Goal: Task Accomplishment & Management: Manage account settings

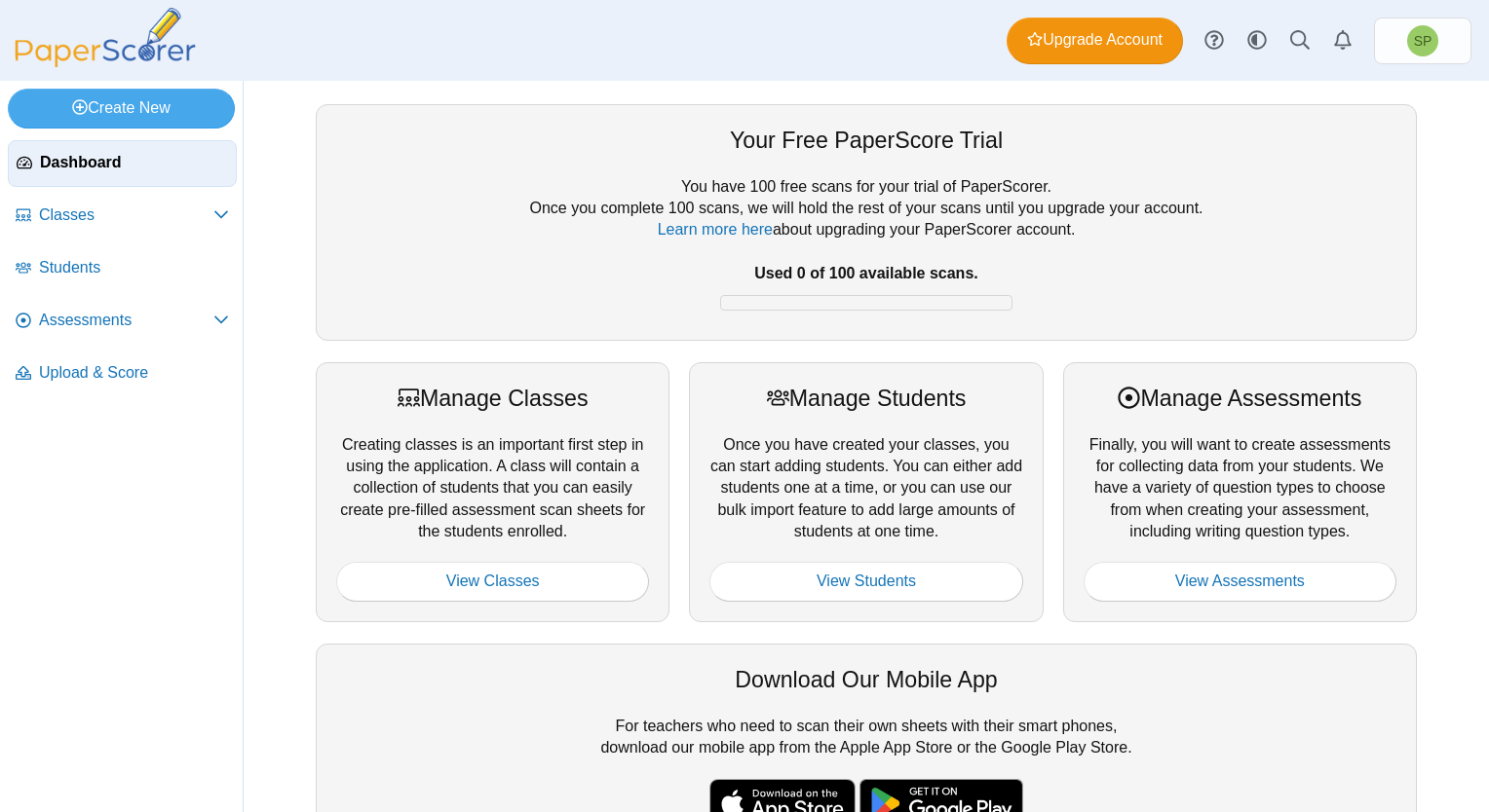
click at [96, 160] on span "Dashboard" at bounding box center [134, 162] width 188 height 21
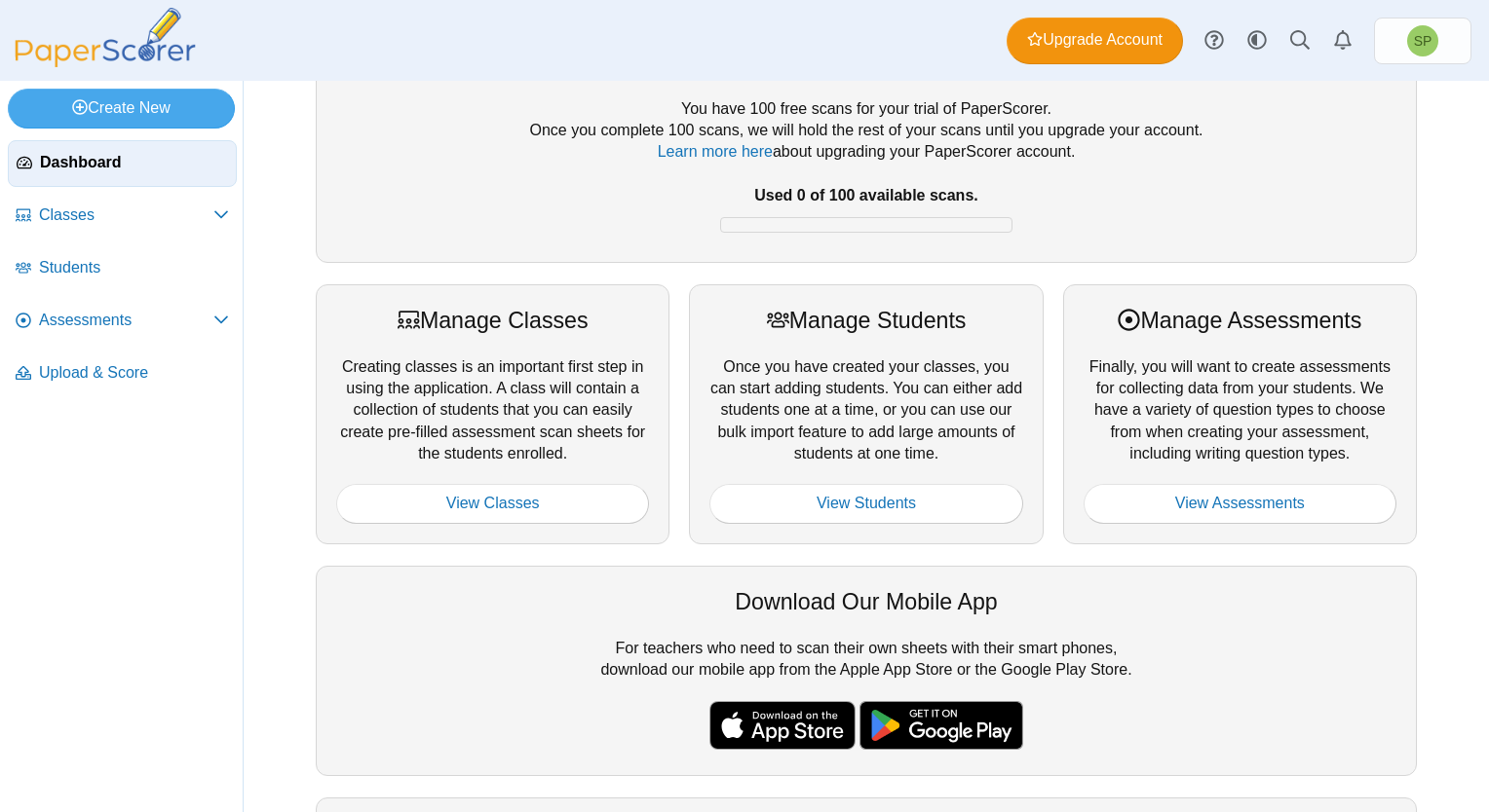
scroll to position [22, 0]
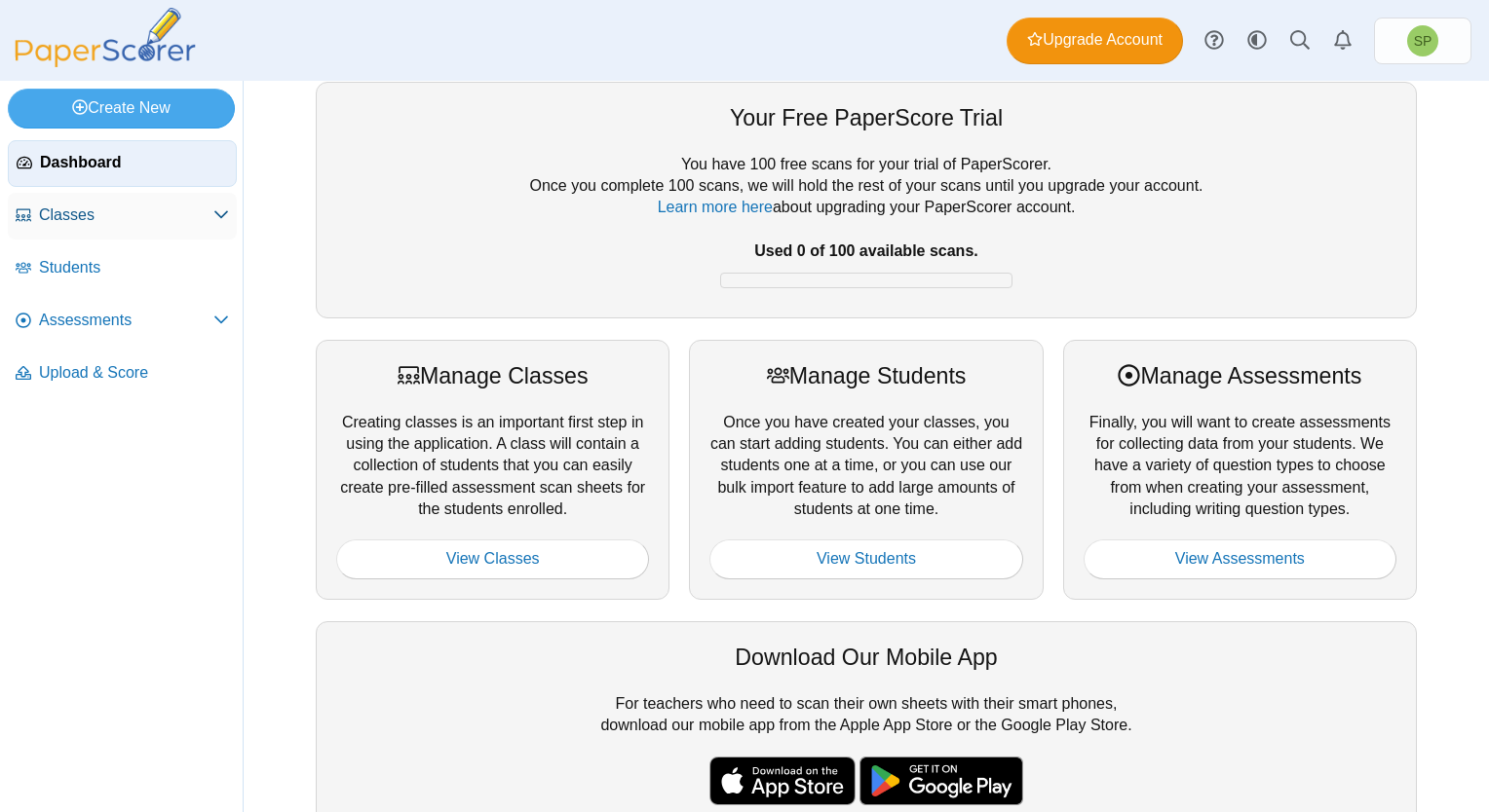
click at [113, 212] on span "Classes" at bounding box center [126, 214] width 175 height 21
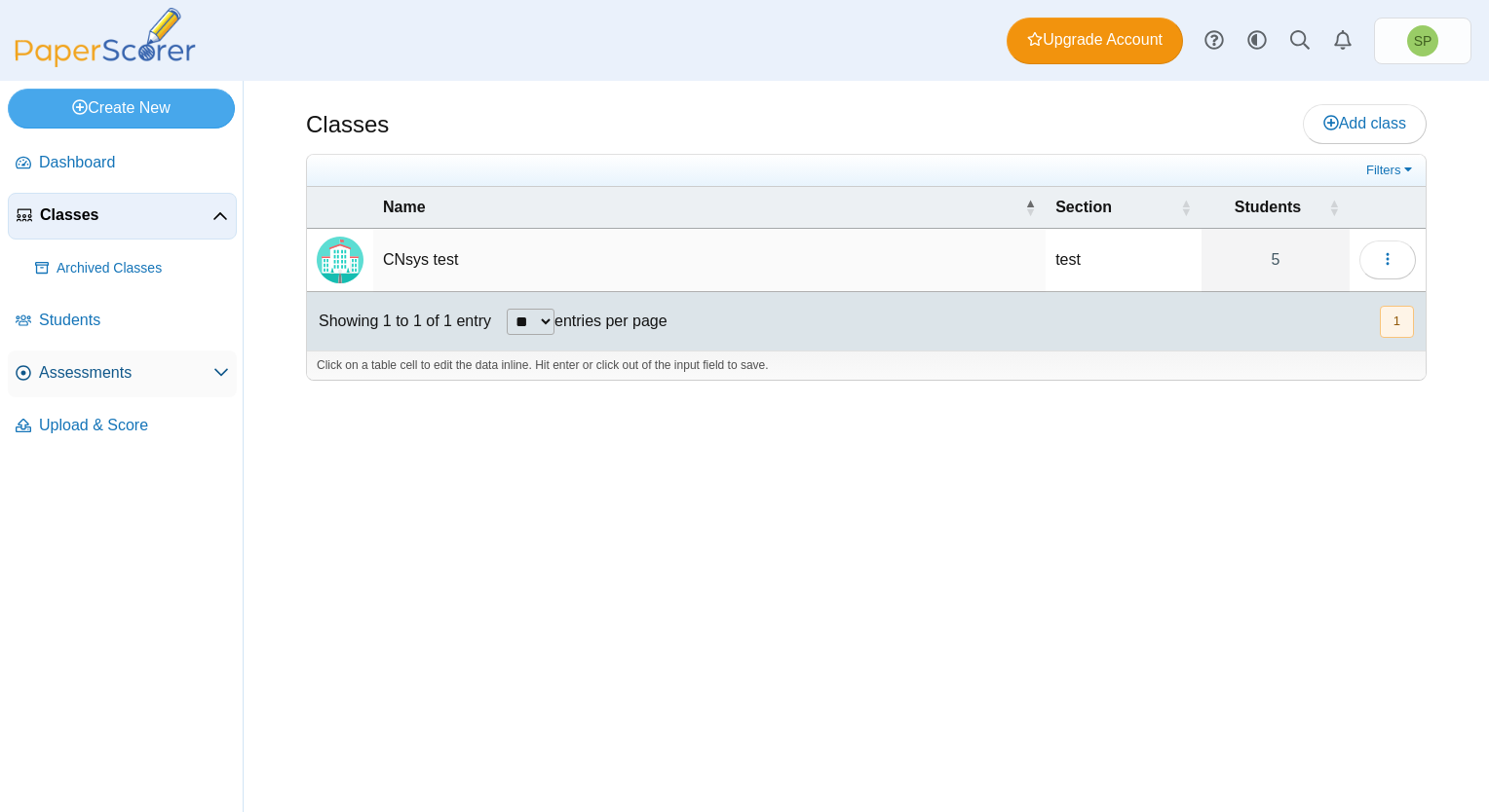
click at [117, 376] on span "Assessments" at bounding box center [126, 372] width 175 height 21
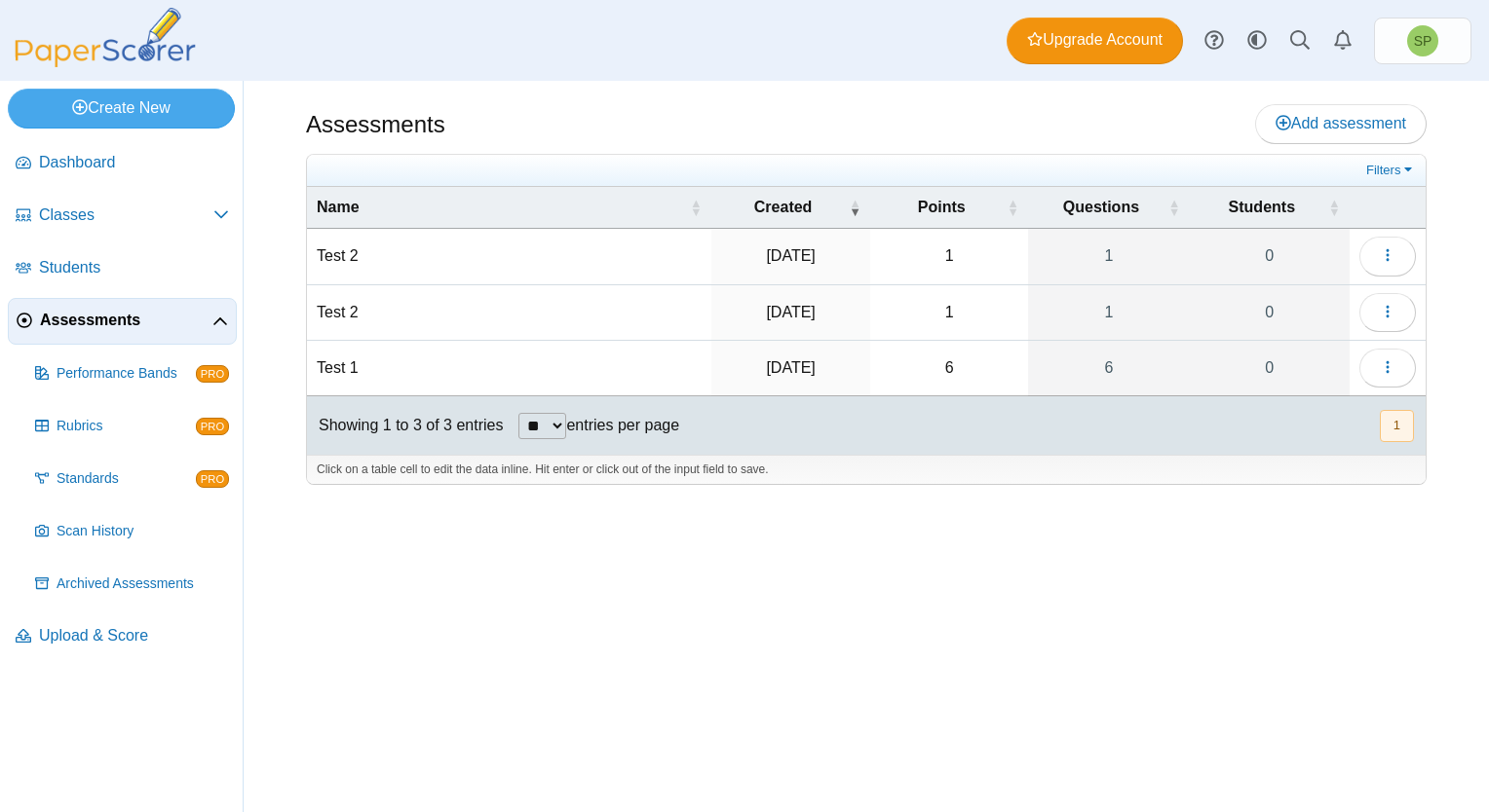
click at [344, 366] on td "Test 1" at bounding box center [508, 369] width 404 height 56
drag, startPoint x: 1193, startPoint y: 523, endPoint x: 1218, endPoint y: 513, distance: 26.9
click at [1192, 523] on div "Assessments Add assessment 1 1" at bounding box center [866, 446] width 1245 height 731
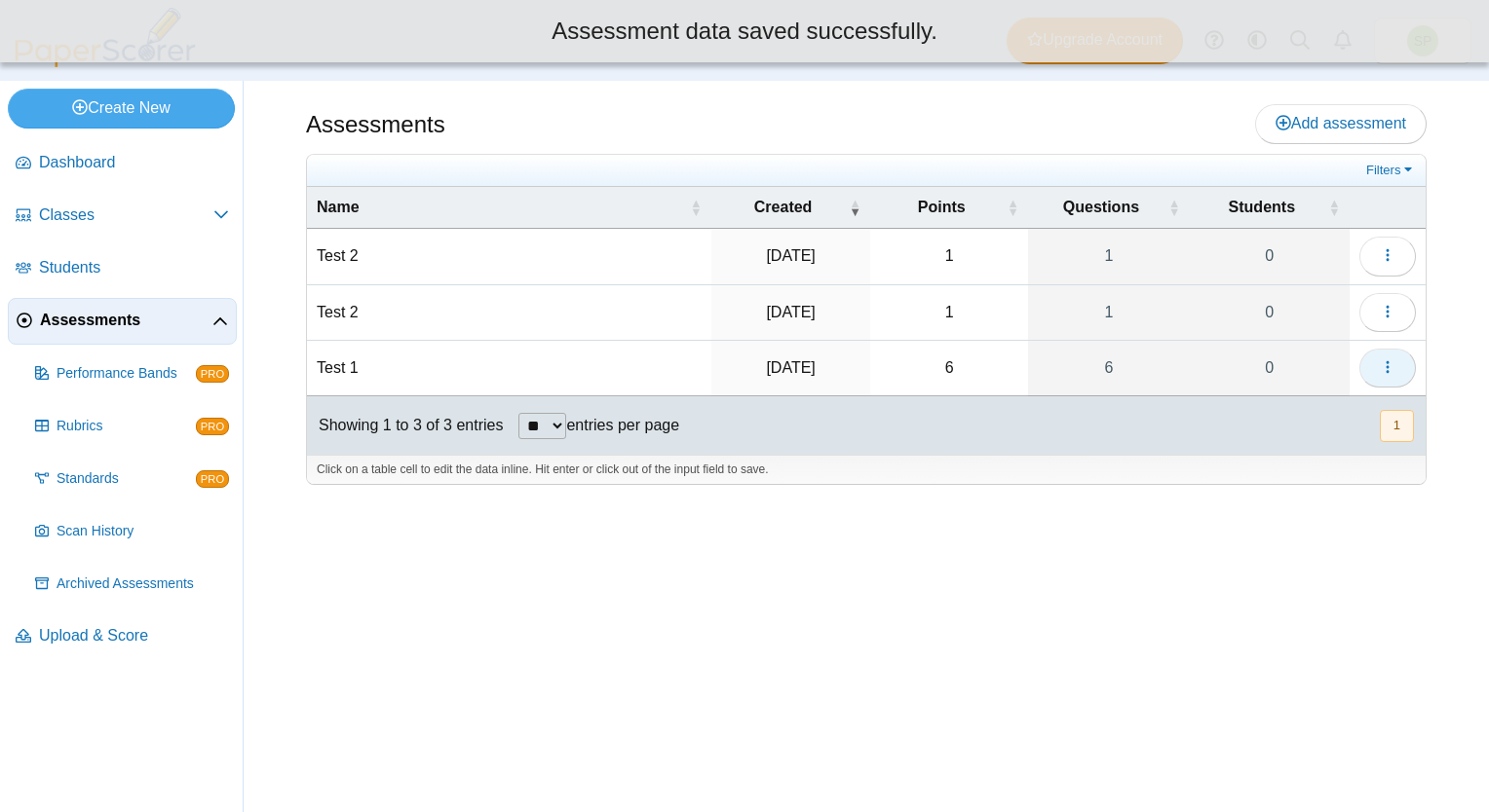
click at [1387, 363] on use "button" at bounding box center [1386, 367] width 3 height 13
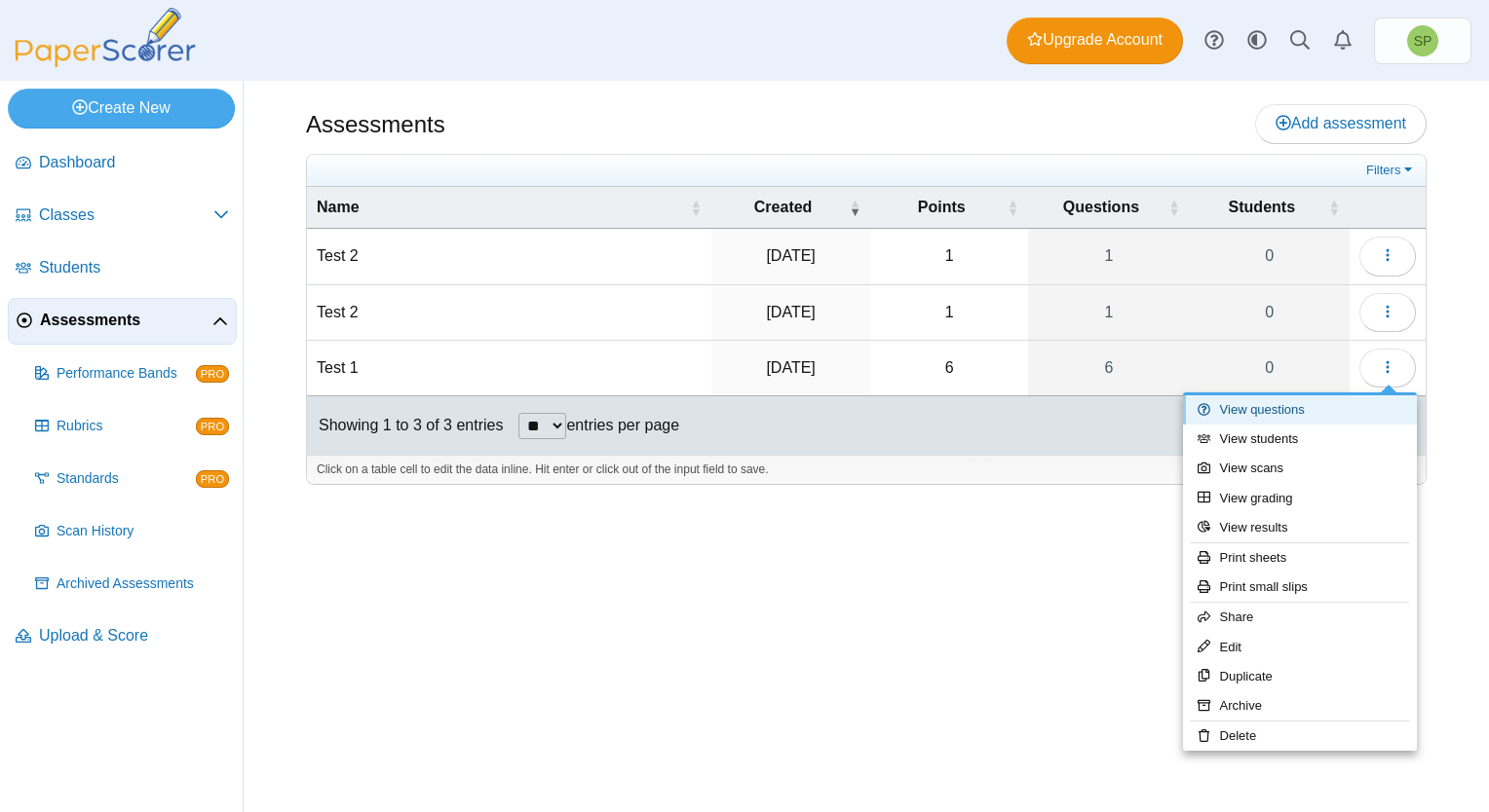
click at [1333, 407] on link "View questions" at bounding box center [1299, 409] width 234 height 29
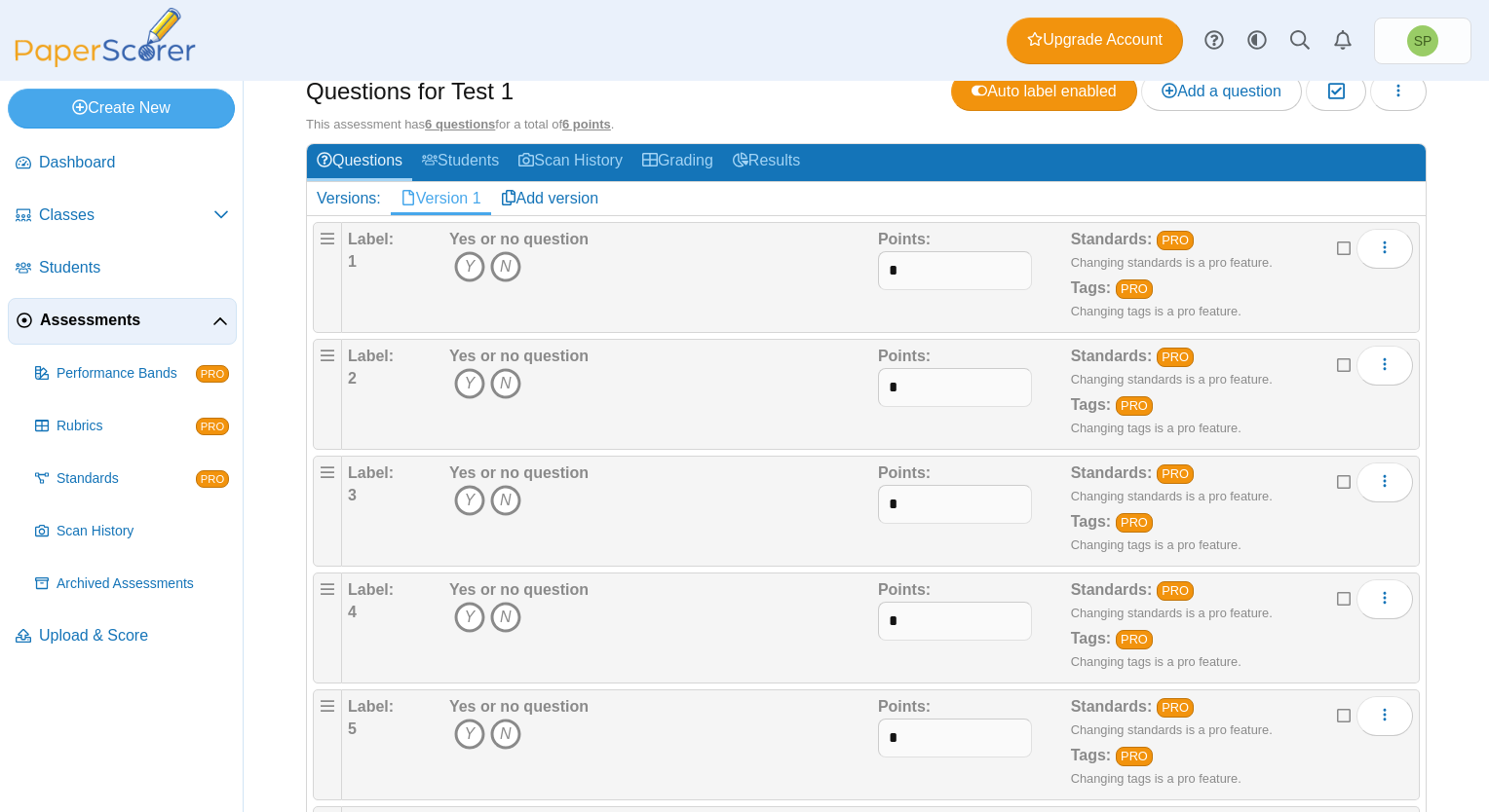
scroll to position [195, 0]
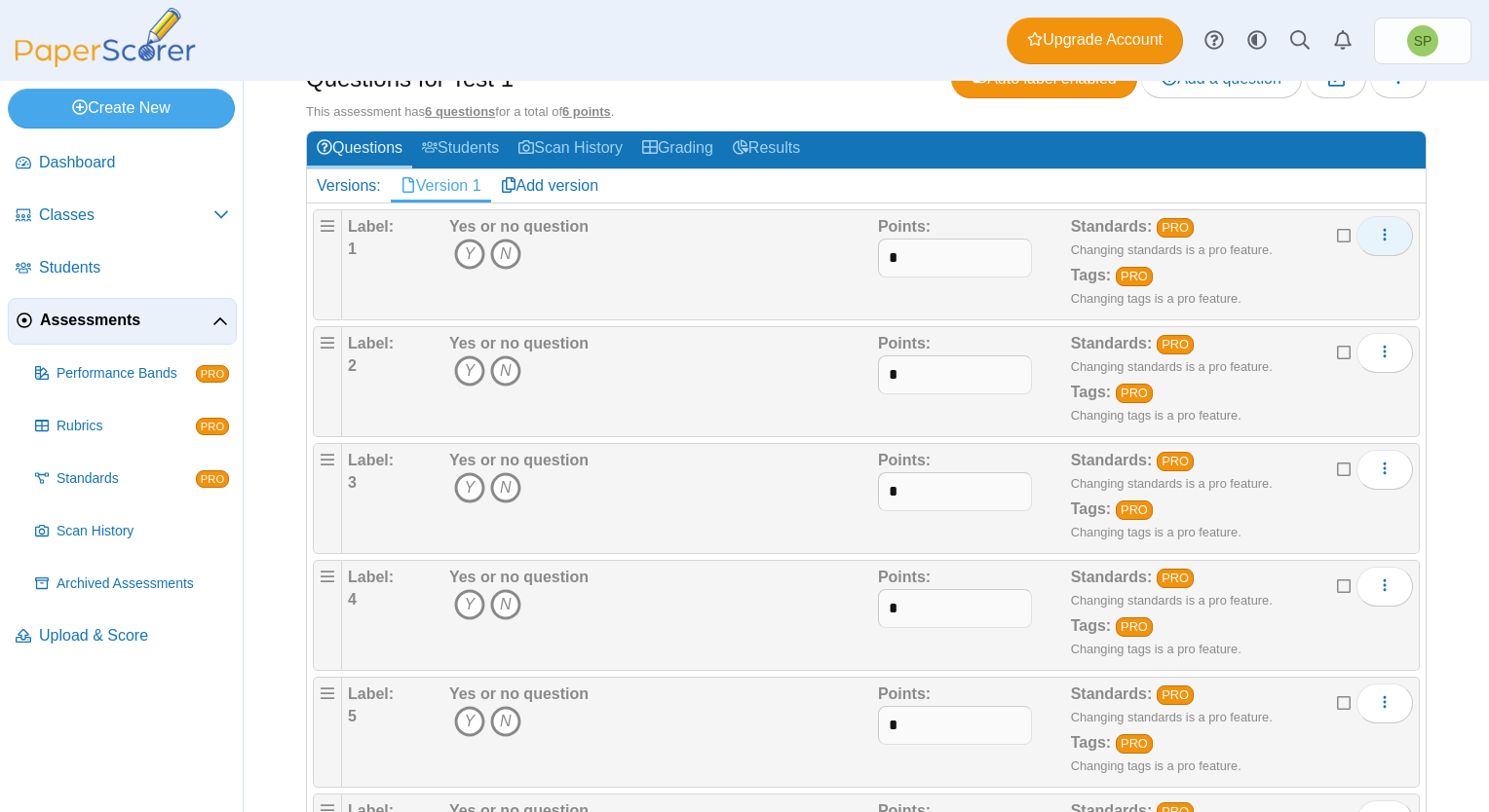
click at [1359, 231] on button "More options" at bounding box center [1384, 235] width 57 height 39
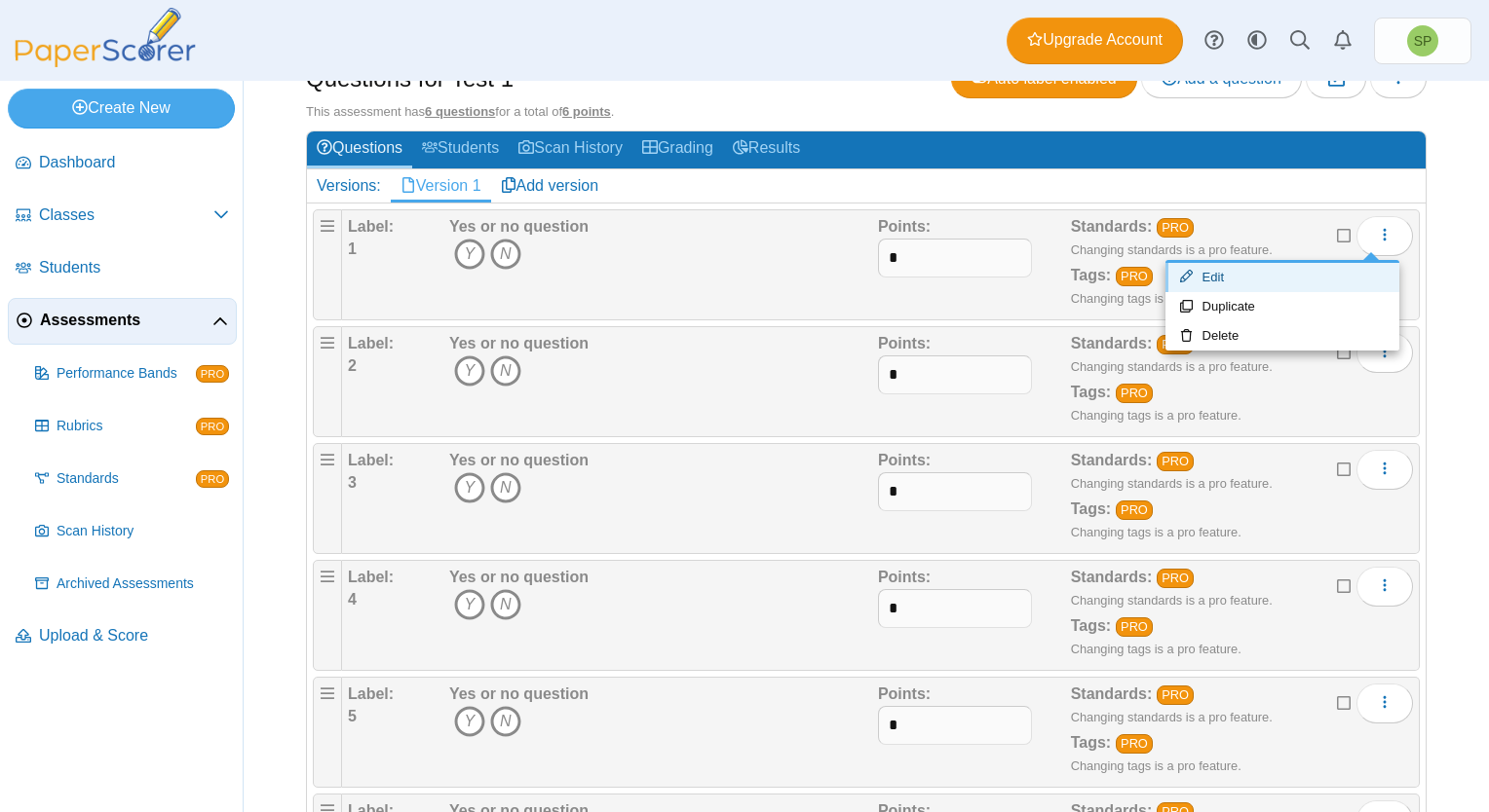
click at [1226, 276] on link "Edit" at bounding box center [1282, 277] width 234 height 29
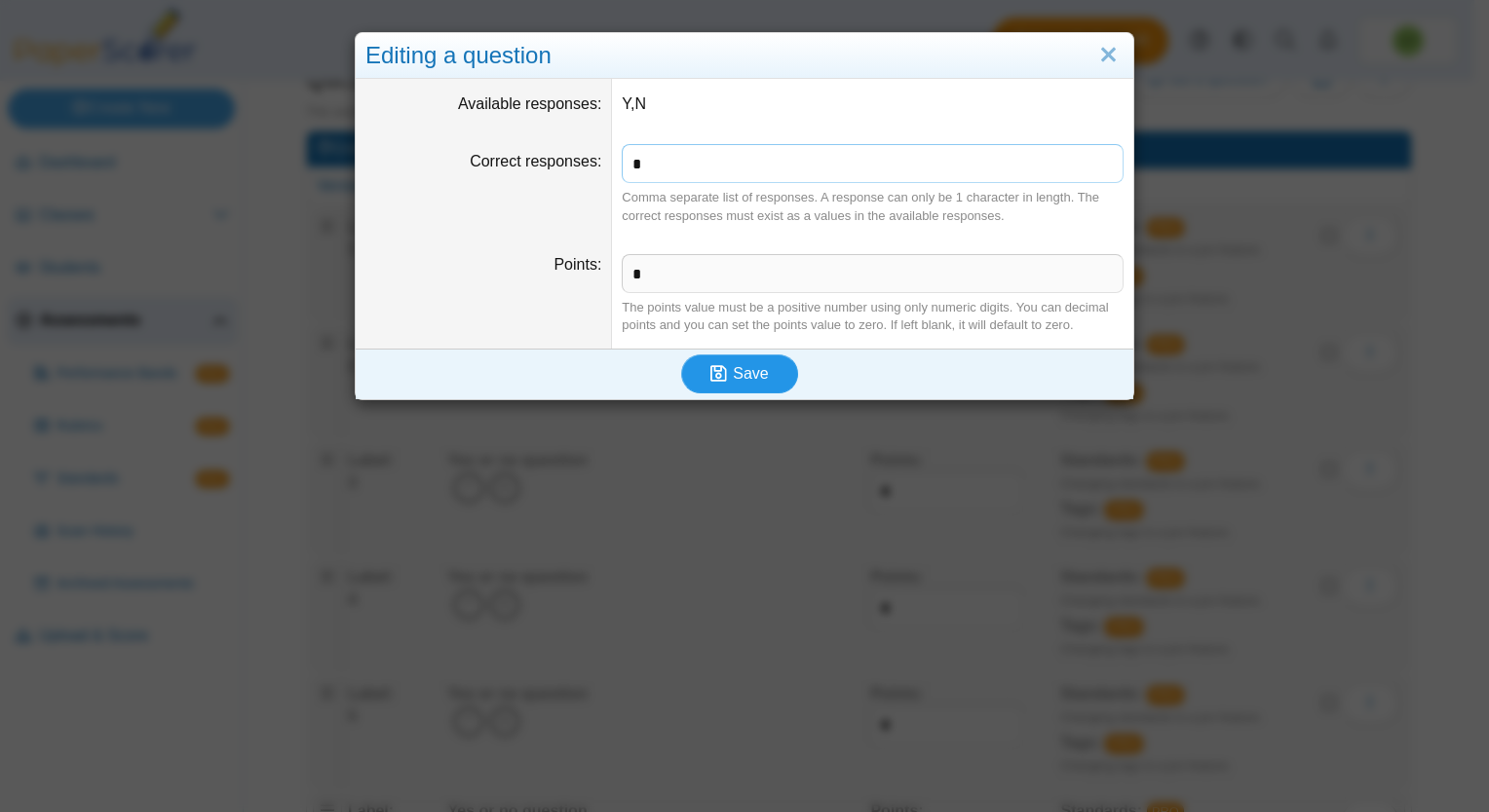
type input "*"
click at [733, 368] on span "Save" at bounding box center [749, 373] width 35 height 17
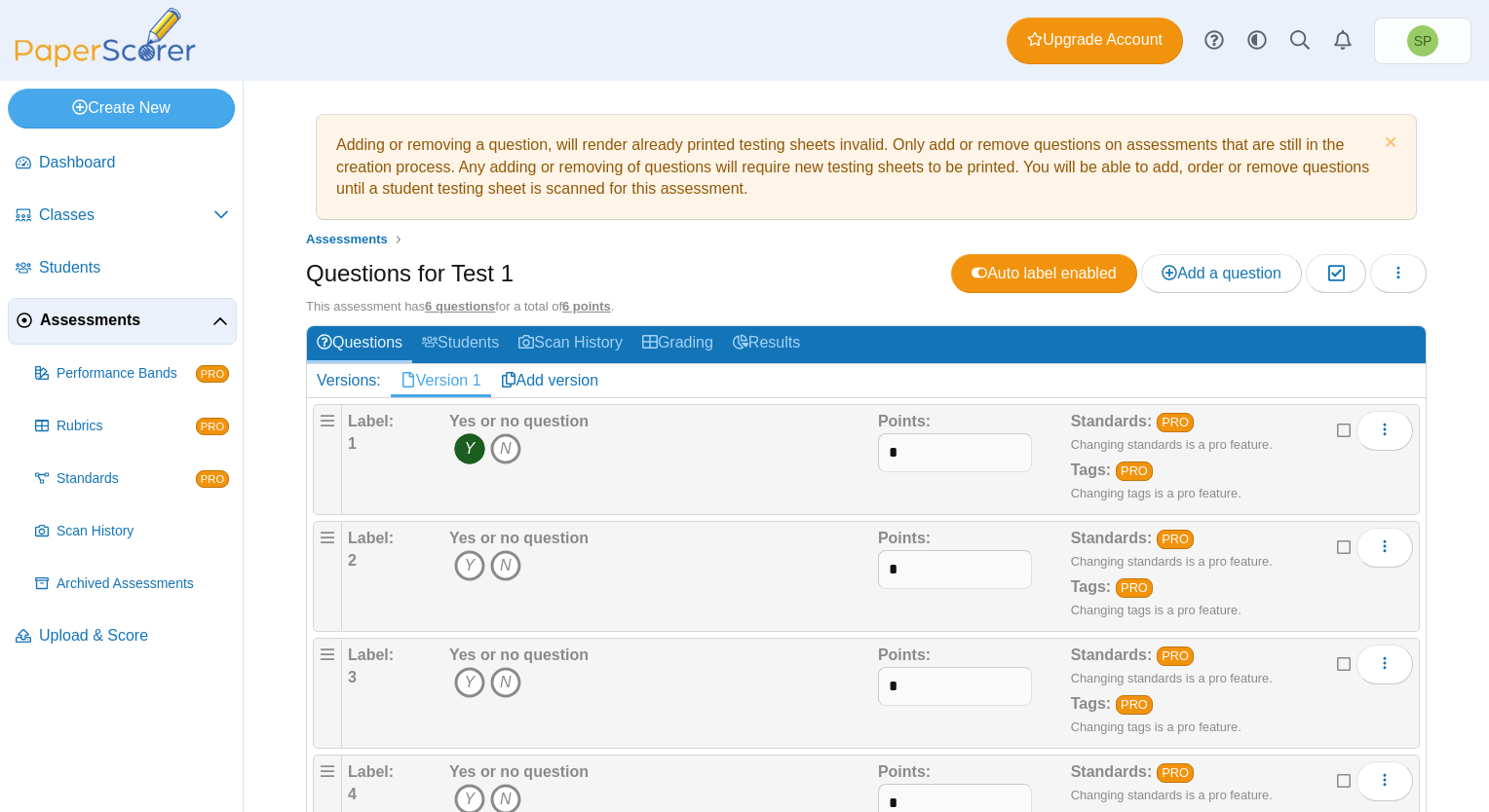
drag, startPoint x: 755, startPoint y: 187, endPoint x: 330, endPoint y: 146, distance: 427.0
click at [330, 146] on div "Adding or removing a question, will render already printed testing sheets inval…" at bounding box center [866, 167] width 1080 height 85
copy div "Adding or removing a question, will render already printed testing sheets inval…"
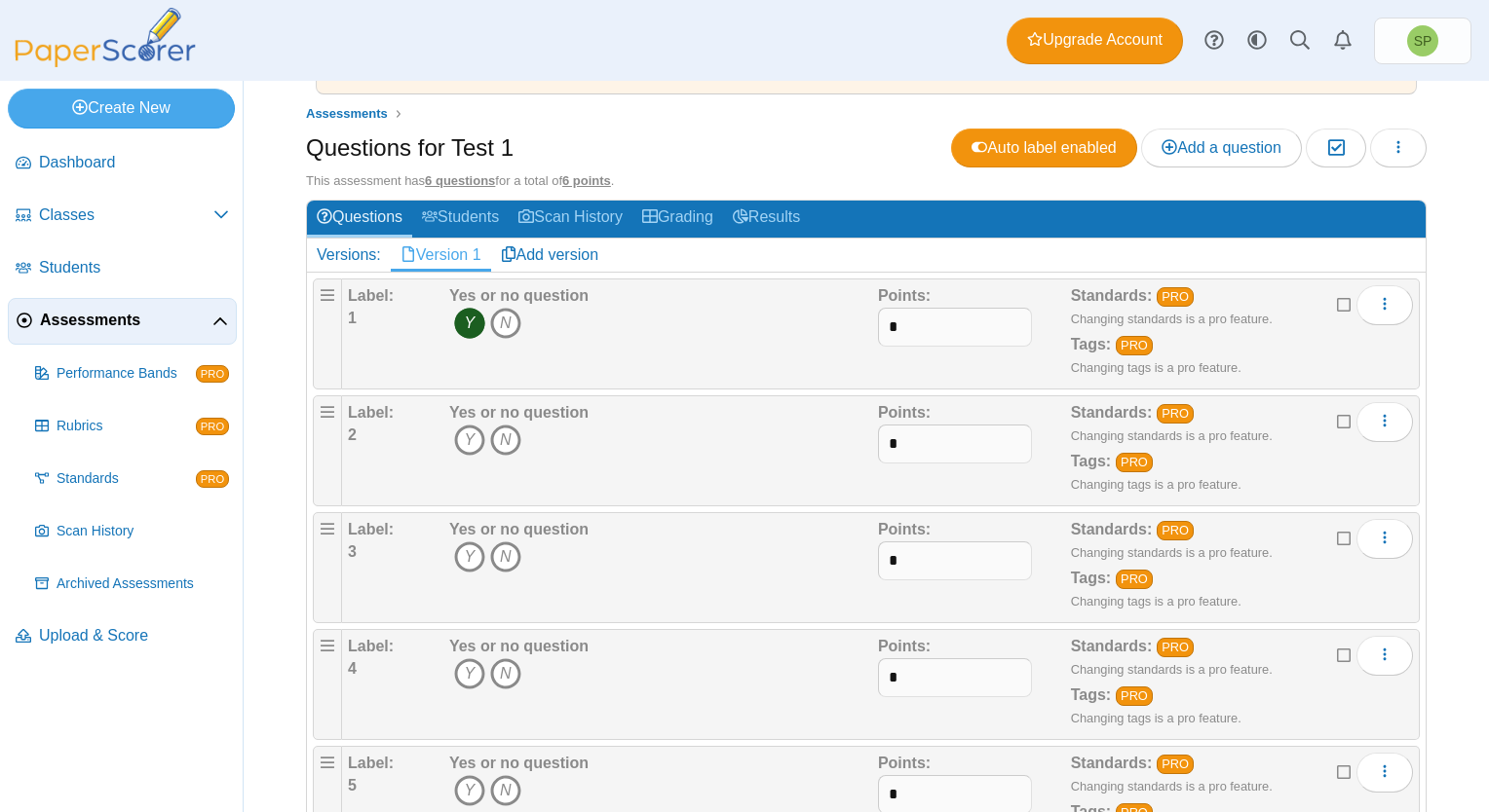
scroll to position [195, 0]
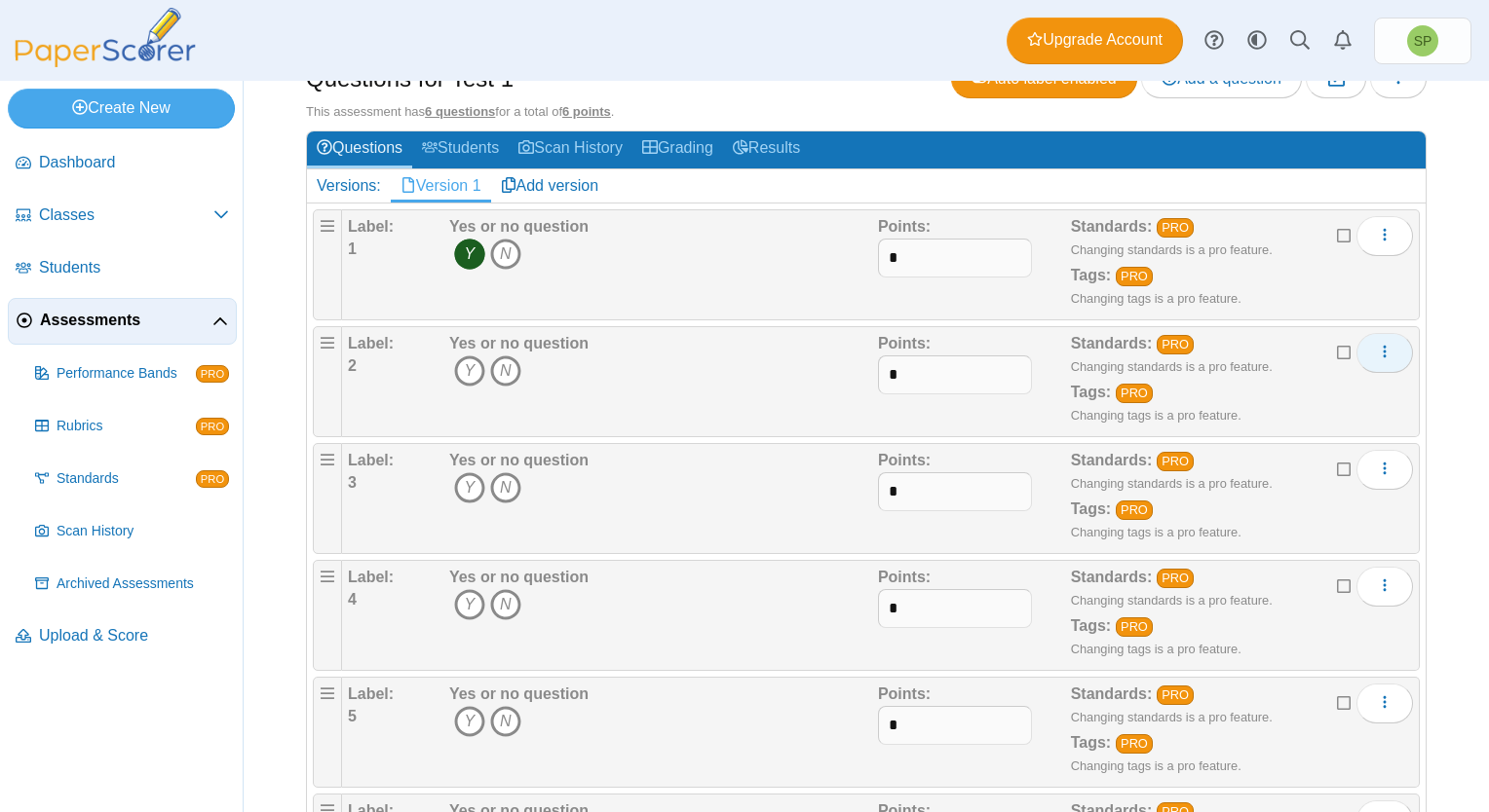
click at [1376, 350] on icon "More options" at bounding box center [1384, 352] width 16 height 16
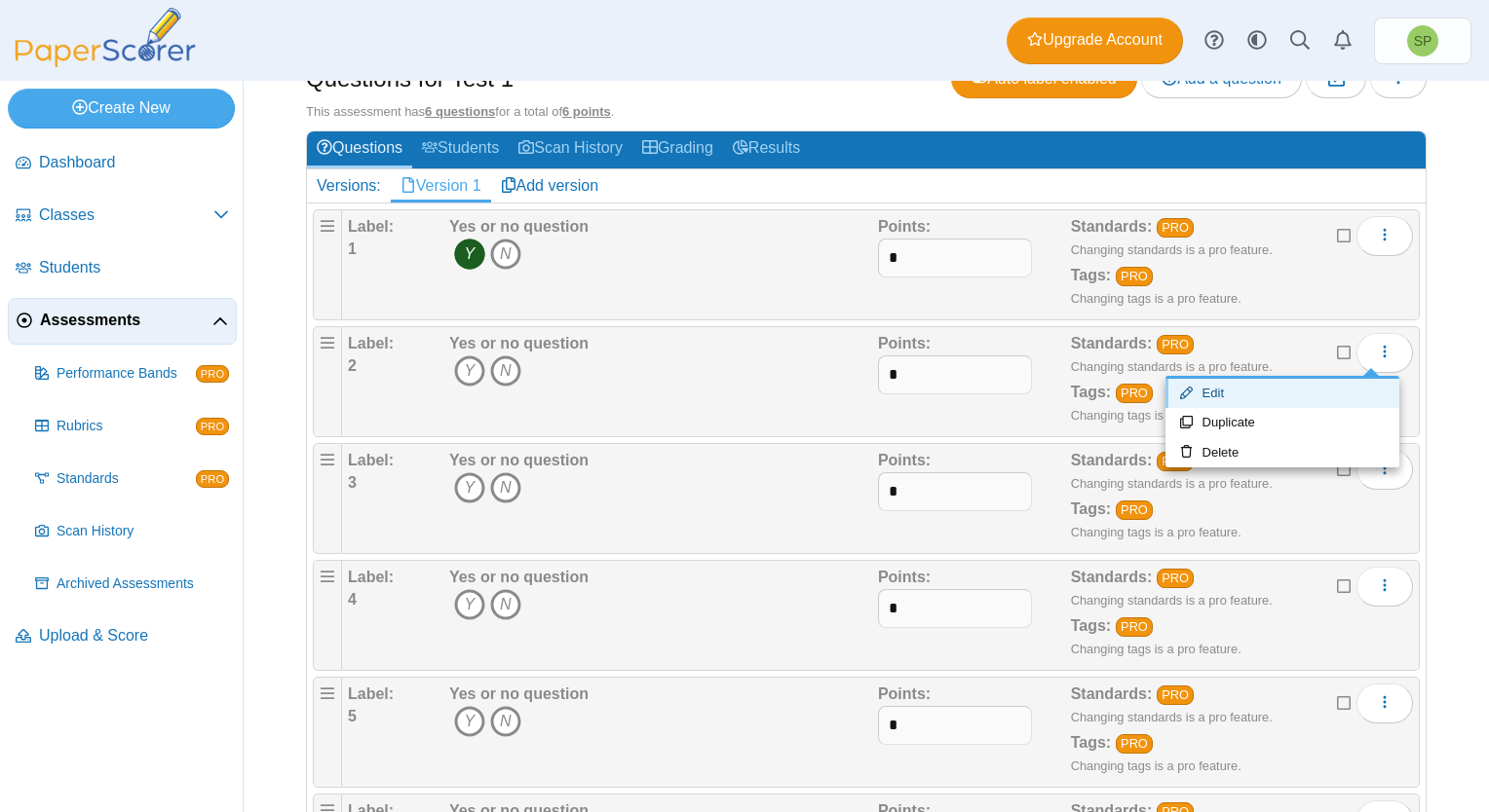
click at [1258, 399] on link "Edit" at bounding box center [1282, 393] width 234 height 29
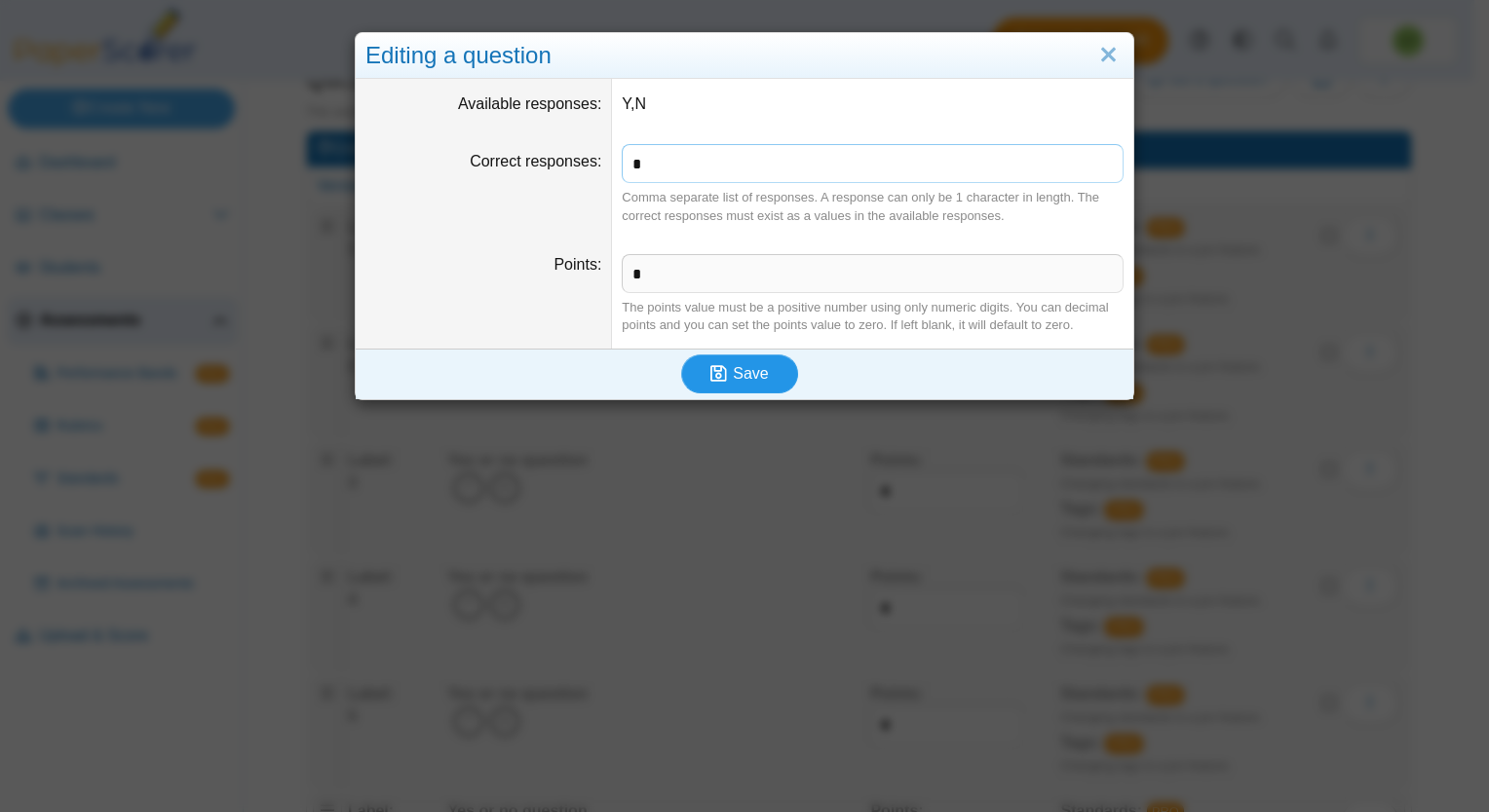
type input "*"
click at [733, 372] on span "Save" at bounding box center [749, 373] width 35 height 17
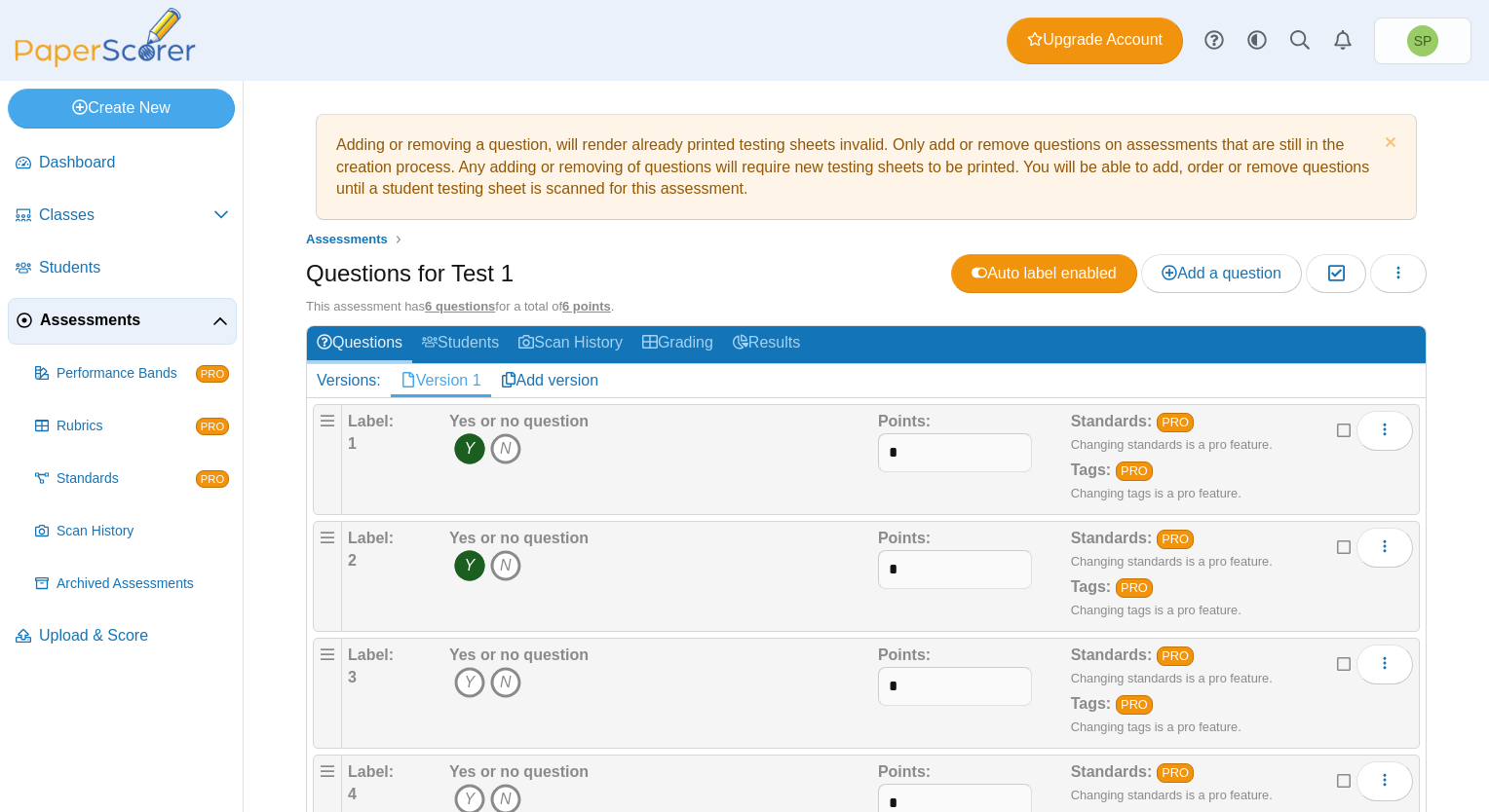
click at [1367, 469] on div "Edit Duplicate Delete" at bounding box center [1386, 460] width 54 height 98
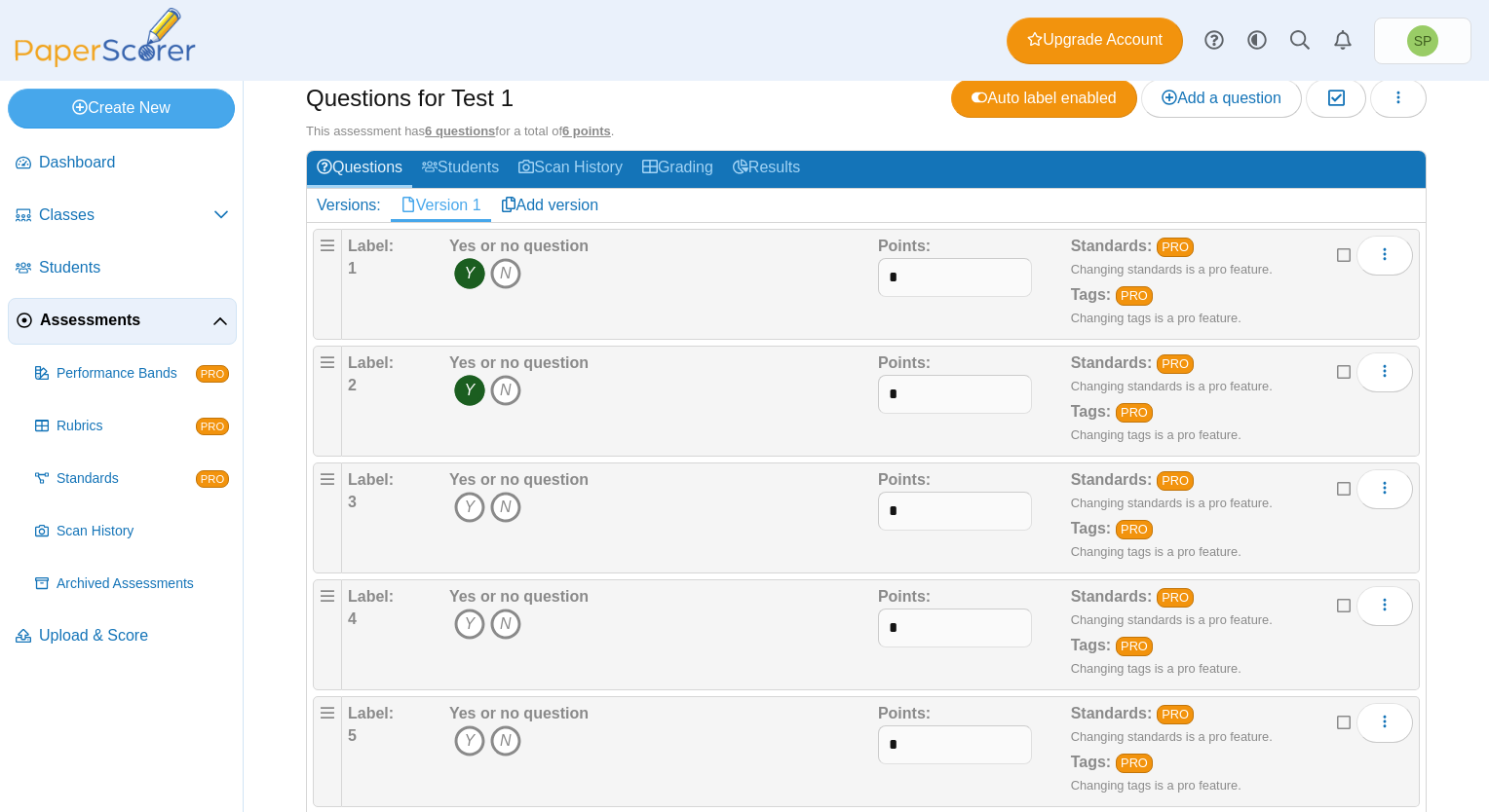
scroll to position [195, 0]
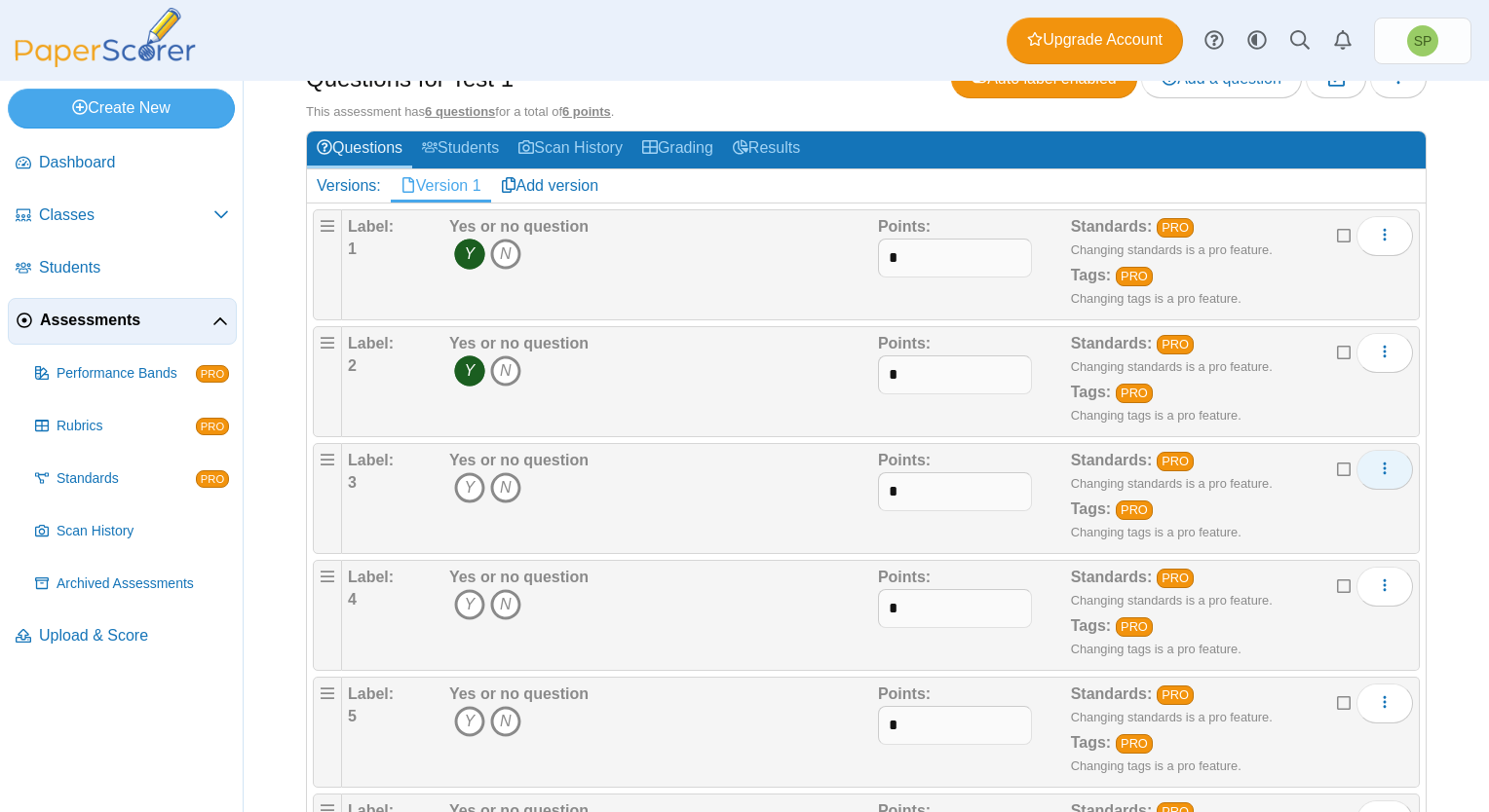
click at [1376, 466] on icon "More options" at bounding box center [1384, 469] width 16 height 16
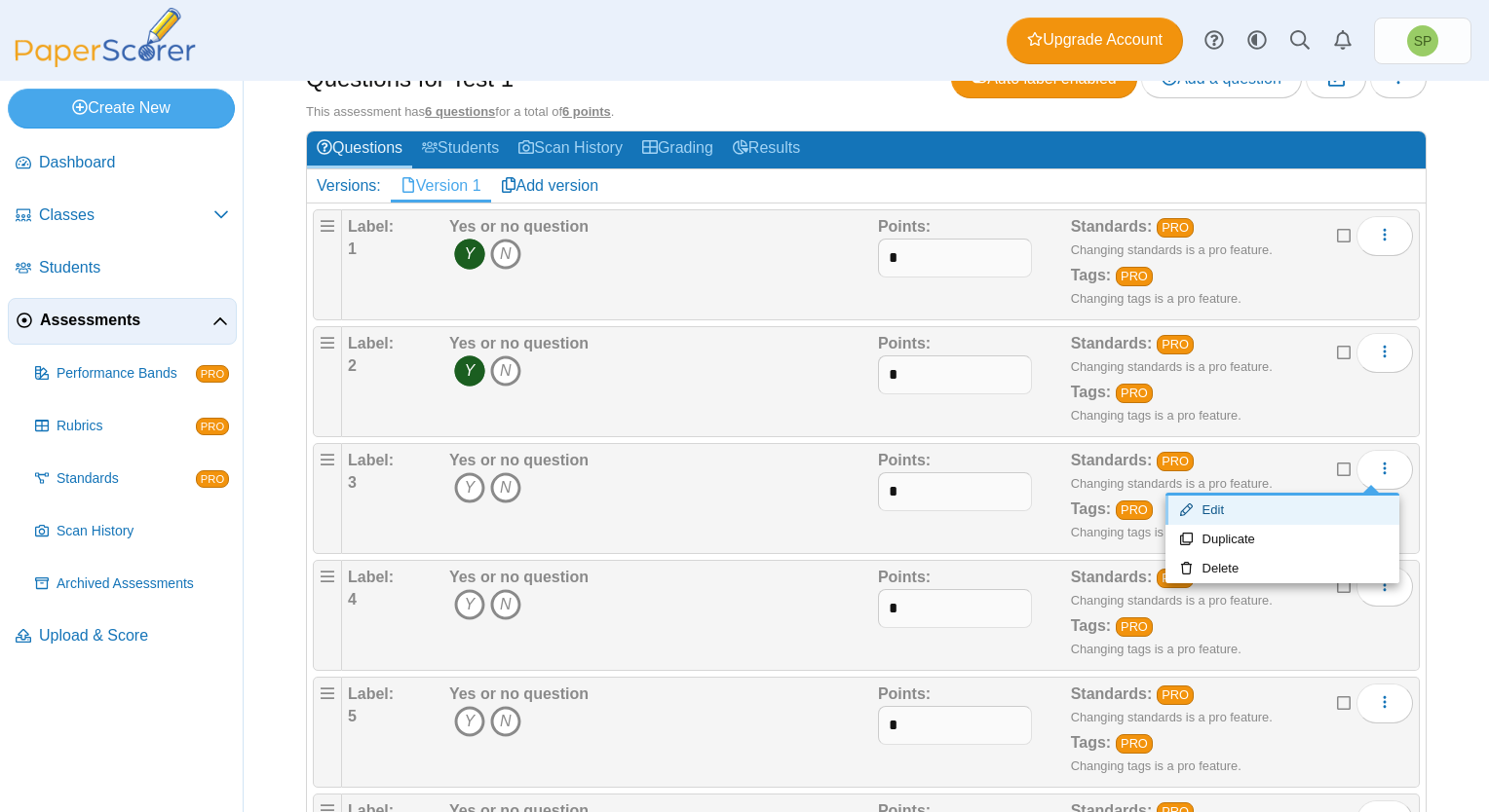
click at [1255, 511] on link "Edit" at bounding box center [1282, 510] width 234 height 29
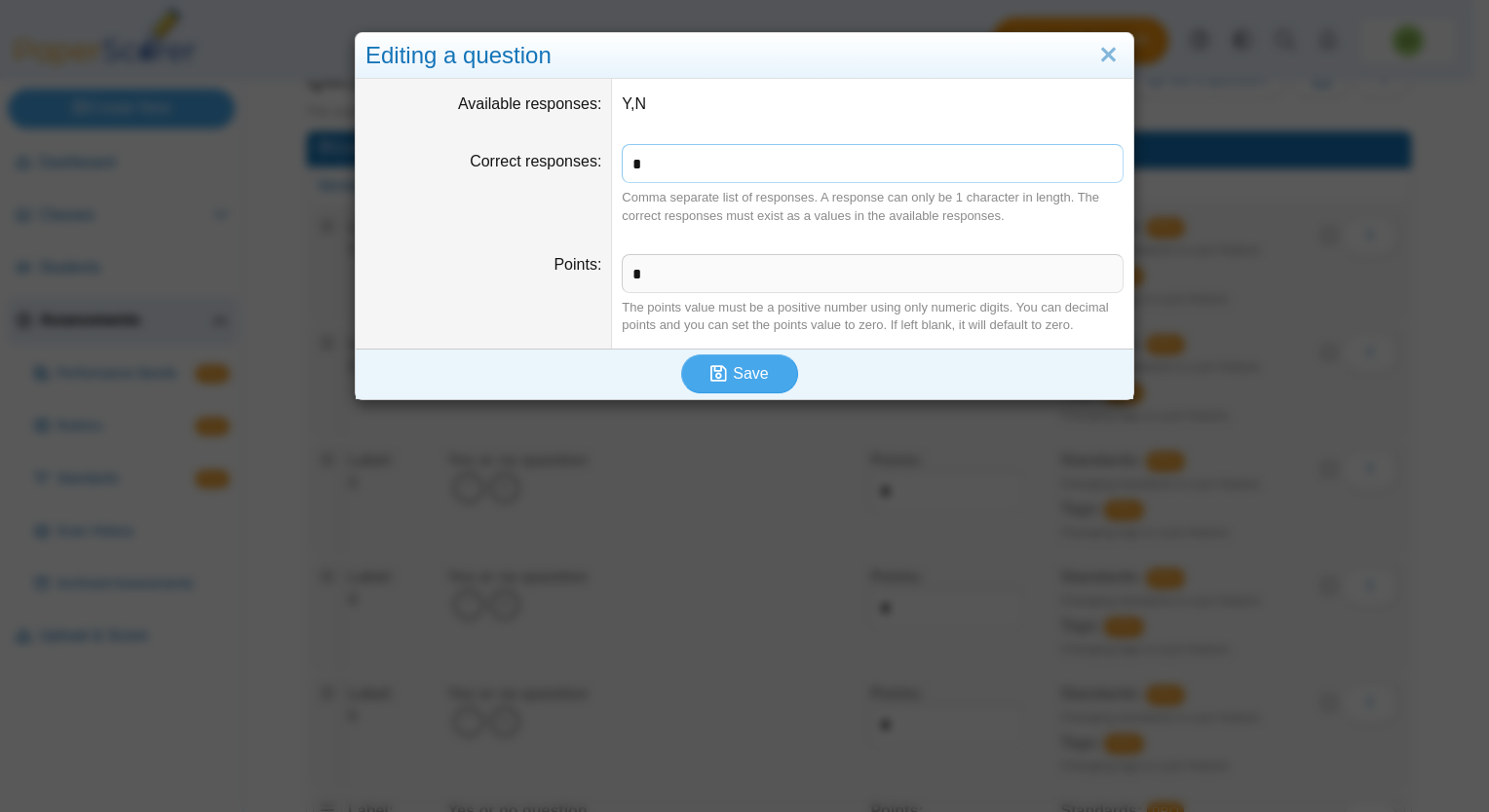
type input "*"
click at [723, 371] on icon "submit" at bounding box center [722, 373] width 22 height 21
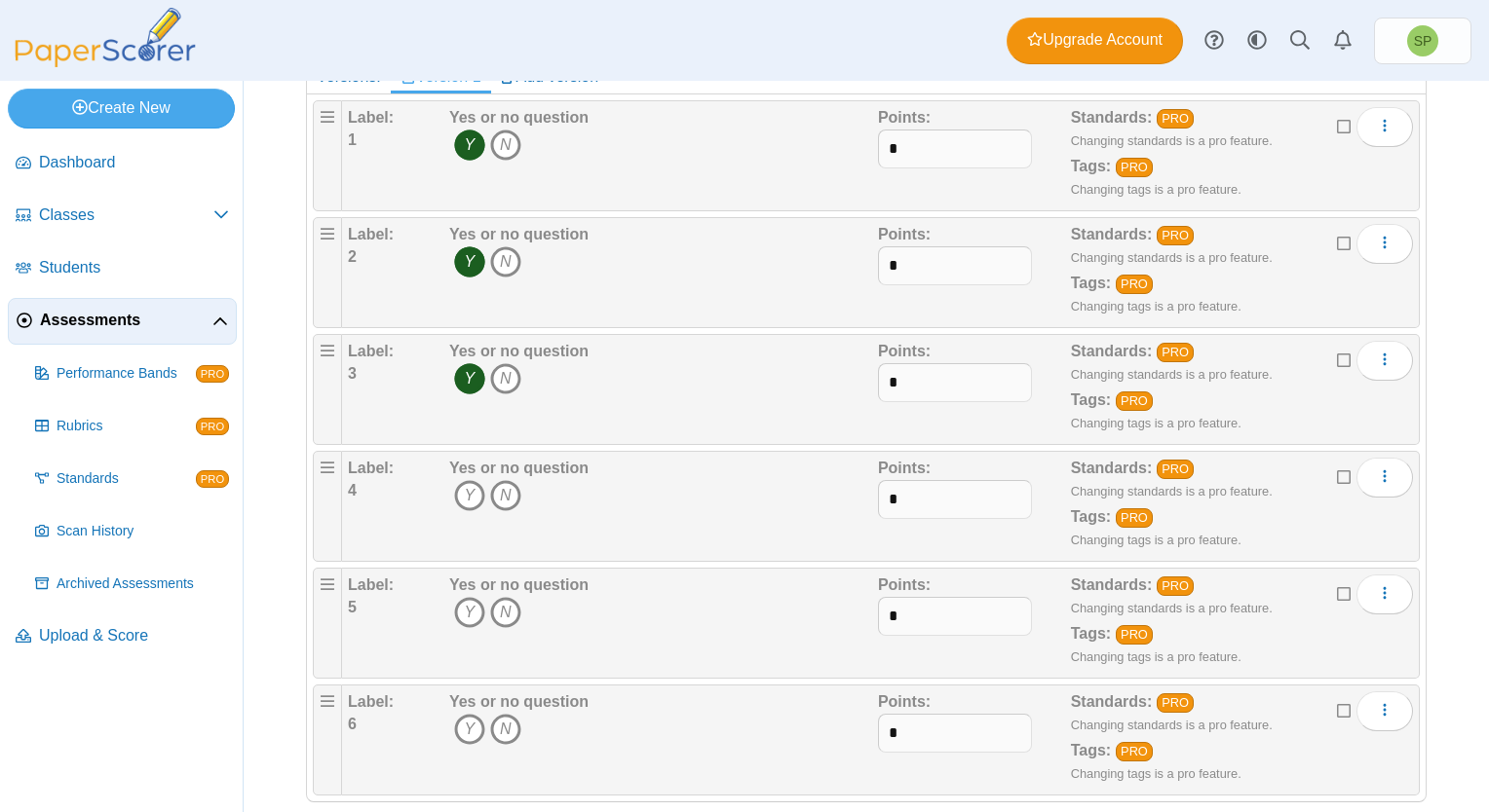
scroll to position [327, 0]
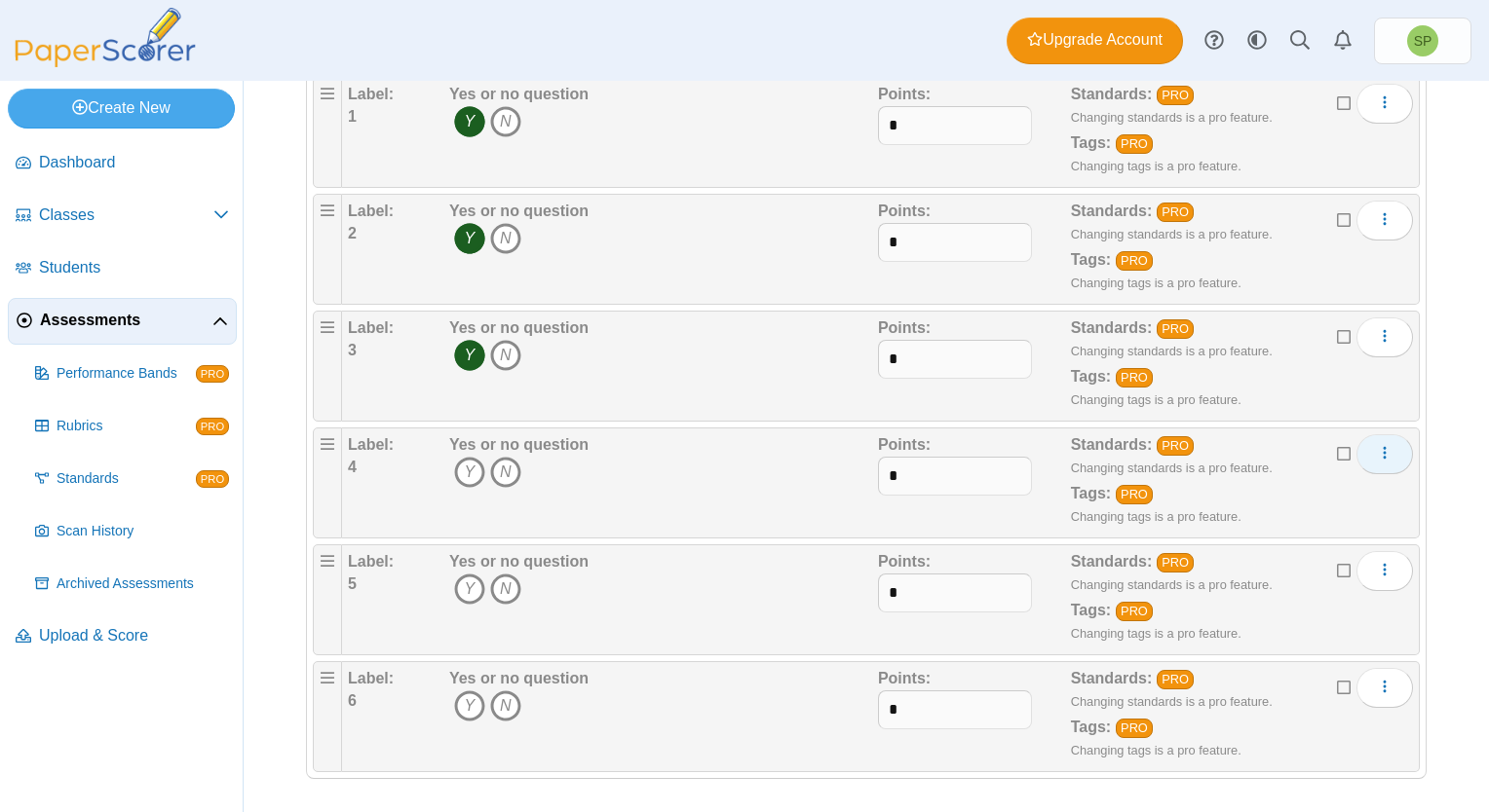
click at [1376, 454] on icon "More options" at bounding box center [1384, 453] width 16 height 16
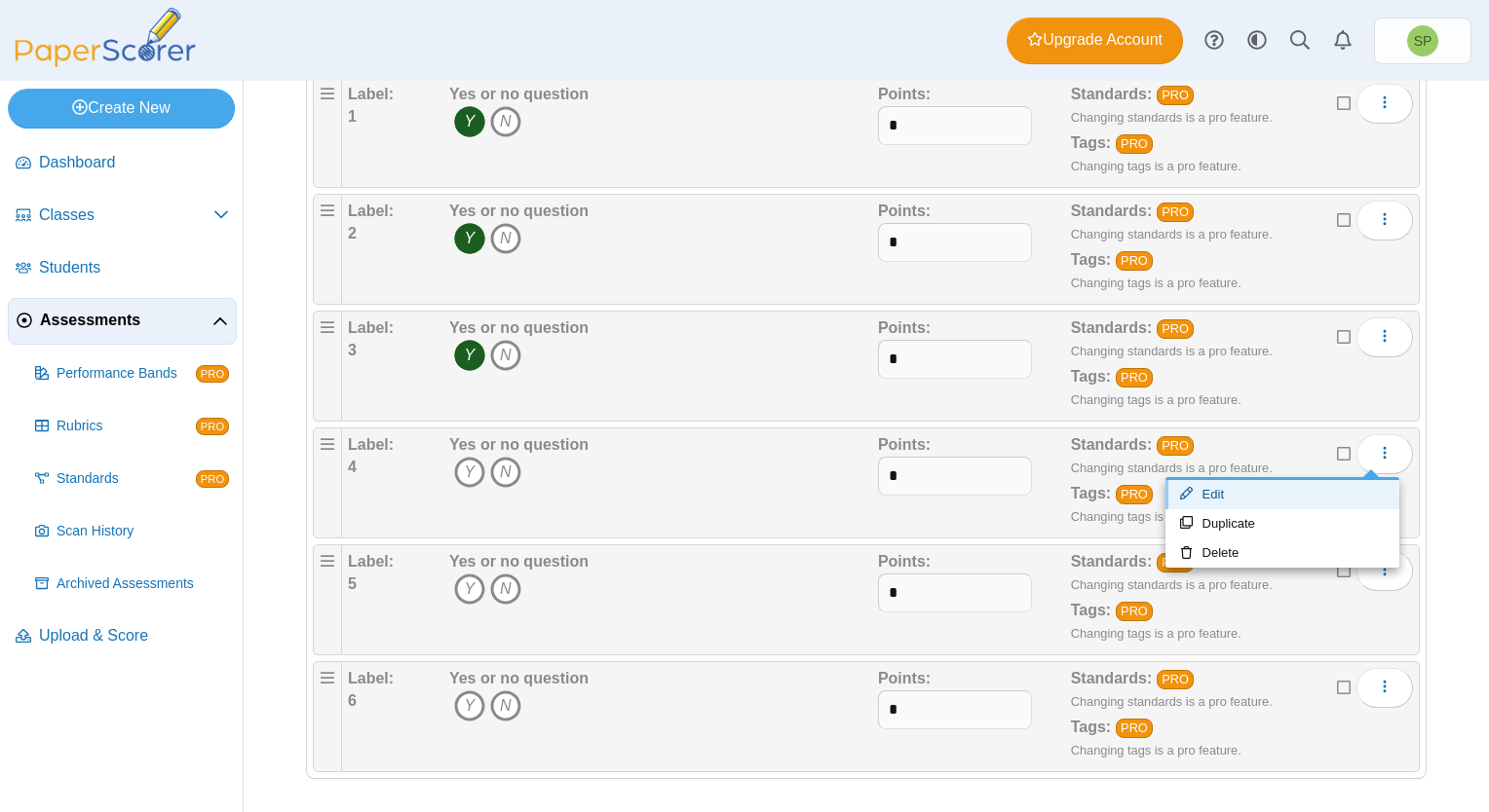
click at [1274, 496] on link "Edit" at bounding box center [1282, 494] width 234 height 29
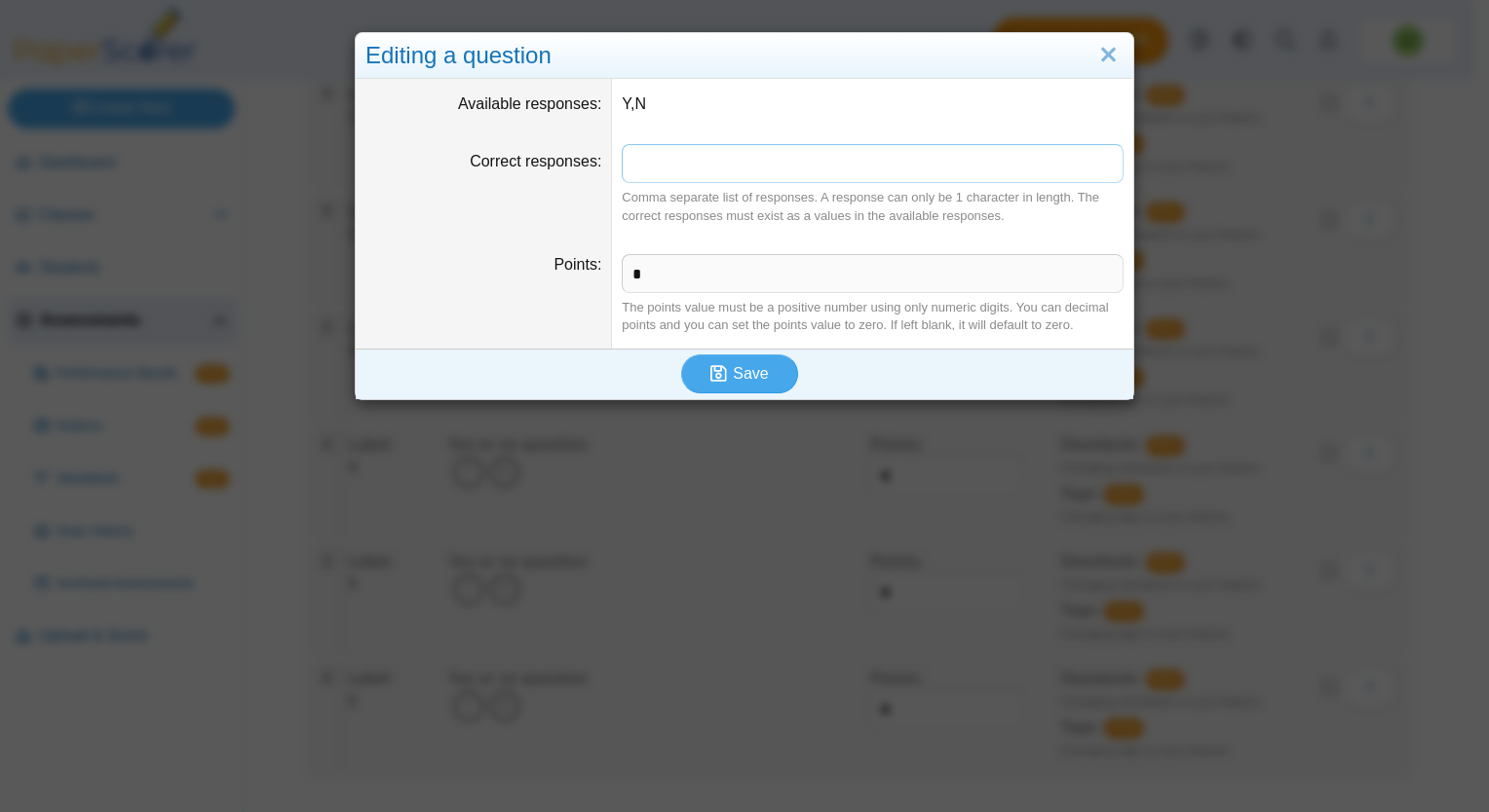
type input "*"
click at [744, 365] on span "Save" at bounding box center [749, 373] width 35 height 17
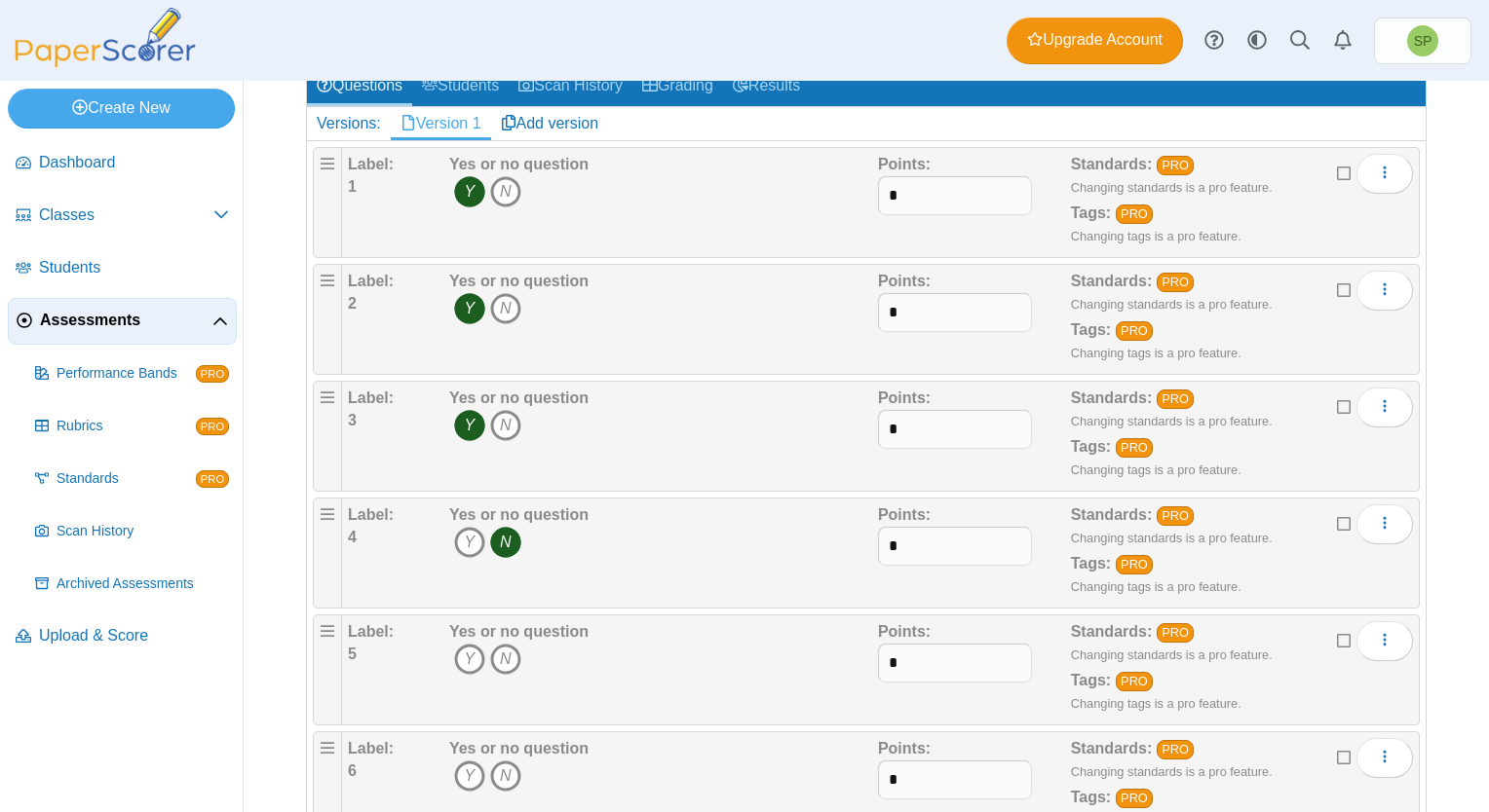
scroll to position [292, 0]
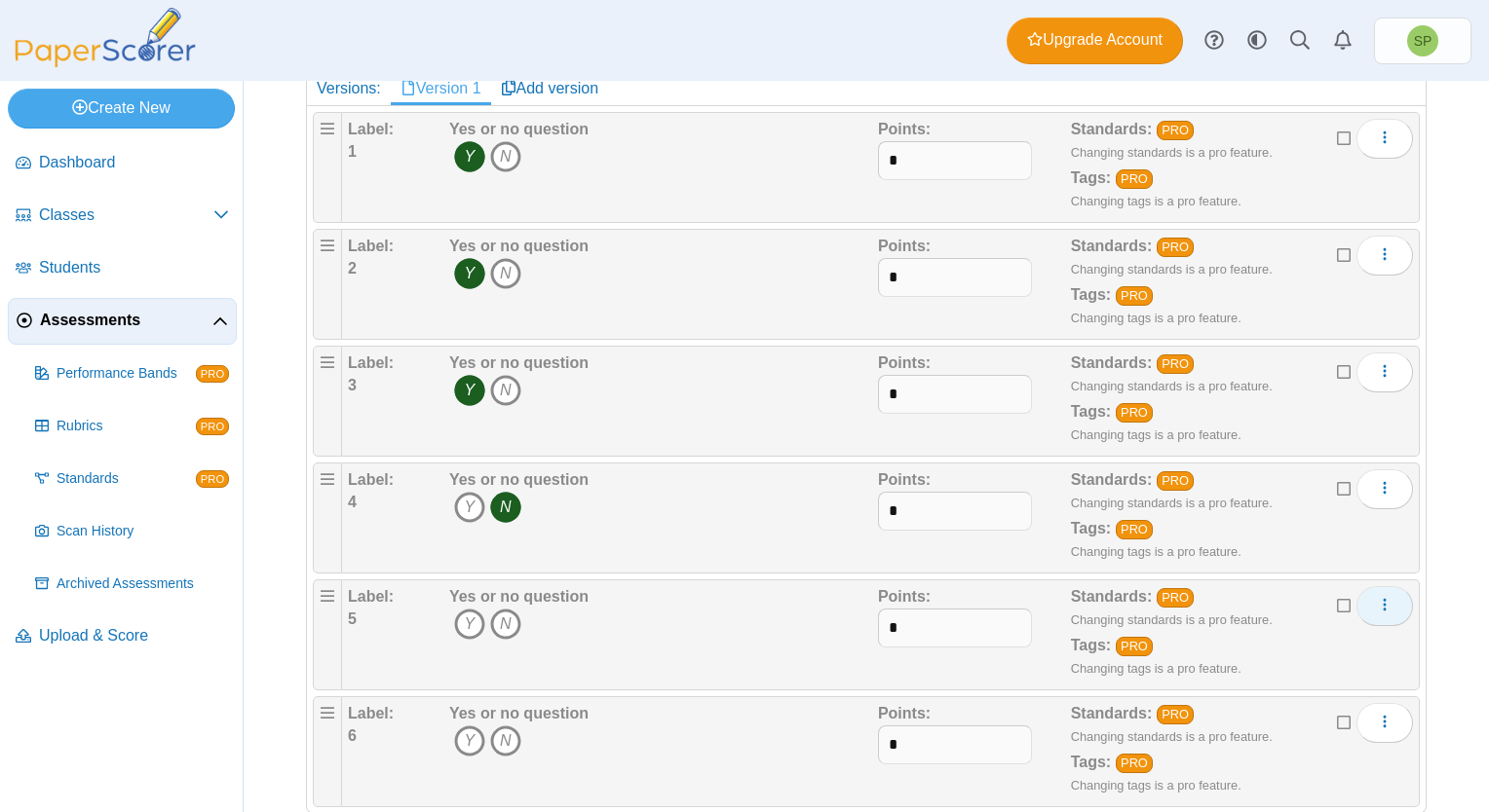
click at [1376, 601] on icon "More options" at bounding box center [1384, 605] width 16 height 16
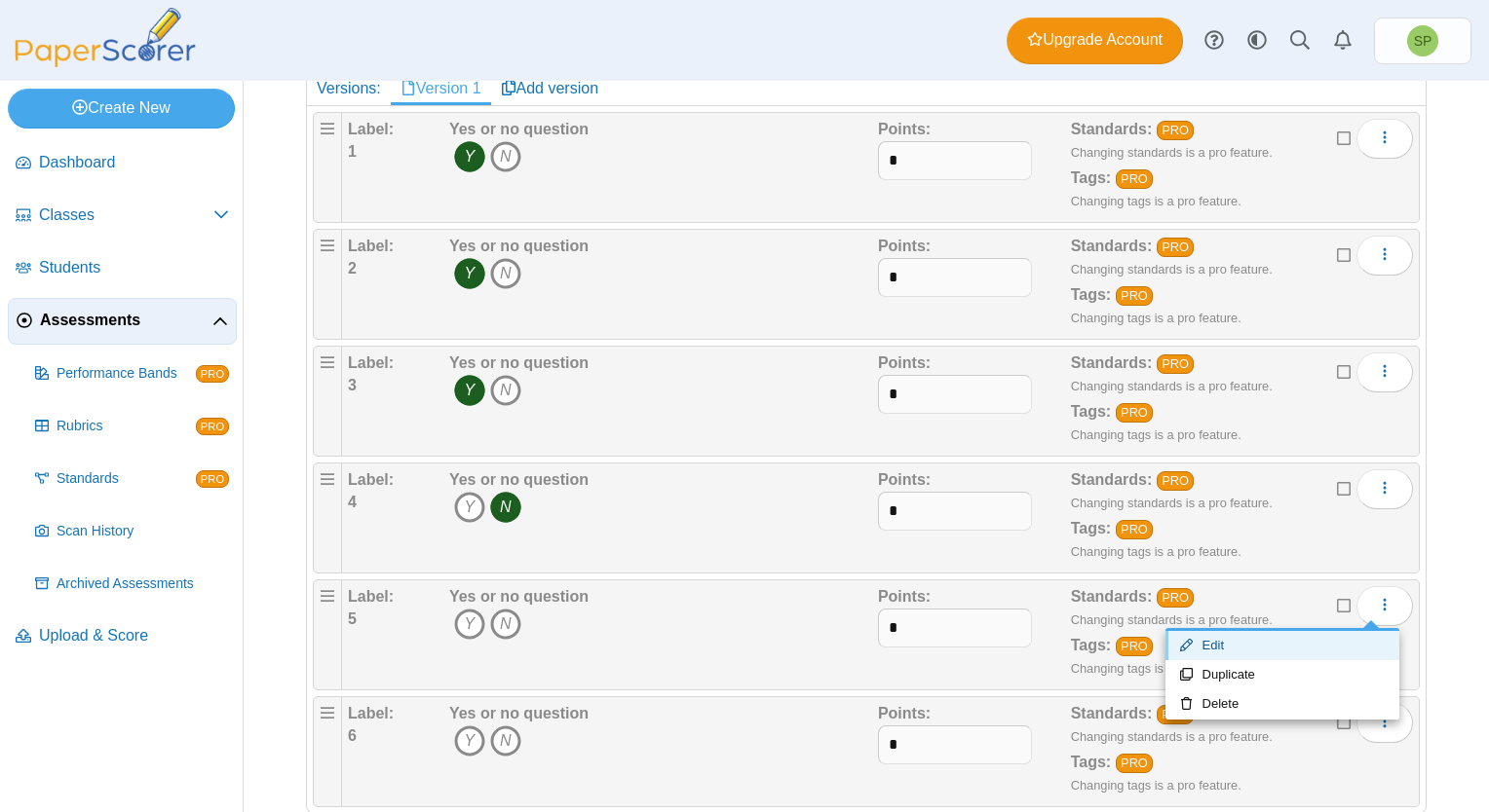
click at [1225, 637] on link "Edit" at bounding box center [1282, 645] width 234 height 29
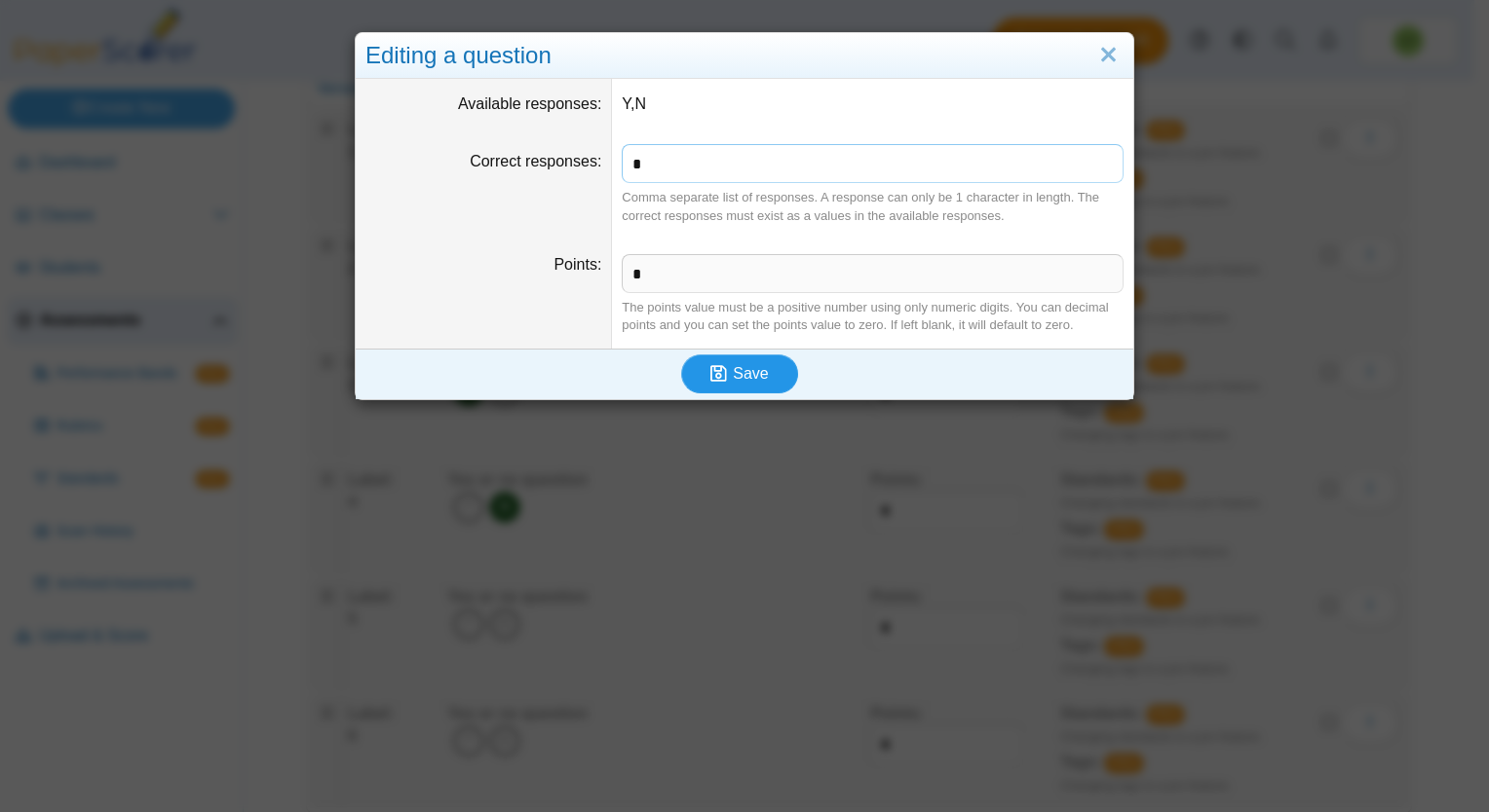
type input "*"
click at [736, 370] on span "Save" at bounding box center [749, 373] width 35 height 17
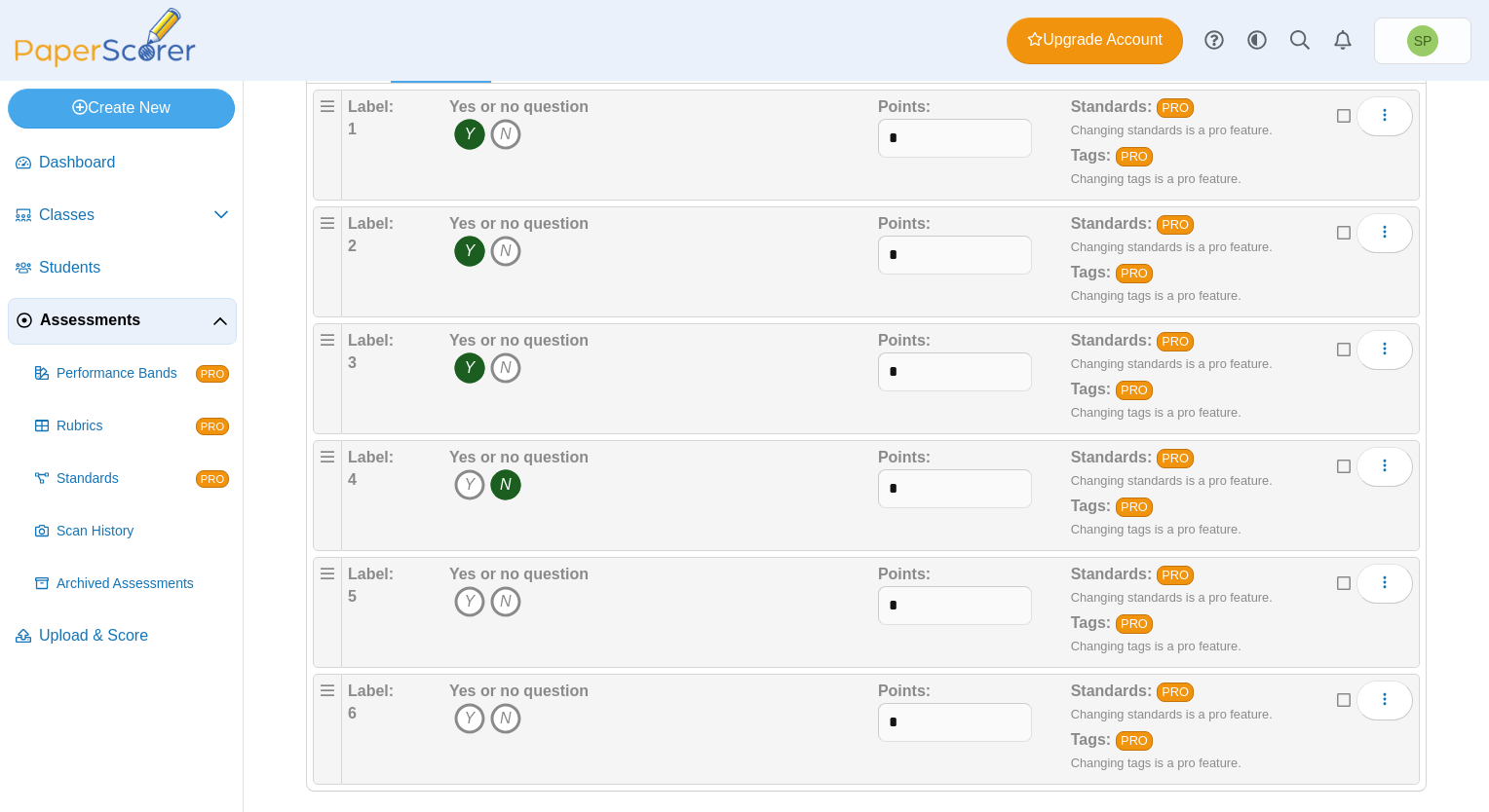
scroll to position [327, 0]
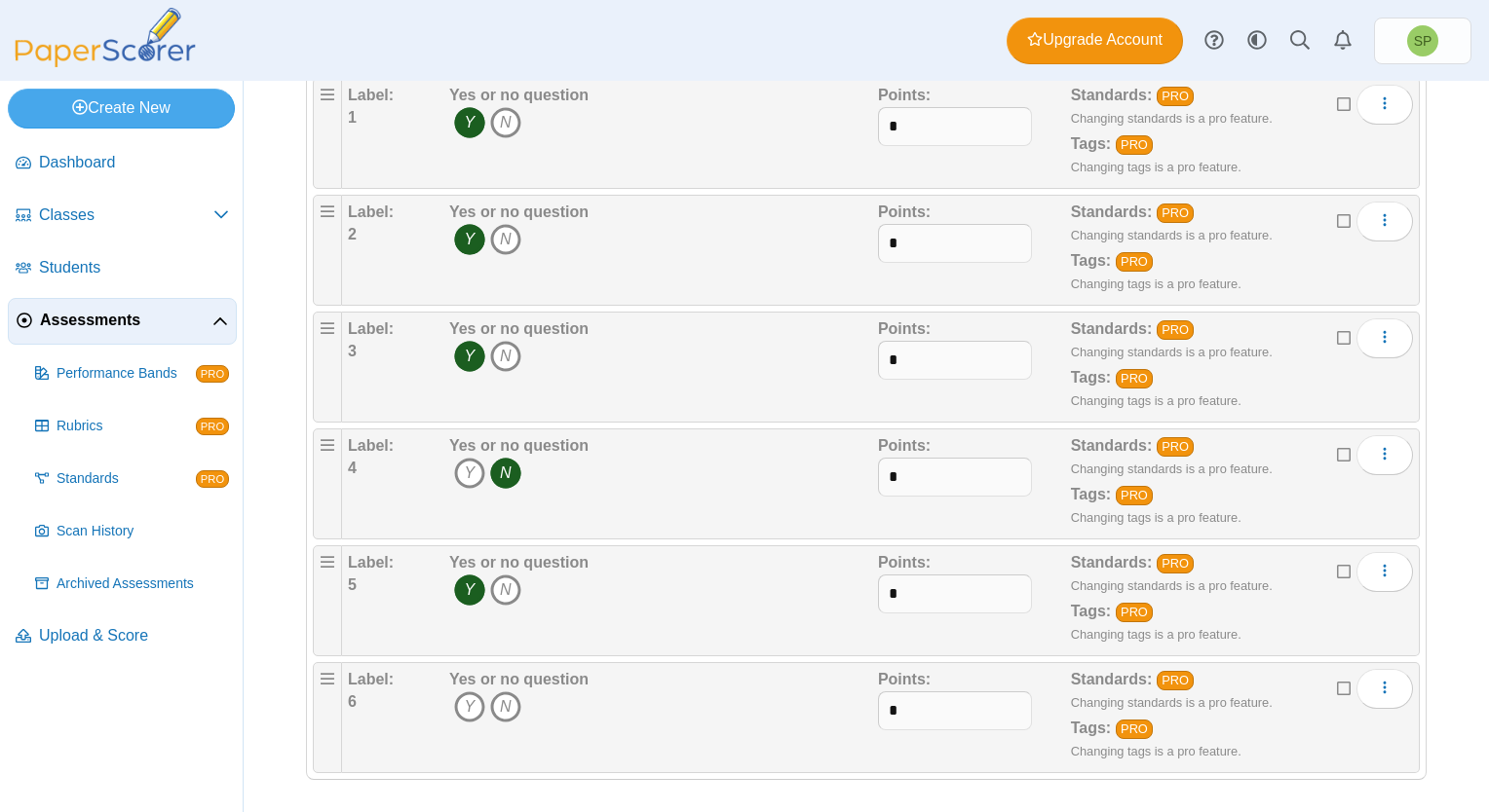
scroll to position [327, 0]
click at [1384, 682] on button "More options" at bounding box center [1384, 687] width 57 height 39
click at [1266, 719] on link "Edit" at bounding box center [1282, 727] width 234 height 29
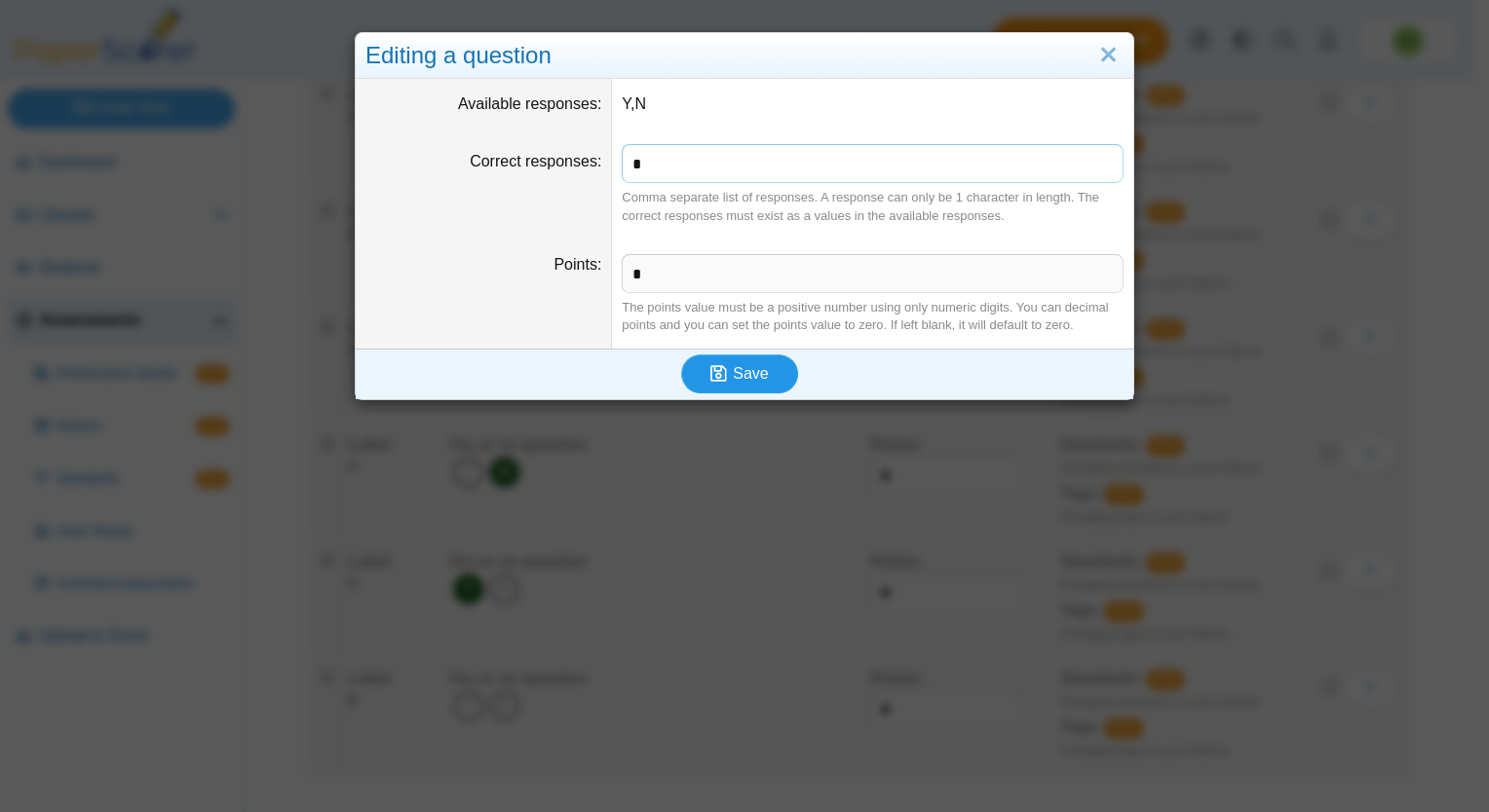
type input "*"
click at [711, 376] on use "submit" at bounding box center [719, 373] width 17 height 17
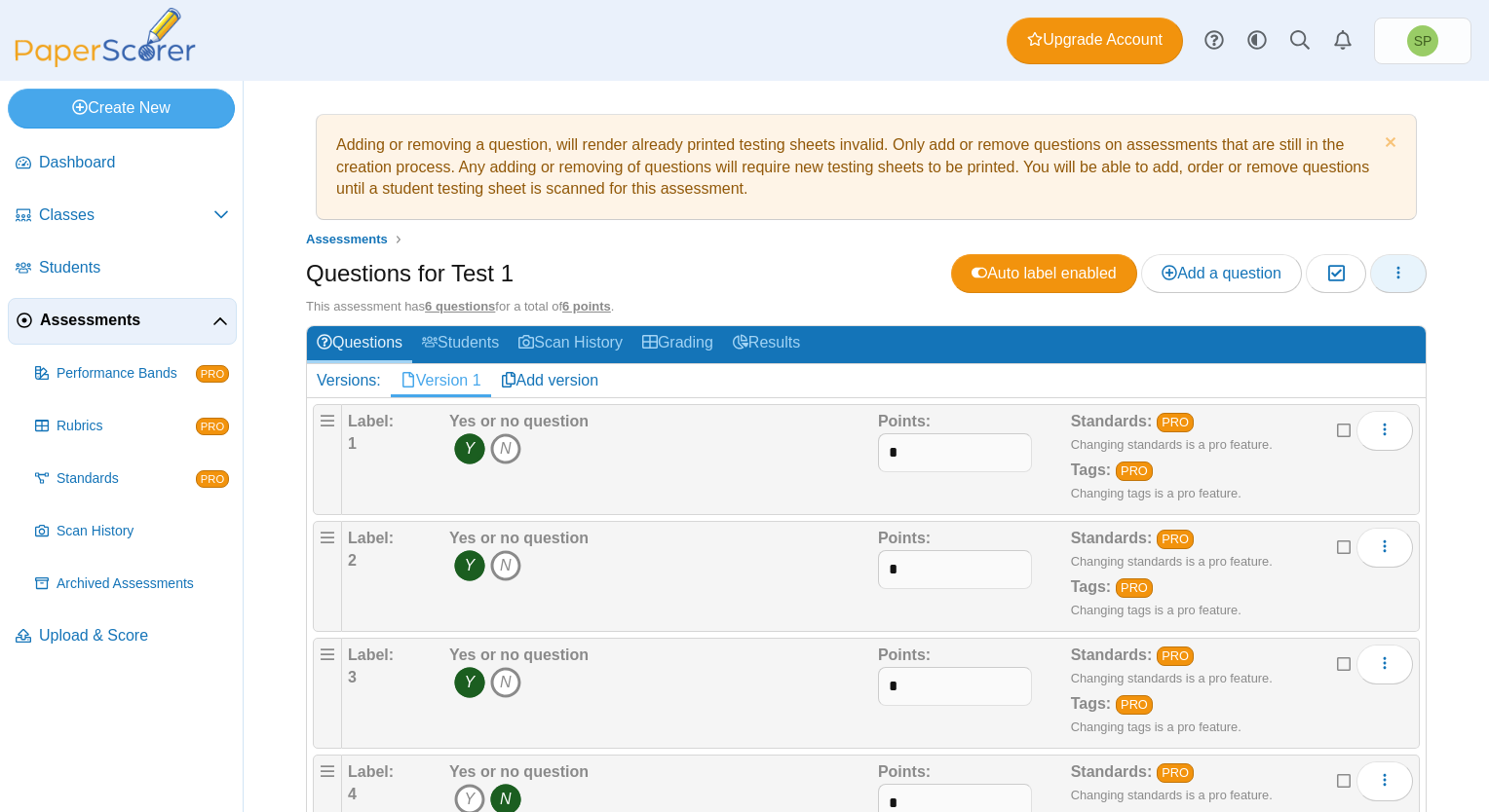
click at [1397, 271] on use "button" at bounding box center [1398, 272] width 3 height 13
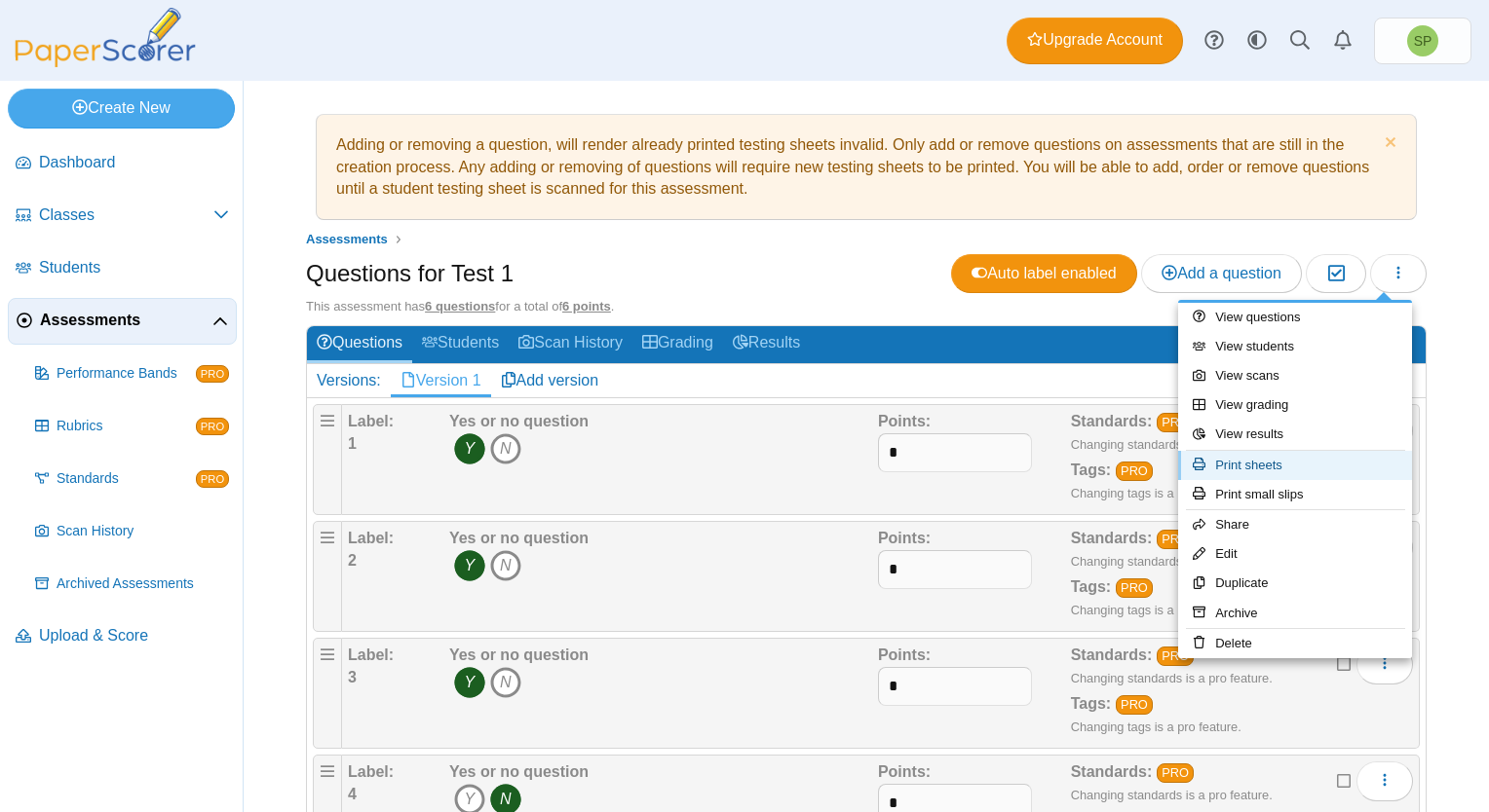
click at [1282, 464] on link "Print sheets" at bounding box center [1294, 465] width 234 height 29
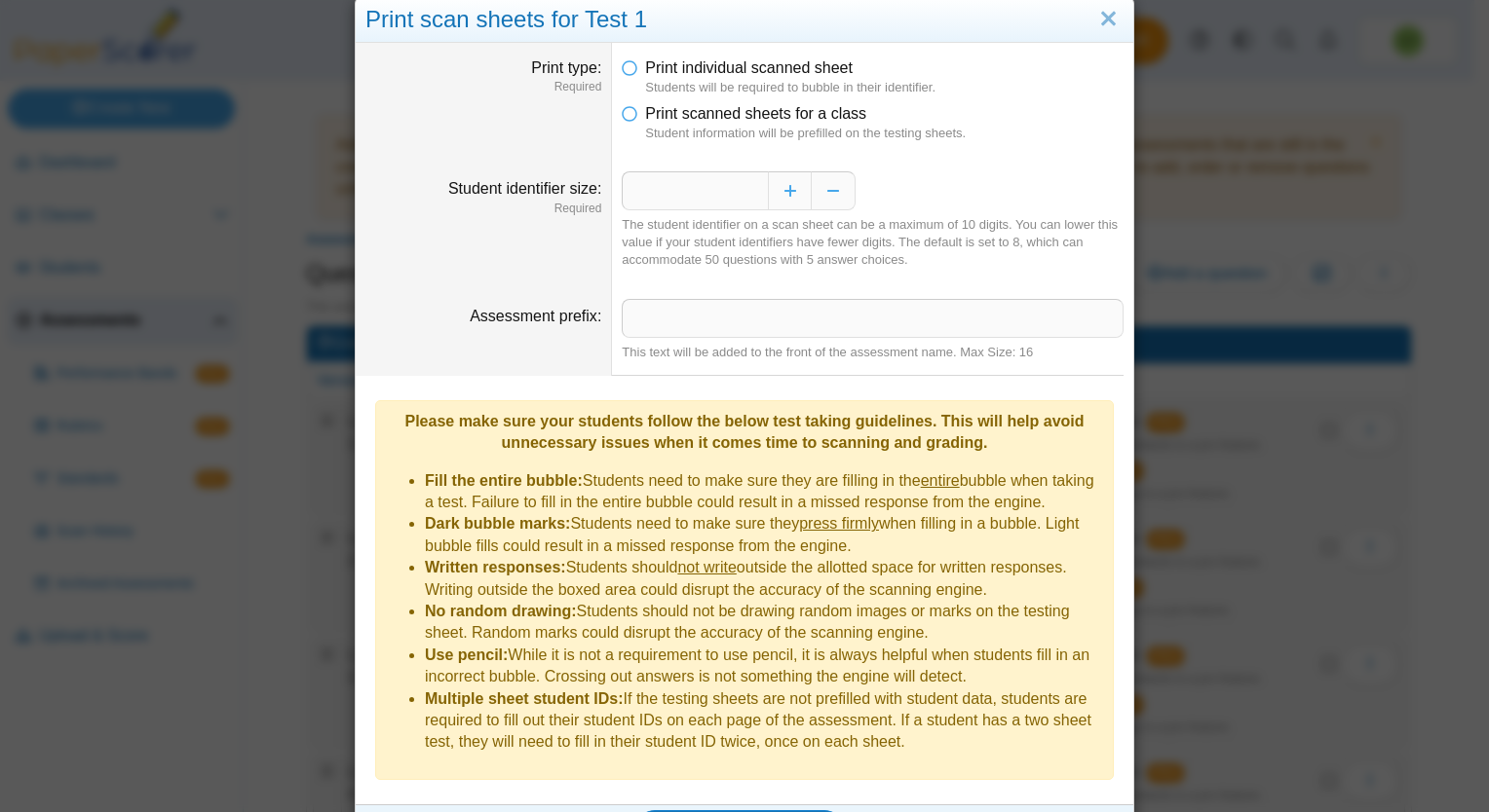
scroll to position [57, 0]
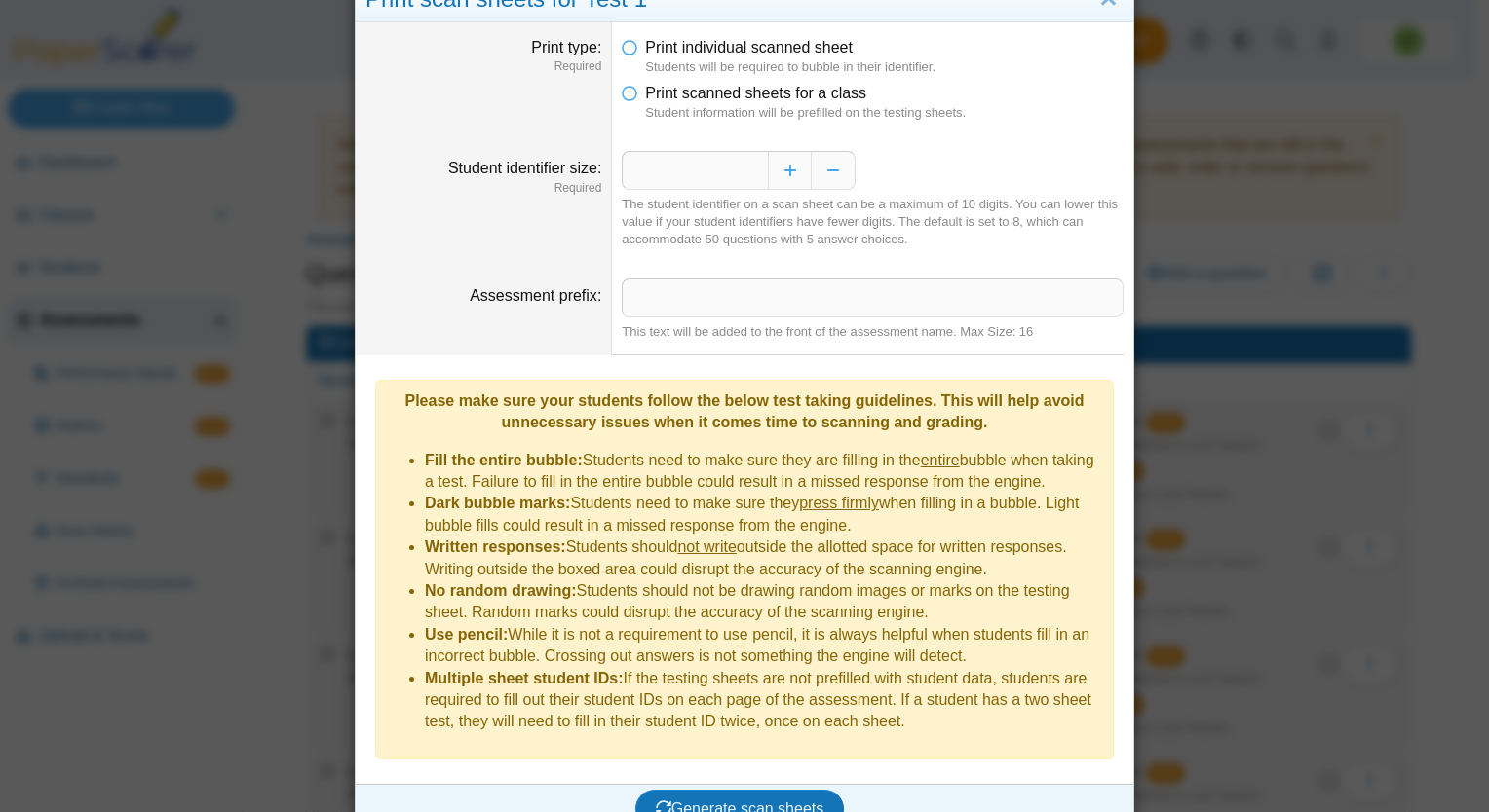
drag, startPoint x: 888, startPoint y: 706, endPoint x: 405, endPoint y: 394, distance: 575.0
click at [405, 394] on div "Please make sure your students follow the below test taking guidelines. This wi…" at bounding box center [744, 570] width 739 height 380
click at [752, 800] on span "Generate scan sheets" at bounding box center [740, 808] width 169 height 17
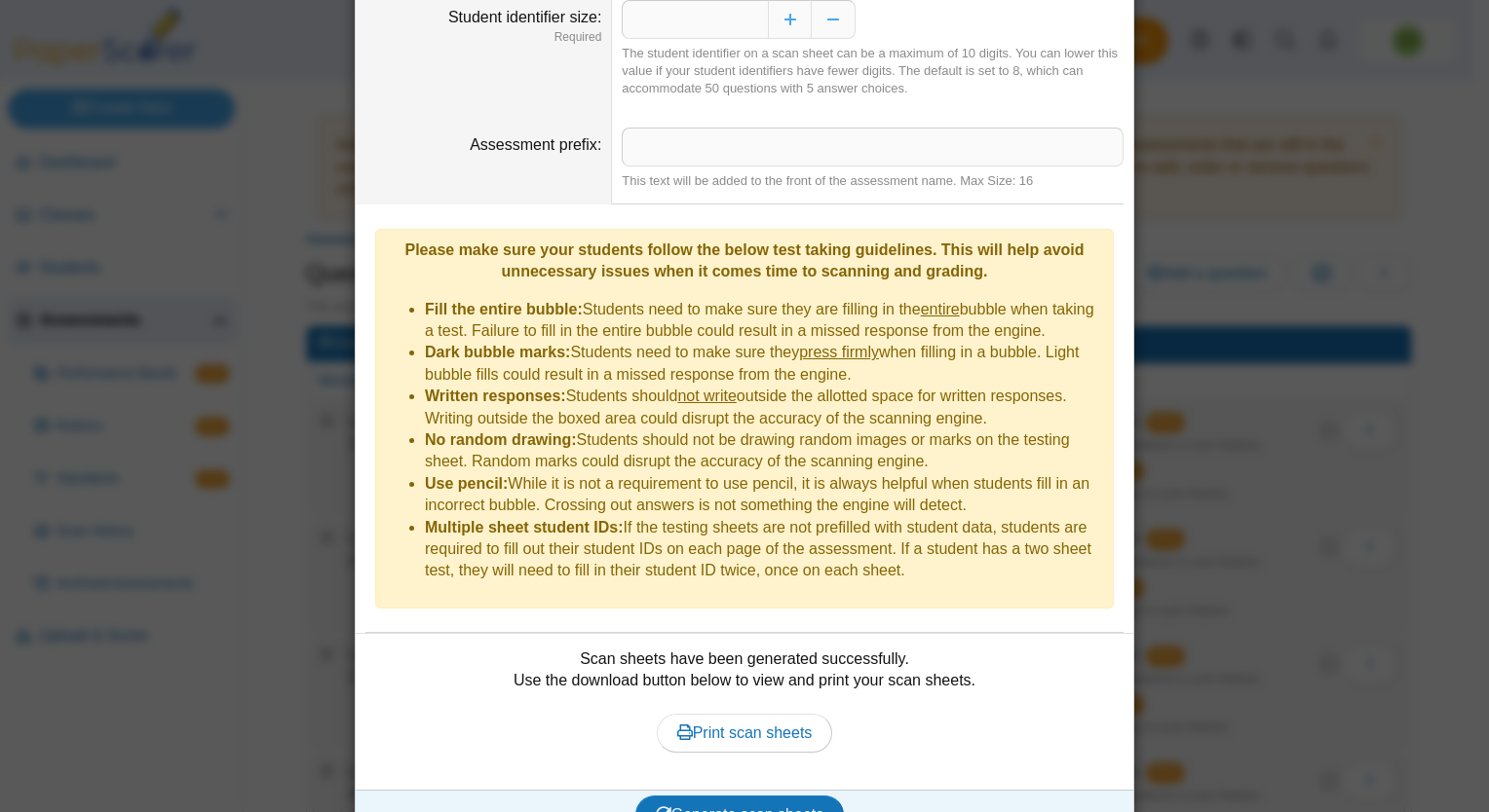
scroll to position [212, 0]
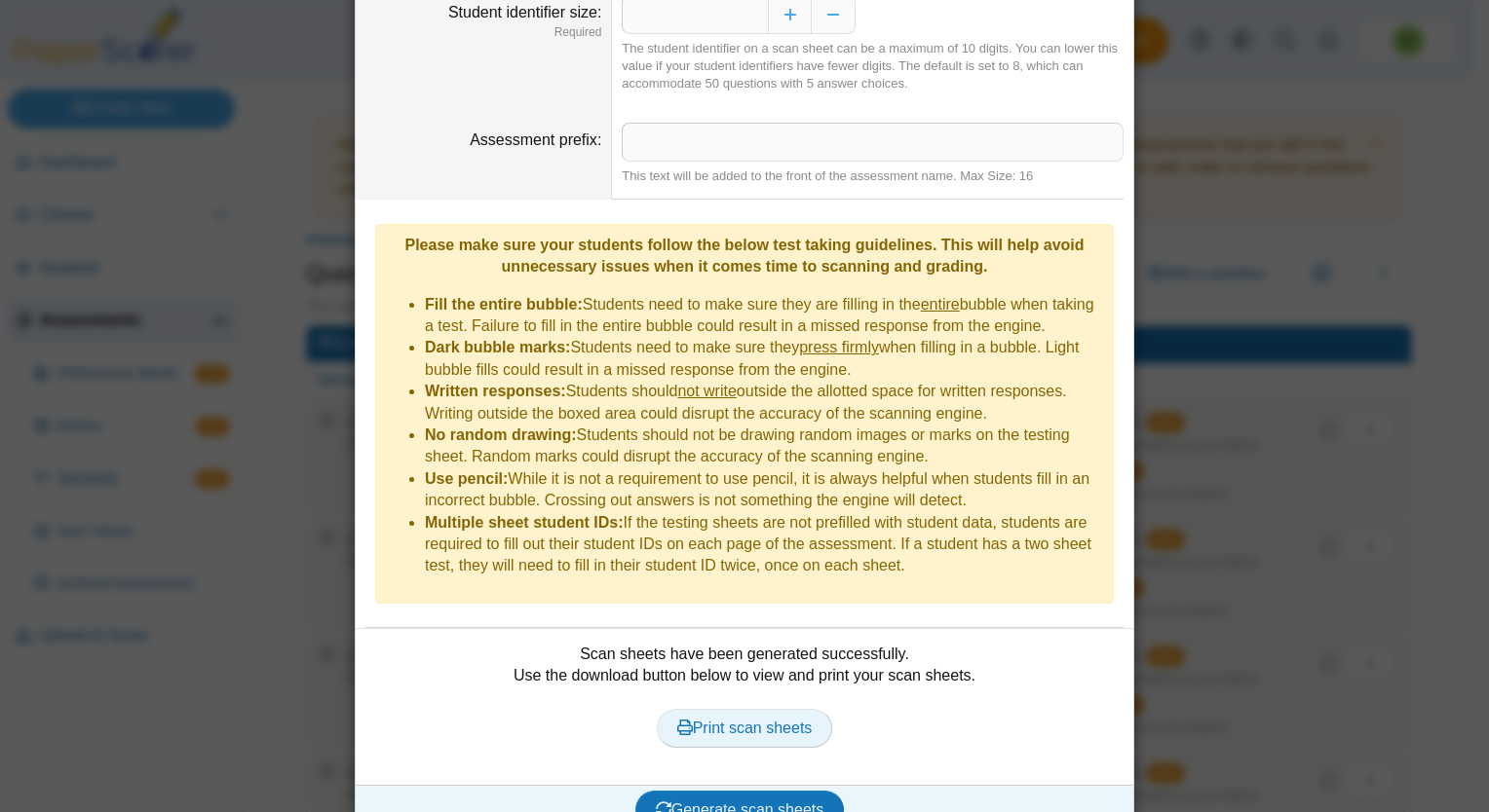
click at [771, 719] on span "Print scan sheets" at bounding box center [744, 727] width 136 height 17
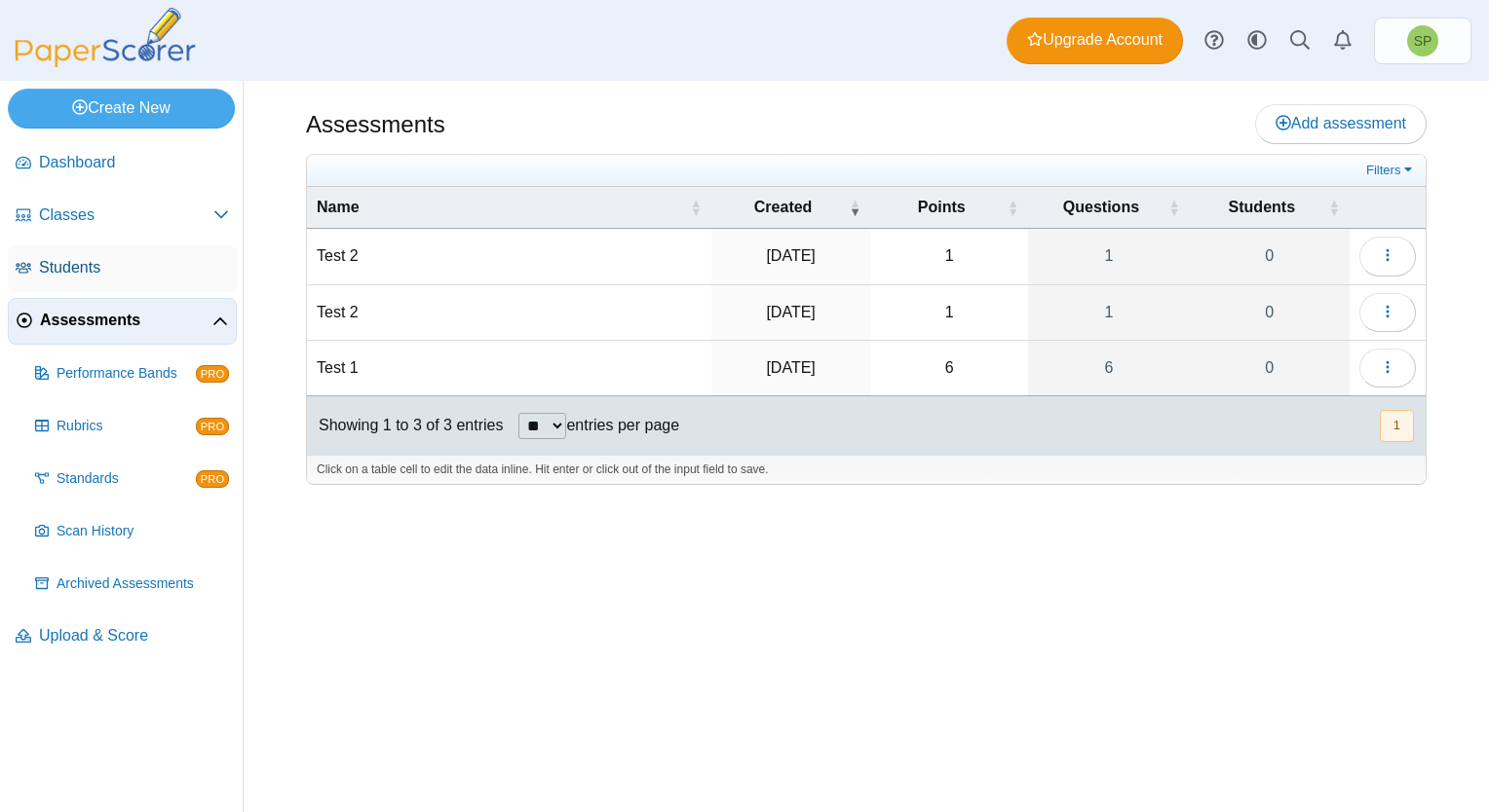
click at [122, 266] on span "Students" at bounding box center [134, 267] width 190 height 21
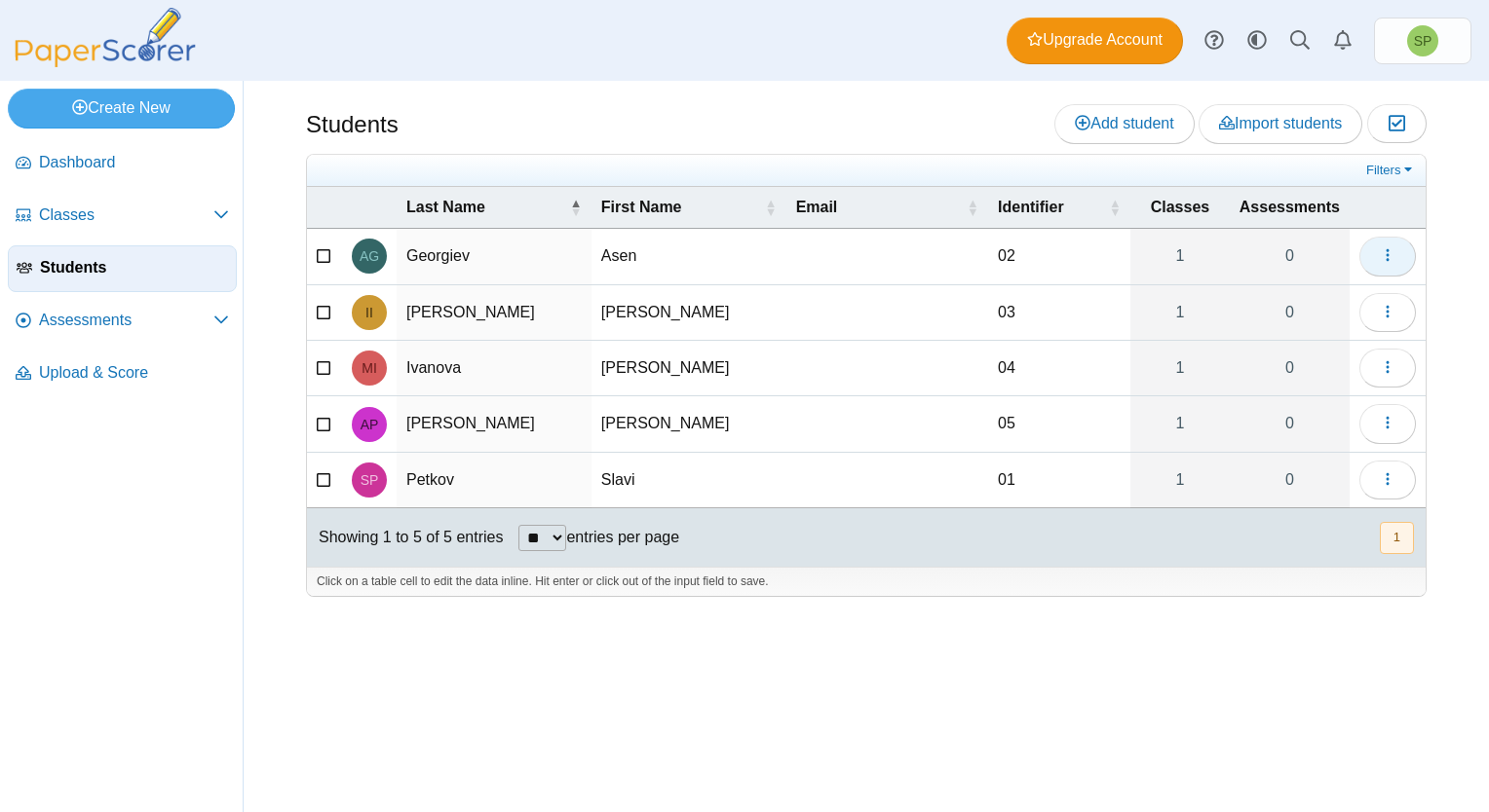
click at [1379, 251] on icon "button" at bounding box center [1387, 255] width 16 height 16
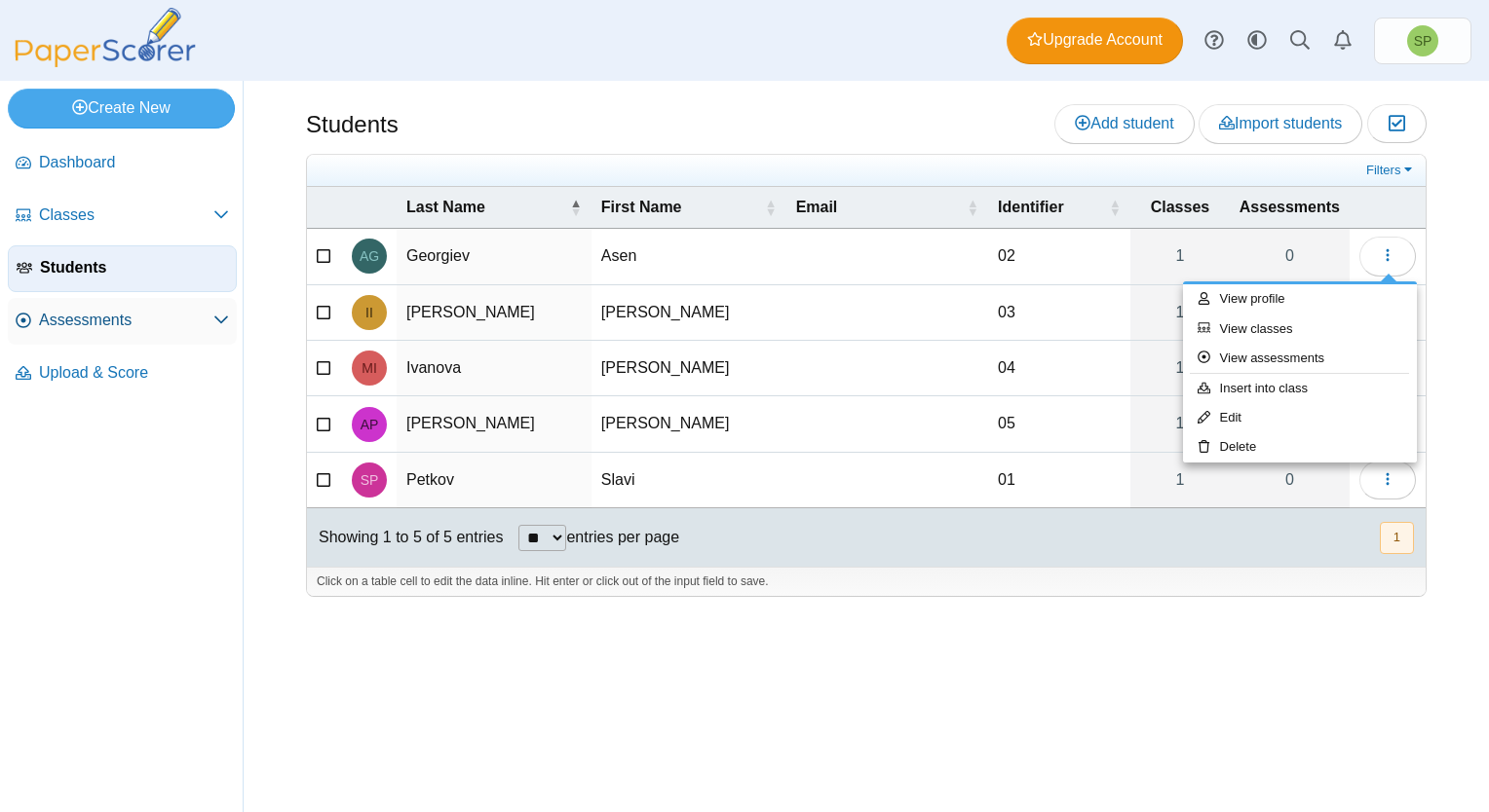
click at [131, 315] on span "Assessments" at bounding box center [126, 319] width 175 height 21
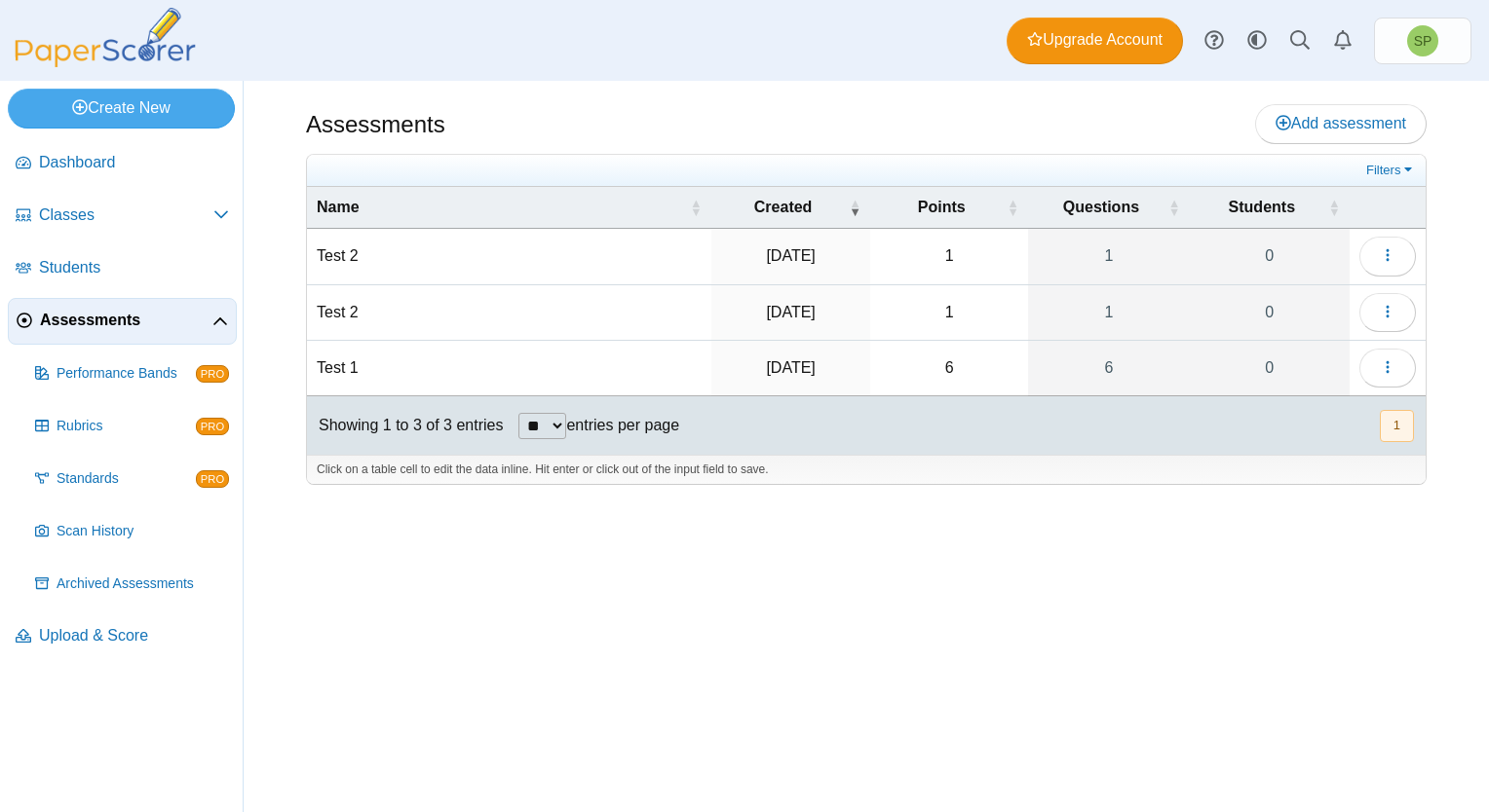
click at [328, 364] on td "Test 1" at bounding box center [508, 369] width 404 height 56
click at [1394, 364] on icon "button" at bounding box center [1387, 367] width 16 height 16
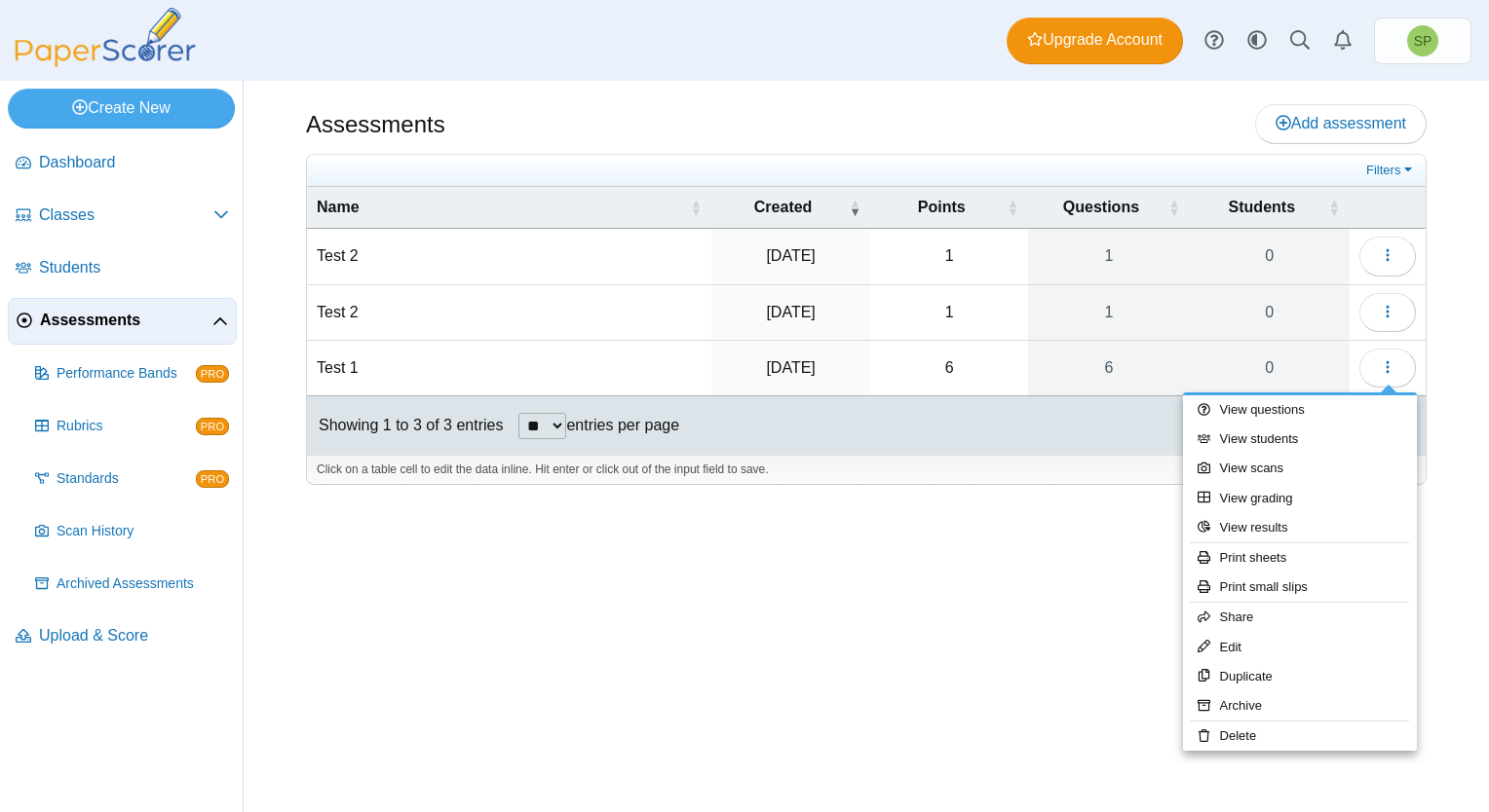
click at [764, 645] on div "Assessments Add assessment 1 1" at bounding box center [866, 446] width 1245 height 731
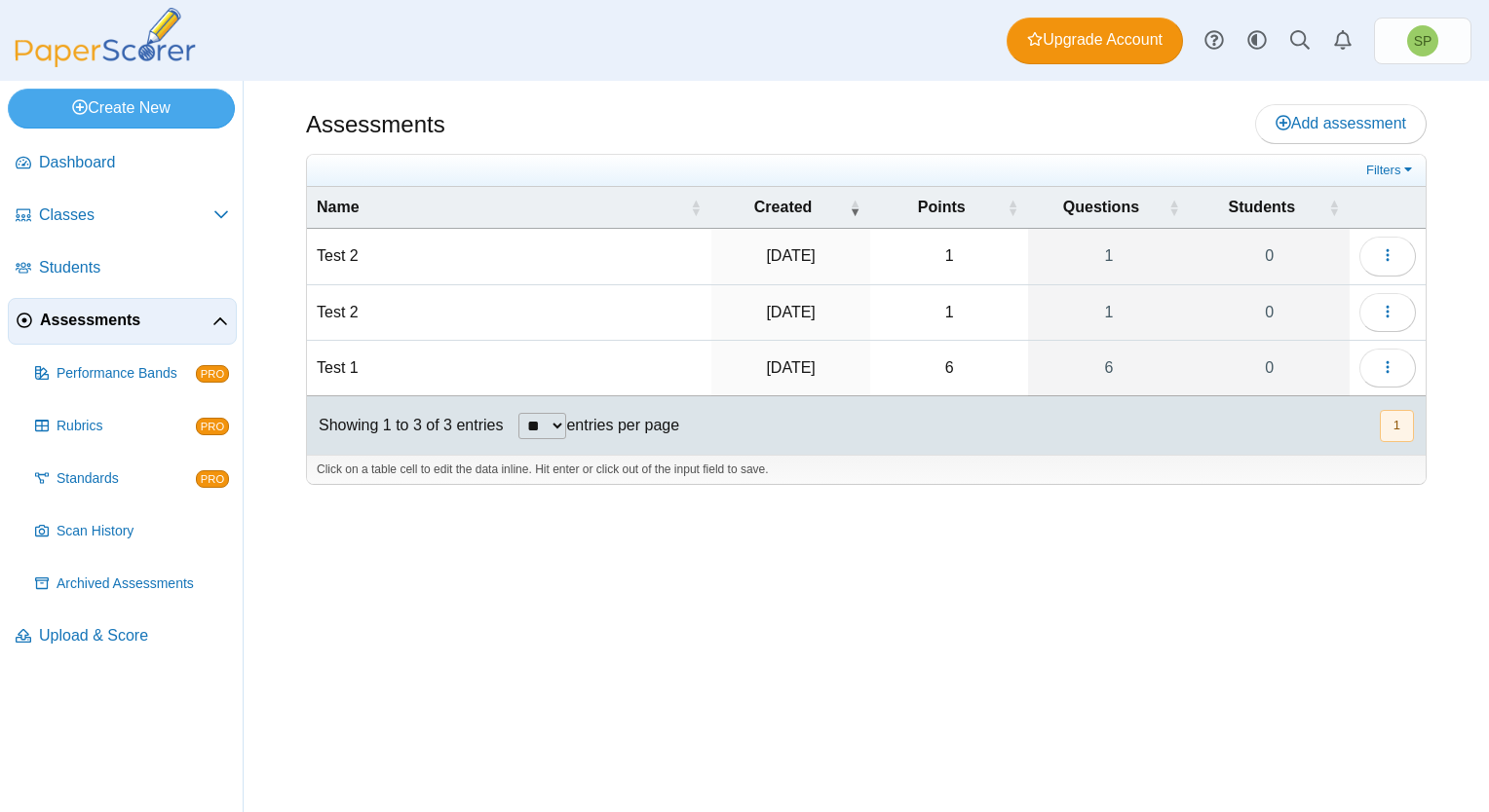
click at [347, 364] on td "Test 1" at bounding box center [508, 369] width 404 height 56
click at [145, 99] on link "Create New" at bounding box center [121, 108] width 227 height 39
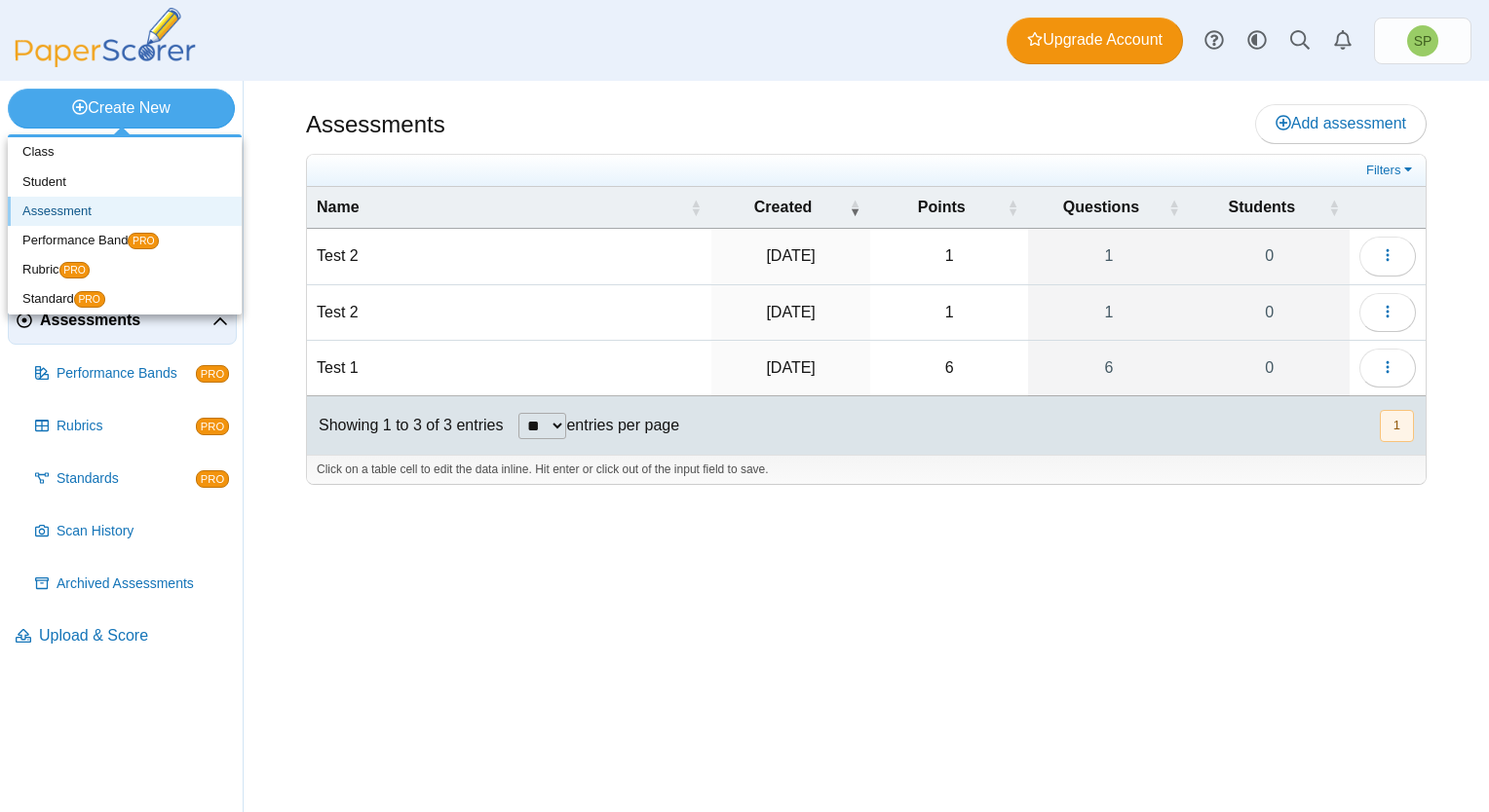
click at [84, 206] on link "Assessment" at bounding box center [125, 210] width 234 height 29
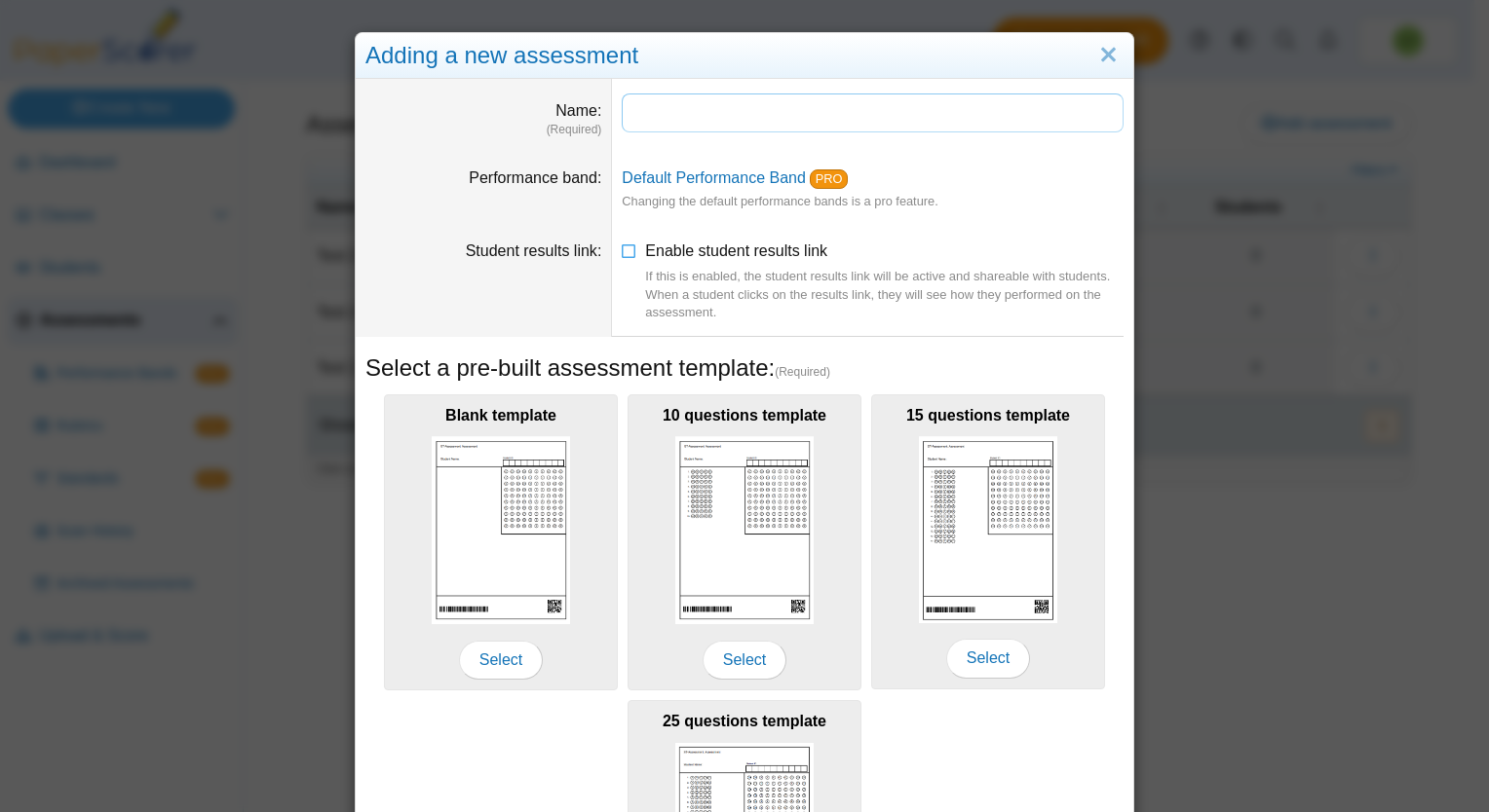
click at [706, 103] on input "Name" at bounding box center [872, 113] width 502 height 39
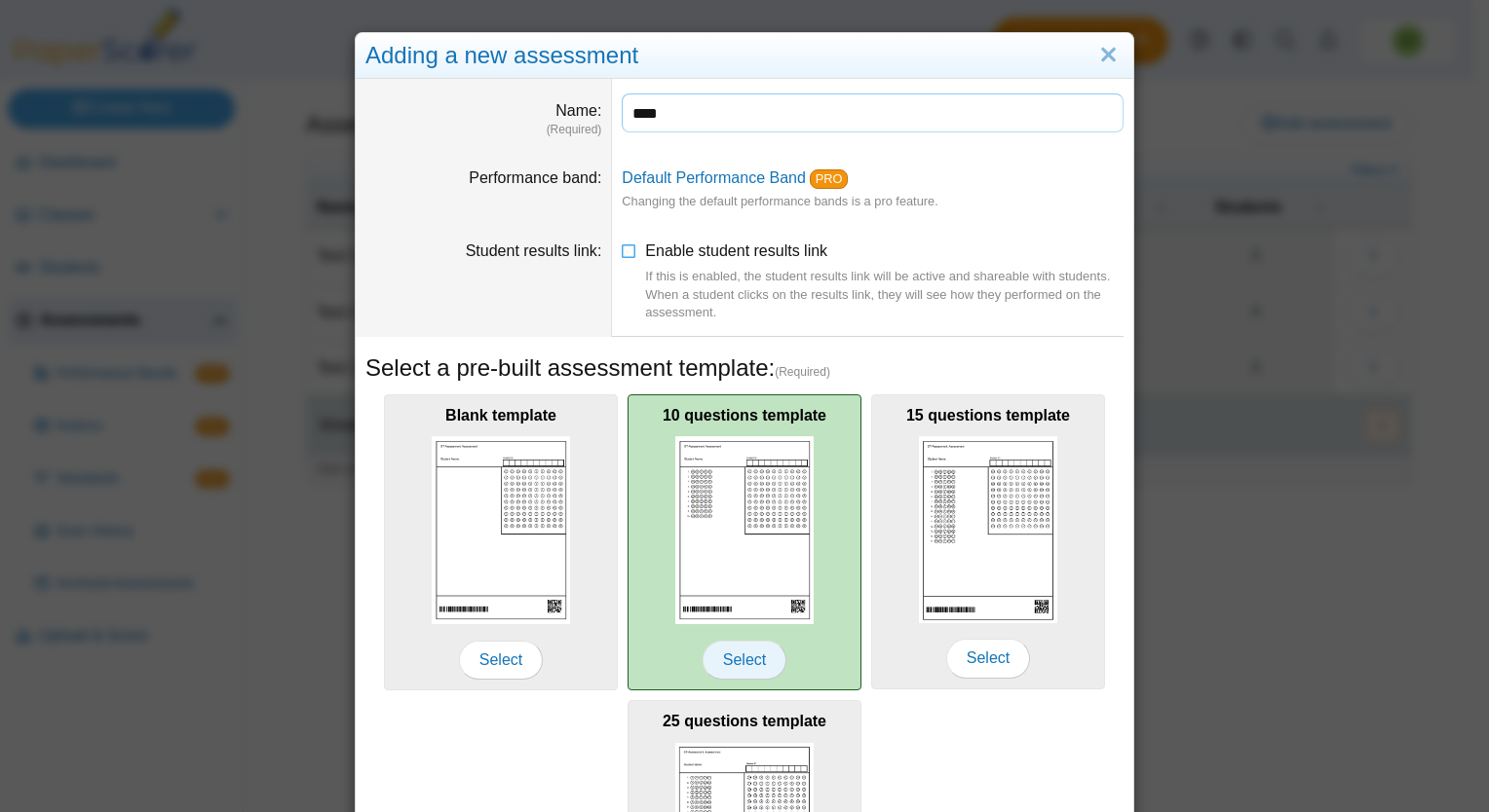
type input "****"
click at [748, 661] on span "Select" at bounding box center [744, 659] width 84 height 39
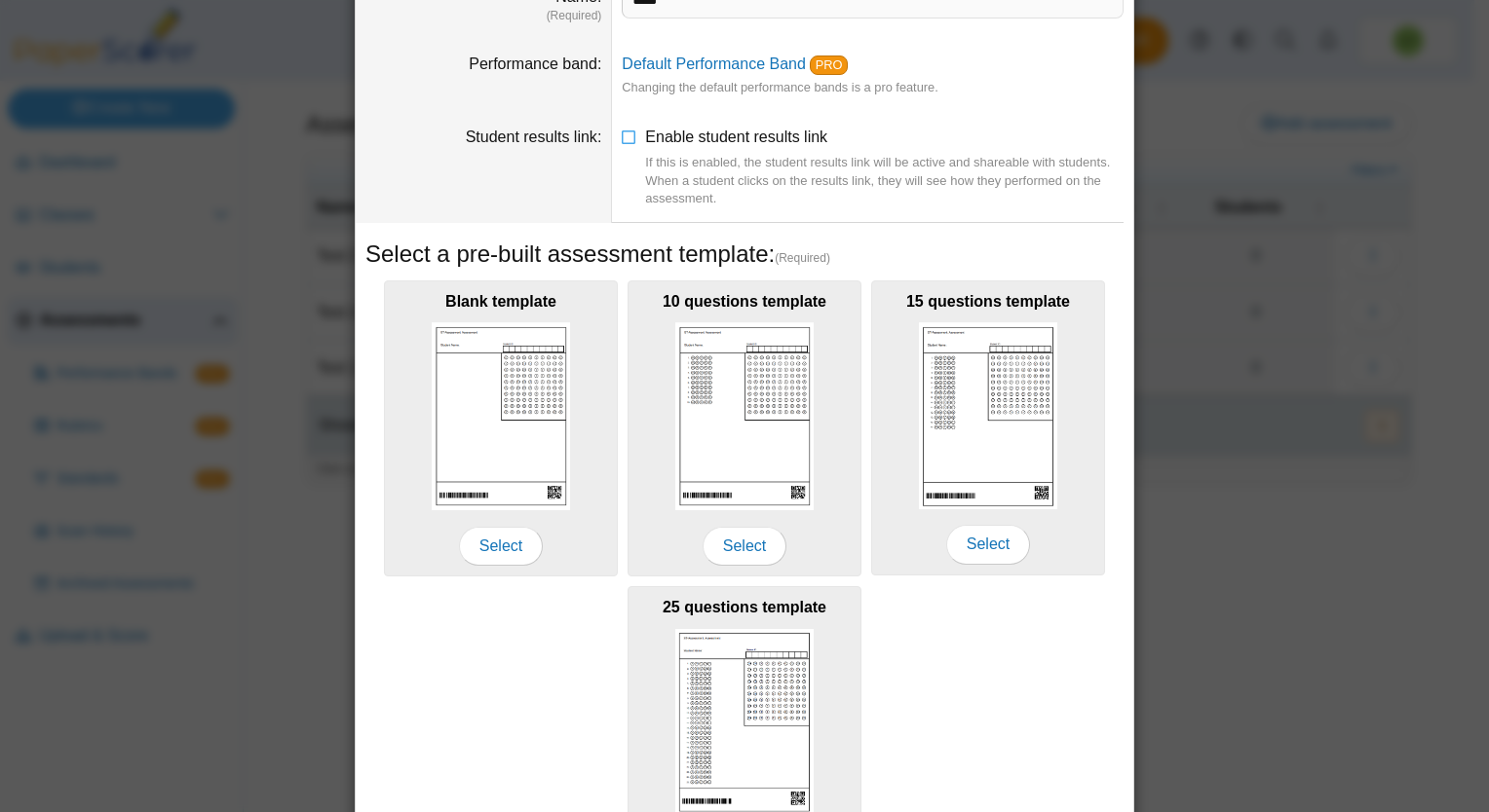
scroll to position [260, 0]
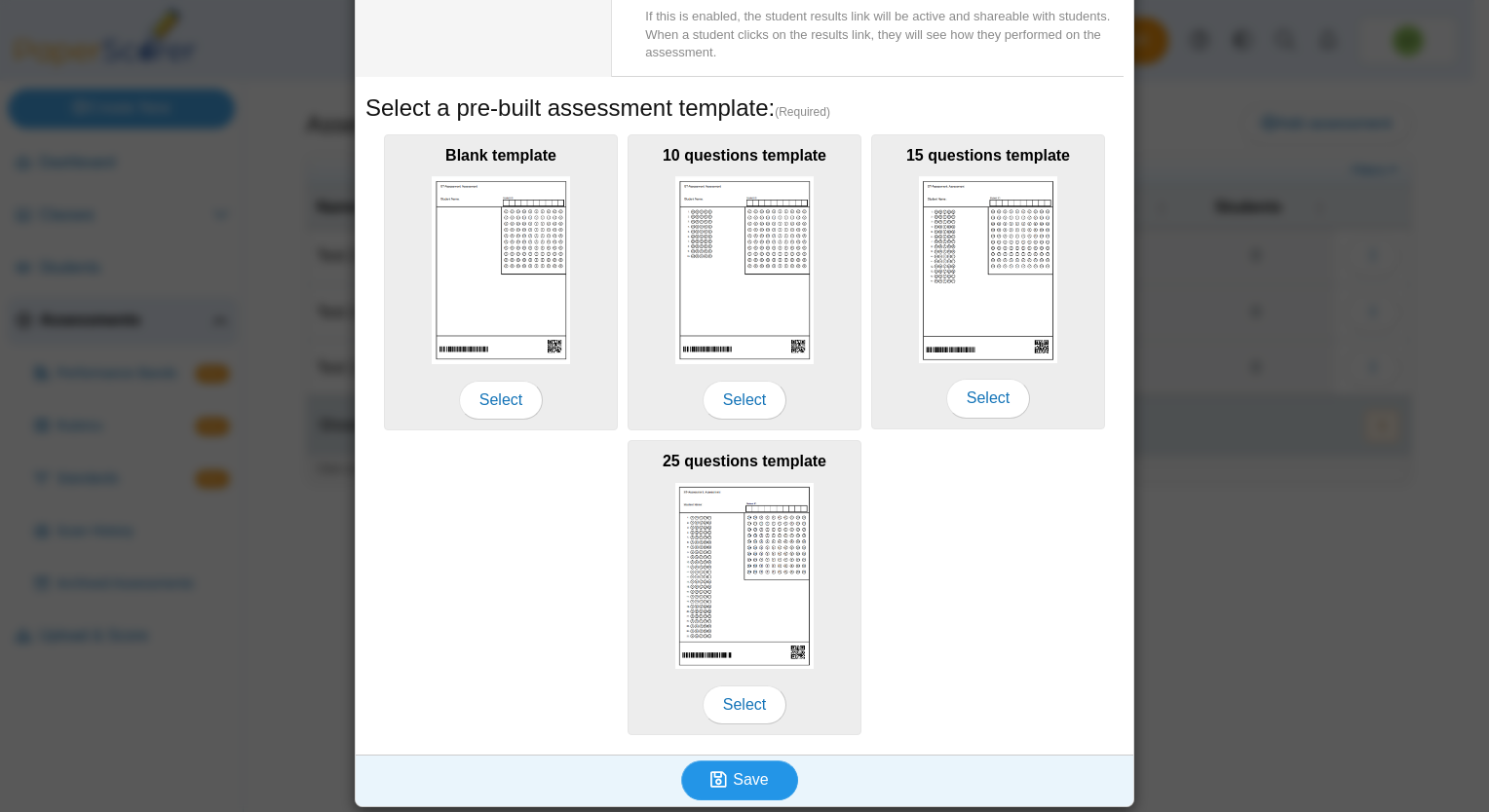
click at [733, 781] on span "Save" at bounding box center [749, 779] width 35 height 17
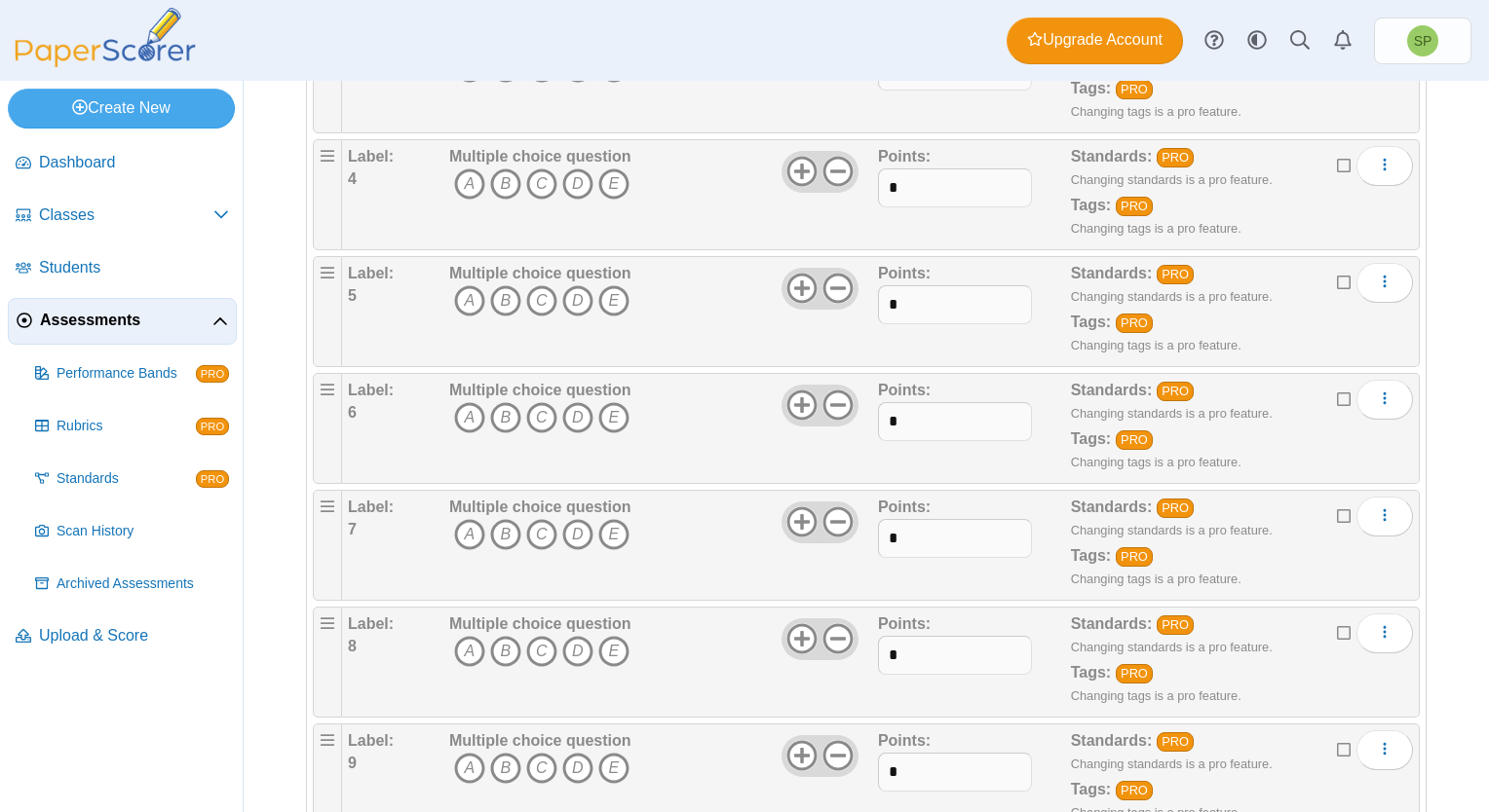
scroll to position [793, 0]
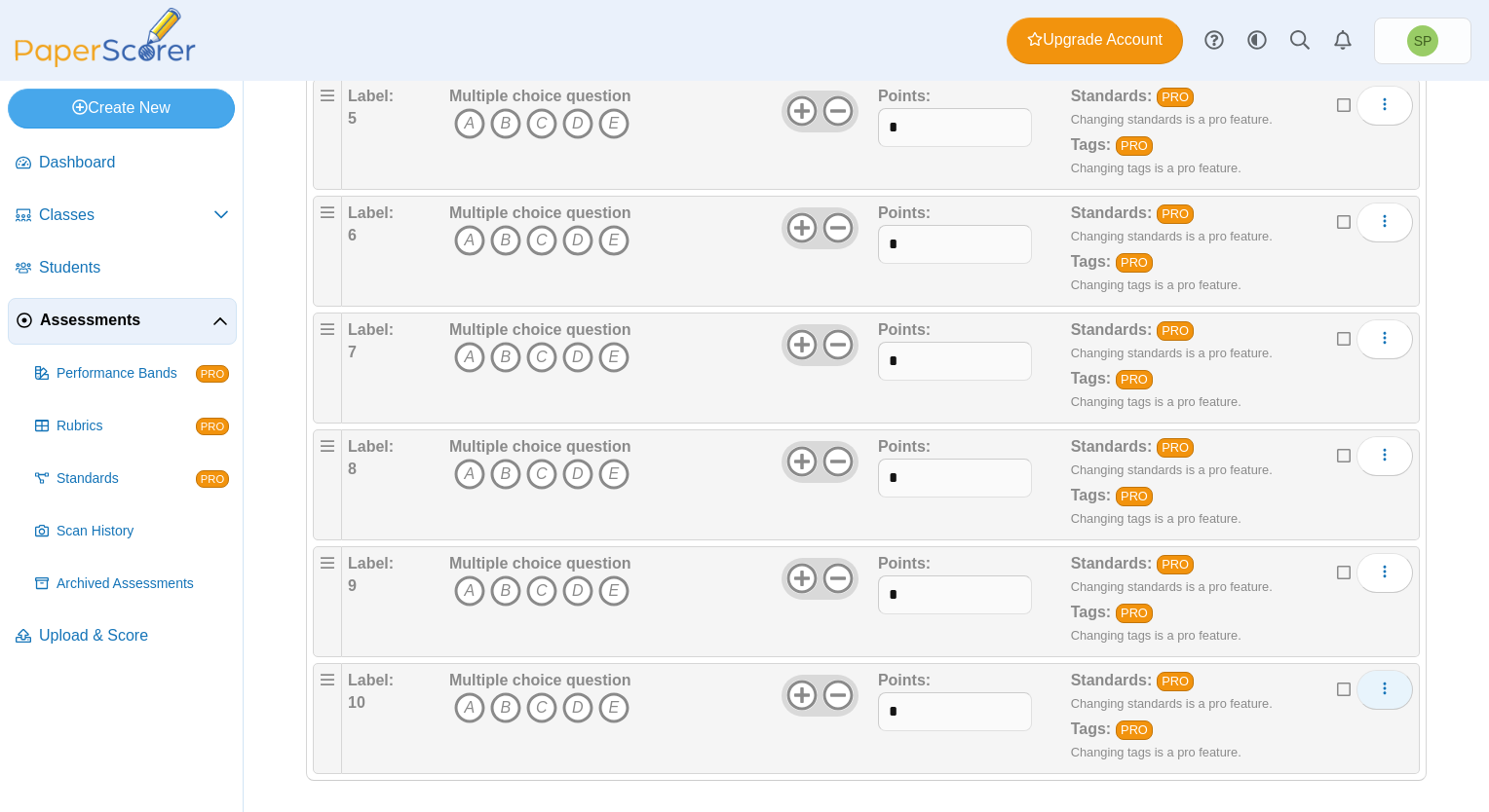
click at [1376, 683] on icon "More options" at bounding box center [1384, 688] width 16 height 16
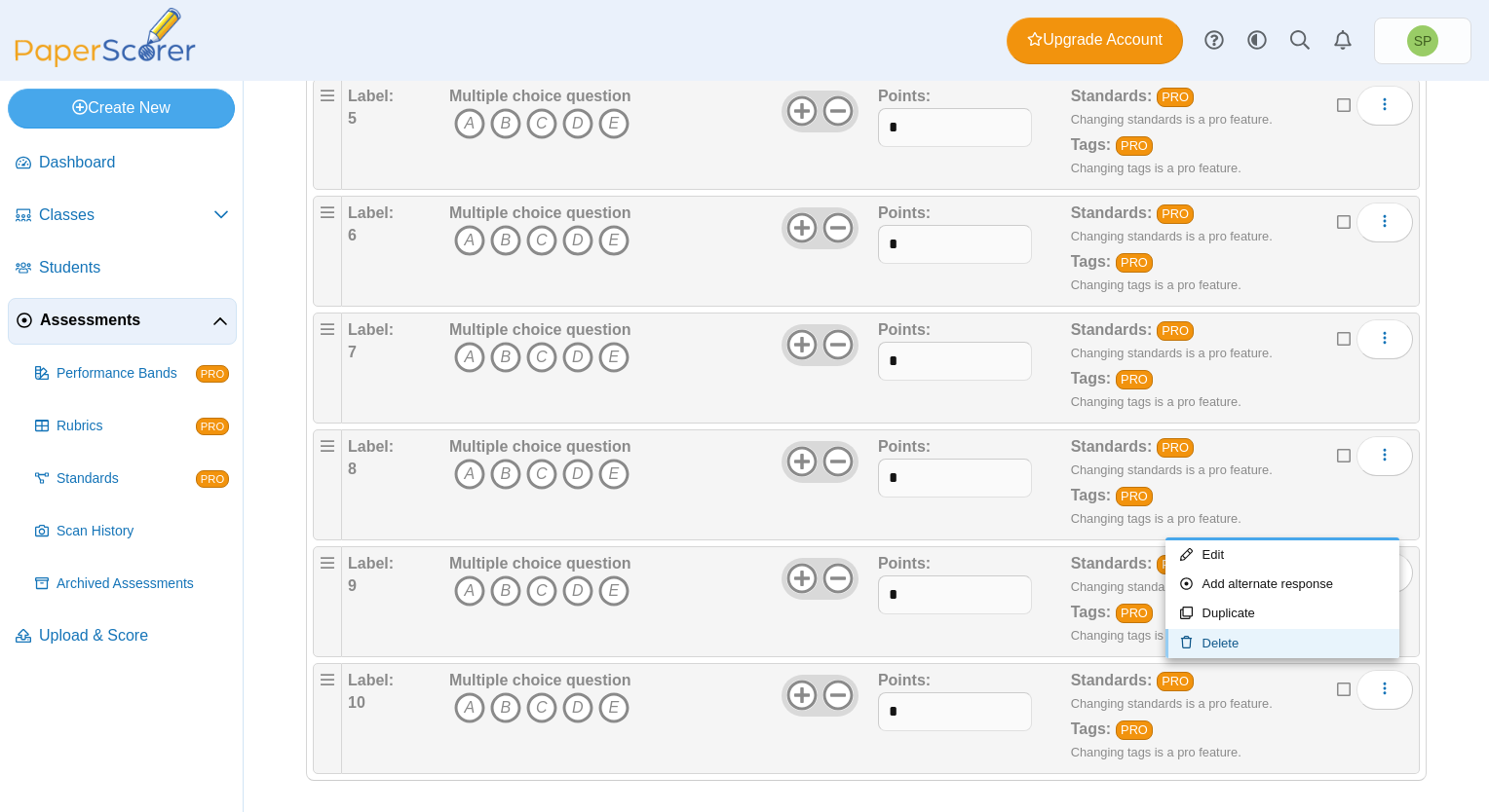
click at [1252, 640] on link "Delete" at bounding box center [1282, 643] width 234 height 29
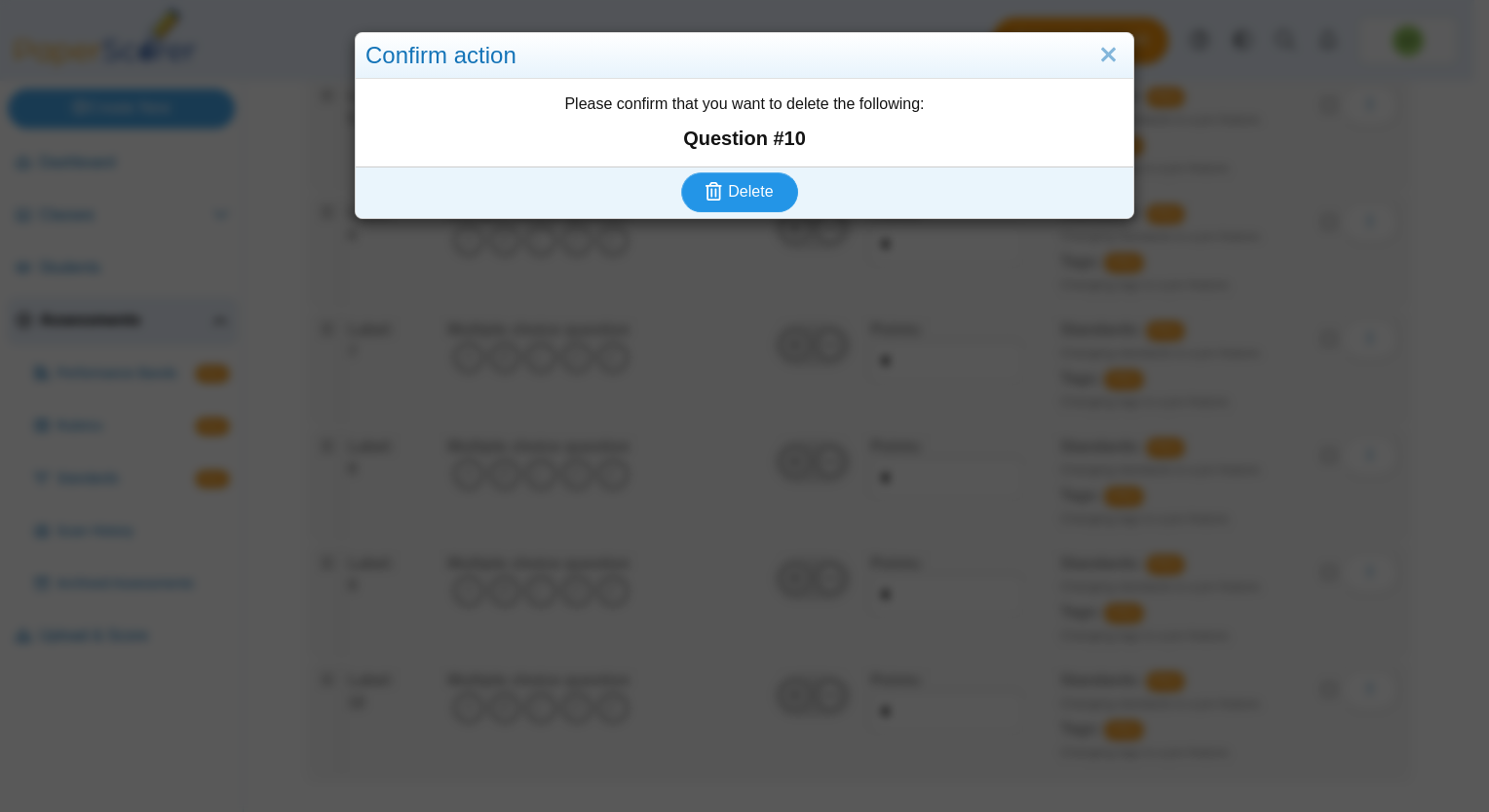
click at [750, 189] on span "Delete" at bounding box center [749, 192] width 45 height 17
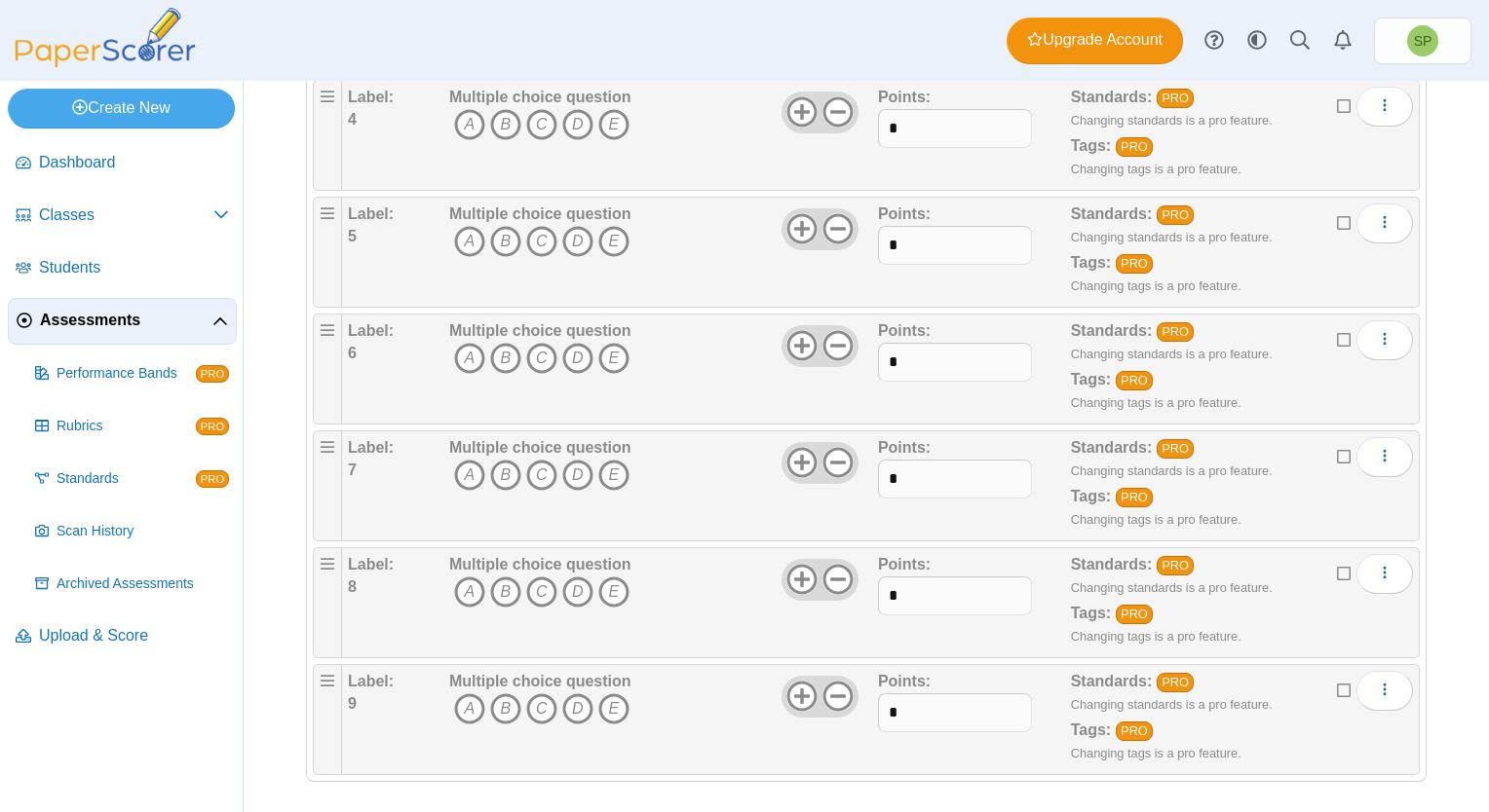
scroll to position [675, 0]
click at [1383, 685] on use "More options" at bounding box center [1384, 688] width 3 height 13
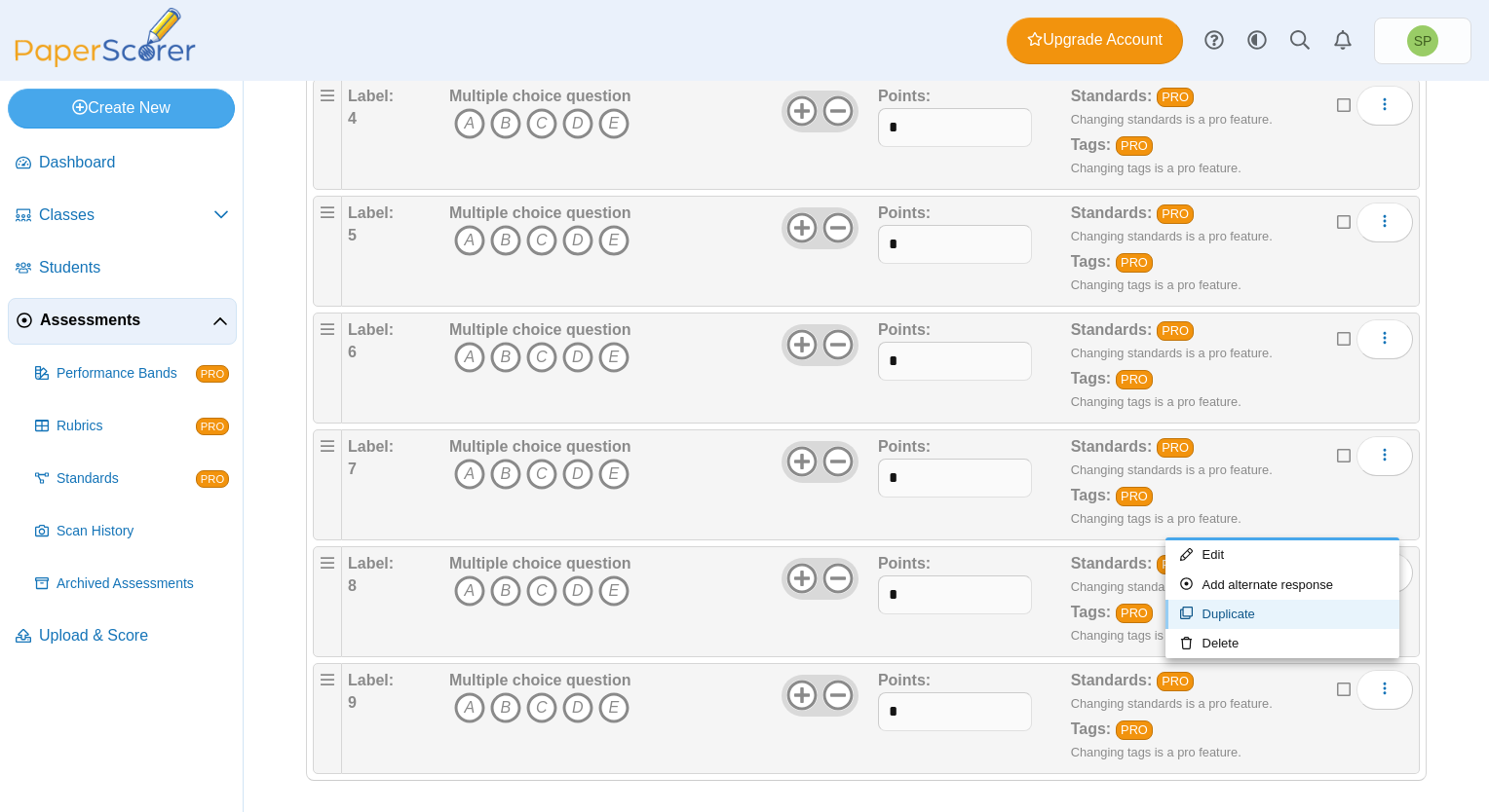
click at [1263, 618] on link "Duplicate" at bounding box center [1282, 613] width 234 height 29
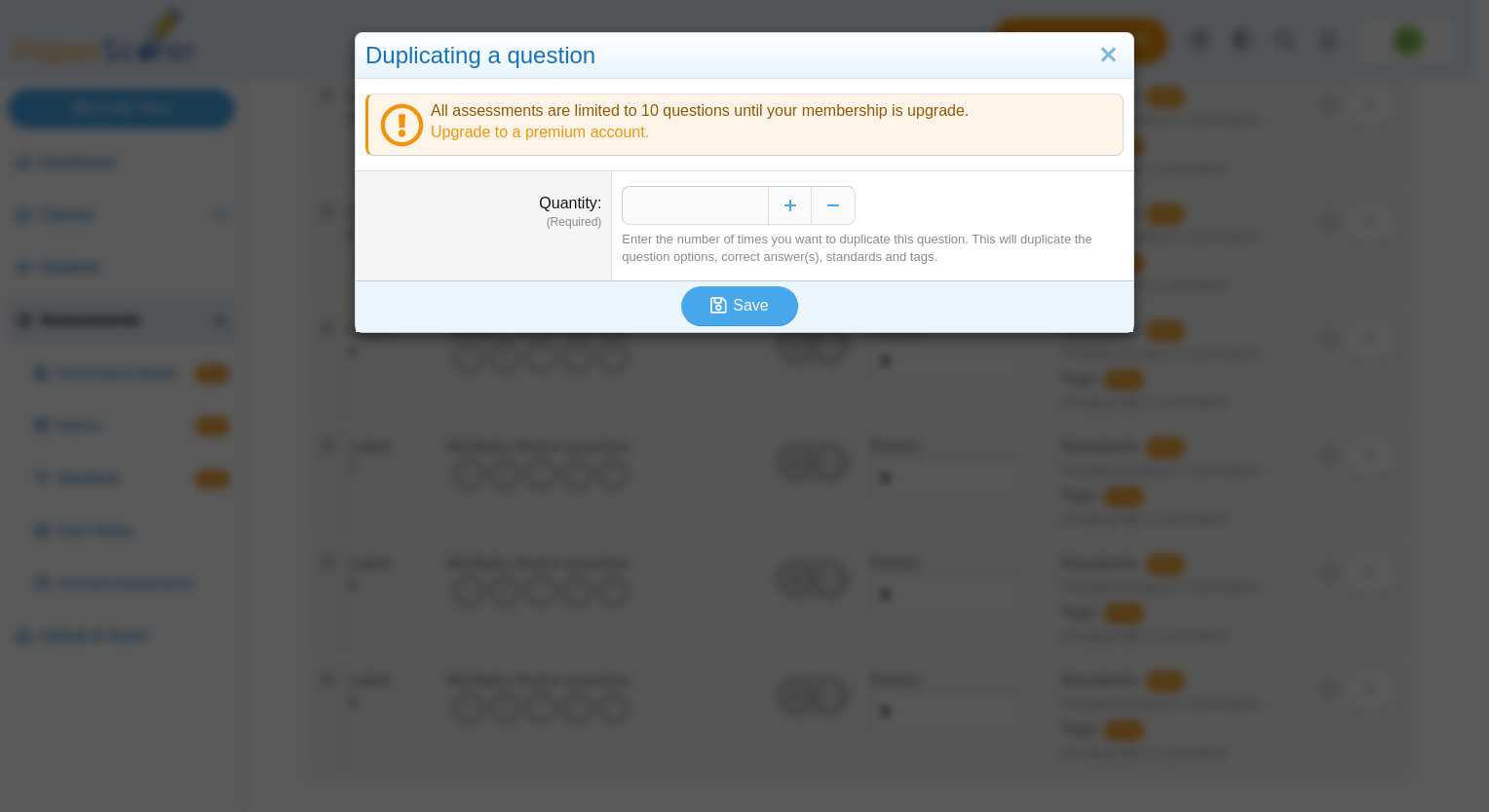
drag, startPoint x: 1102, startPoint y: 55, endPoint x: 1107, endPoint y: 84, distance: 29.4
click at [1102, 54] on link "Close" at bounding box center [1108, 55] width 30 height 33
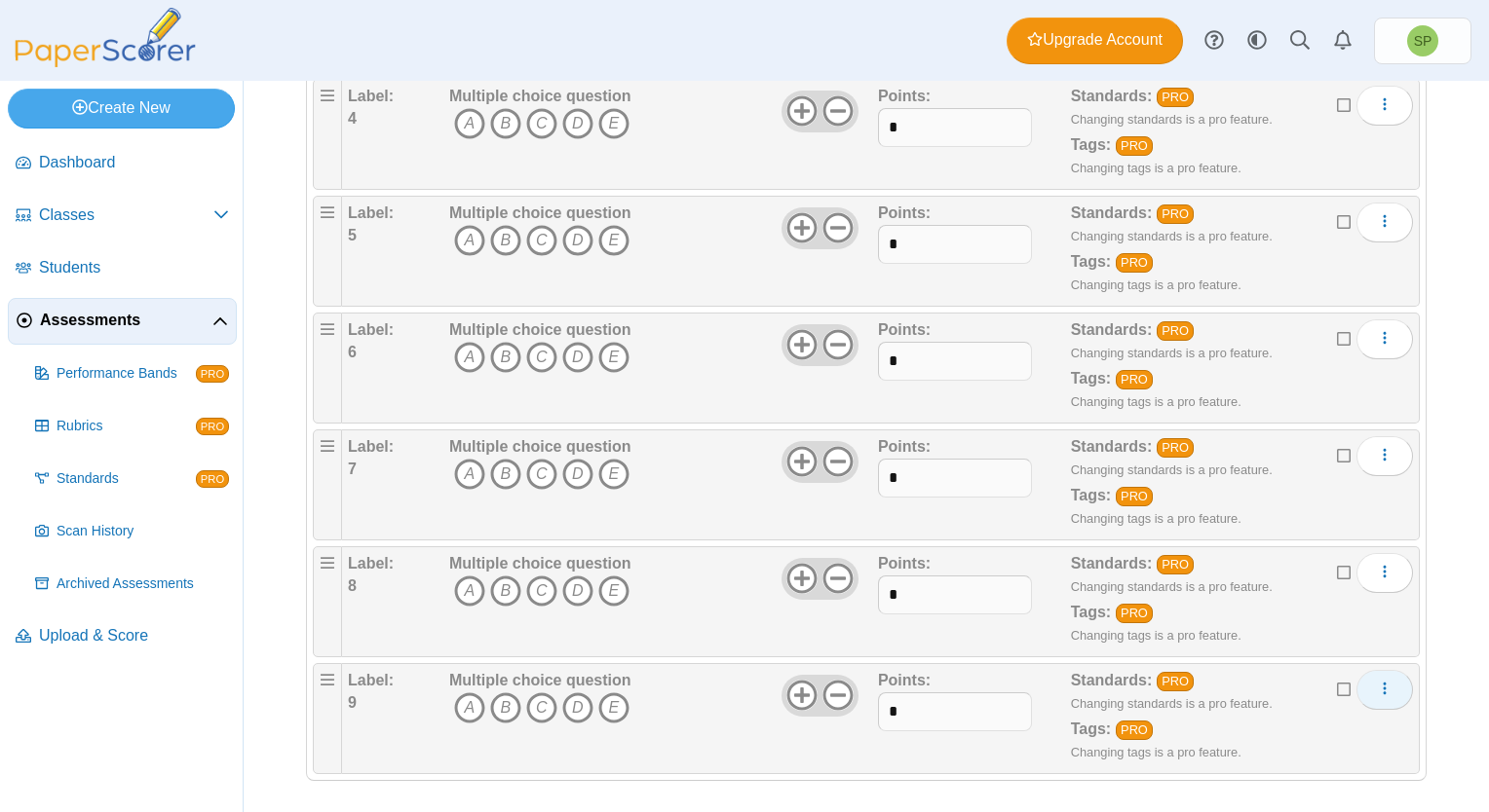
click at [1376, 687] on icon "More options" at bounding box center [1384, 688] width 16 height 16
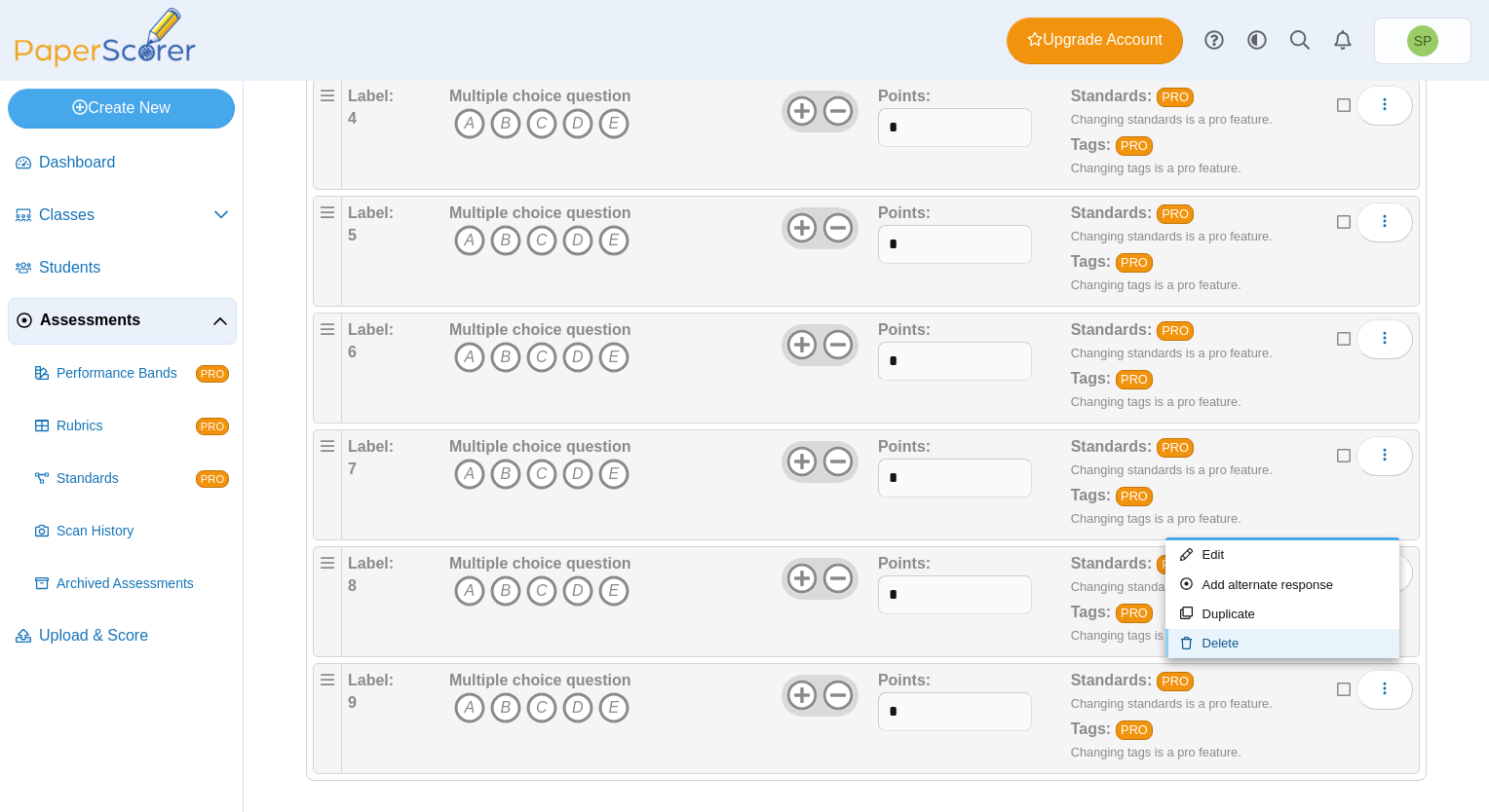
click at [1202, 646] on link "Delete" at bounding box center [1282, 643] width 234 height 29
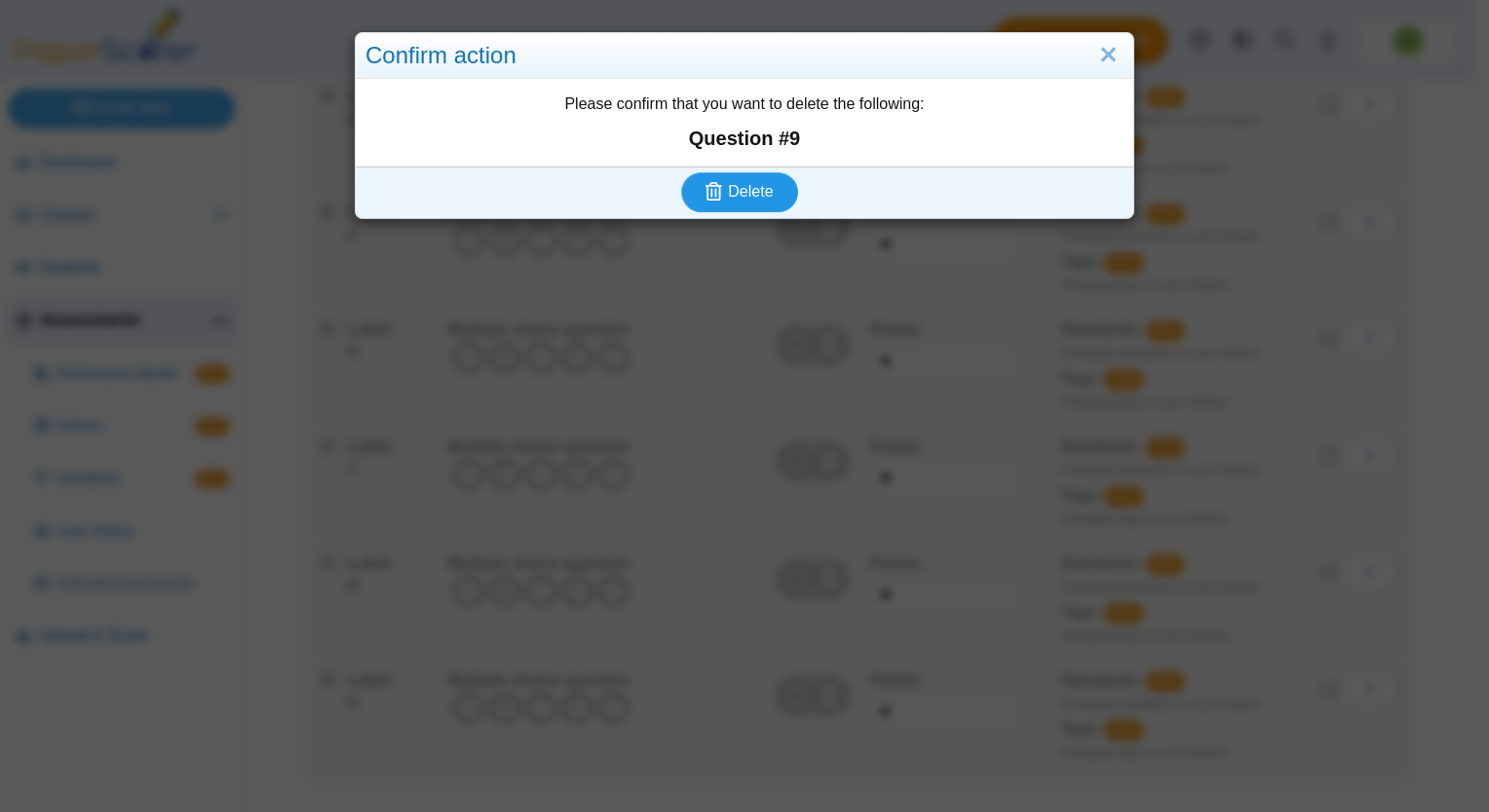
click at [739, 185] on span "Delete" at bounding box center [749, 192] width 45 height 17
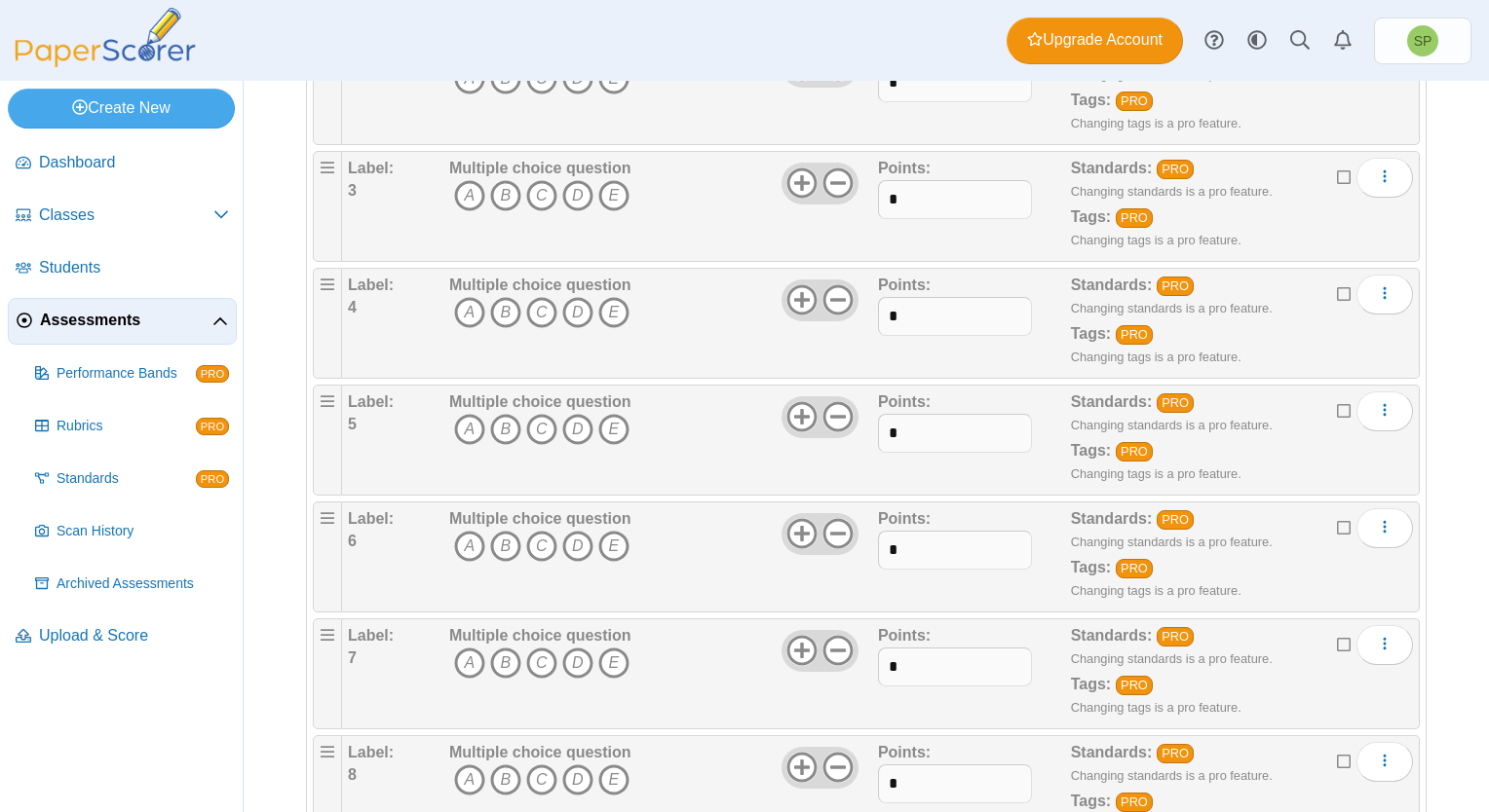
scroll to position [560, 0]
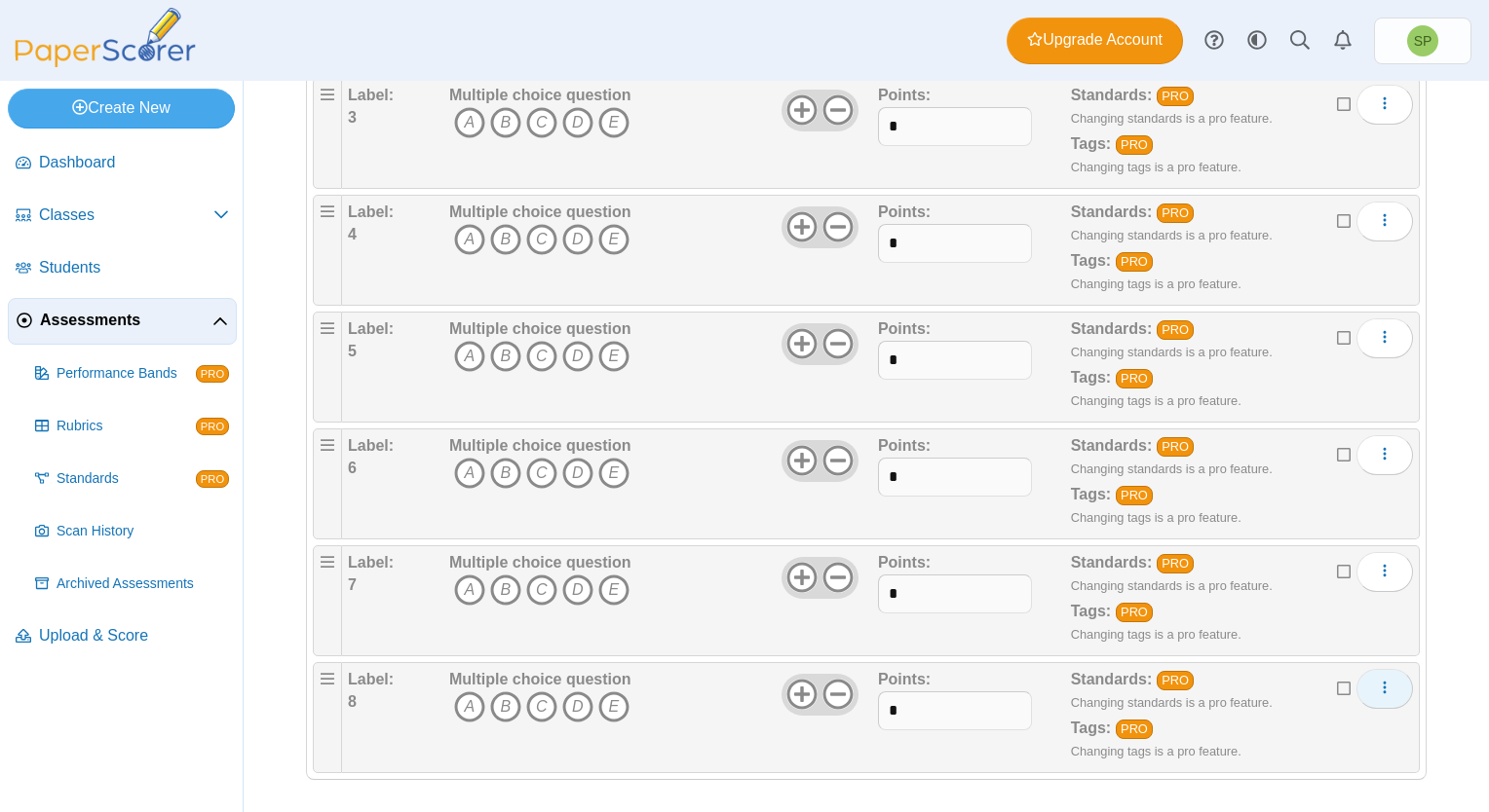
click at [1376, 684] on icon "More options" at bounding box center [1384, 687] width 16 height 16
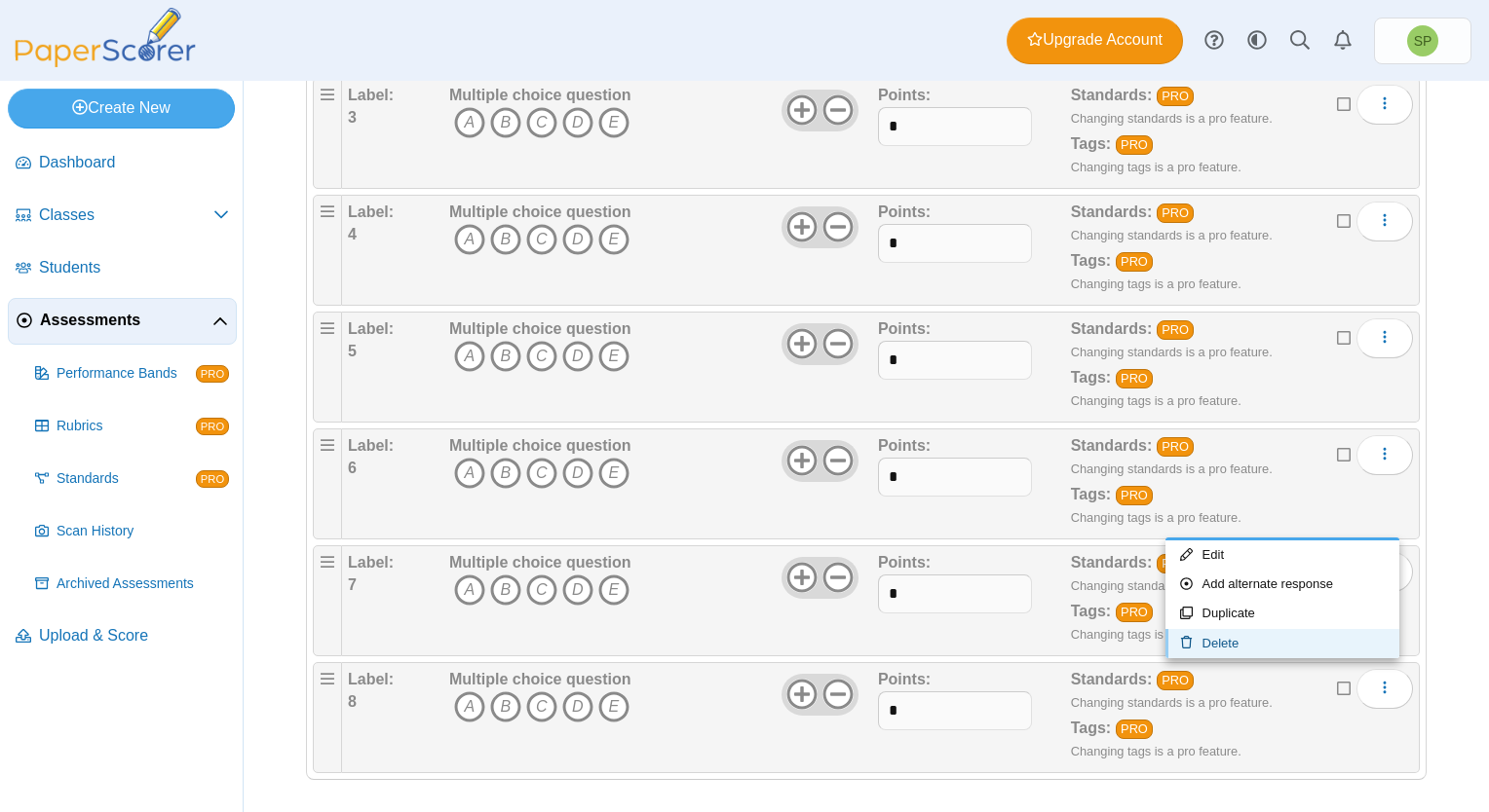
click at [1244, 642] on link "Delete" at bounding box center [1282, 643] width 234 height 29
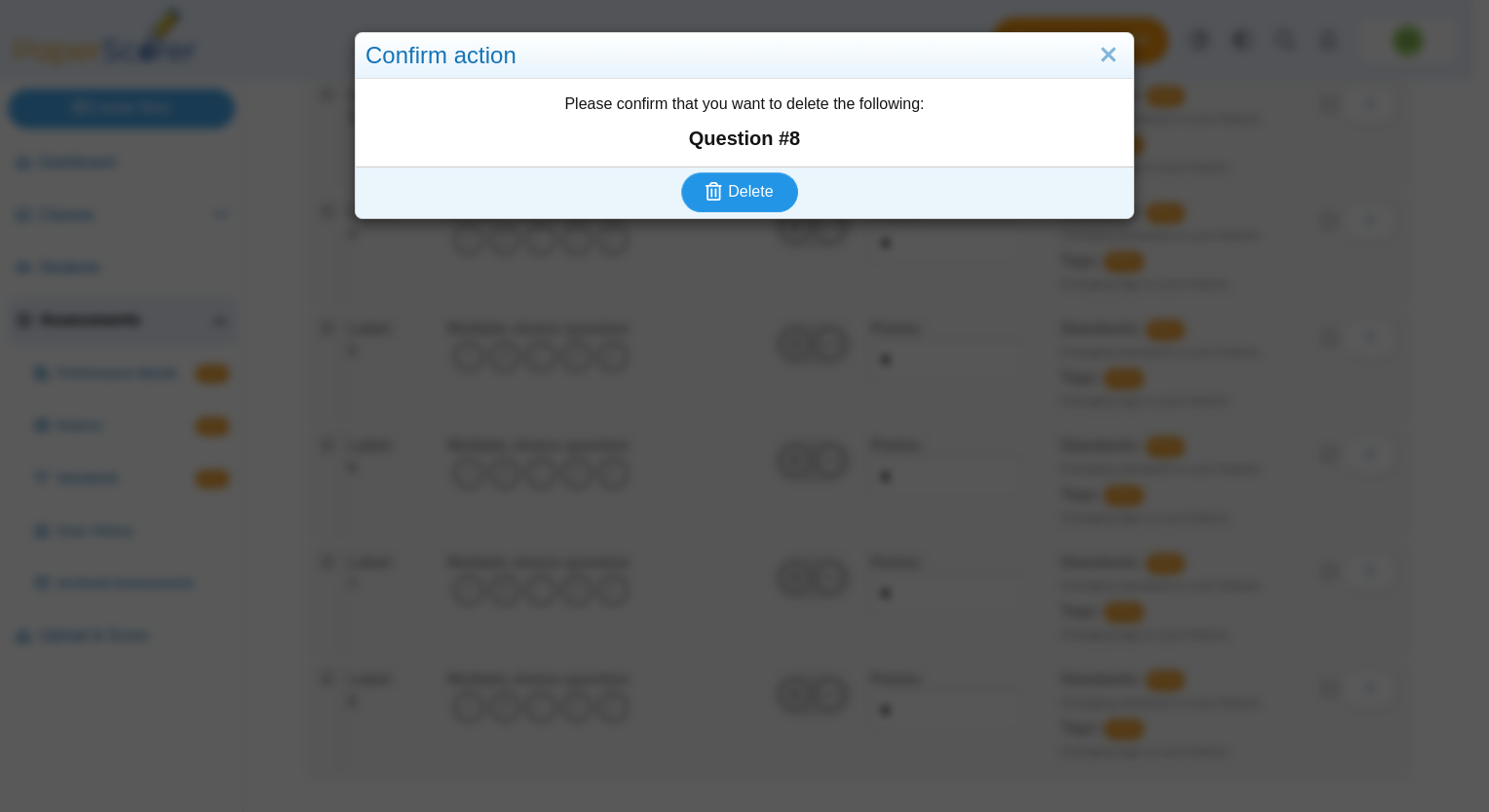
click at [775, 197] on button "Delete" at bounding box center [739, 192] width 117 height 39
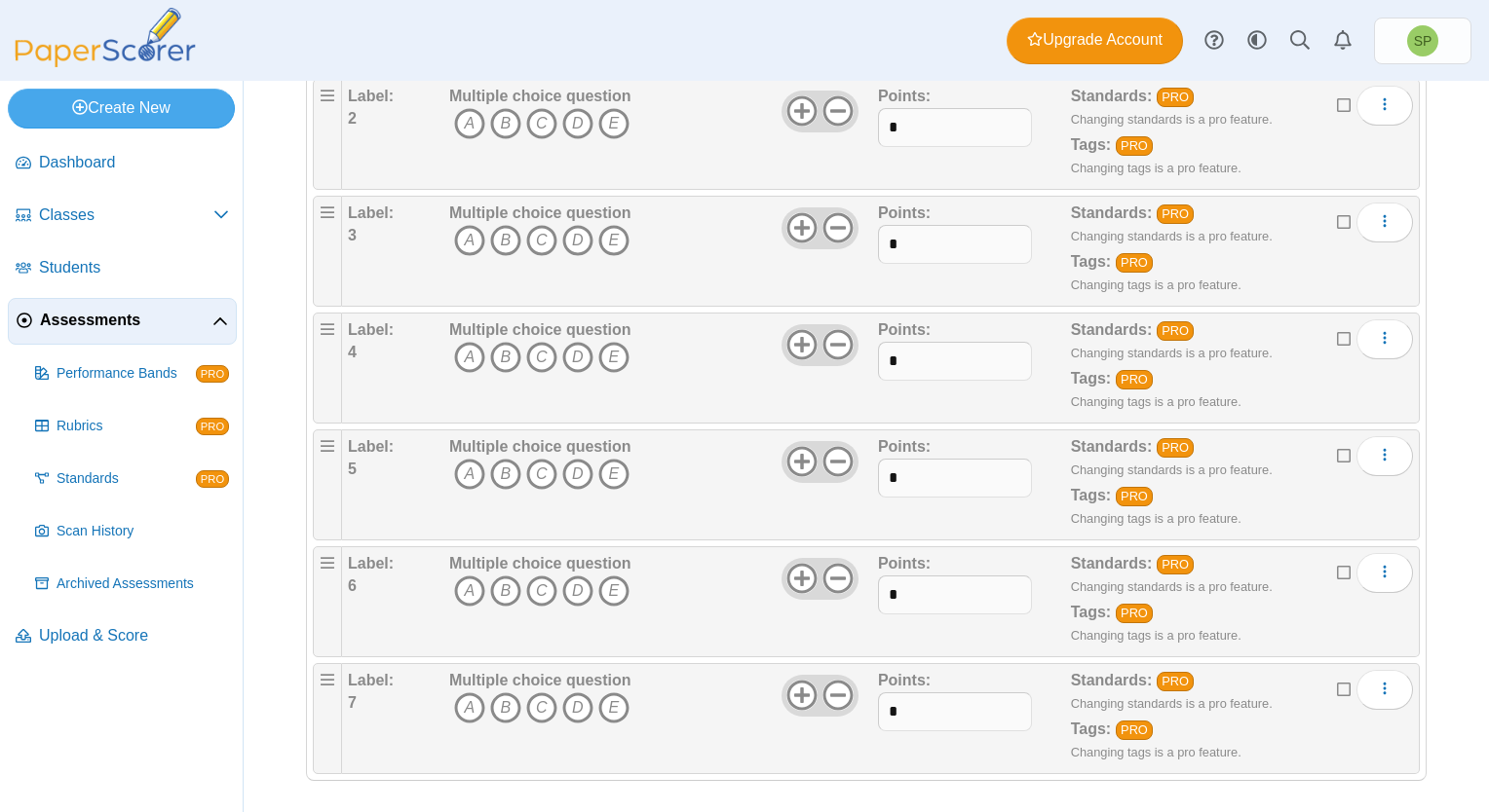
scroll to position [443, 0]
click at [1379, 681] on button "More options" at bounding box center [1384, 688] width 57 height 39
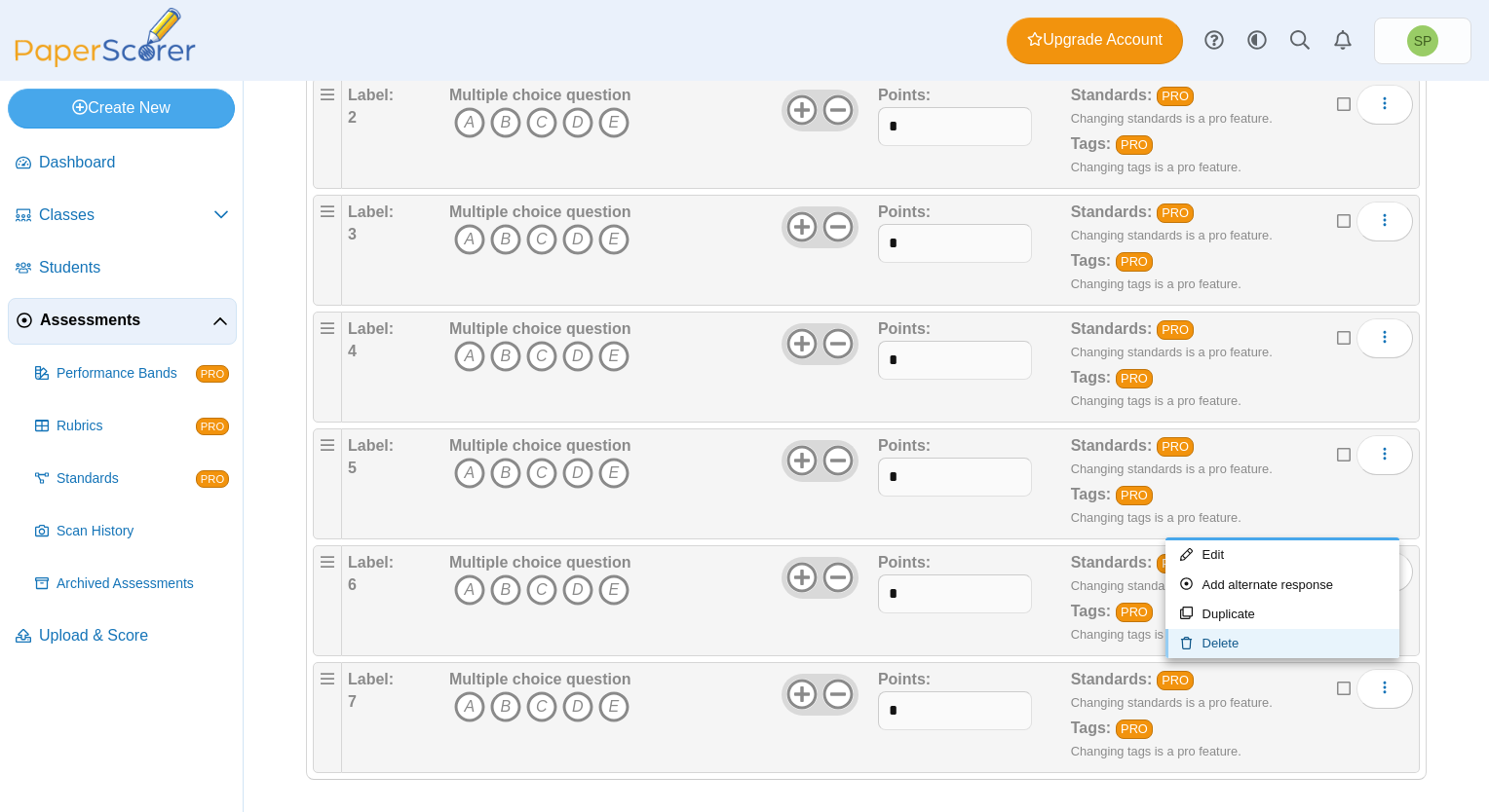
click at [1254, 637] on link "Delete" at bounding box center [1282, 643] width 234 height 29
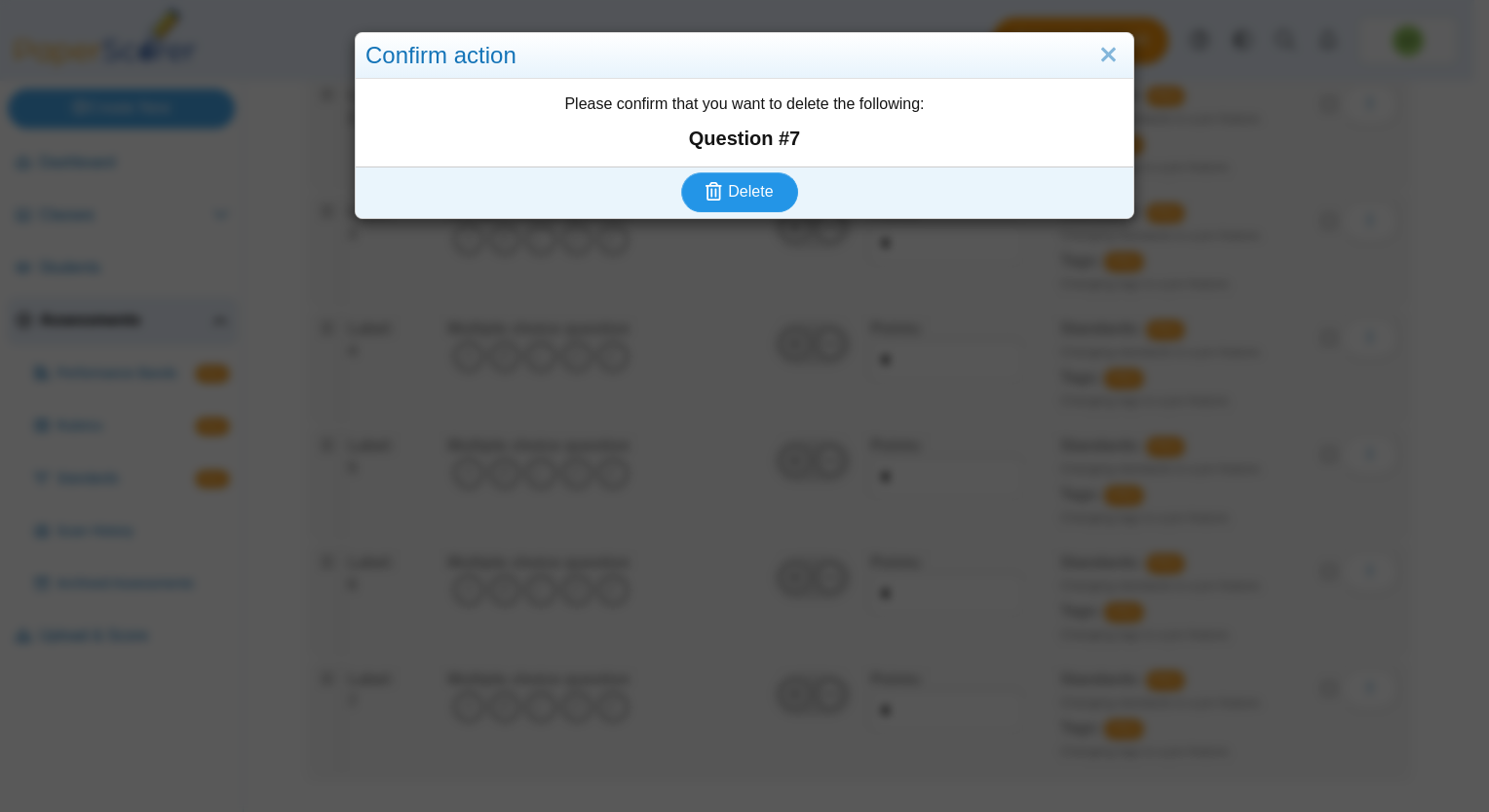
click at [737, 196] on span "Delete" at bounding box center [749, 192] width 45 height 17
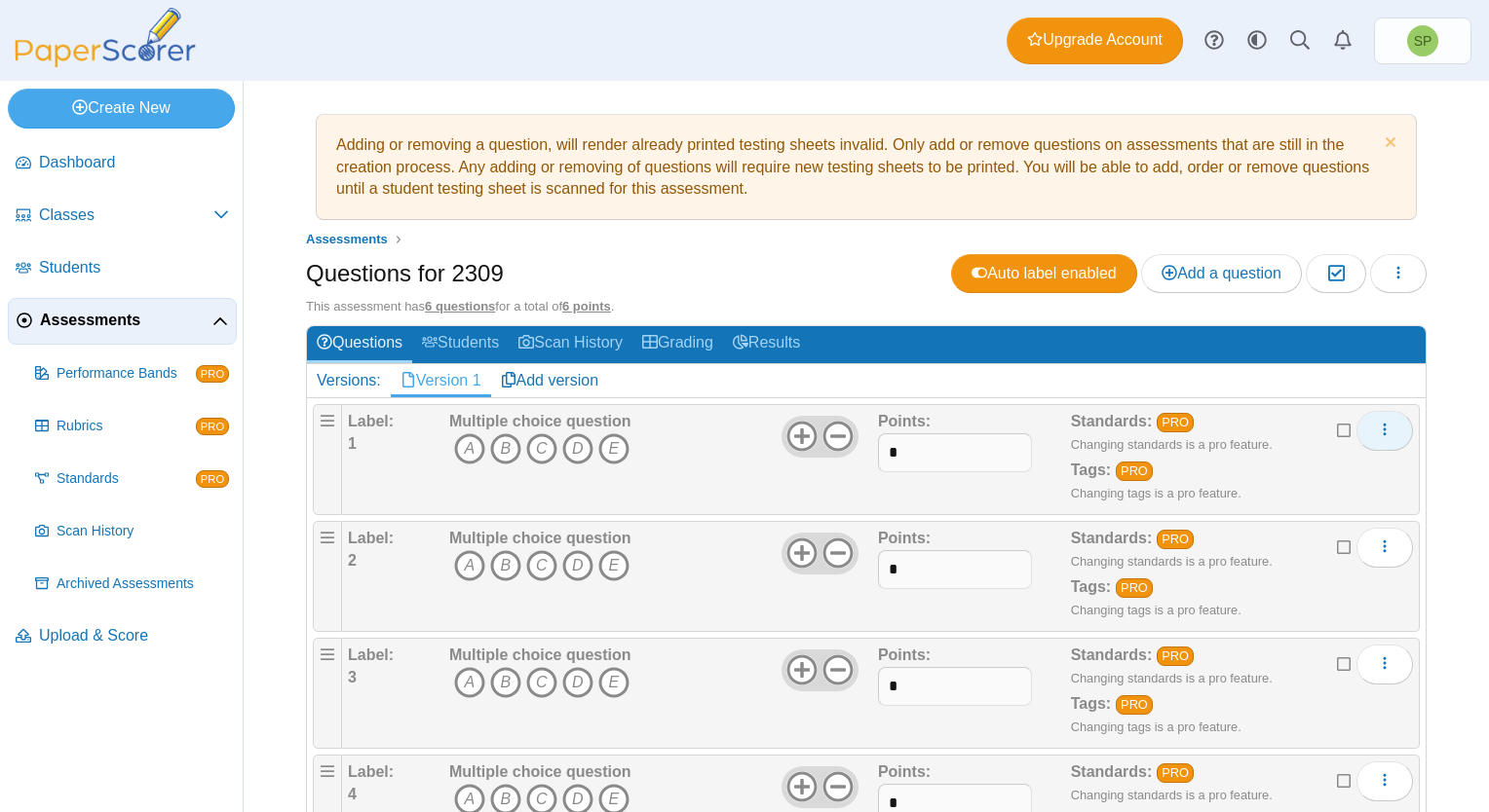
click at [1376, 425] on icon "More options" at bounding box center [1384, 430] width 16 height 16
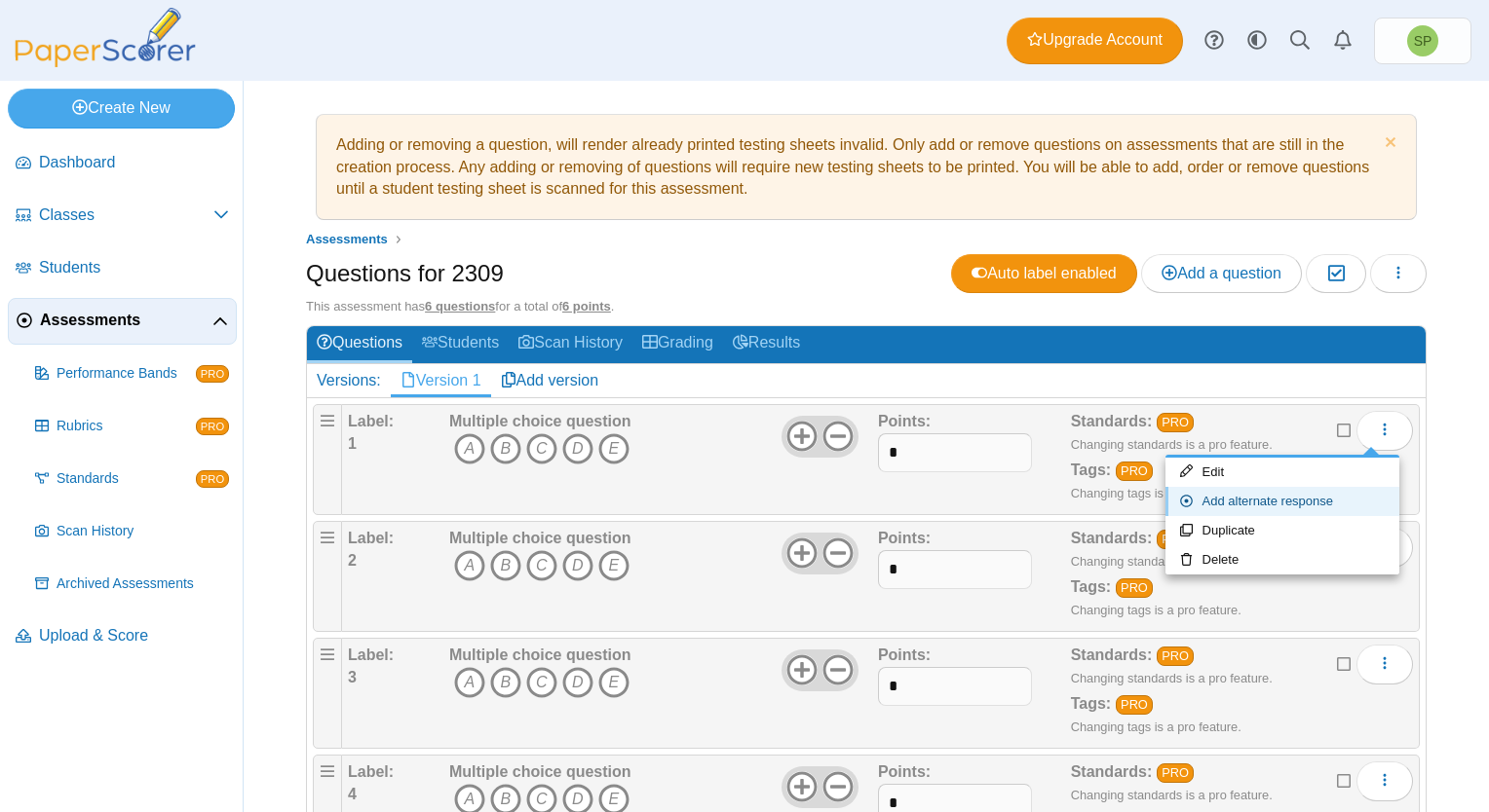
click at [1256, 498] on link "Add alternate response" at bounding box center [1282, 501] width 234 height 29
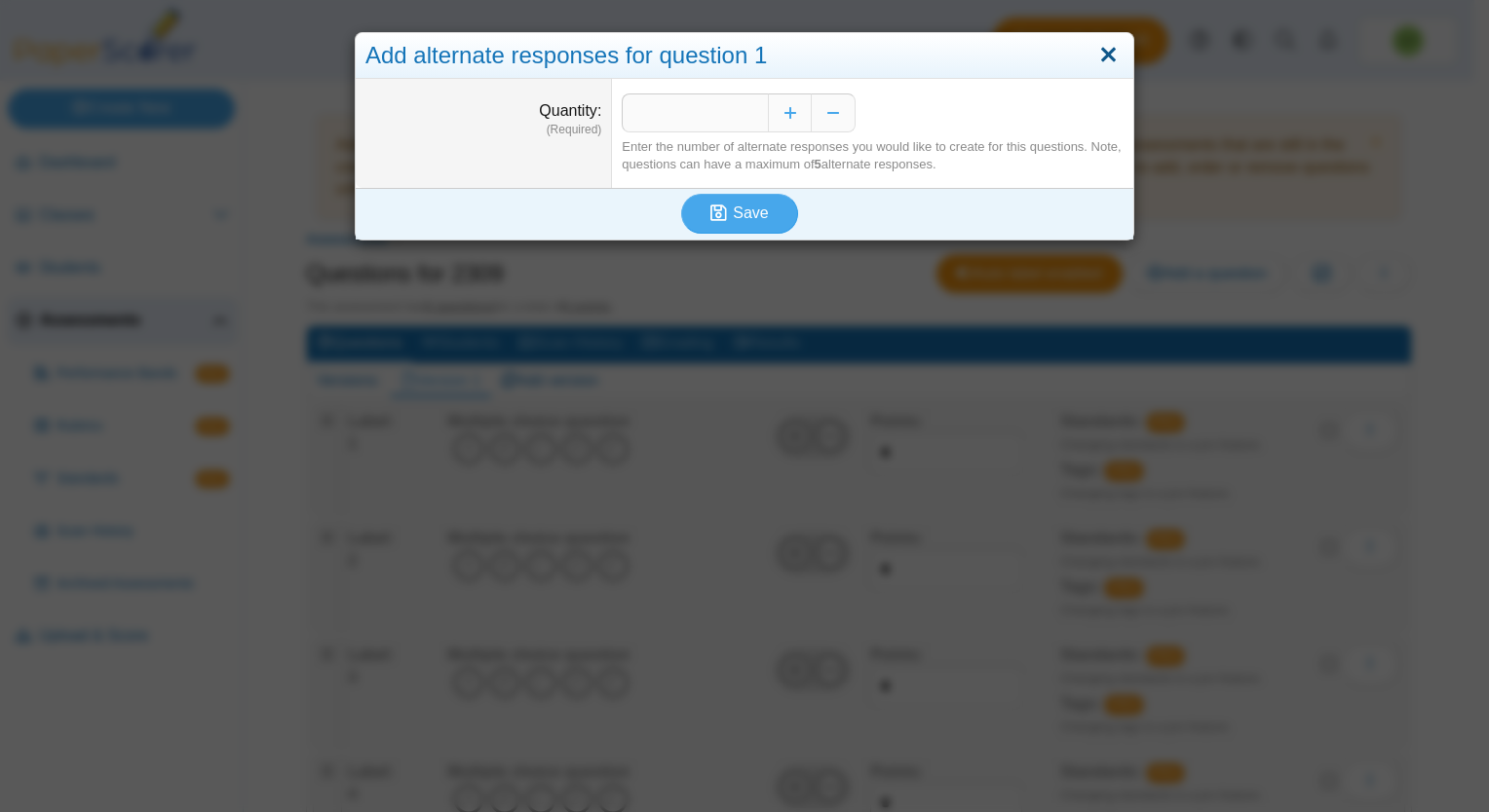
click at [1107, 51] on link "Close" at bounding box center [1108, 55] width 30 height 33
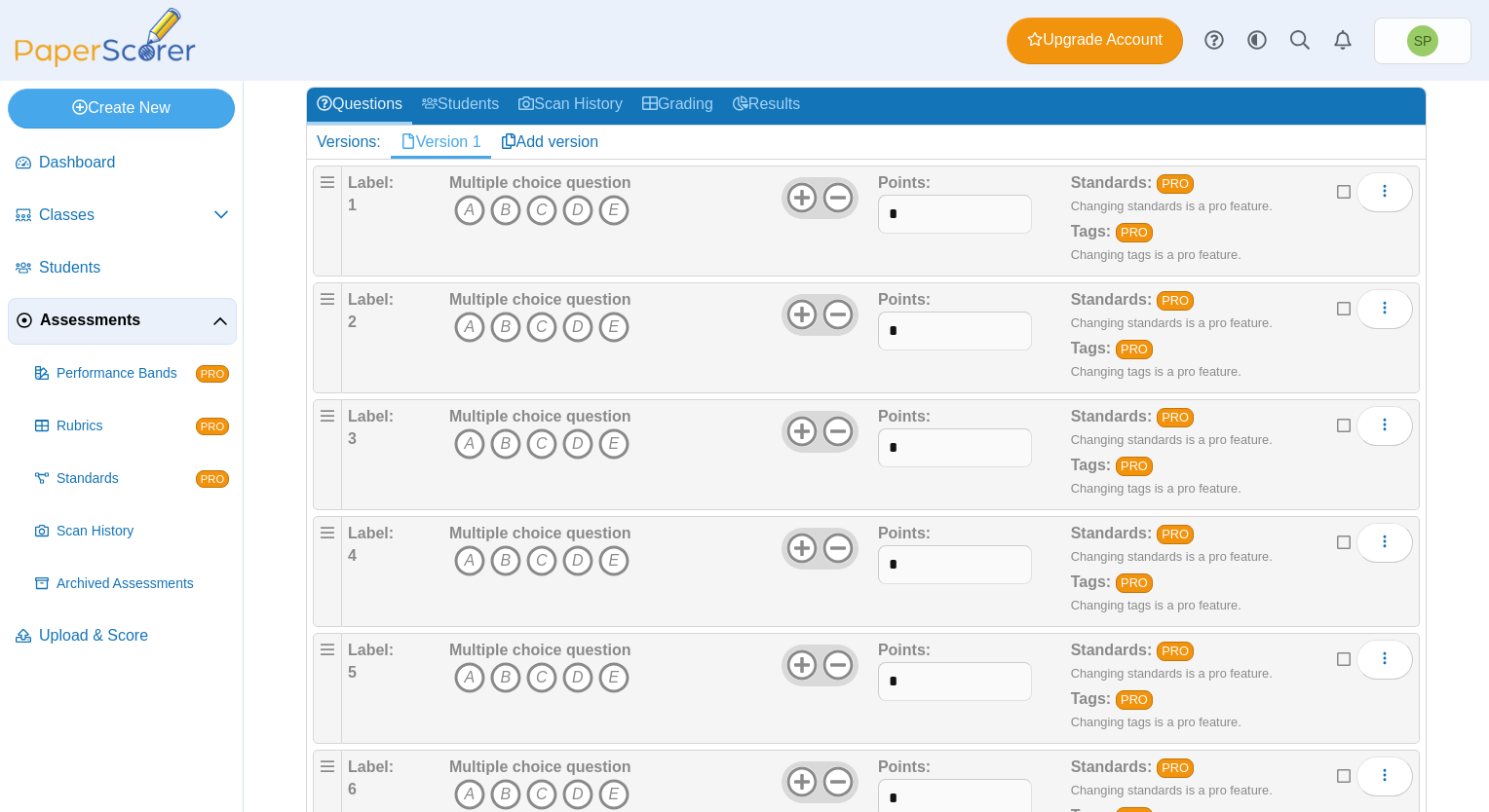
scroll to position [35, 0]
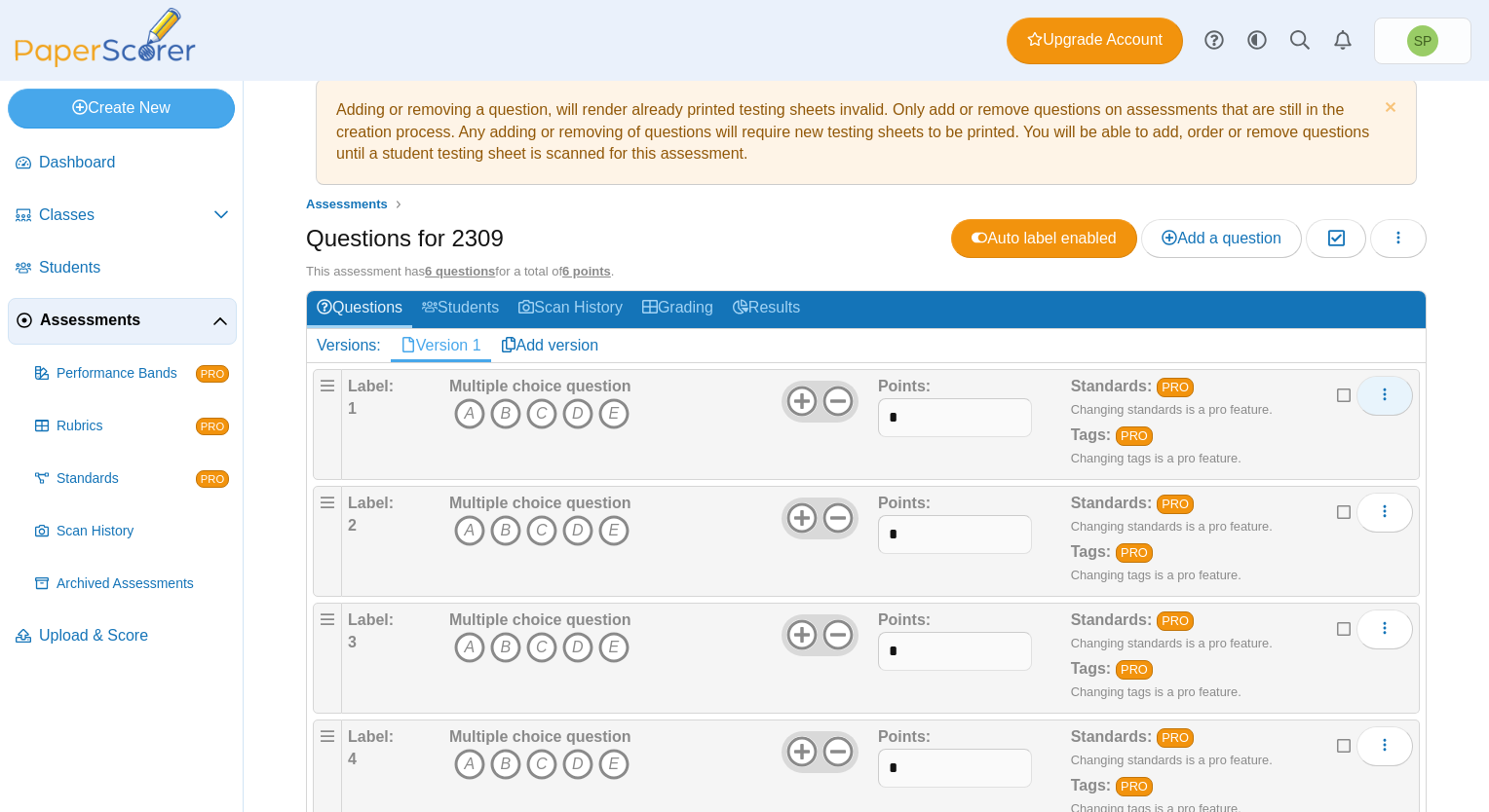
click at [1376, 399] on icon "More options" at bounding box center [1384, 395] width 16 height 16
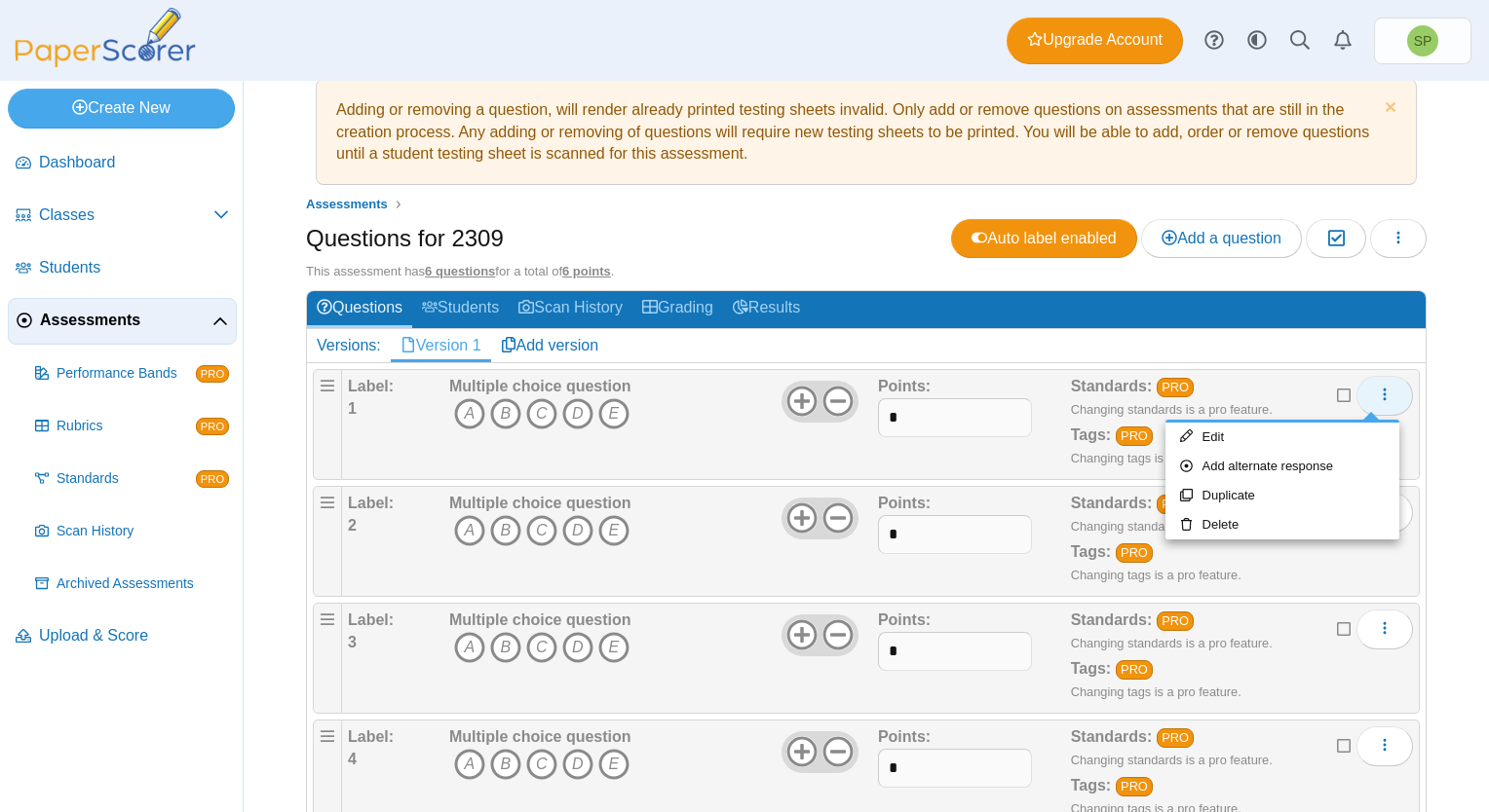
click at [1376, 399] on icon "More options" at bounding box center [1384, 395] width 16 height 16
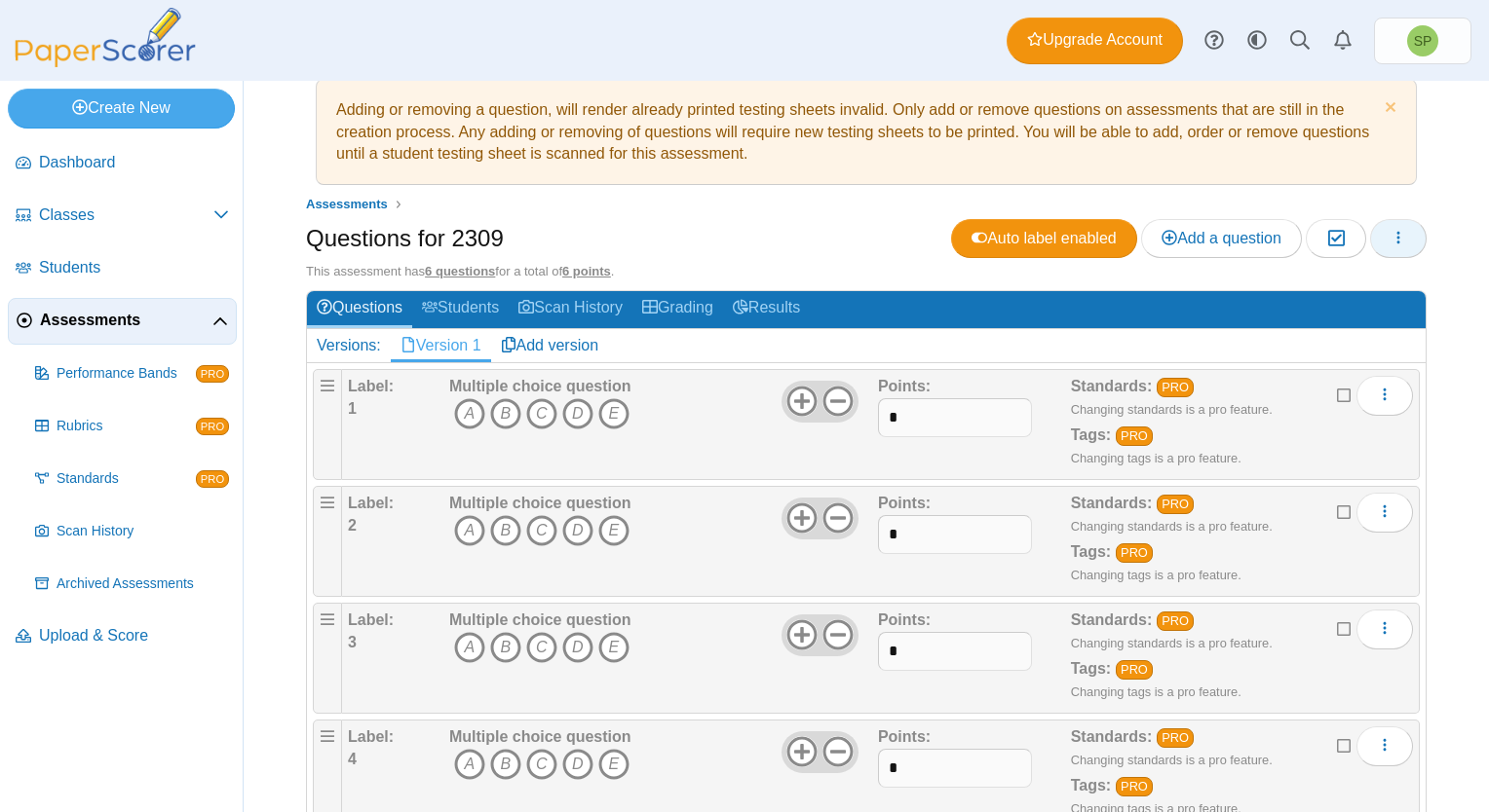
click at [1390, 235] on icon "button" at bounding box center [1398, 237] width 16 height 16
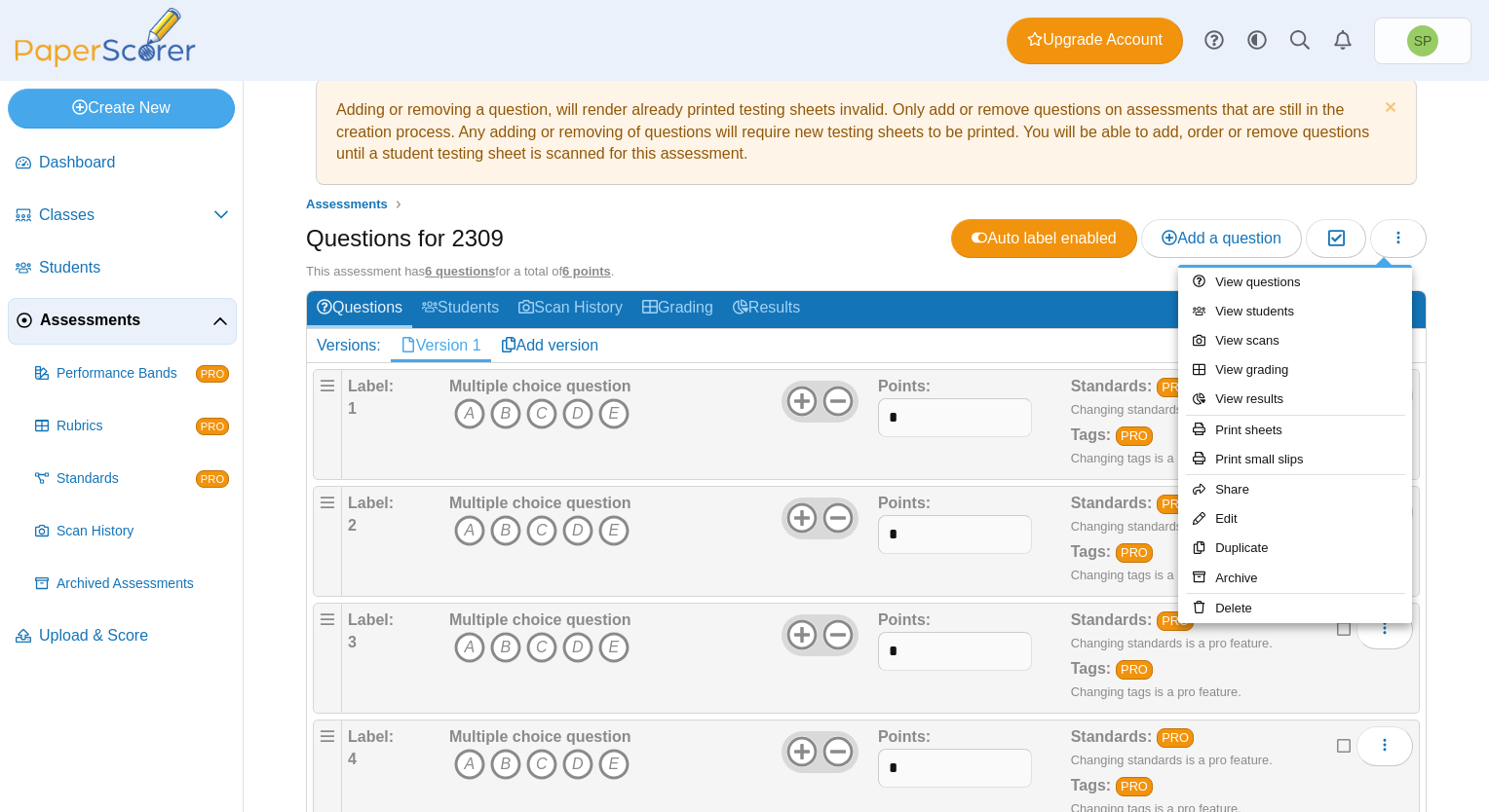
click at [1433, 348] on div "Adding or removing a question, will render already printed testing sheets inval…" at bounding box center [866, 411] width 1245 height 731
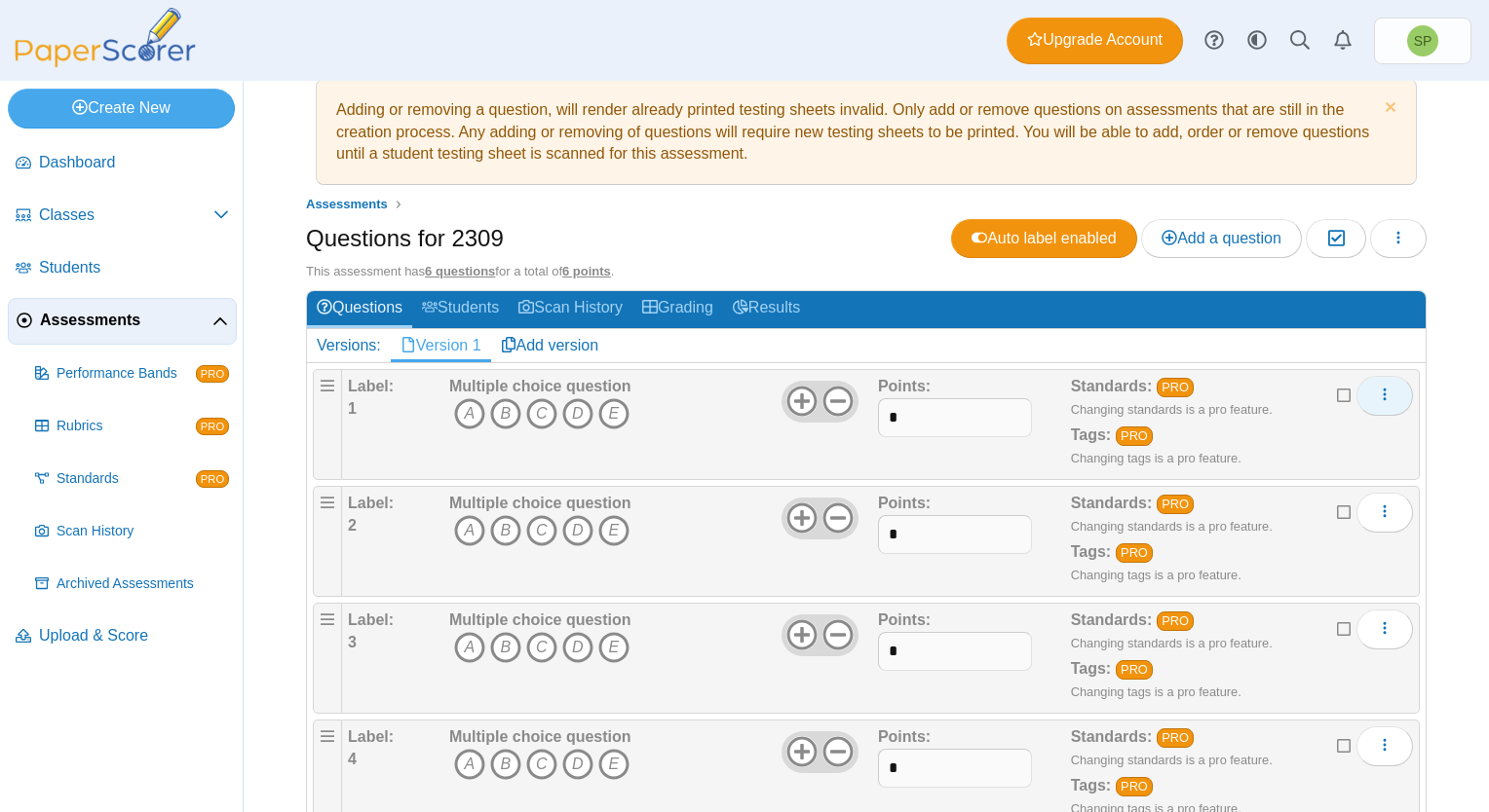
click at [1359, 391] on button "More options" at bounding box center [1384, 395] width 57 height 39
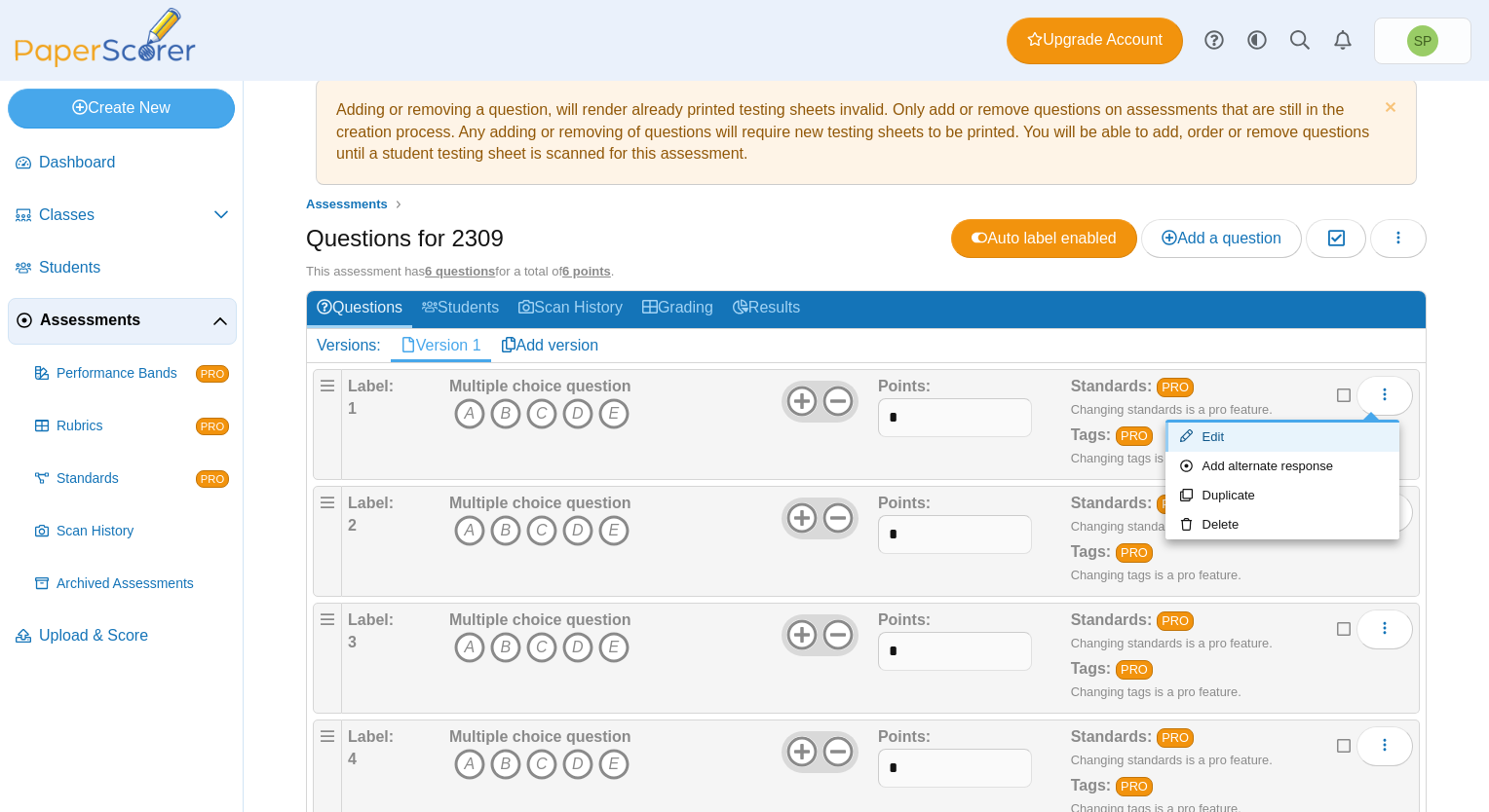
click at [1218, 434] on link "Edit" at bounding box center [1282, 437] width 234 height 29
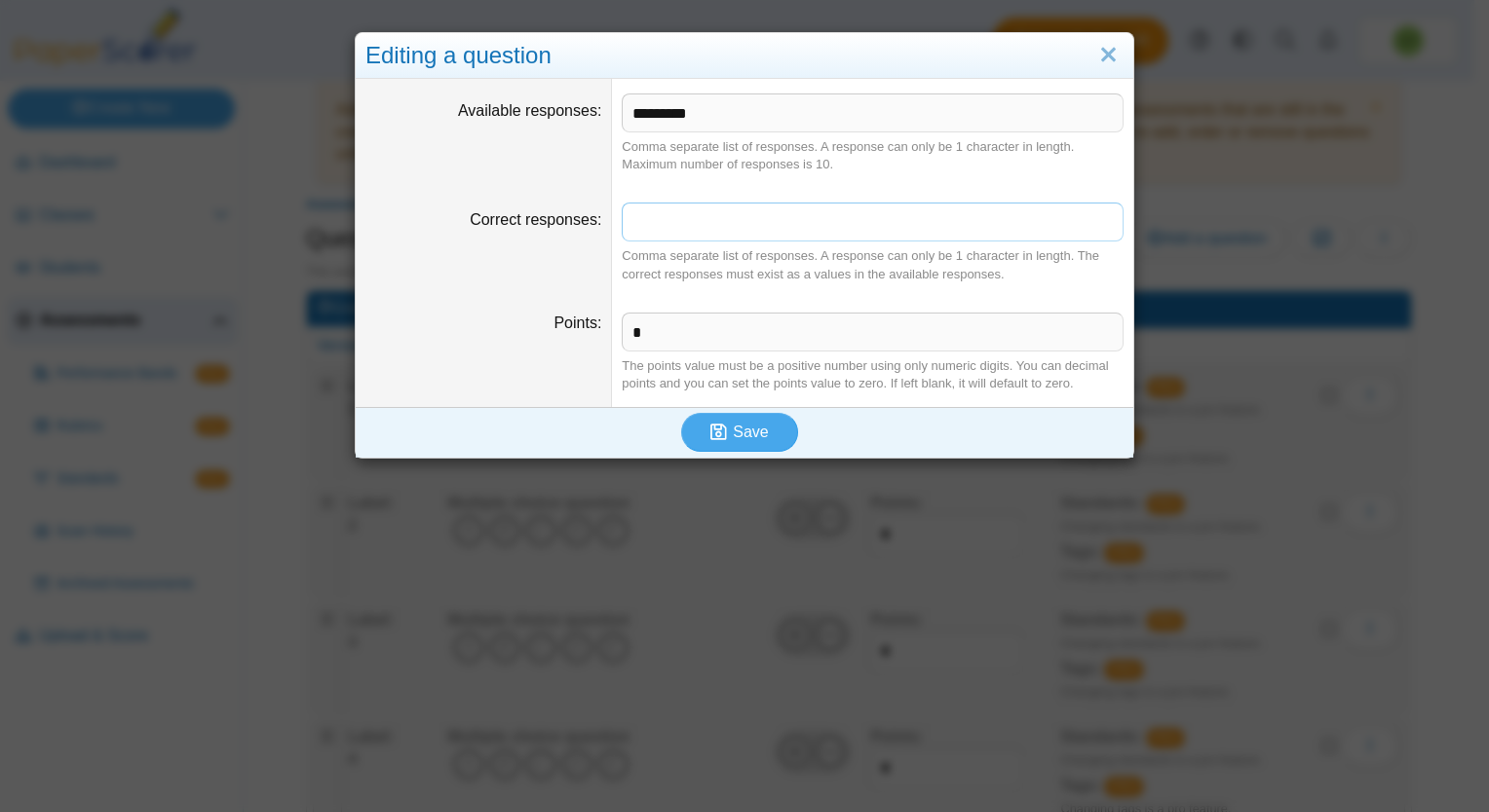
click at [695, 231] on input "Correct responses" at bounding box center [872, 221] width 502 height 39
type input "***"
click at [735, 429] on span "Save" at bounding box center [749, 432] width 35 height 17
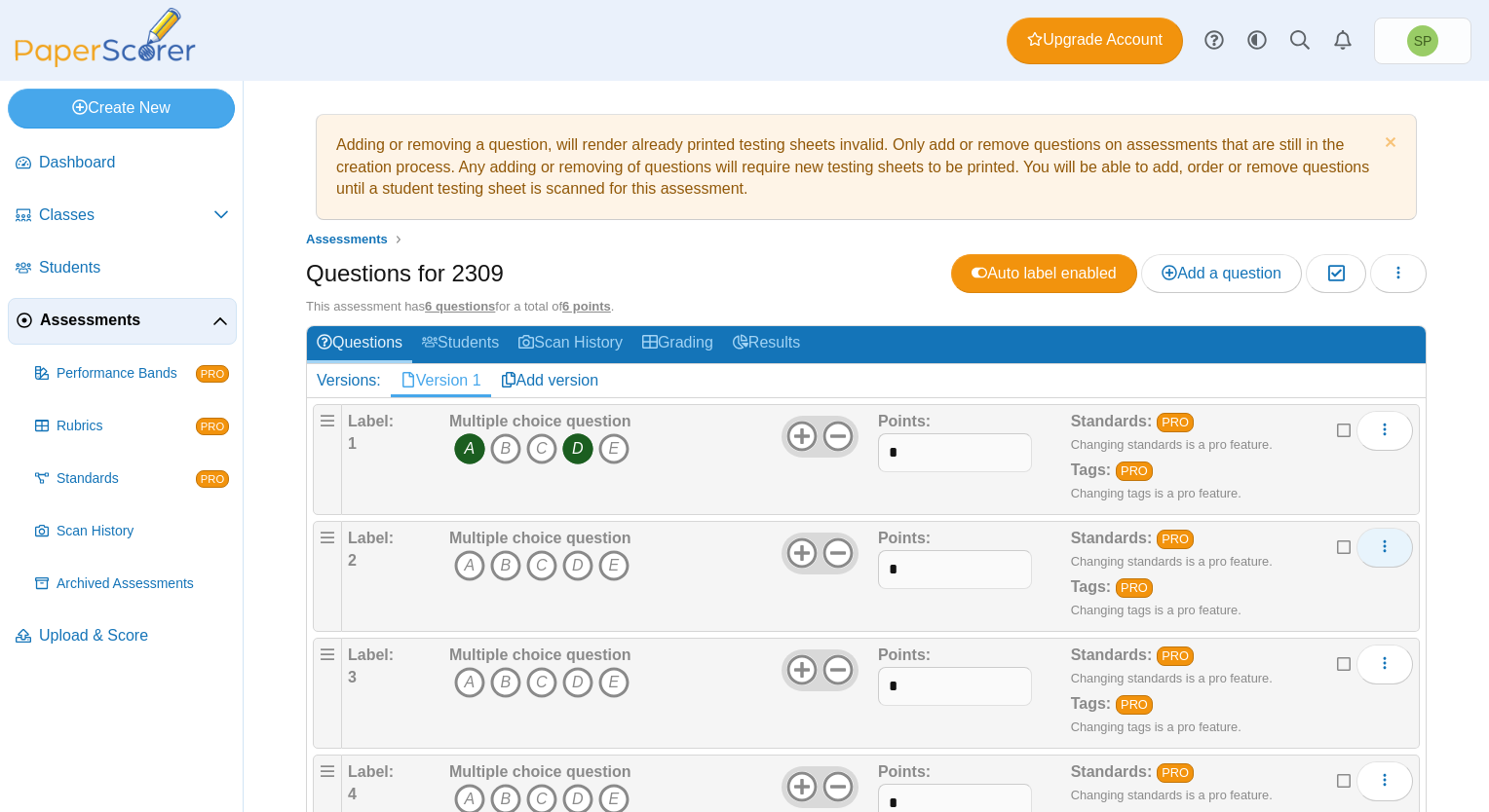
click at [1376, 551] on icon "More options" at bounding box center [1384, 547] width 16 height 16
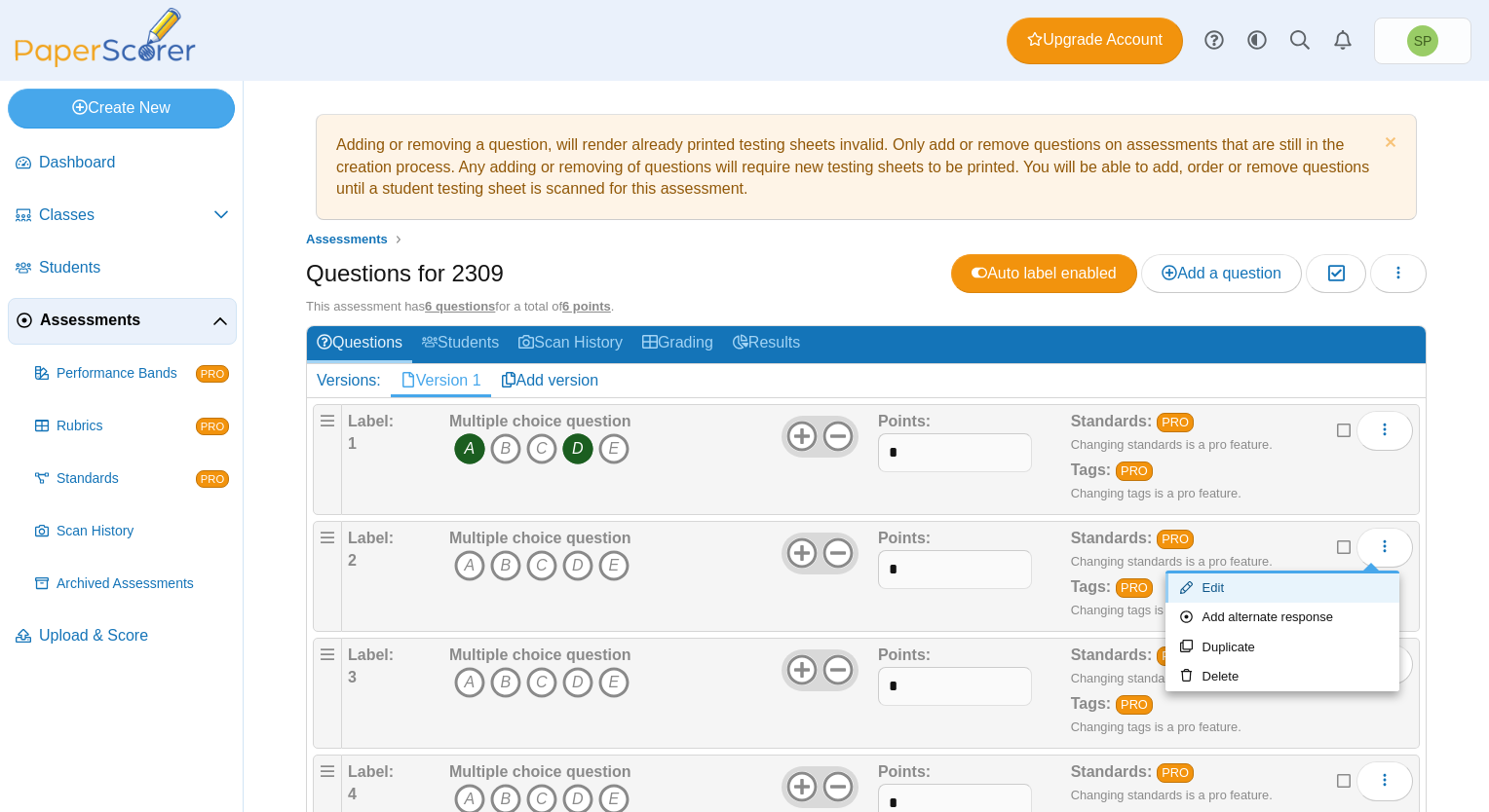
click at [1262, 591] on link "Edit" at bounding box center [1282, 588] width 234 height 29
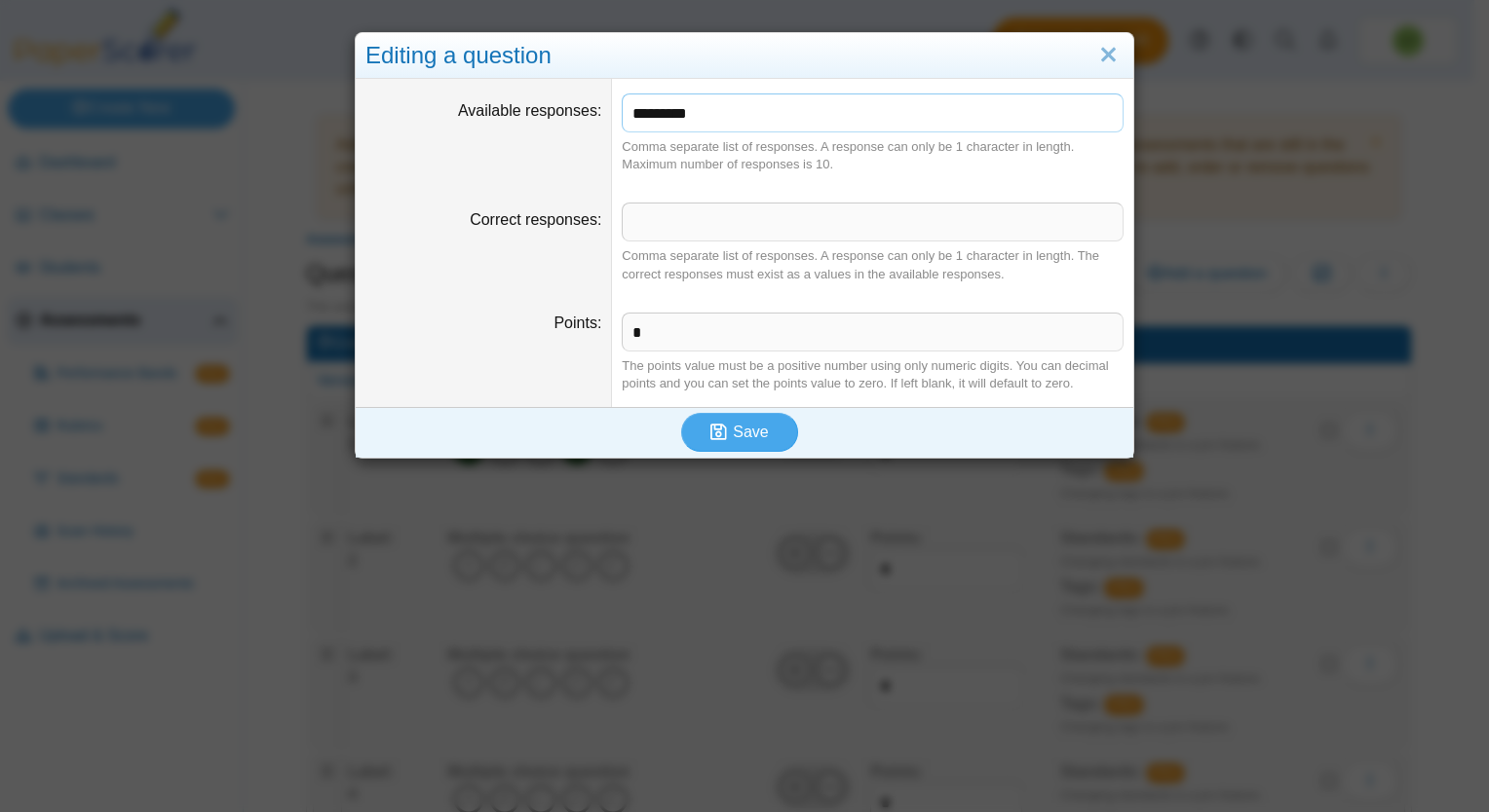
click at [686, 103] on input "*********" at bounding box center [872, 113] width 502 height 39
type input "*****"
click at [747, 430] on span "Save" at bounding box center [749, 432] width 35 height 17
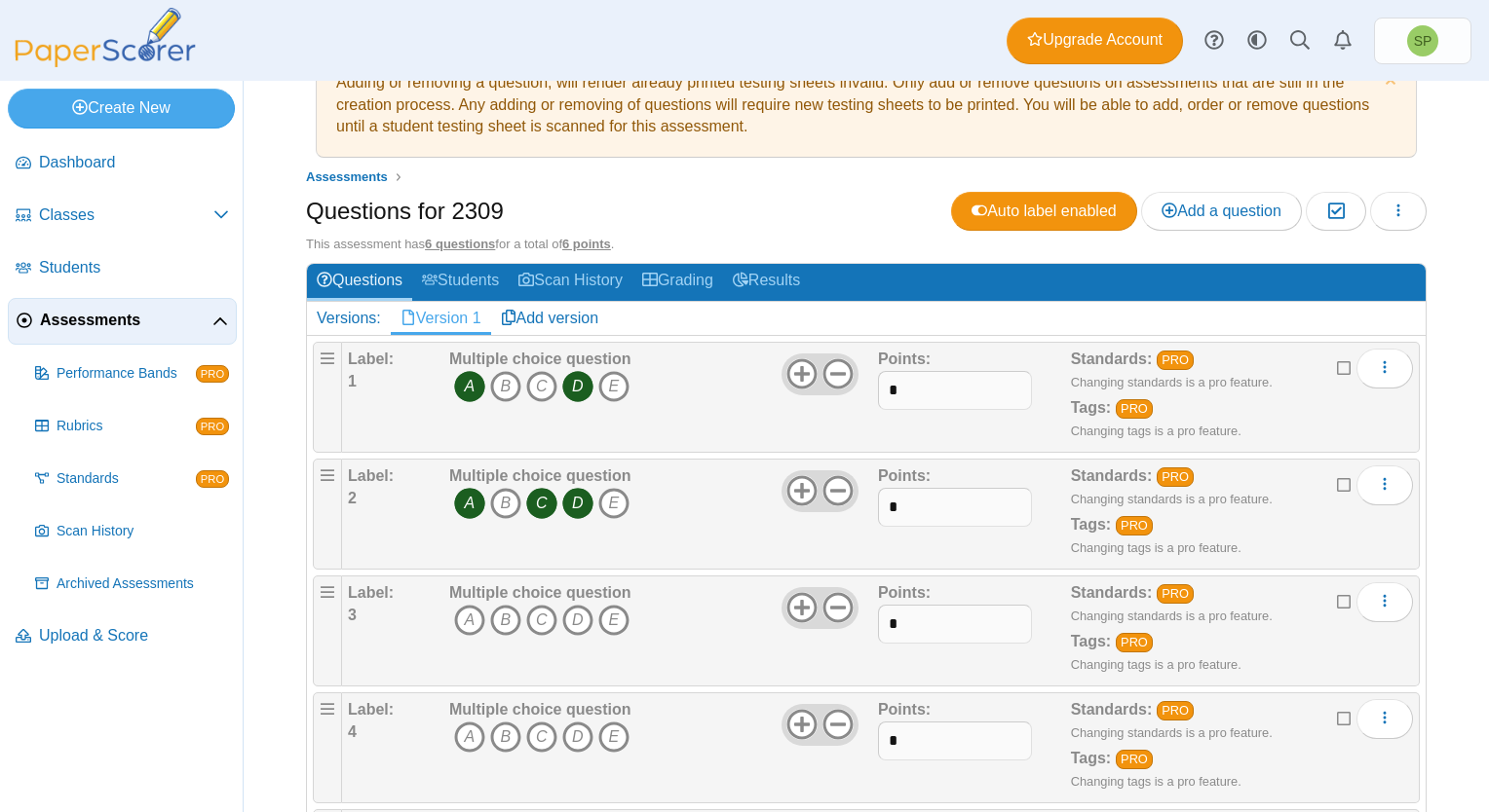
scroll to position [98, 0]
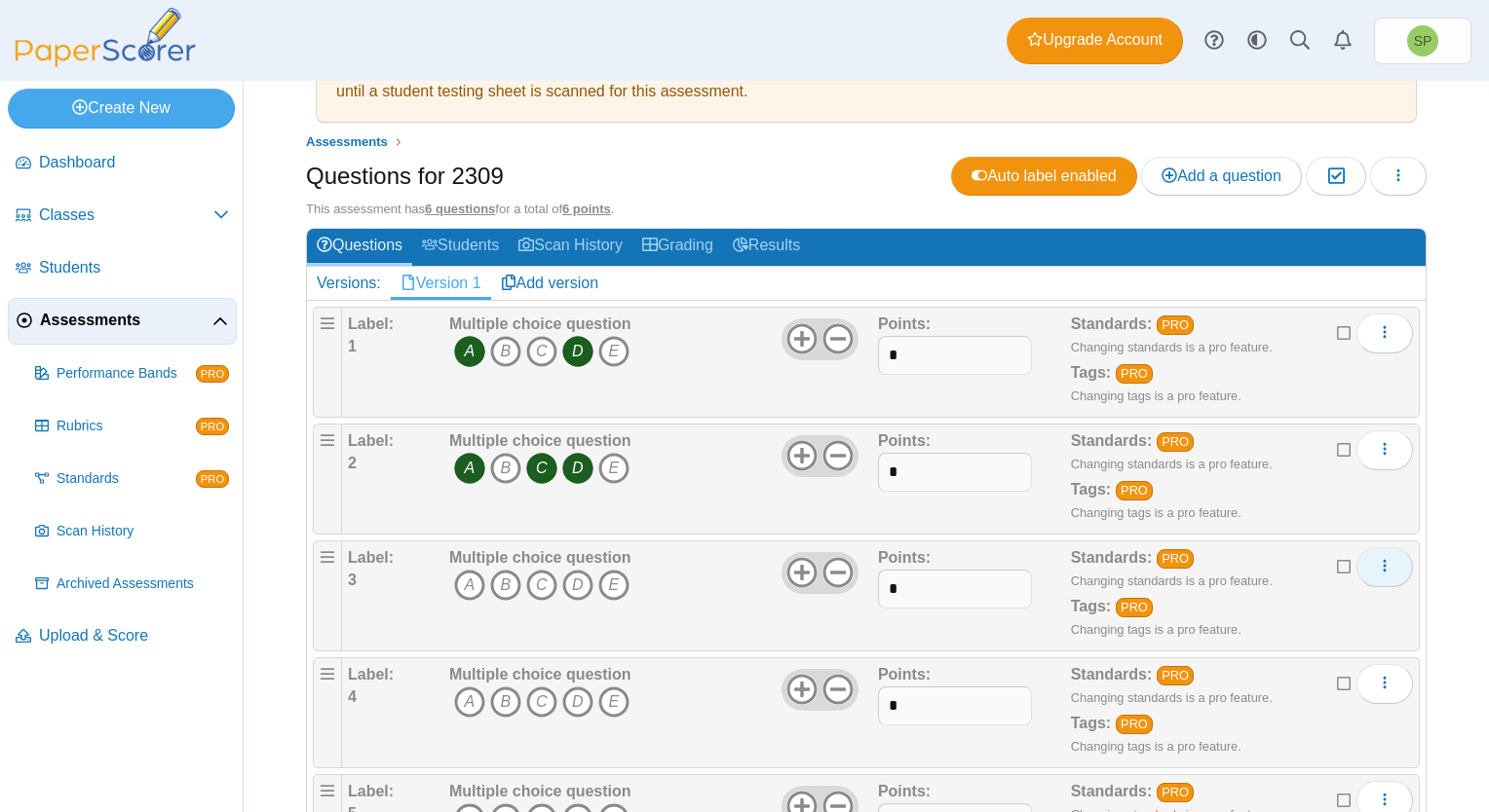
click at [1376, 562] on icon "More options" at bounding box center [1384, 566] width 16 height 16
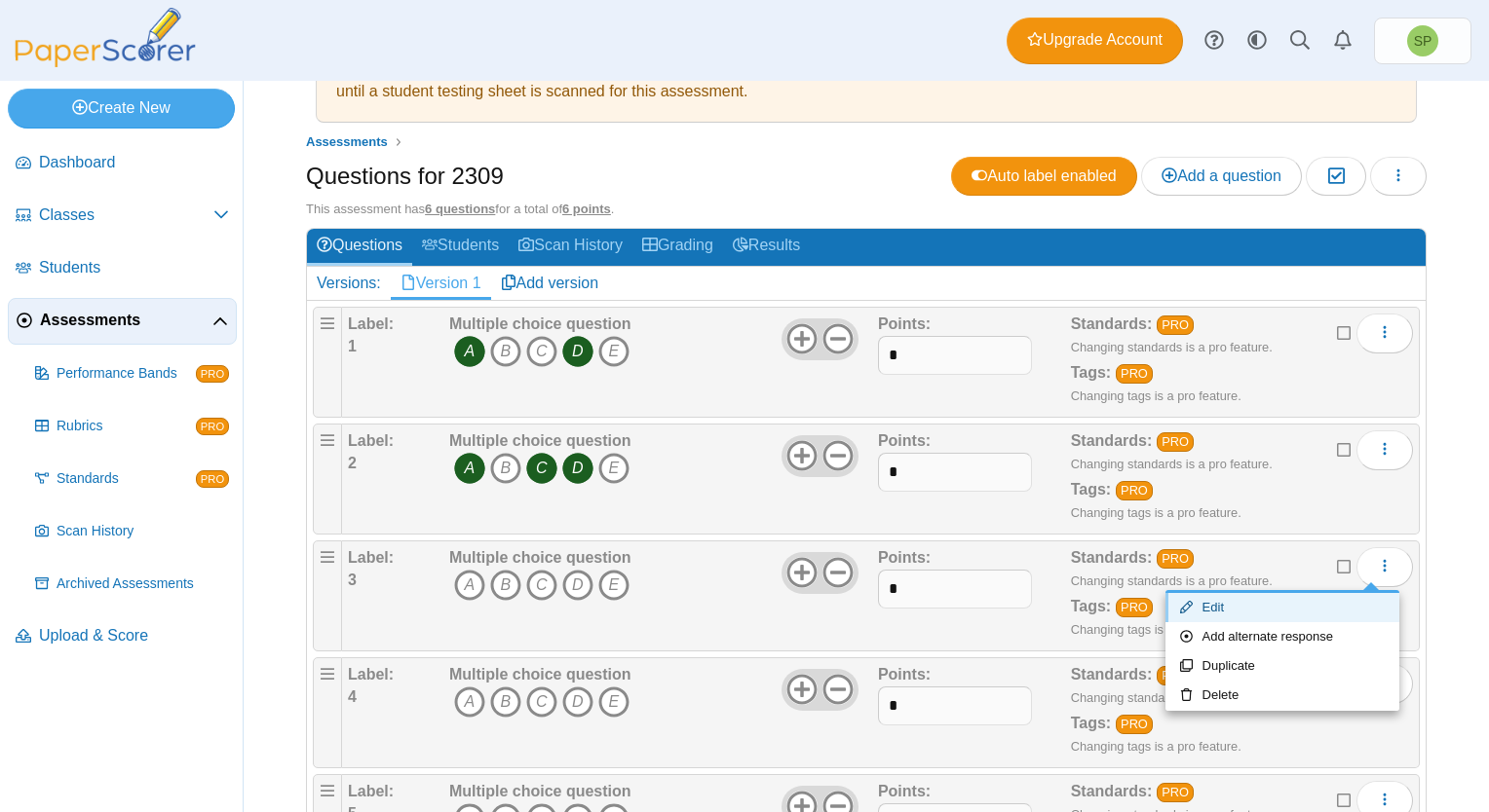
click at [1258, 609] on link "Edit" at bounding box center [1282, 607] width 234 height 29
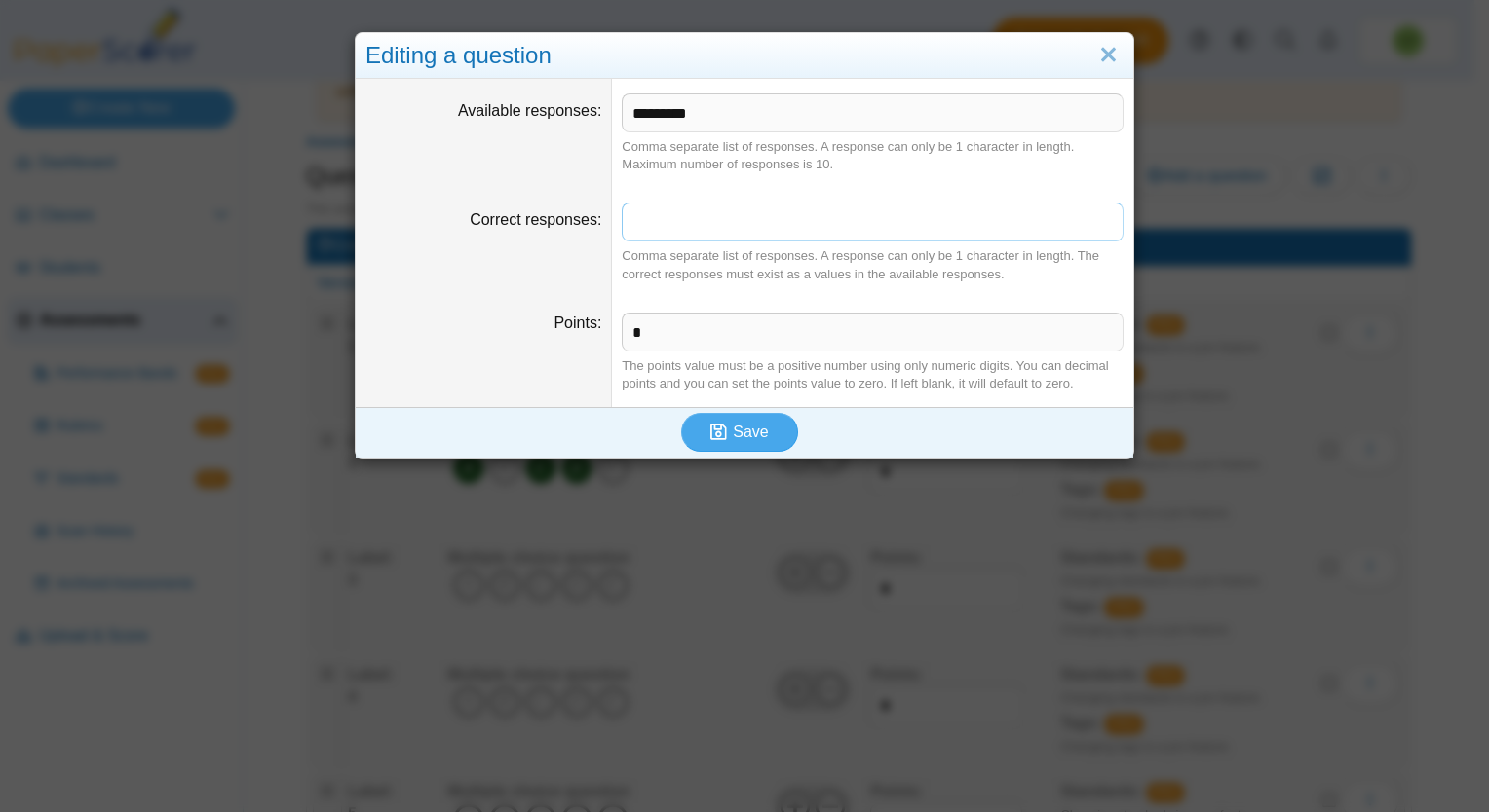
click at [694, 212] on input "Correct responses" at bounding box center [872, 221] width 502 height 39
type input "*"
click at [733, 434] on span "Save" at bounding box center [749, 432] width 35 height 17
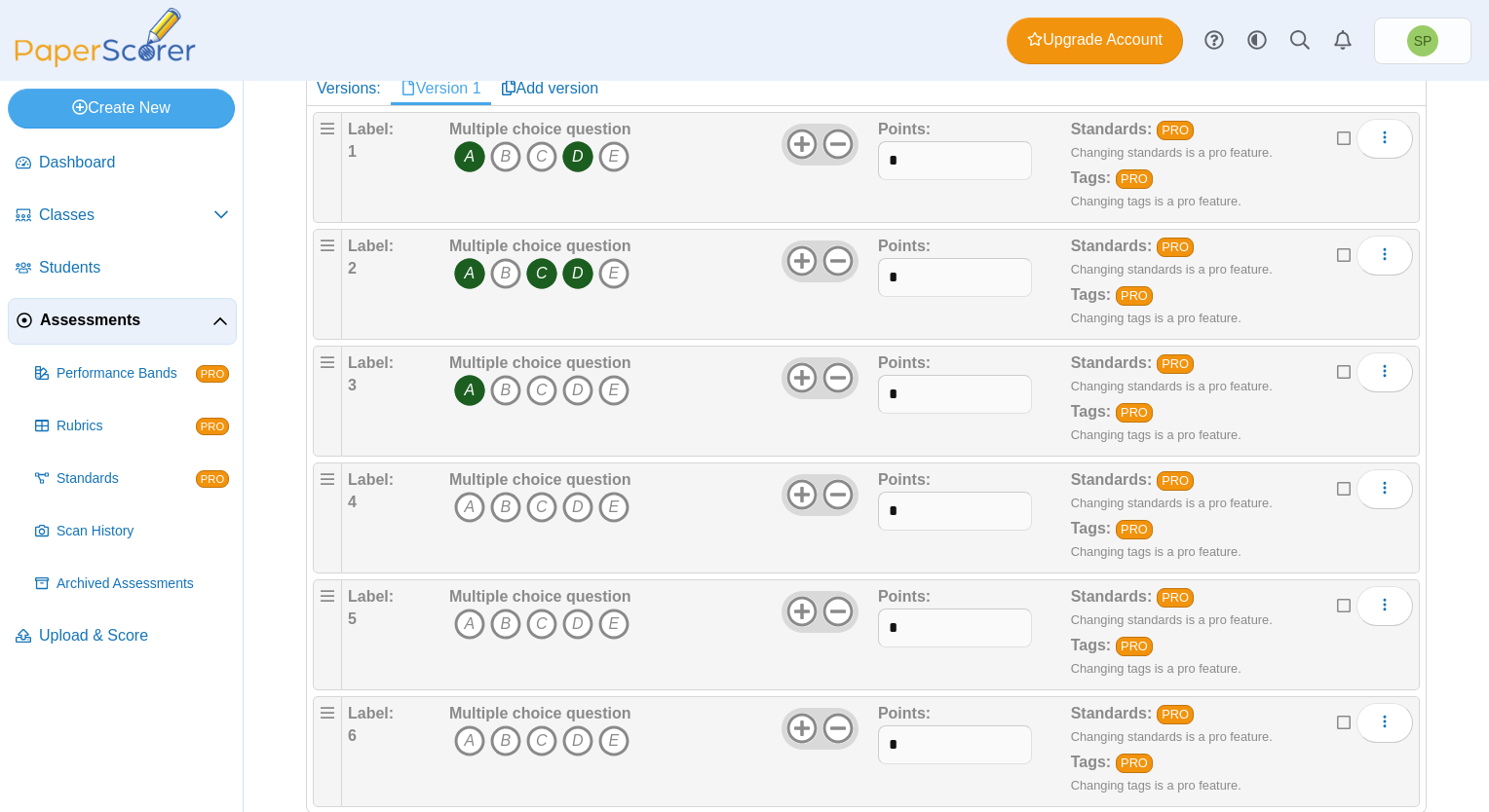
scroll to position [327, 0]
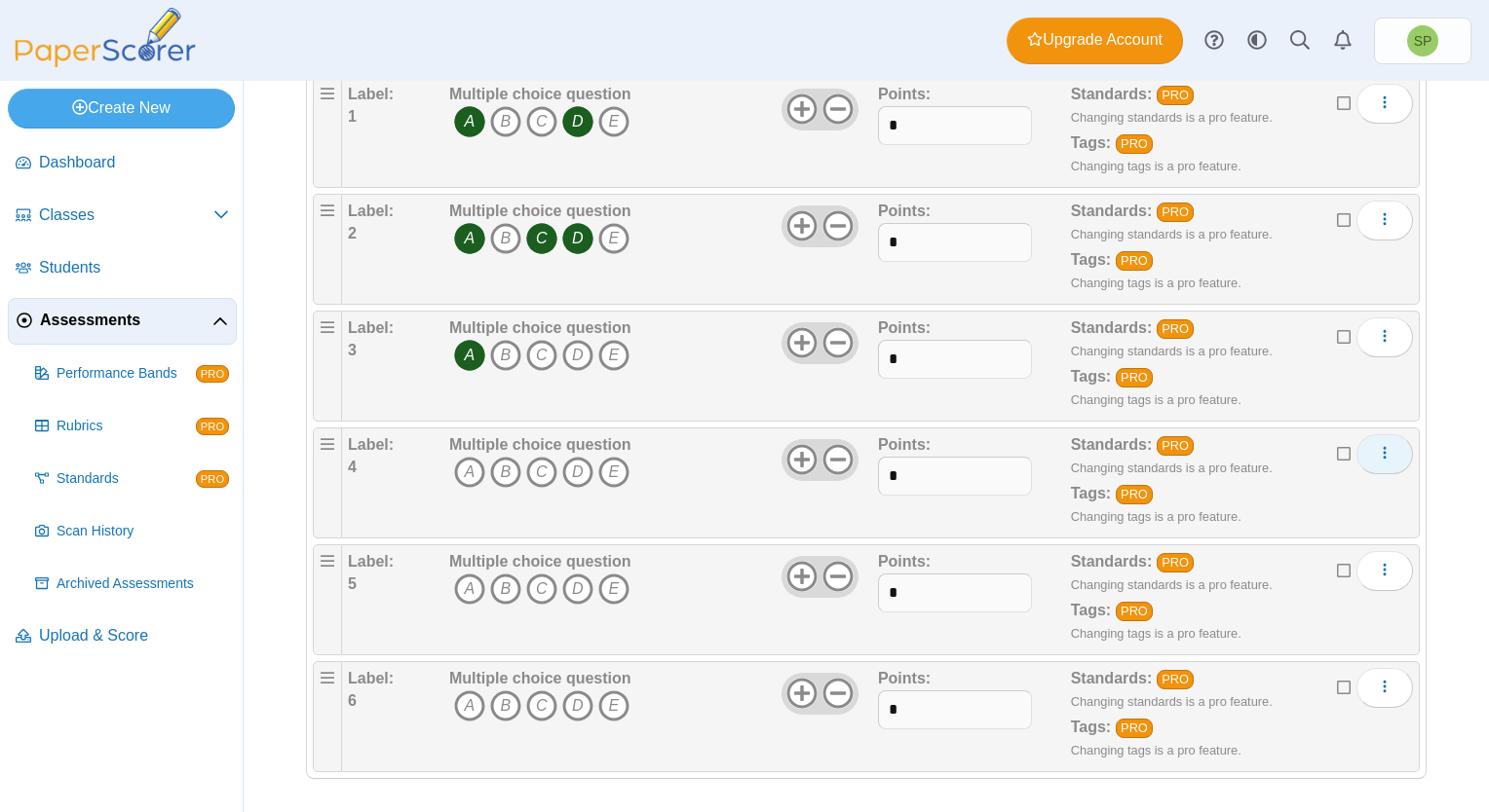
click at [1376, 451] on icon "More options" at bounding box center [1384, 453] width 16 height 16
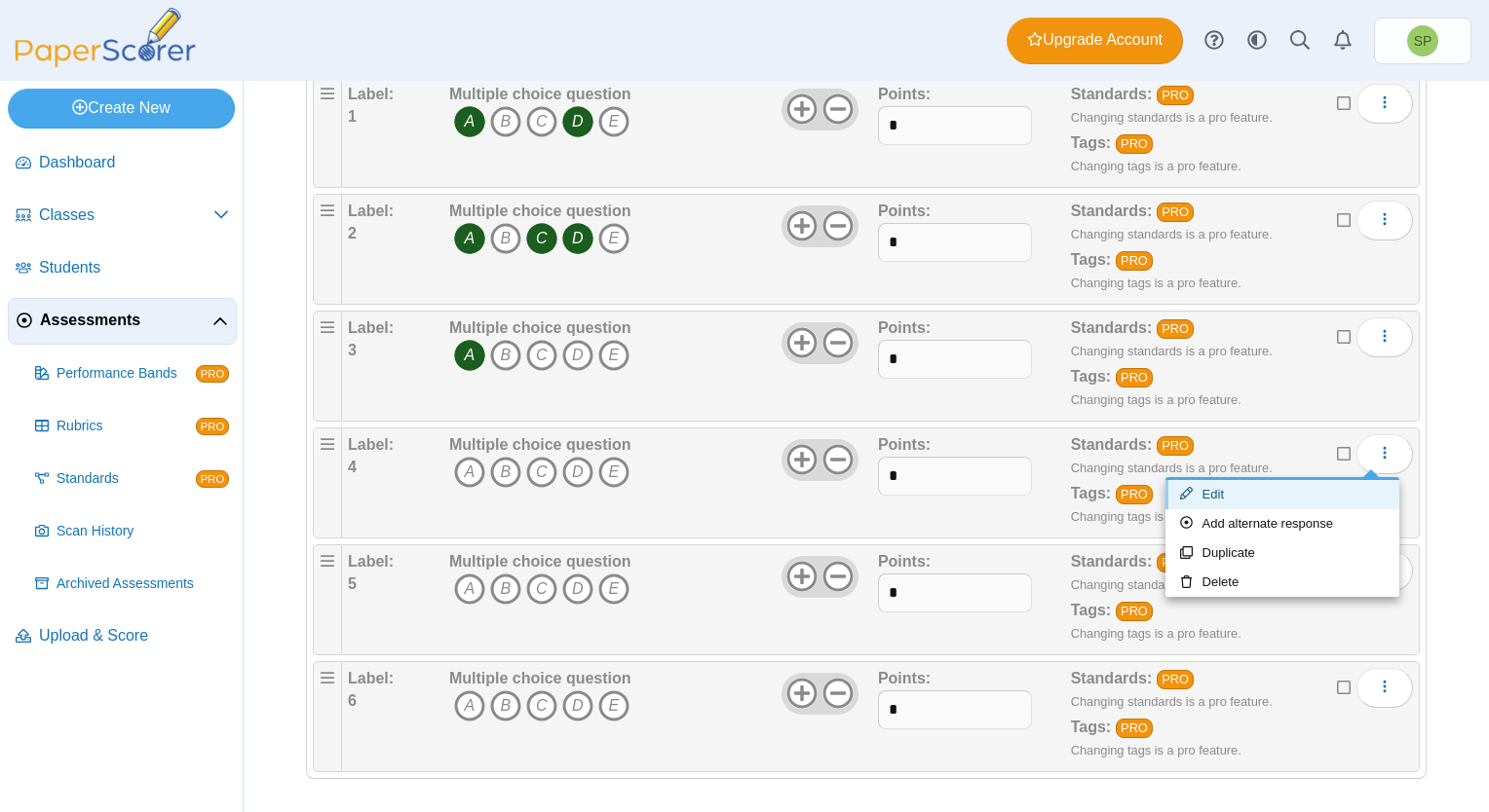
click at [1262, 485] on link "Edit" at bounding box center [1282, 494] width 234 height 29
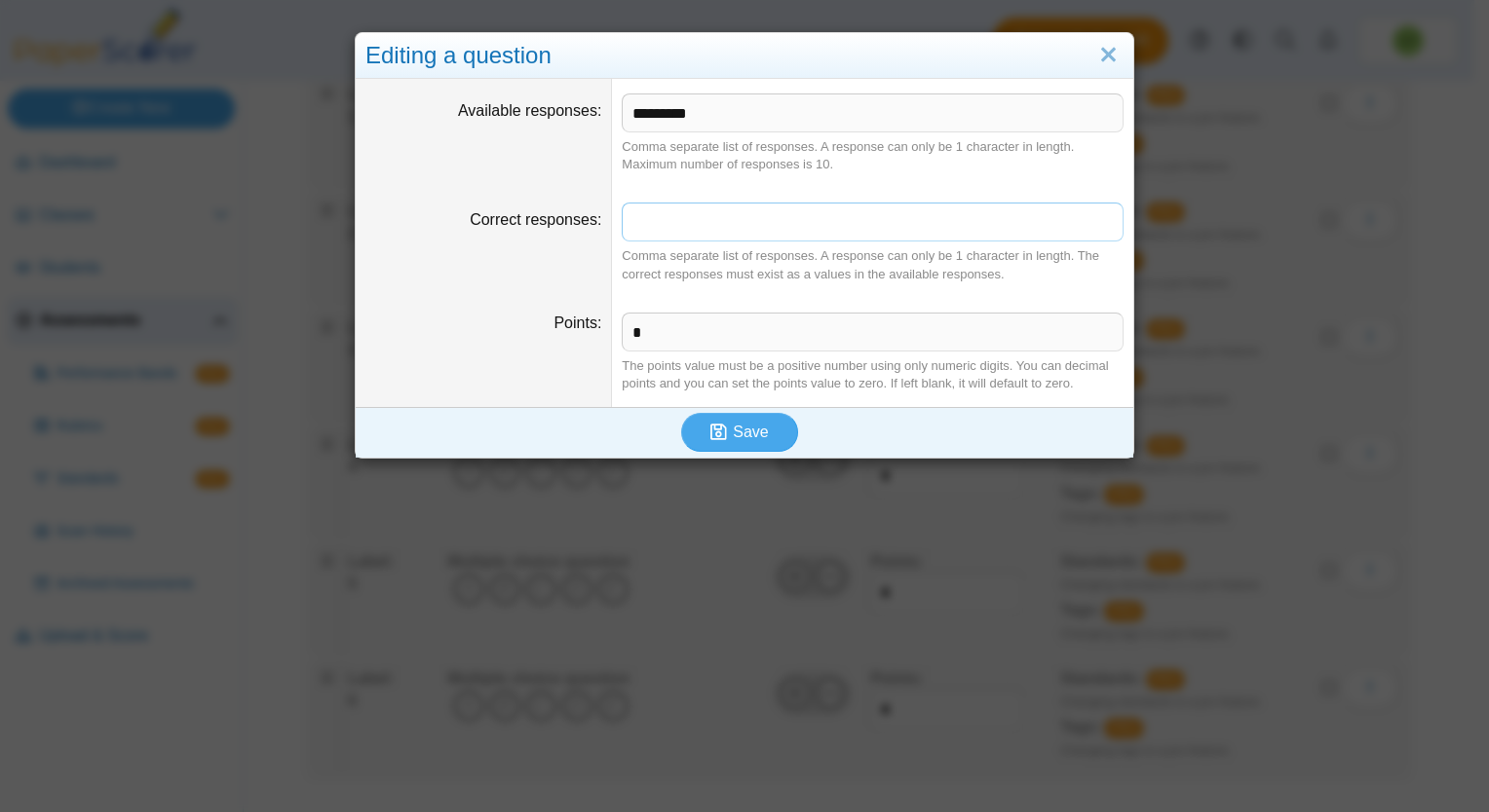
click at [717, 217] on input "Correct responses" at bounding box center [872, 221] width 502 height 39
type input "***"
click at [724, 425] on icon "submit" at bounding box center [722, 432] width 22 height 21
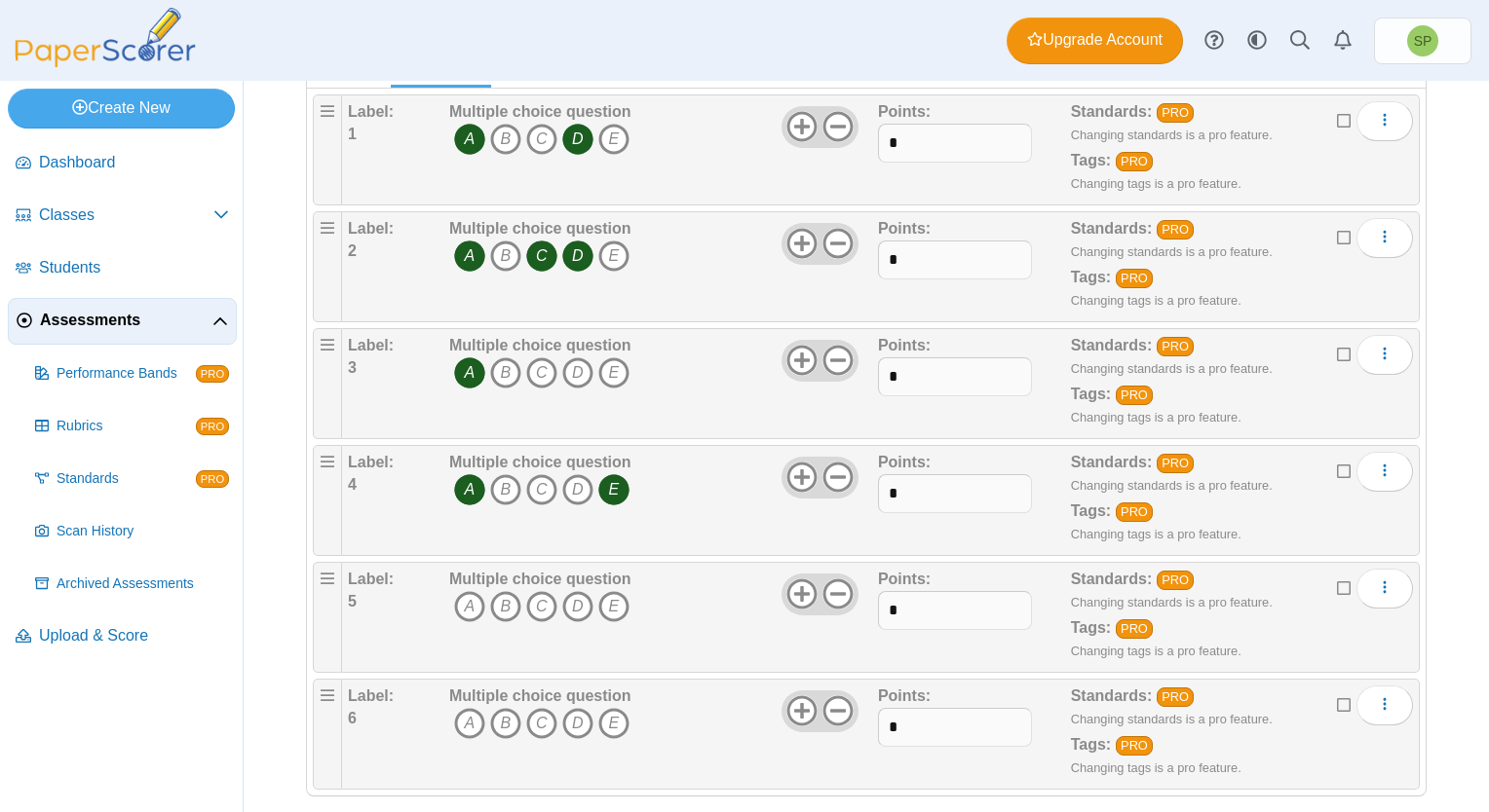
scroll to position [327, 0]
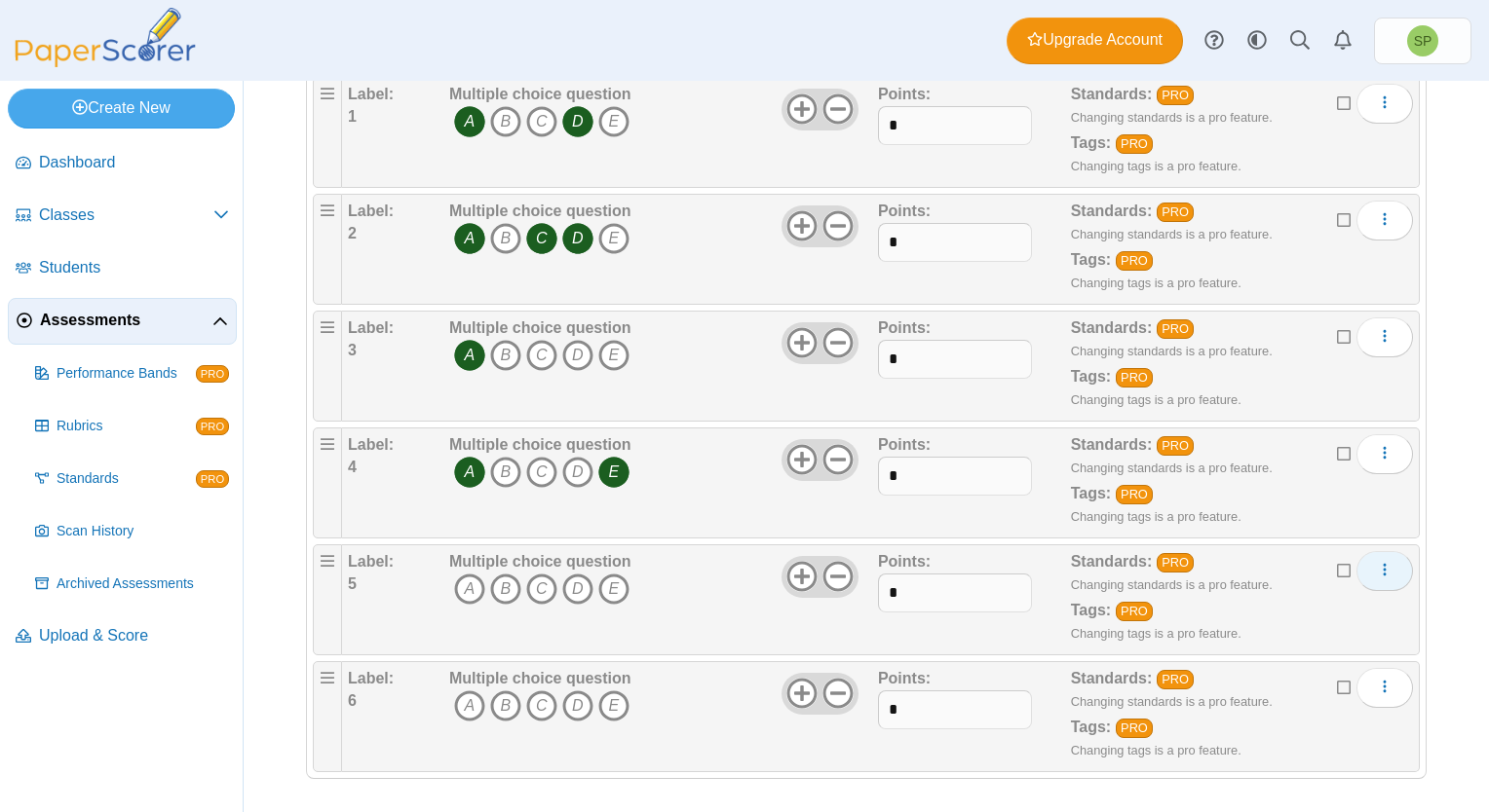
click at [1377, 571] on button "More options" at bounding box center [1384, 571] width 57 height 39
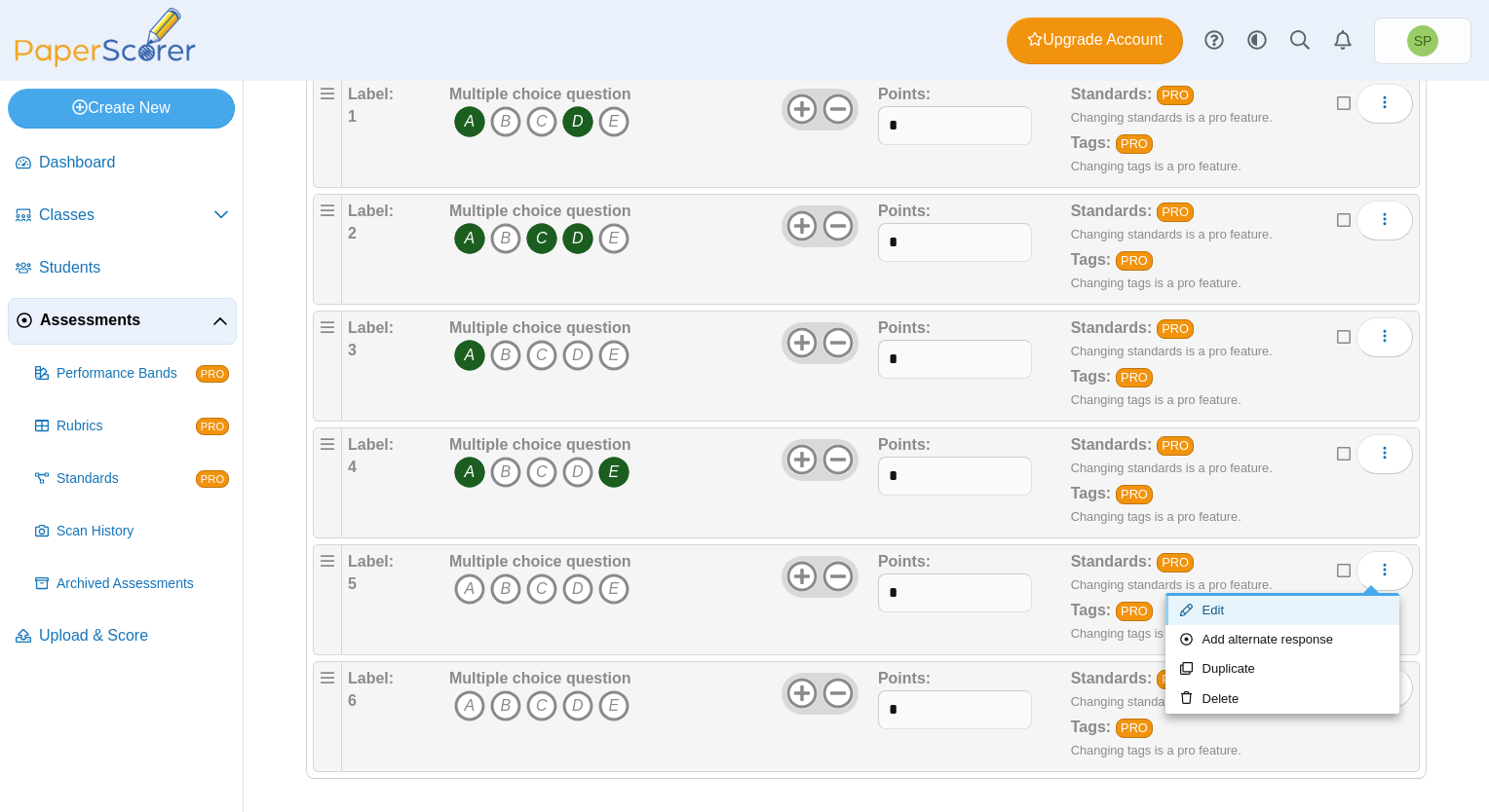
click at [1244, 604] on link "Edit" at bounding box center [1282, 609] width 234 height 29
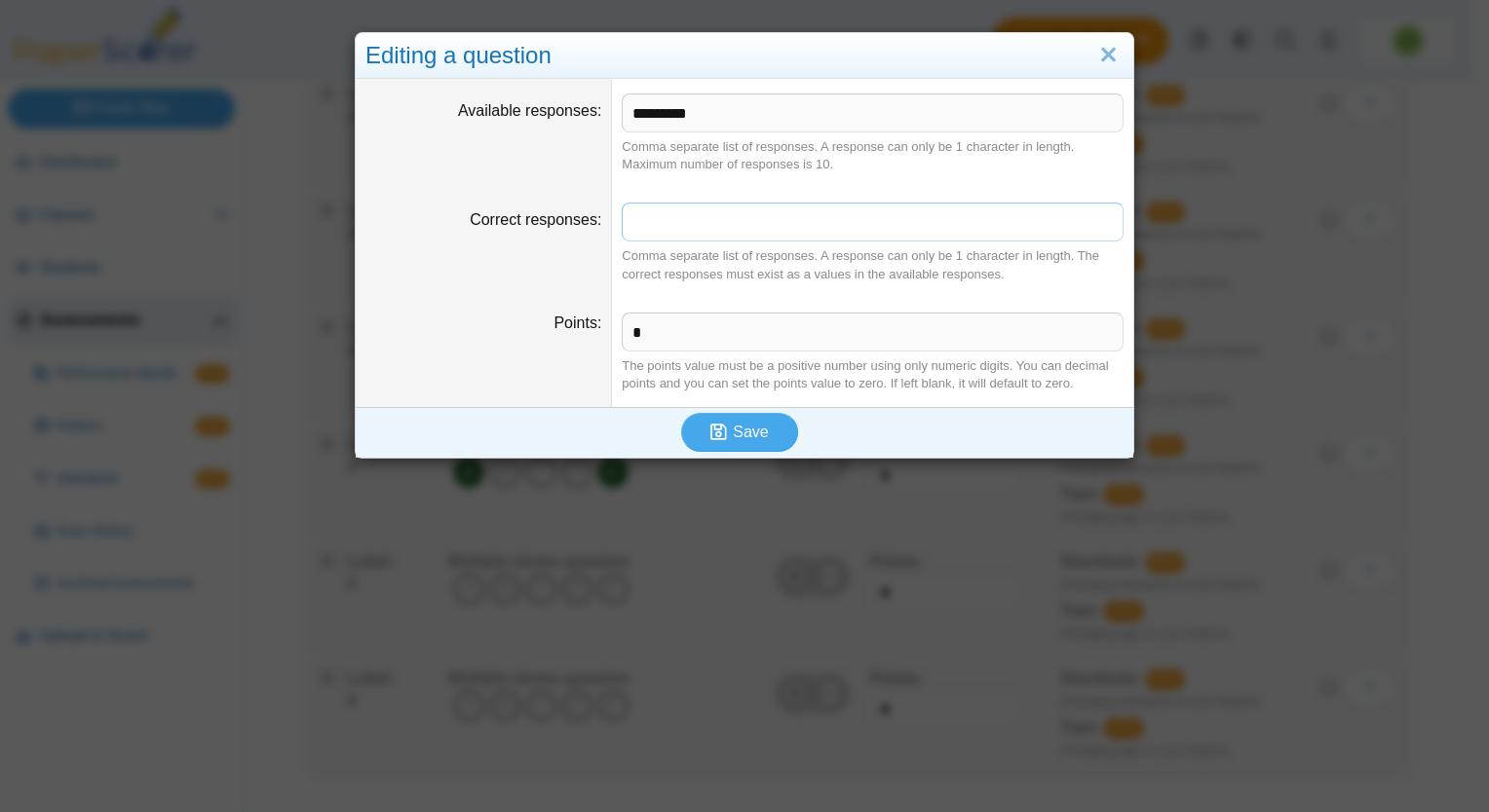
click at [690, 221] on input "Correct responses" at bounding box center [872, 221] width 502 height 39
type input "***"
click at [747, 424] on span "Save" at bounding box center [749, 432] width 35 height 17
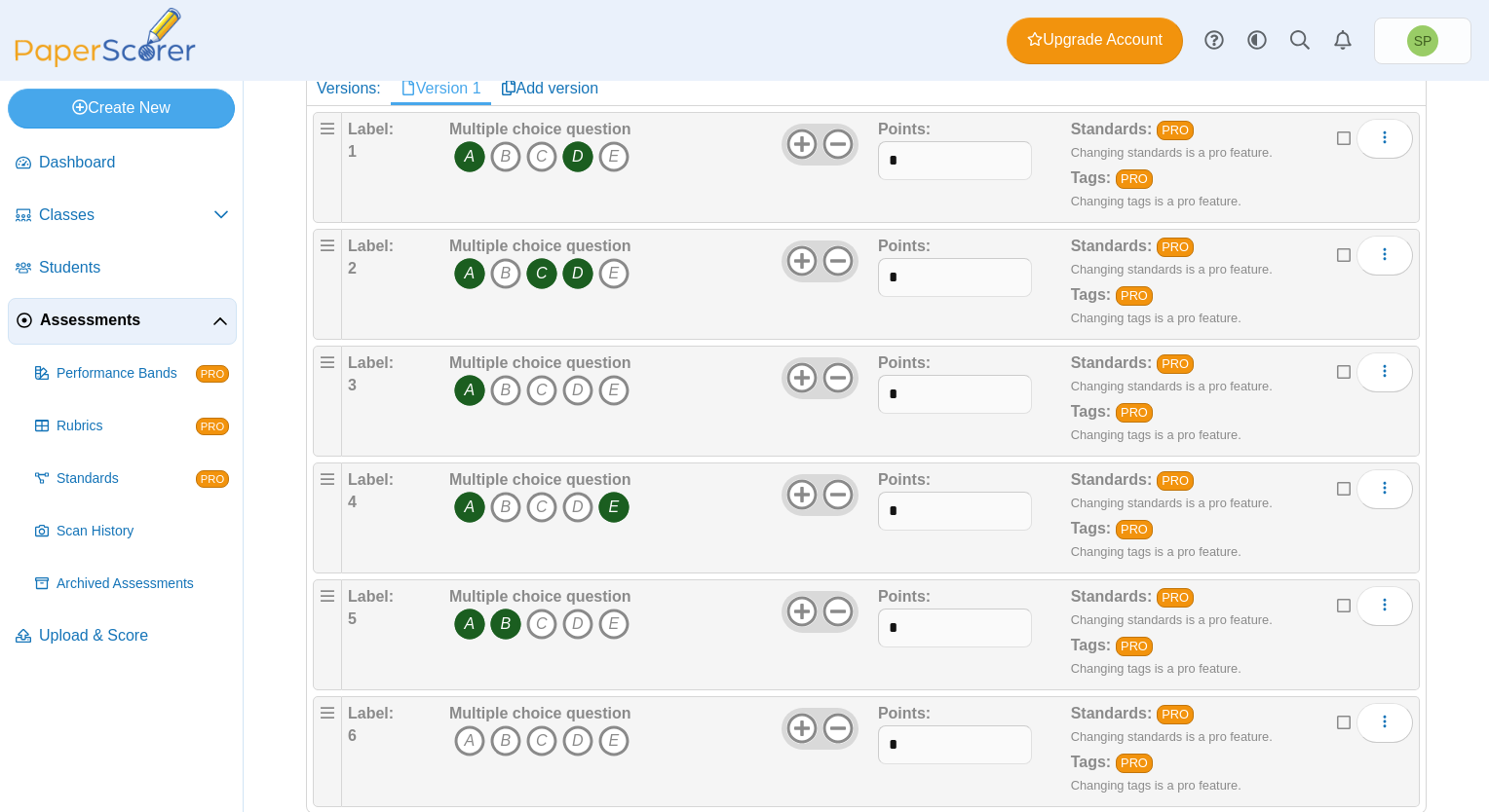
scroll to position [327, 0]
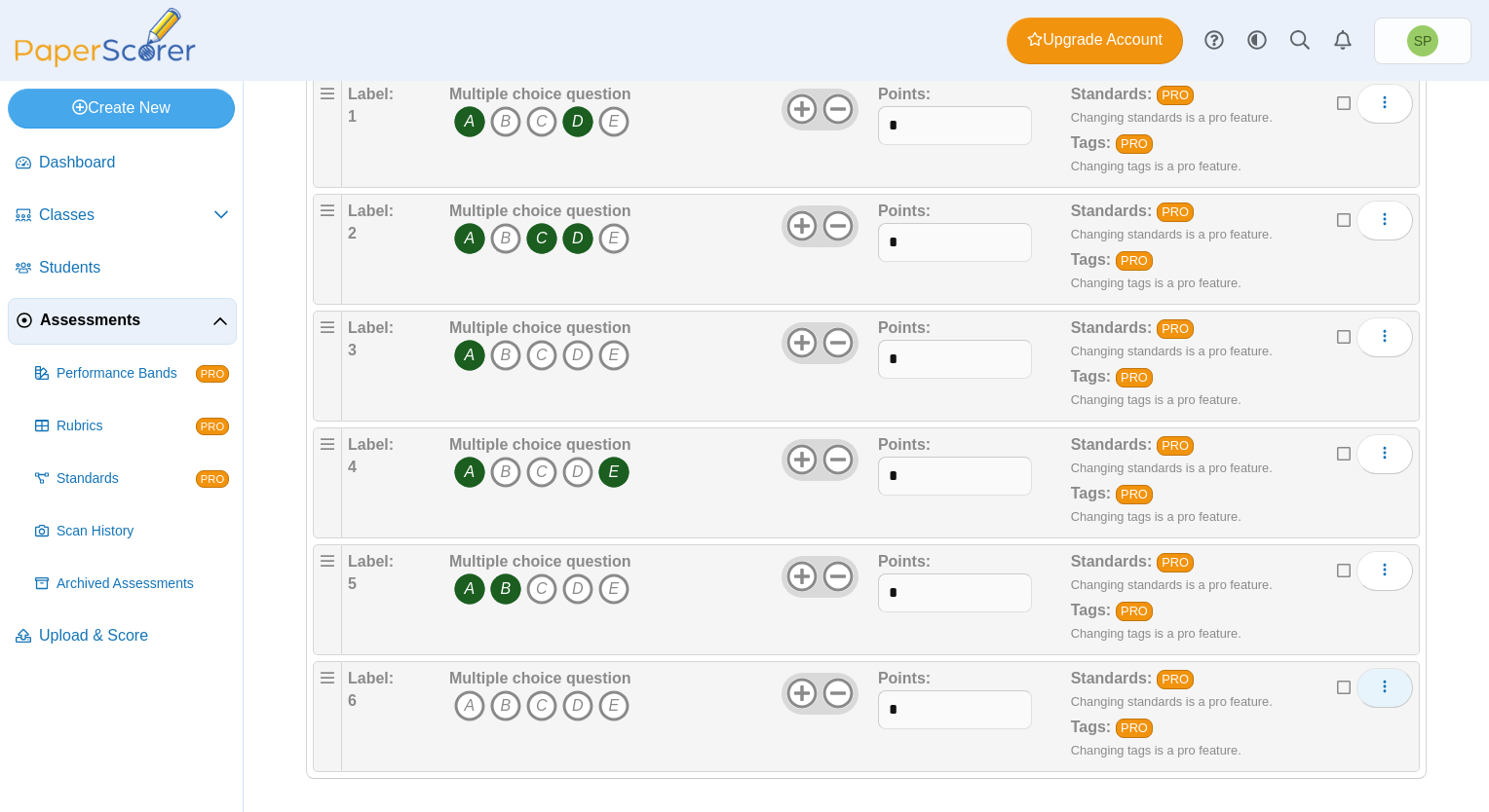
click at [1376, 683] on icon "More options" at bounding box center [1384, 686] width 16 height 16
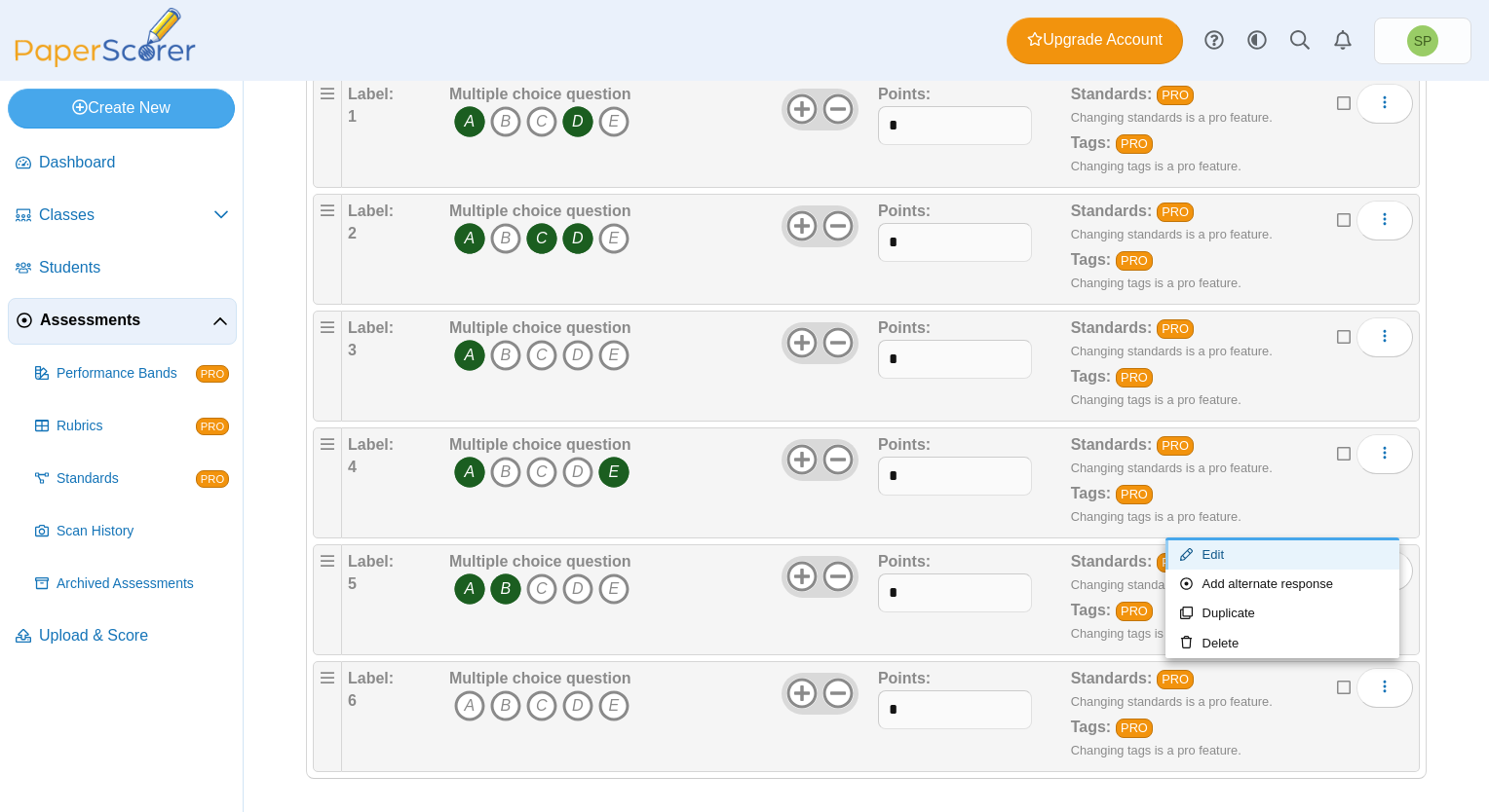
click at [1227, 559] on link "Edit" at bounding box center [1282, 555] width 234 height 29
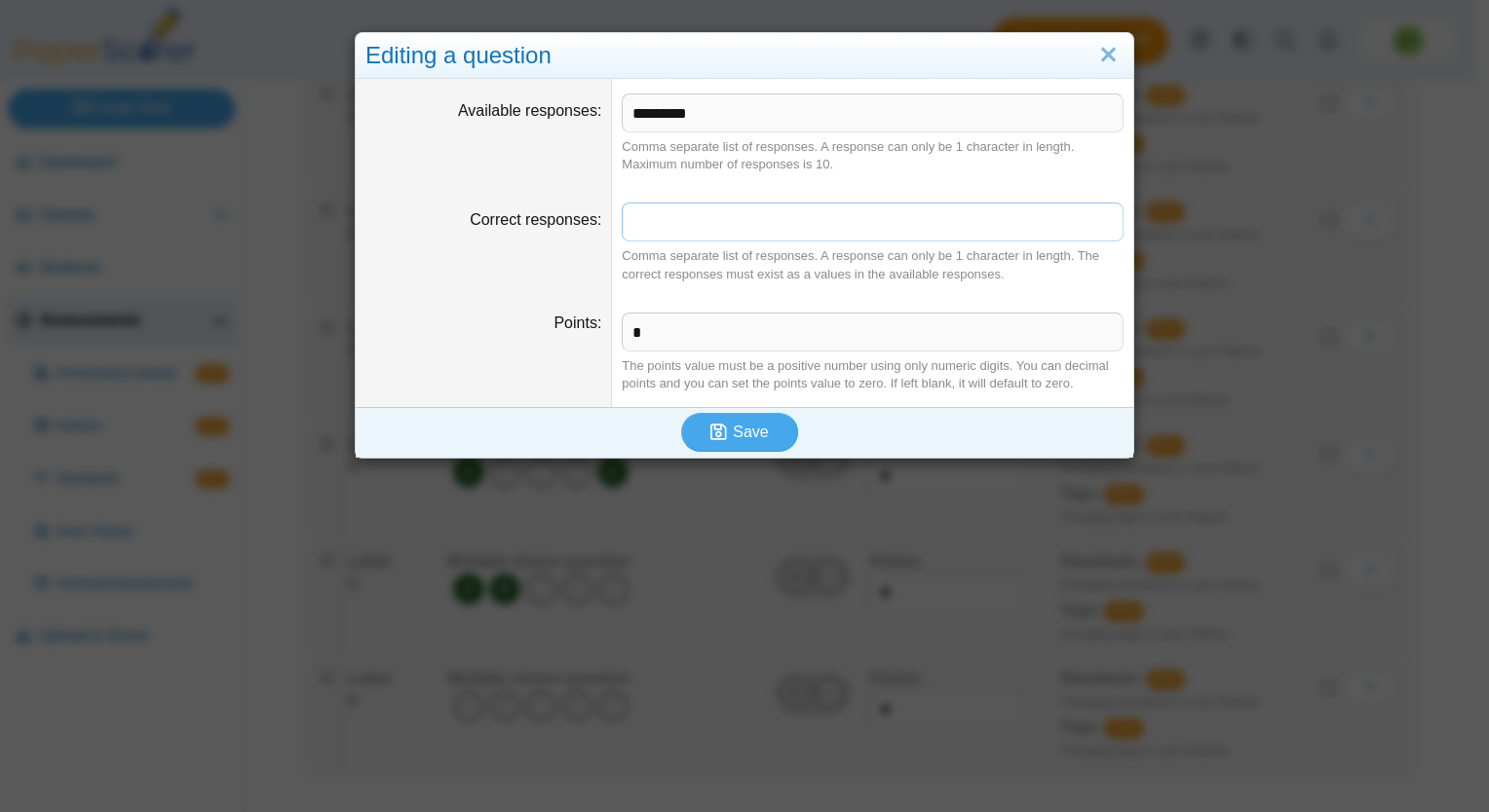
click at [682, 222] on input "Correct responses" at bounding box center [872, 221] width 502 height 39
type input "*"
click at [714, 425] on use "submit" at bounding box center [719, 432] width 17 height 17
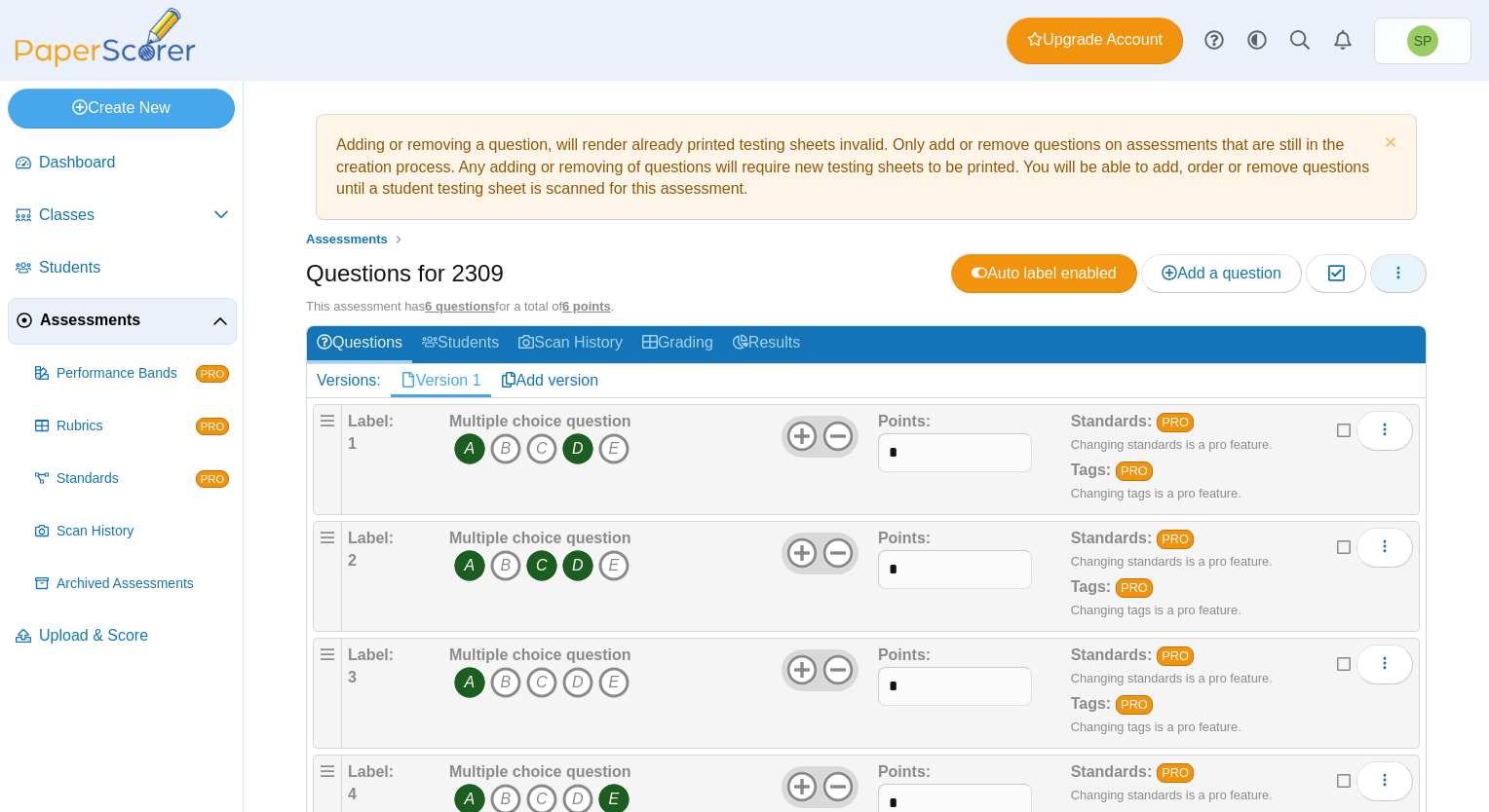
click at [1390, 272] on icon "button" at bounding box center [1398, 273] width 16 height 16
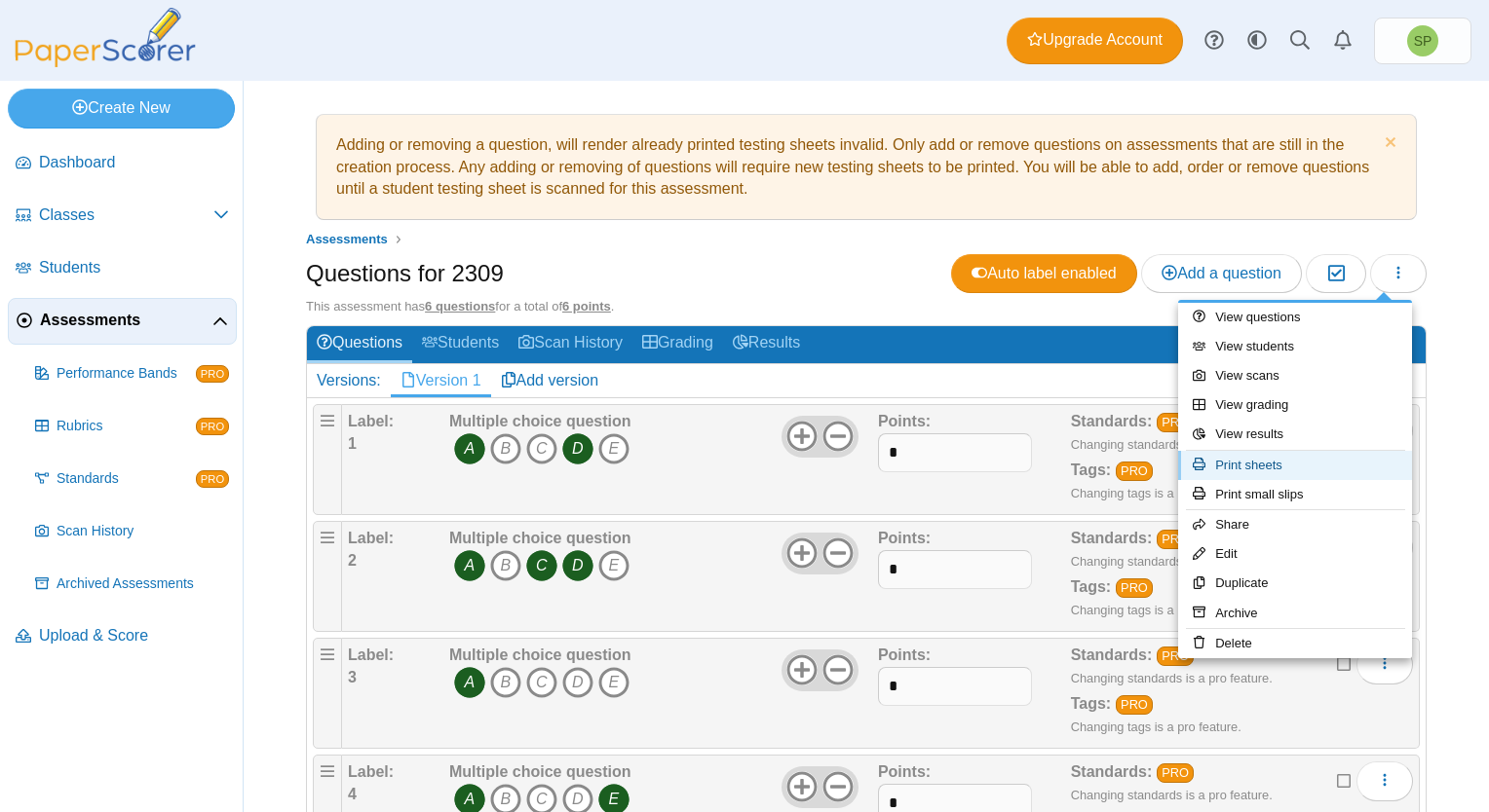
click at [1283, 463] on link "Print sheets" at bounding box center [1294, 465] width 234 height 29
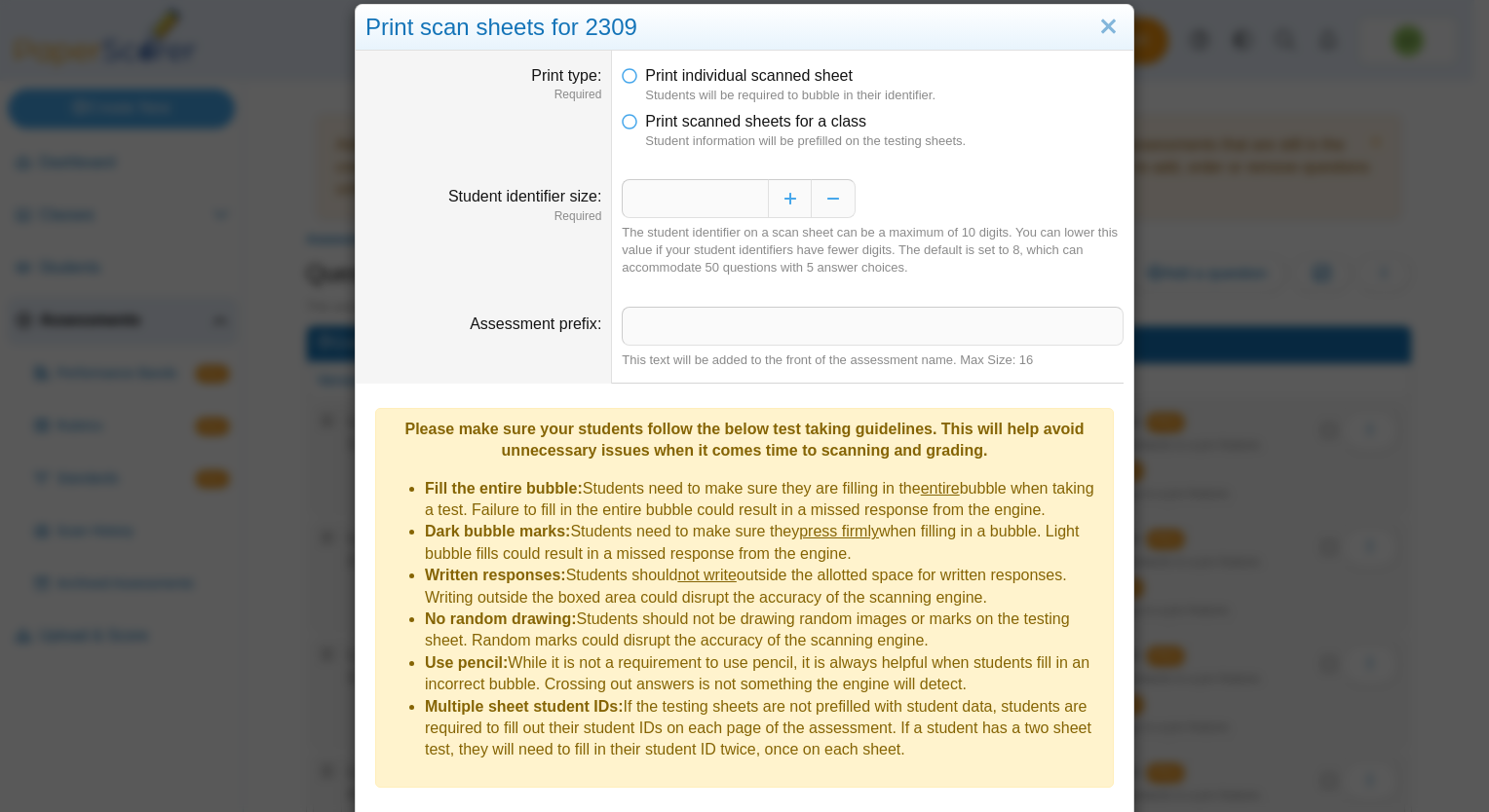
scroll to position [57, 0]
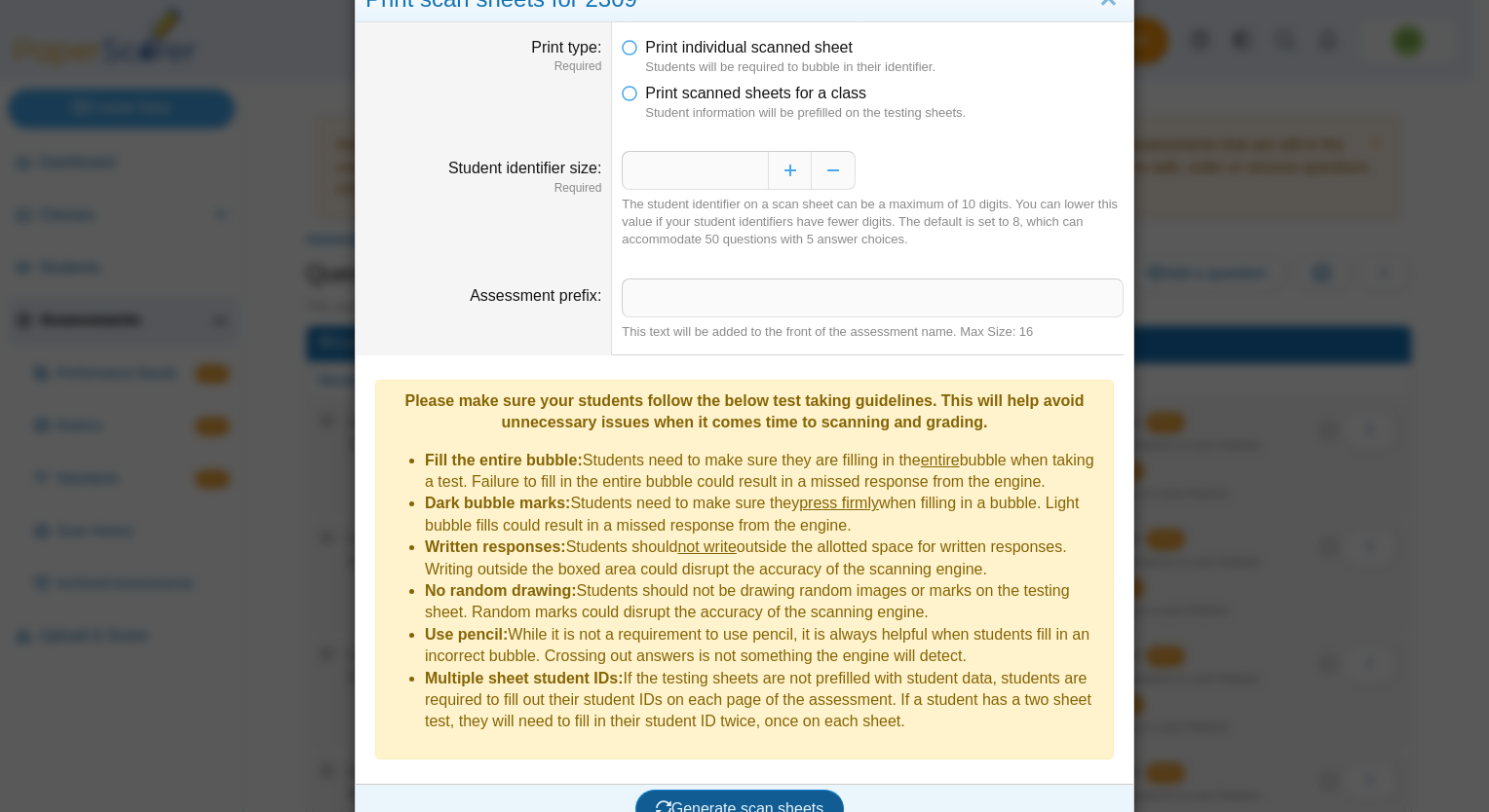
click at [736, 800] on span "Generate scan sheets" at bounding box center [740, 808] width 169 height 17
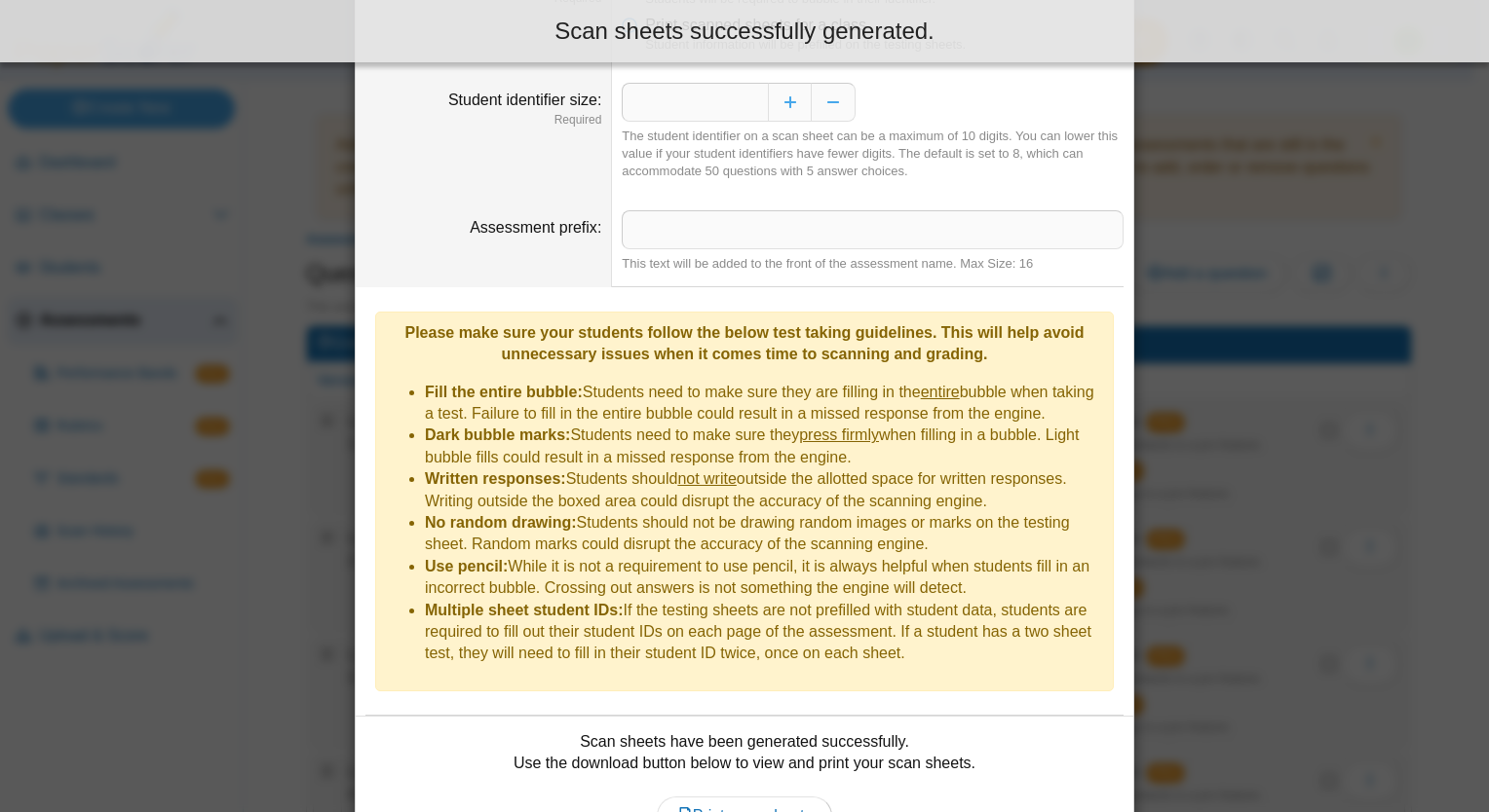
scroll to position [212, 0]
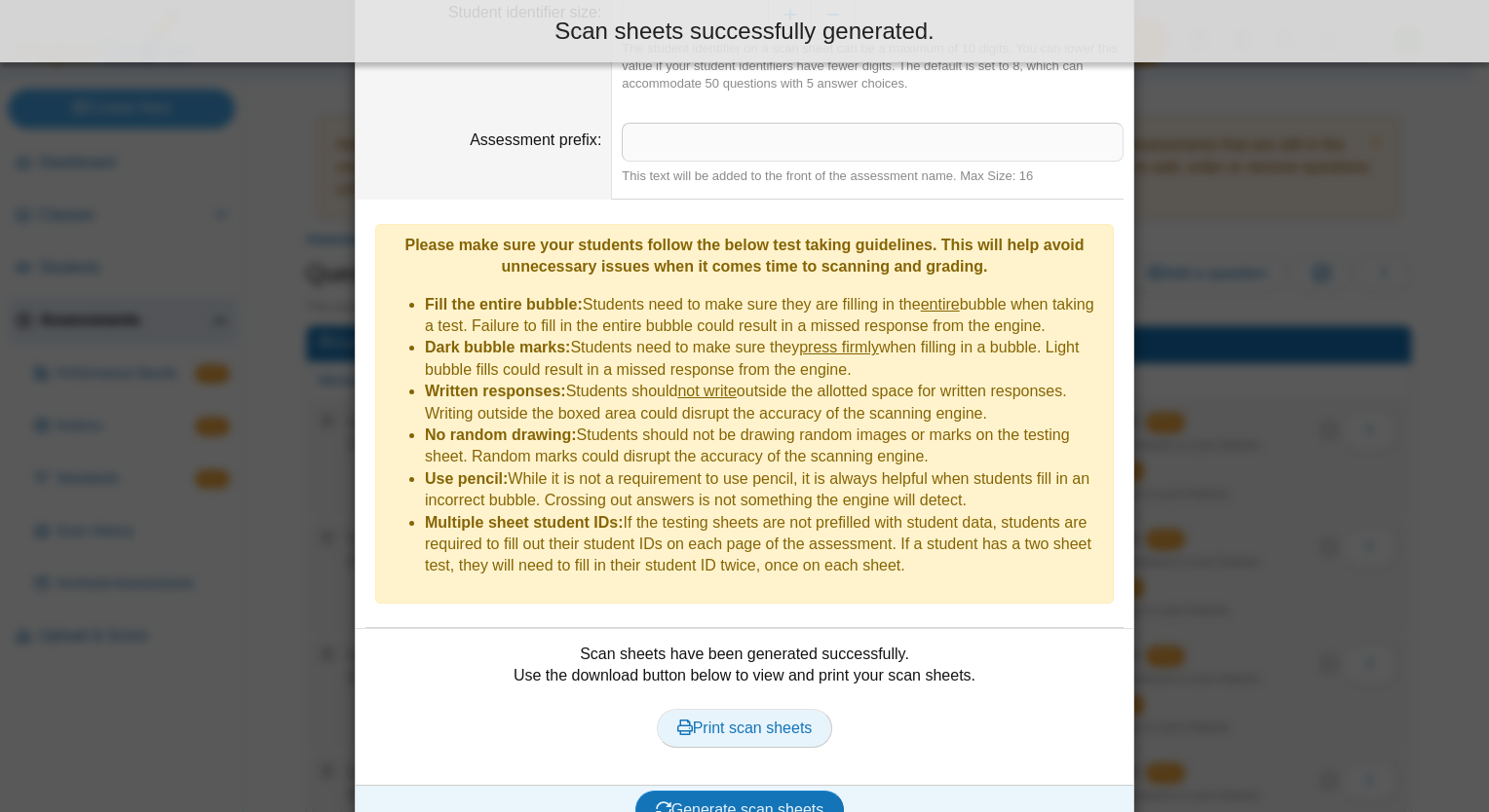
click at [747, 719] on span "Print scan sheets" at bounding box center [744, 727] width 136 height 17
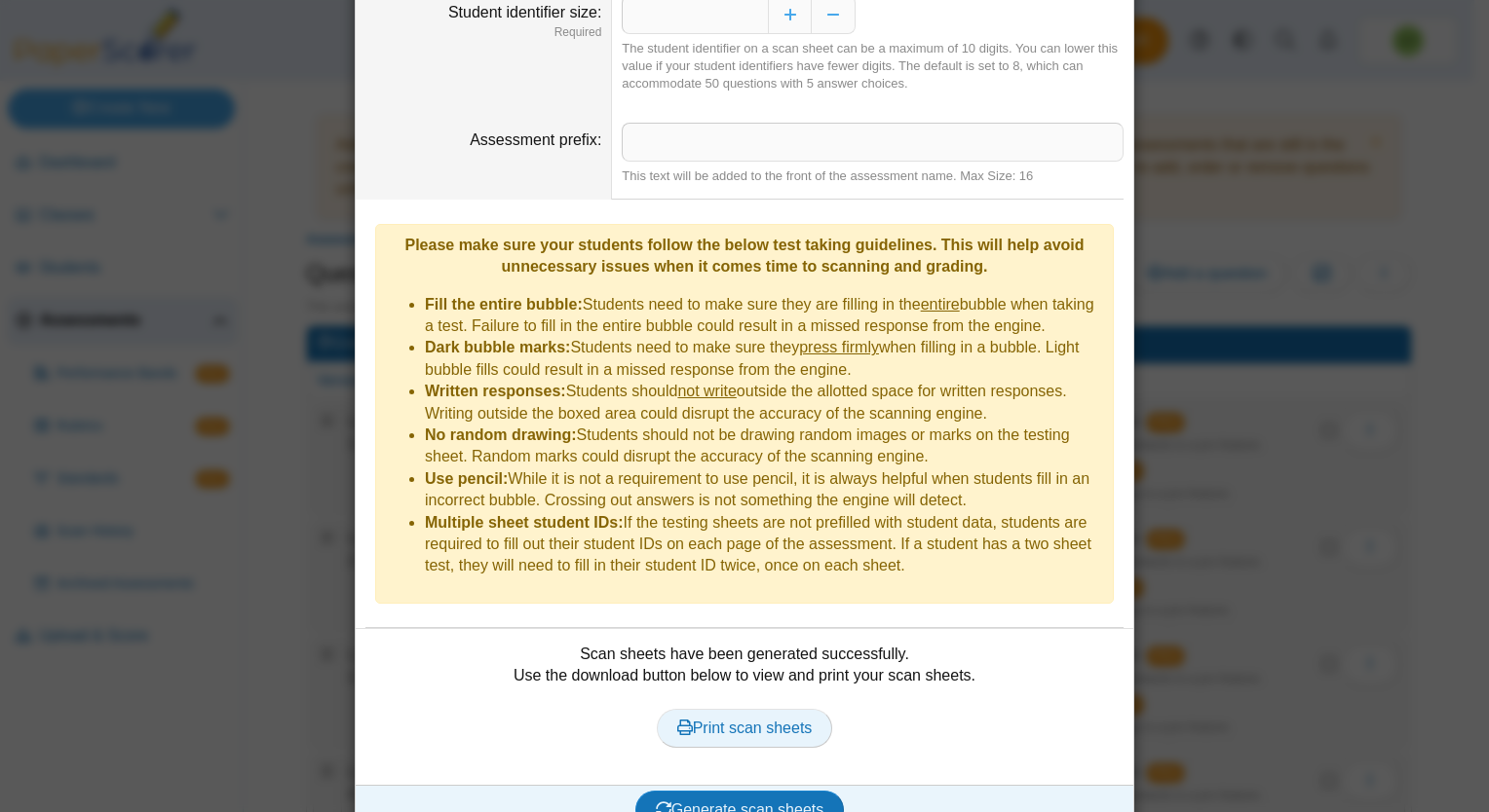
scroll to position [0, 0]
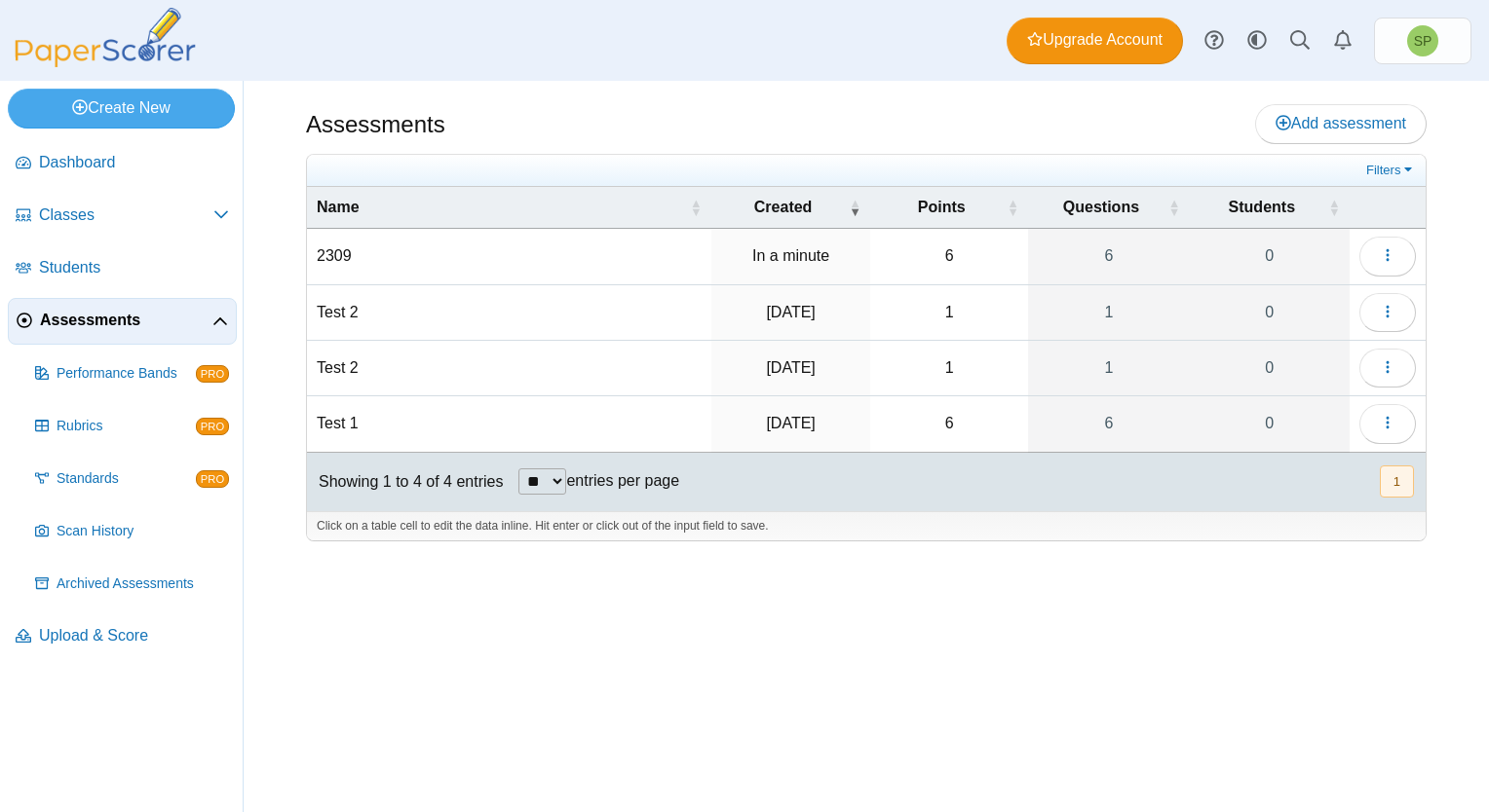
click at [324, 254] on td "2309" at bounding box center [508, 256] width 404 height 56
click at [1384, 262] on icon "button" at bounding box center [1387, 255] width 16 height 17
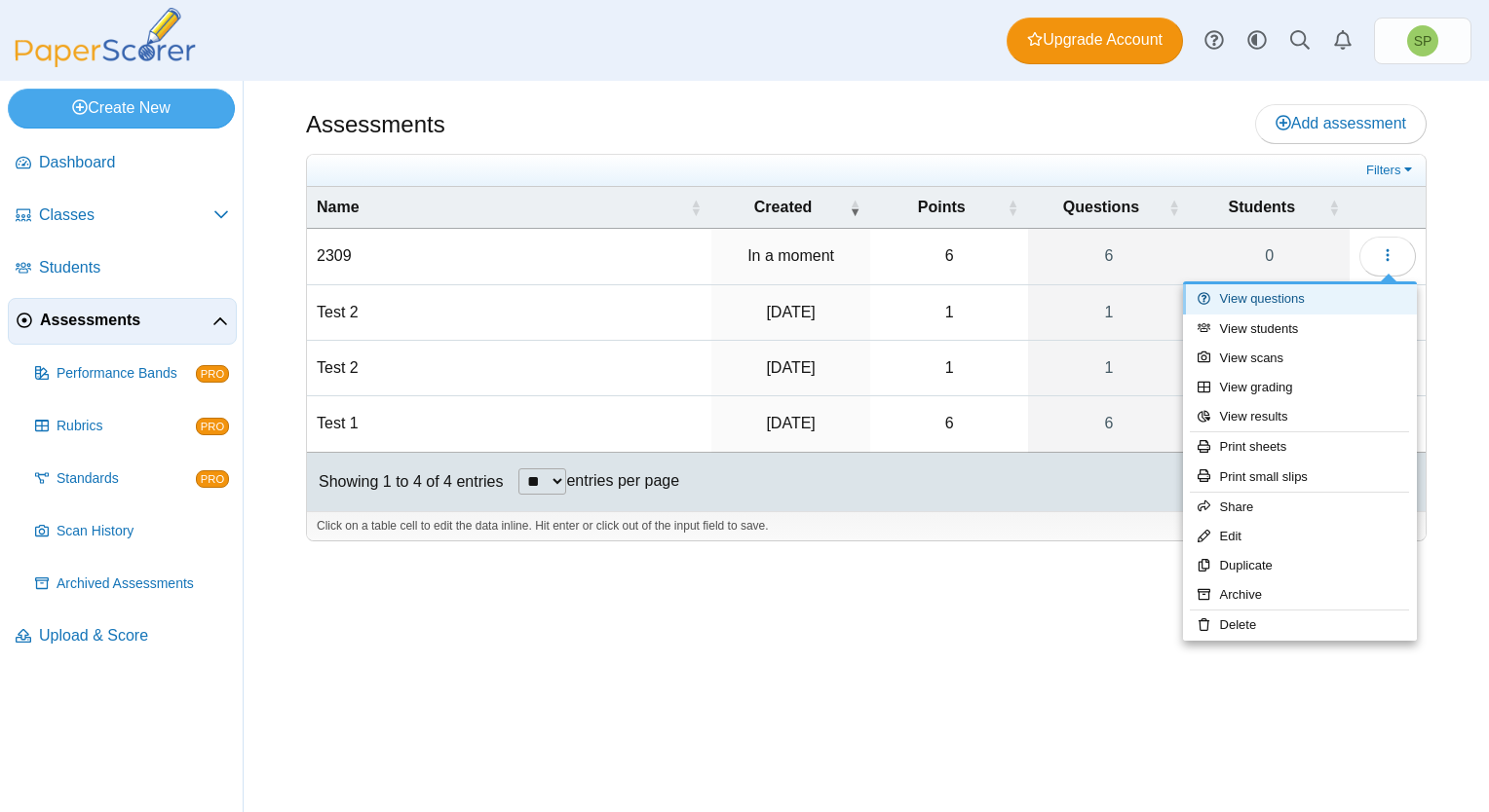
click at [1282, 300] on link "View questions" at bounding box center [1299, 298] width 234 height 29
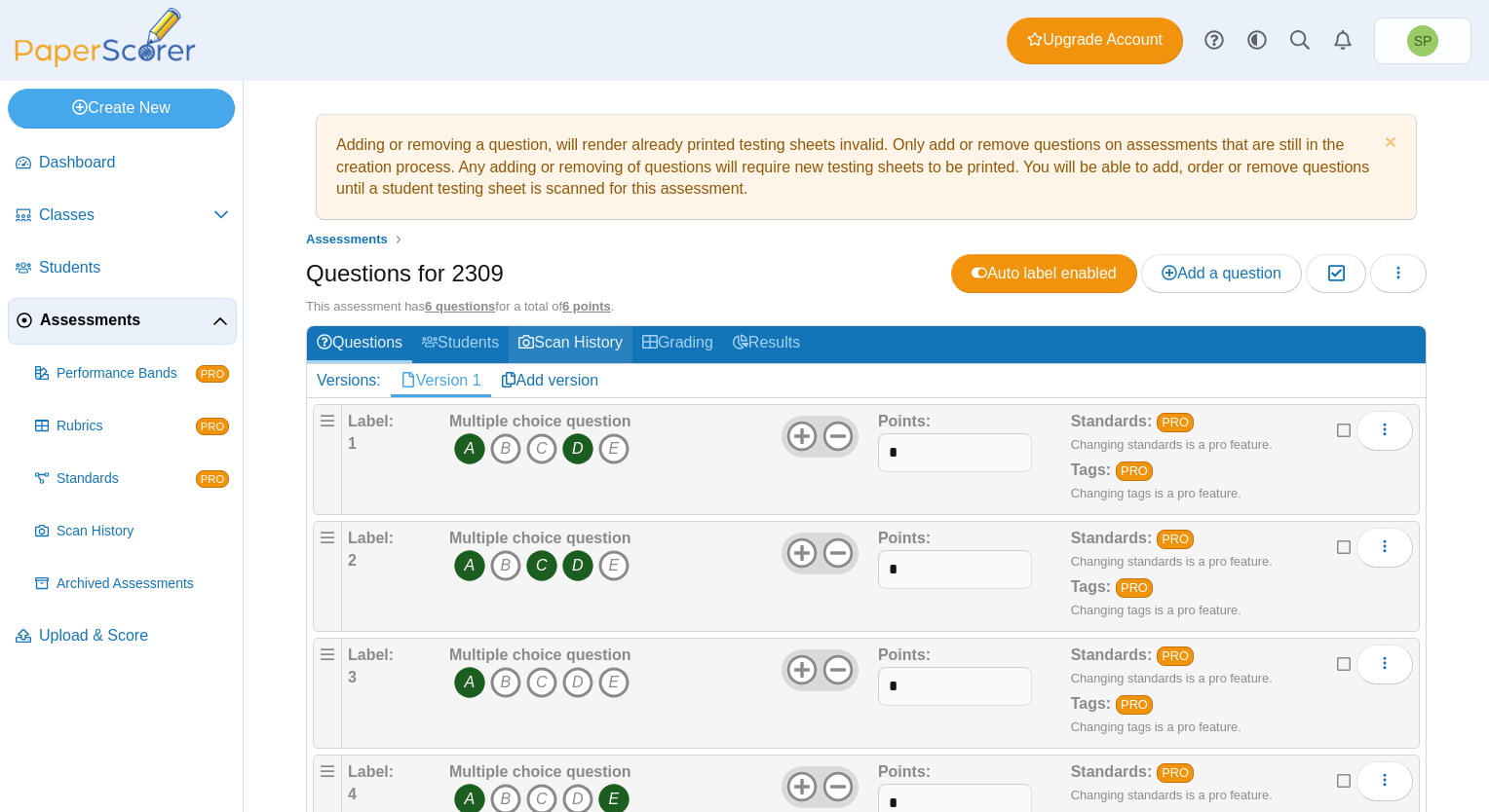
click at [573, 339] on link "Scan History" at bounding box center [571, 344] width 124 height 36
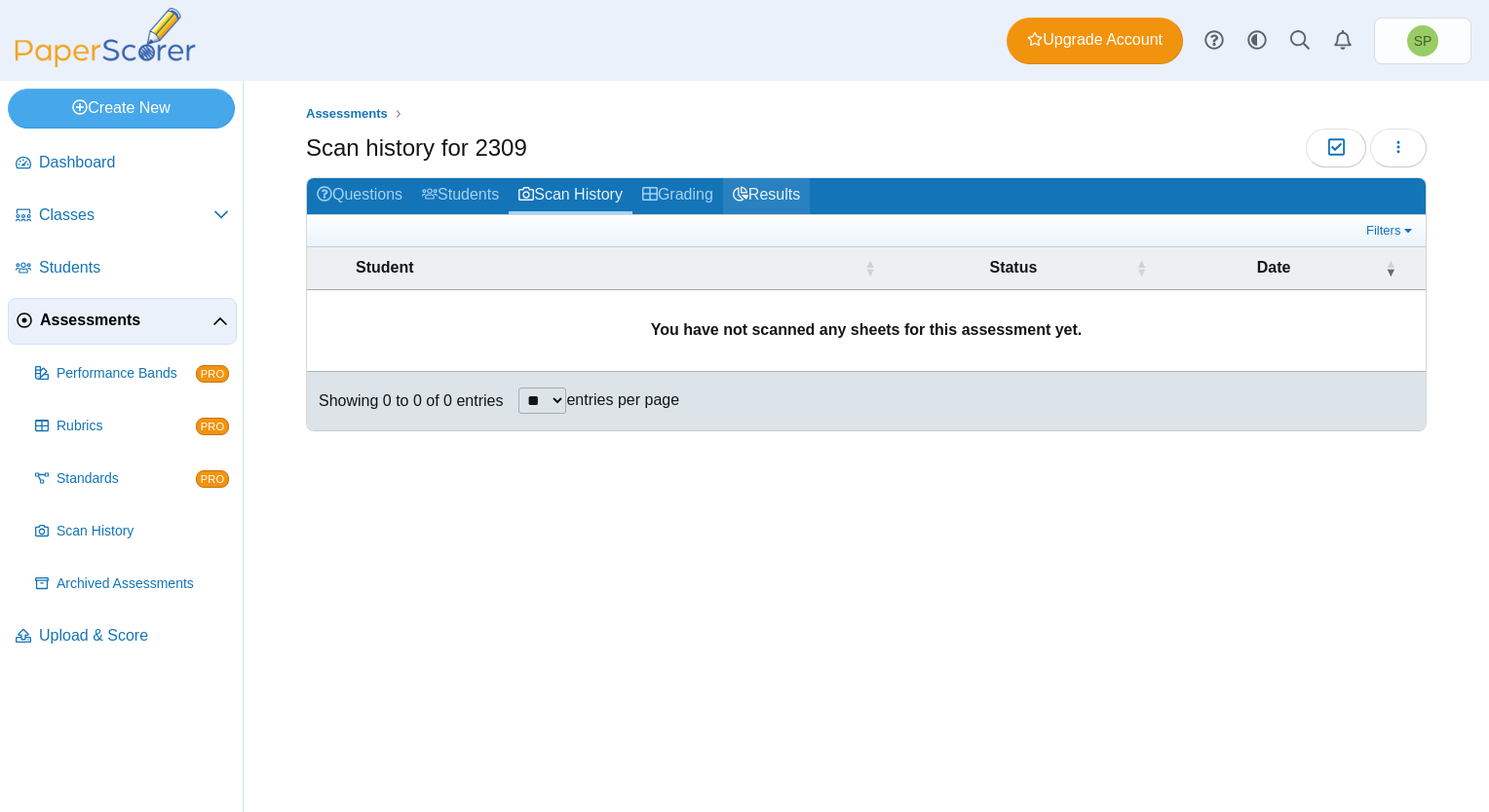
click at [763, 193] on link "Results" at bounding box center [765, 197] width 87 height 36
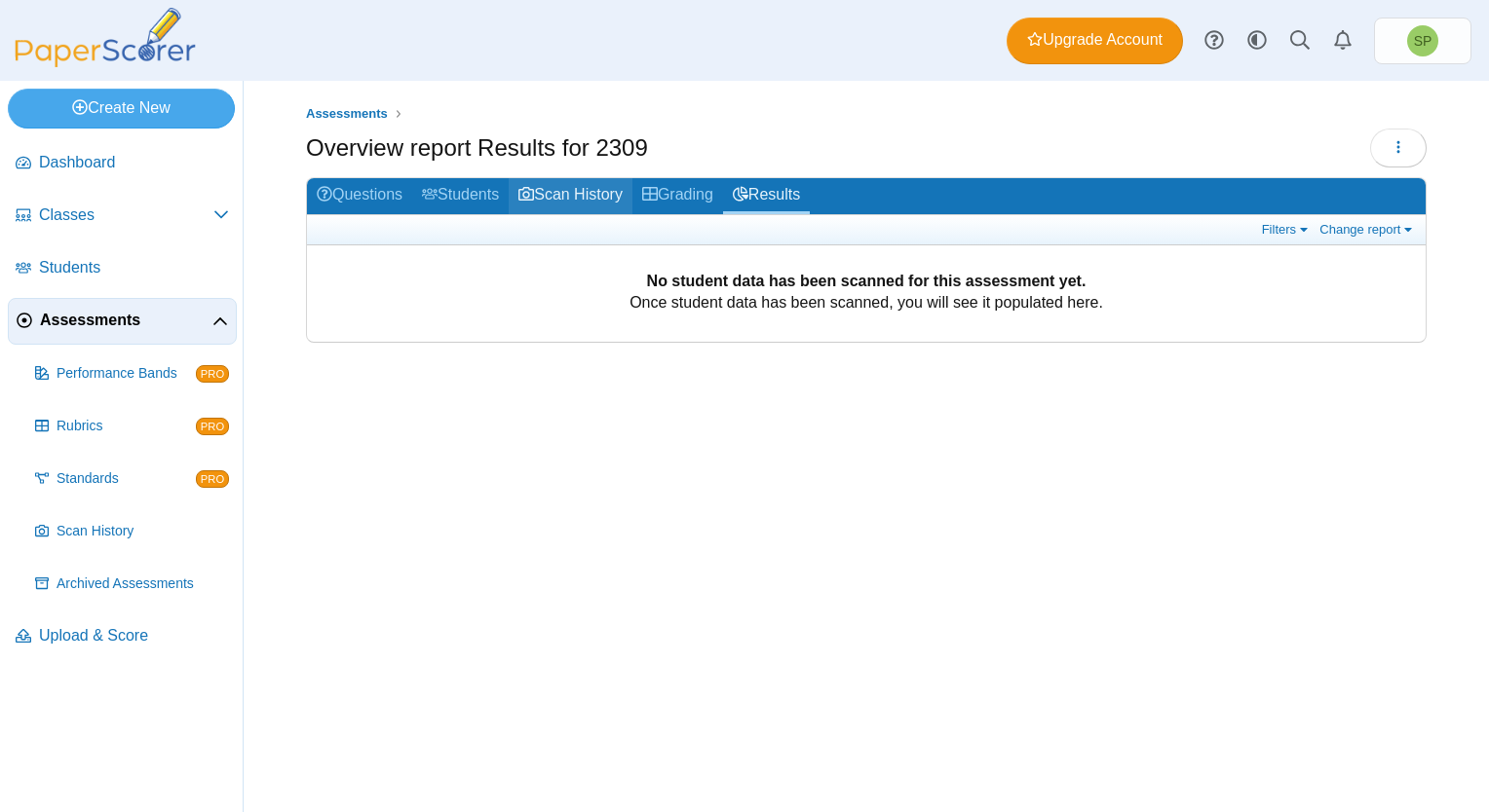
click at [556, 193] on link "Scan History" at bounding box center [571, 197] width 124 height 36
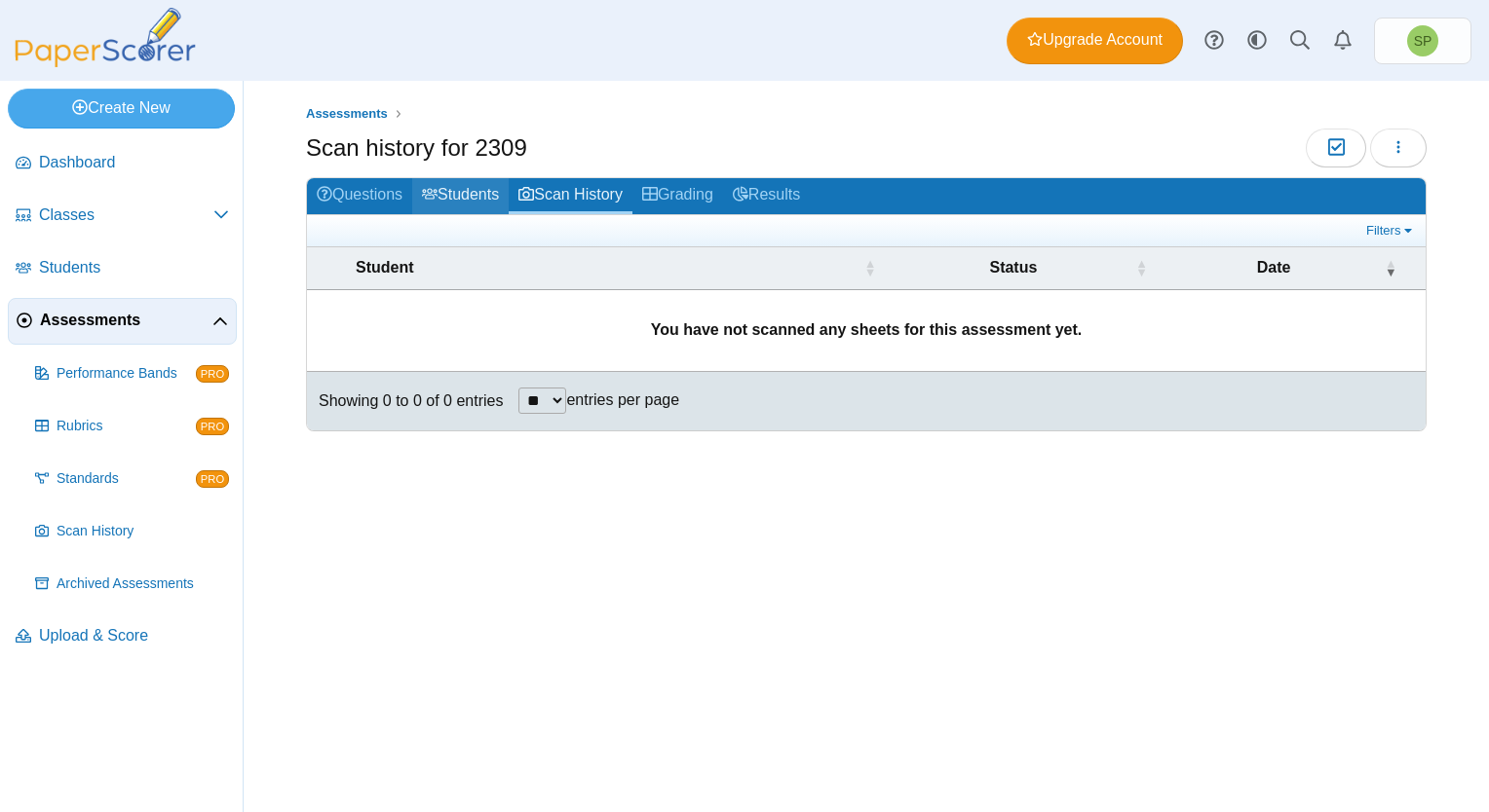
click at [483, 198] on link "Students" at bounding box center [460, 197] width 97 height 36
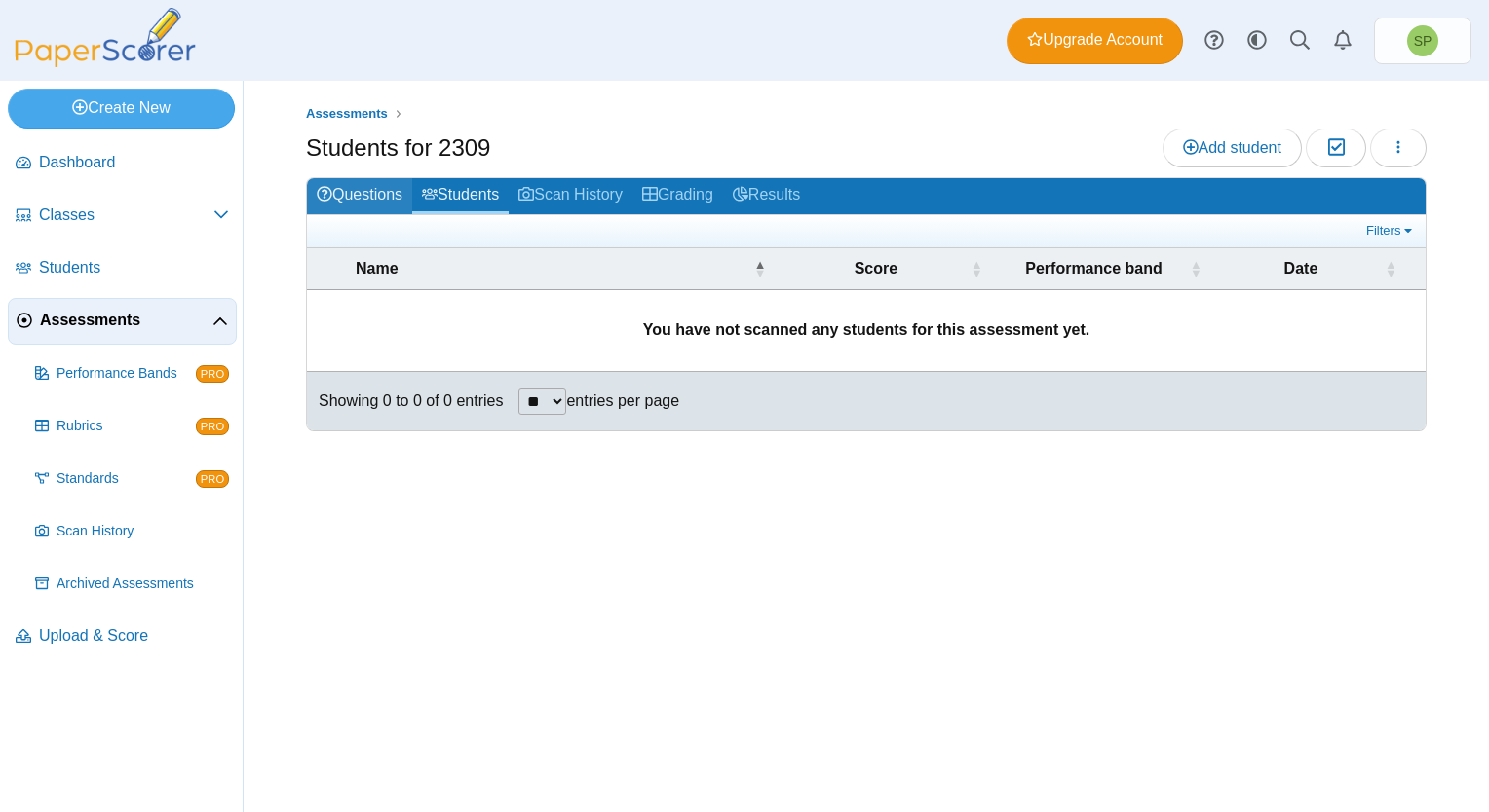
click at [365, 193] on link "Questions" at bounding box center [358, 197] width 105 height 36
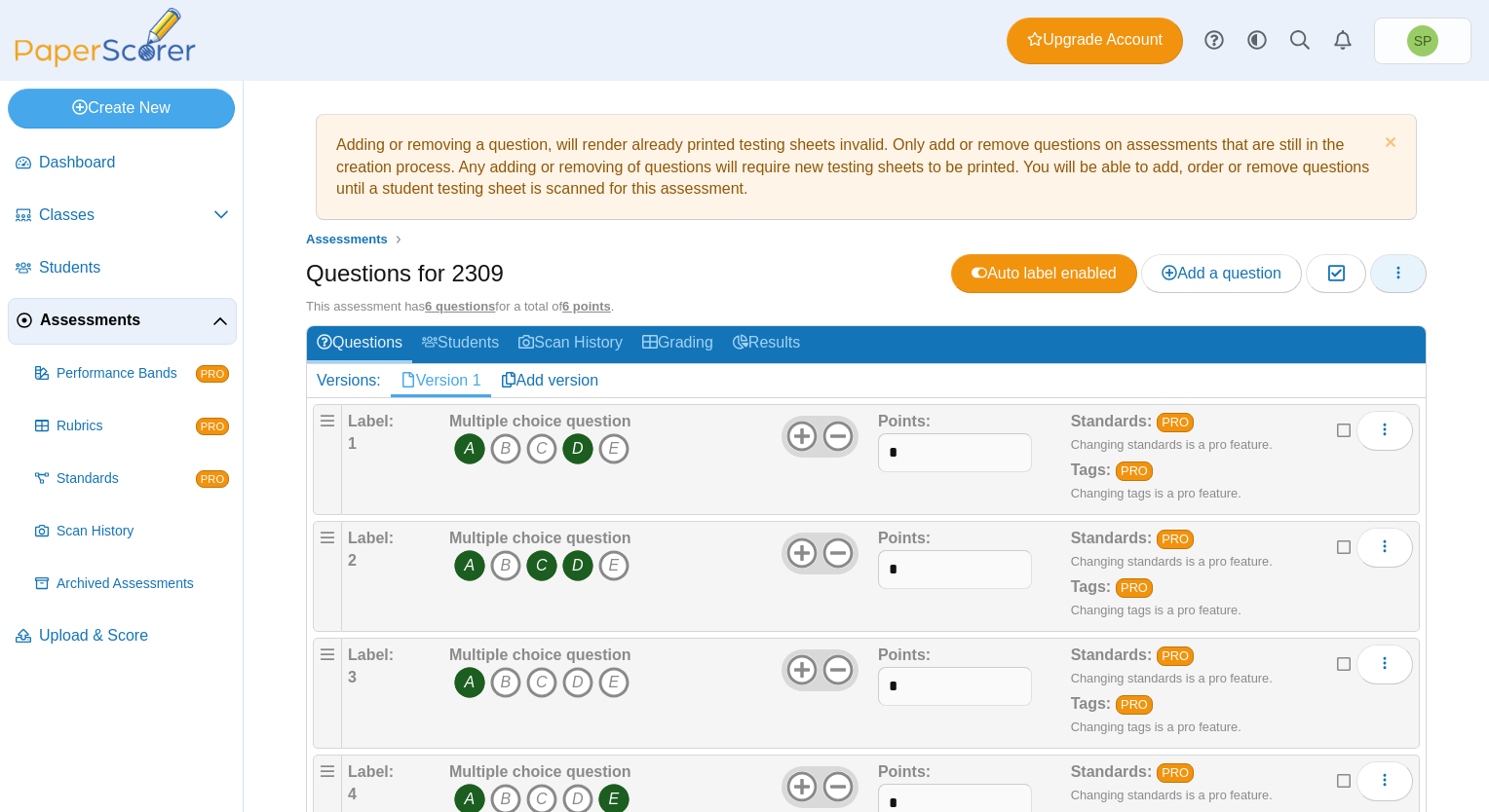
click at [1391, 270] on button "button" at bounding box center [1398, 273] width 57 height 39
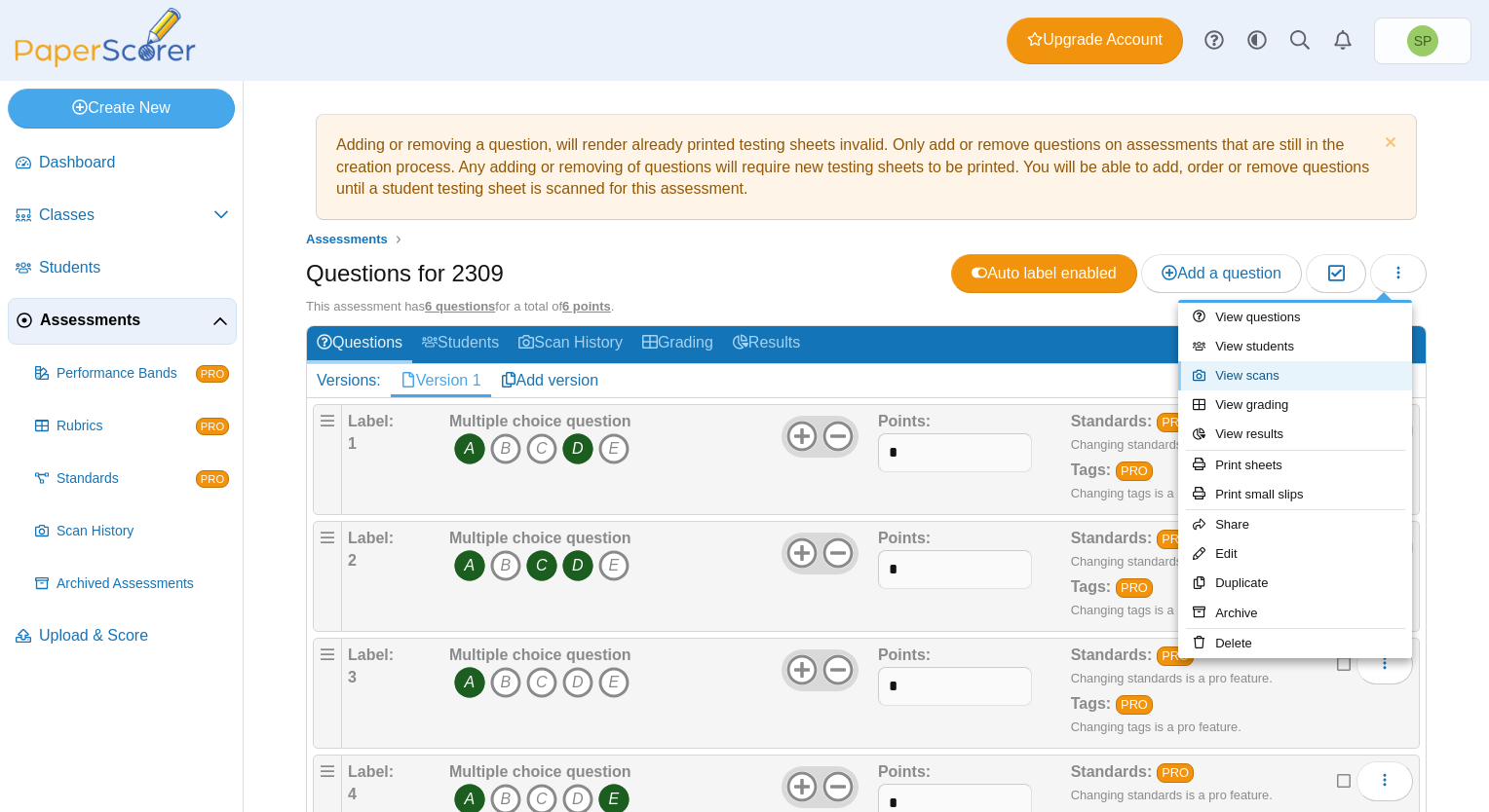
click at [1261, 374] on link "View scans" at bounding box center [1294, 375] width 234 height 29
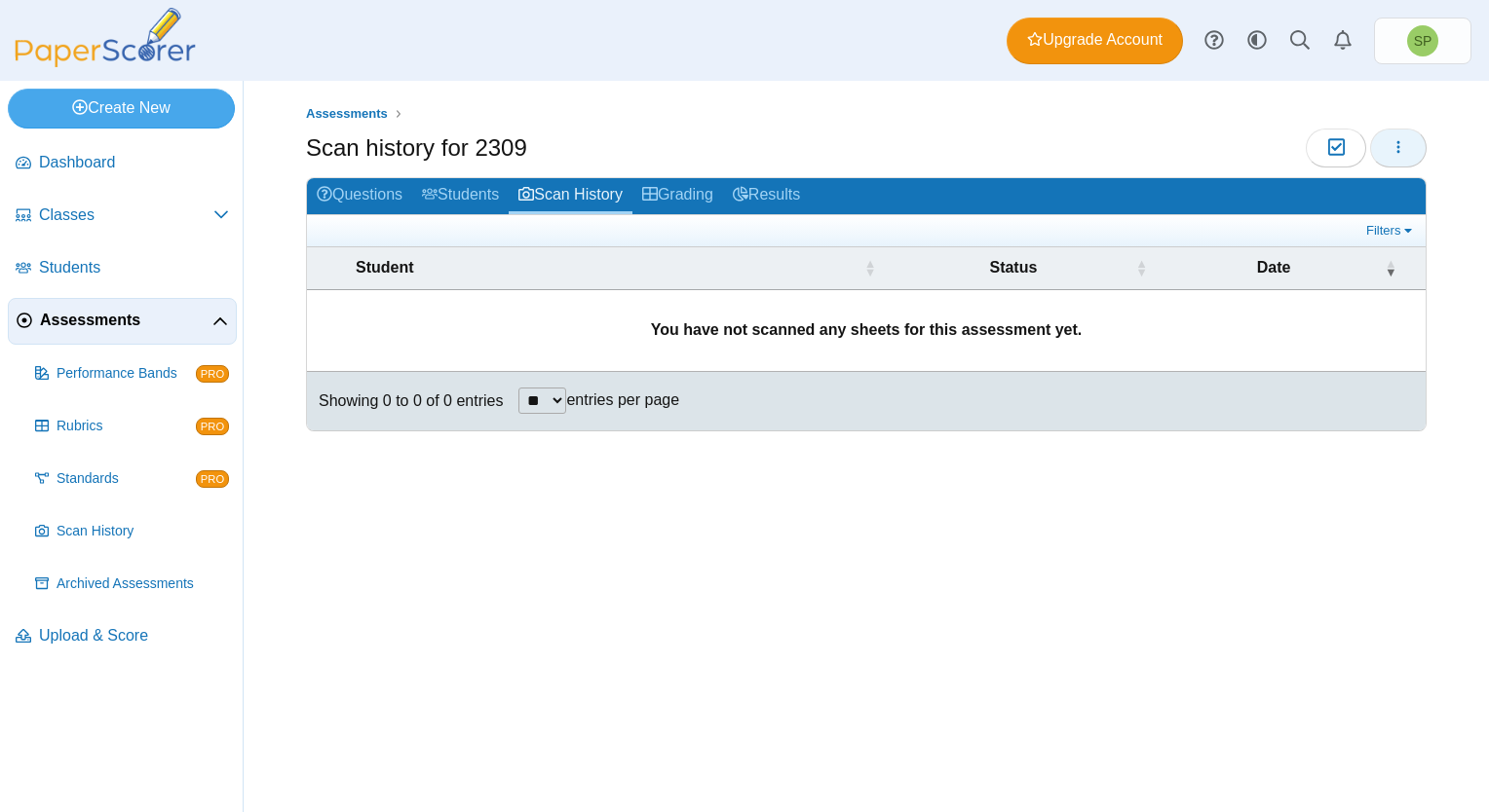
click at [1407, 142] on button "button" at bounding box center [1398, 148] width 57 height 39
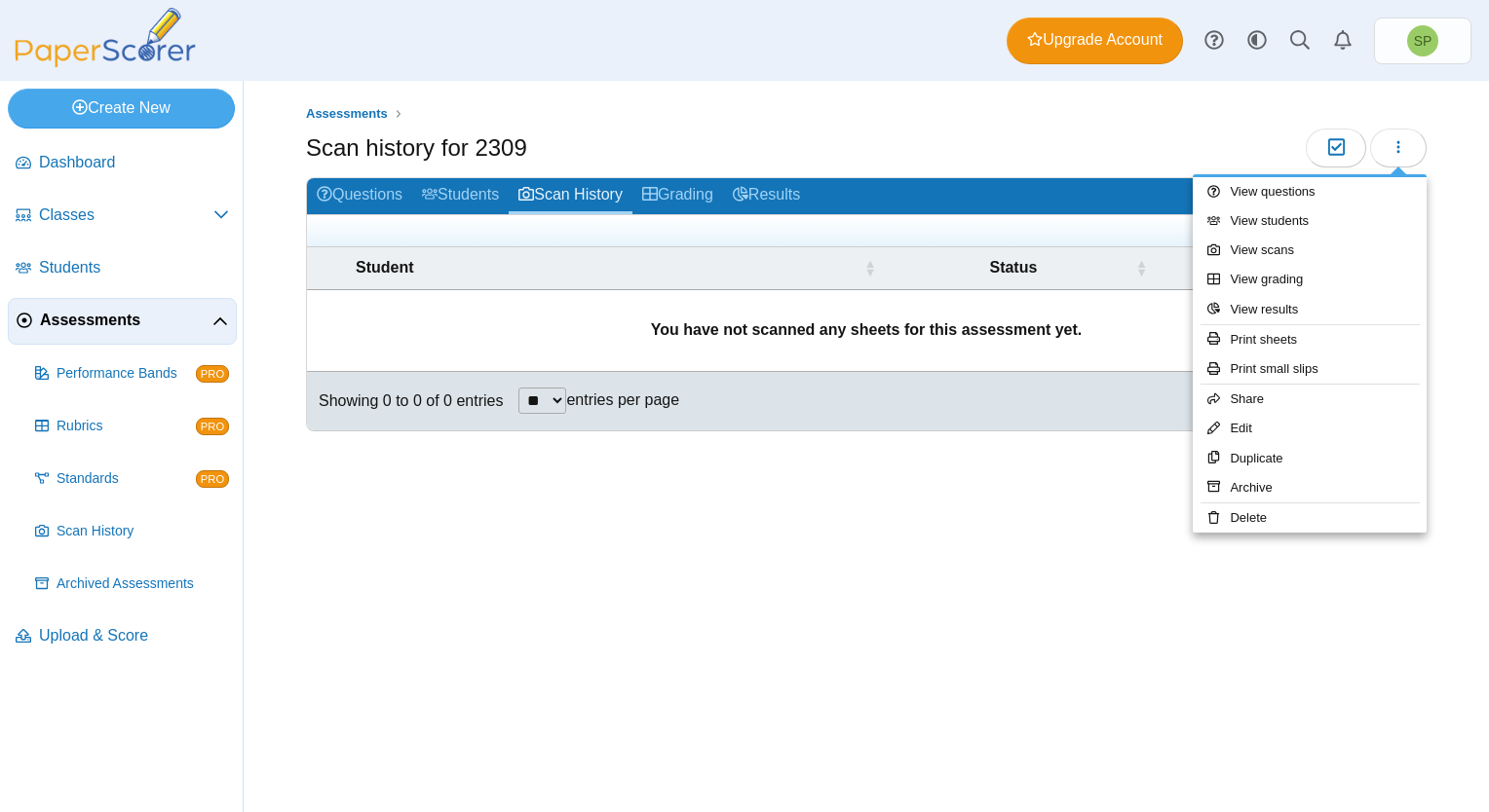
click at [1072, 512] on div "Assessments Scan history for 2309 Moderation 0 **" at bounding box center [866, 446] width 1245 height 731
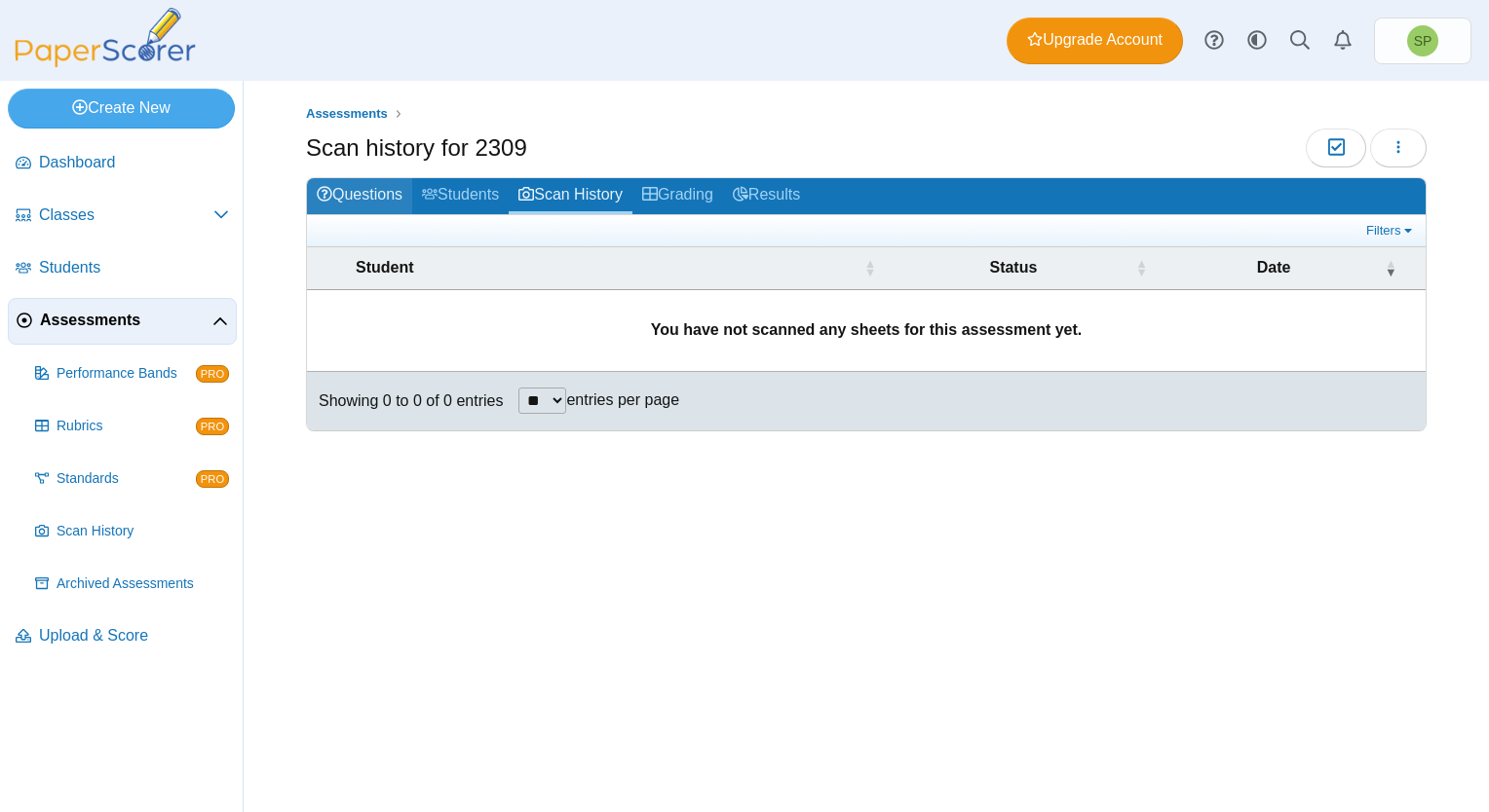
click at [374, 196] on link "Questions" at bounding box center [358, 197] width 105 height 36
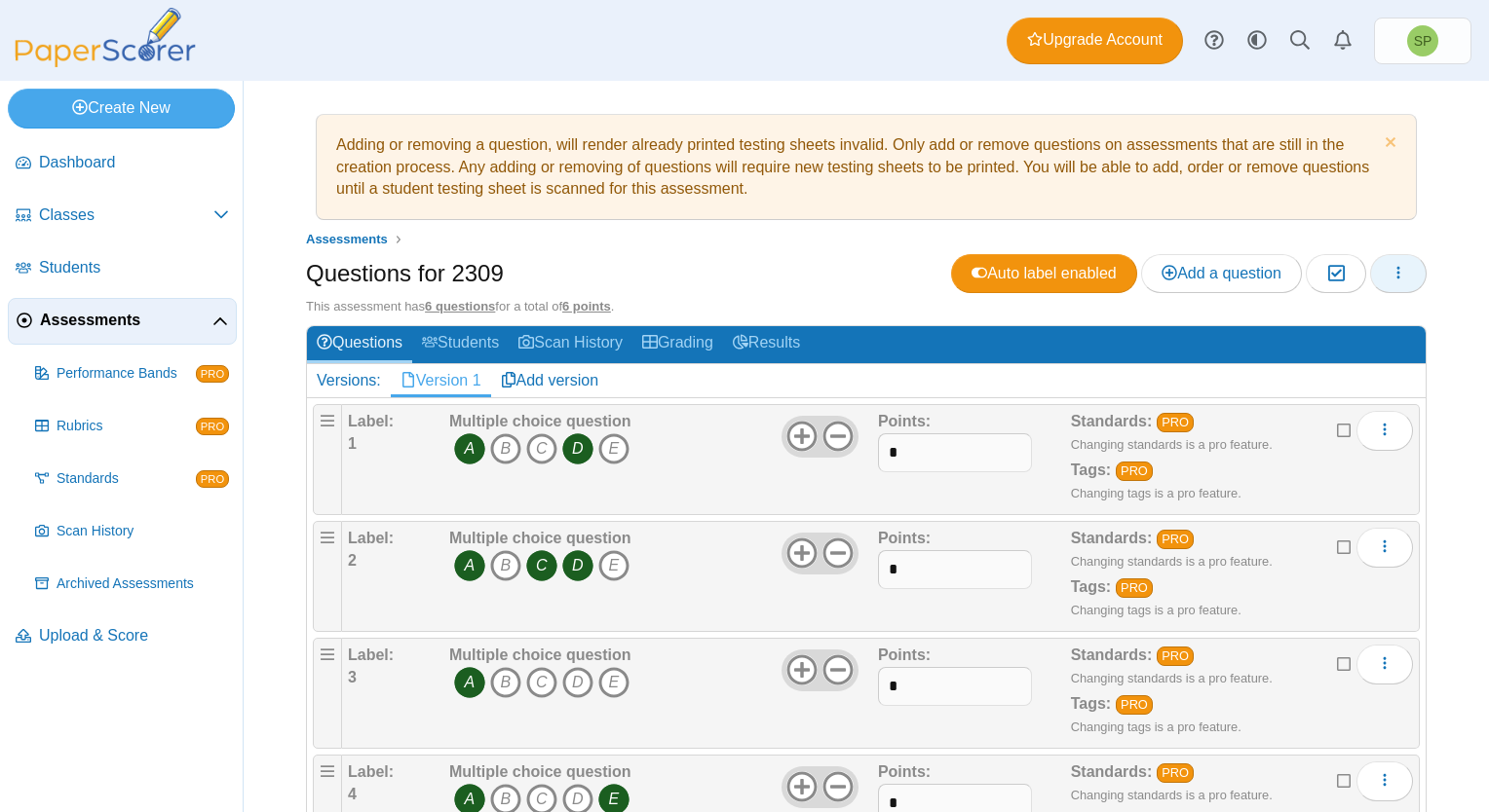
click at [1397, 271] on use "button" at bounding box center [1398, 272] width 3 height 13
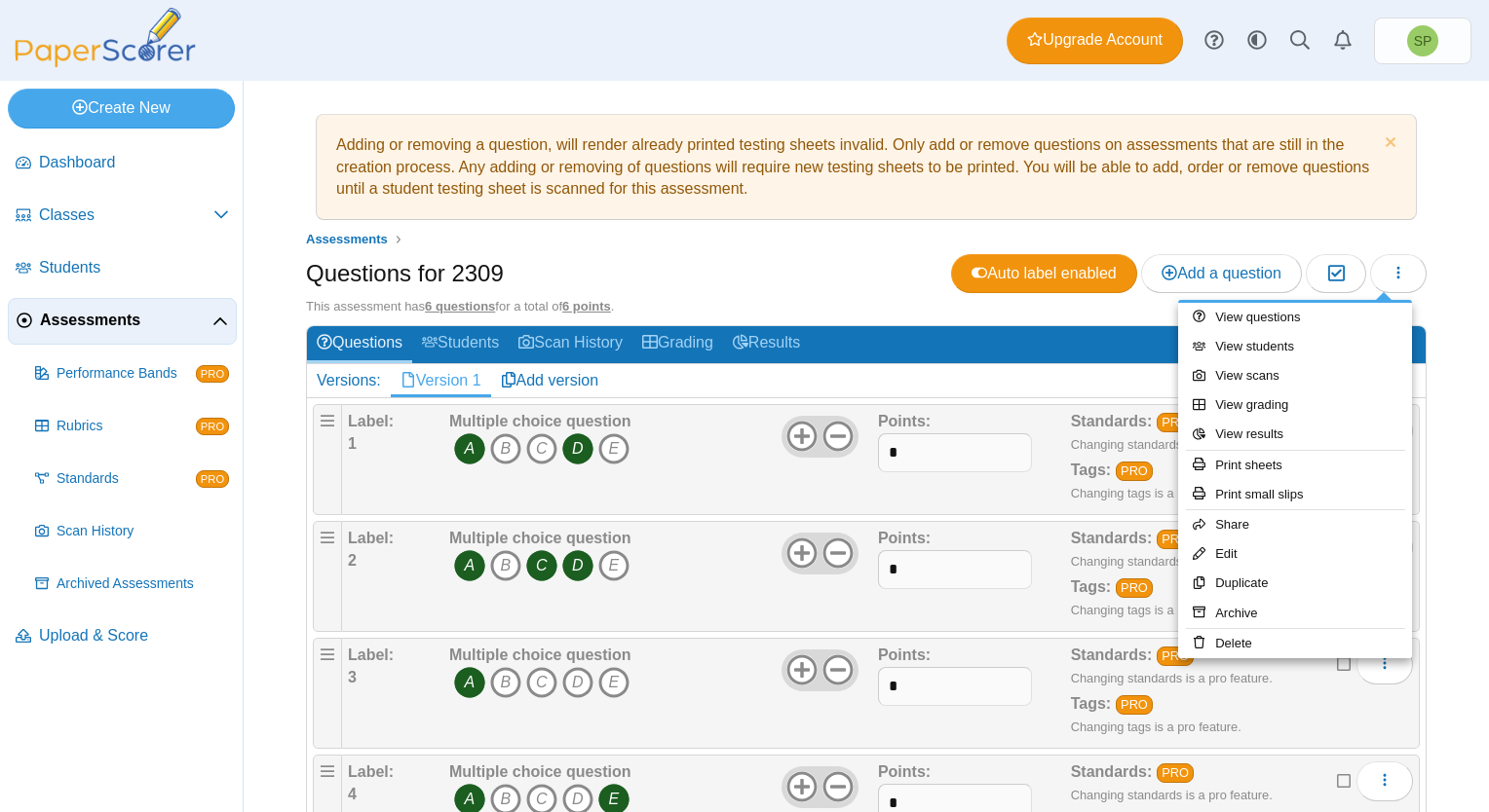
click at [1447, 408] on div "Adding or removing a question, will render already printed testing sheets inval…" at bounding box center [866, 446] width 1245 height 731
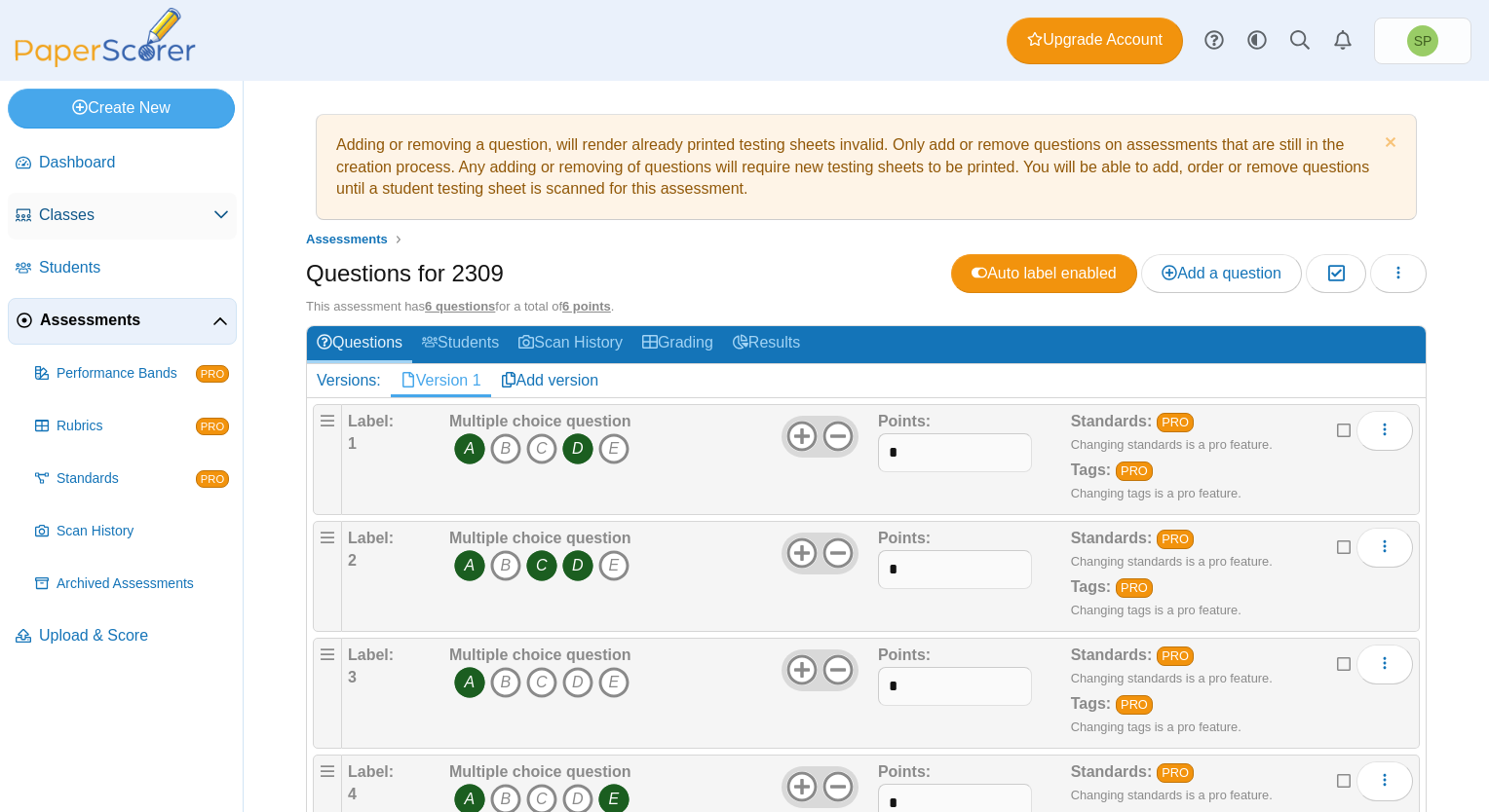
click at [142, 210] on span "Classes" at bounding box center [126, 214] width 175 height 21
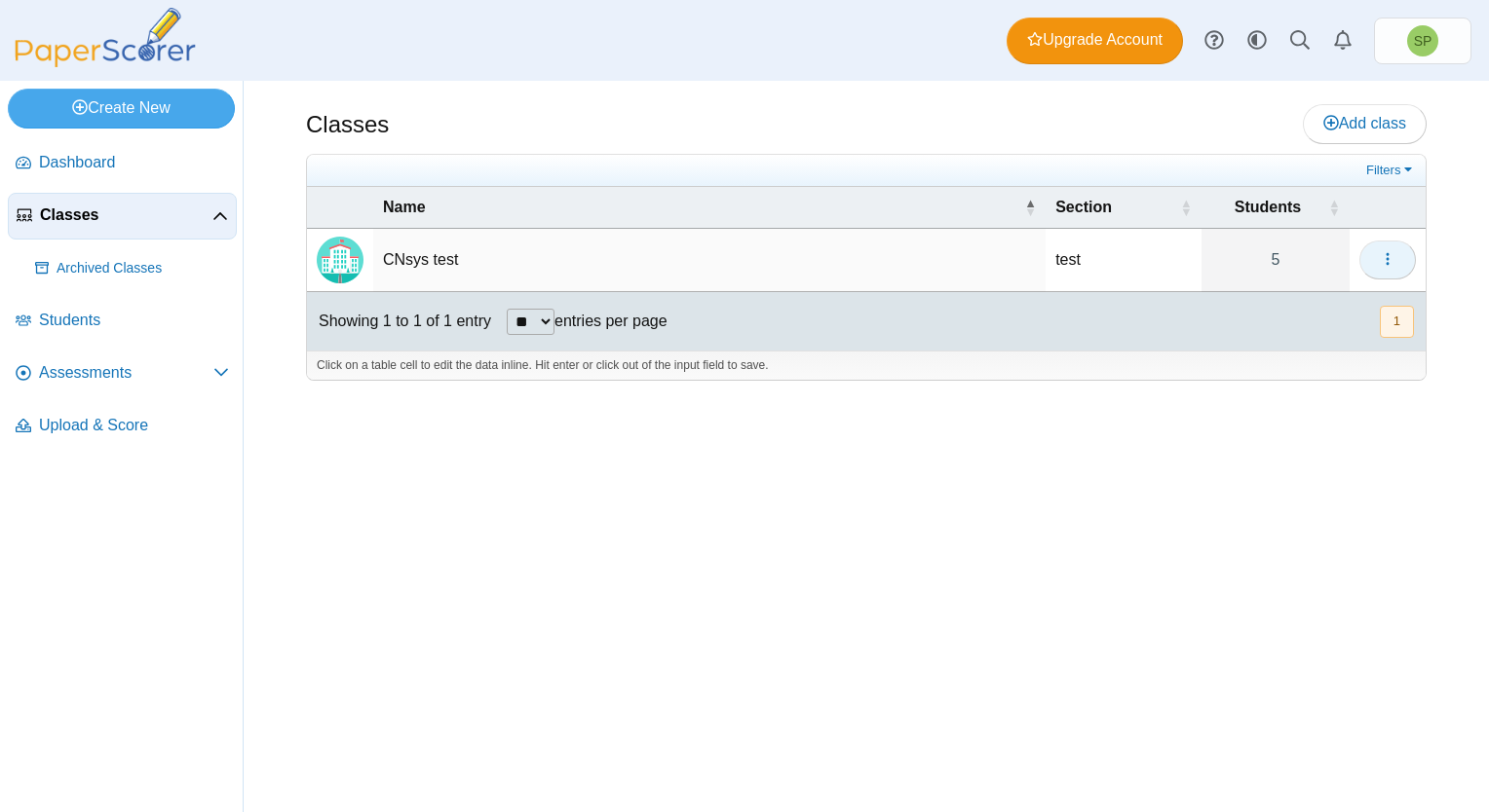
click at [1387, 261] on use "button" at bounding box center [1386, 259] width 3 height 13
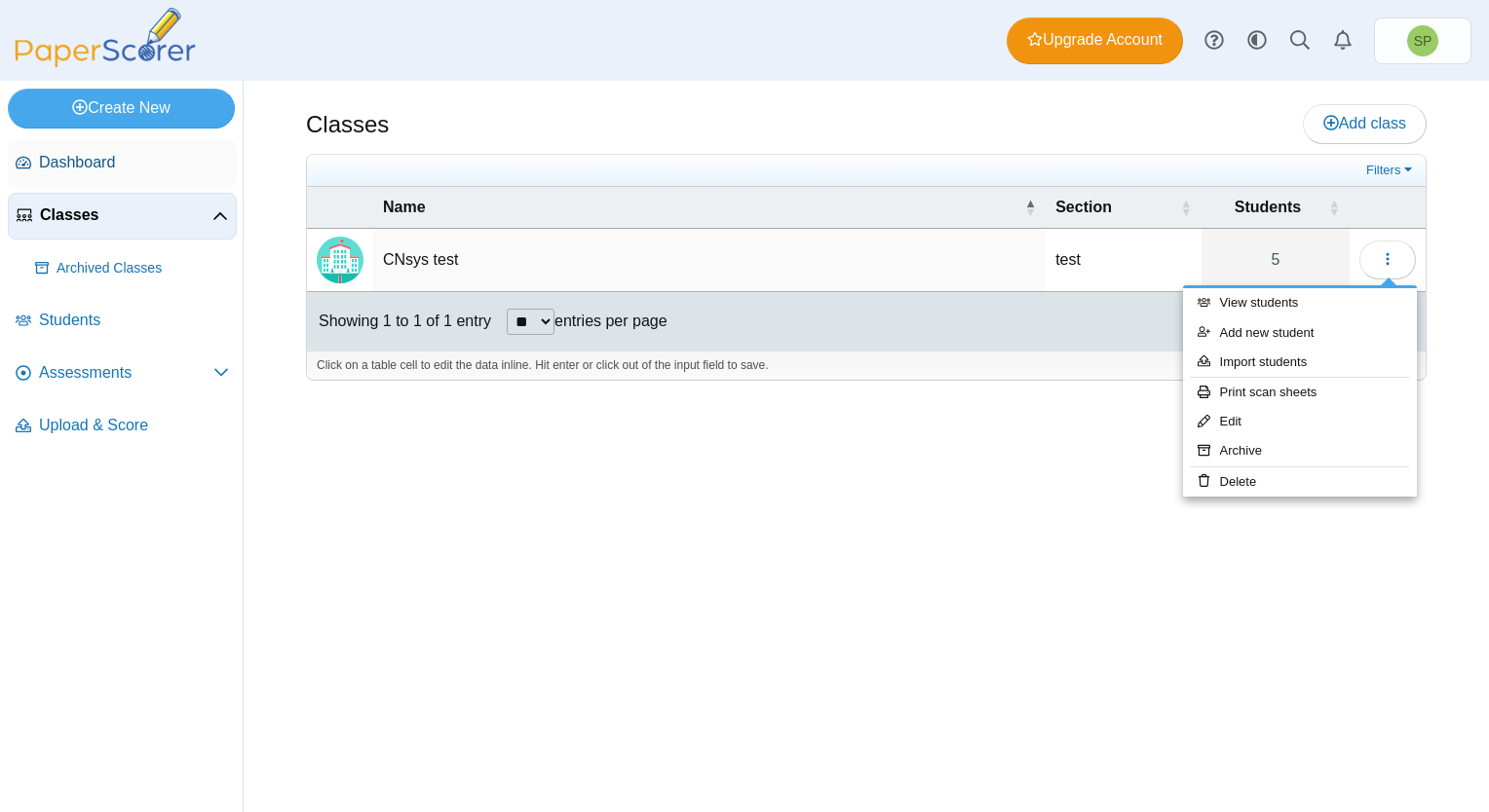
click at [99, 166] on span "Dashboard" at bounding box center [134, 162] width 190 height 21
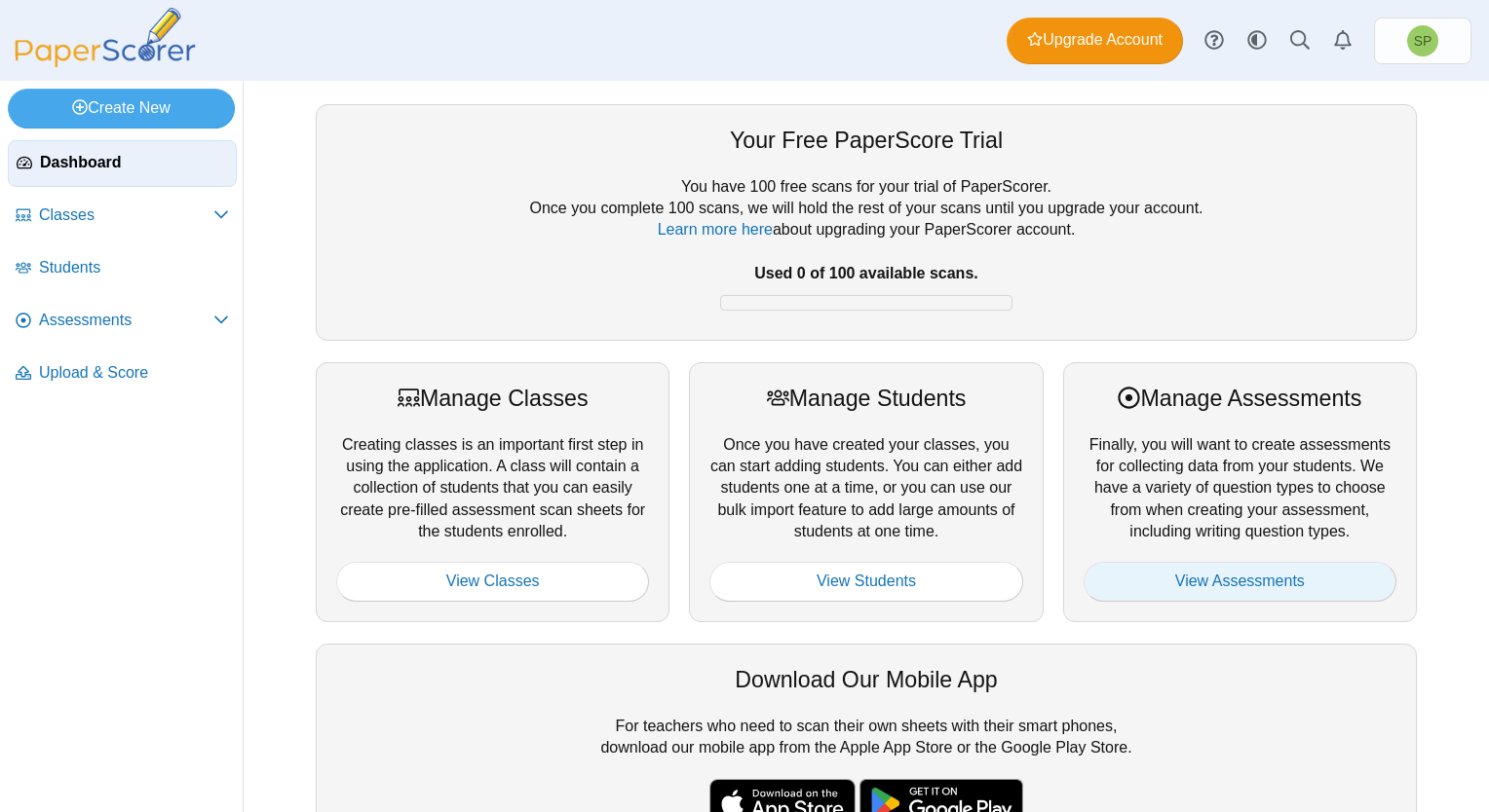
click at [1219, 579] on link "View Assessments" at bounding box center [1240, 581] width 312 height 39
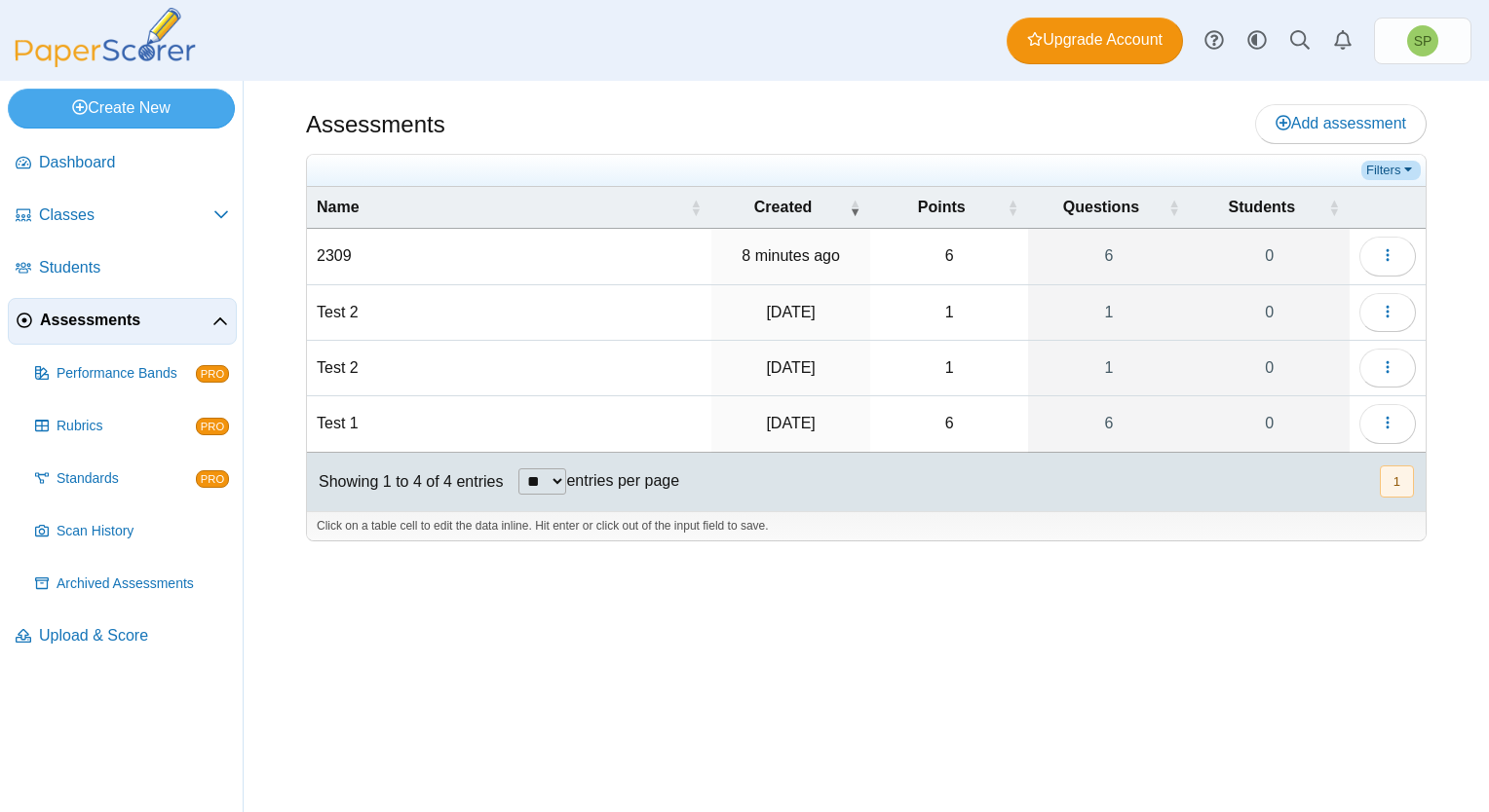
click at [1391, 161] on link "Filters" at bounding box center [1391, 171] width 60 height 20
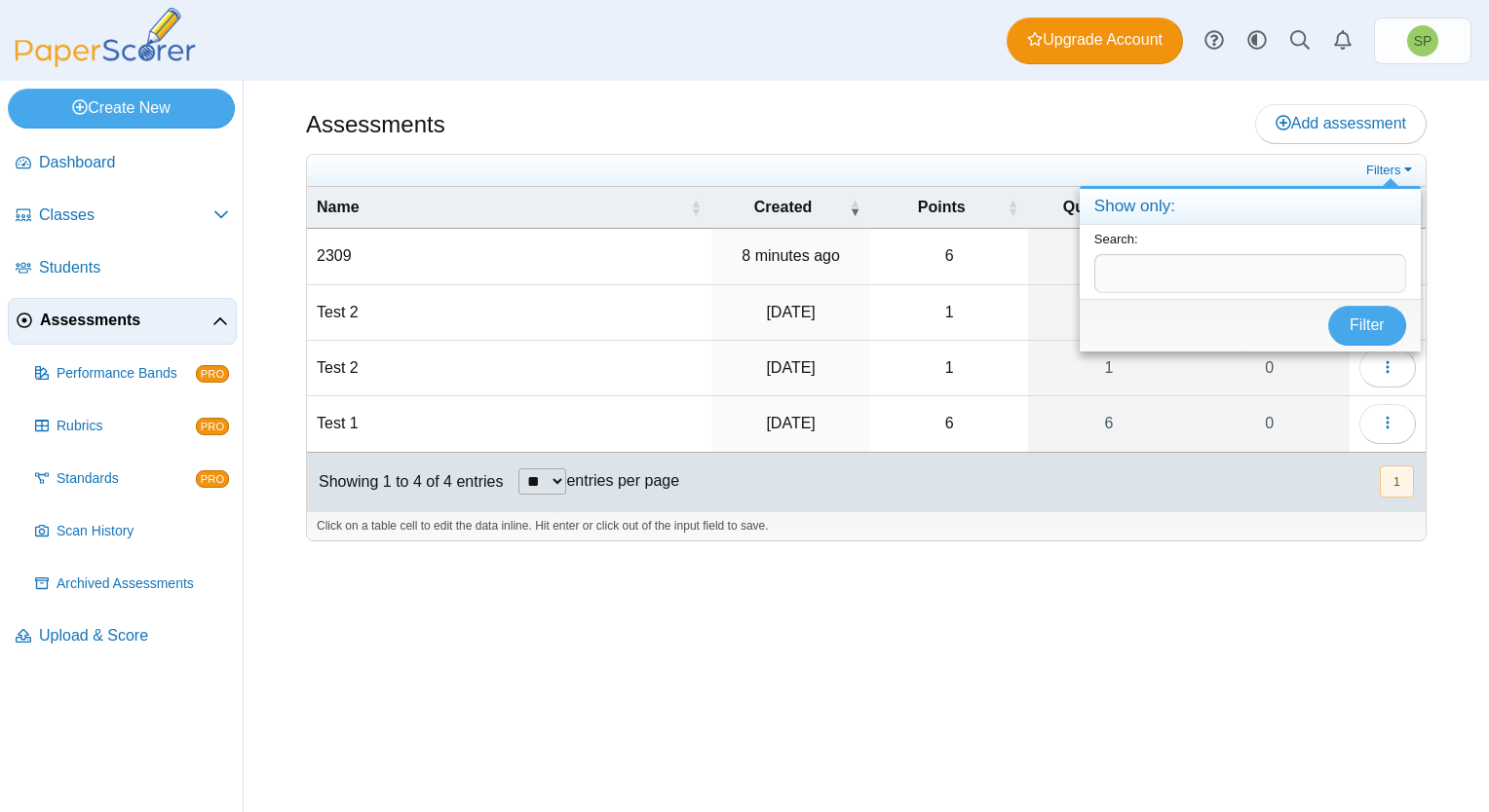
click at [996, 594] on div "Assessments Add assessment 6 6" at bounding box center [866, 446] width 1245 height 731
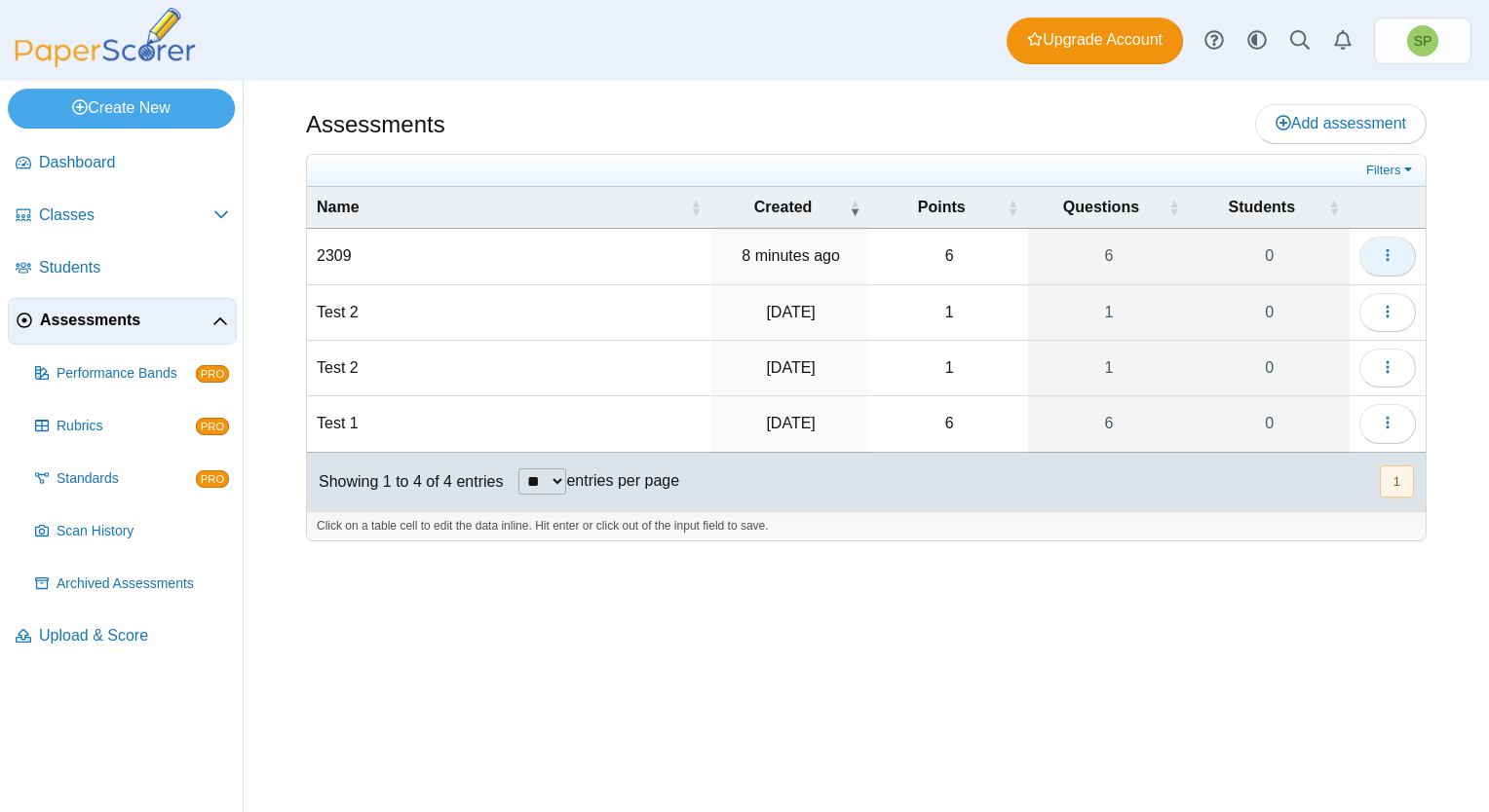
click at [1379, 258] on icon "button" at bounding box center [1387, 255] width 16 height 16
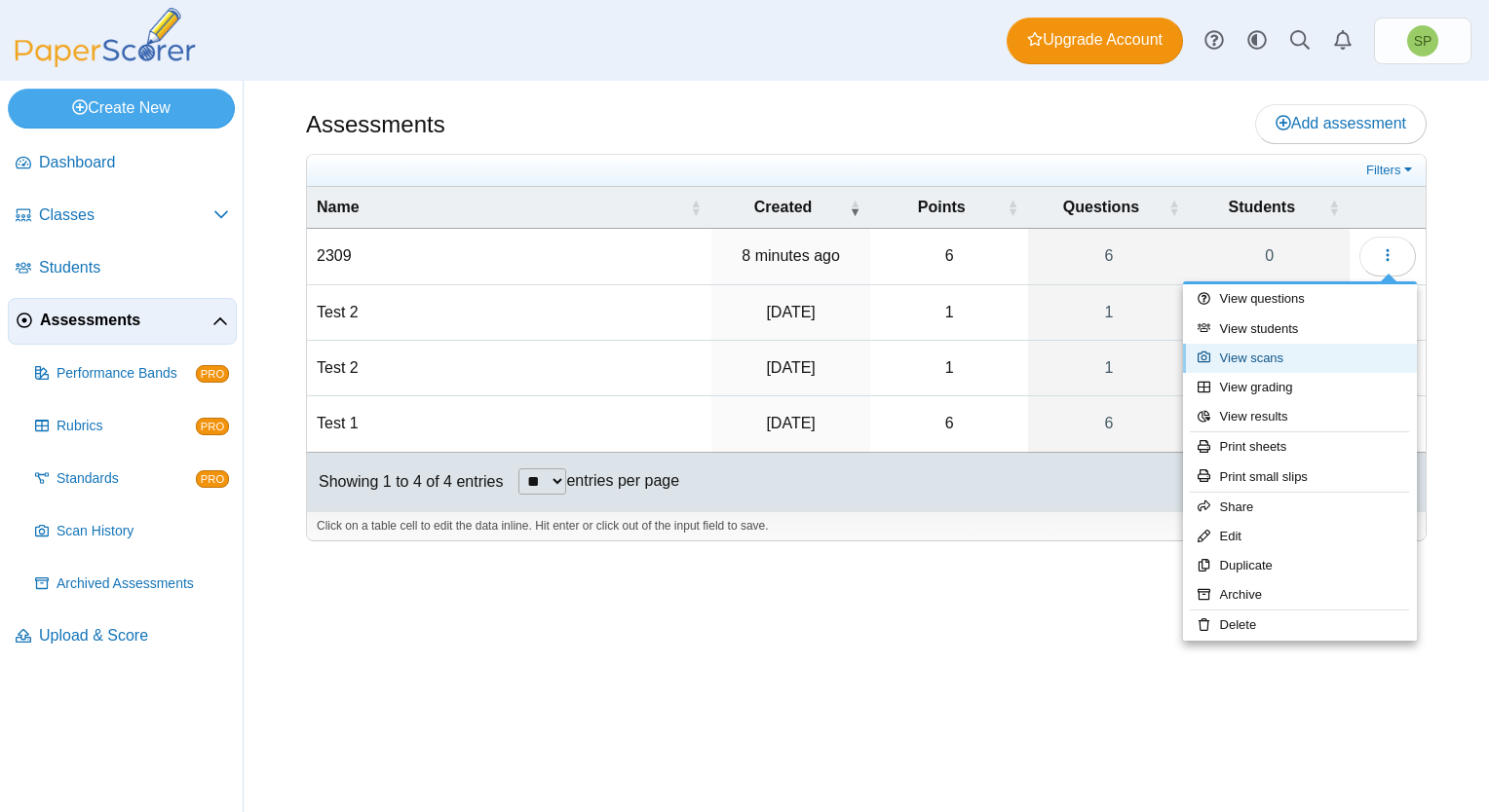
click at [1254, 360] on link "View scans" at bounding box center [1299, 358] width 234 height 29
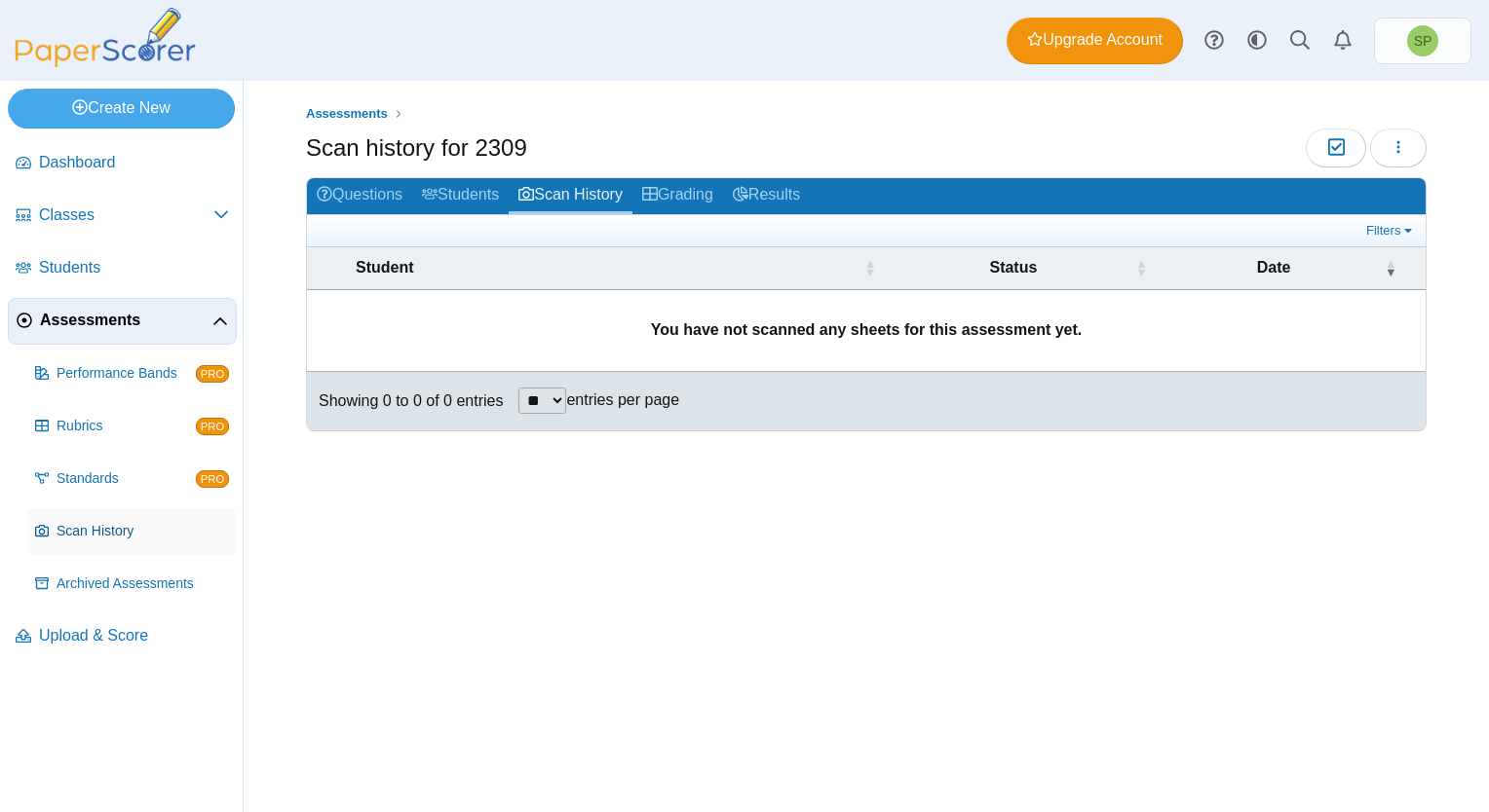
click at [93, 525] on span "Scan History" at bounding box center [143, 532] width 173 height 20
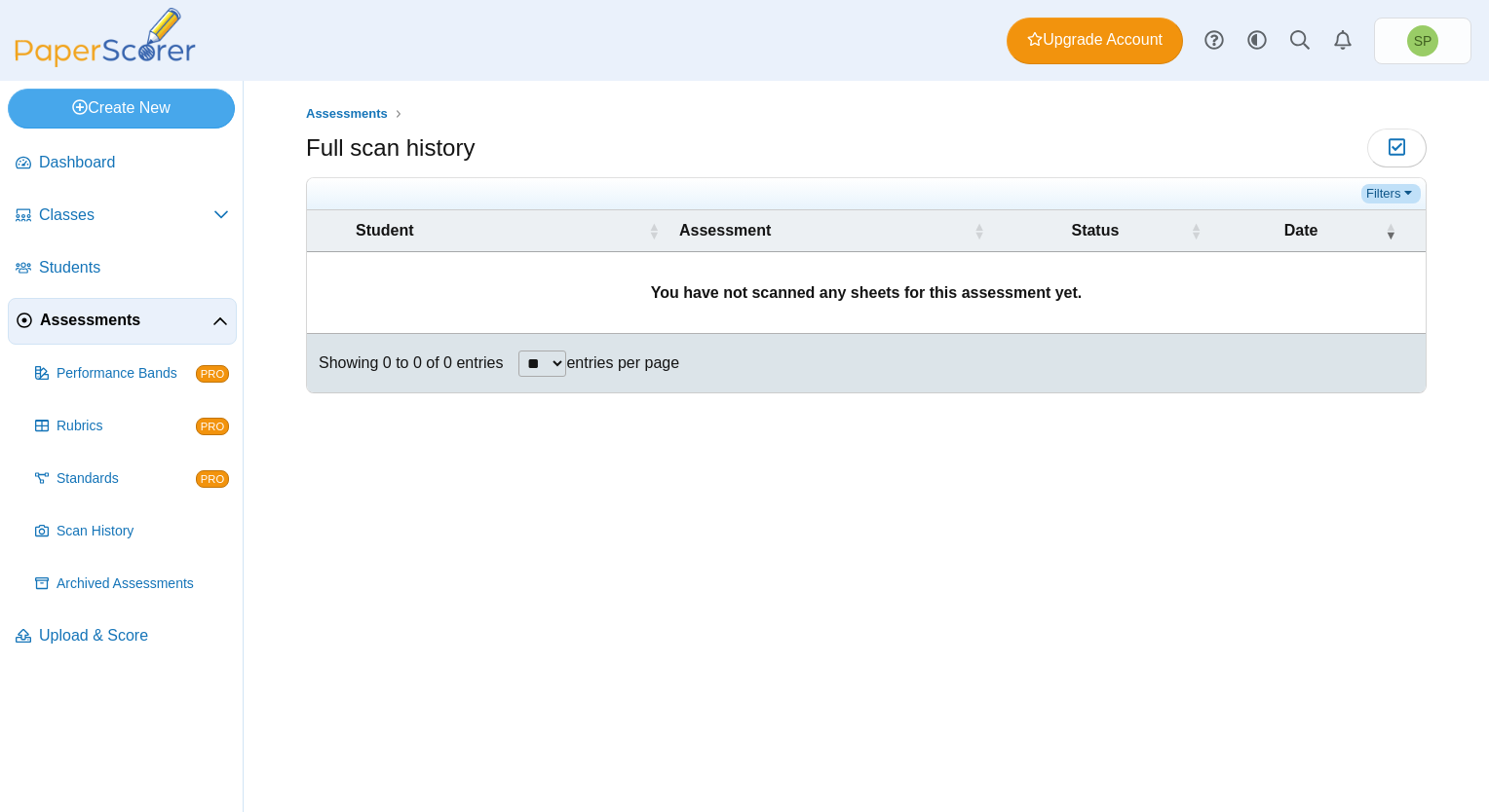
click at [1387, 190] on link "Filters" at bounding box center [1391, 194] width 60 height 20
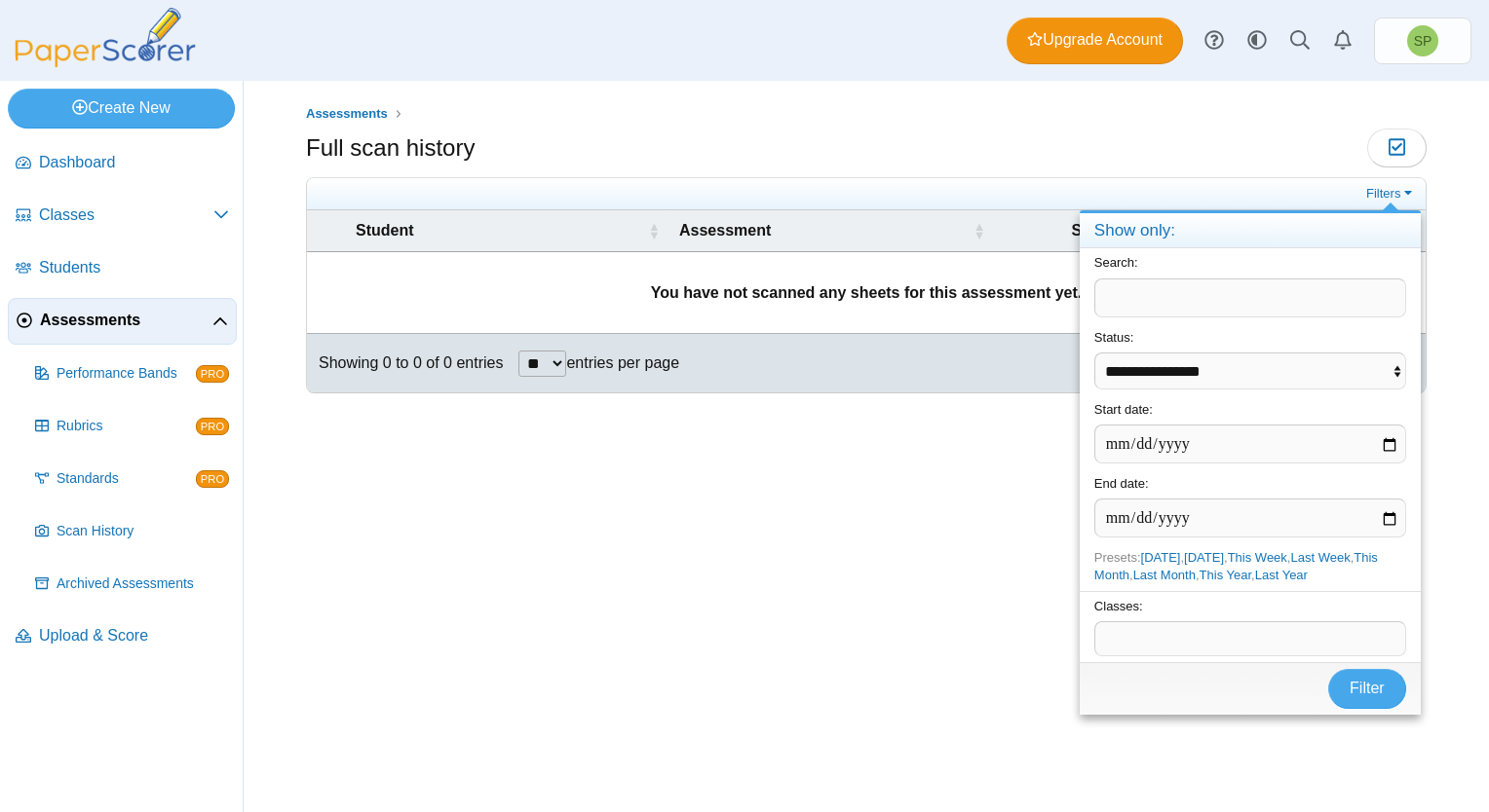
click at [956, 517] on div "Assessments Full scan history Moderation 0" at bounding box center [866, 446] width 1245 height 731
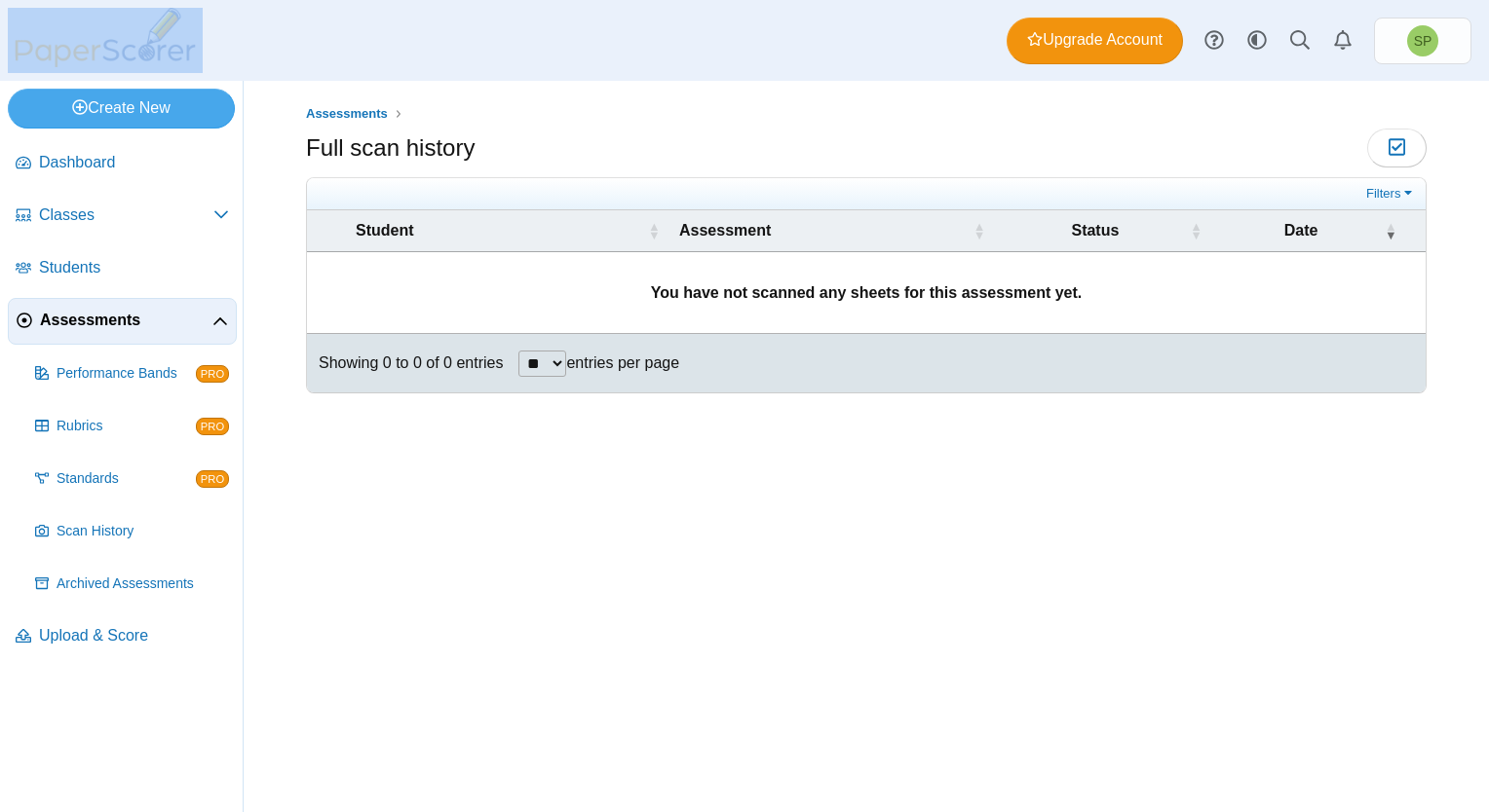
drag, startPoint x: 203, startPoint y: 57, endPoint x: 62, endPoint y: 54, distance: 141.0
click at [62, 54] on div "Dashboard Classes Archived classes Students Assessments" at bounding box center [744, 40] width 1489 height 81
copy picture
drag, startPoint x: 762, startPoint y: 282, endPoint x: 617, endPoint y: 605, distance: 354.1
click at [617, 605] on div "Assessments Full scan history Moderation 0" at bounding box center [866, 446] width 1245 height 731
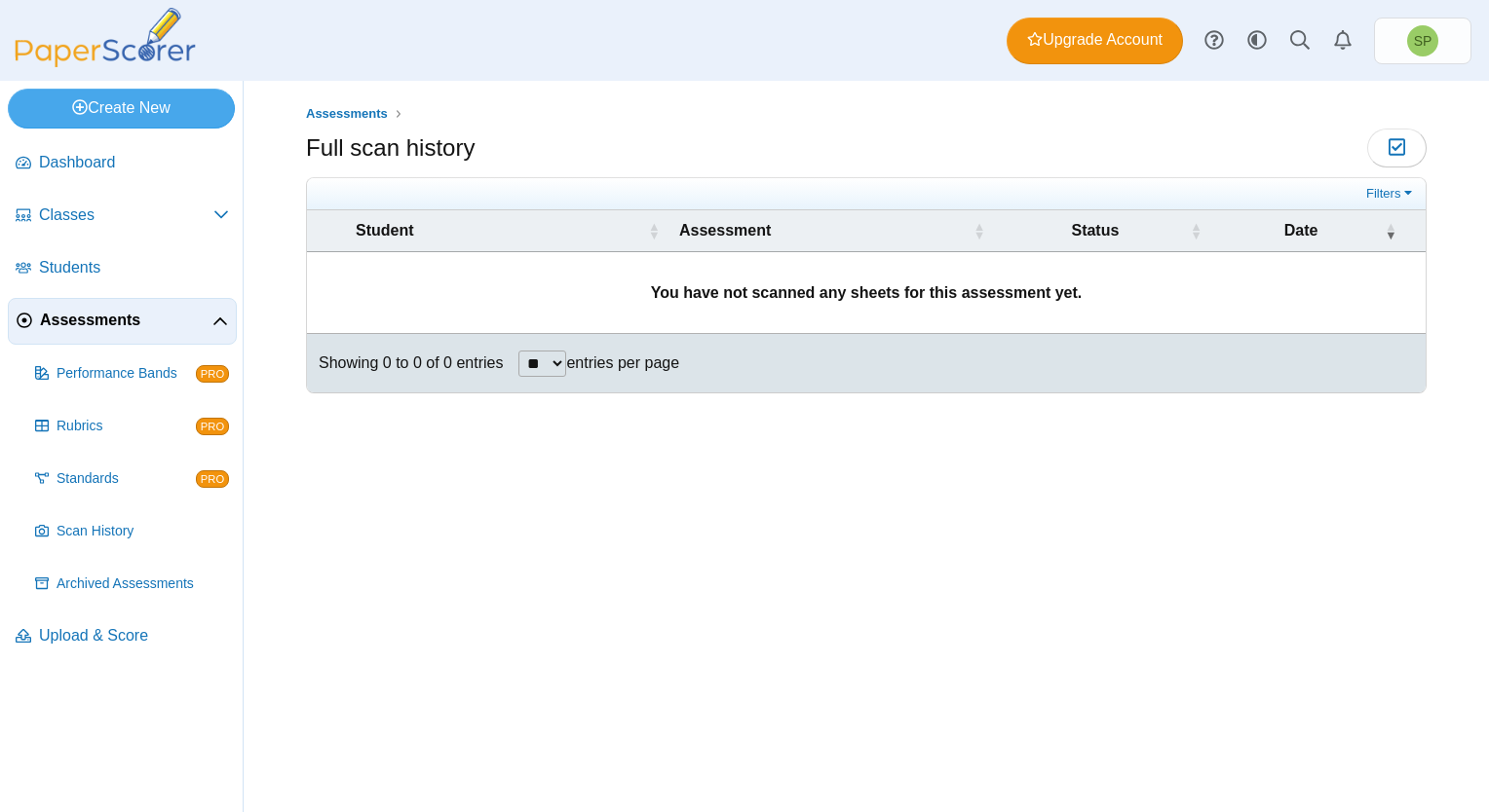
drag, startPoint x: 744, startPoint y: 298, endPoint x: 1099, endPoint y: 459, distance: 389.8
click at [1225, 468] on div "Assessments Full scan history Moderation 0" at bounding box center [866, 446] width 1245 height 731
click at [777, 294] on b "You have not scanned any sheets for this assessment yet." at bounding box center [866, 292] width 431 height 17
click at [778, 294] on b "You have not scanned any sheets for this assessment yet." at bounding box center [866, 292] width 431 height 17
click at [1417, 38] on span "SP" at bounding box center [1422, 41] width 19 height 14
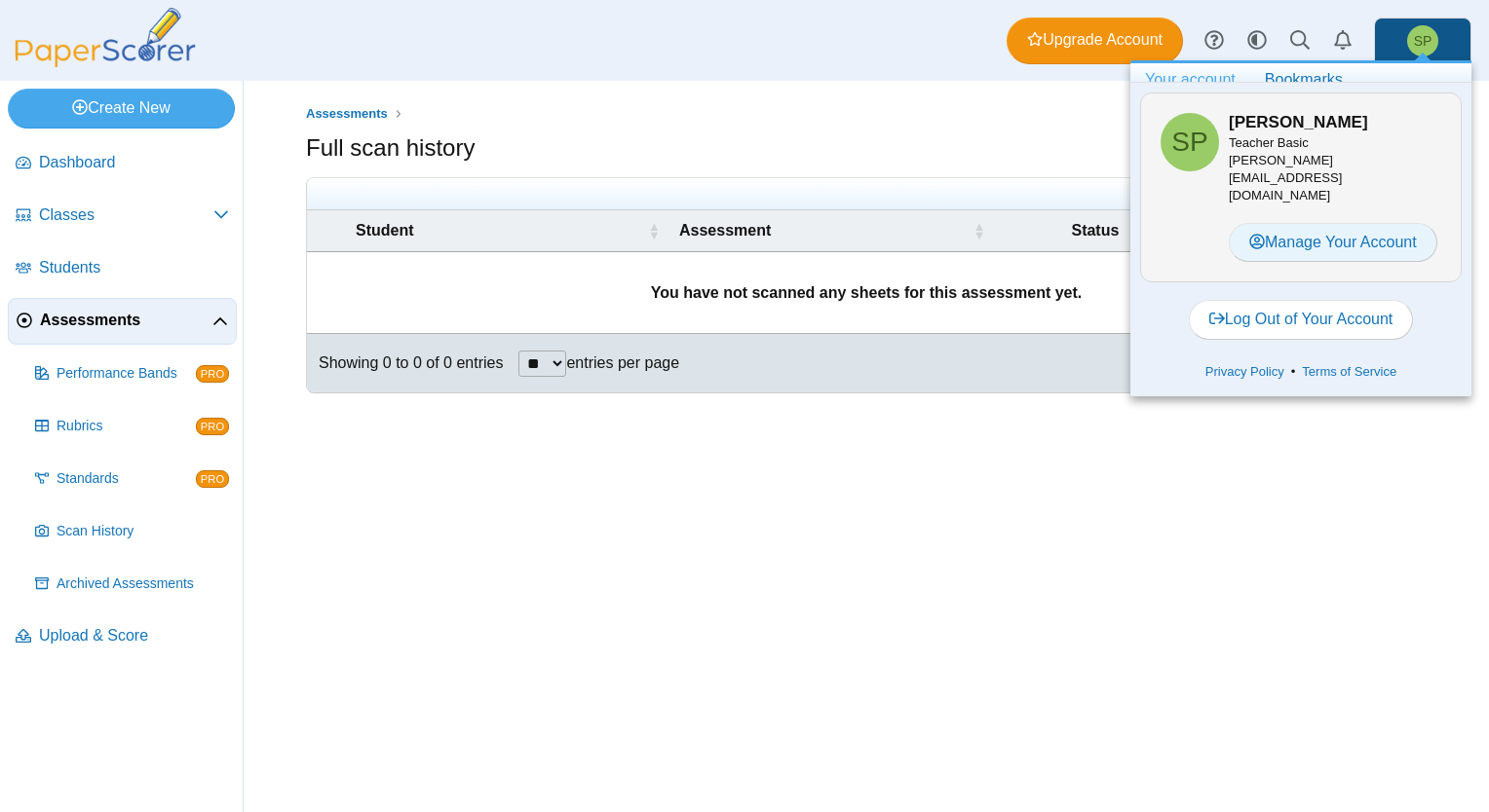
click at [1331, 223] on link "Manage Your Account" at bounding box center [1332, 242] width 209 height 39
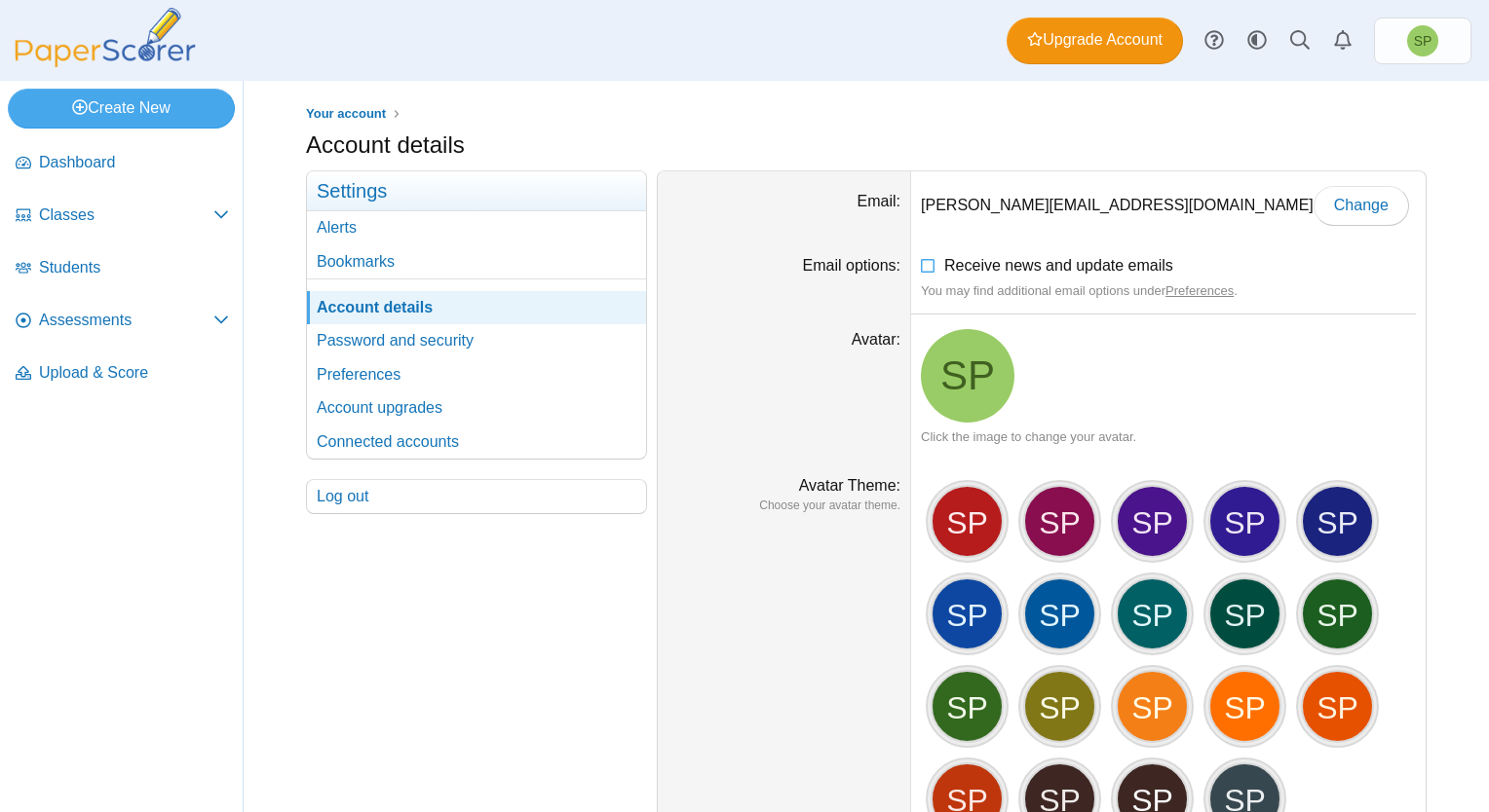
click at [1354, 112] on ul "Your account" at bounding box center [866, 114] width 1121 height 20
click at [1415, 35] on span "SP" at bounding box center [1422, 41] width 19 height 14
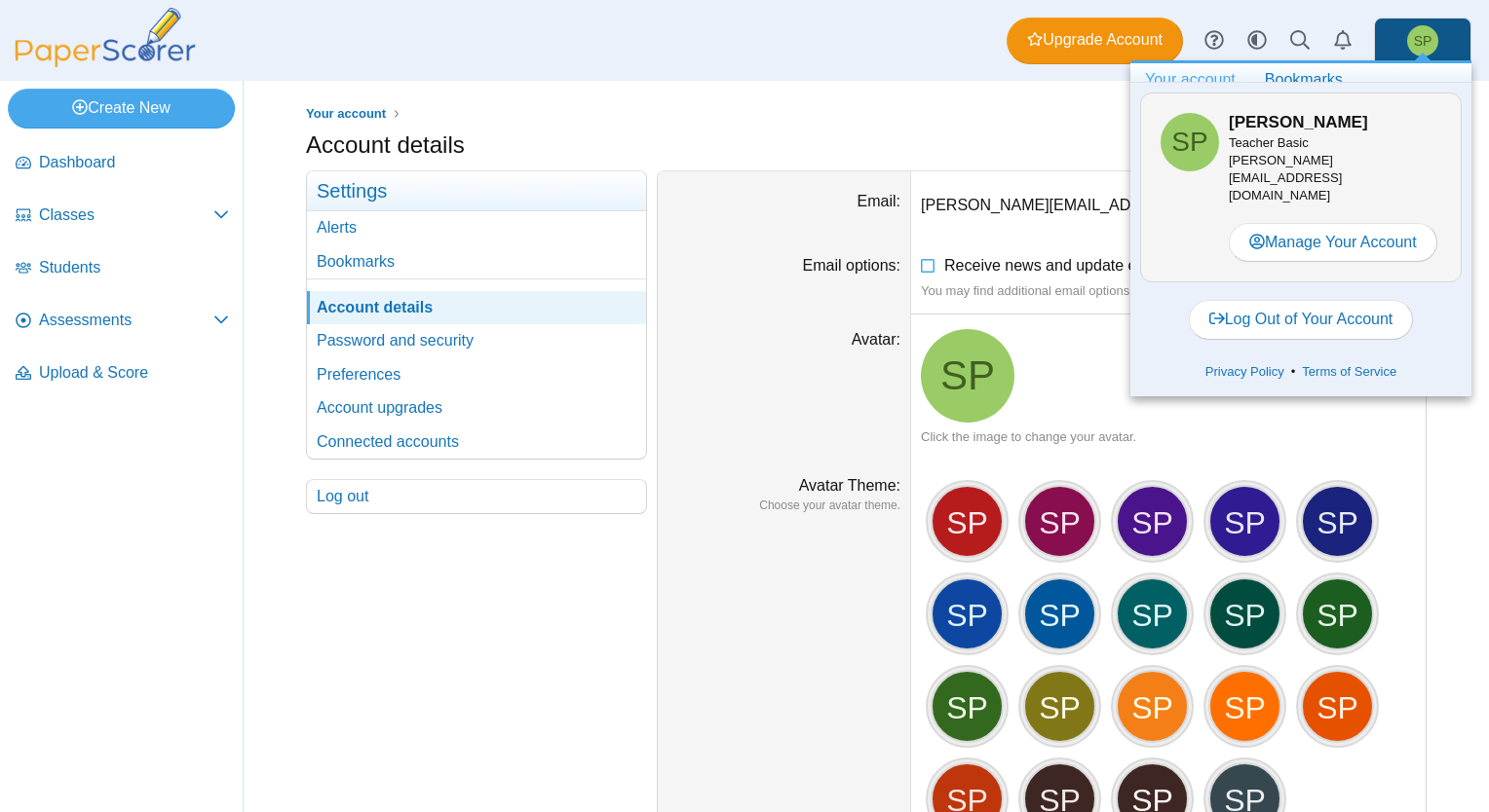
click at [948, 145] on div "Account details" at bounding box center [866, 148] width 1121 height 38
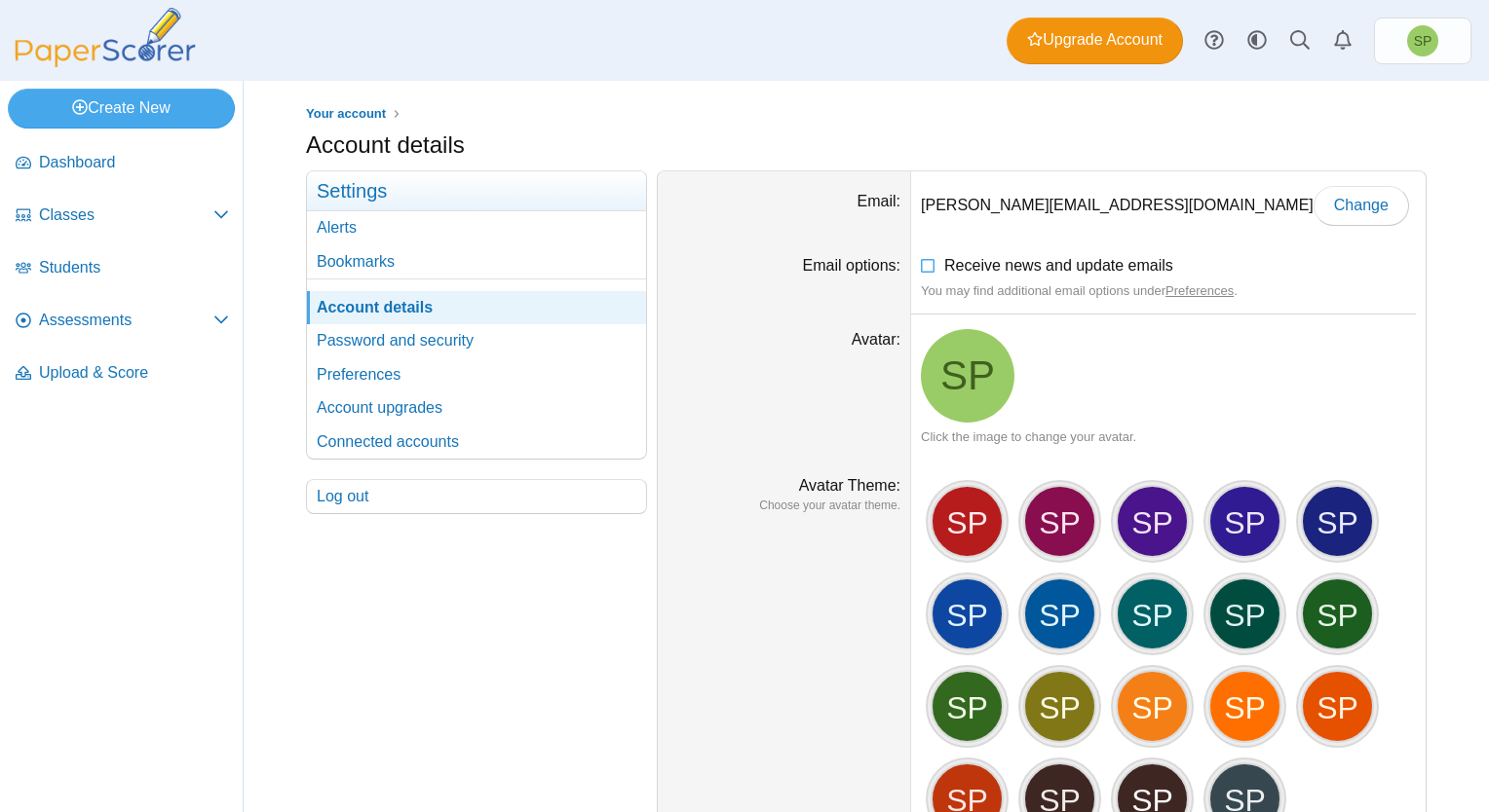
click at [74, 46] on img at bounding box center [105, 38] width 195 height 60
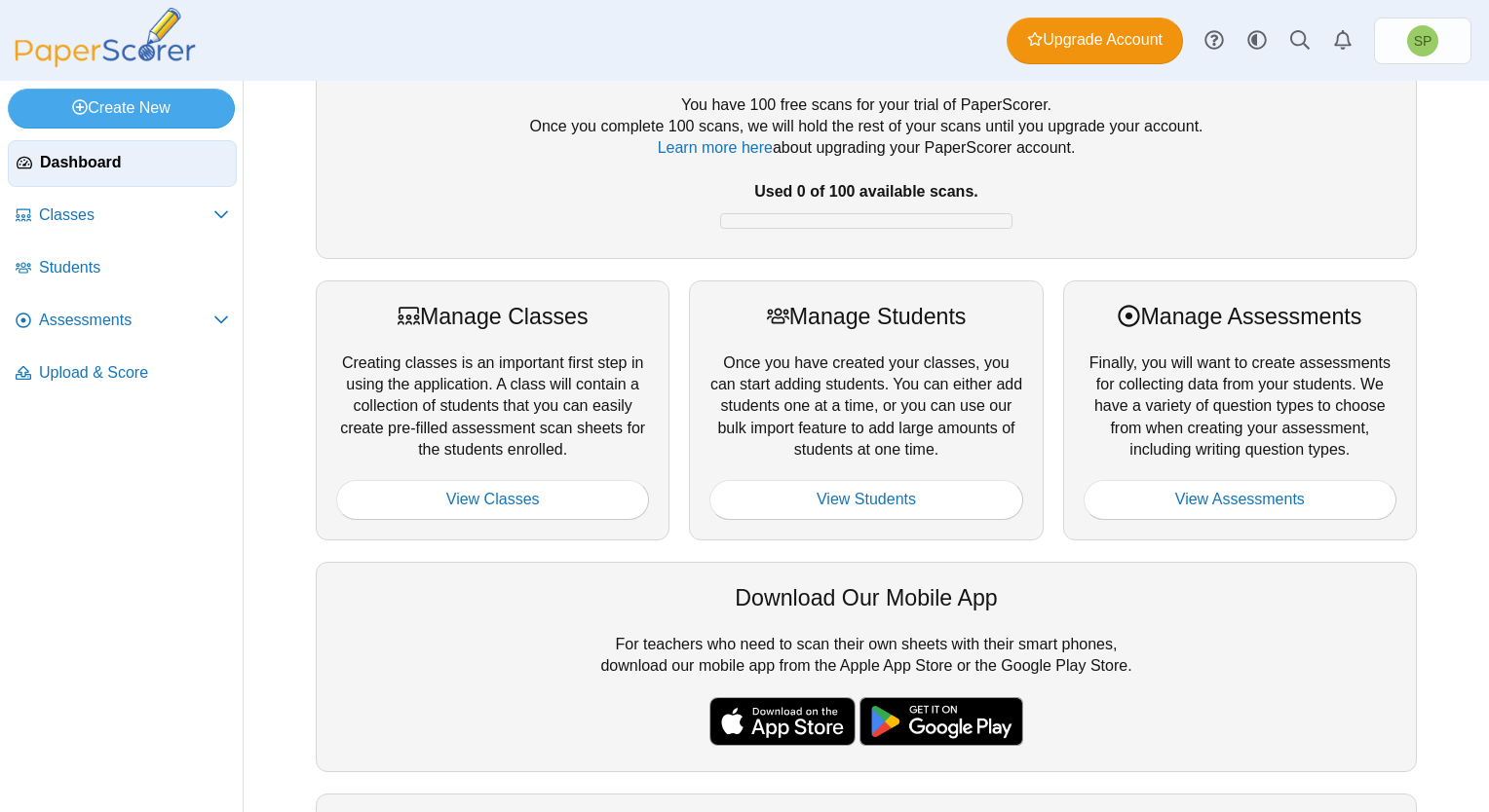
scroll to position [195, 0]
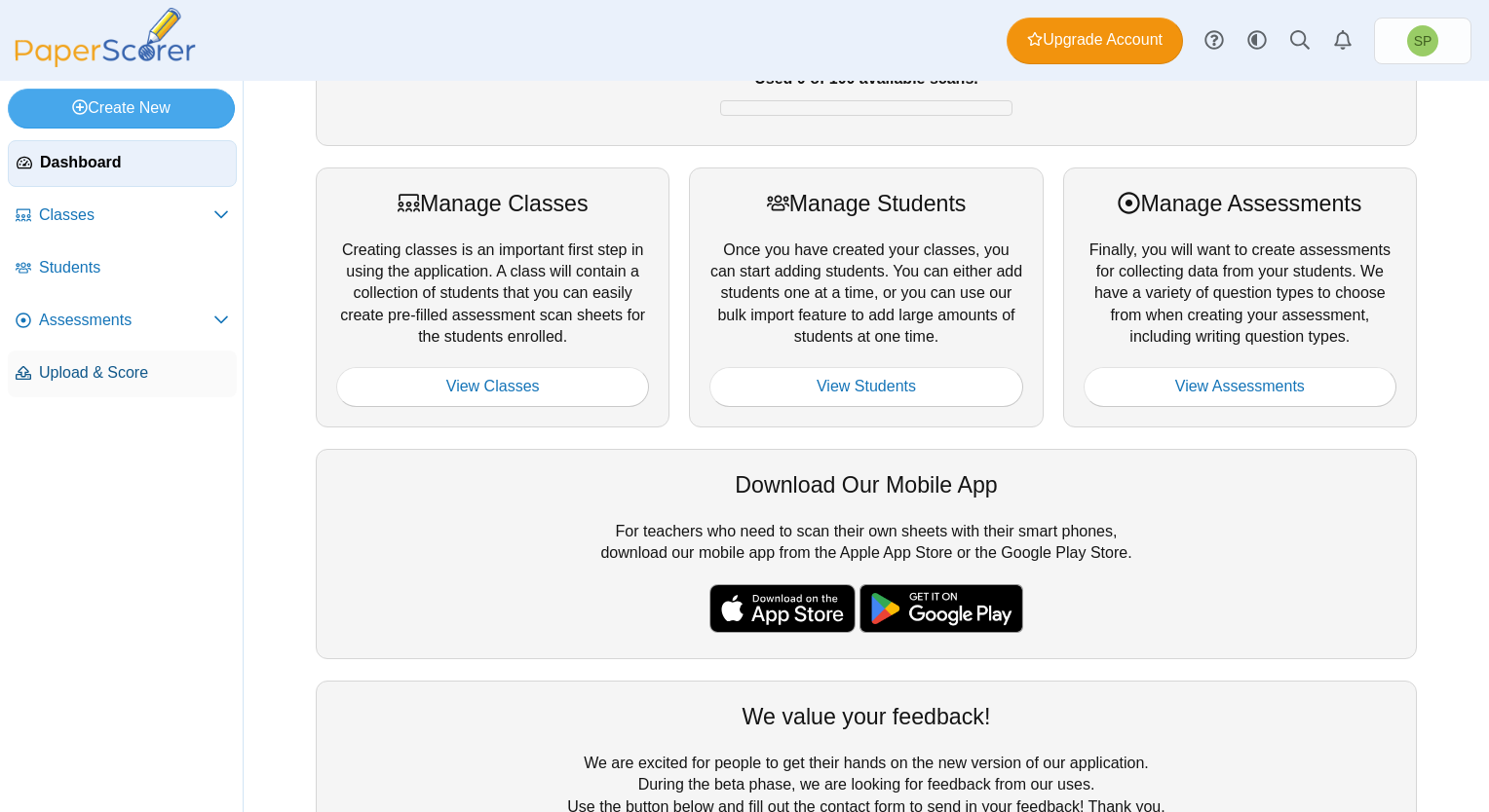
click at [109, 366] on span "Upload & Score" at bounding box center [134, 372] width 190 height 21
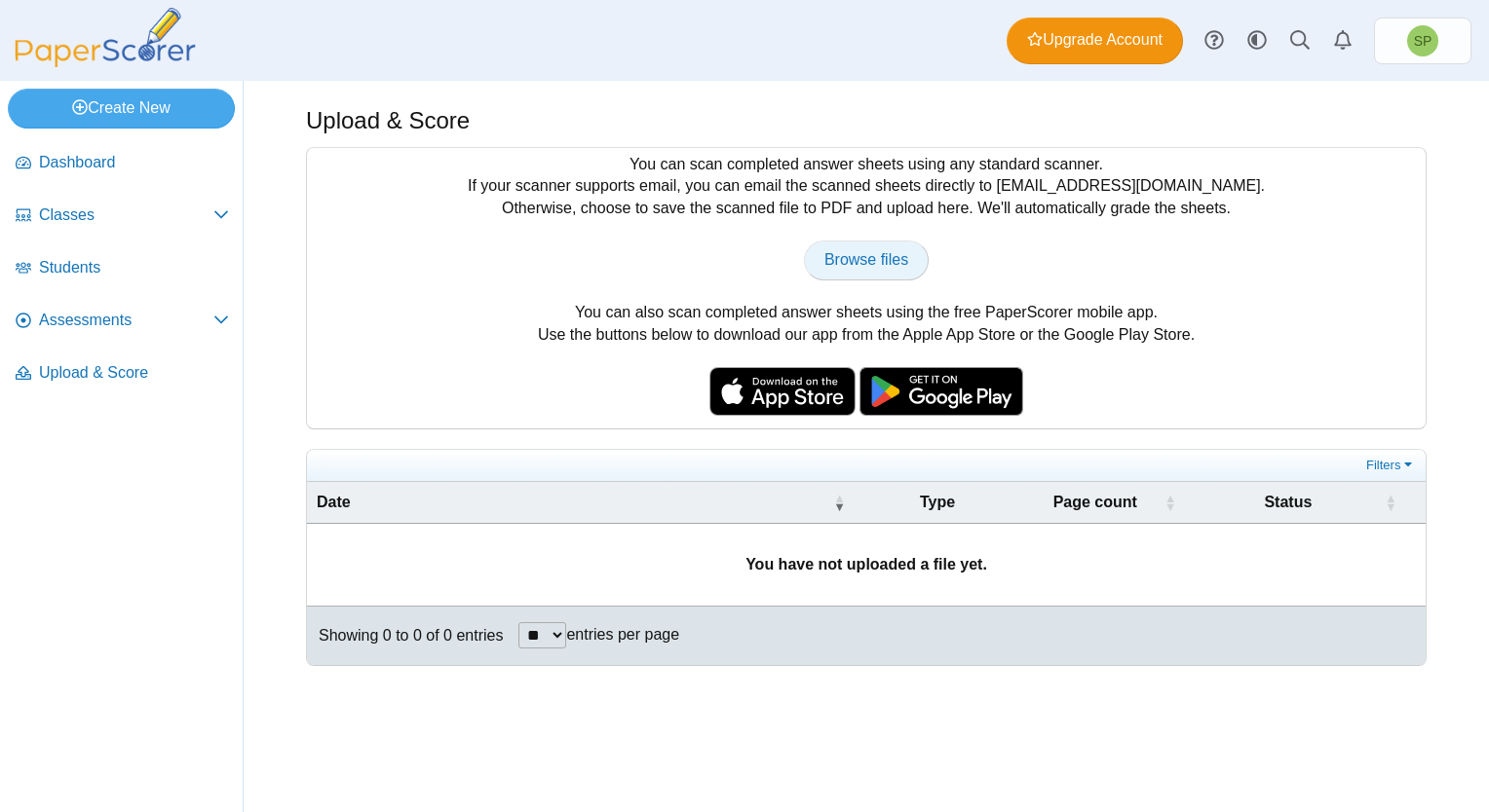
click at [881, 256] on span "Browse files" at bounding box center [866, 259] width 84 height 17
click at [845, 259] on span "Browse files" at bounding box center [866, 259] width 84 height 17
type input "**********"
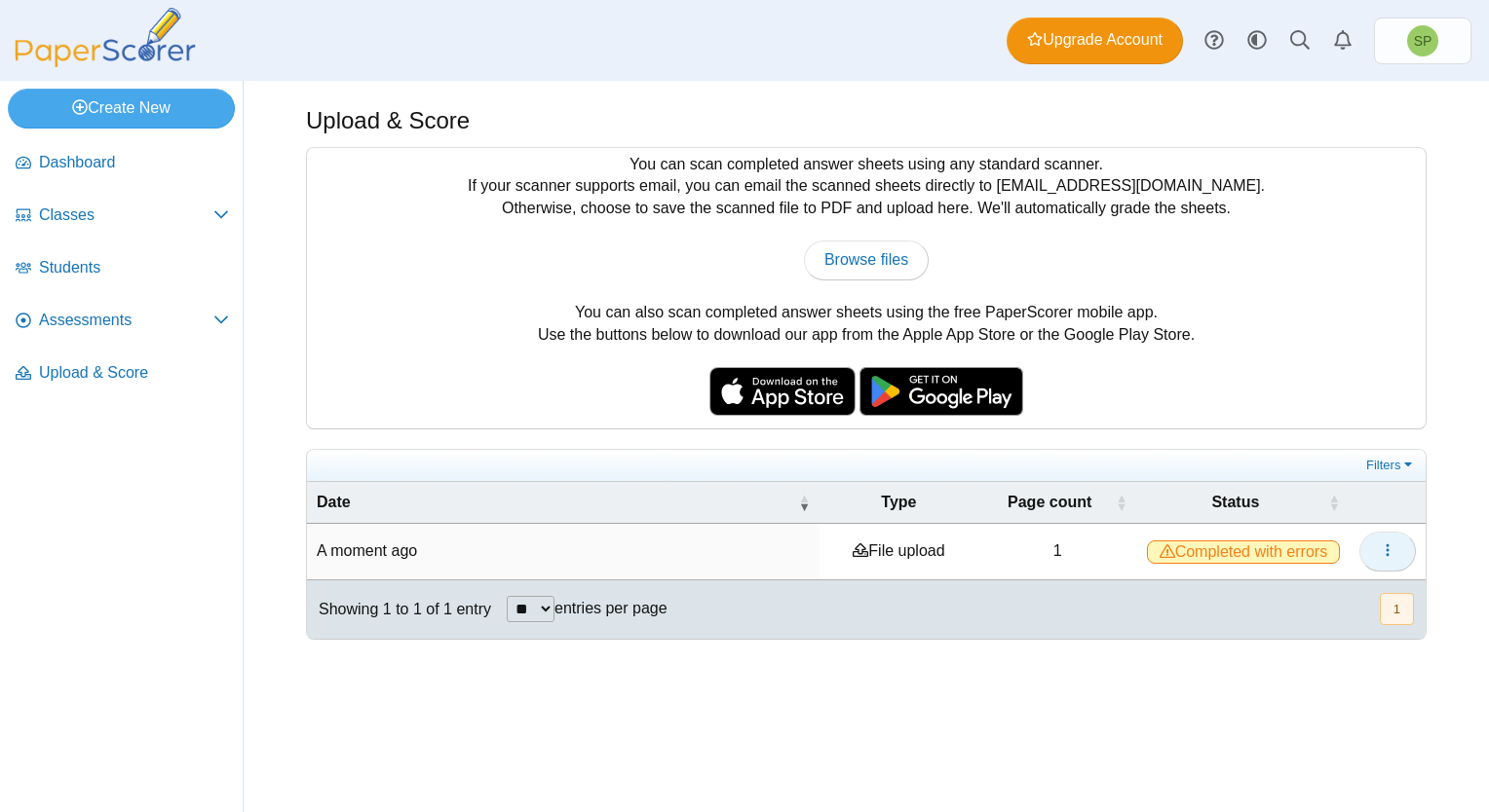
click at [1377, 549] on button "button" at bounding box center [1387, 551] width 57 height 39
click at [1309, 591] on link "View scanned pages" at bounding box center [1299, 594] width 234 height 29
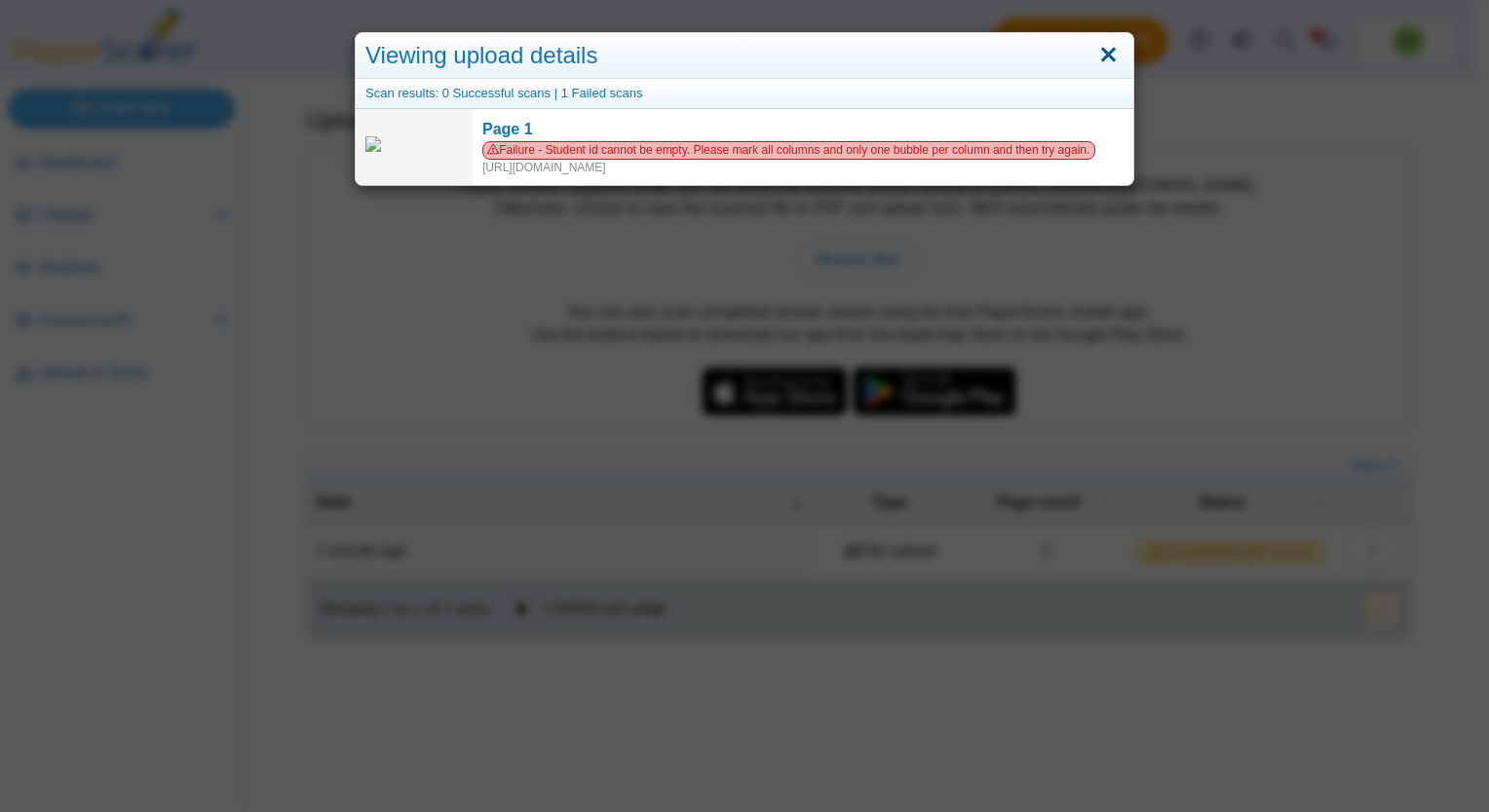
click at [1101, 55] on link "Close" at bounding box center [1108, 55] width 30 height 33
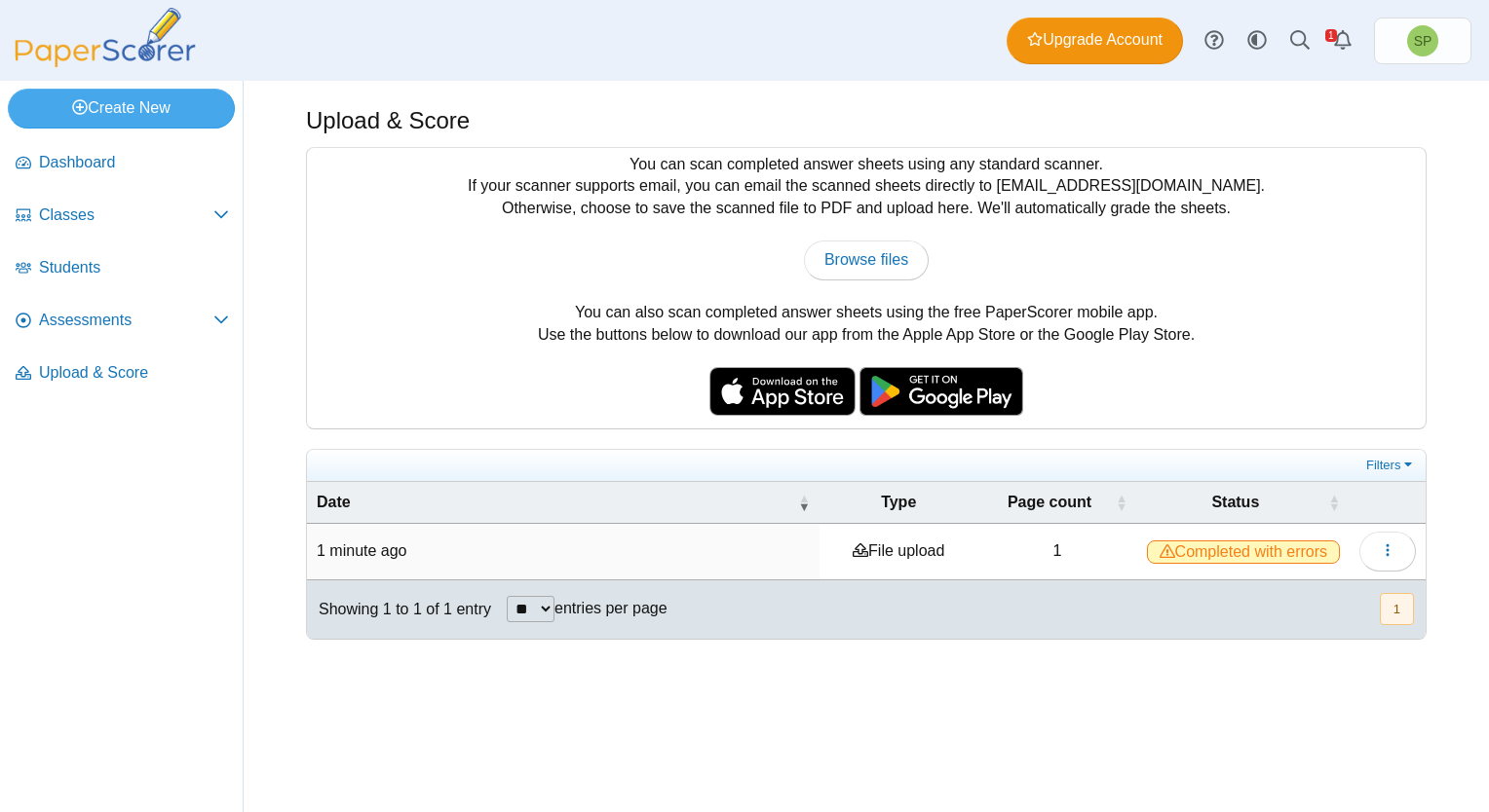
click at [1209, 555] on span "Completed with errors" at bounding box center [1242, 552] width 193 height 23
click at [1290, 548] on span "Completed with errors" at bounding box center [1242, 552] width 193 height 23
click at [1341, 38] on icon "Alerts" at bounding box center [1342, 40] width 20 height 20
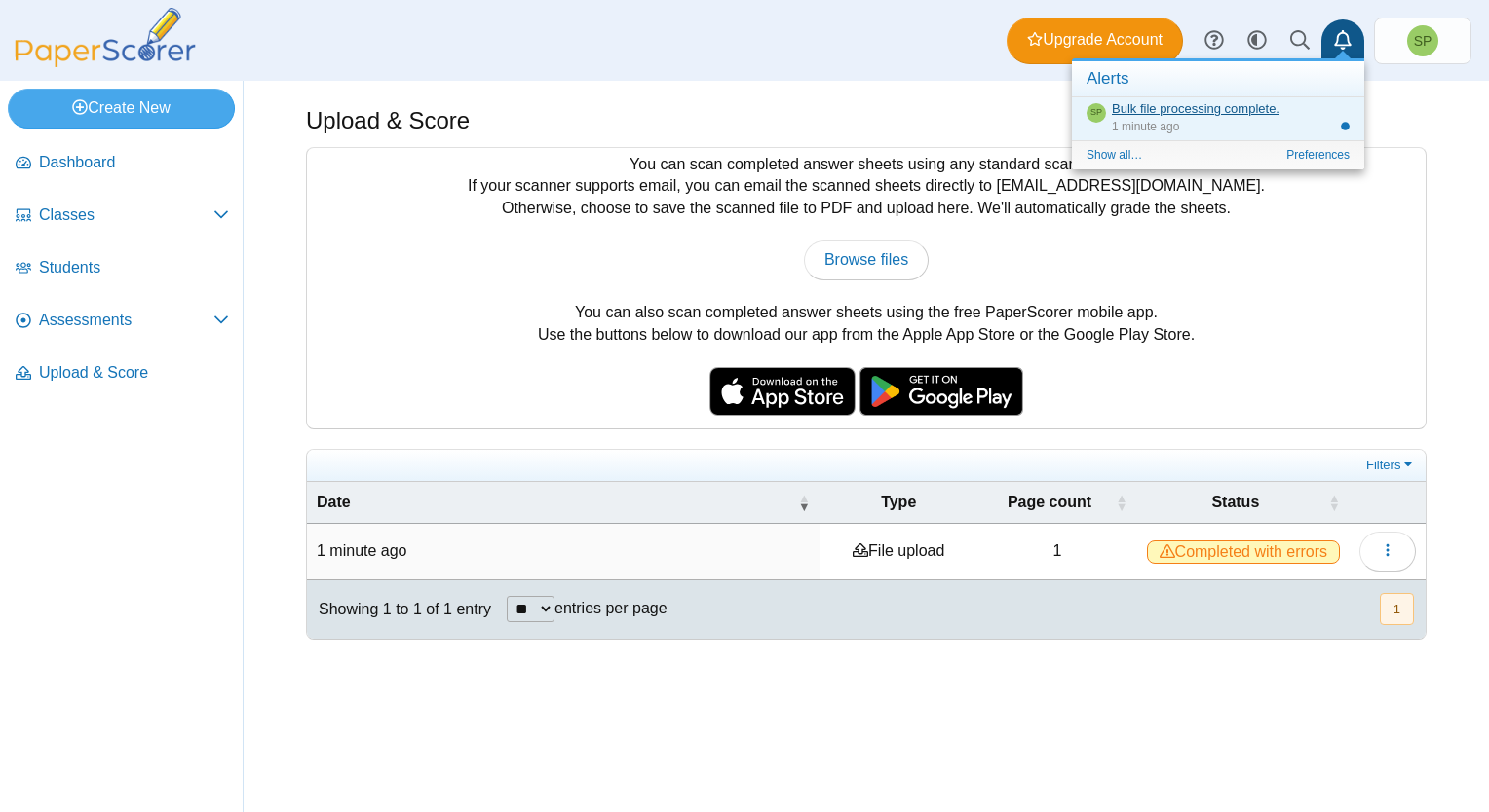
click at [1190, 114] on link "Bulk file processing complete." at bounding box center [1196, 109] width 168 height 15
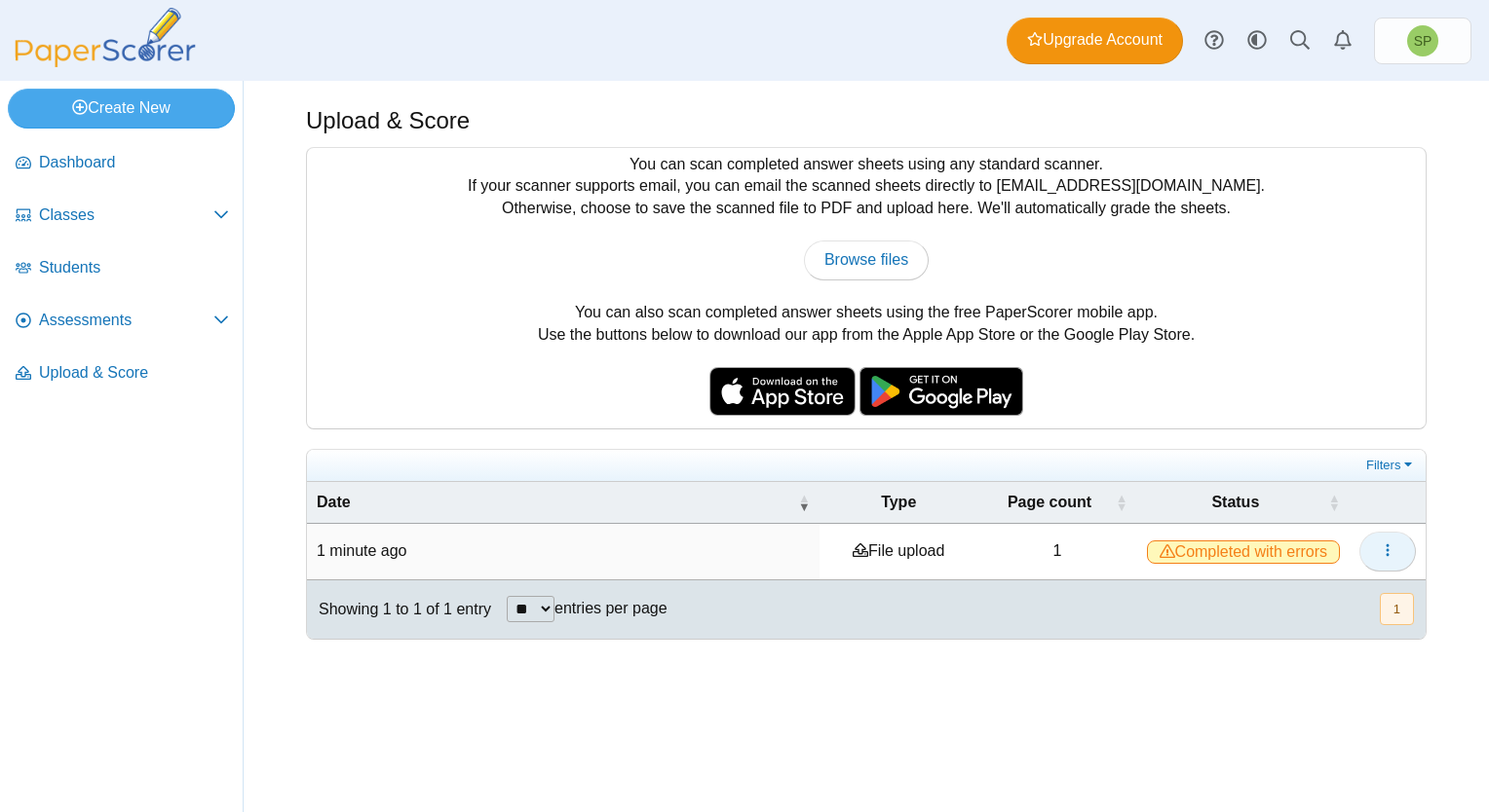
click at [1380, 549] on icon "button" at bounding box center [1387, 551] width 16 height 16
click at [1301, 593] on link "View scanned pages" at bounding box center [1299, 594] width 234 height 29
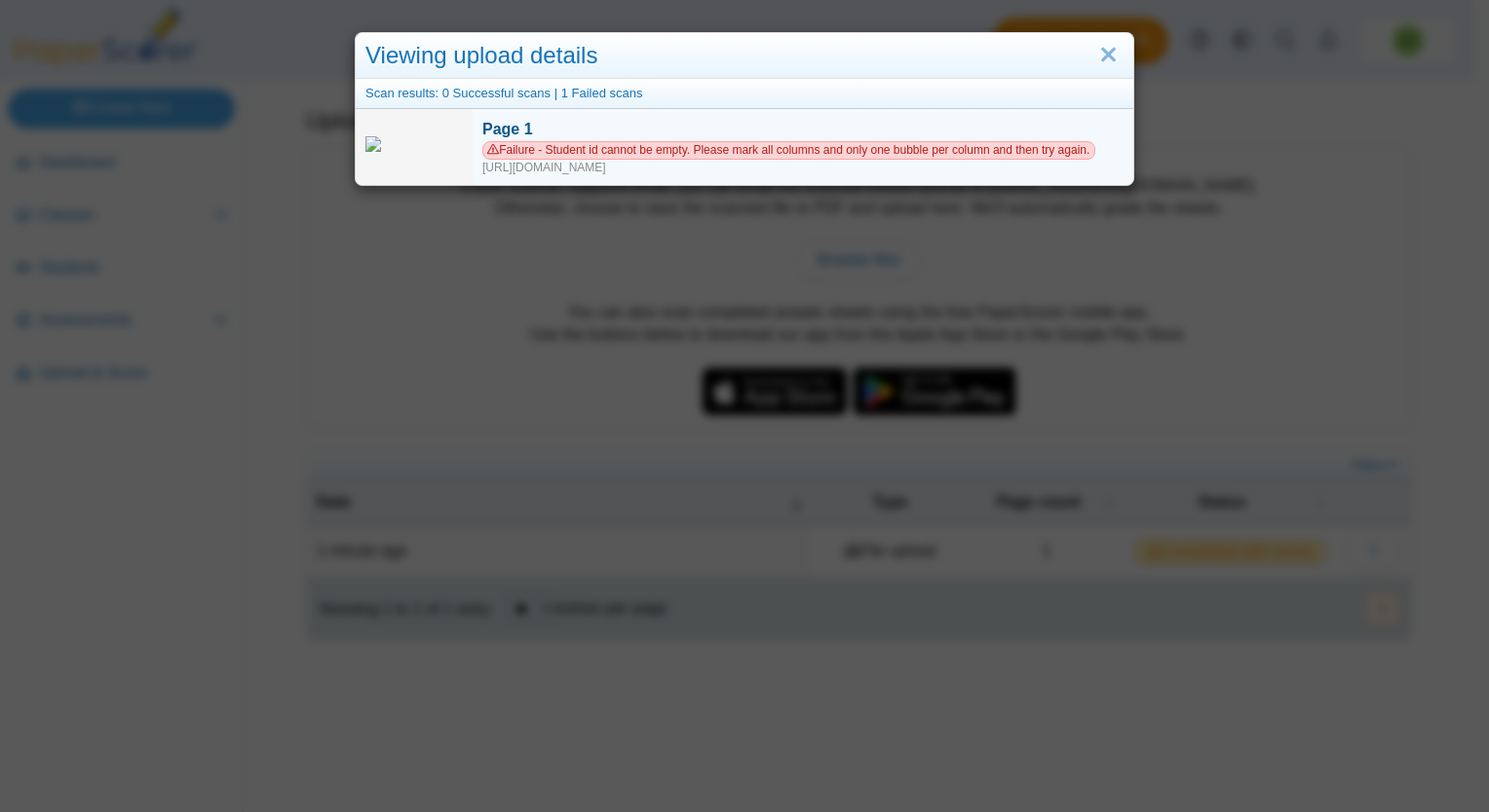
click at [507, 148] on span "Failure - Student id cannot be empty. Please mark all columns and only one bubb…" at bounding box center [788, 151] width 613 height 19
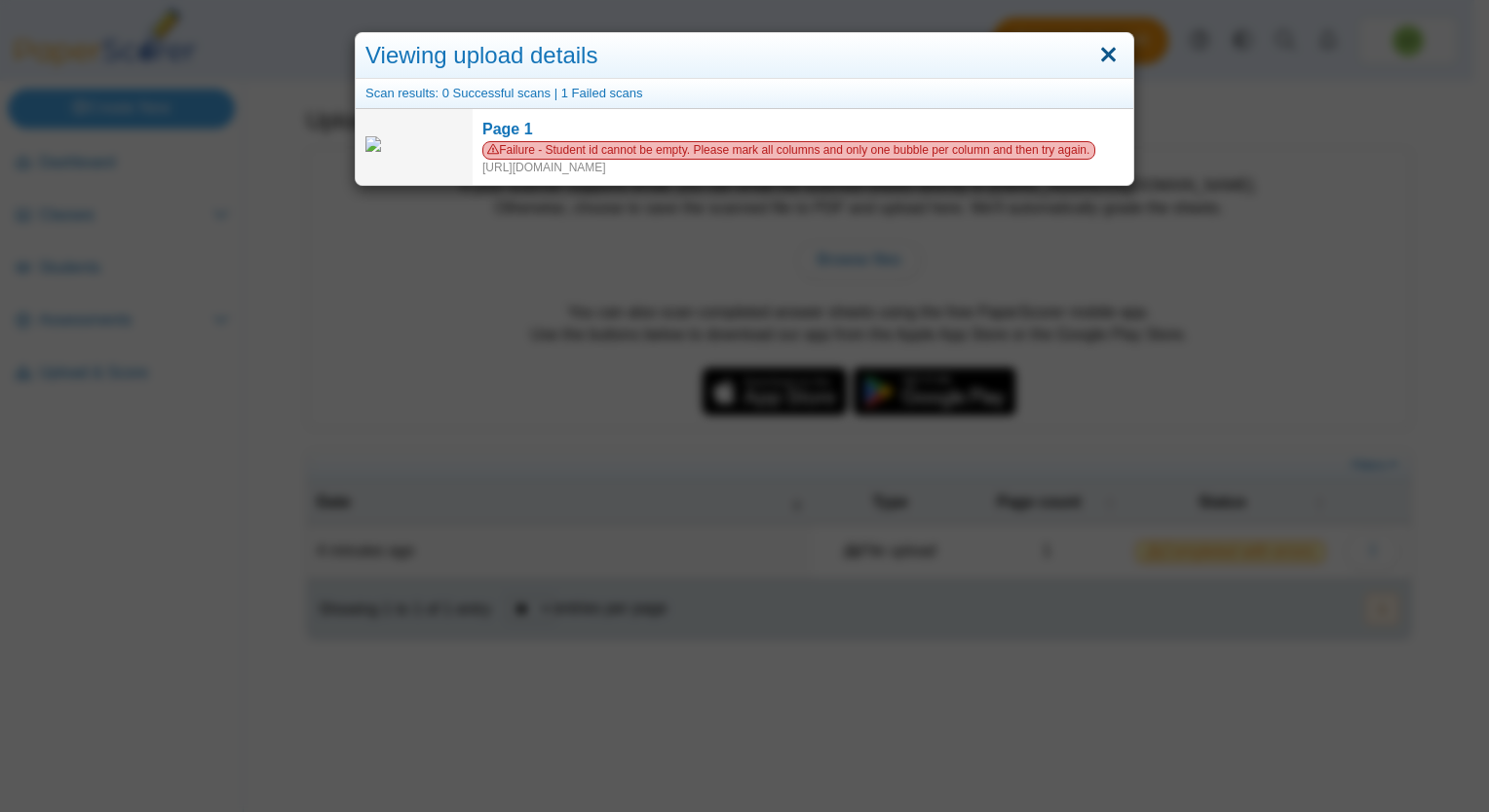
click at [1103, 56] on link "Close" at bounding box center [1108, 55] width 30 height 33
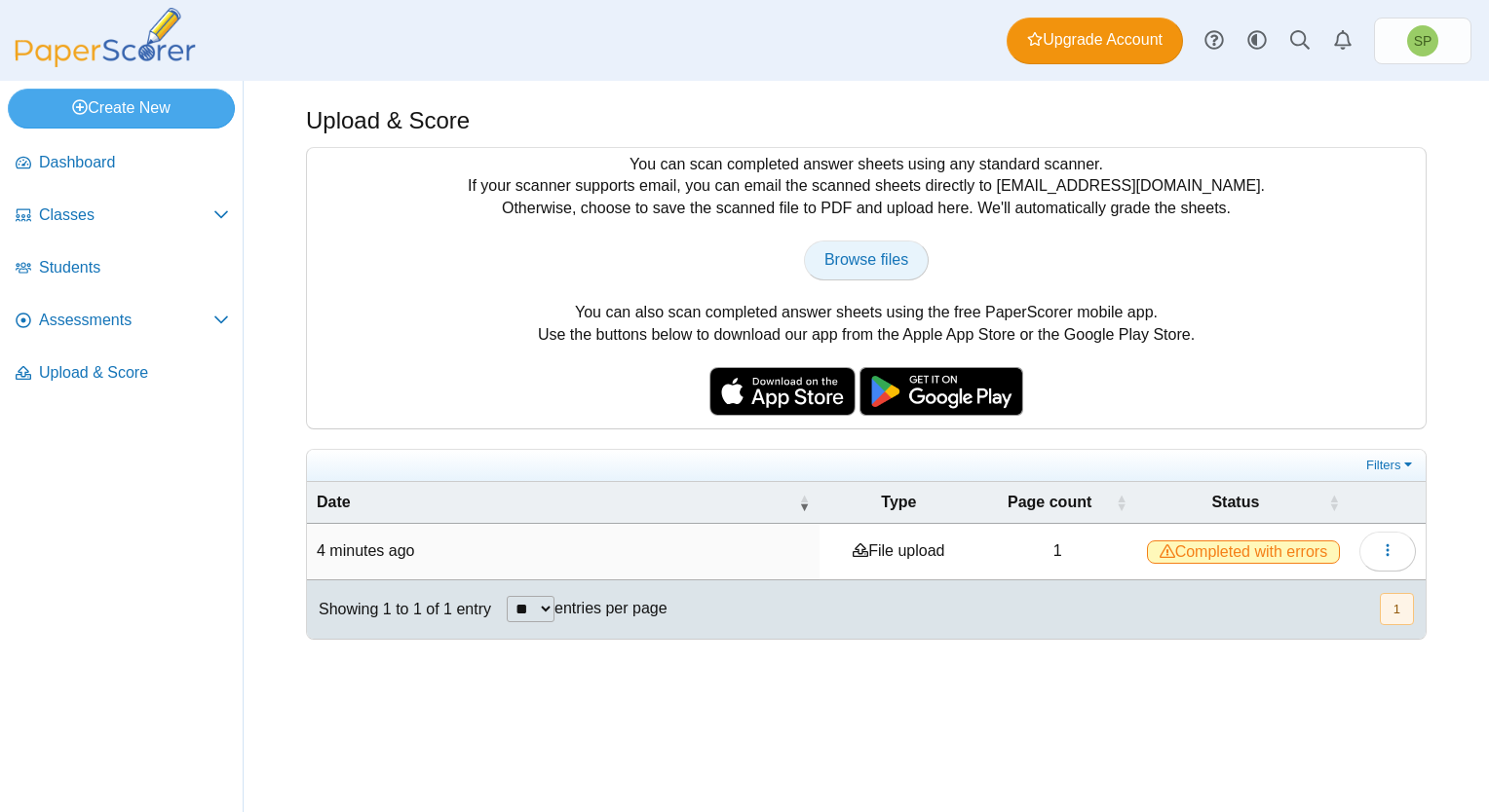
click at [879, 258] on span "Browse files" at bounding box center [866, 259] width 84 height 17
type input "**********"
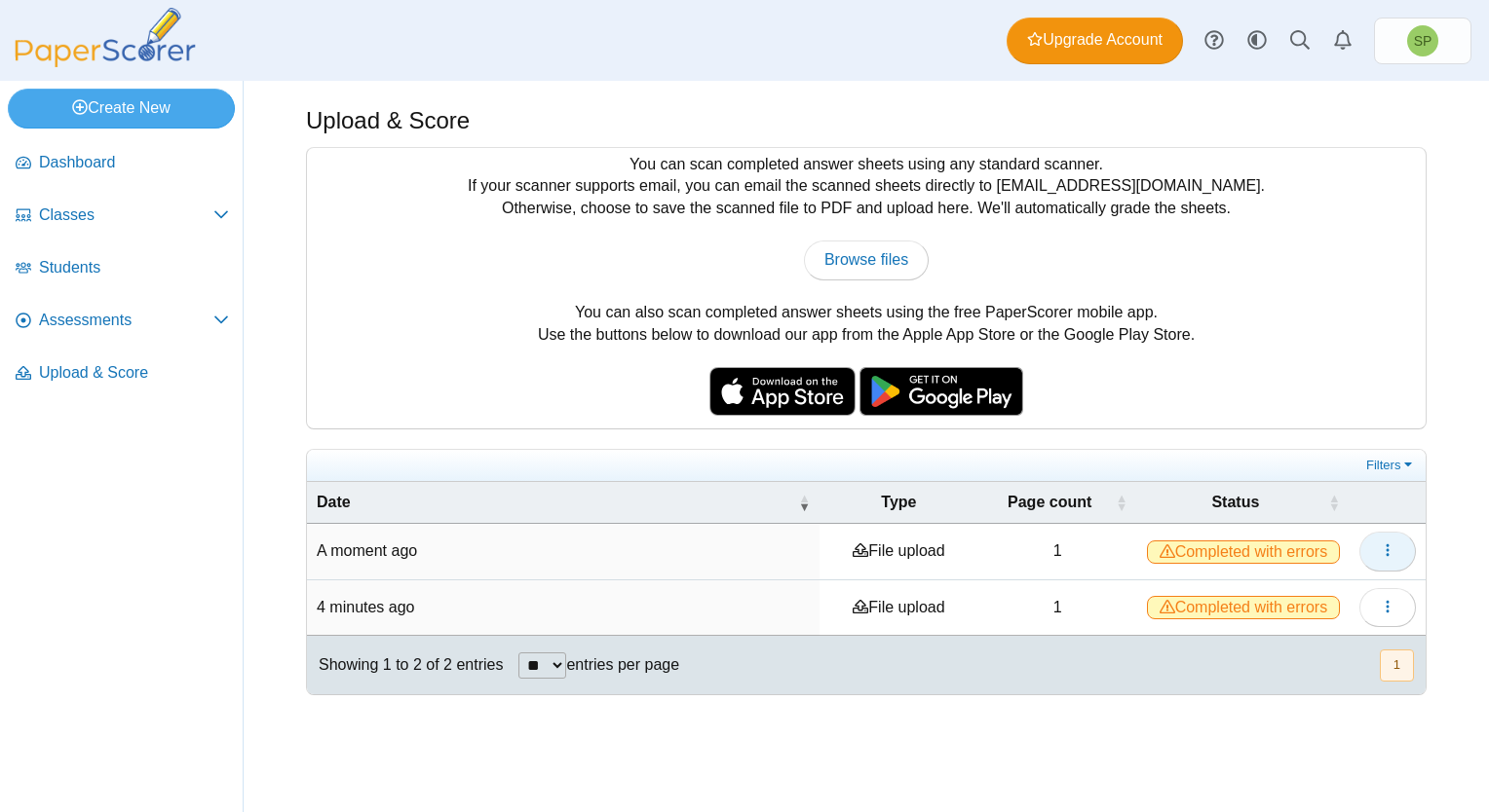
click at [1379, 548] on icon "button" at bounding box center [1387, 551] width 16 height 16
click at [1309, 594] on link "View scanned pages" at bounding box center [1299, 594] width 234 height 29
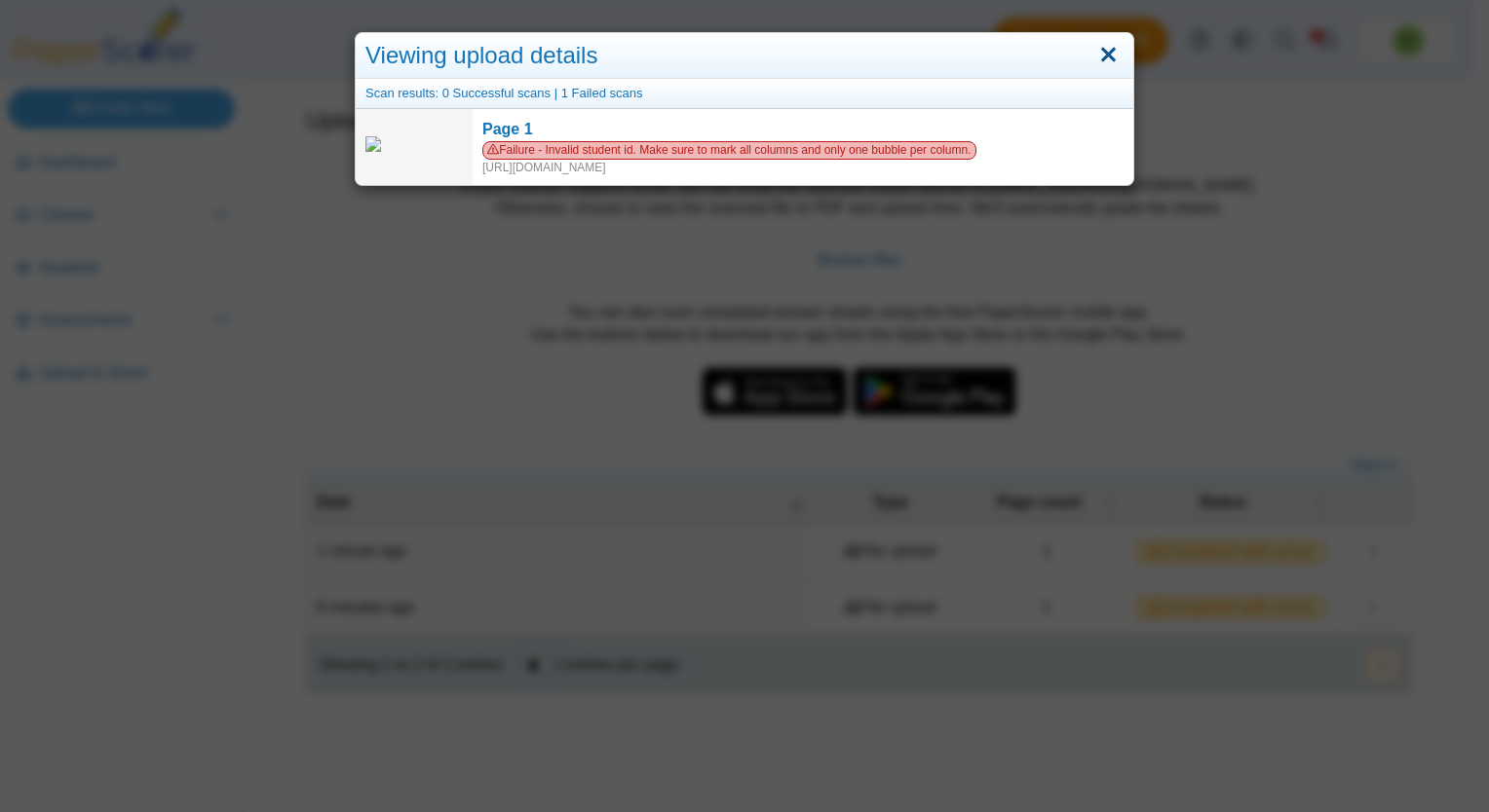
click at [1102, 49] on link "Close" at bounding box center [1108, 55] width 30 height 33
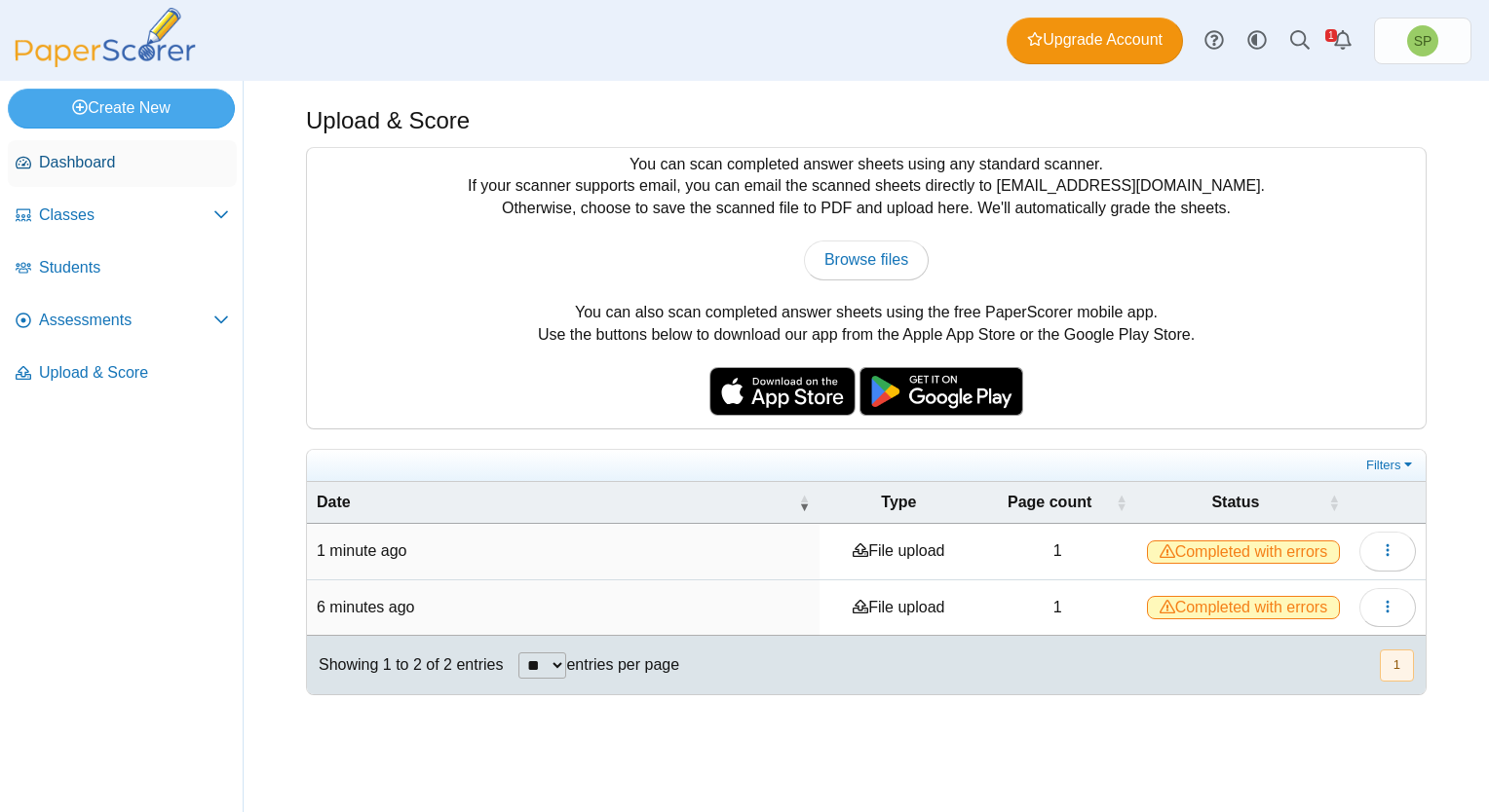
click at [101, 156] on span "Dashboard" at bounding box center [134, 162] width 190 height 21
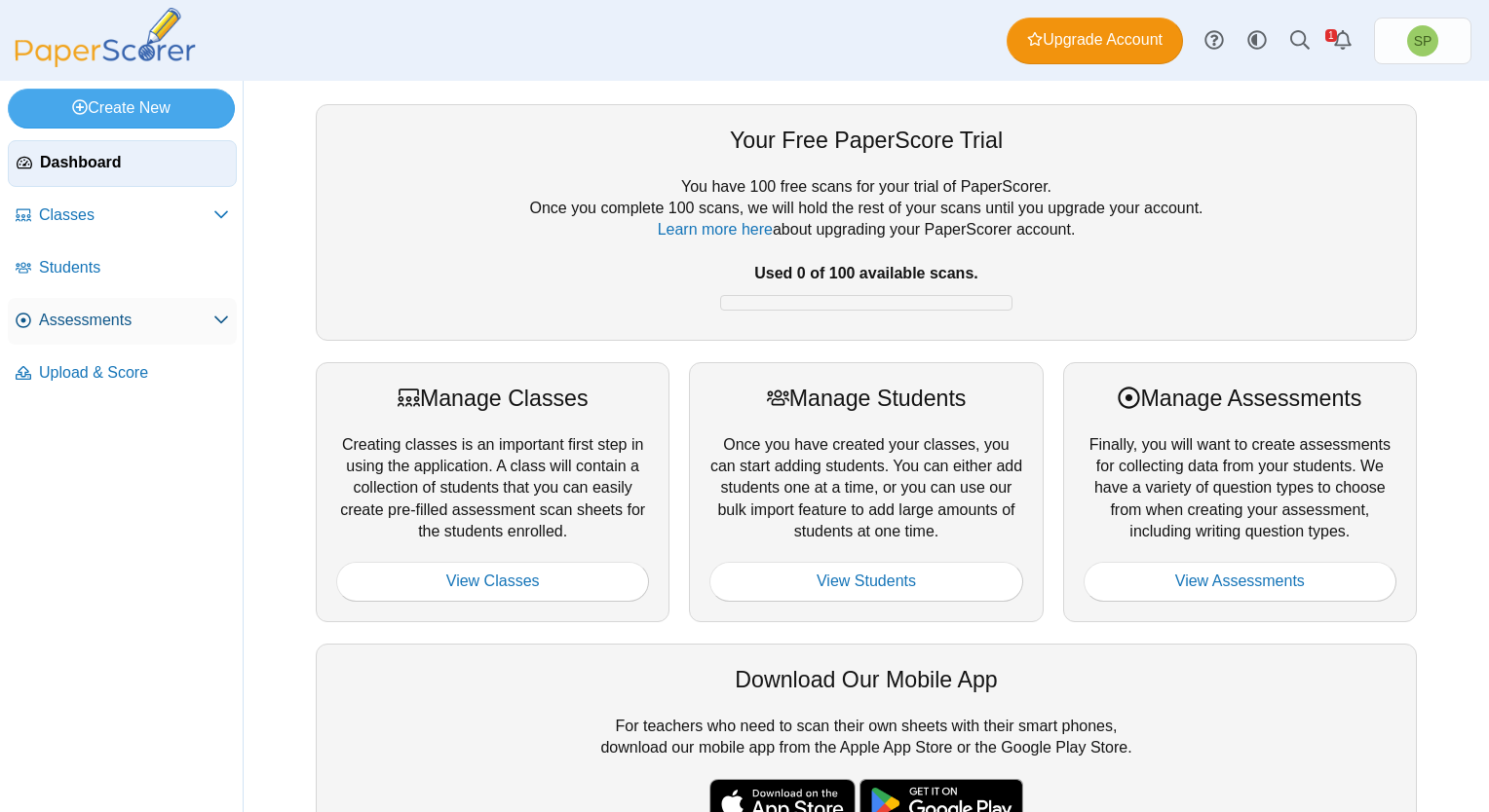
click at [120, 325] on span "Assessments" at bounding box center [126, 319] width 175 height 21
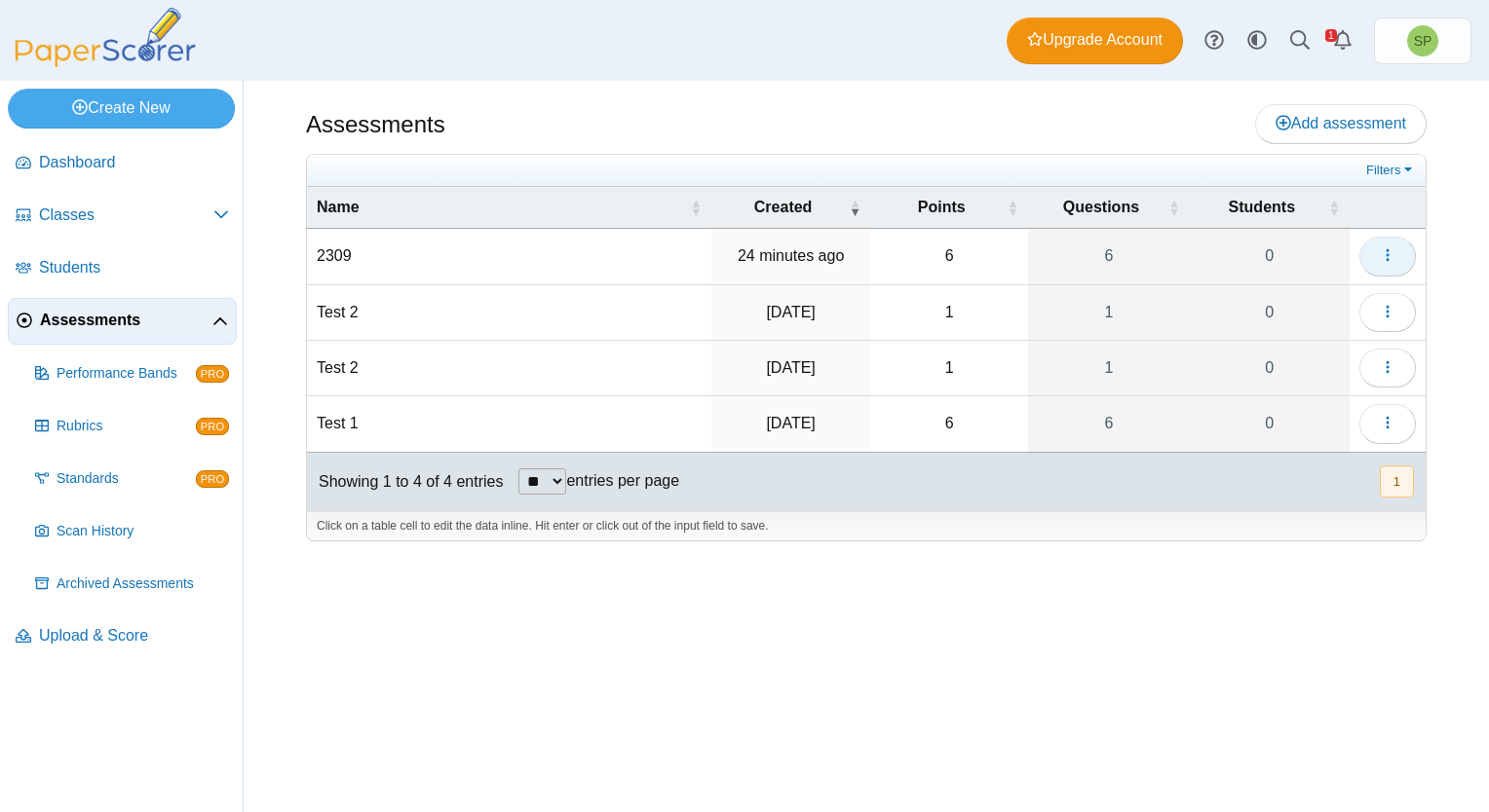
click at [1397, 253] on button "button" at bounding box center [1387, 255] width 57 height 39
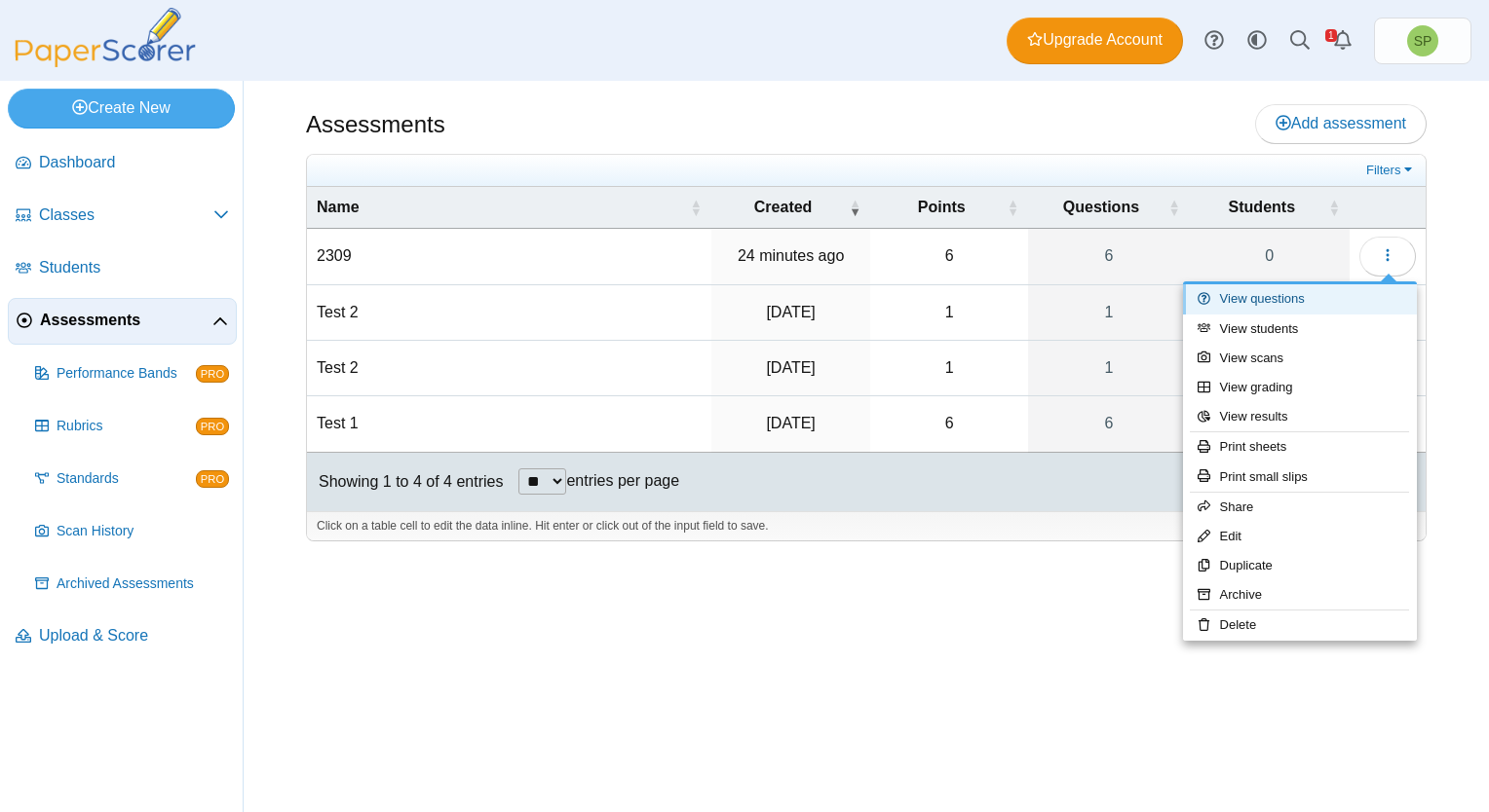
click at [1282, 296] on link "View questions" at bounding box center [1299, 298] width 234 height 29
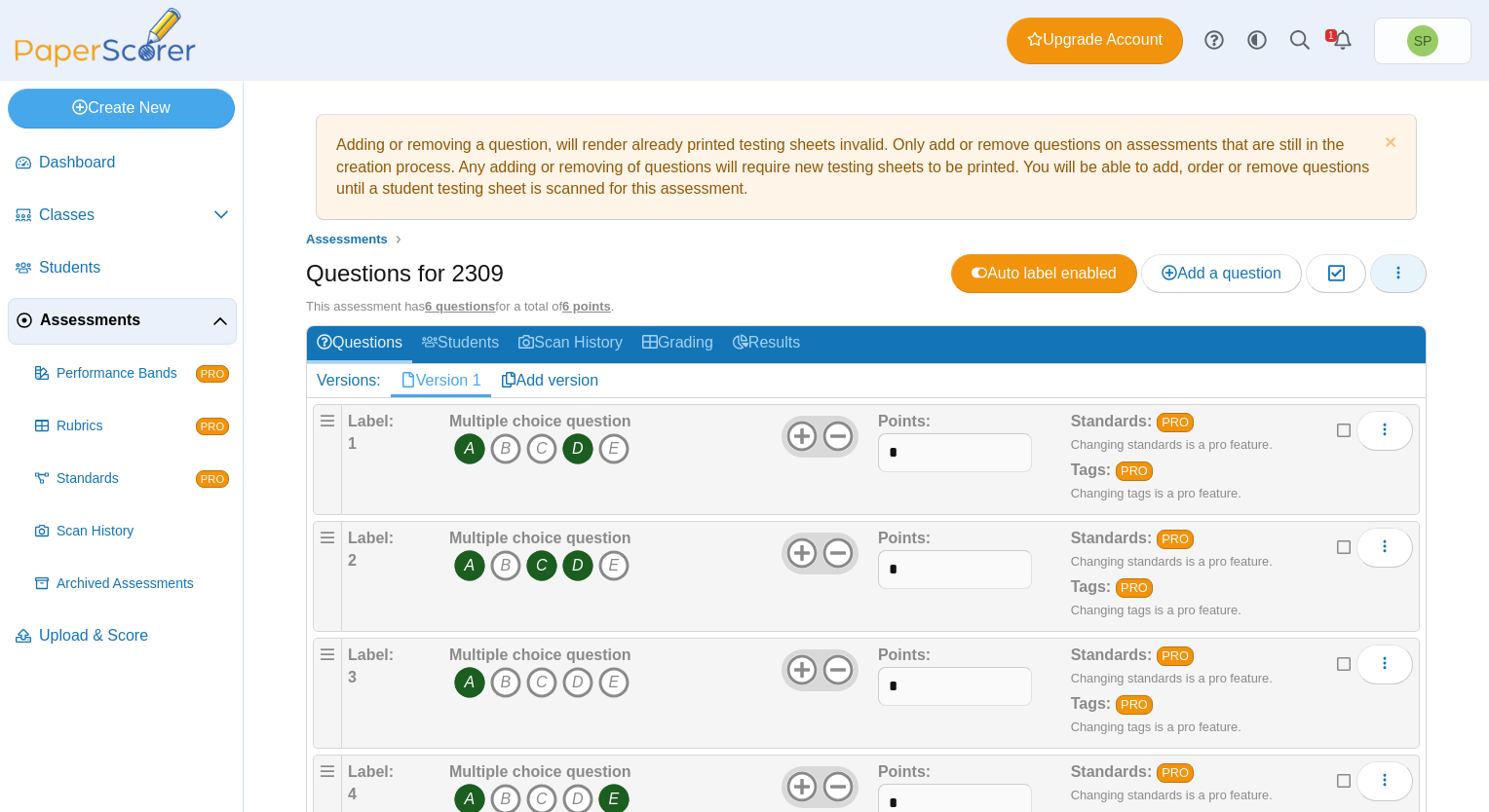
click at [1391, 269] on button "button" at bounding box center [1398, 273] width 57 height 39
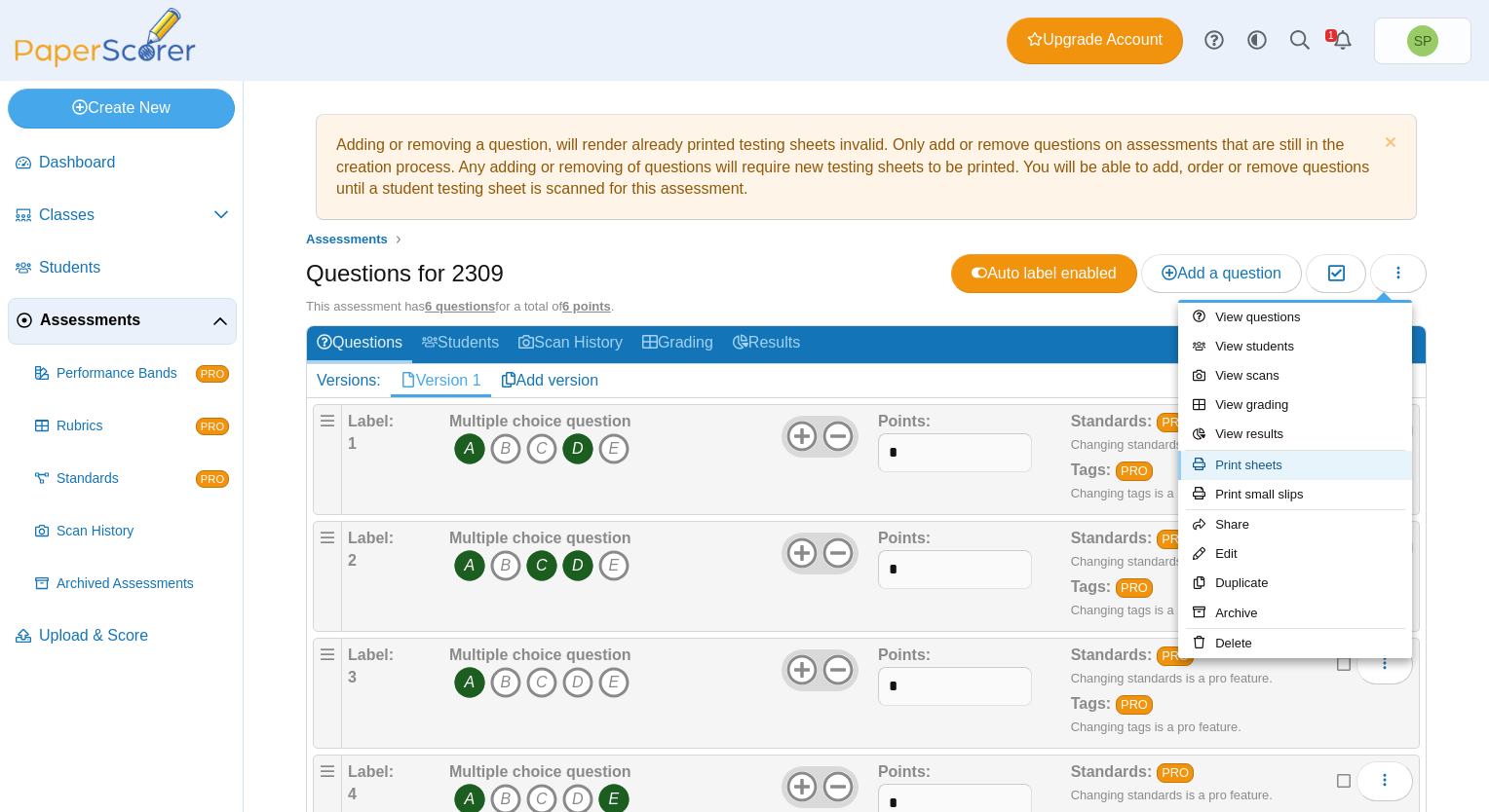
click at [1304, 458] on link "Print sheets" at bounding box center [1294, 465] width 234 height 29
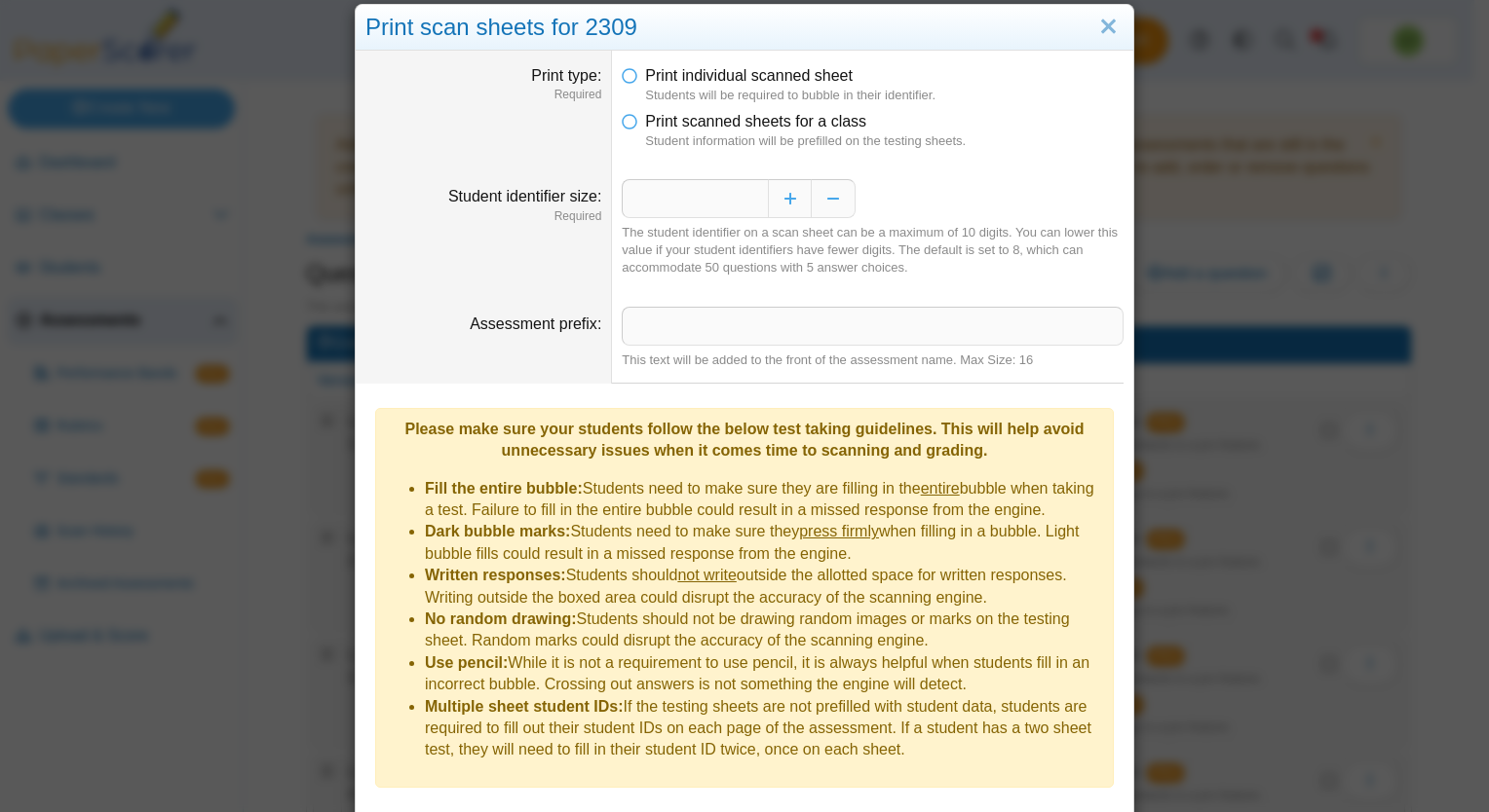
scroll to position [57, 0]
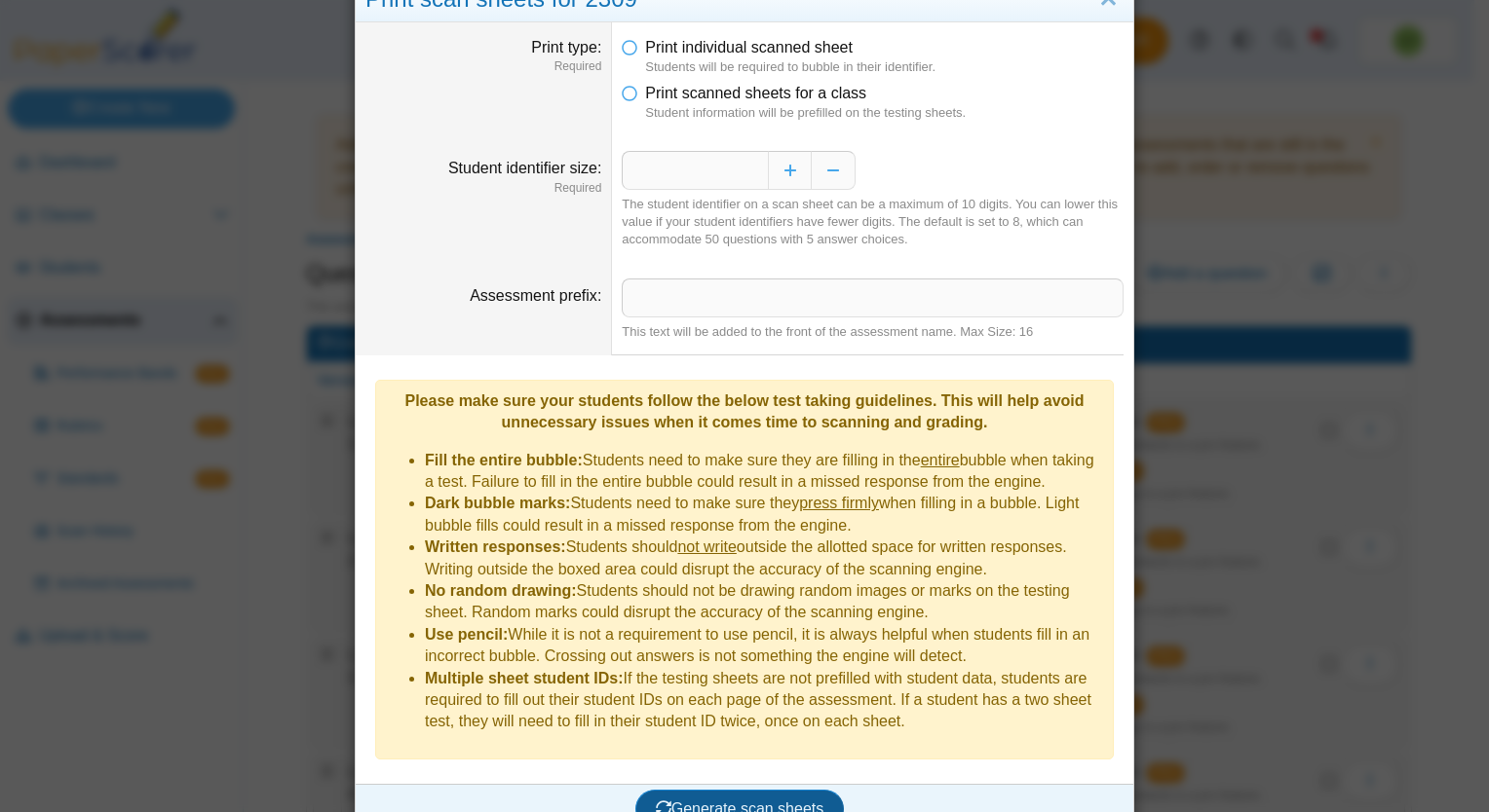
click at [715, 790] on button "Generate scan sheets" at bounding box center [740, 809] width 210 height 39
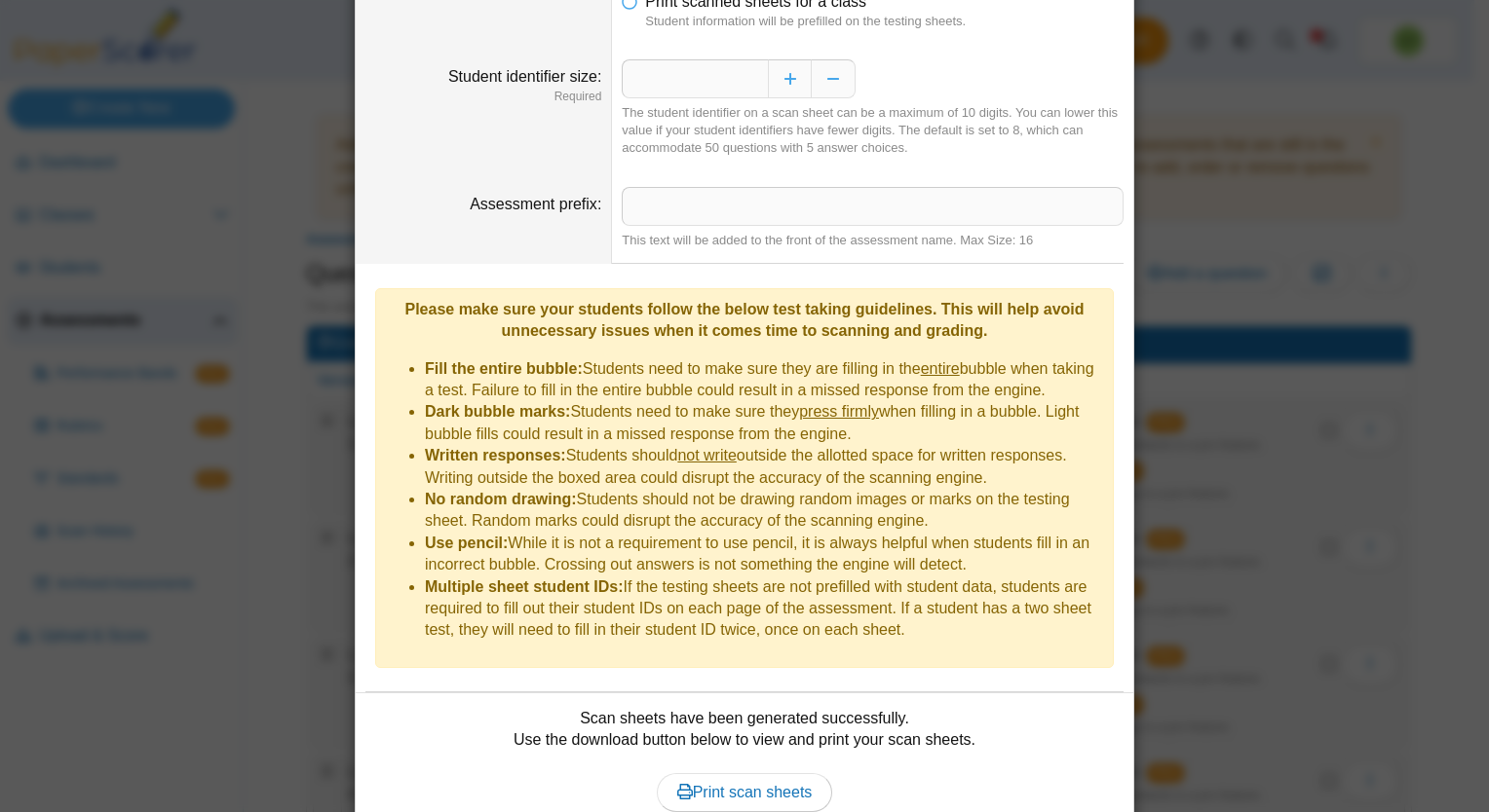
scroll to position [212, 0]
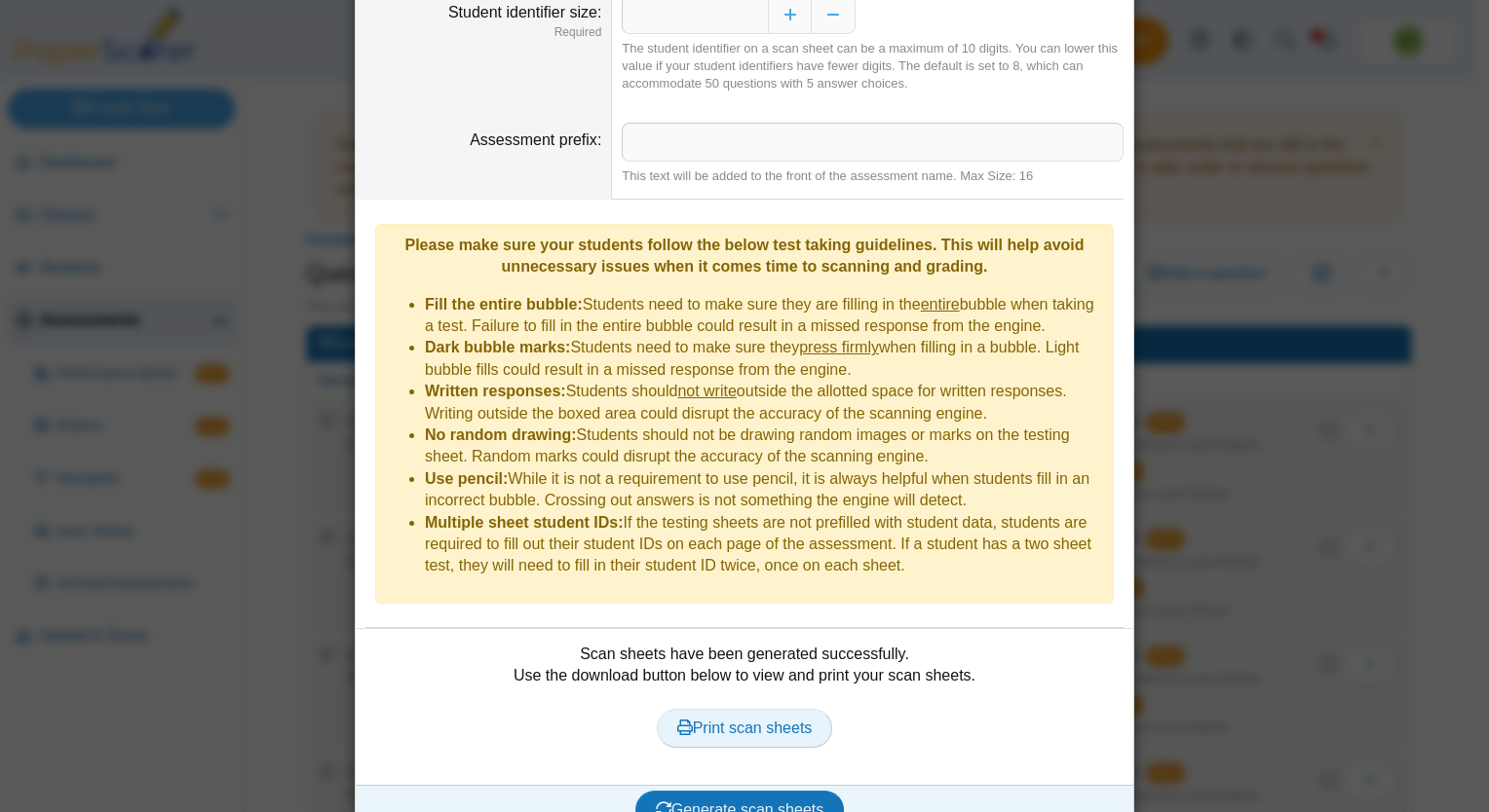
click at [750, 719] on span "Print scan sheets" at bounding box center [744, 727] width 136 height 17
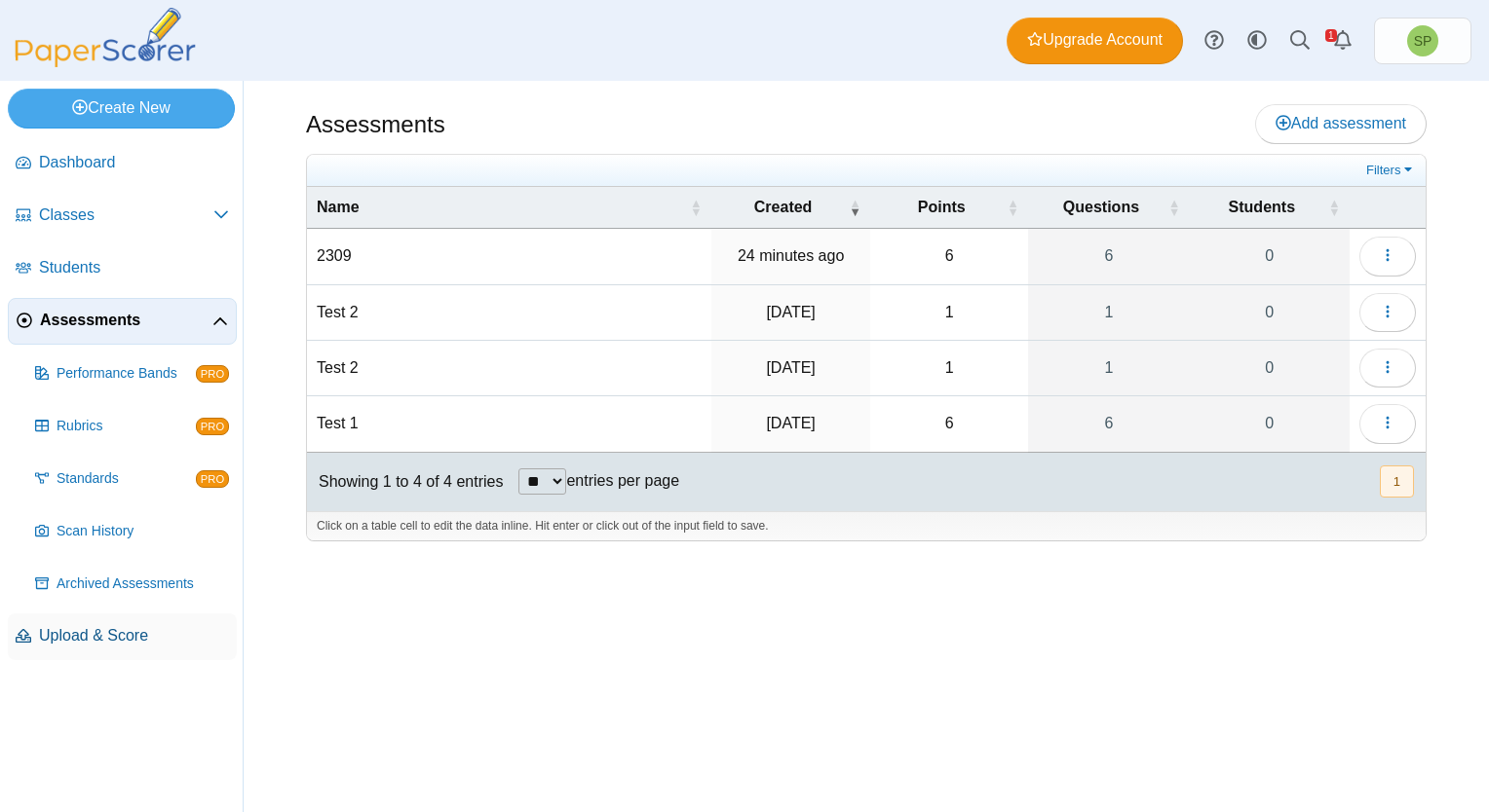
click at [67, 633] on span "Upload & Score" at bounding box center [134, 635] width 190 height 21
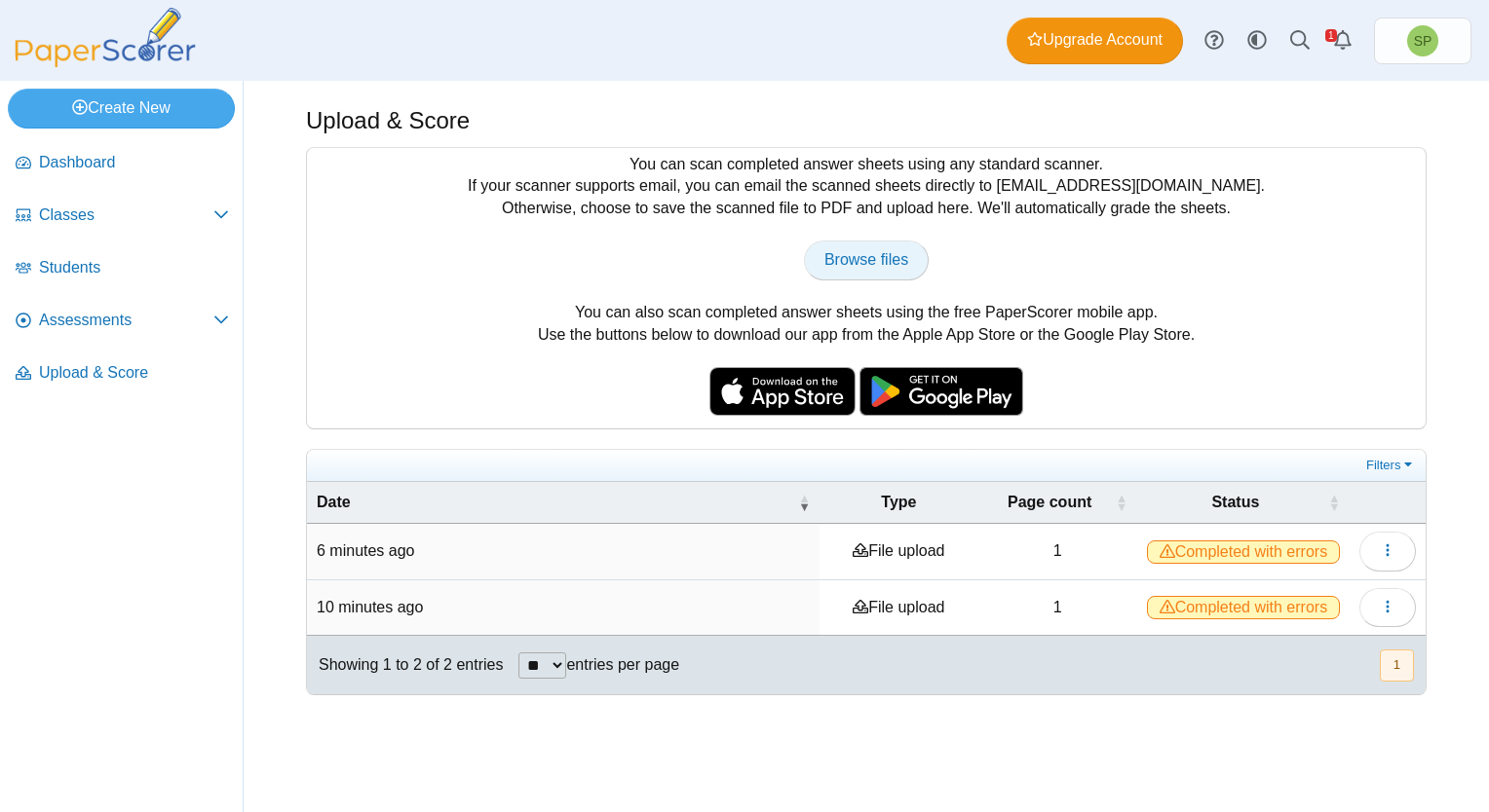
click at [870, 261] on span "Browse files" at bounding box center [866, 259] width 84 height 17
type input "**********"
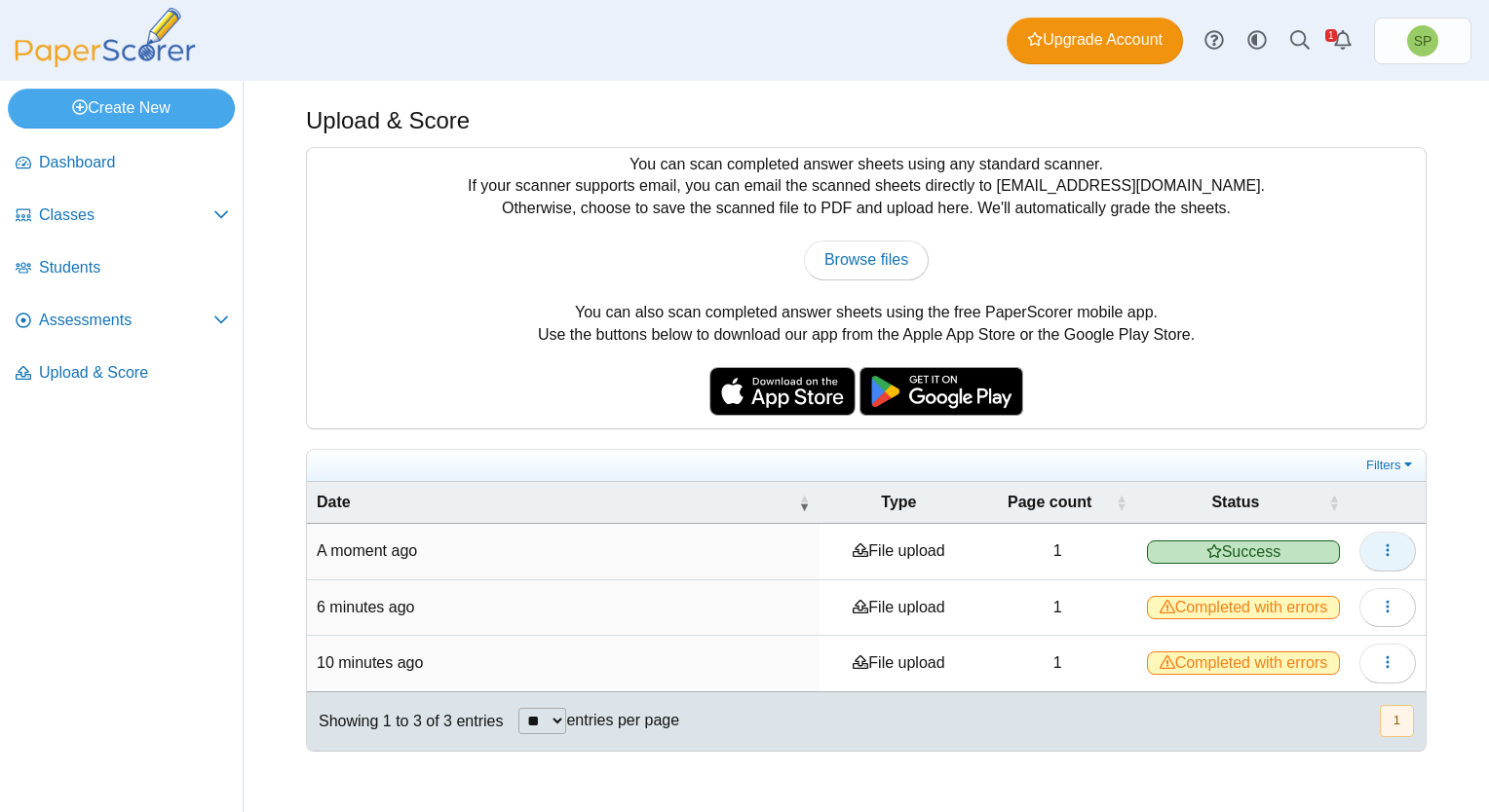
click at [1385, 548] on icon "button" at bounding box center [1387, 551] width 16 height 16
click at [1304, 592] on link "View scanned pages" at bounding box center [1299, 594] width 234 height 29
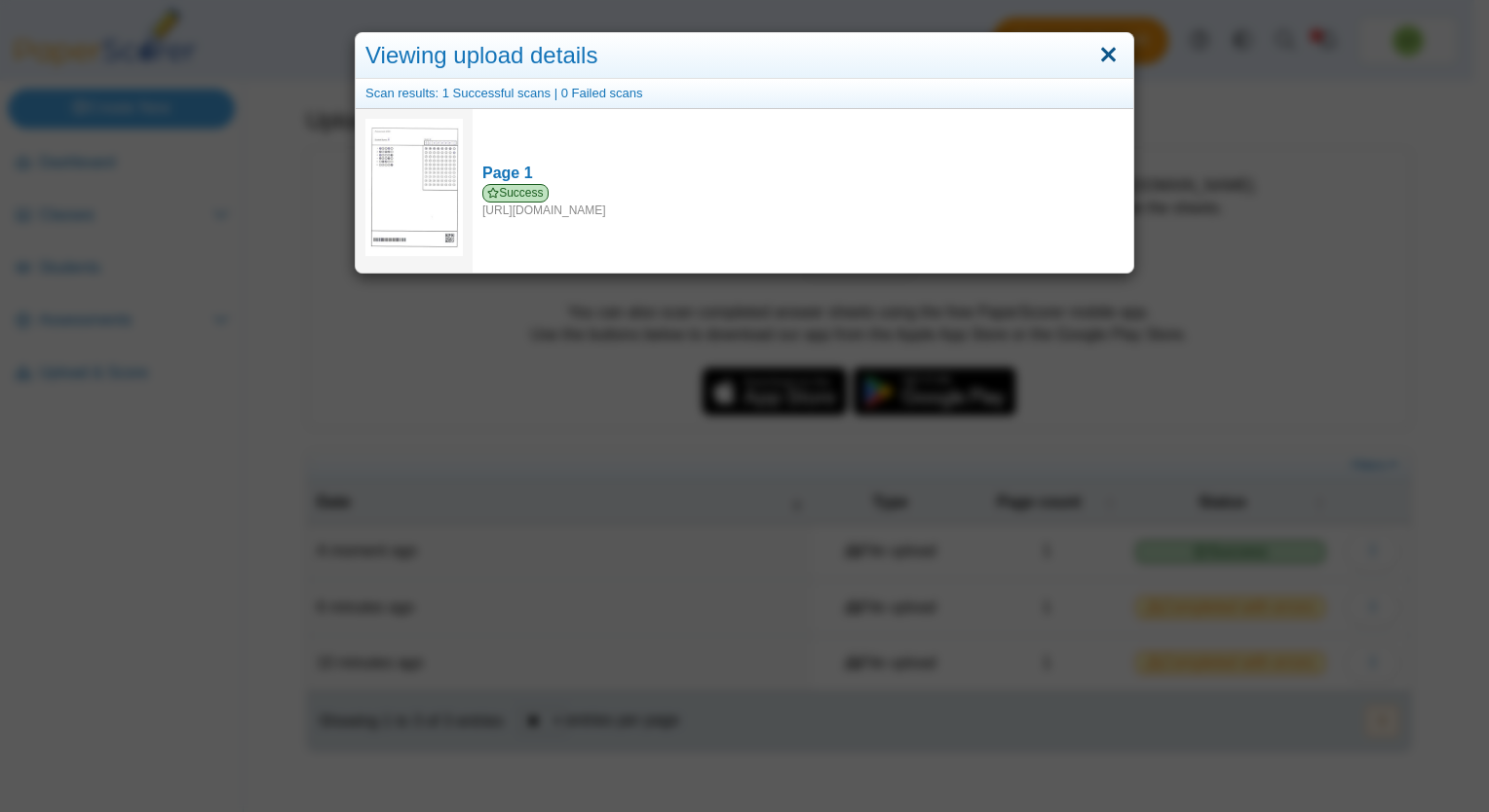
click at [1115, 49] on link "Close" at bounding box center [1108, 55] width 30 height 33
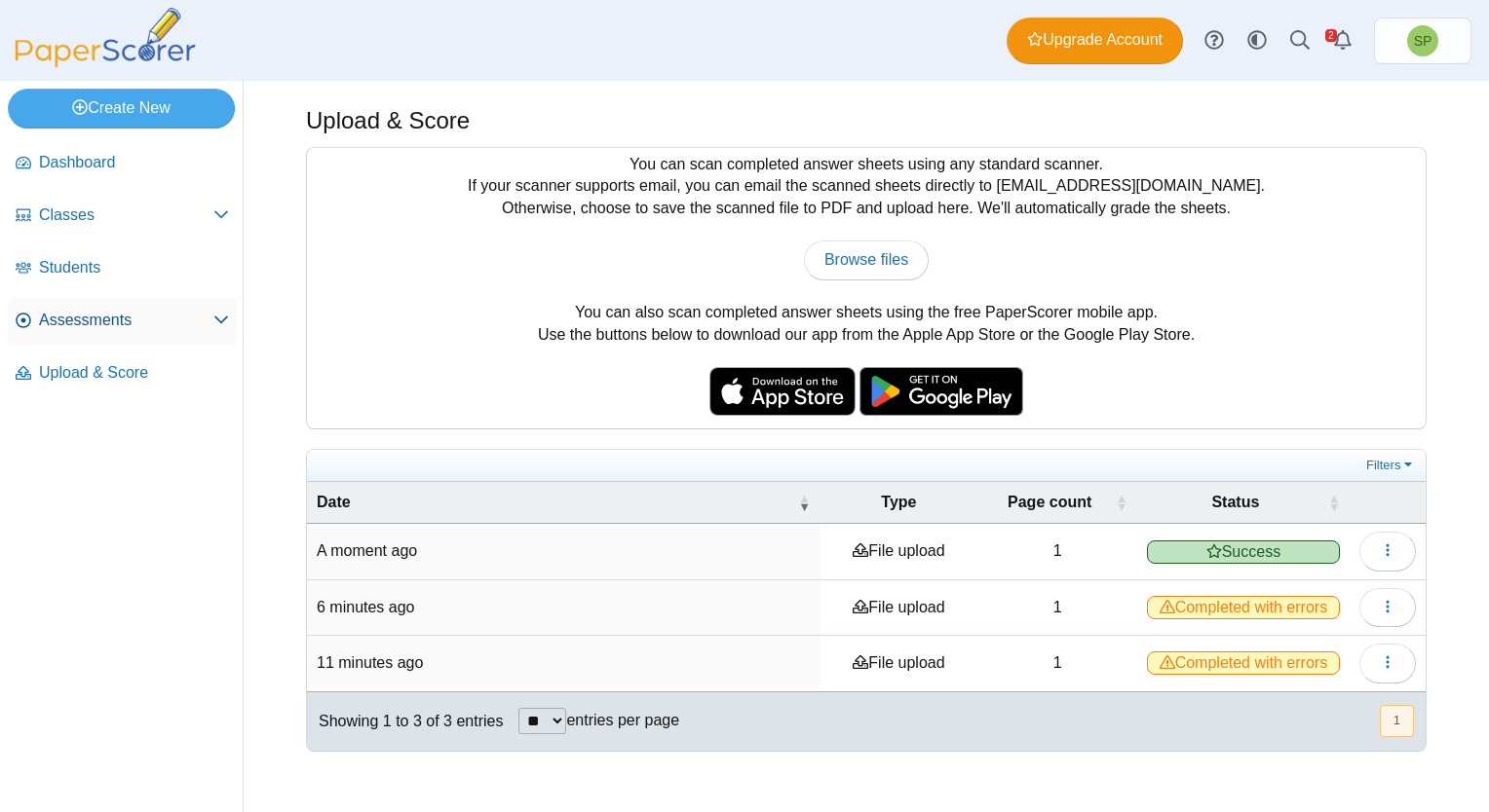
click at [132, 316] on span "Assessments" at bounding box center [126, 319] width 175 height 21
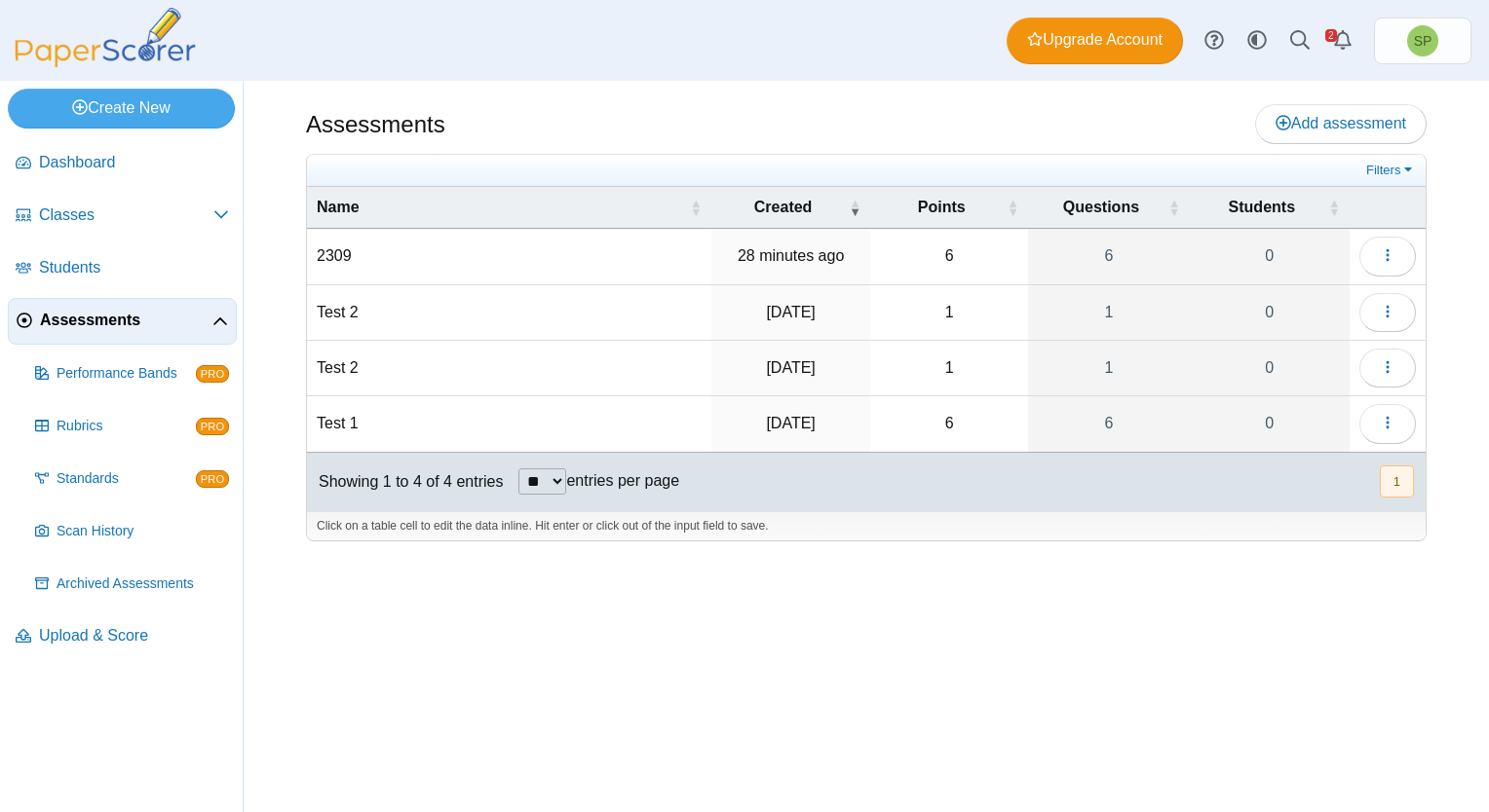
click at [339, 256] on td "2309" at bounding box center [508, 256] width 404 height 56
click at [1397, 253] on button "button" at bounding box center [1387, 255] width 57 height 39
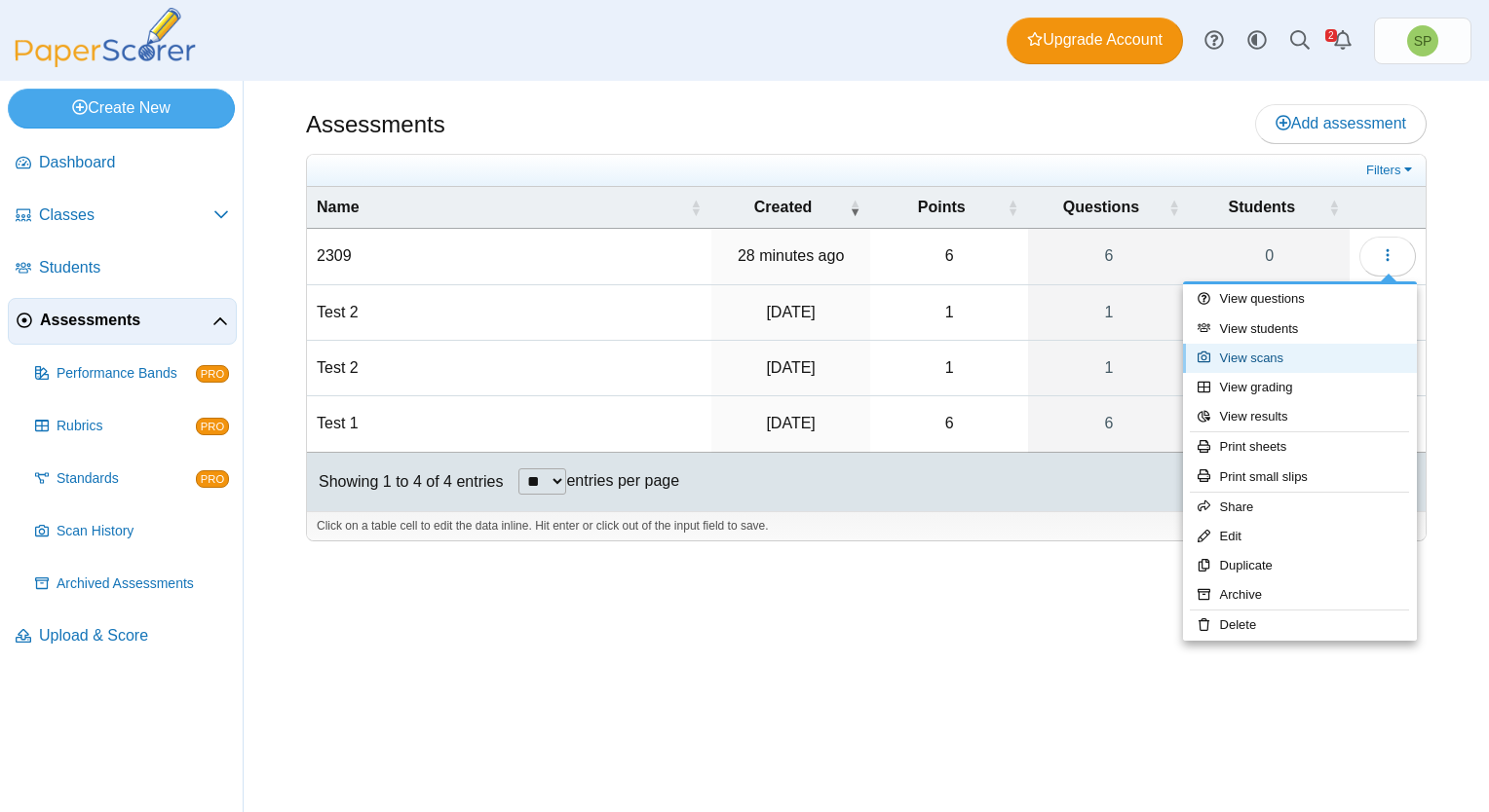
click at [1288, 348] on link "View scans" at bounding box center [1299, 358] width 234 height 29
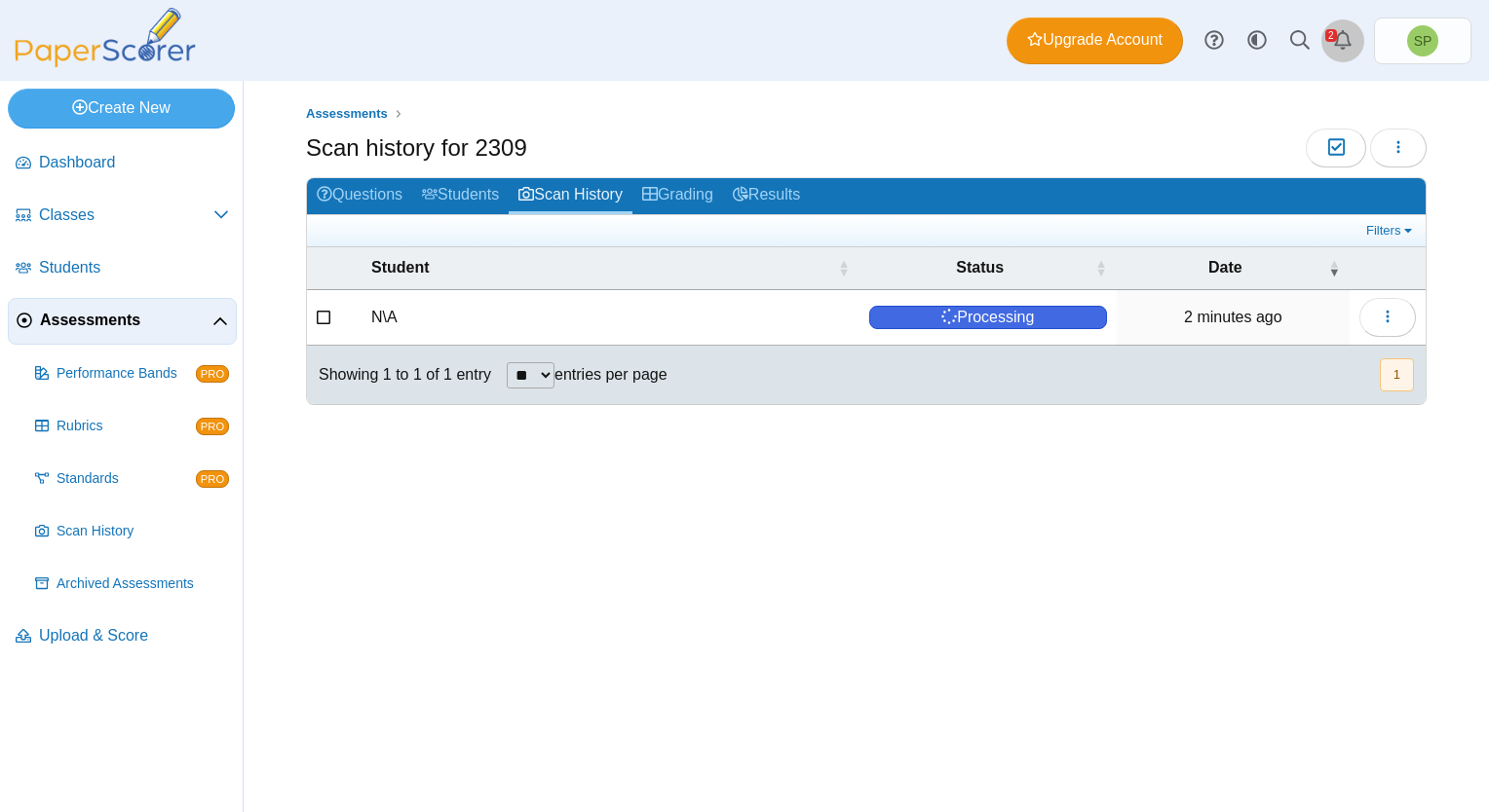
click at [1337, 40] on icon "Alerts" at bounding box center [1342, 40] width 20 height 20
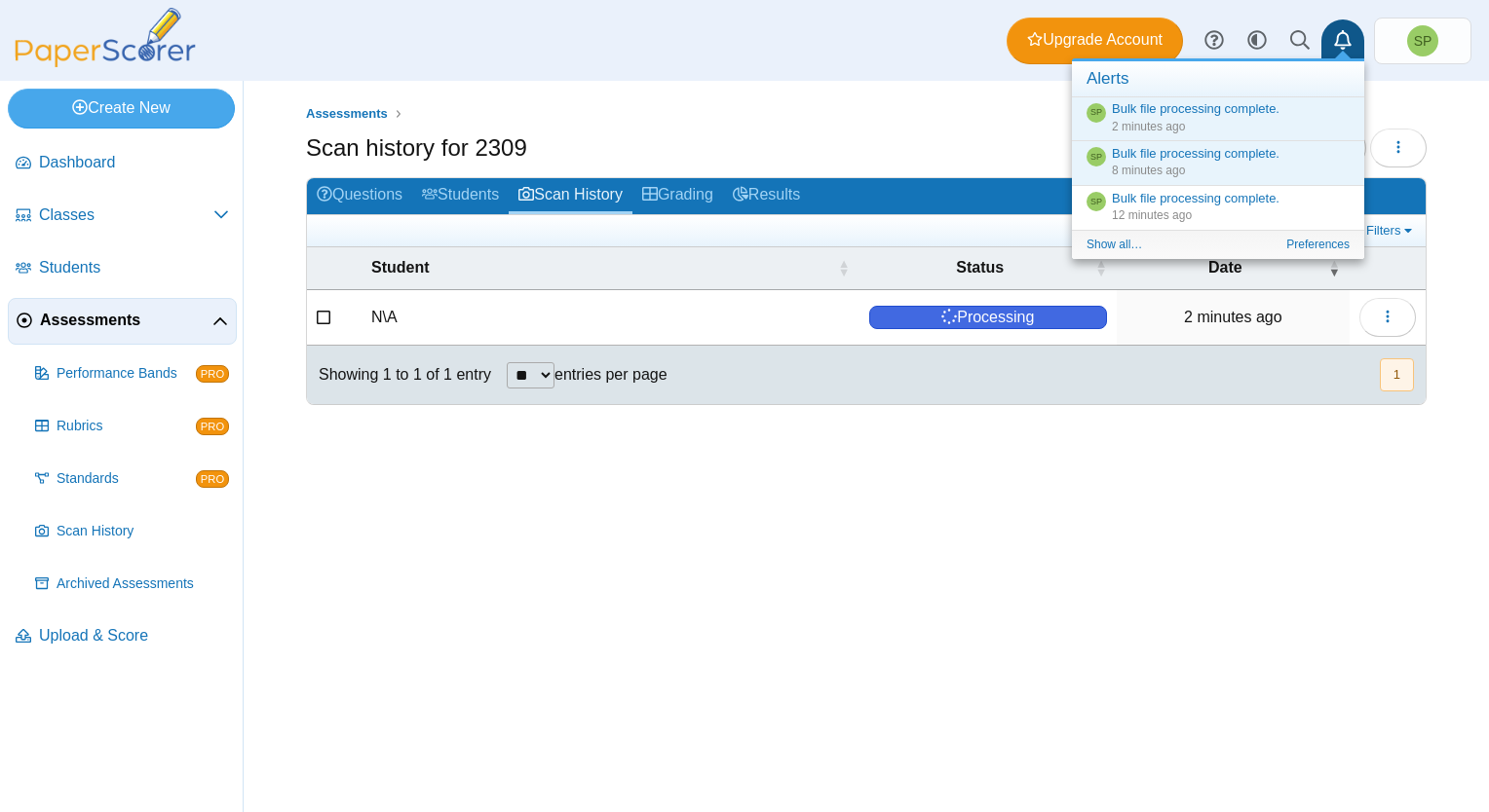
click at [1226, 569] on div "Assessments Scan history for 2309 Moderation 0 Loading…" at bounding box center [866, 446] width 1245 height 731
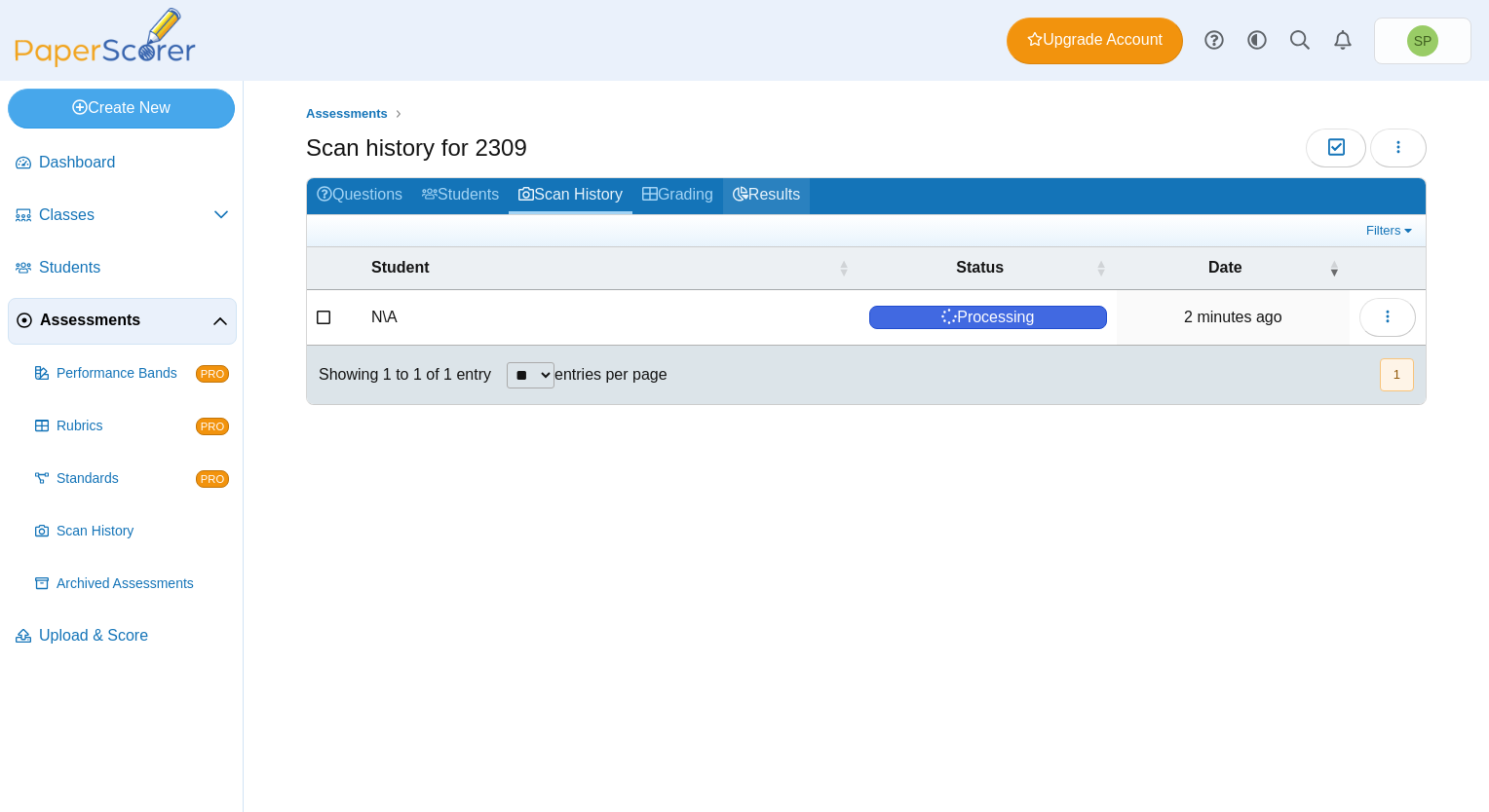
click at [777, 195] on link "Results" at bounding box center [765, 197] width 87 height 36
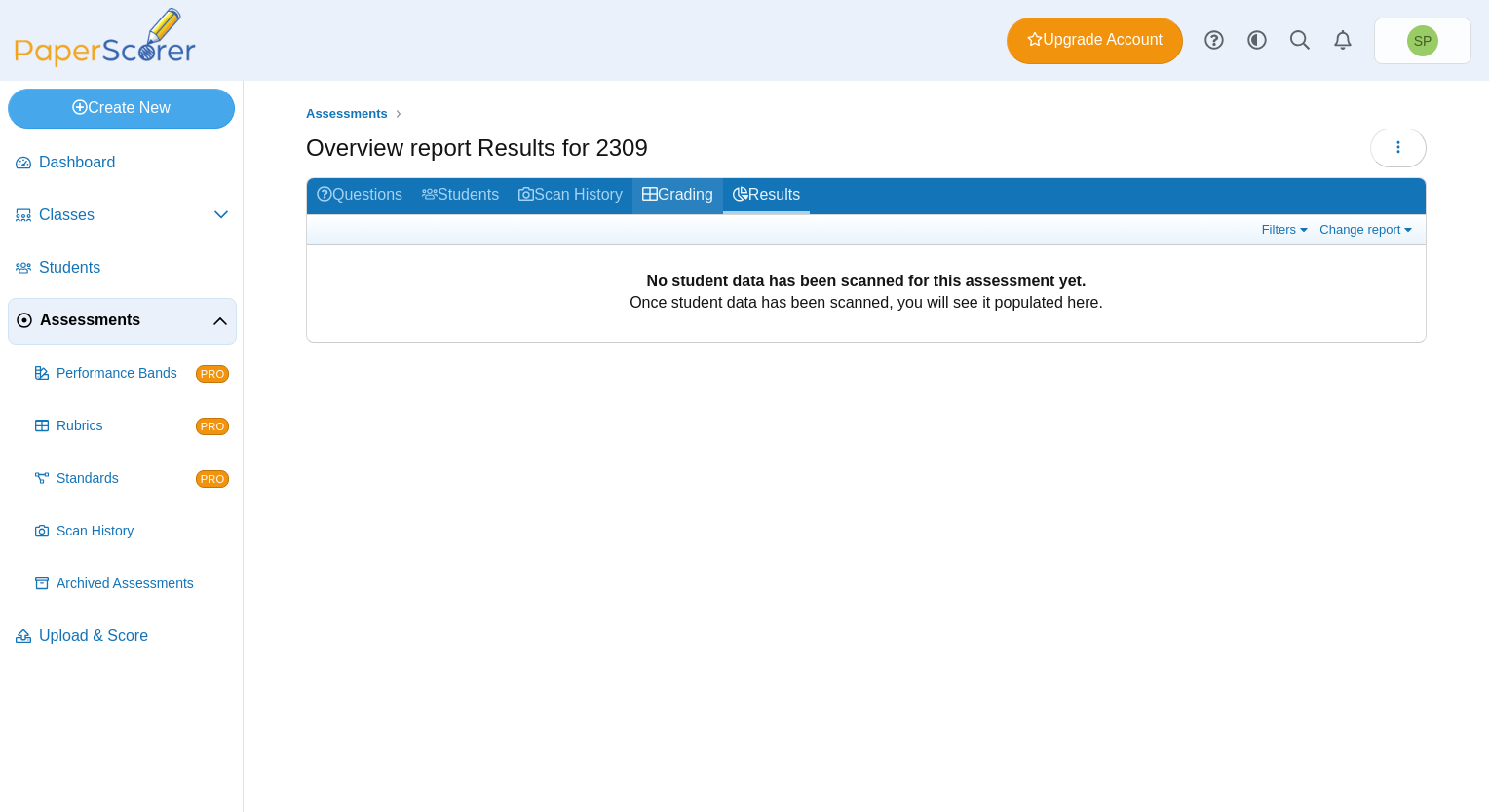
click at [694, 194] on link "Grading" at bounding box center [678, 197] width 91 height 36
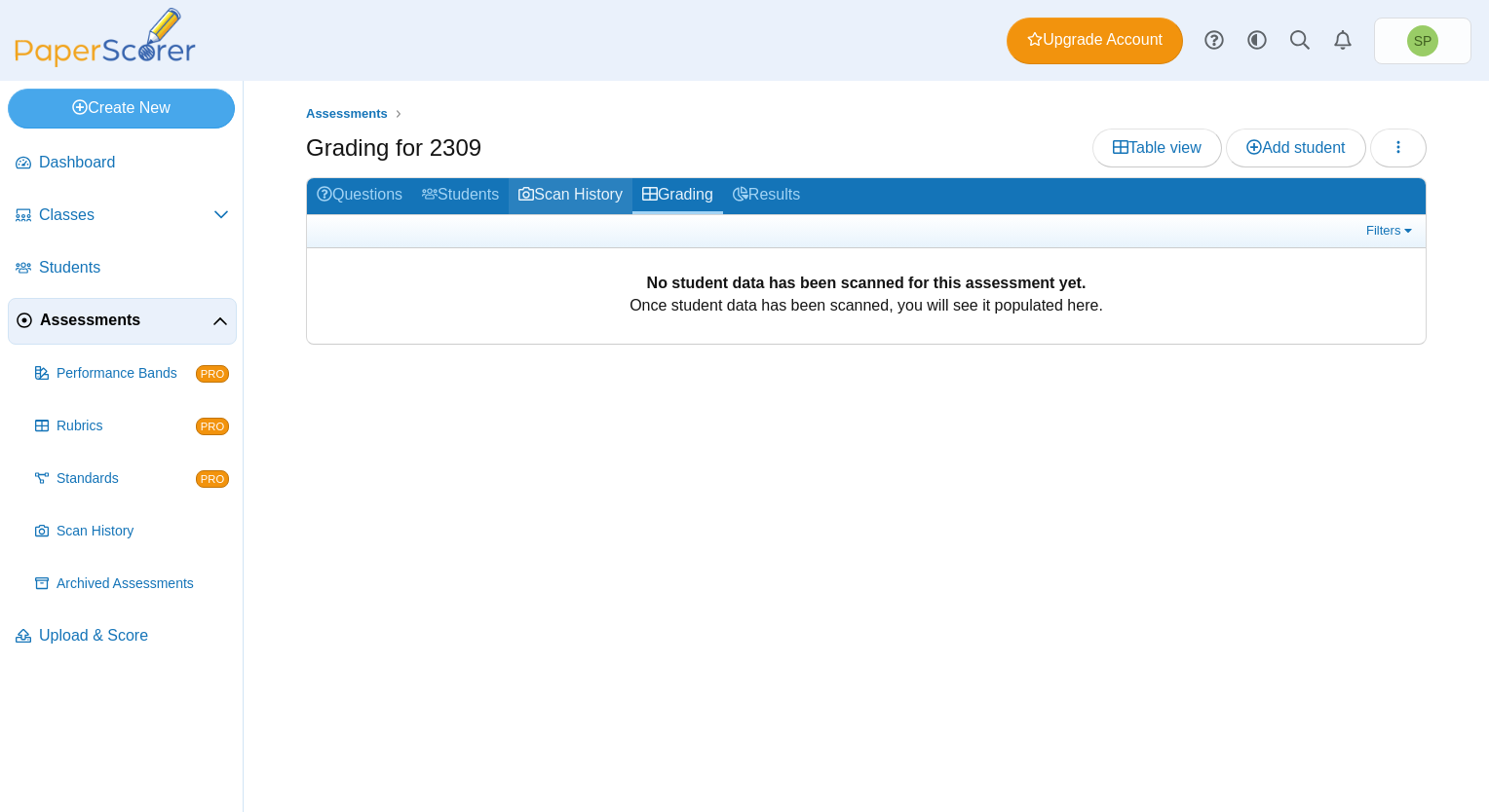
click at [588, 191] on link "Scan History" at bounding box center [571, 197] width 124 height 36
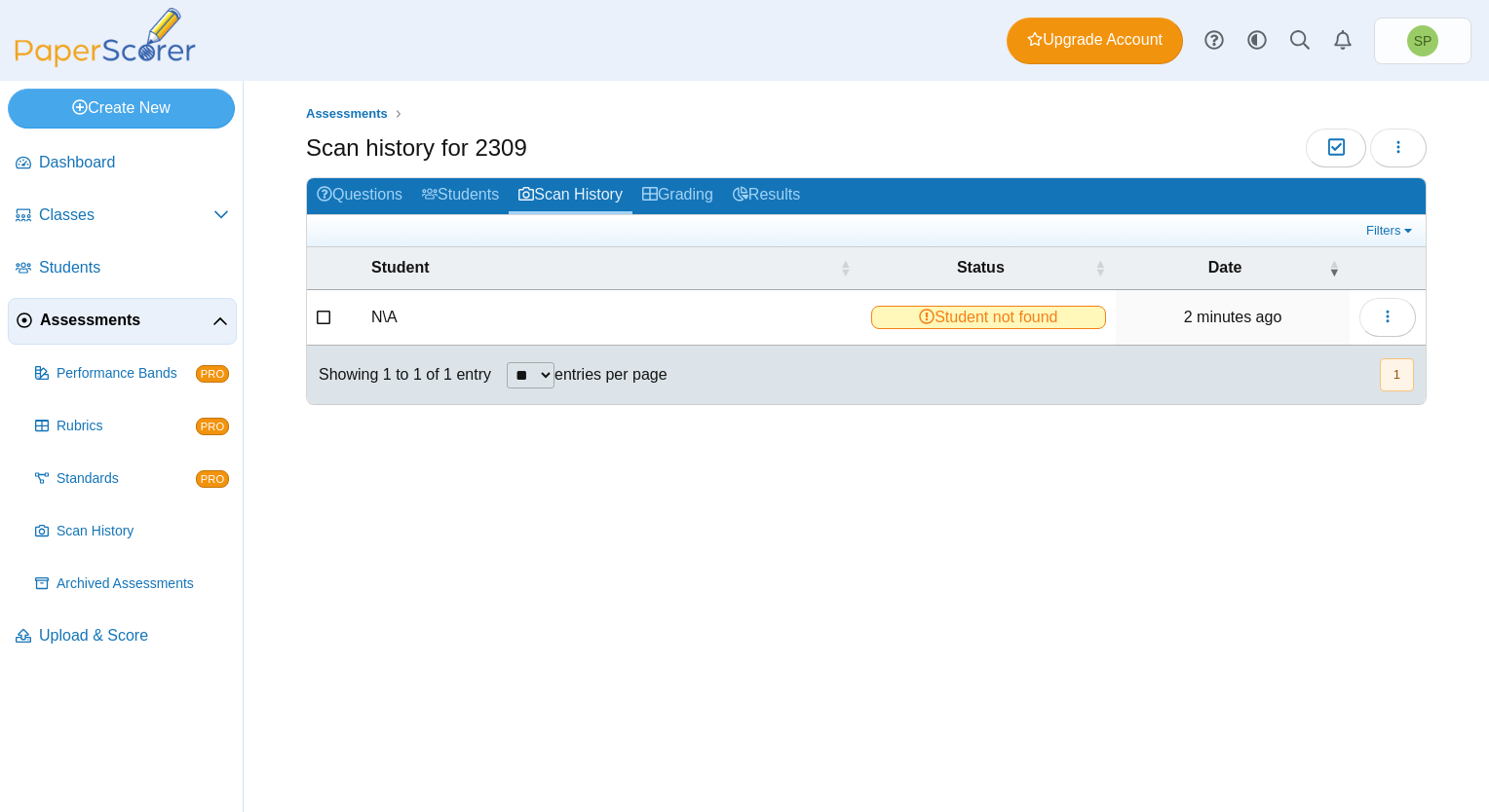
click at [1052, 318] on span "Student not found" at bounding box center [989, 317] width 236 height 23
click at [1405, 321] on button "button" at bounding box center [1387, 317] width 57 height 39
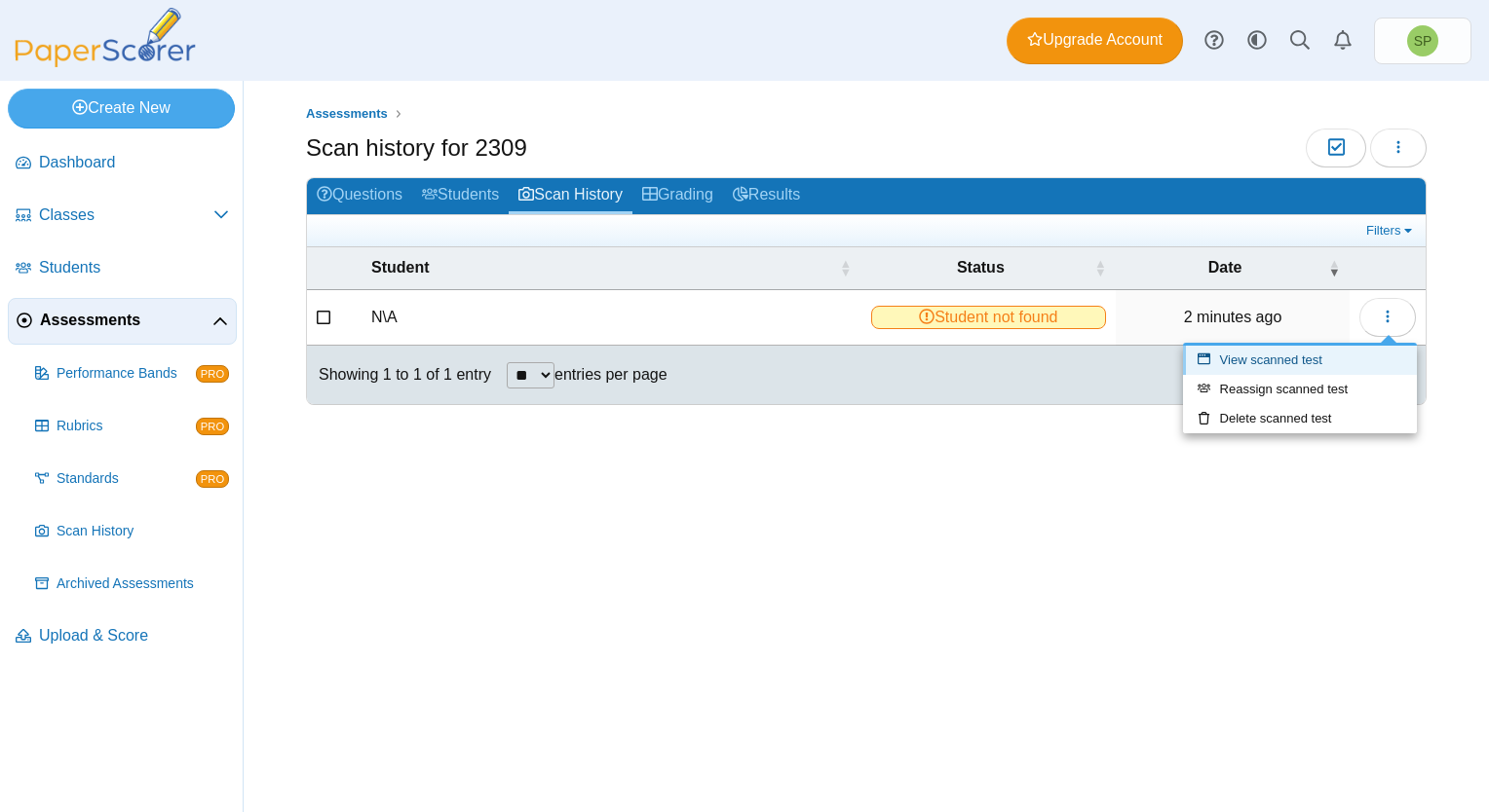
click at [1276, 356] on link "View scanned test" at bounding box center [1299, 360] width 234 height 29
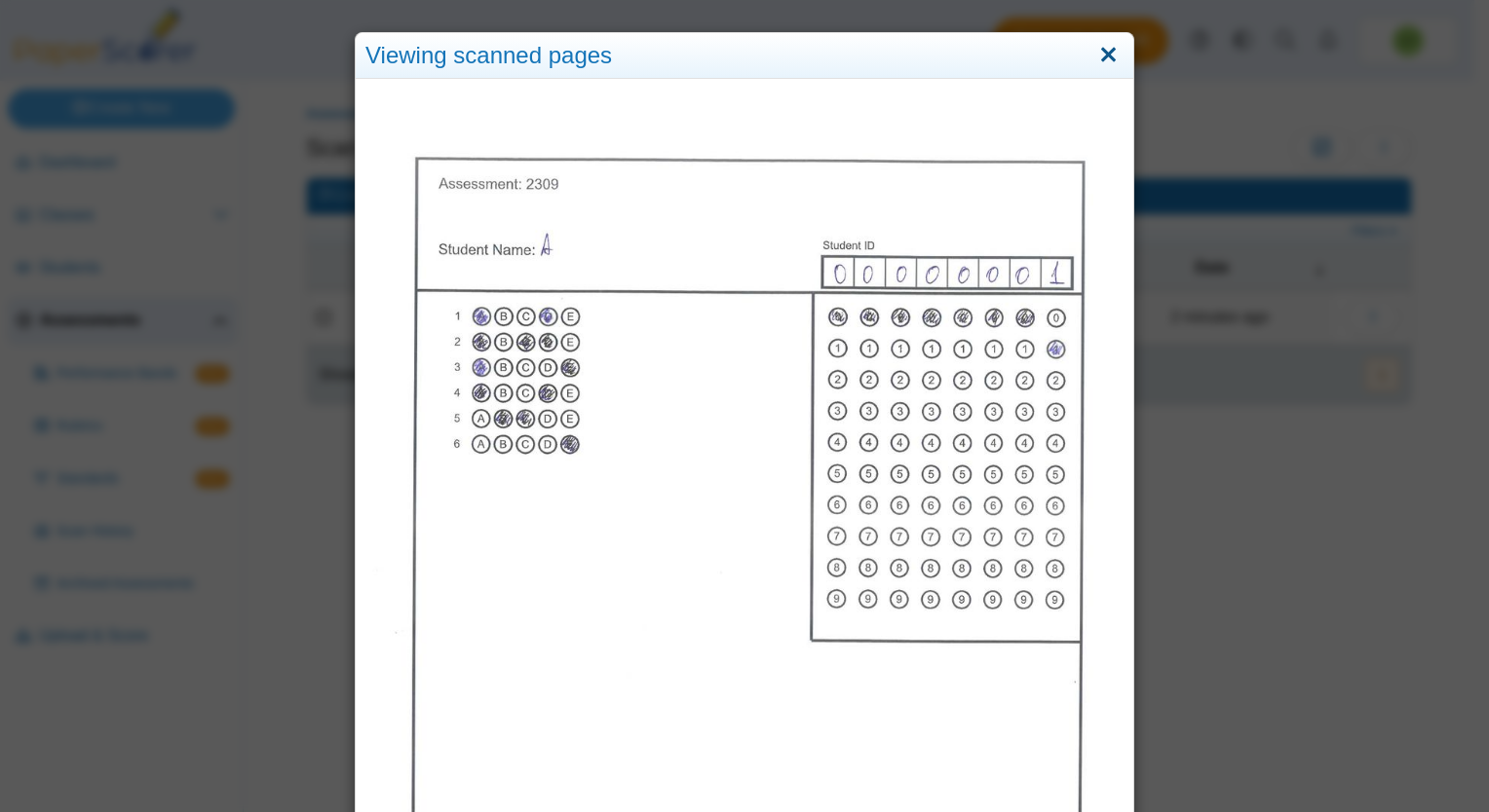
click at [1106, 57] on link "Close" at bounding box center [1108, 55] width 30 height 33
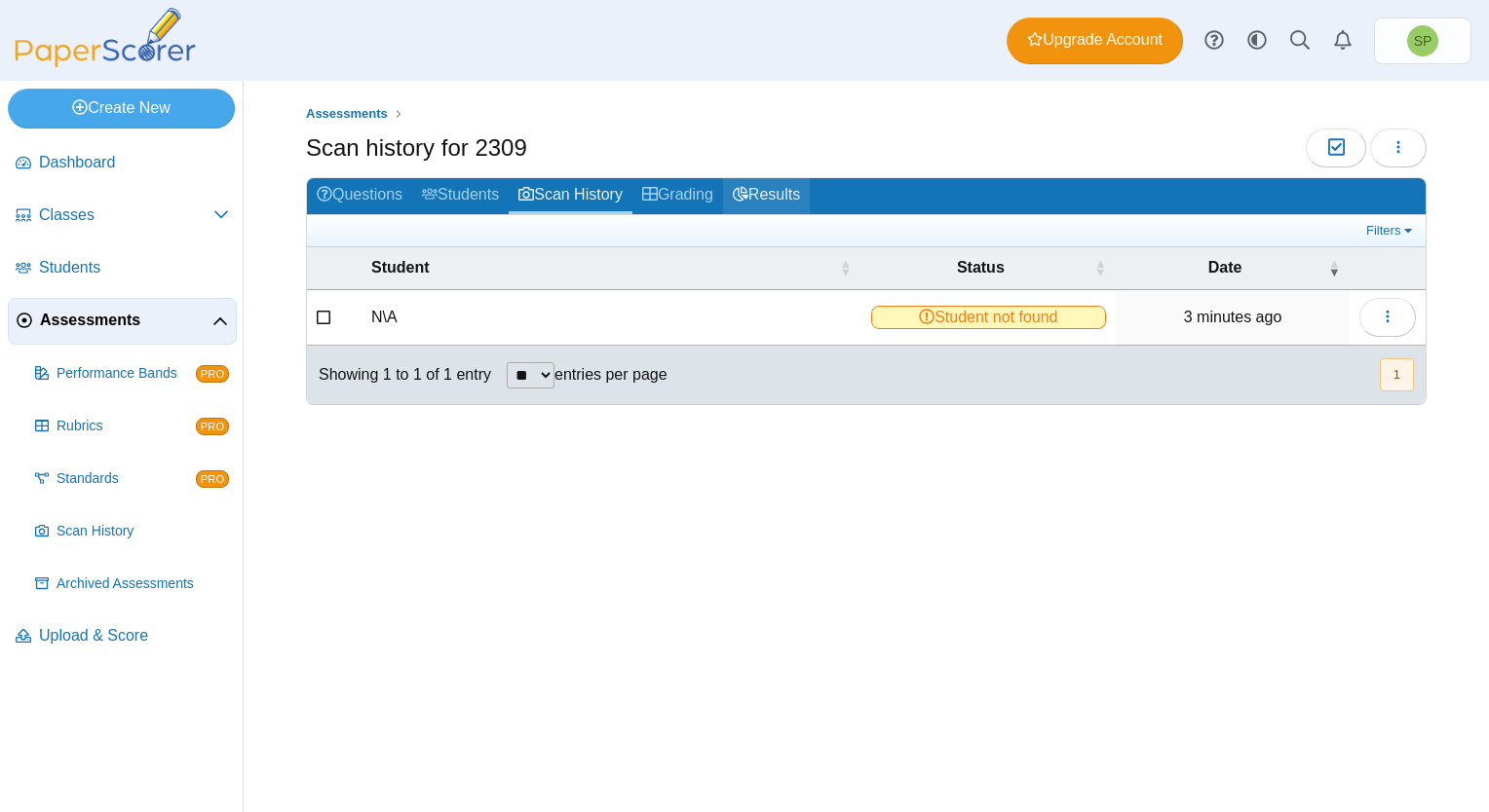
click at [771, 189] on link "Results" at bounding box center [765, 197] width 87 height 36
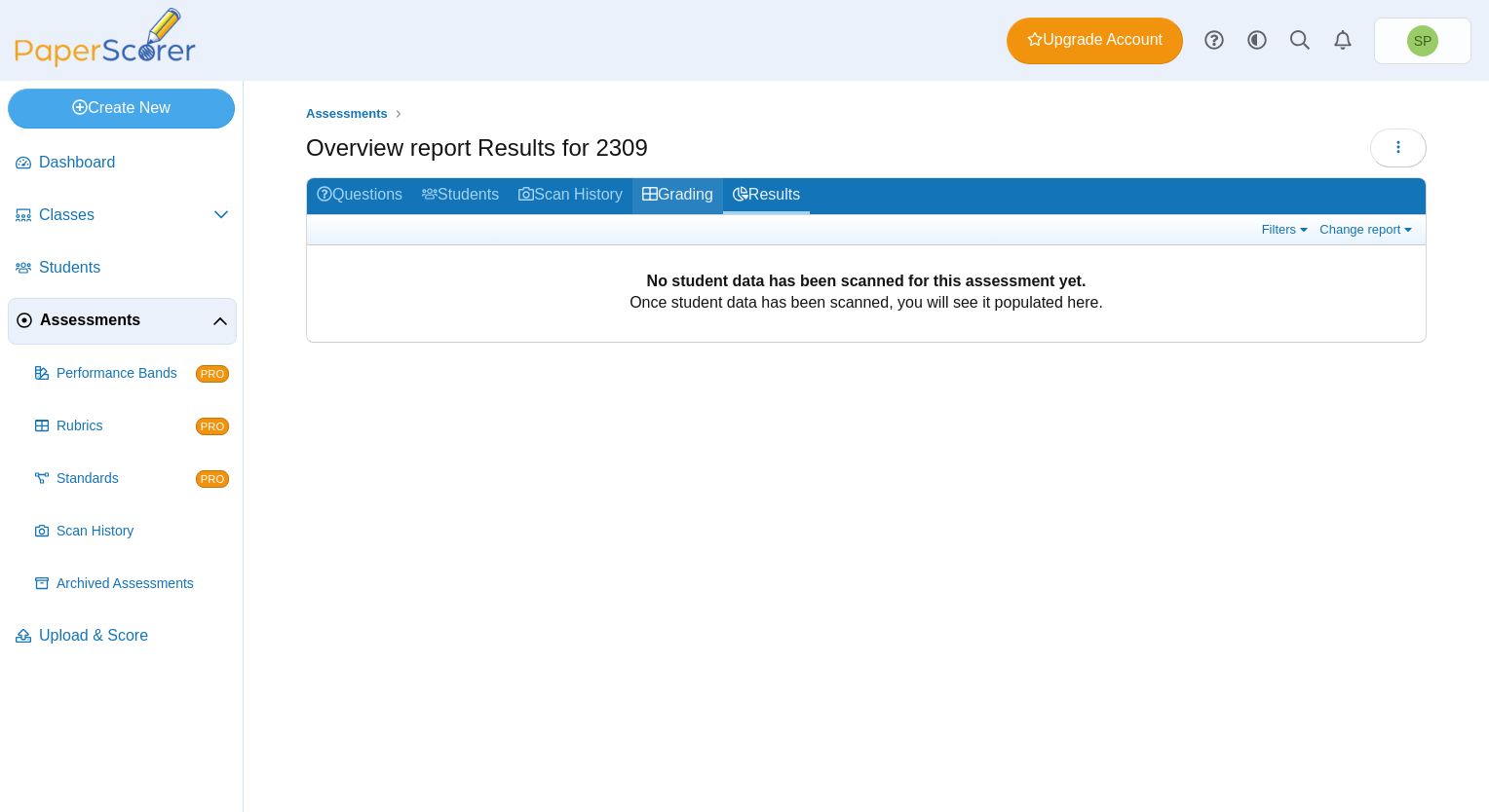
click at [700, 190] on link "Grading" at bounding box center [678, 197] width 91 height 36
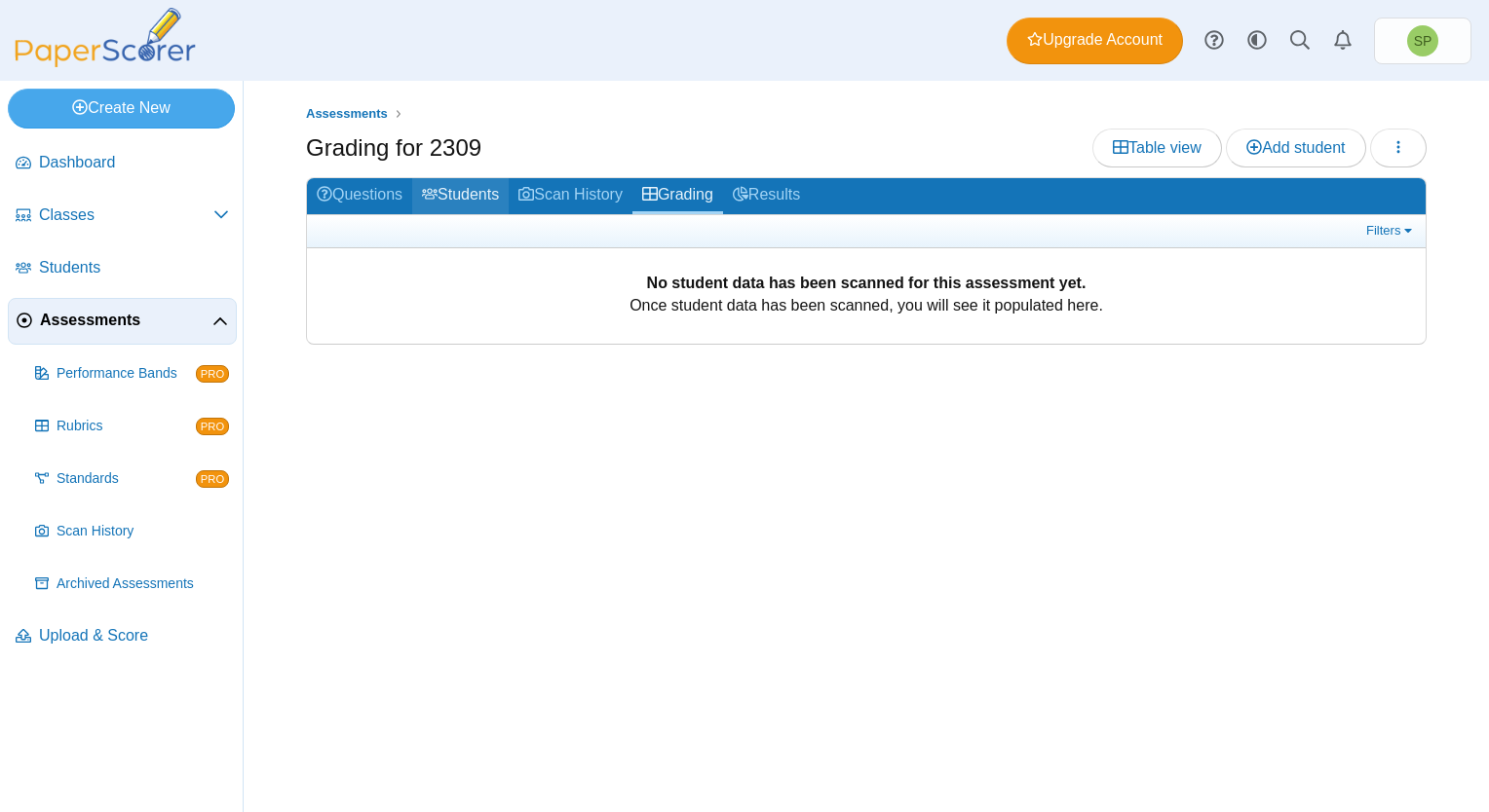
click at [494, 189] on link "Students" at bounding box center [460, 197] width 97 height 36
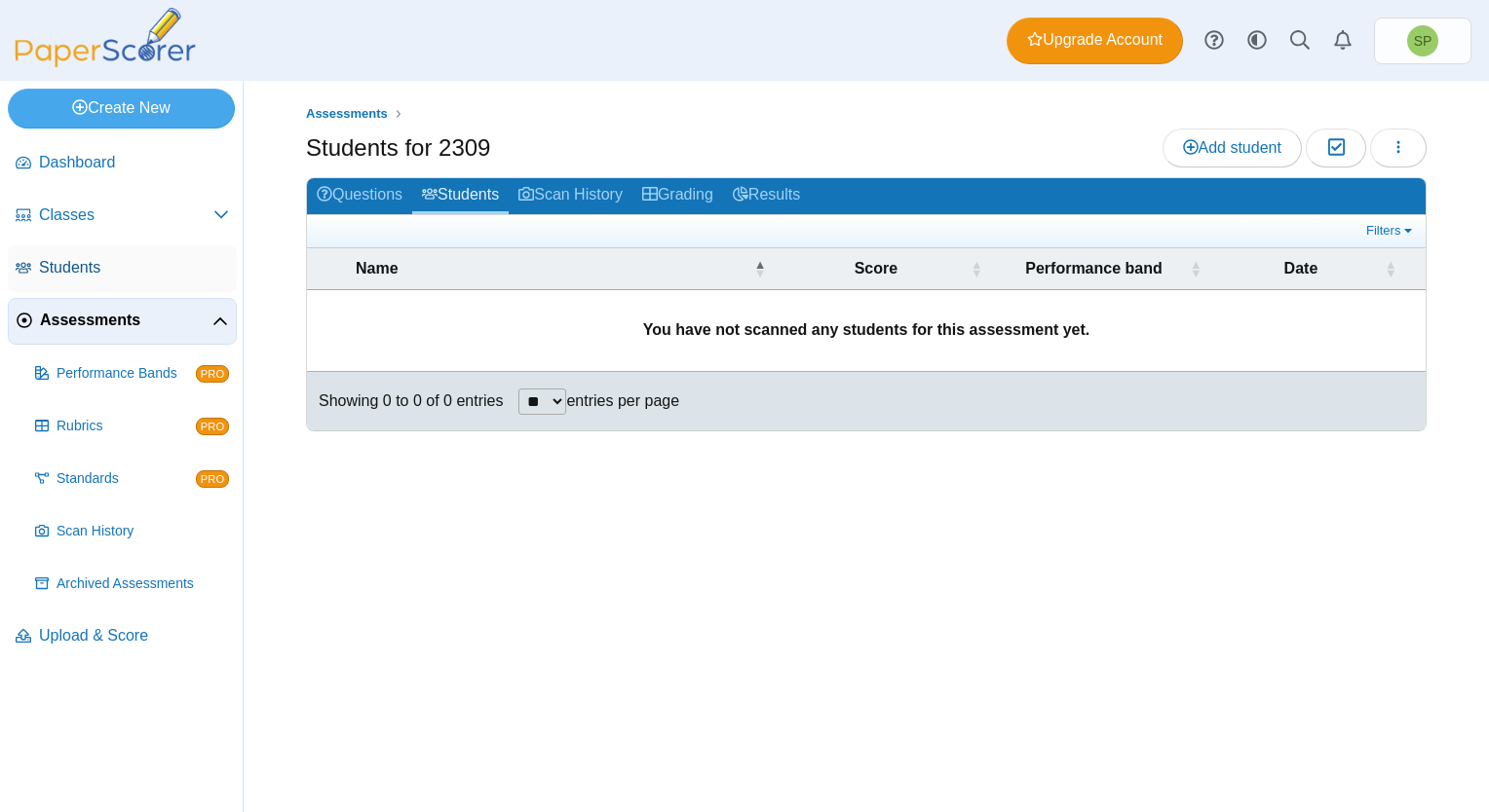
click at [78, 267] on span "Students" at bounding box center [134, 267] width 190 height 21
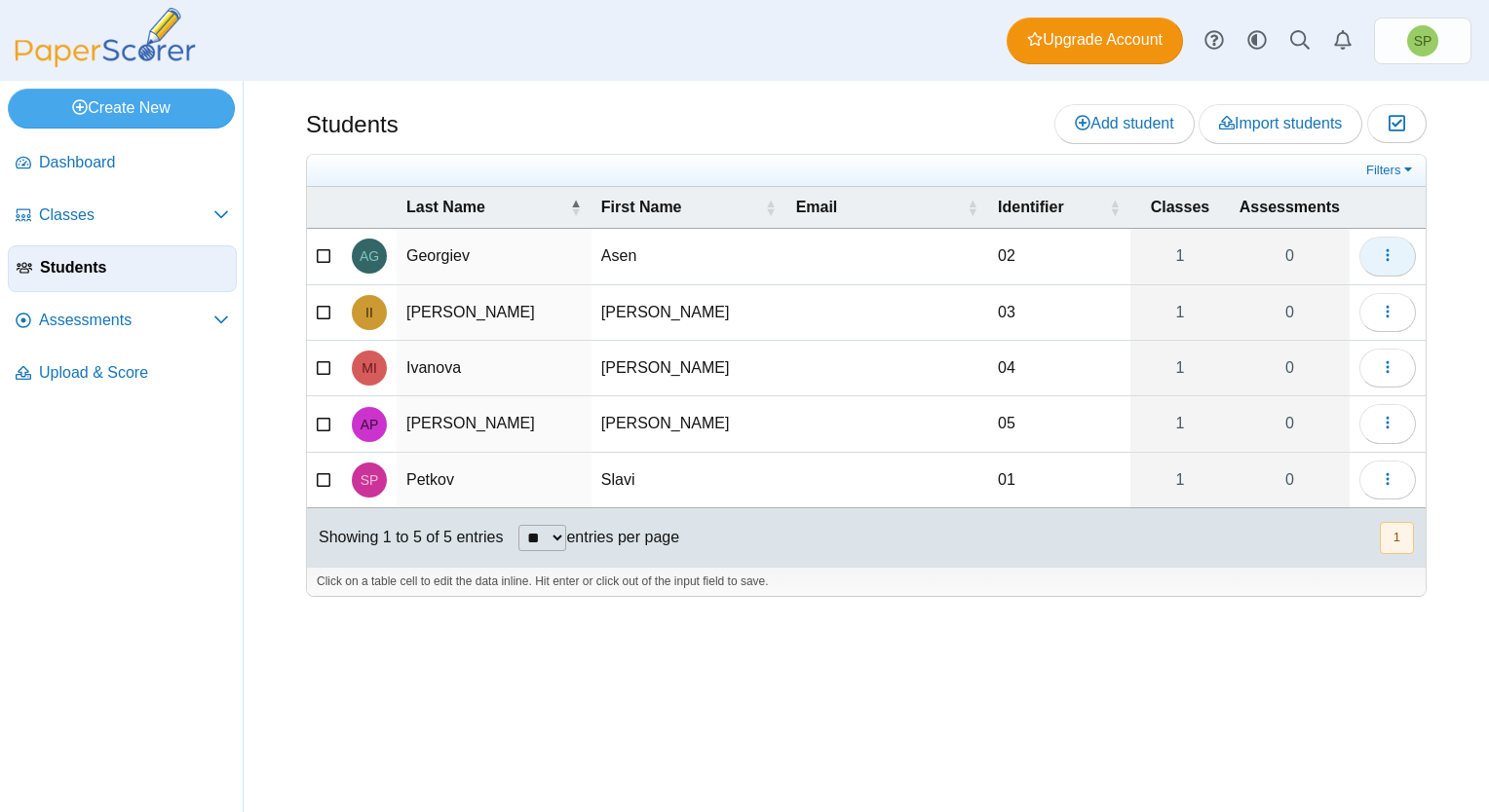
click at [1374, 261] on button "button" at bounding box center [1387, 255] width 57 height 39
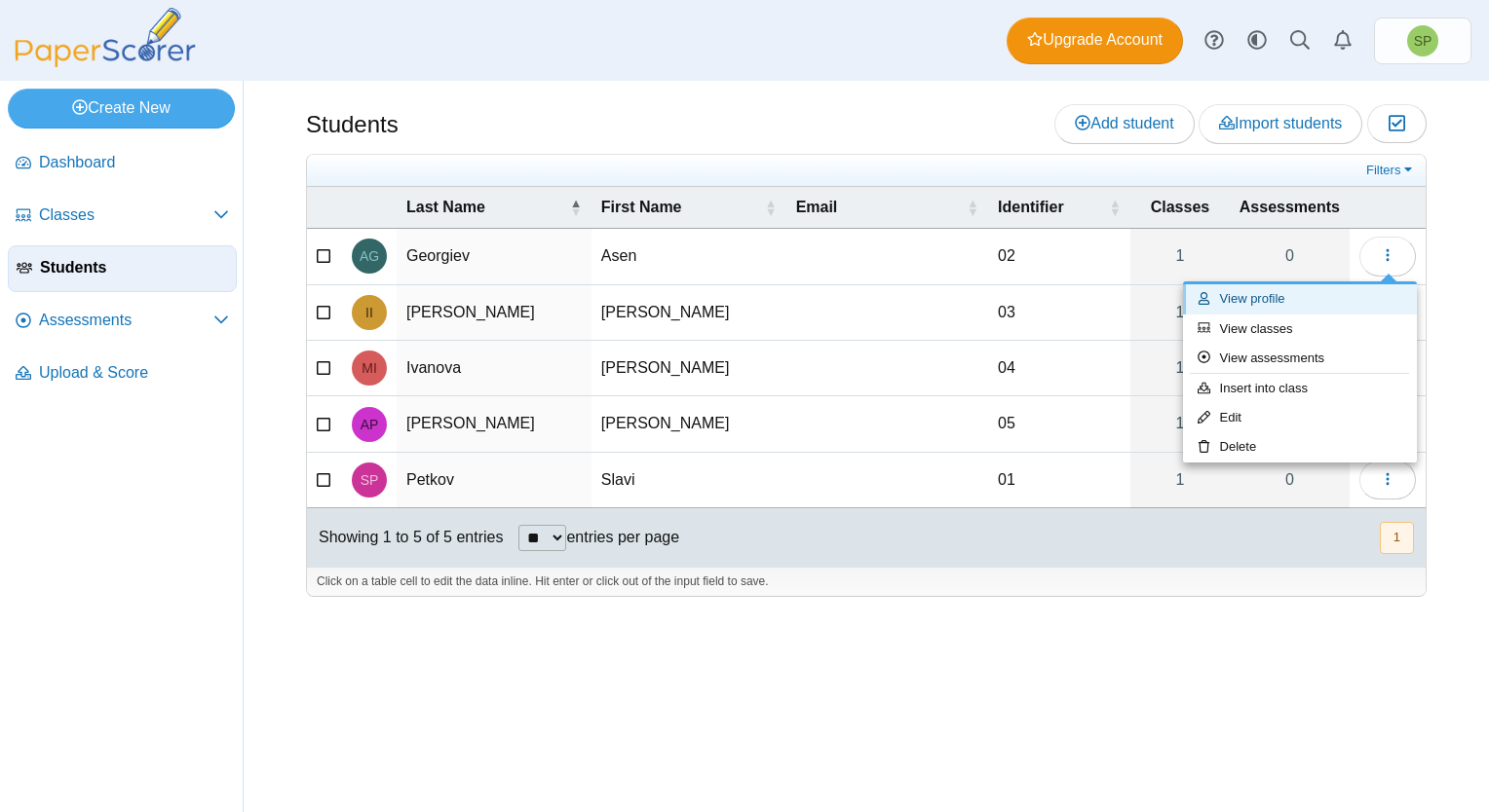
click at [1267, 294] on link "View profile" at bounding box center [1299, 298] width 234 height 29
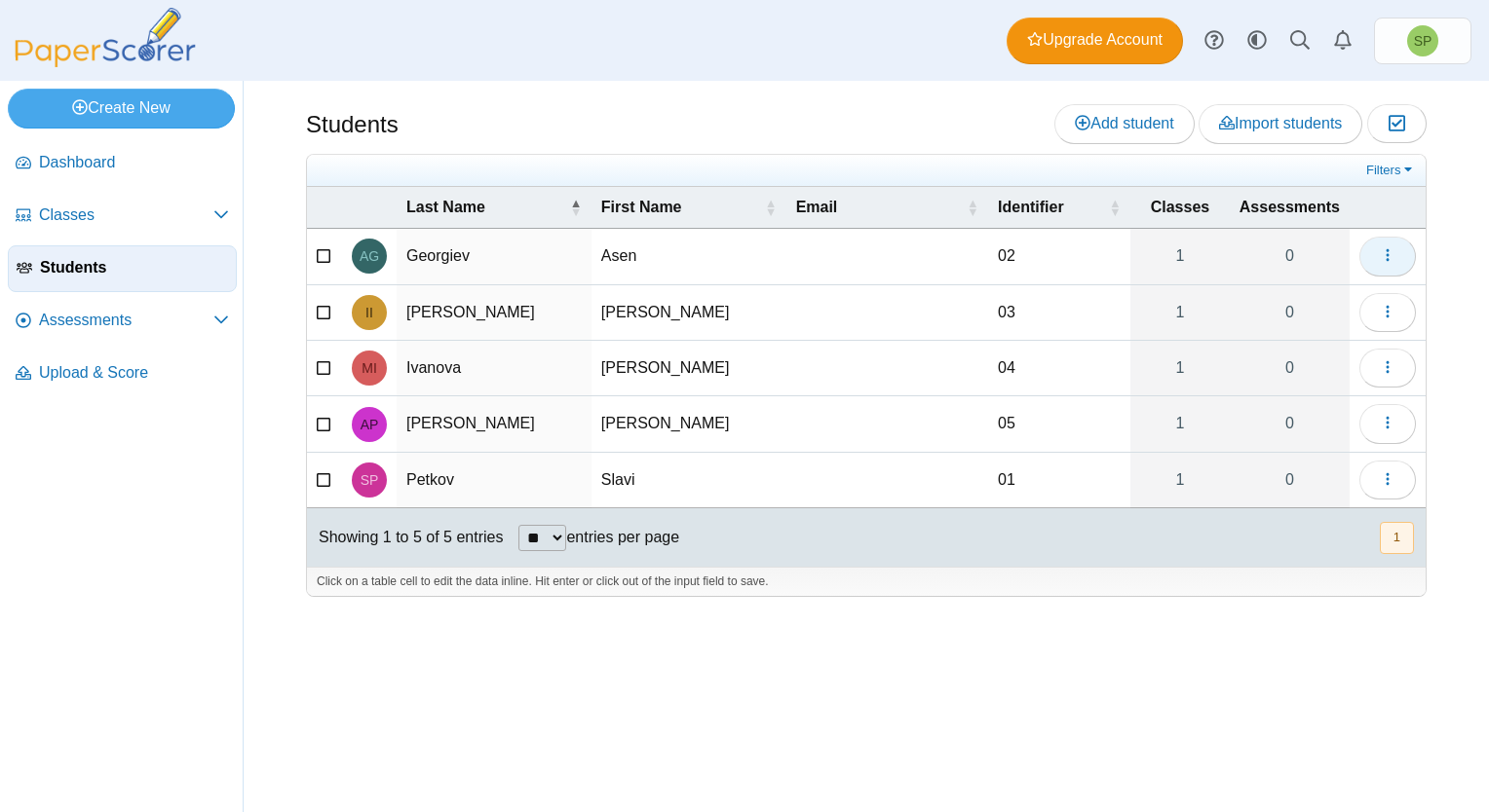
click at [1398, 255] on button "button" at bounding box center [1387, 255] width 57 height 39
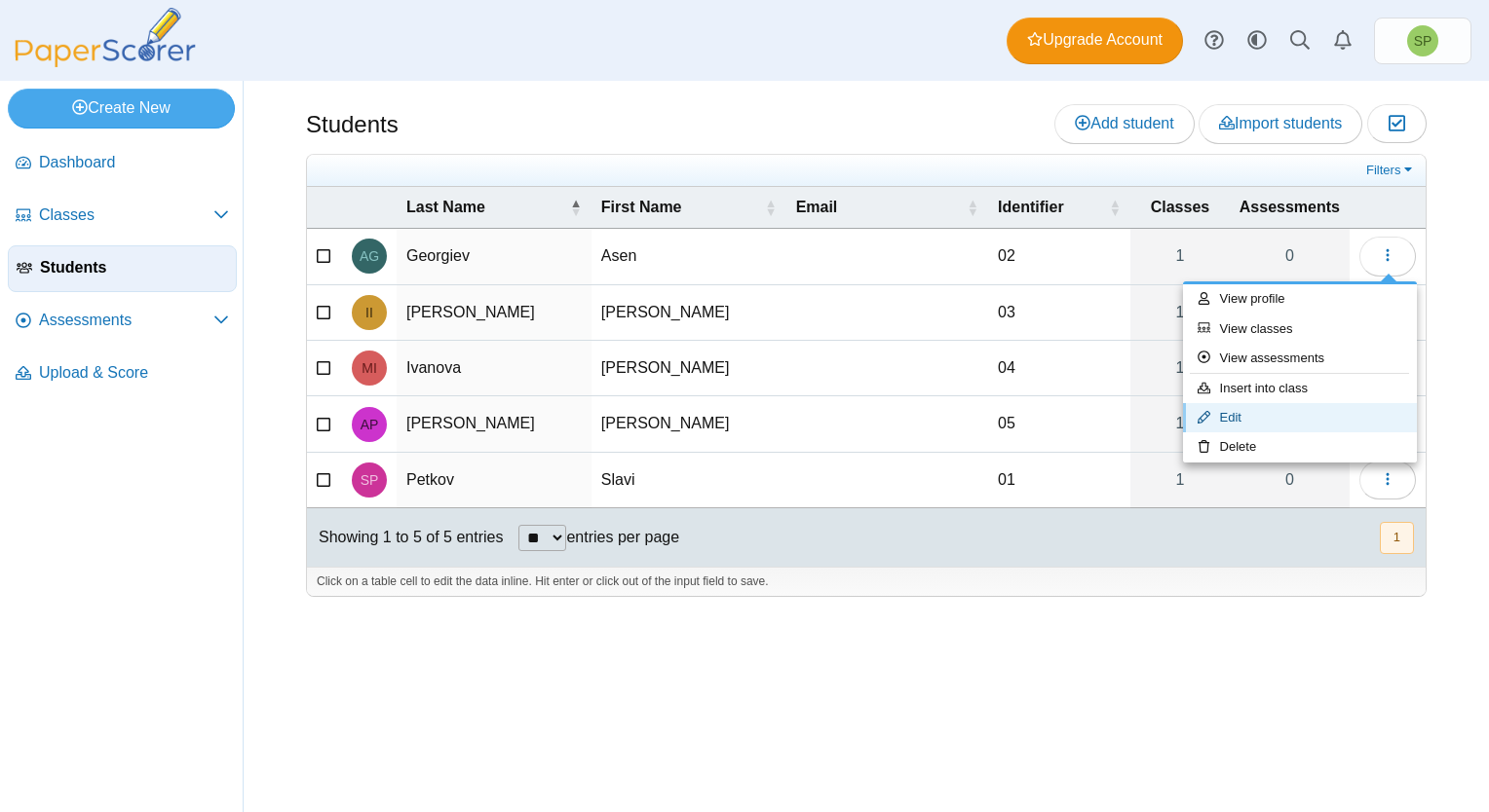
click at [1276, 411] on link "Edit" at bounding box center [1299, 417] width 234 height 29
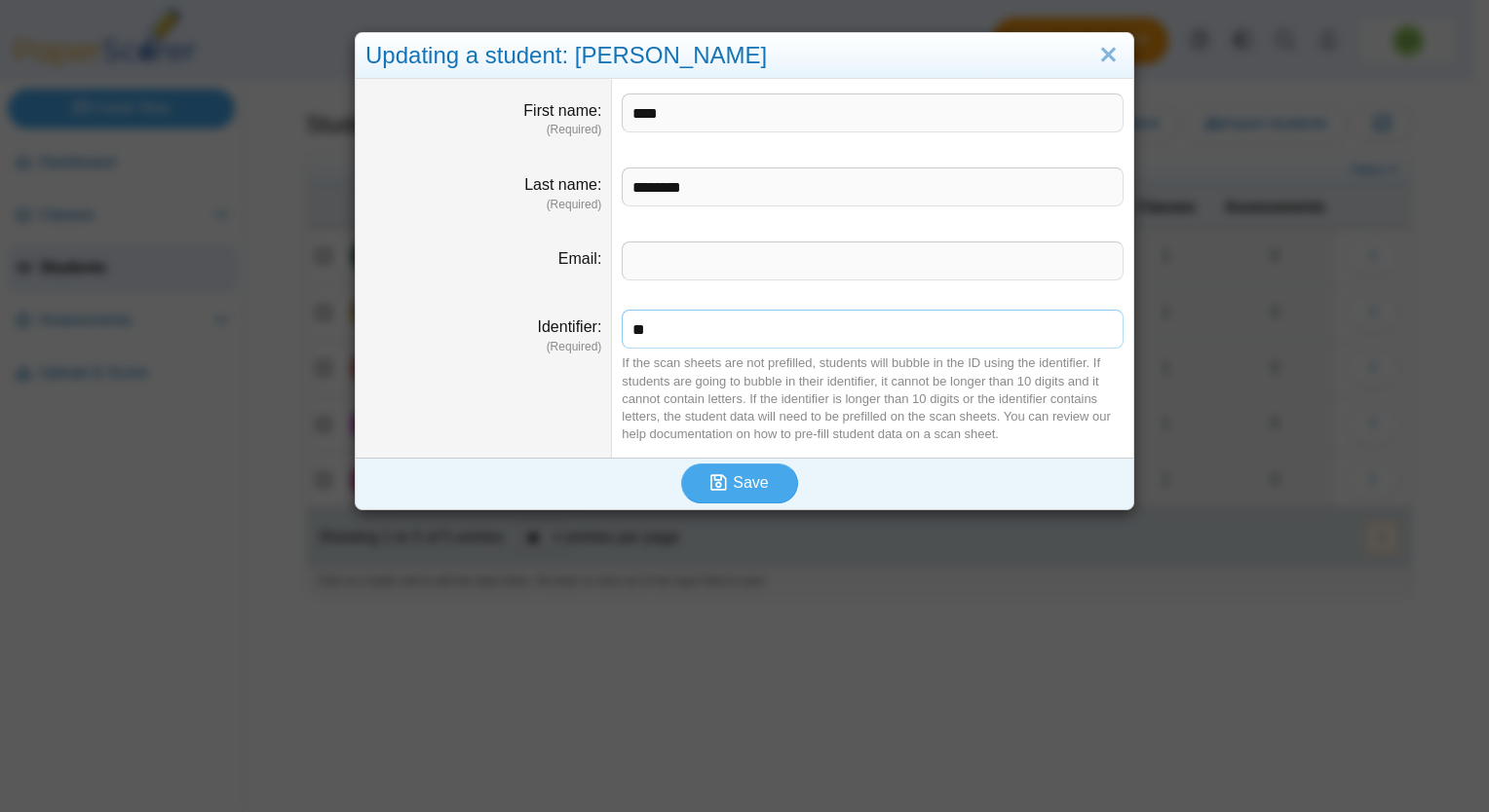
click at [626, 325] on input "**" at bounding box center [872, 328] width 502 height 39
drag, startPoint x: 697, startPoint y: 328, endPoint x: 620, endPoint y: 327, distance: 77.0
click at [622, 327] on input "********" at bounding box center [872, 328] width 502 height 39
type input "********"
click at [744, 474] on span "Save" at bounding box center [749, 482] width 35 height 17
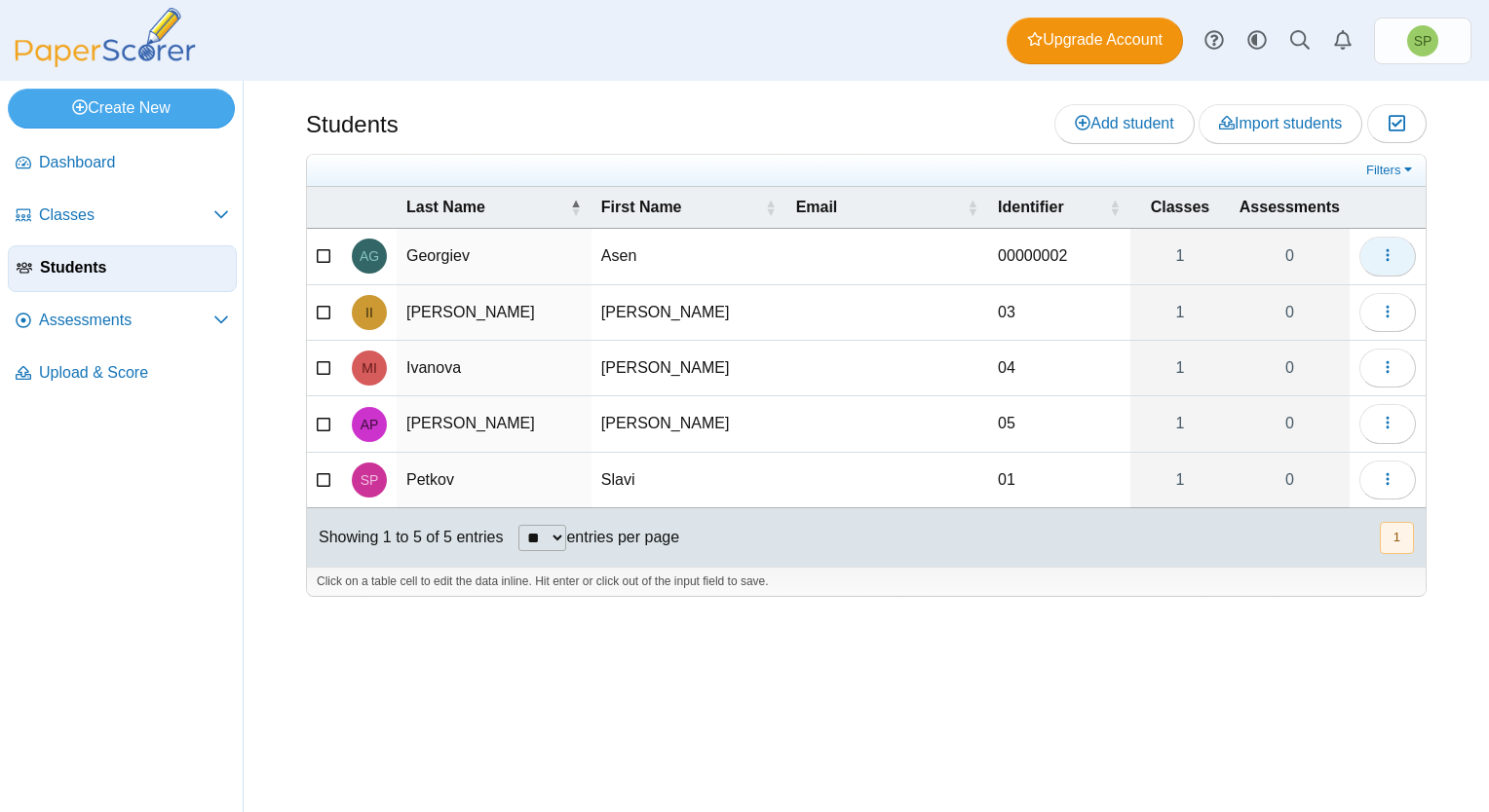
click at [1385, 250] on icon "button" at bounding box center [1387, 255] width 16 height 16
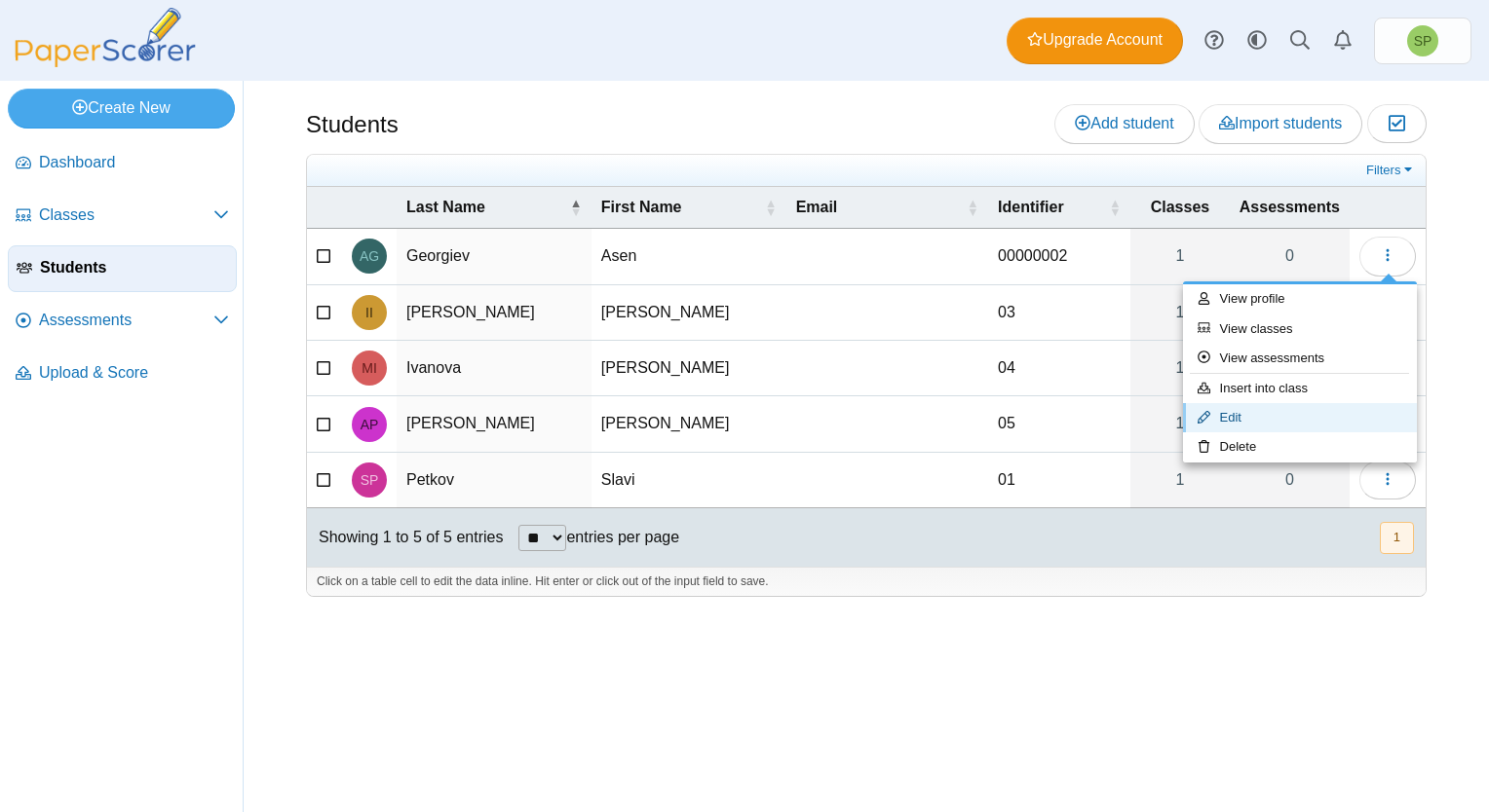
click at [1247, 412] on link "Edit" at bounding box center [1299, 417] width 234 height 29
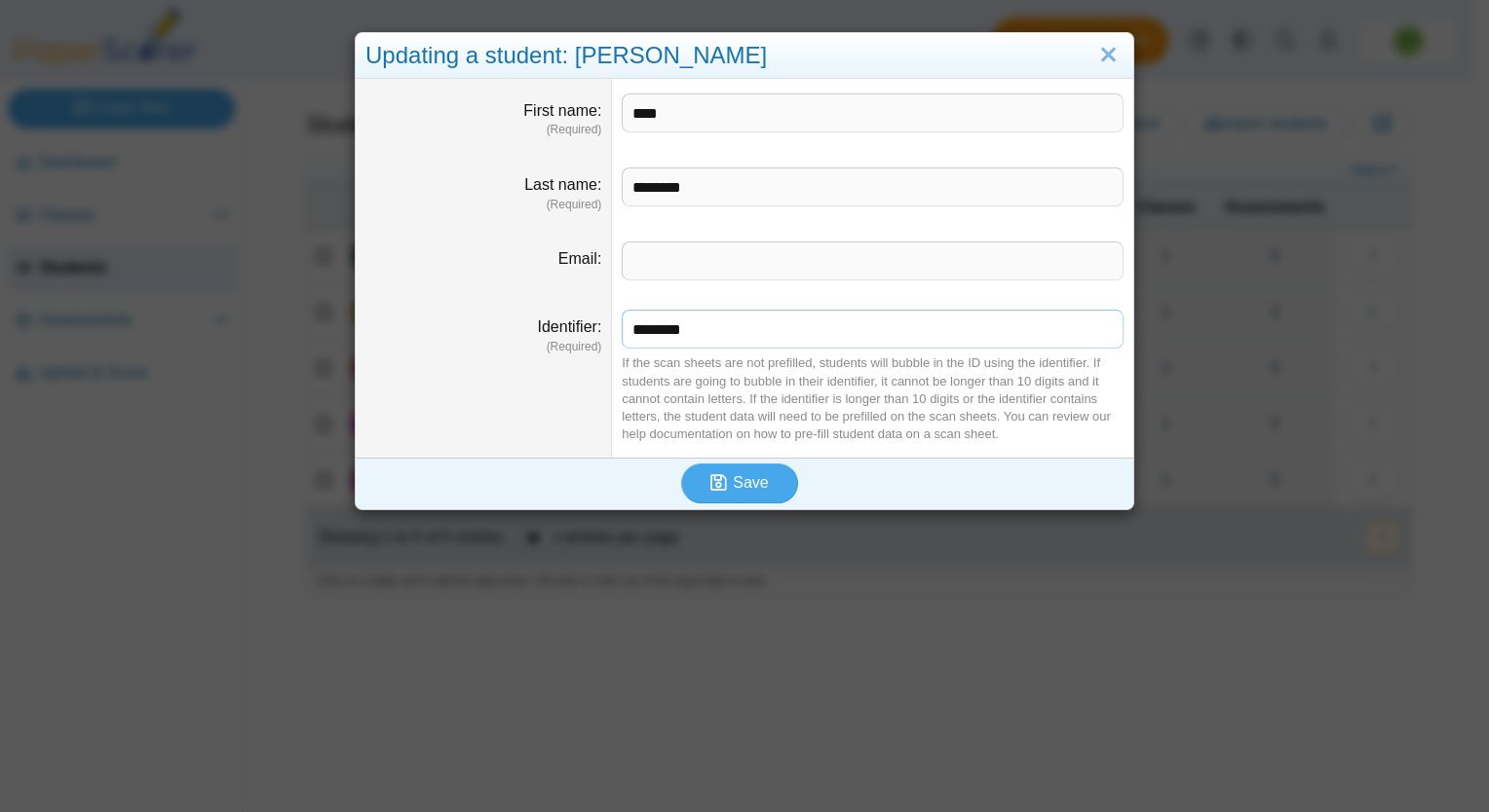
click at [696, 336] on input "********" at bounding box center [872, 328] width 502 height 39
type input "********"
click at [711, 487] on use "submit" at bounding box center [719, 482] width 17 height 17
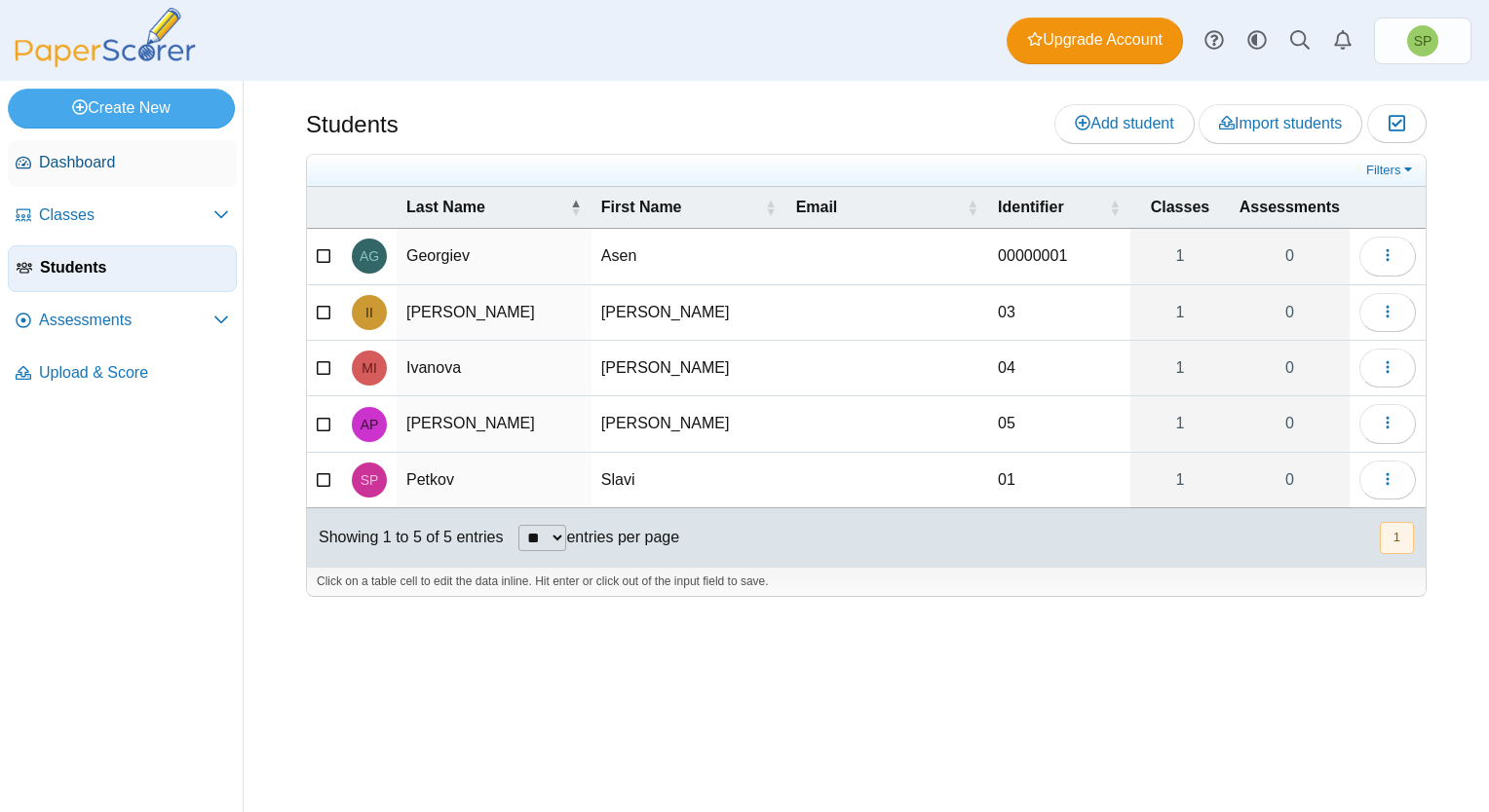
click at [96, 161] on span "Dashboard" at bounding box center [134, 162] width 190 height 21
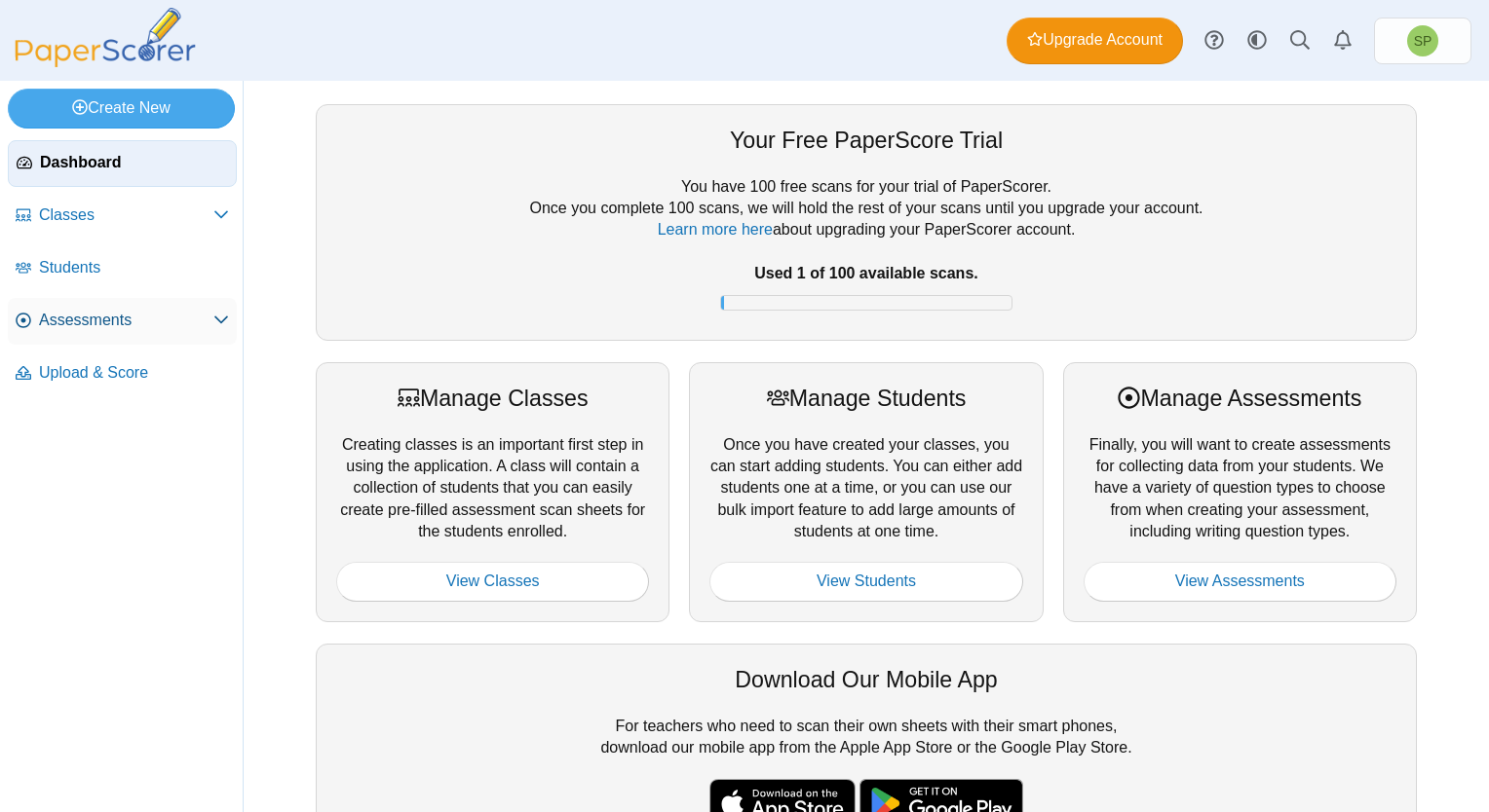
click at [96, 317] on span "Assessments" at bounding box center [126, 319] width 175 height 21
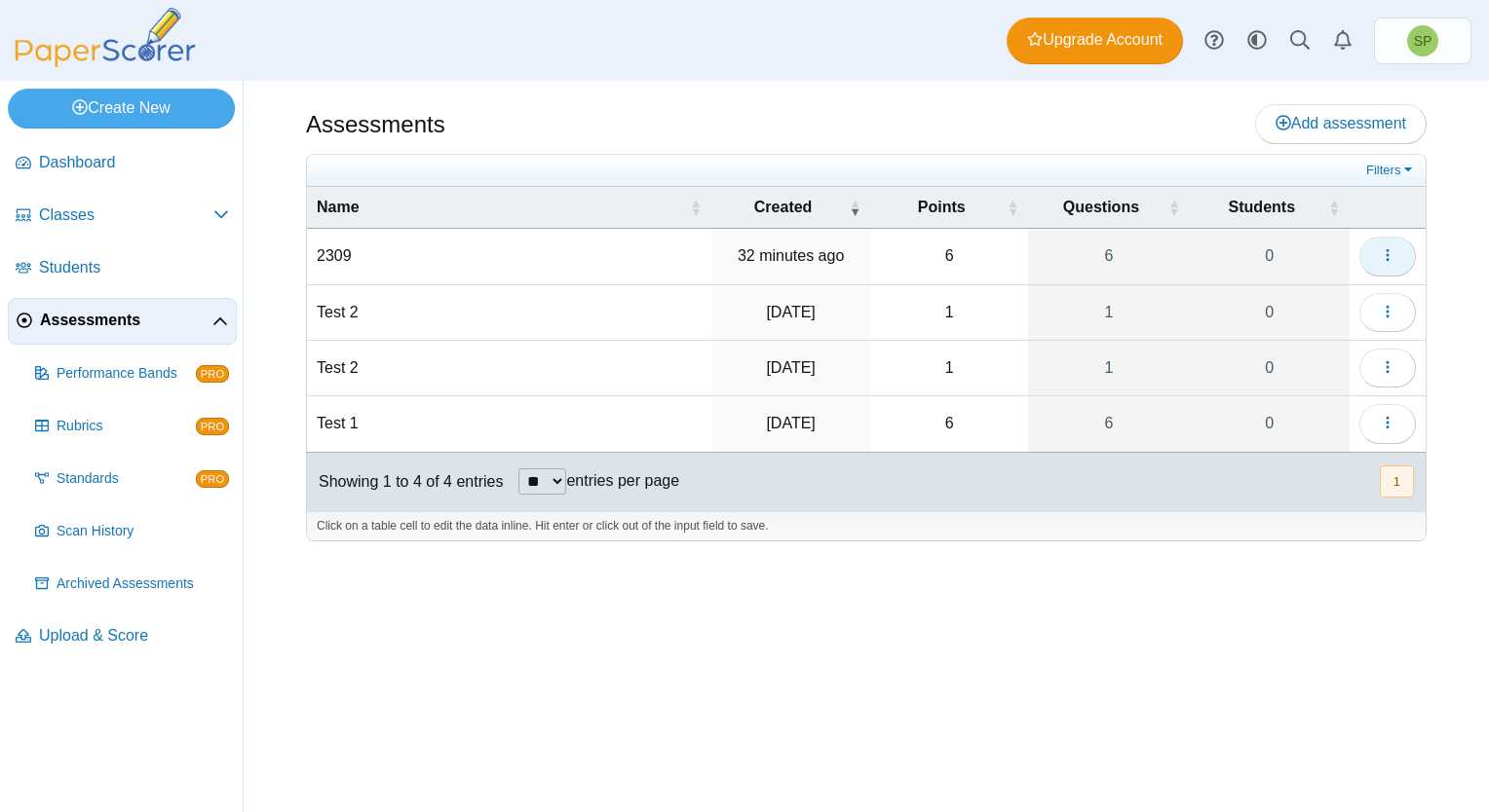
click at [1405, 256] on button "button" at bounding box center [1387, 255] width 57 height 39
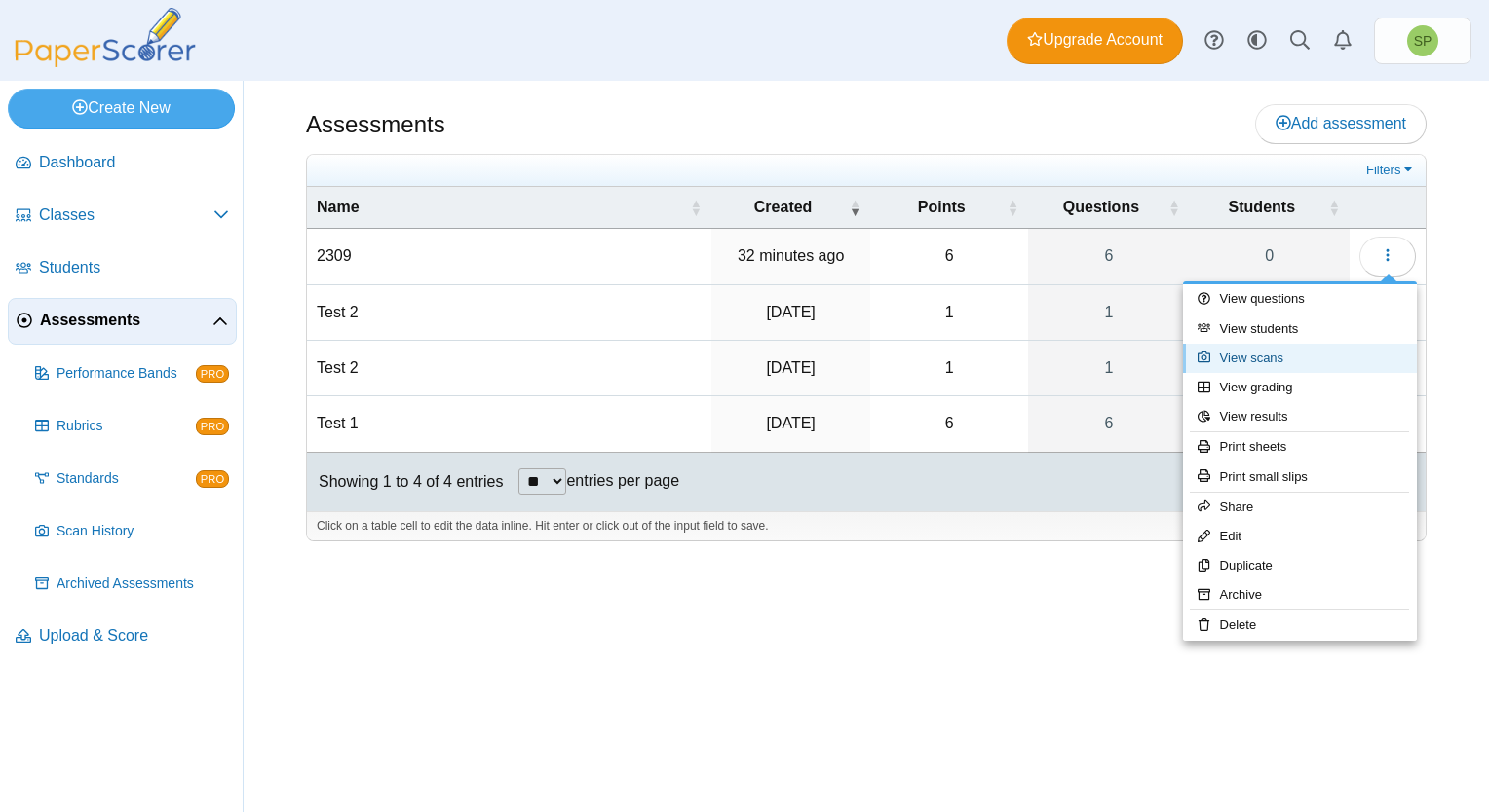
click at [1238, 356] on link "View scans" at bounding box center [1299, 358] width 234 height 29
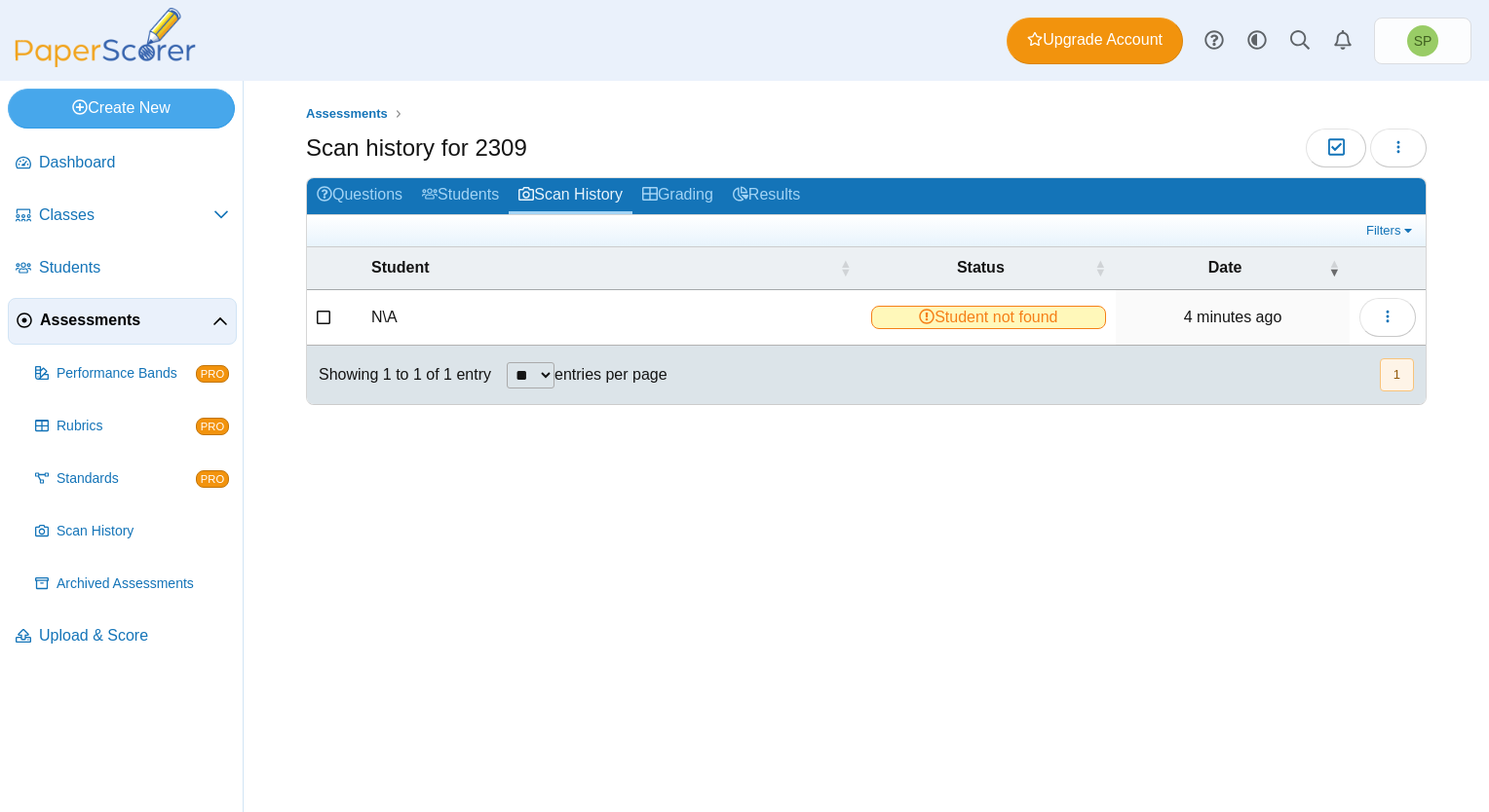
click at [1043, 313] on span "Student not found" at bounding box center [989, 317] width 236 height 23
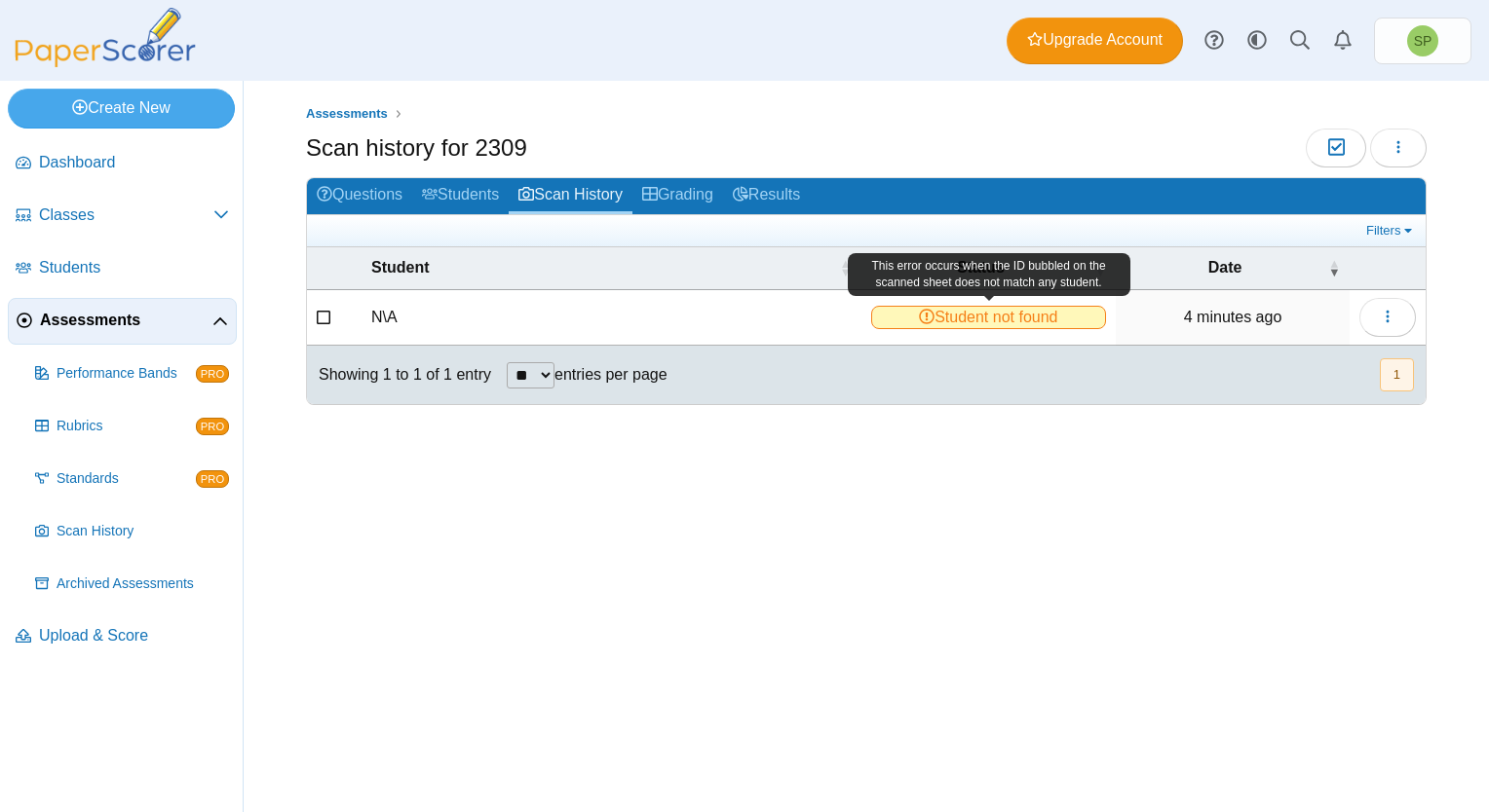
click at [1070, 312] on span "Student not found" at bounding box center [989, 317] width 236 height 23
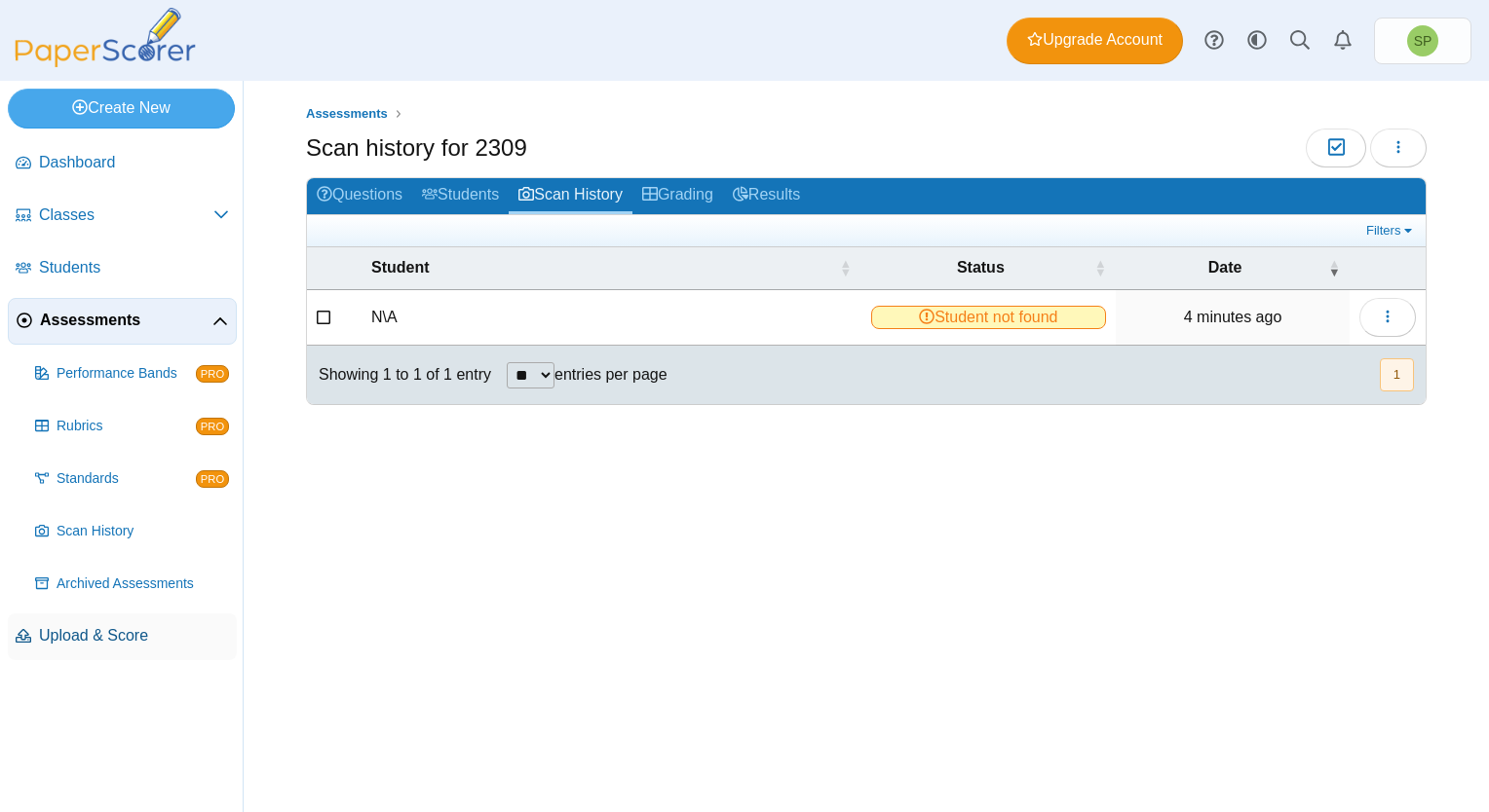
click at [100, 629] on span "Upload & Score" at bounding box center [134, 635] width 190 height 21
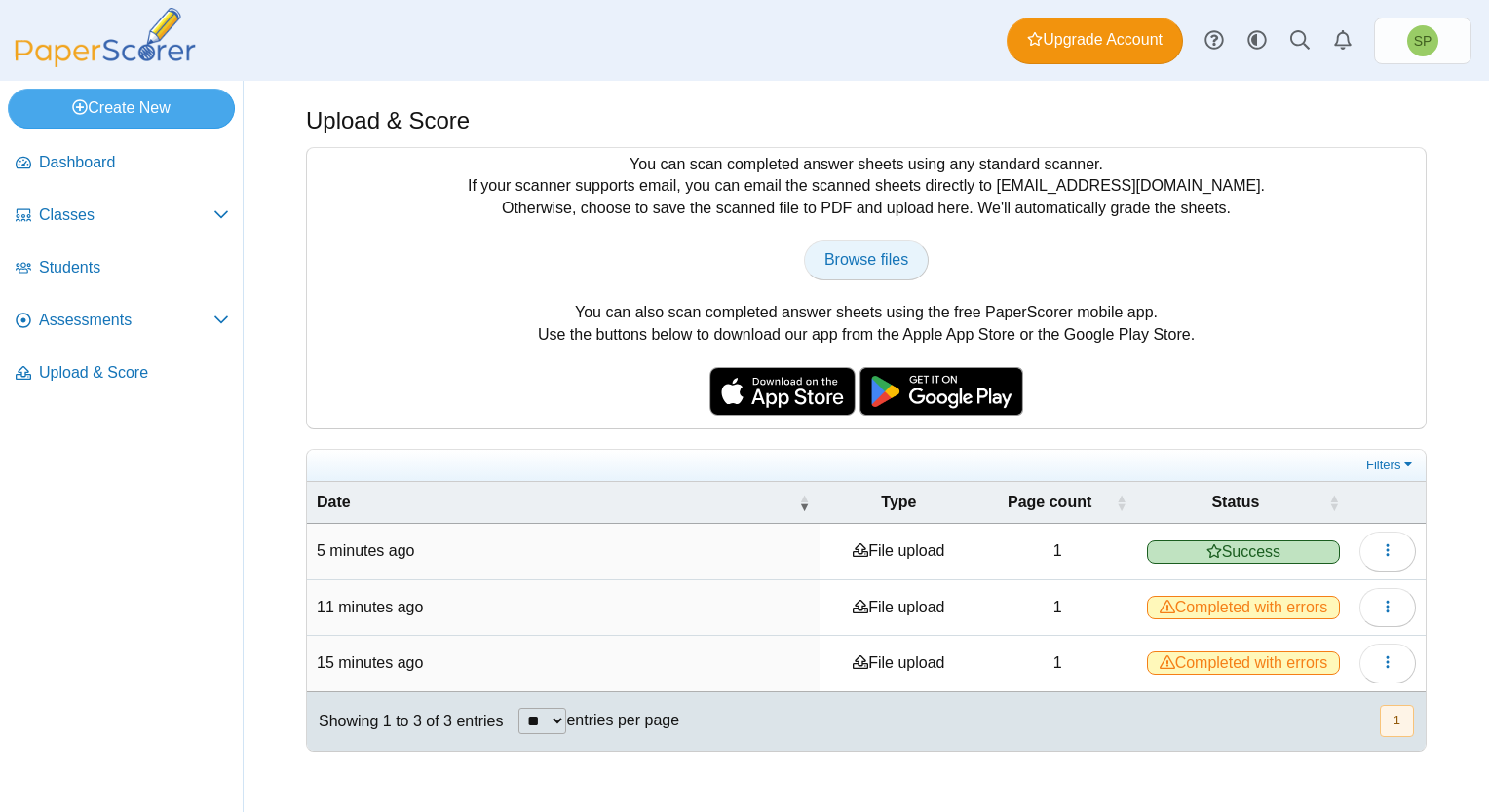
click at [868, 263] on span "Browse files" at bounding box center [866, 259] width 84 height 17
type input "**********"
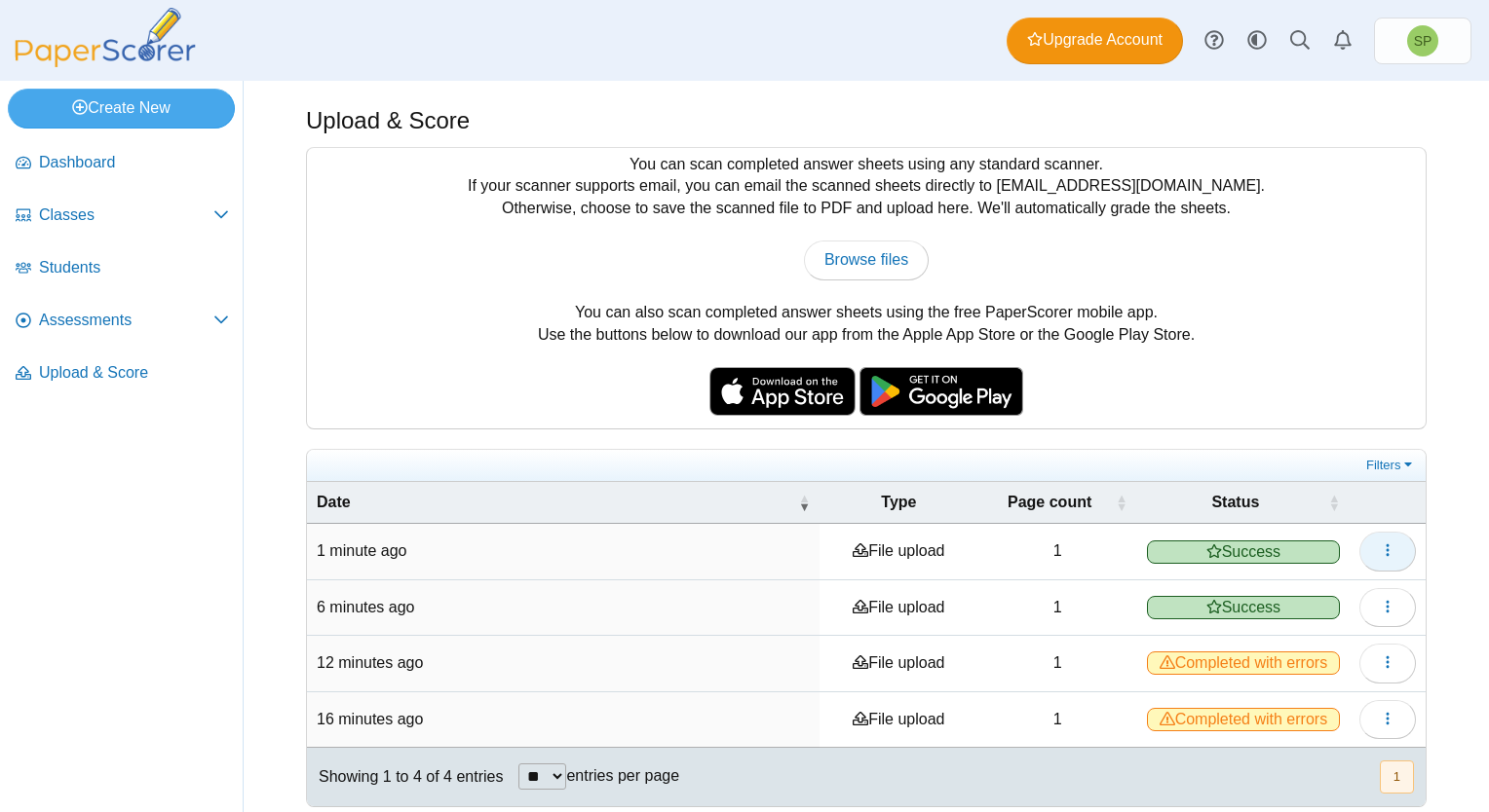
click at [1379, 552] on icon "button" at bounding box center [1387, 551] width 16 height 16
click at [126, 527] on nav "Dashboard Classes PRO" at bounding box center [121, 472] width 243 height 679
click at [107, 317] on span "Assessments" at bounding box center [126, 319] width 175 height 21
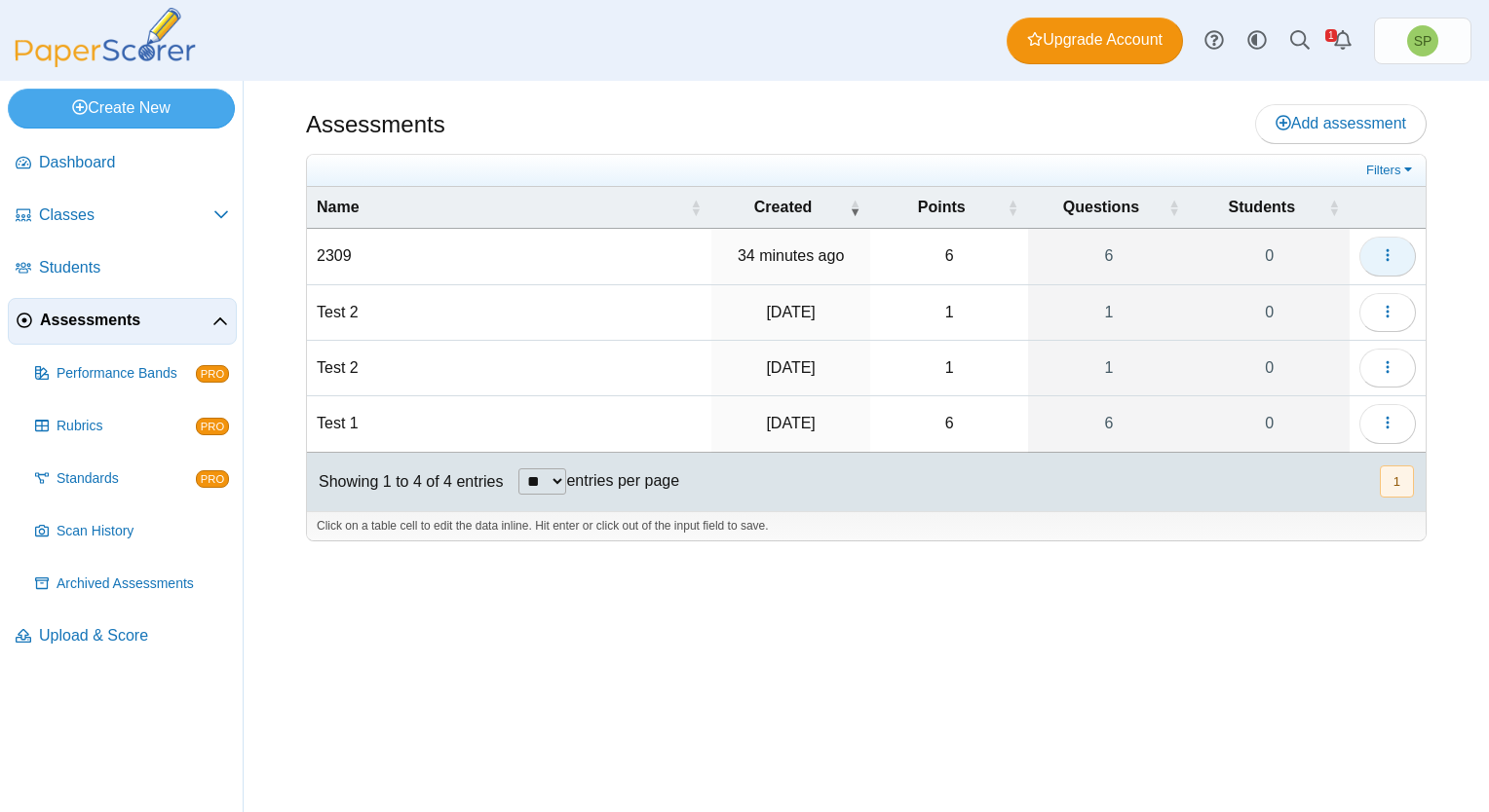
click at [1398, 259] on button "button" at bounding box center [1387, 255] width 57 height 39
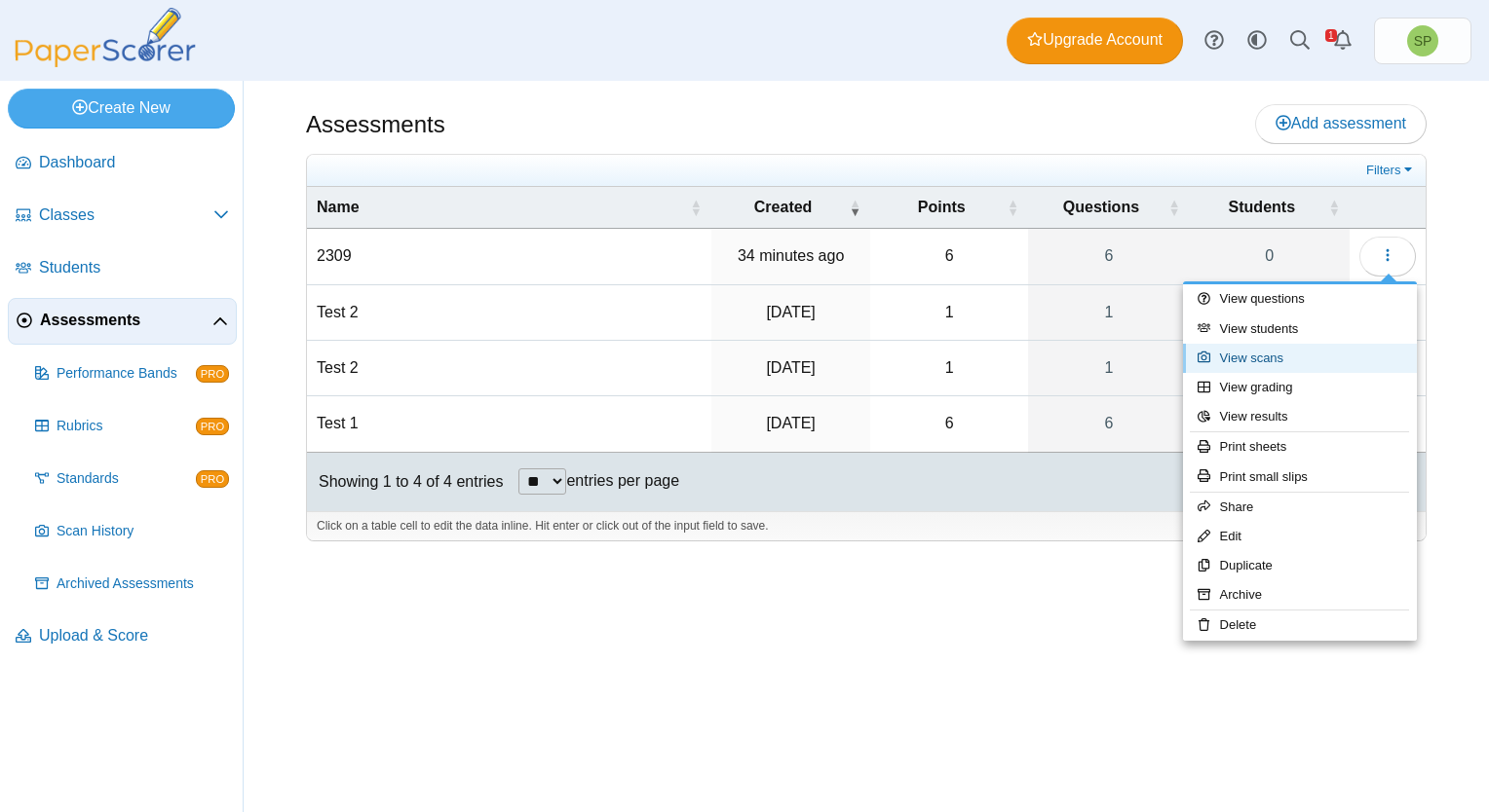
click at [1279, 356] on link "View scans" at bounding box center [1299, 358] width 234 height 29
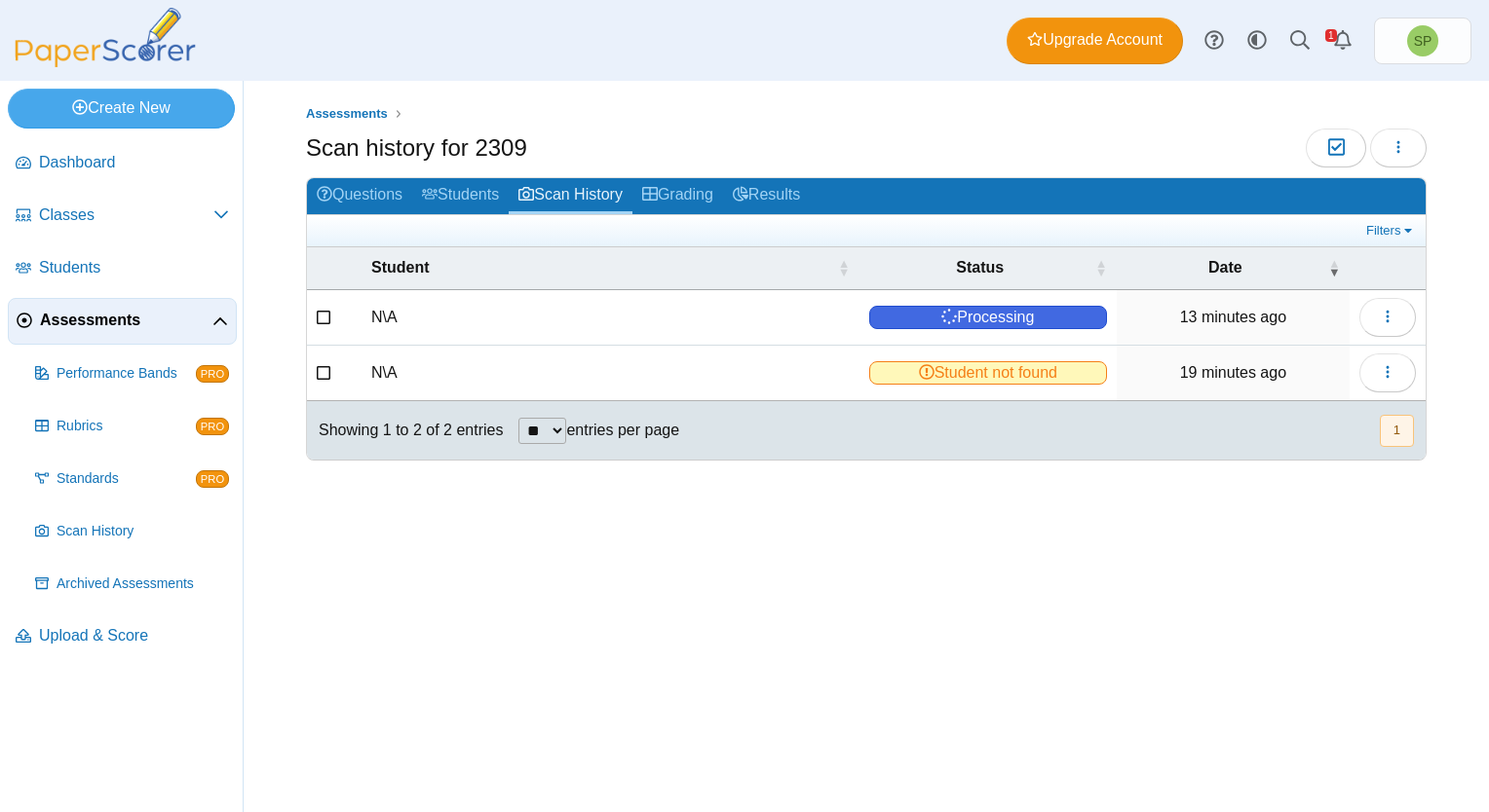
click at [1361, 779] on div "Assessments Scan history for 2309 Moderation 0 Loading…" at bounding box center [866, 446] width 1245 height 731
click at [791, 192] on link "Results" at bounding box center [765, 197] width 87 height 36
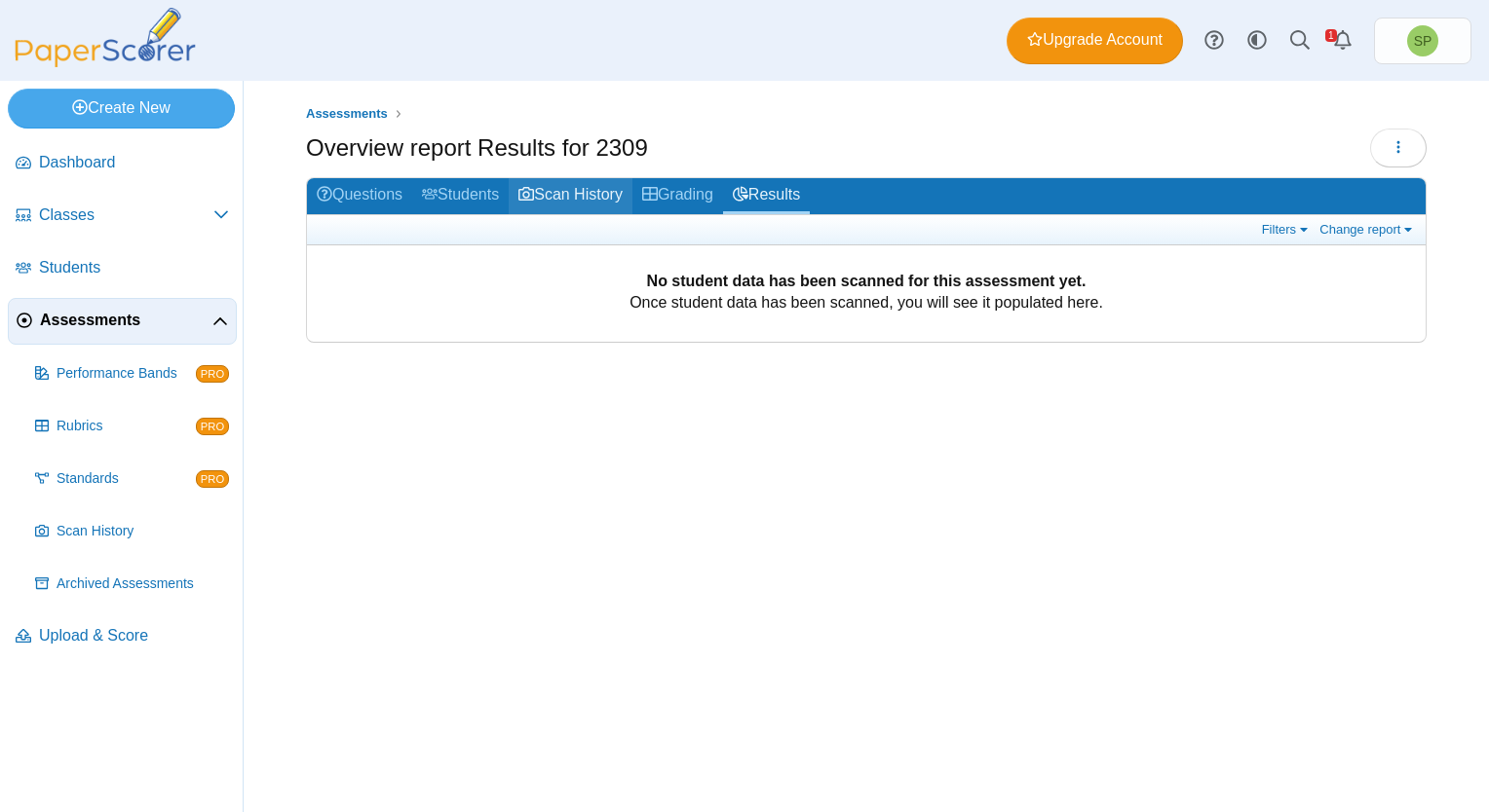
click at [600, 188] on link "Scan History" at bounding box center [571, 197] width 124 height 36
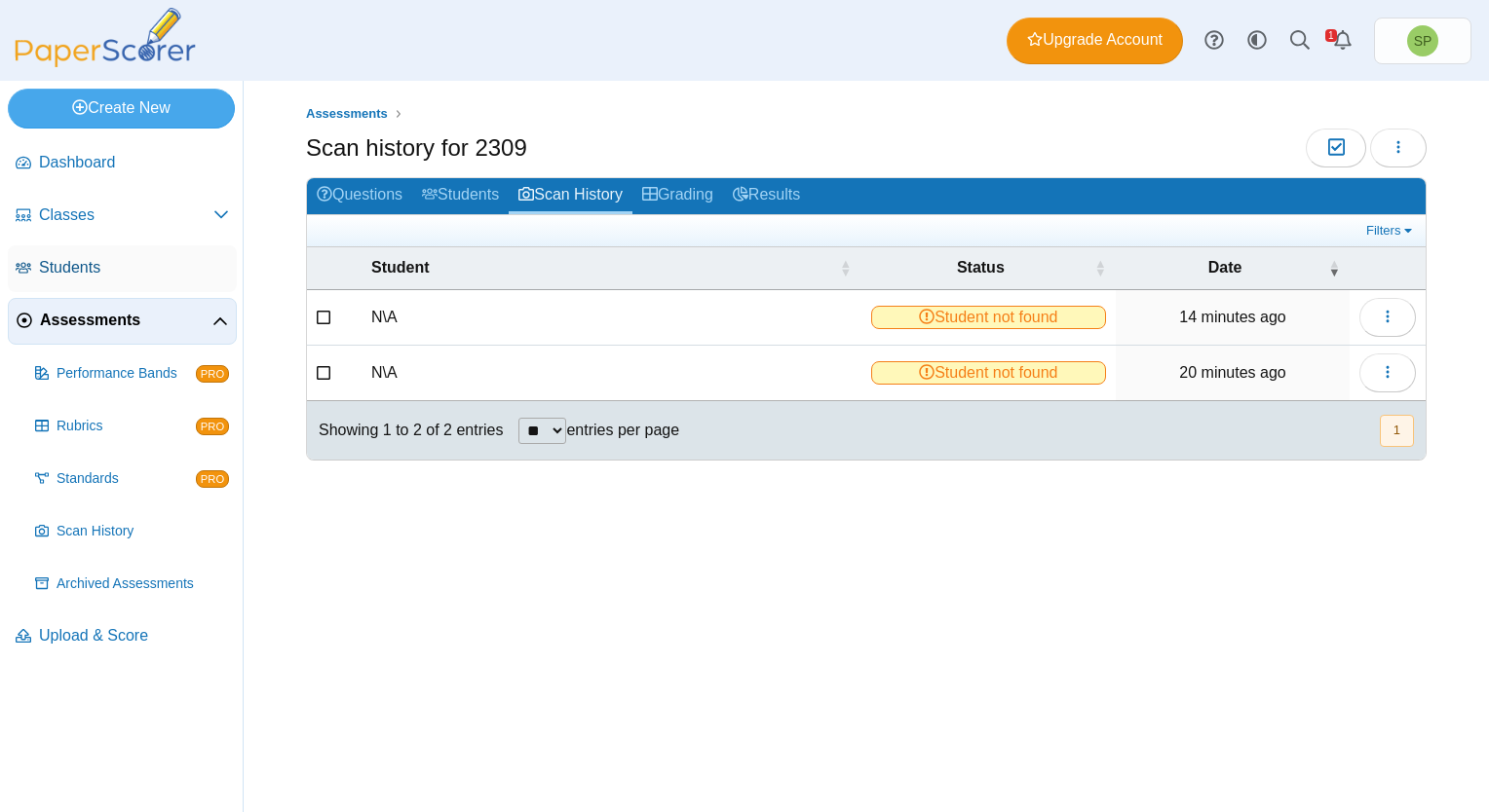
click at [96, 266] on span "Students" at bounding box center [134, 267] width 190 height 21
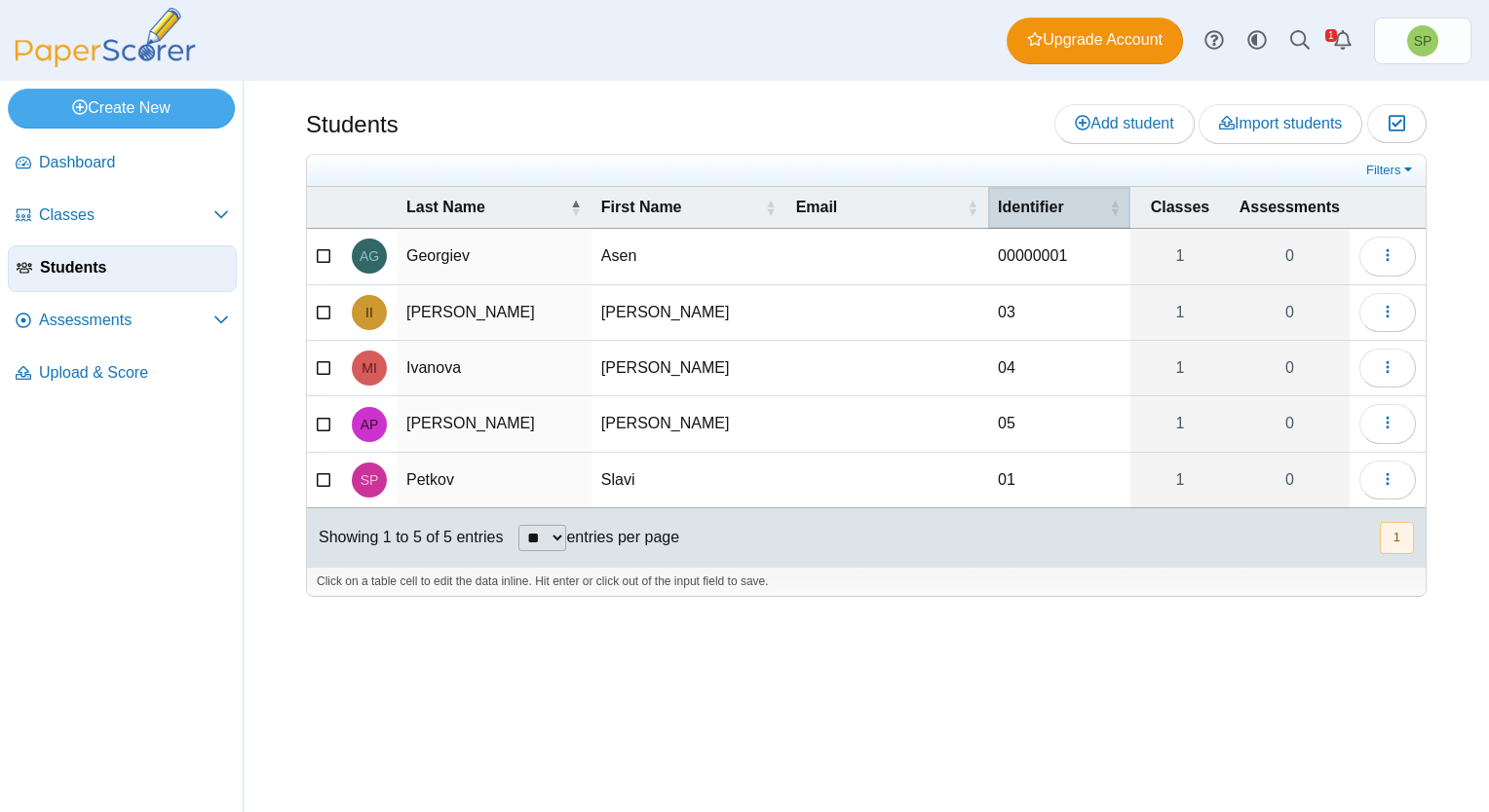
click at [1070, 201] on span "Identifier" at bounding box center [1051, 206] width 107 height 21
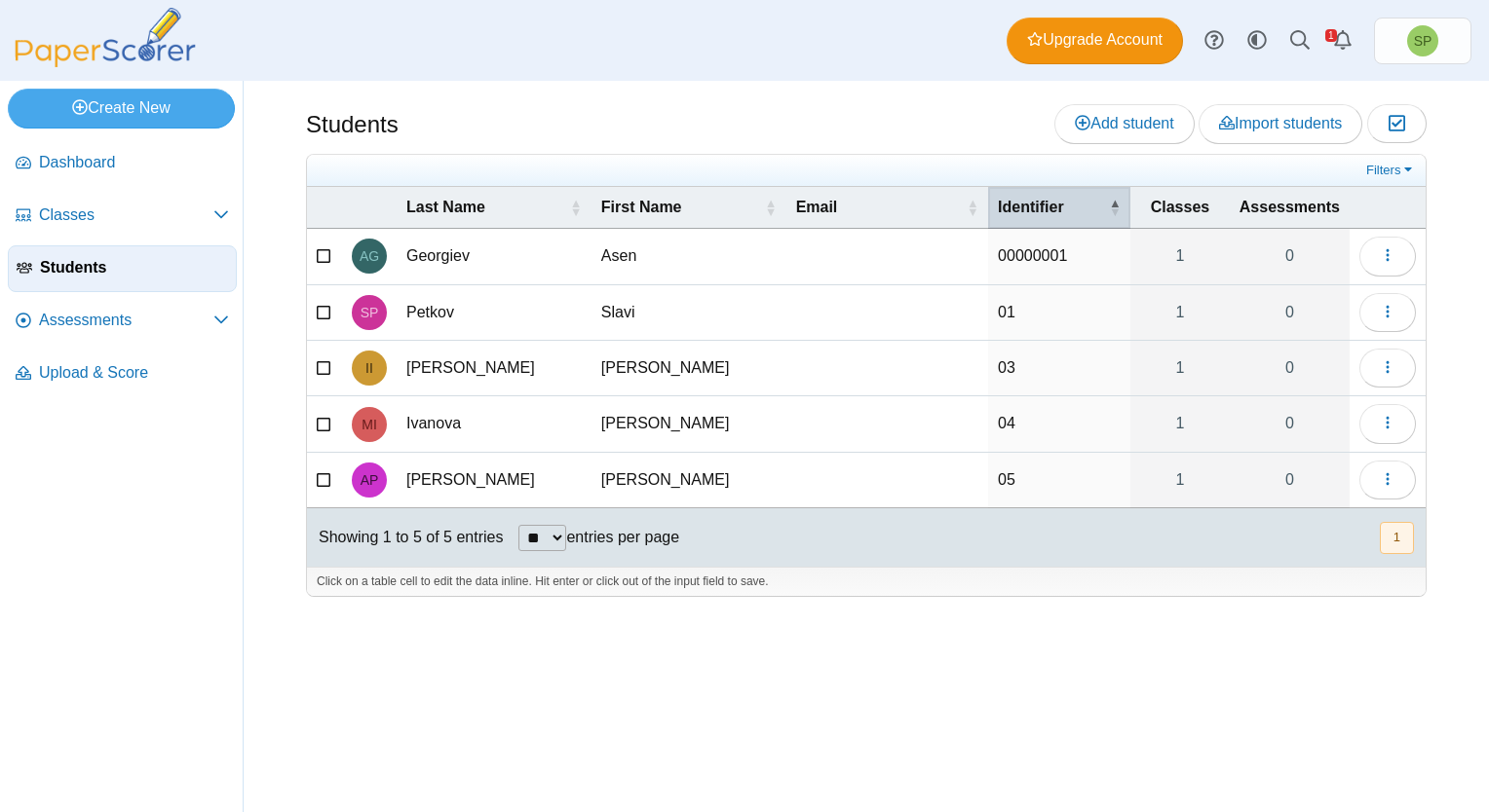
click at [1121, 201] on span "\a Identifier\a : Activate to invert sorting" at bounding box center [1115, 207] width 12 height 20
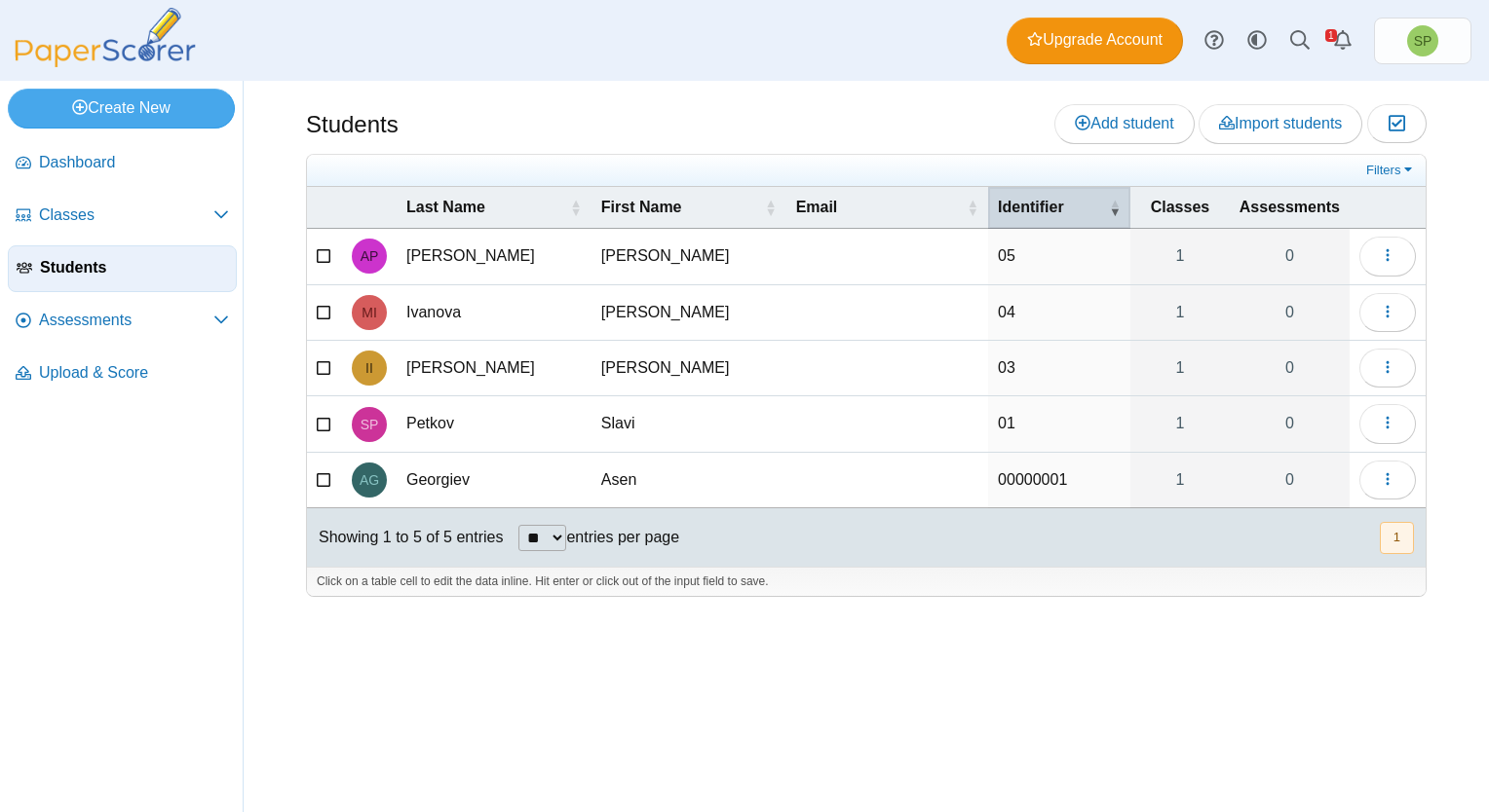
click at [1118, 202] on span "\a Identifier\a : Activate to remove sorting" at bounding box center [1115, 207] width 12 height 20
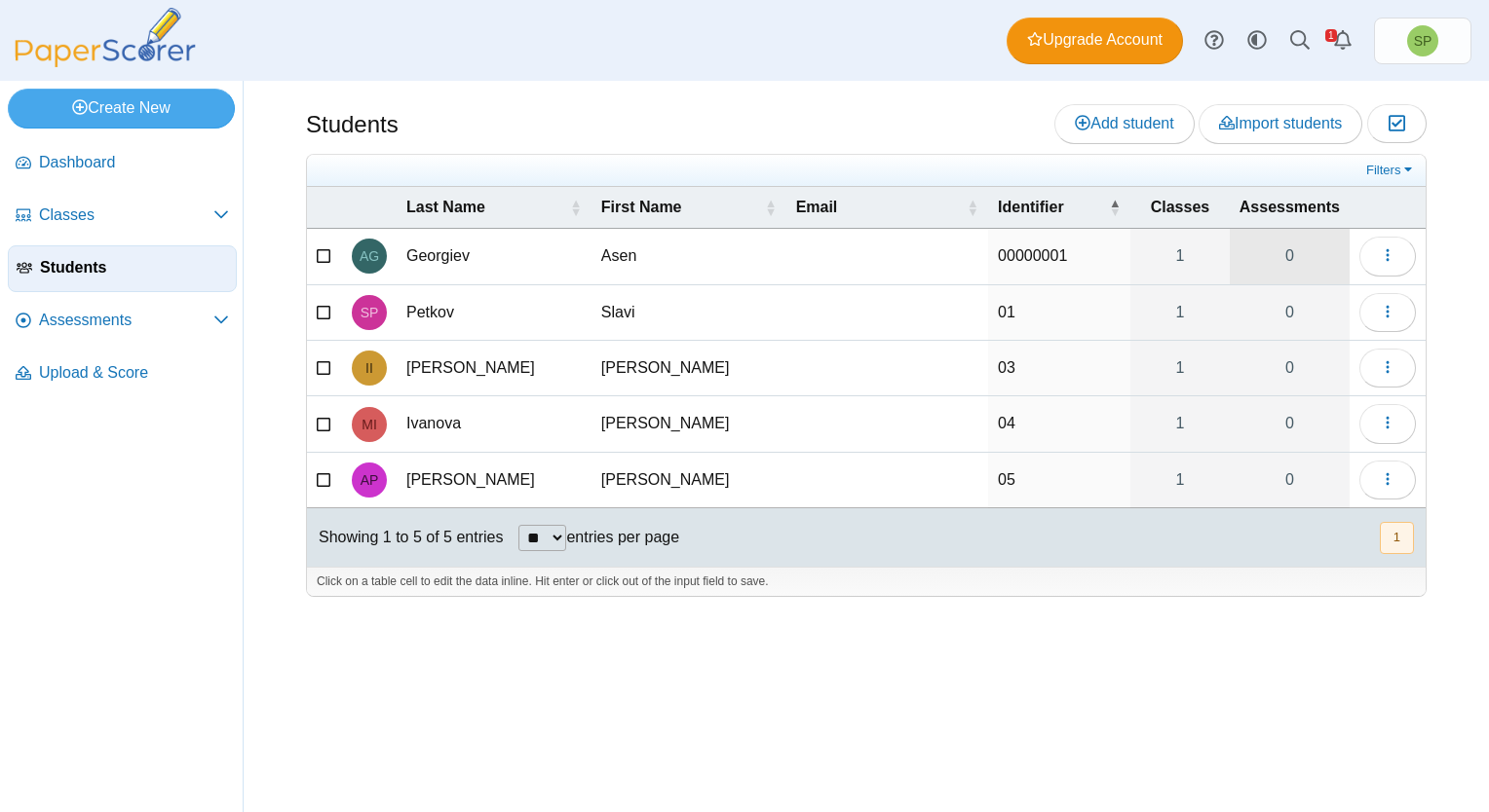
click at [1293, 254] on link "0" at bounding box center [1289, 255] width 120 height 55
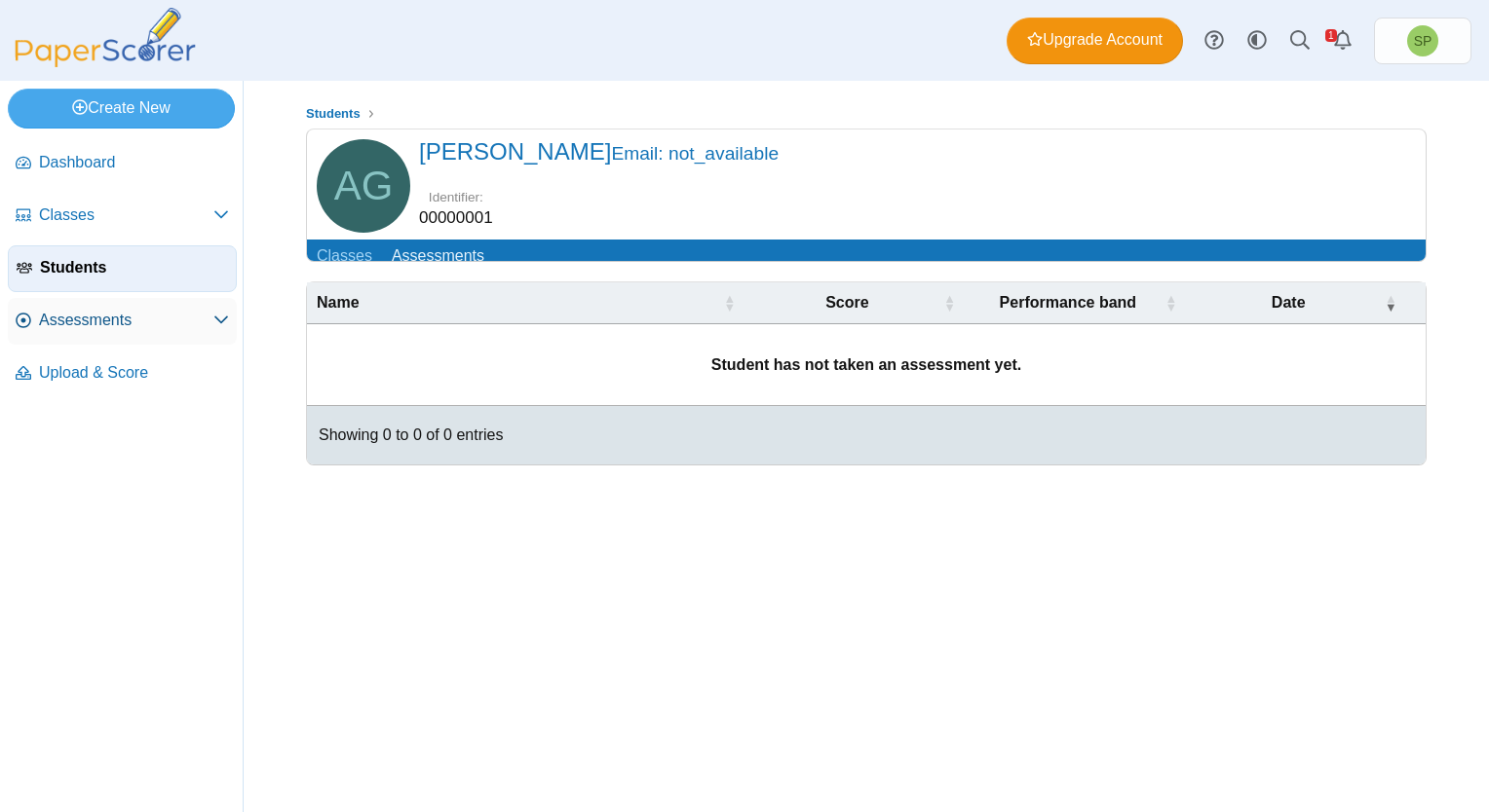
click at [68, 318] on span "Assessments" at bounding box center [126, 319] width 175 height 21
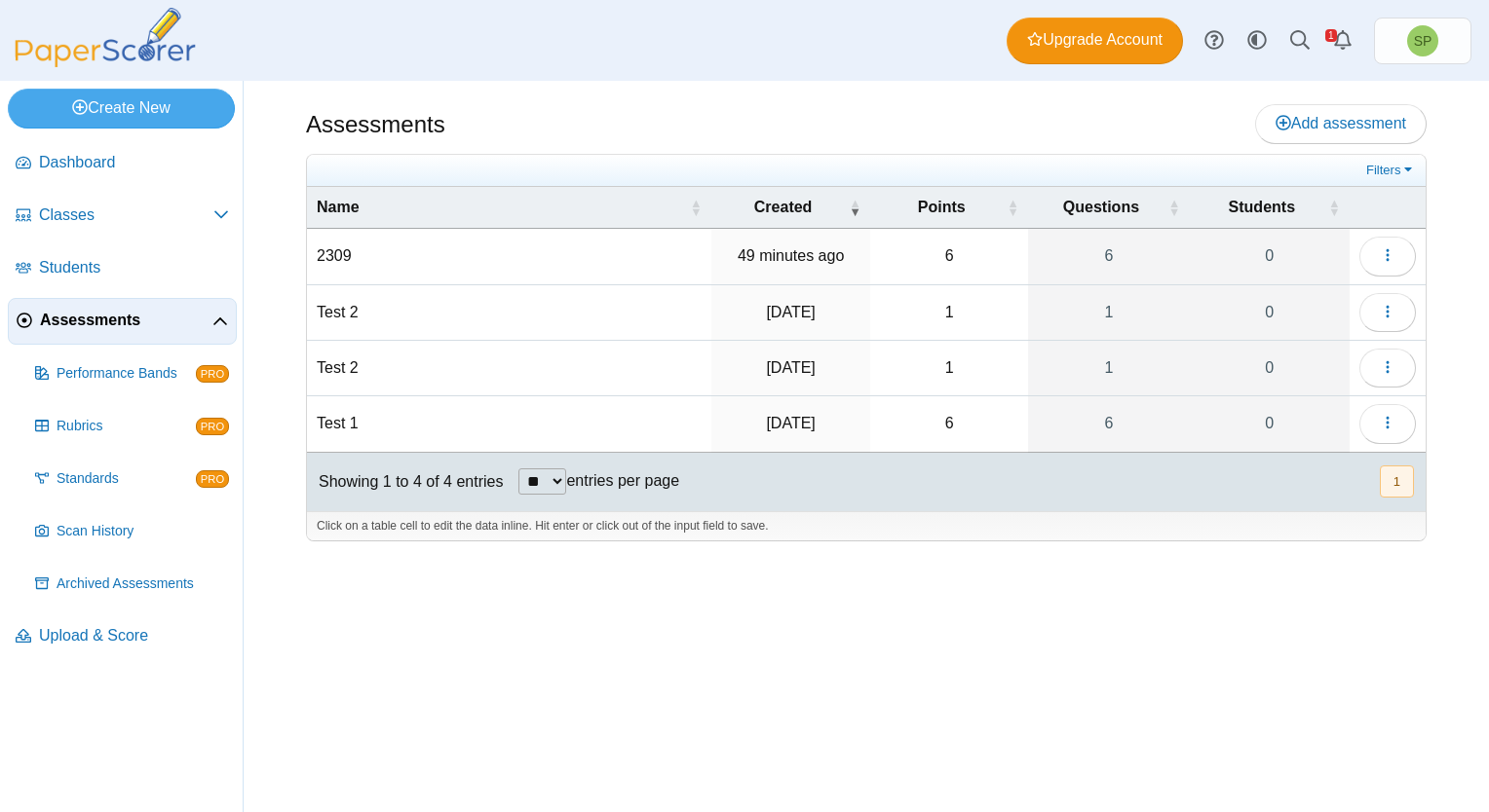
click at [376, 264] on td "2309" at bounding box center [508, 256] width 404 height 56
click at [1389, 253] on icon "button" at bounding box center [1387, 255] width 16 height 16
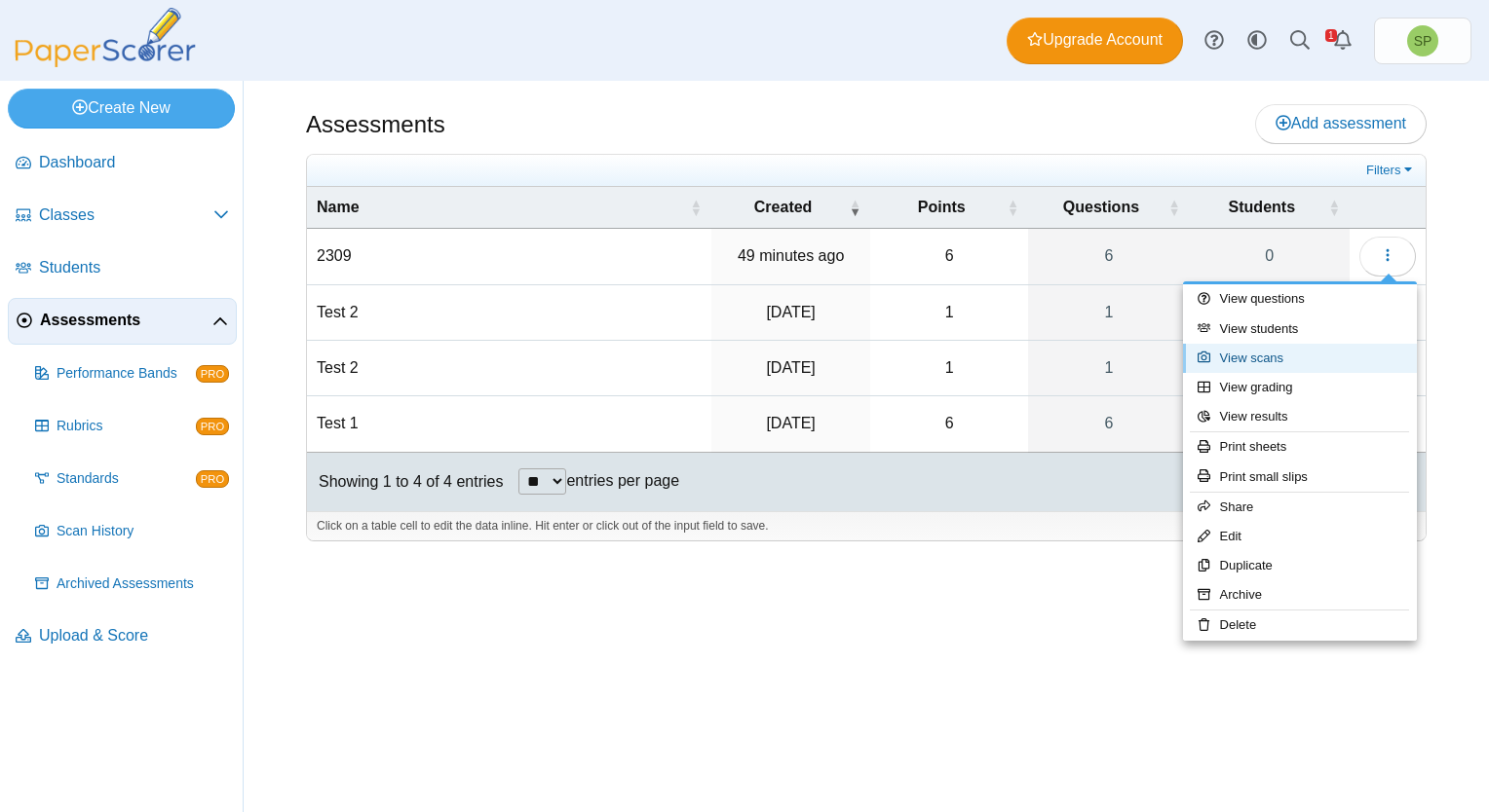
click at [1283, 355] on link "View scans" at bounding box center [1299, 358] width 234 height 29
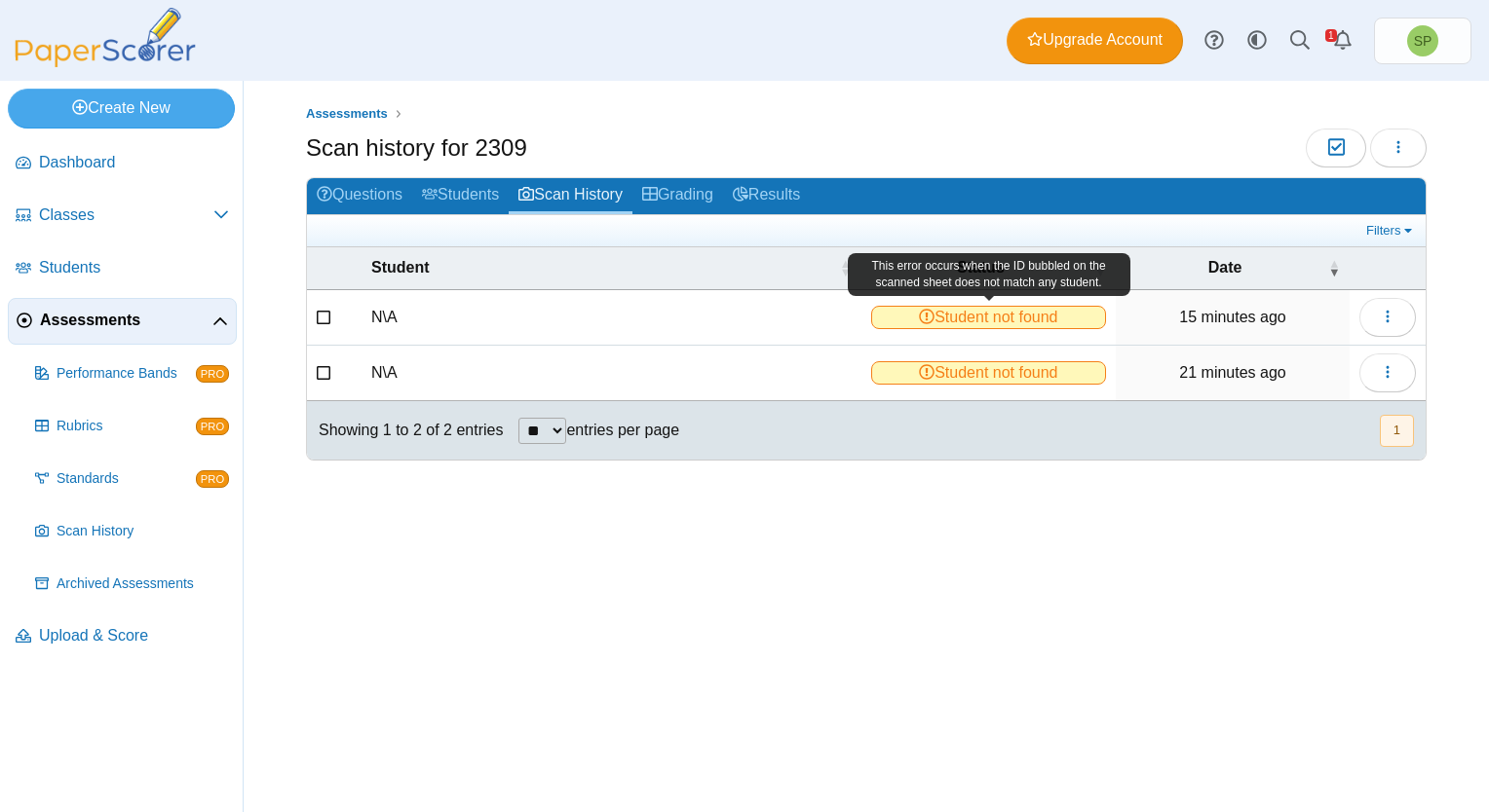
click at [1009, 312] on span "Student not found" at bounding box center [989, 317] width 236 height 23
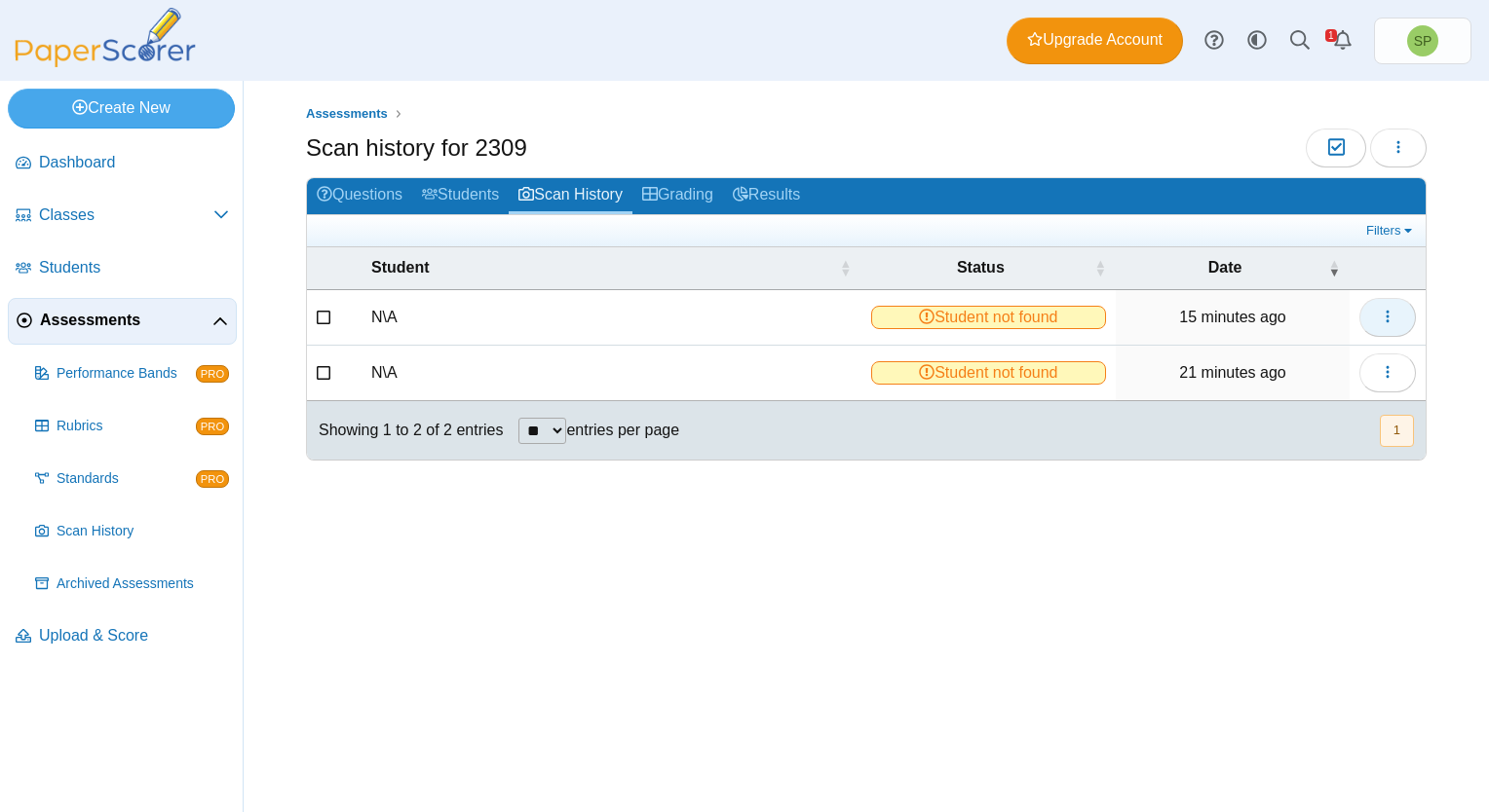
click at [1391, 313] on icon "button" at bounding box center [1387, 316] width 16 height 16
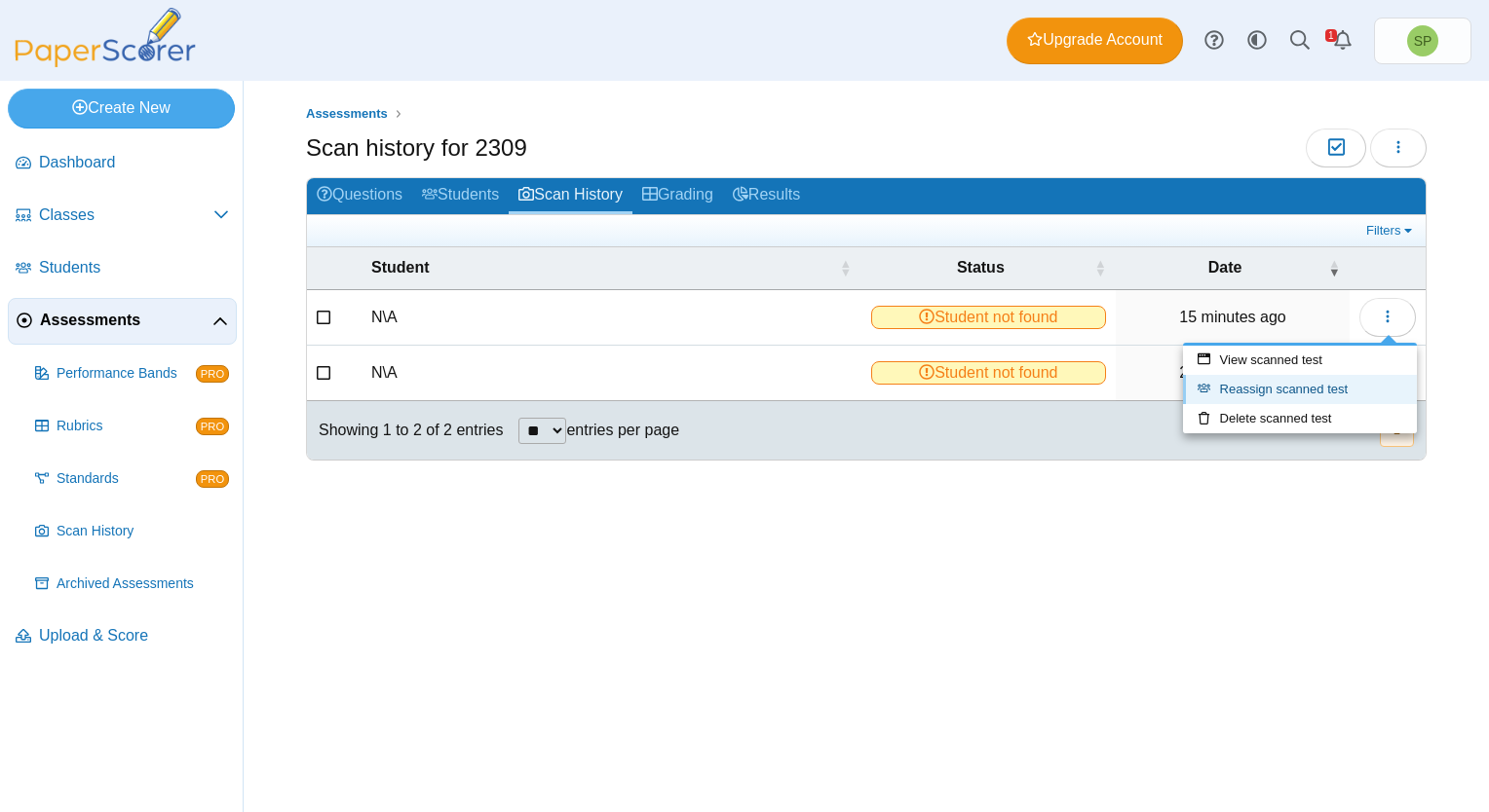
click at [1300, 390] on link "Reassign scanned test" at bounding box center [1299, 389] width 234 height 29
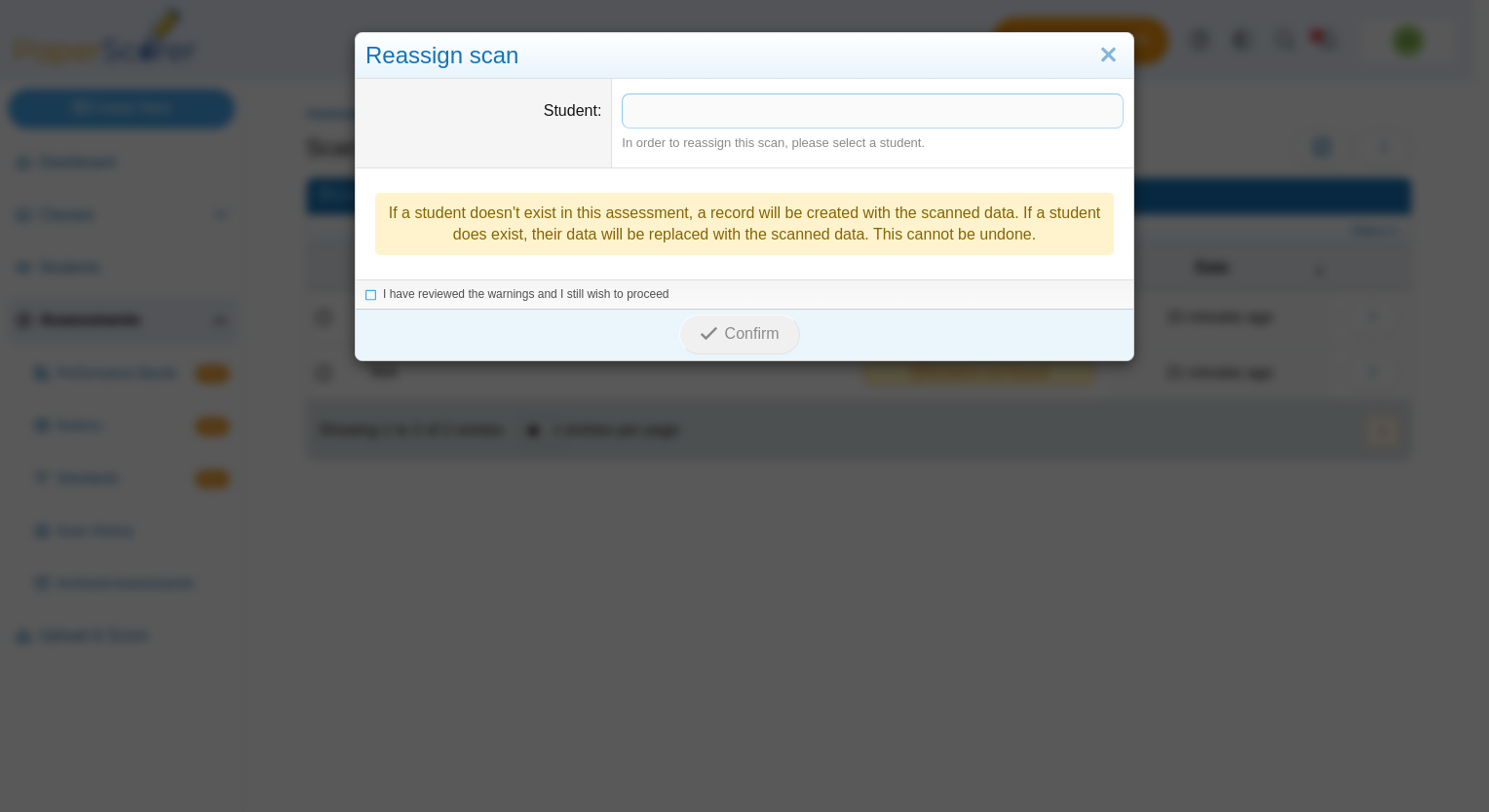
click at [739, 114] on span at bounding box center [872, 111] width 500 height 33
click at [761, 143] on div "In order to reassign this scan, please select a student." at bounding box center [872, 146] width 502 height 18
click at [433, 218] on div "If a student doesn't exist in this assessment, a record will be created with th…" at bounding box center [744, 224] width 739 height 63
click at [365, 294] on icon at bounding box center [371, 293] width 12 height 11
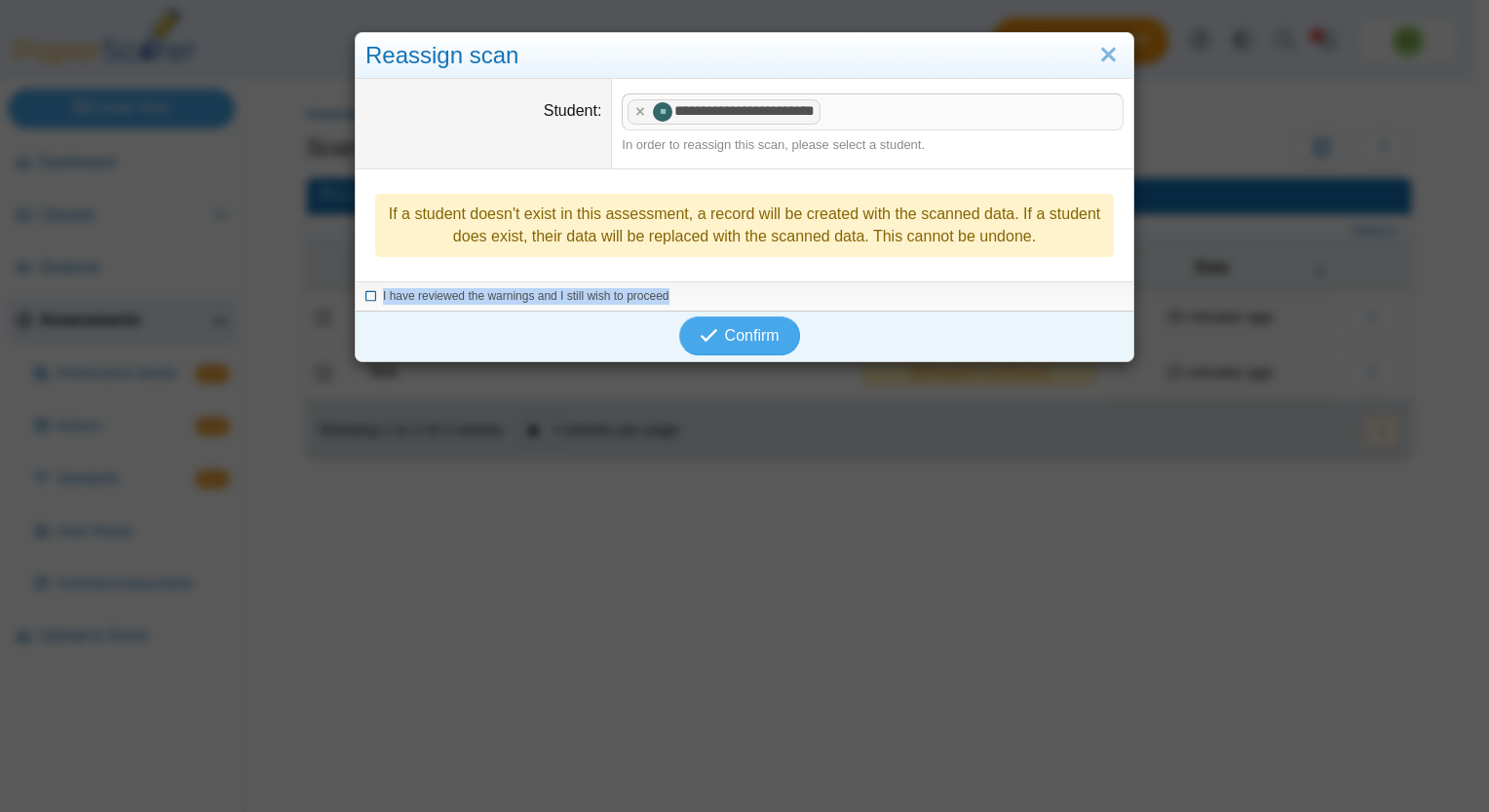
drag, startPoint x: 668, startPoint y: 289, endPoint x: 376, endPoint y: 296, distance: 292.1
click at [376, 296] on li "I have reviewed the warnings and I still wish to proceed" at bounding box center [744, 296] width 757 height 17
copy span "I have reviewed the warnings and I still wish to proceed"
click at [716, 333] on icon "submit" at bounding box center [712, 335] width 24 height 21
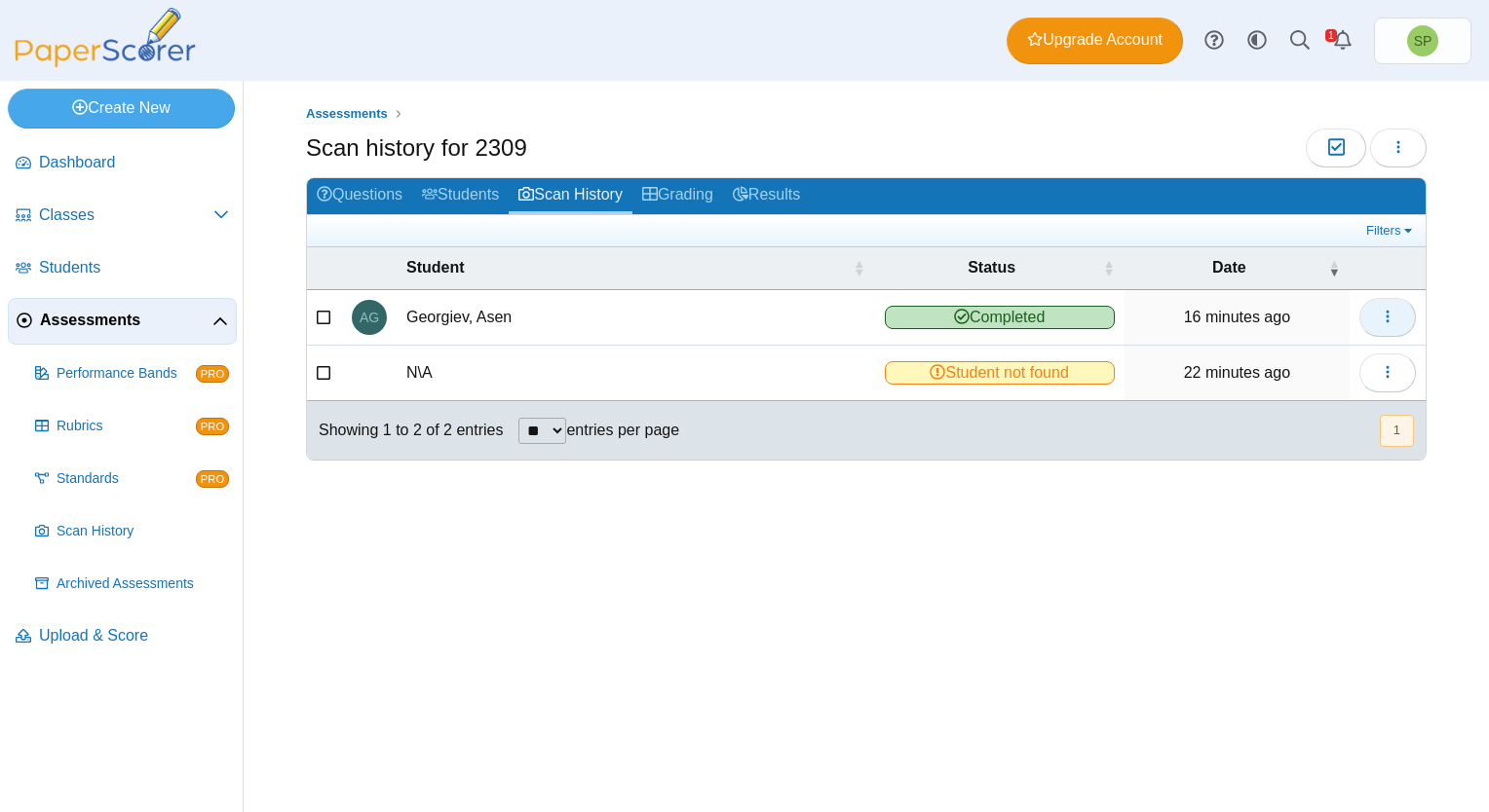
click at [1395, 311] on button "button" at bounding box center [1387, 317] width 57 height 39
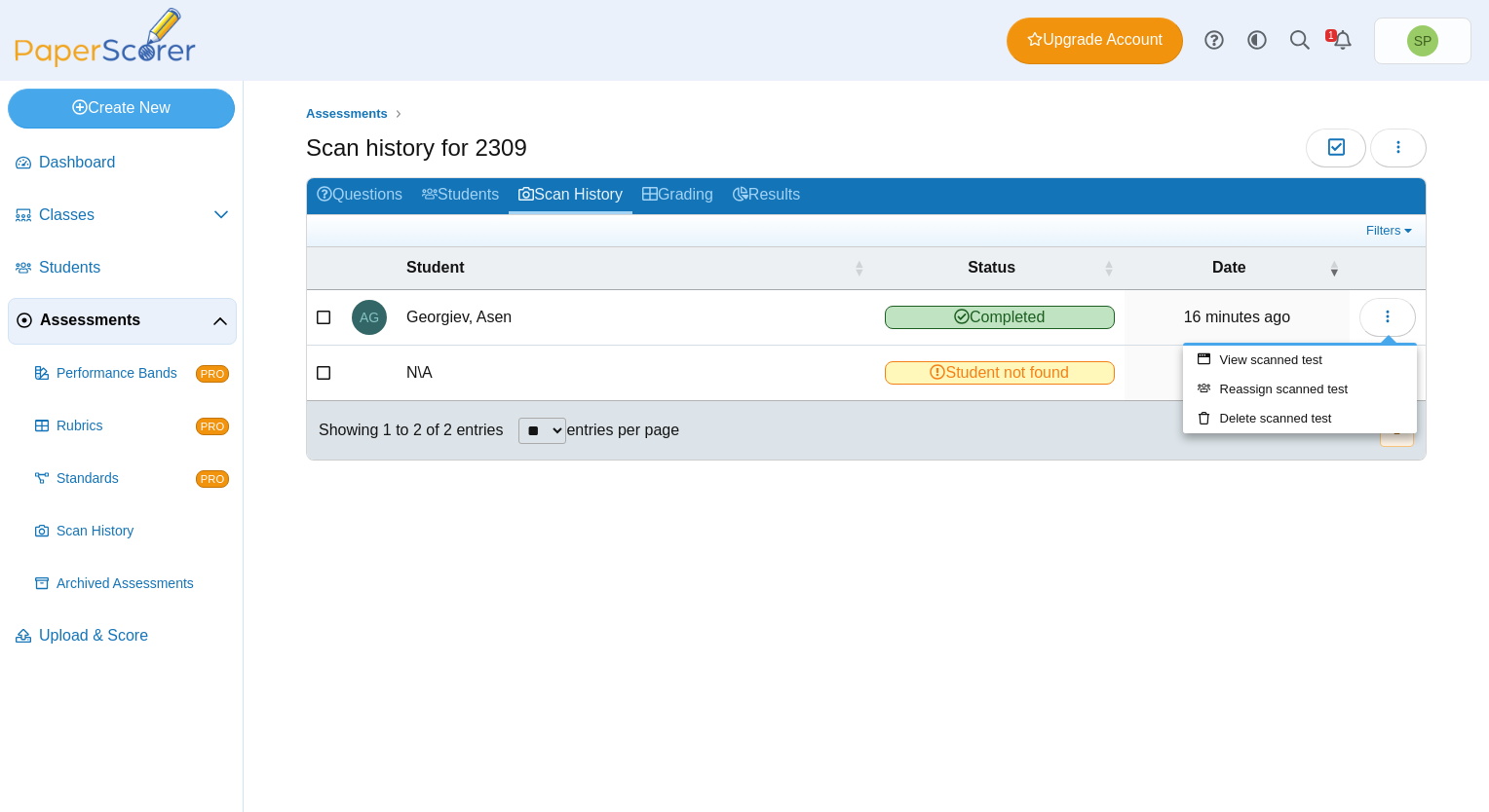
click at [991, 524] on div "Assessments Scan history for 2309 Moderation 0 Loading…" at bounding box center [866, 446] width 1245 height 731
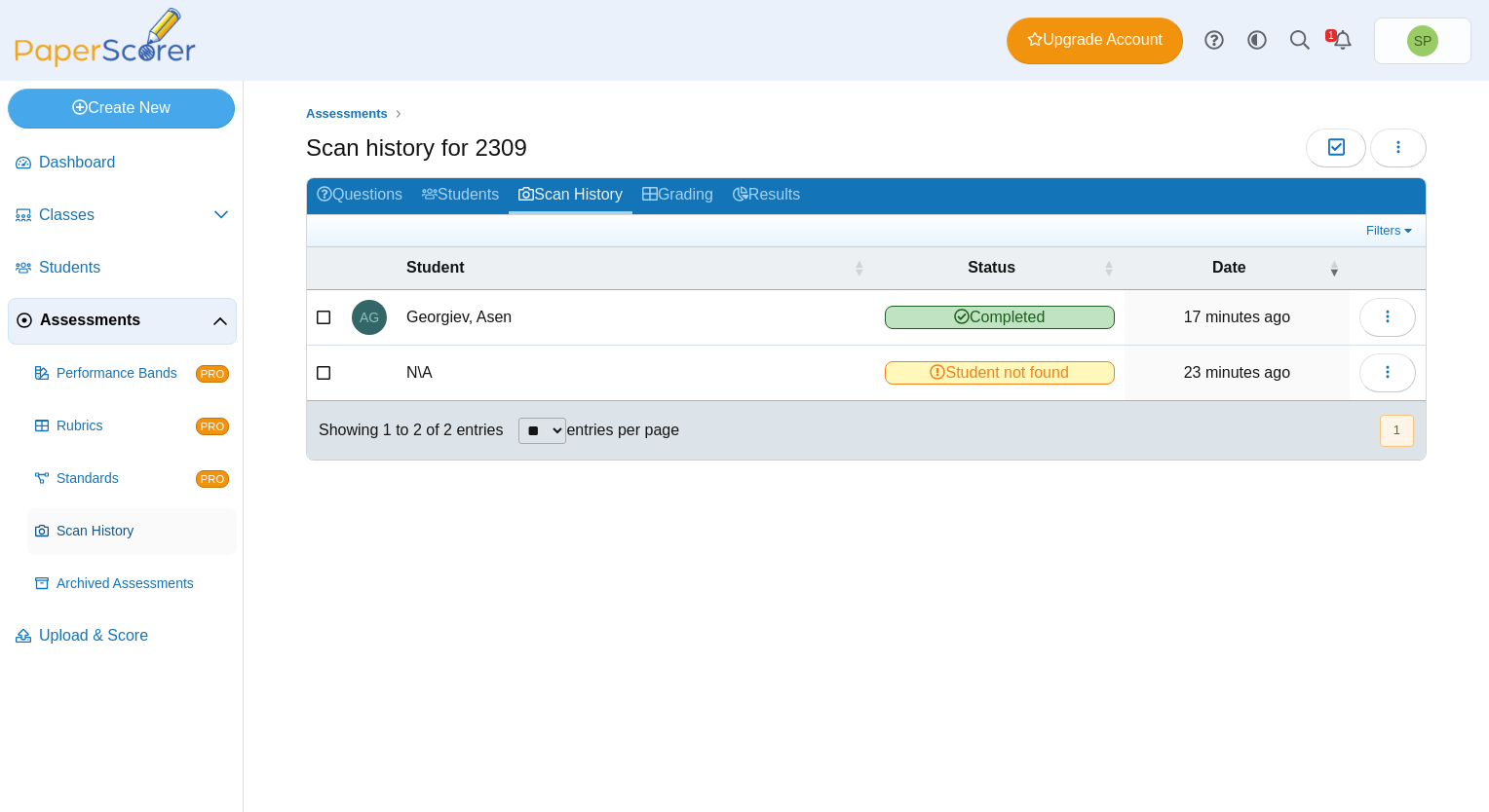
click at [95, 534] on span "Scan History" at bounding box center [143, 532] width 173 height 20
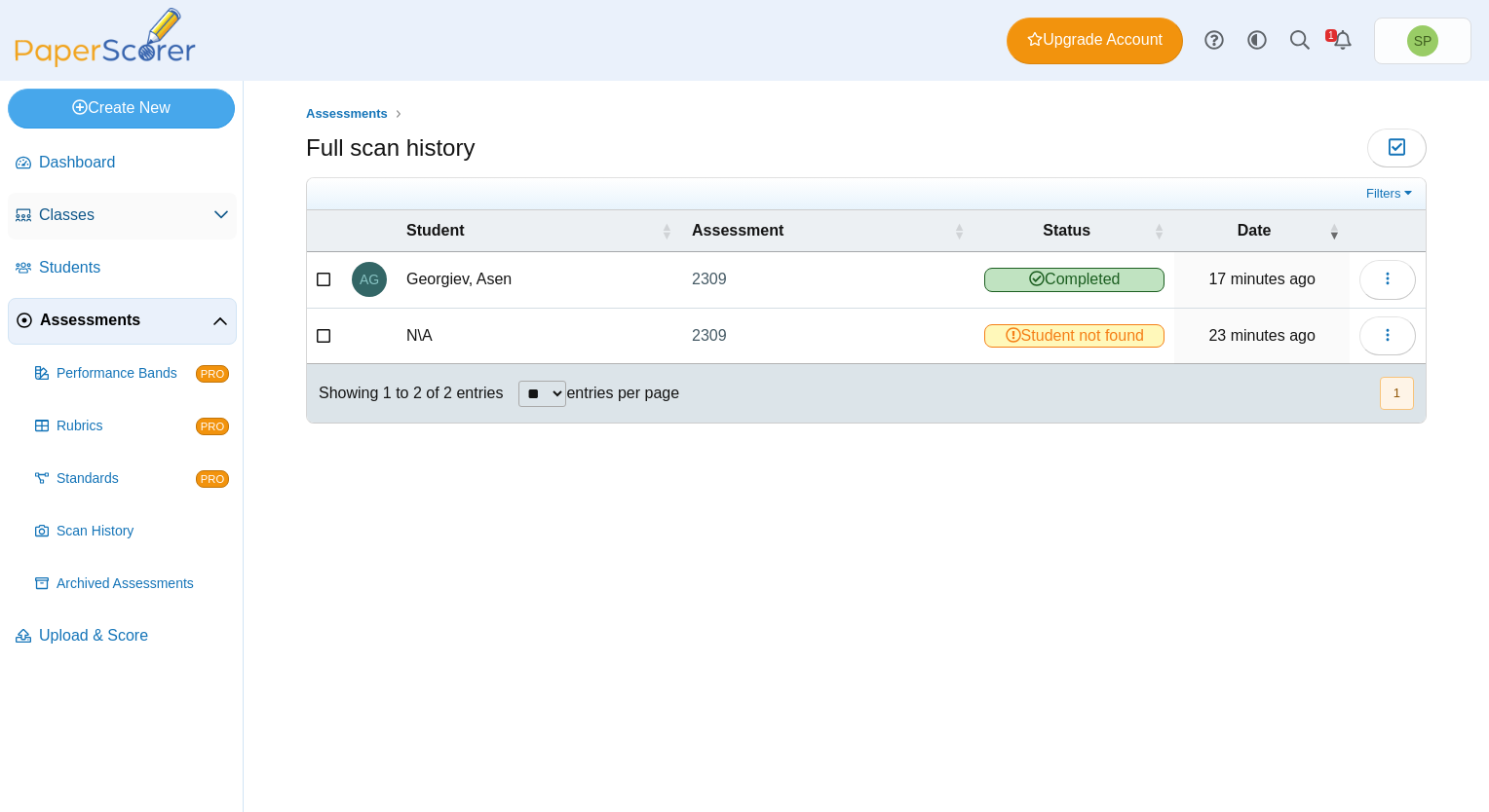
click at [70, 210] on span "Classes" at bounding box center [126, 214] width 175 height 21
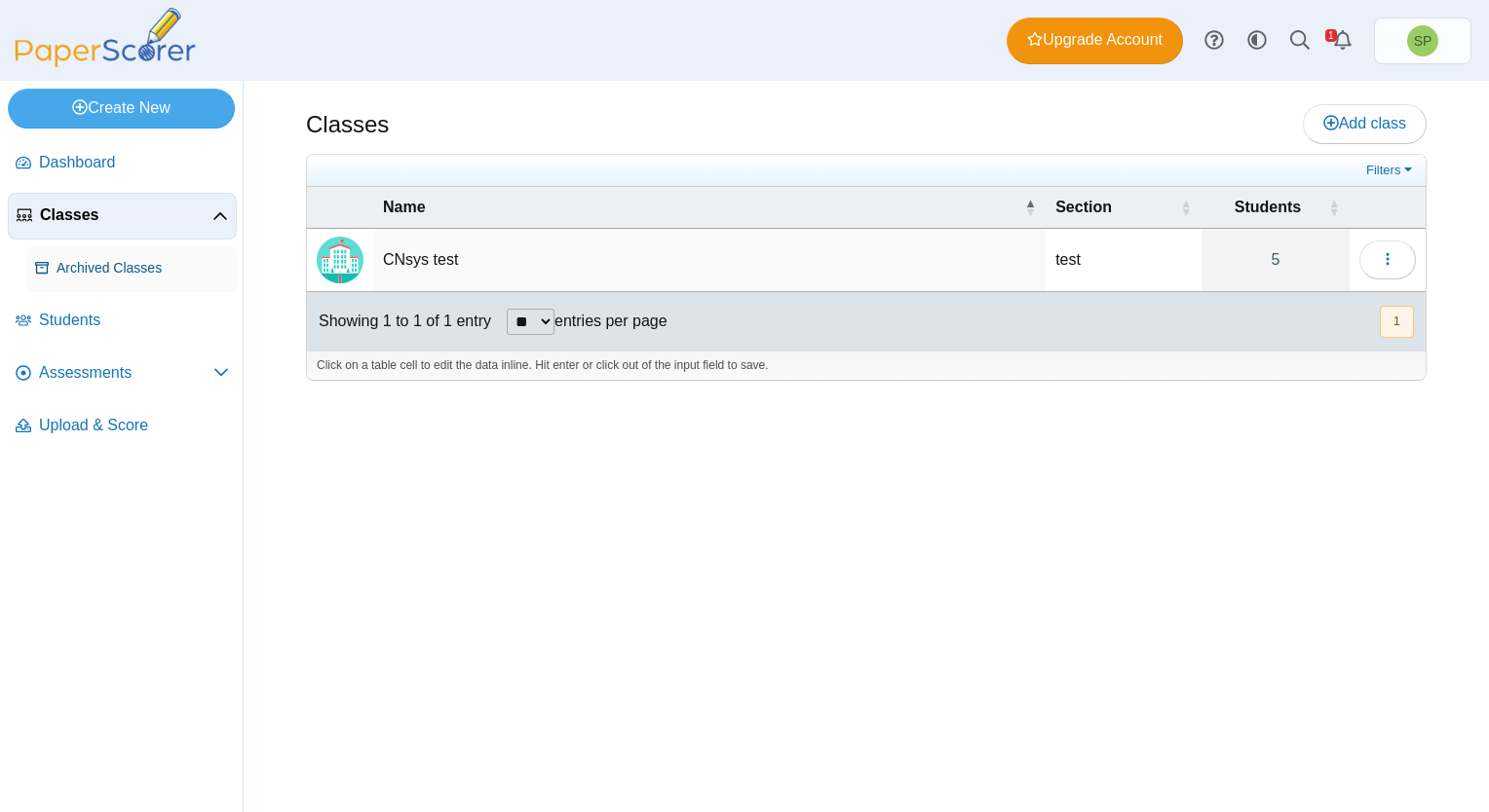
click at [74, 266] on span "Archived Classes" at bounding box center [143, 269] width 173 height 20
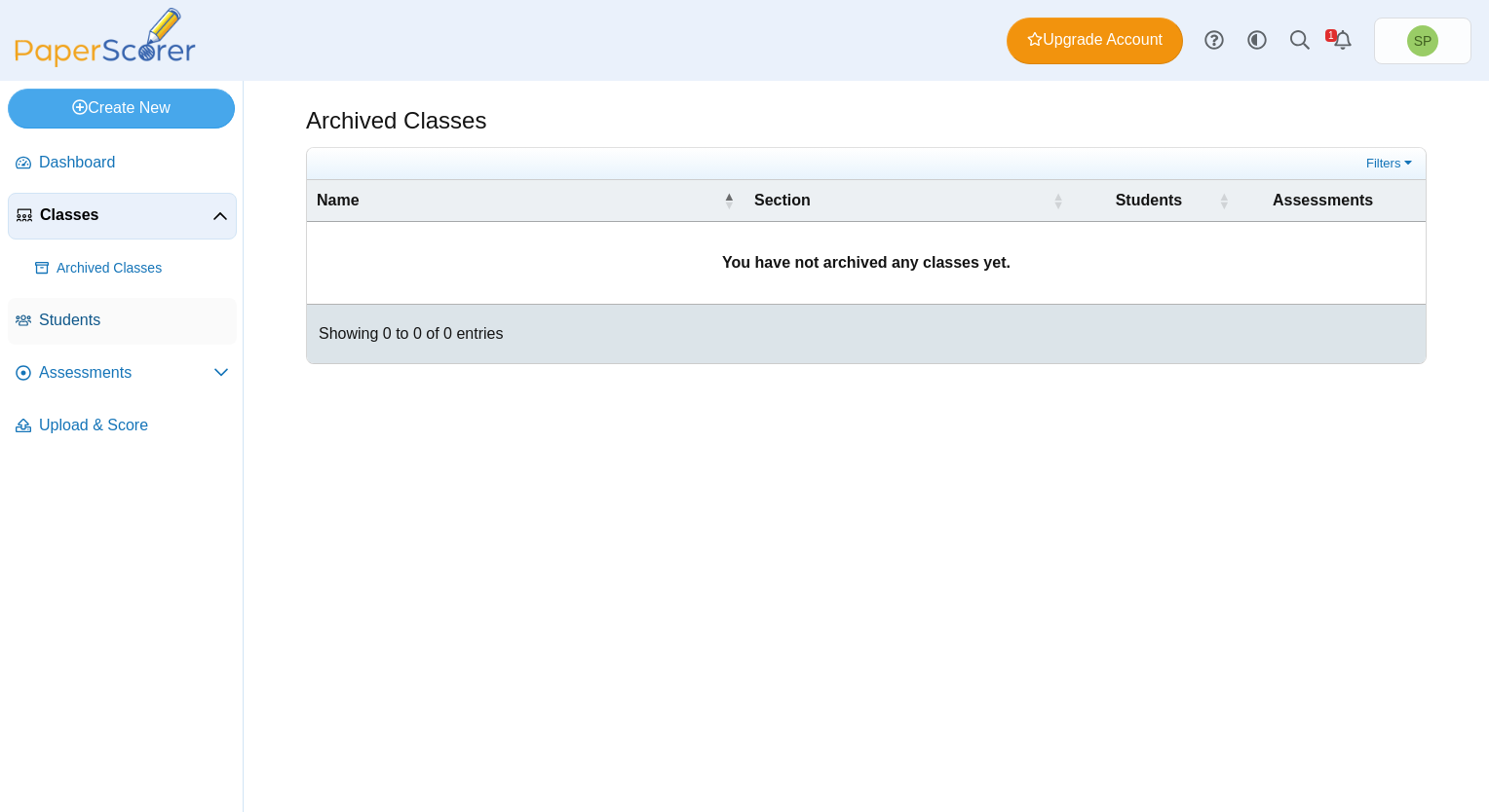
click at [75, 317] on span "Students" at bounding box center [134, 319] width 190 height 21
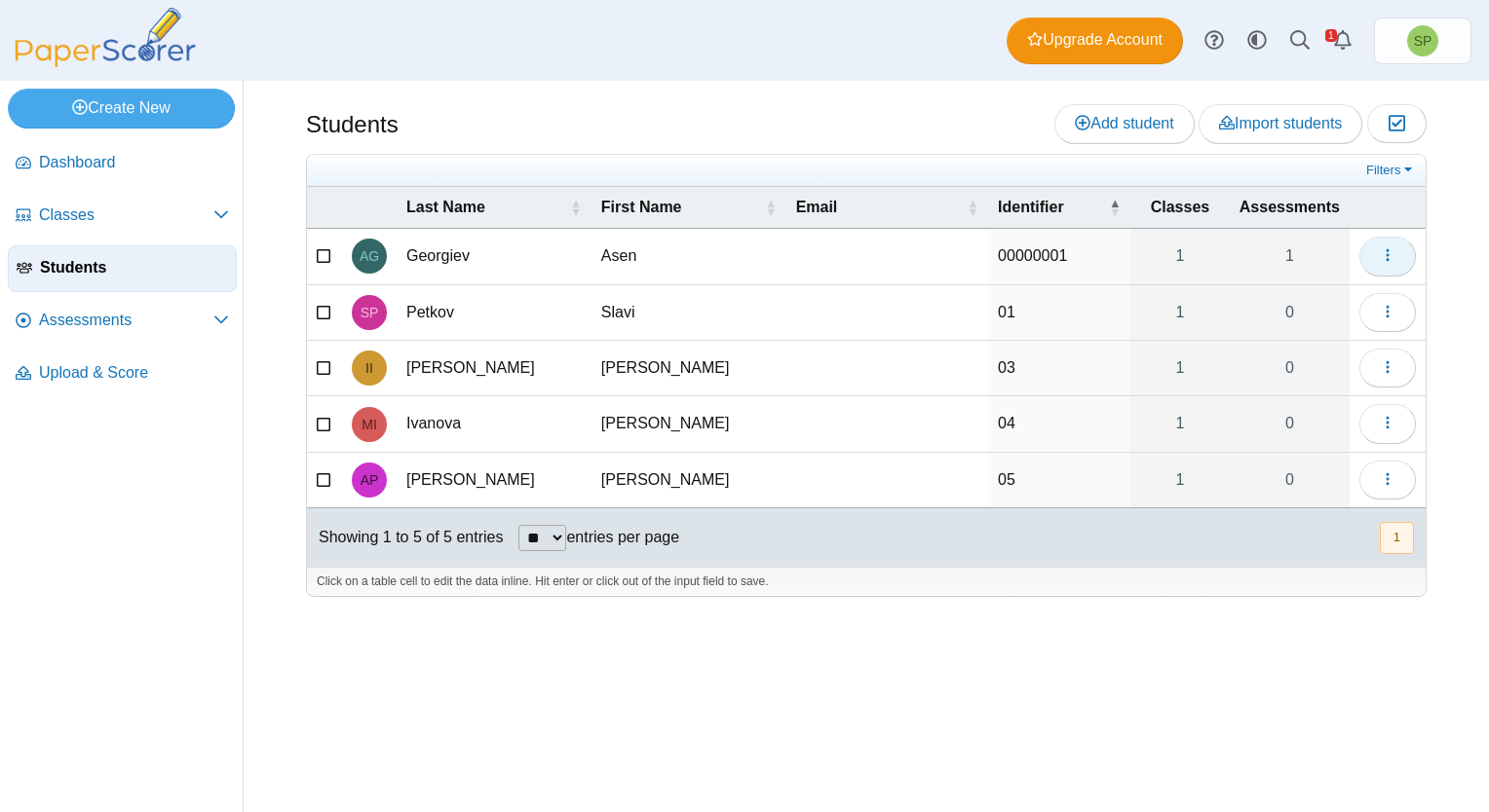
click at [1398, 256] on button "button" at bounding box center [1387, 255] width 57 height 39
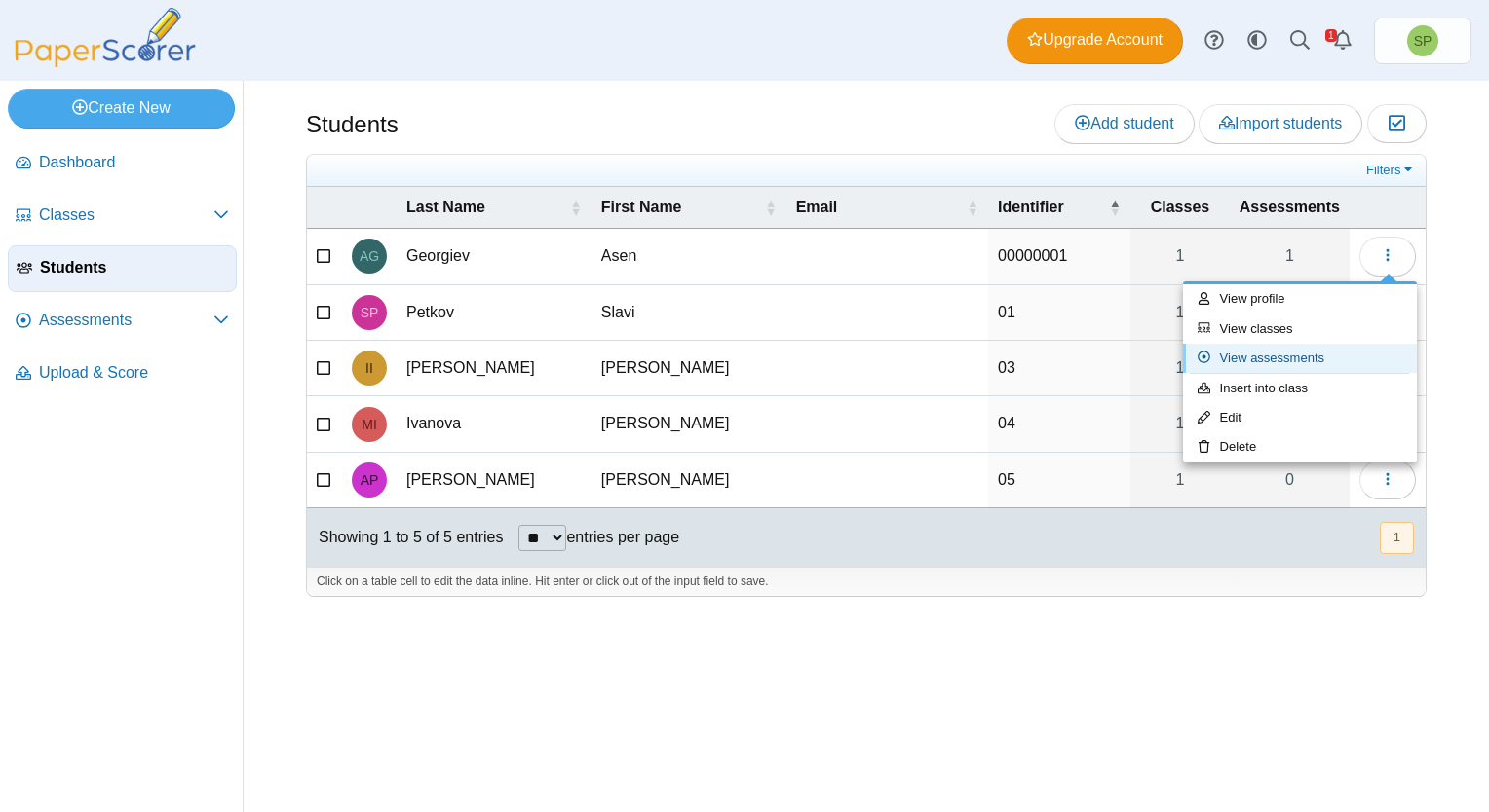
click at [1289, 357] on link "View assessments" at bounding box center [1299, 358] width 234 height 29
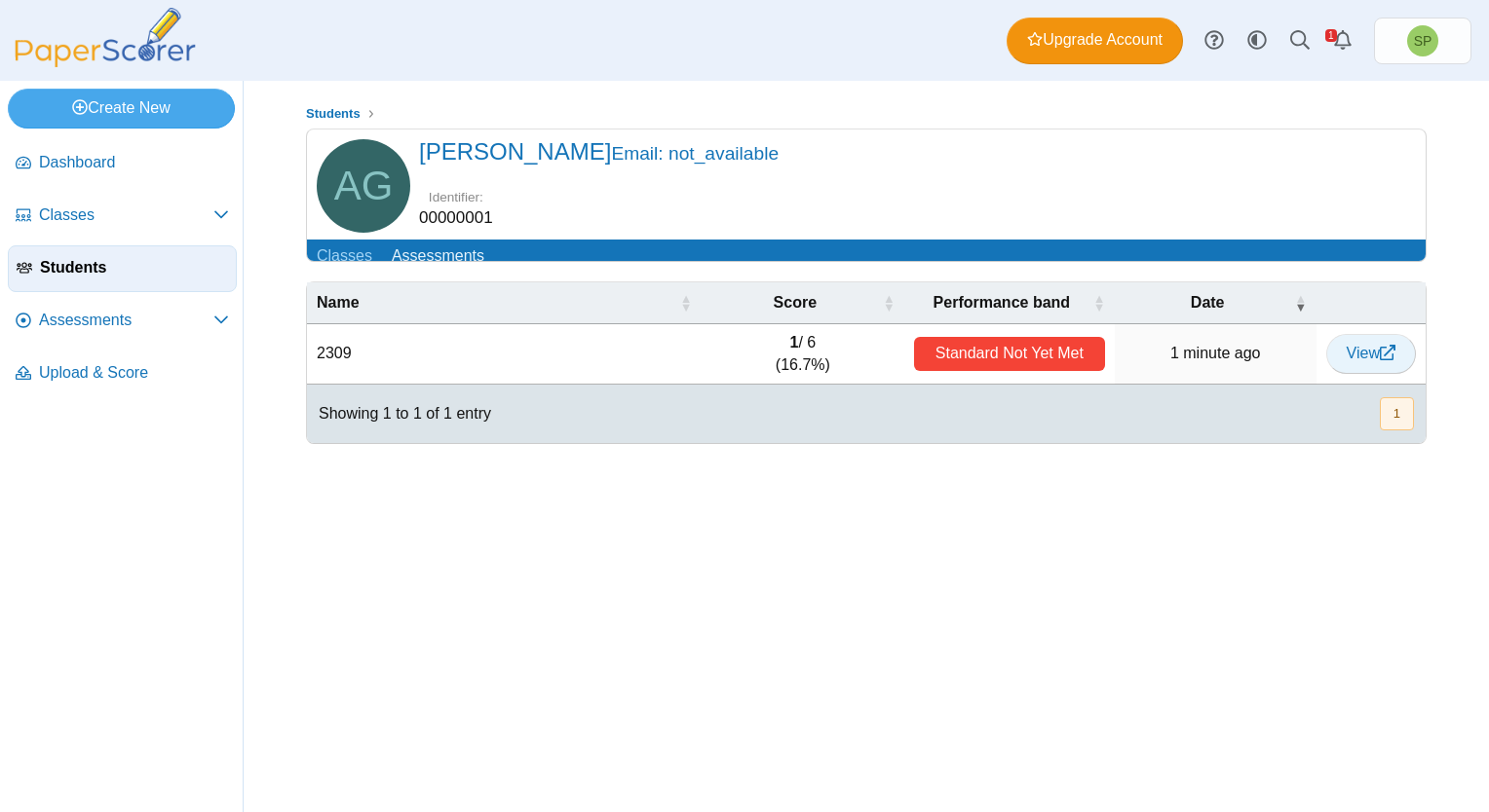
click at [1353, 361] on span "View" at bounding box center [1370, 353] width 49 height 17
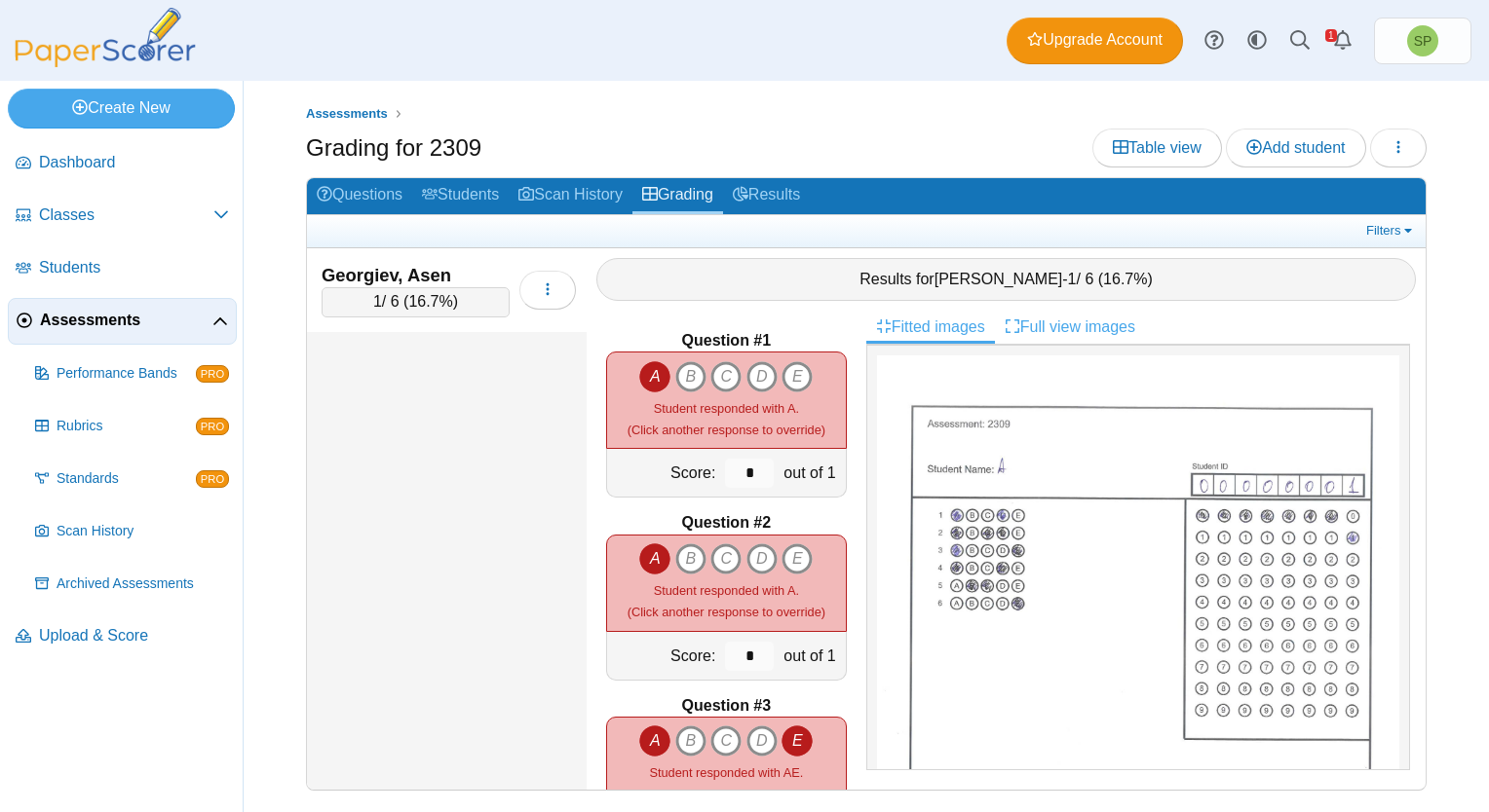
click at [1077, 328] on link "Full view images" at bounding box center [1070, 326] width 150 height 33
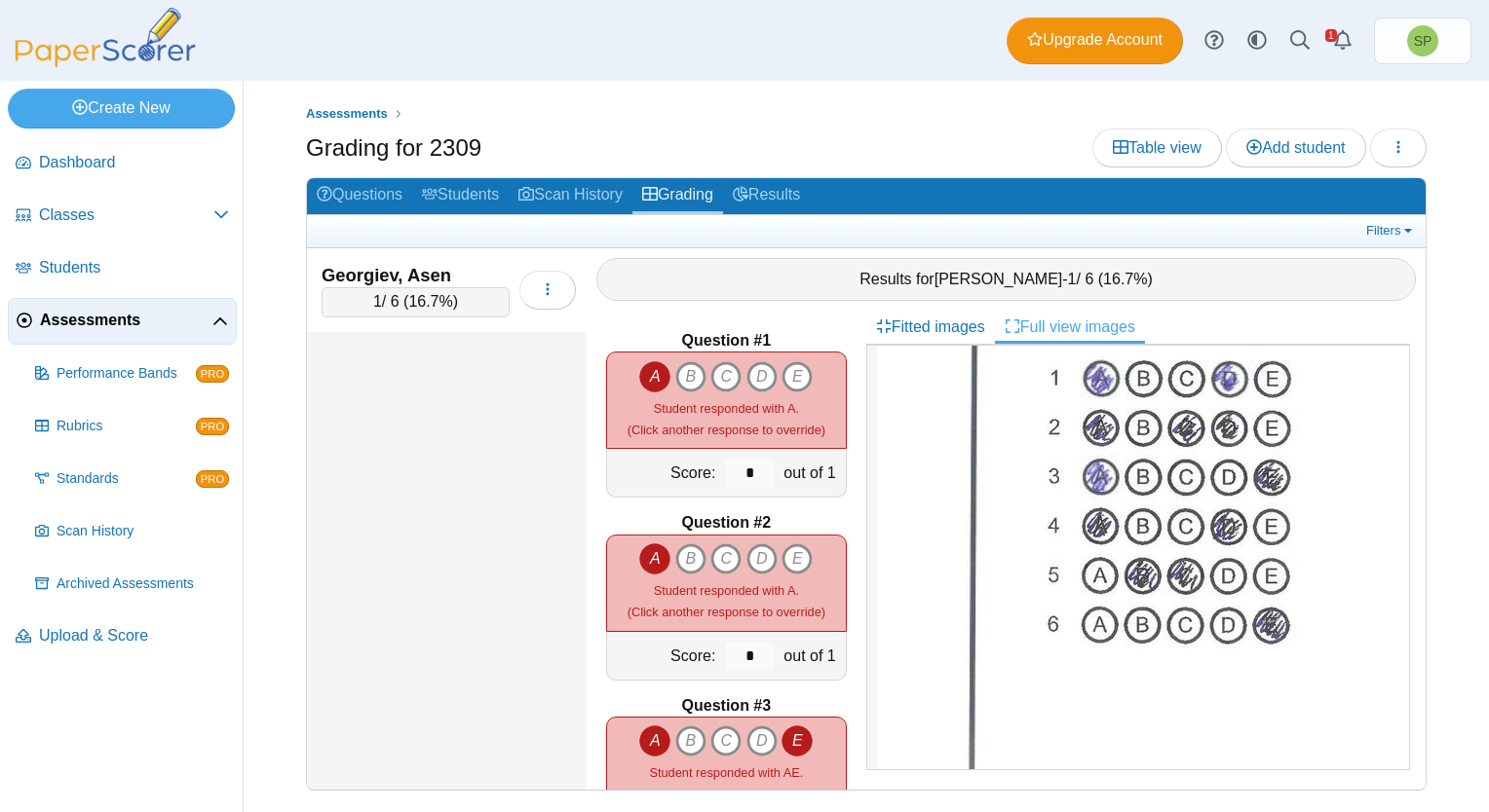
scroll to position [389, 0]
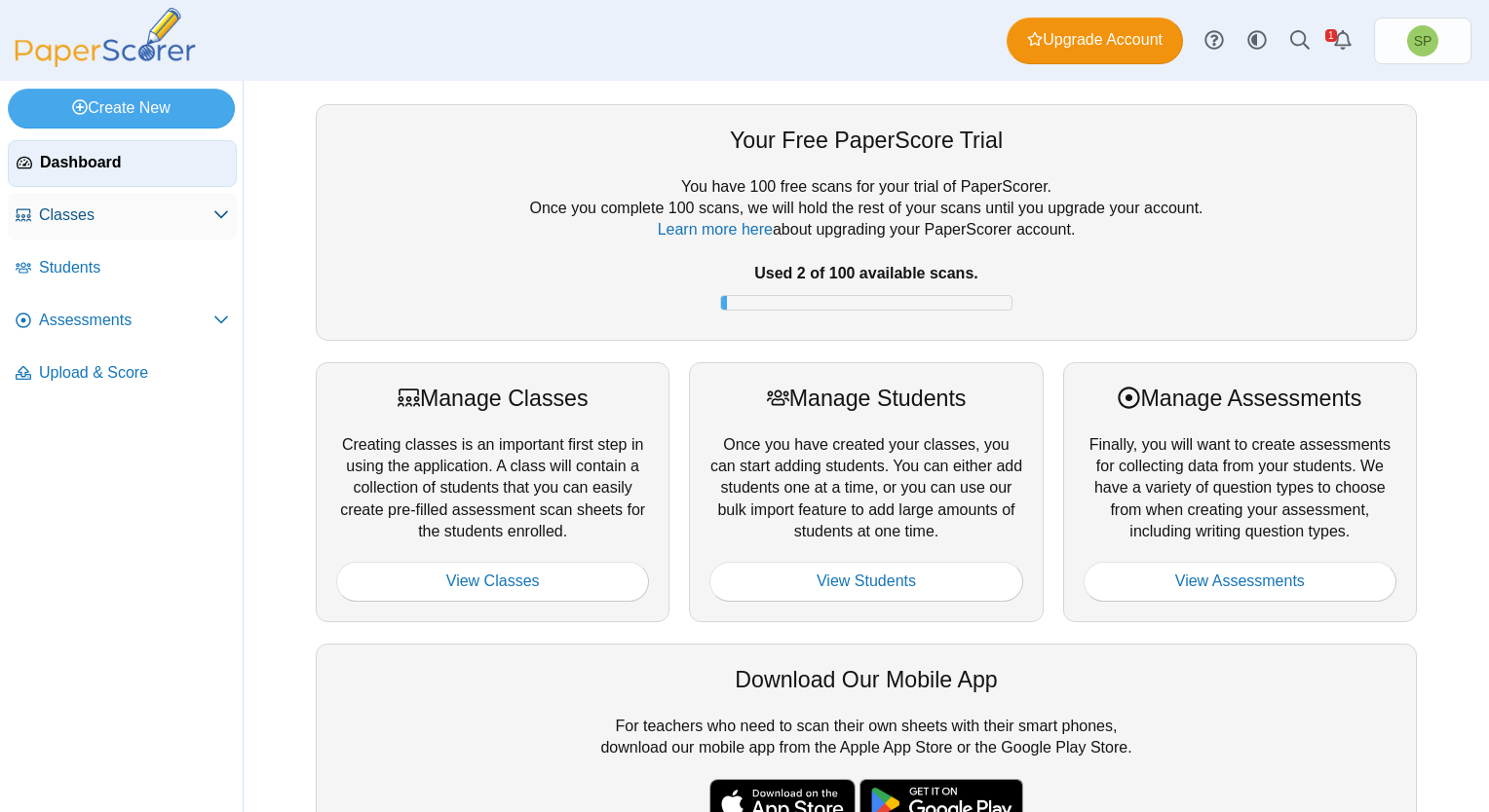
click at [109, 212] on span "Classes" at bounding box center [126, 214] width 175 height 21
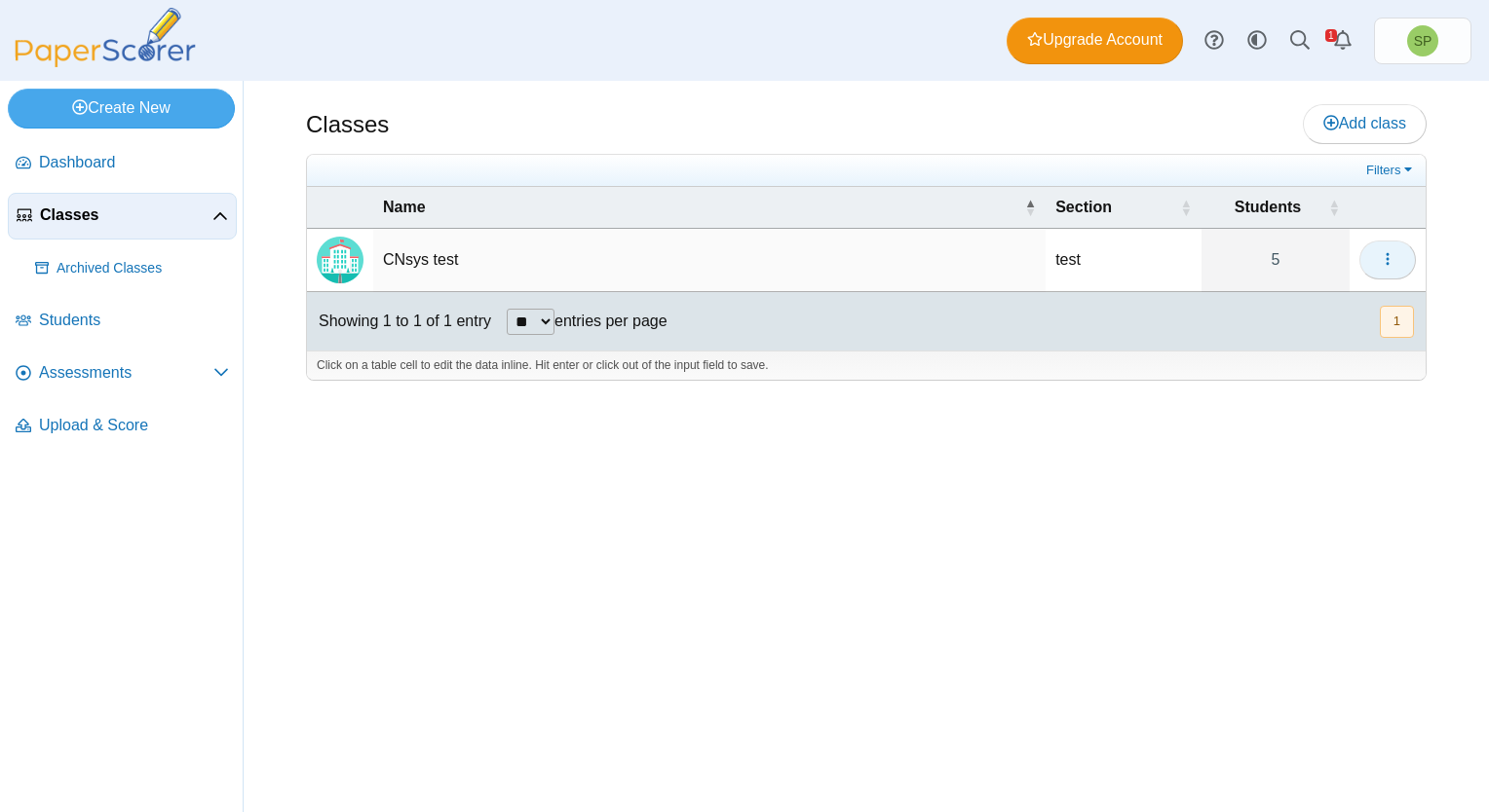
click at [1382, 255] on icon "button" at bounding box center [1387, 259] width 16 height 16
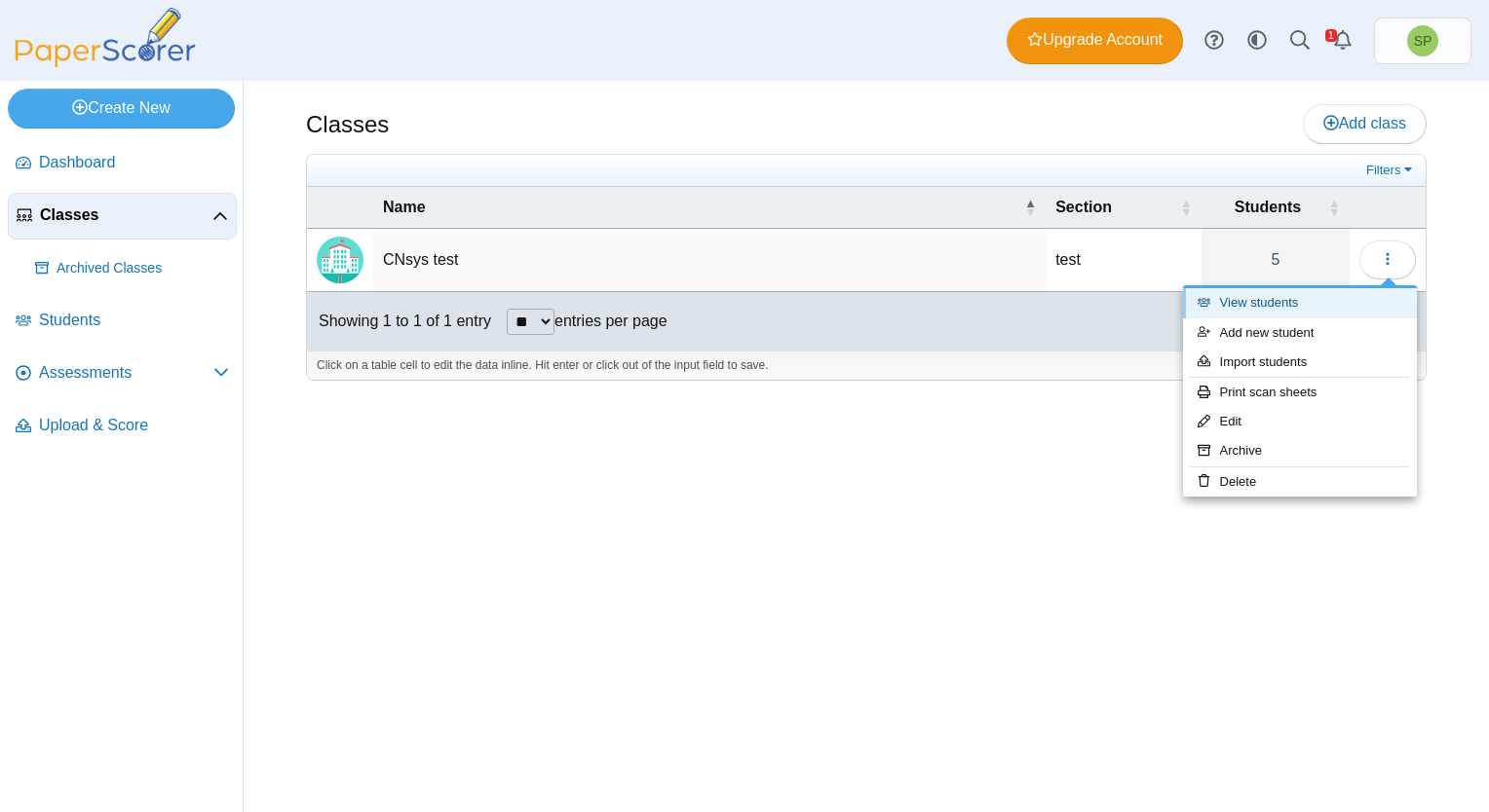
click at [1277, 302] on link "View students" at bounding box center [1299, 302] width 234 height 29
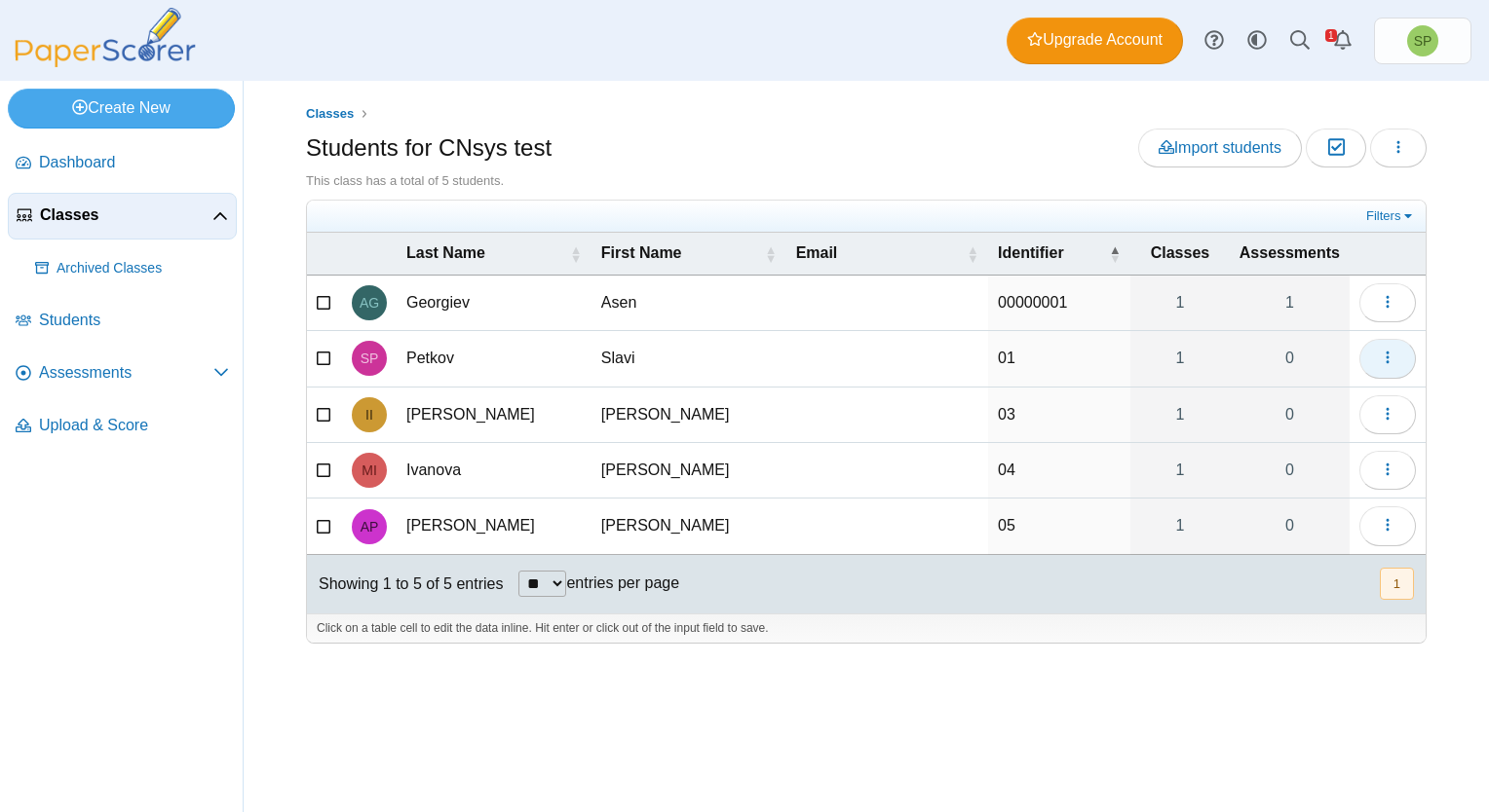
click at [1405, 356] on button "button" at bounding box center [1387, 358] width 57 height 39
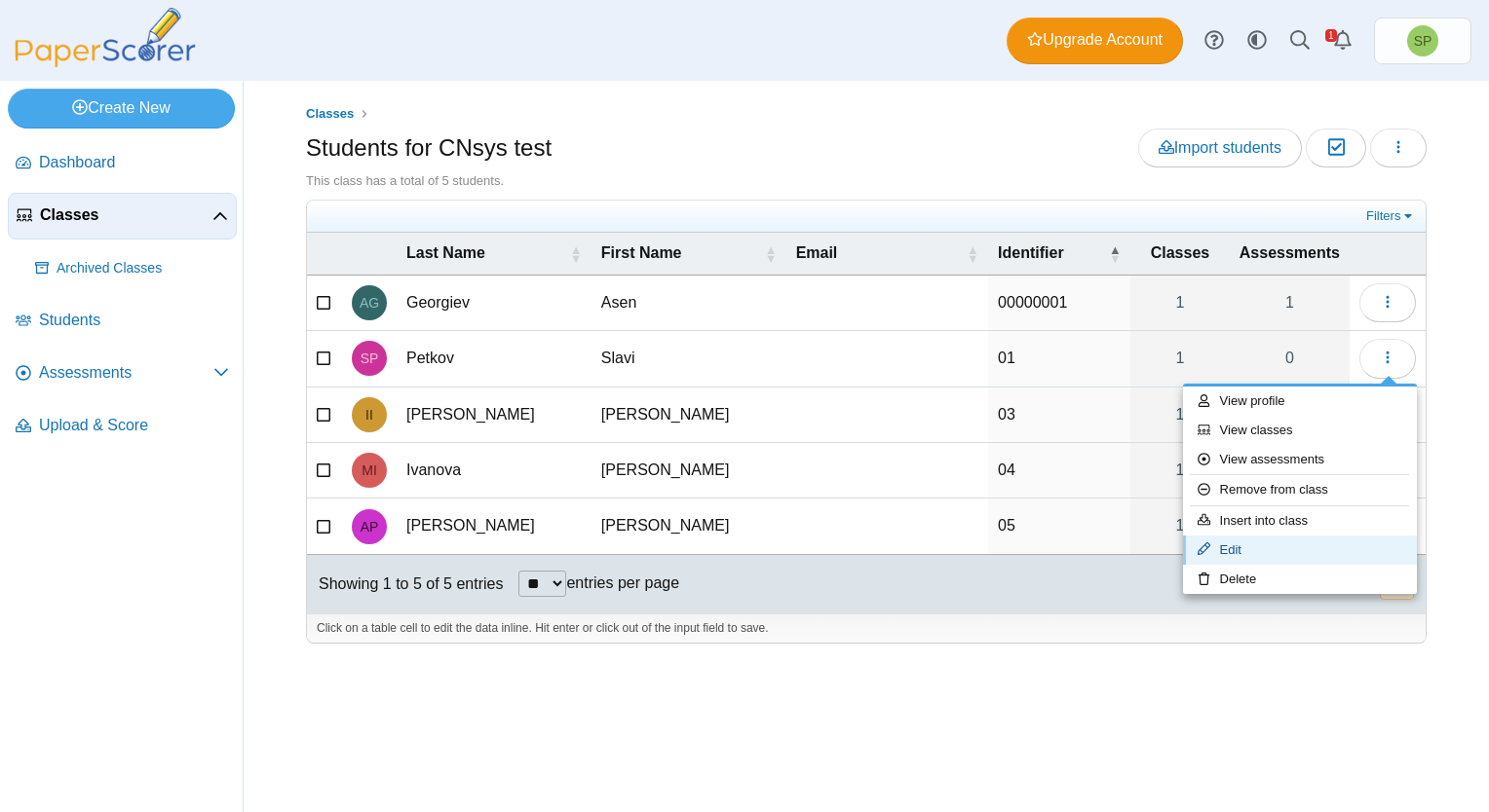
click at [1232, 543] on link "Edit" at bounding box center [1299, 550] width 234 height 29
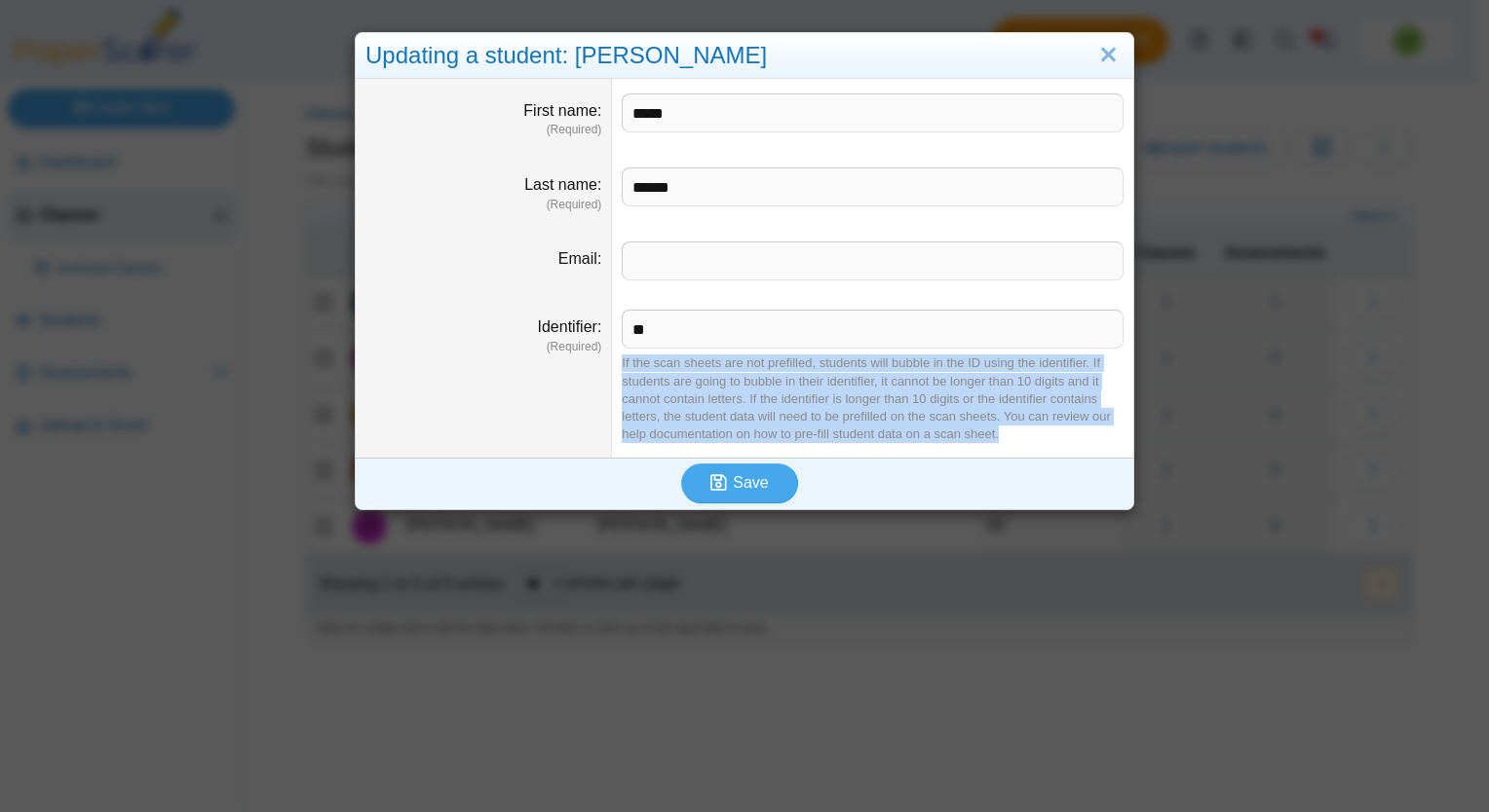
drag, startPoint x: 992, startPoint y: 436, endPoint x: 613, endPoint y: 366, distance: 385.4
click at [613, 366] on dd "** If the scan sheets are not prefilled, students will bubble in the ID using t…" at bounding box center [872, 376] width 521 height 163
copy div "If the scan sheets are not prefilled, students will bubble in the ID using the …"
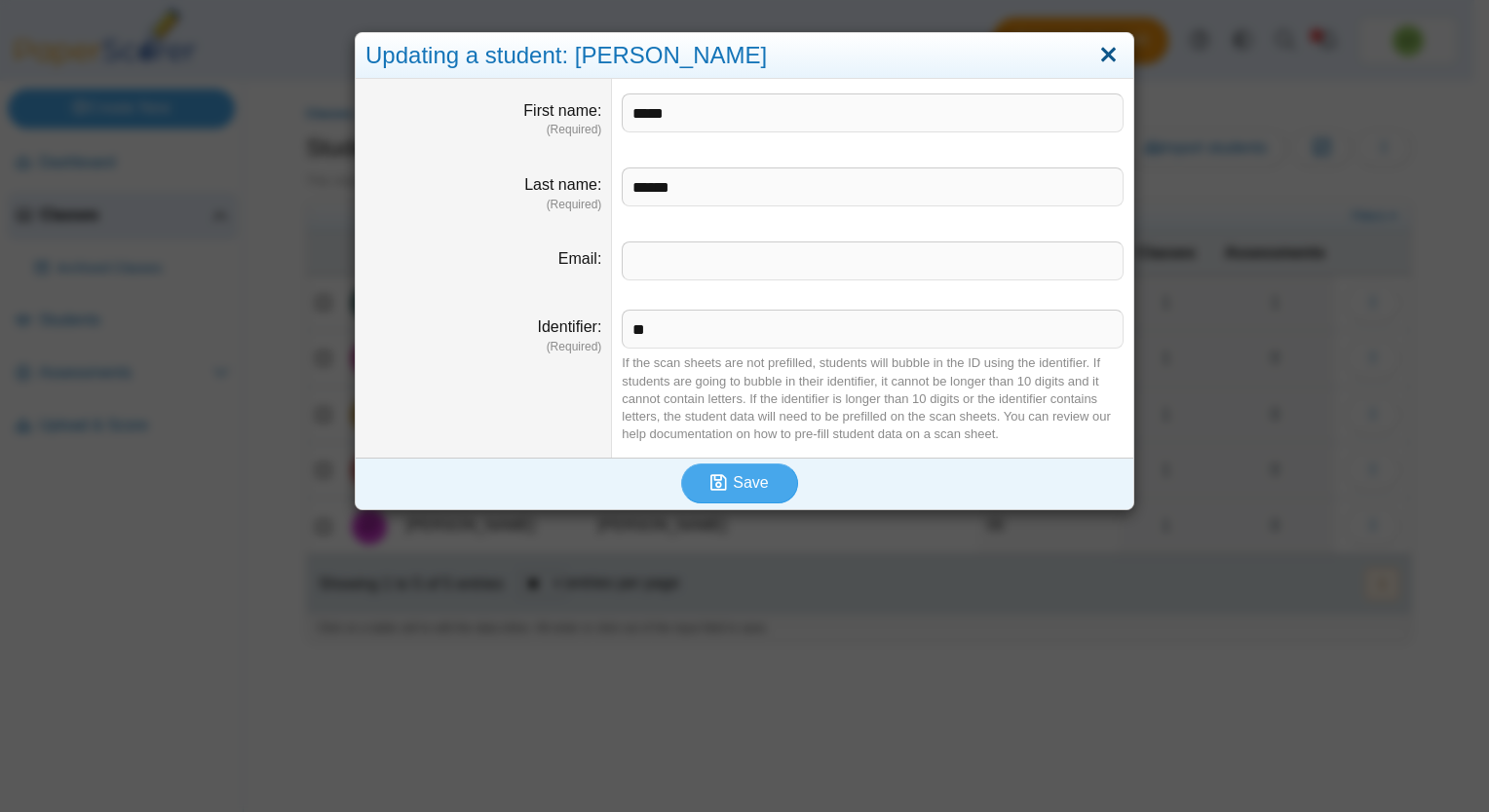
click at [1111, 54] on link "Close" at bounding box center [1108, 55] width 30 height 33
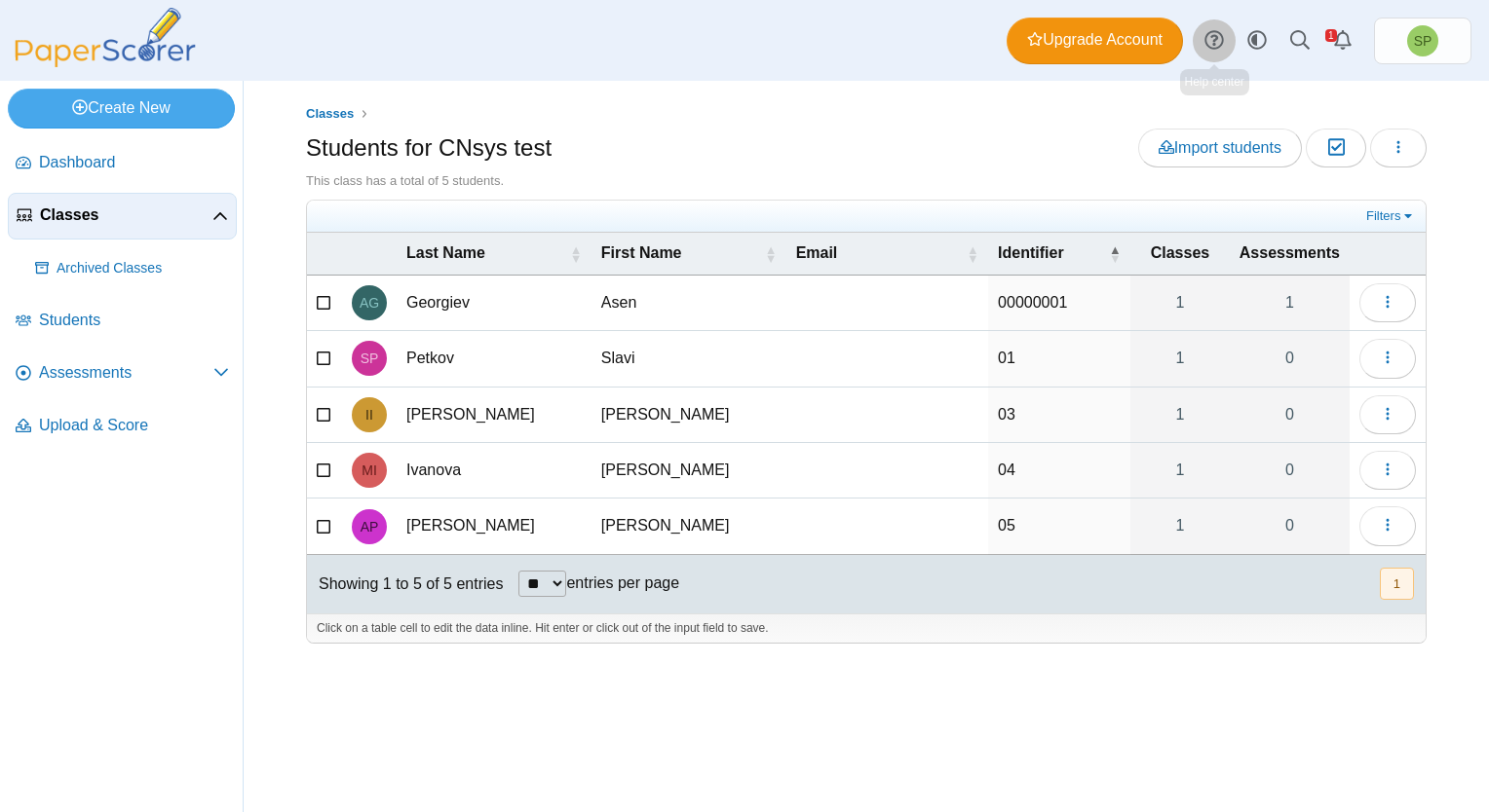
click at [1220, 37] on icon at bounding box center [1215, 40] width 20 height 20
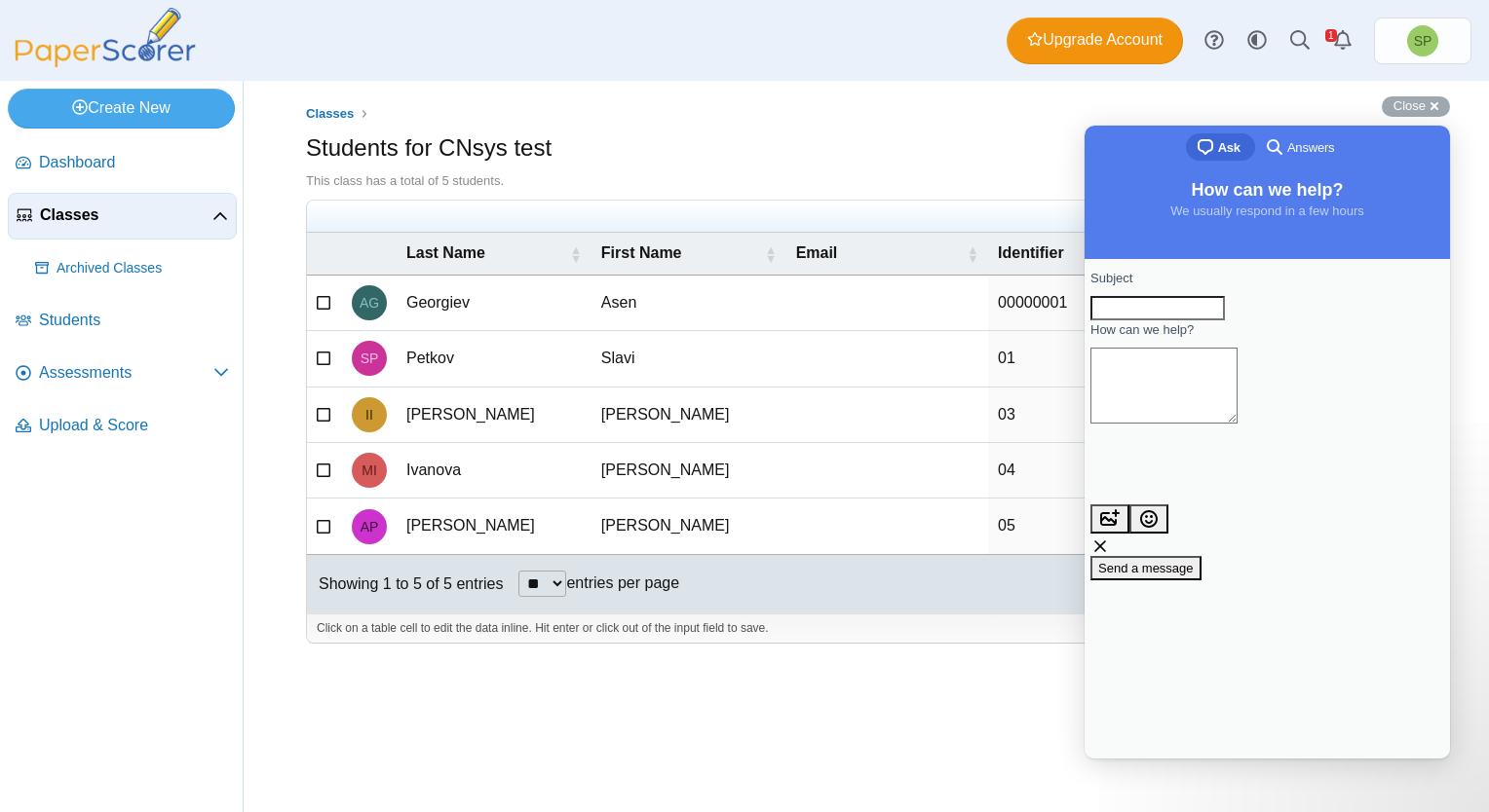
click at [1046, 149] on div "Students for CNsys test Import students Moderation 0 Loading…" at bounding box center [866, 151] width 1121 height 44
click at [1442, 105] on div "Close cross-small" at bounding box center [1415, 107] width 68 height 20
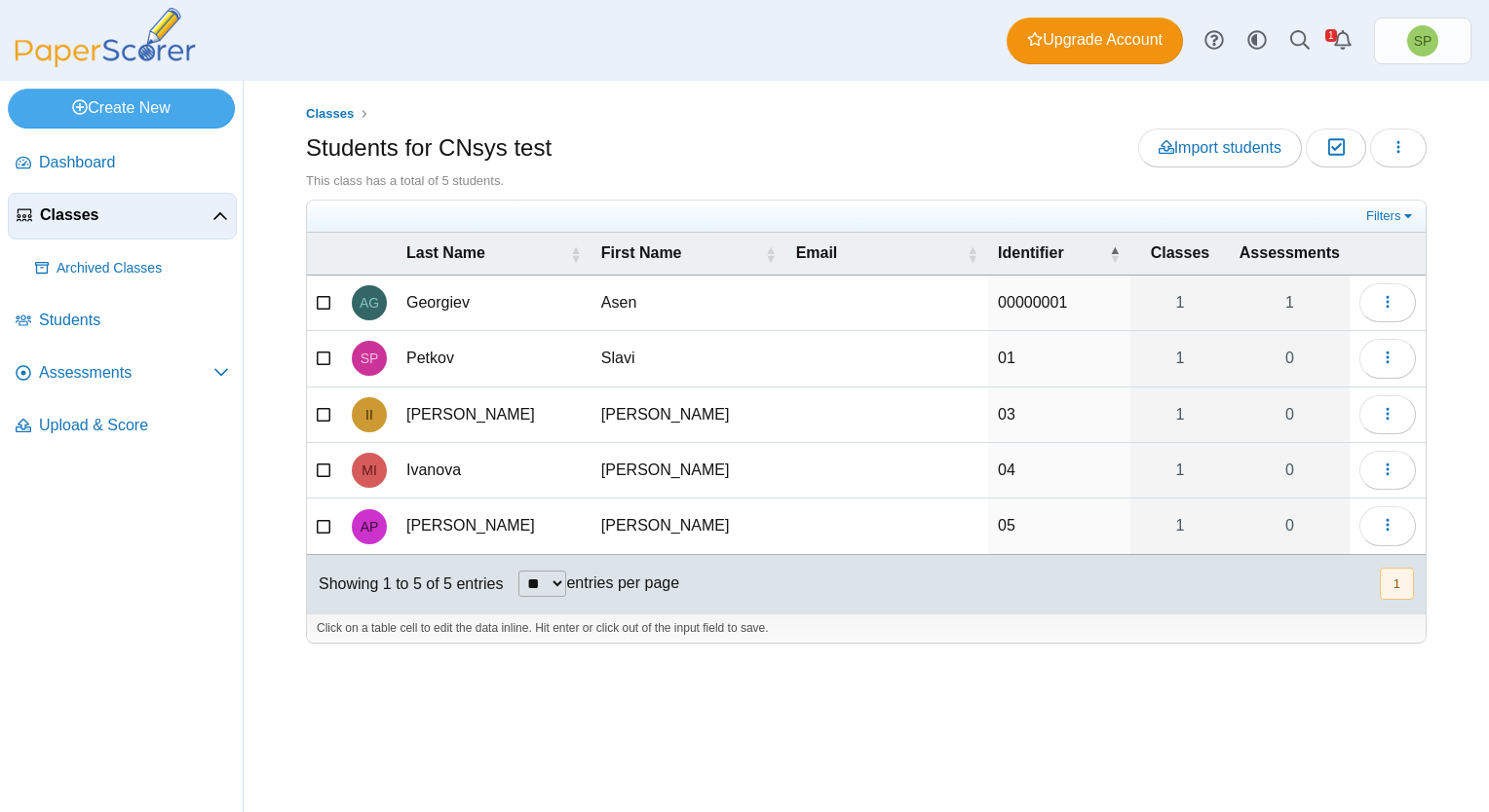
click at [322, 298] on icon at bounding box center [324, 300] width 16 height 14
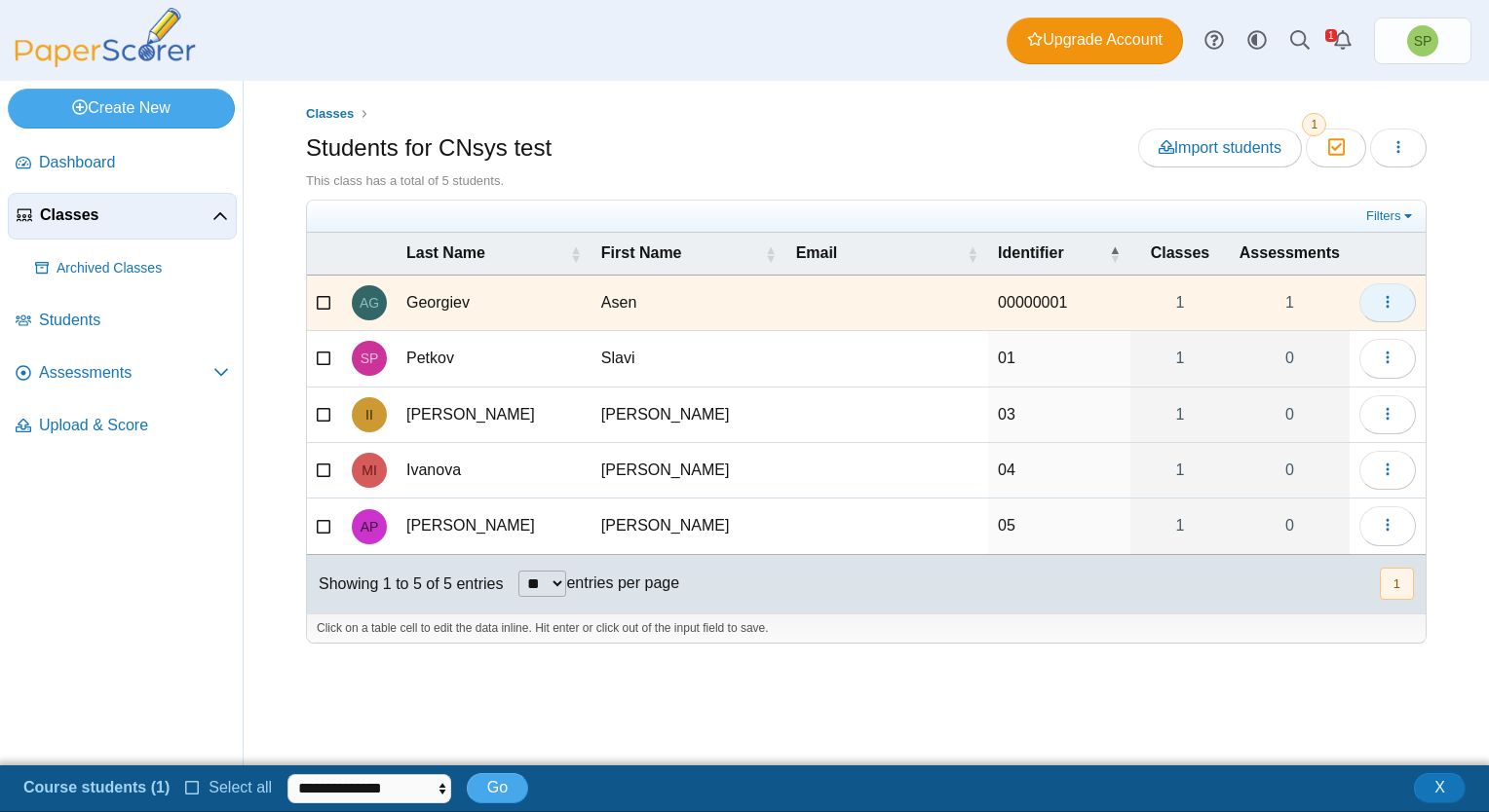
click at [1392, 298] on icon "button" at bounding box center [1387, 302] width 16 height 16
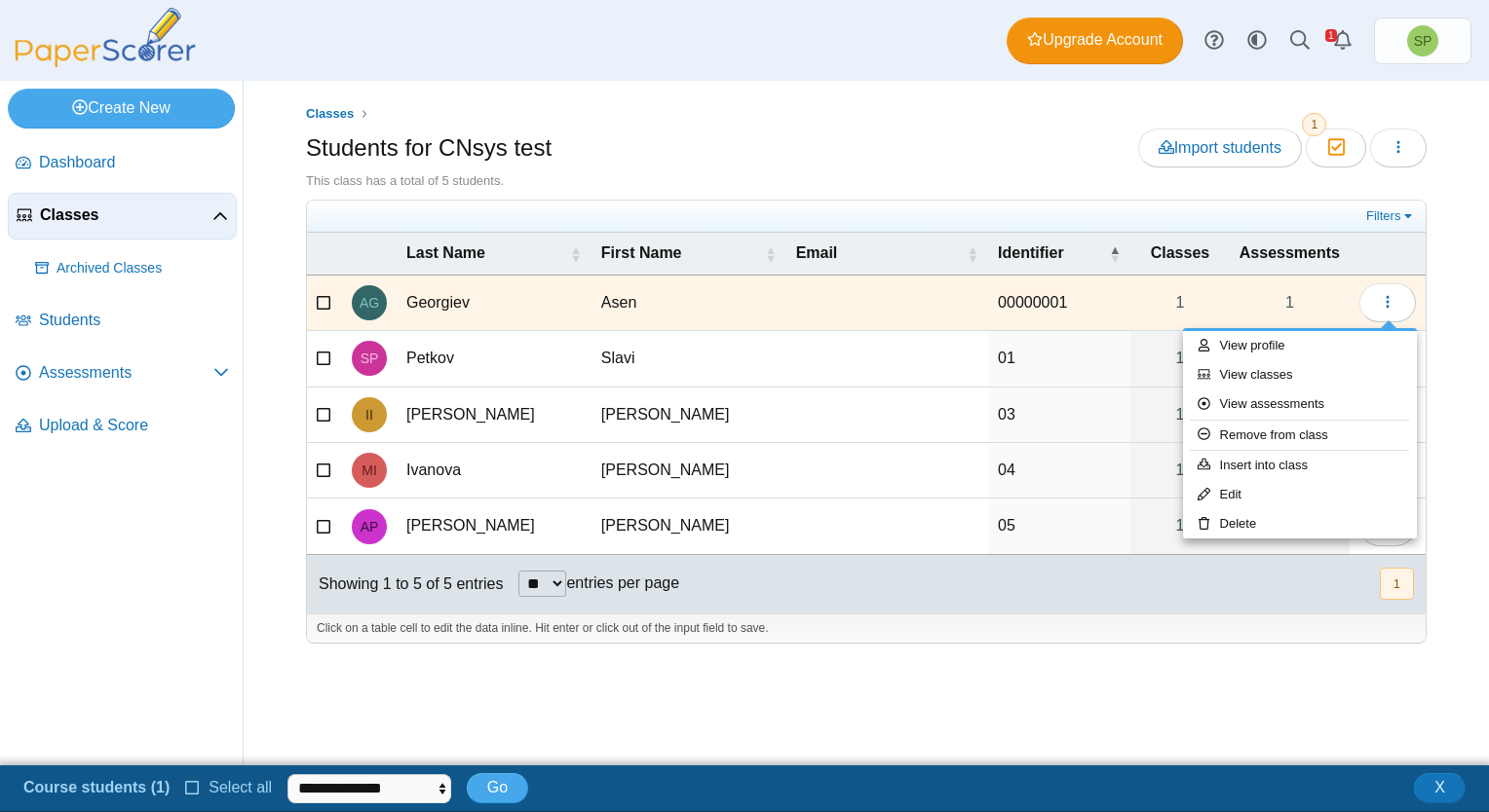
click at [254, 544] on div "Classes Students for CNsys test Import students Moderation 1 Loading…" at bounding box center [866, 423] width 1245 height 684
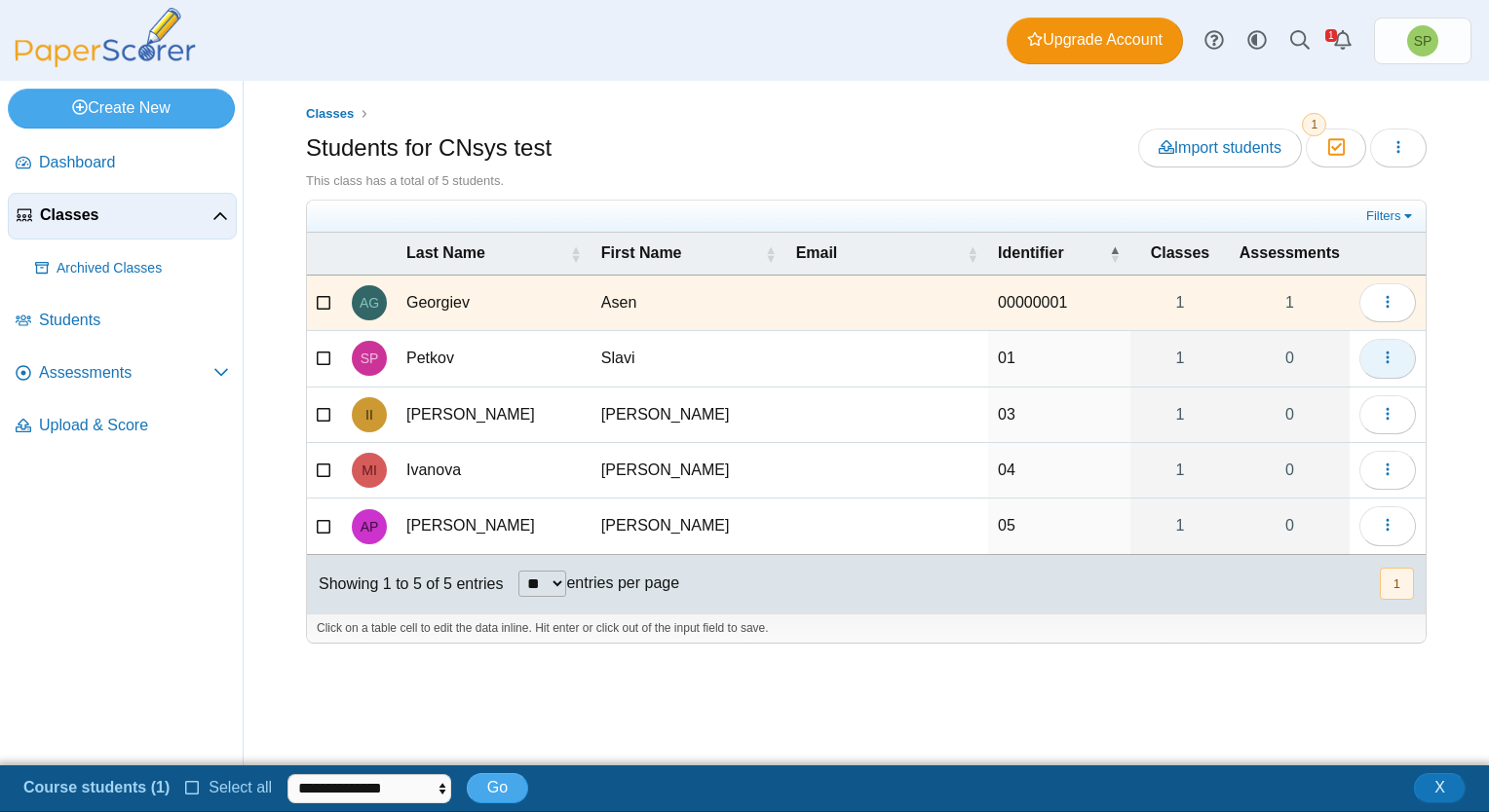
click at [1376, 354] on button "button" at bounding box center [1387, 358] width 57 height 39
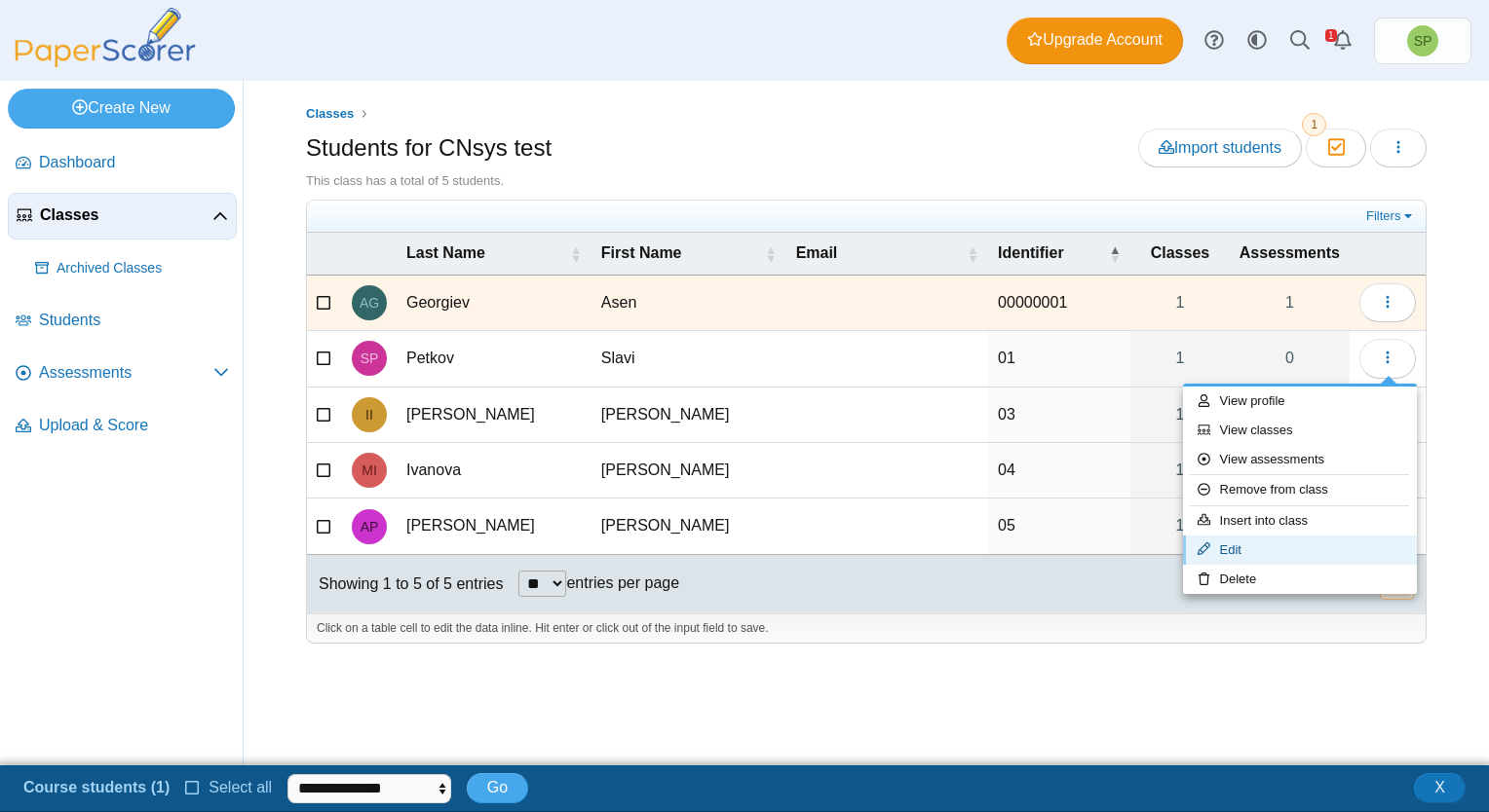
click at [1235, 549] on link "Edit" at bounding box center [1299, 550] width 234 height 29
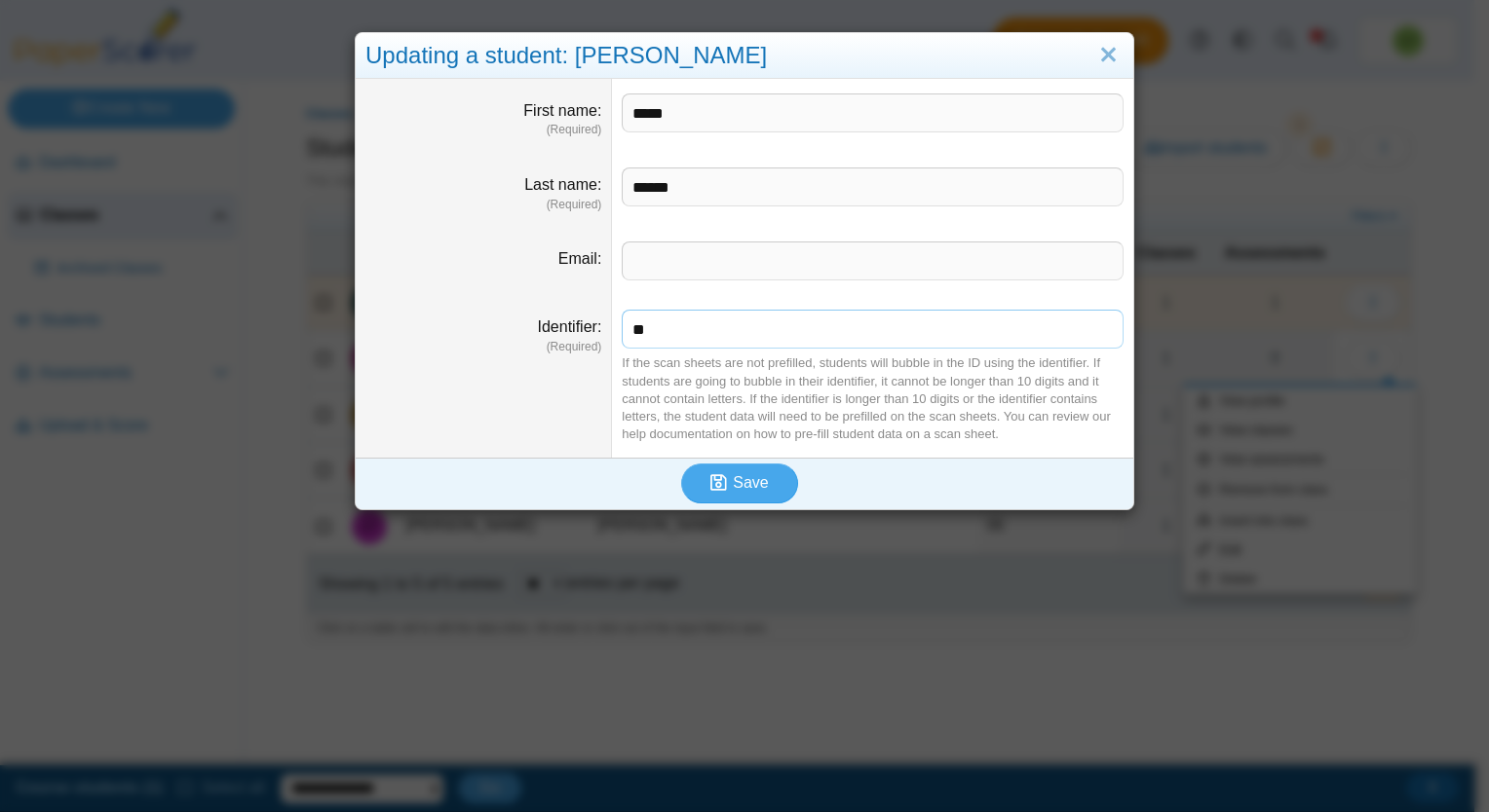
click at [643, 331] on input "**" at bounding box center [872, 328] width 502 height 39
type input "********"
click at [733, 485] on span "Save" at bounding box center [749, 482] width 35 height 17
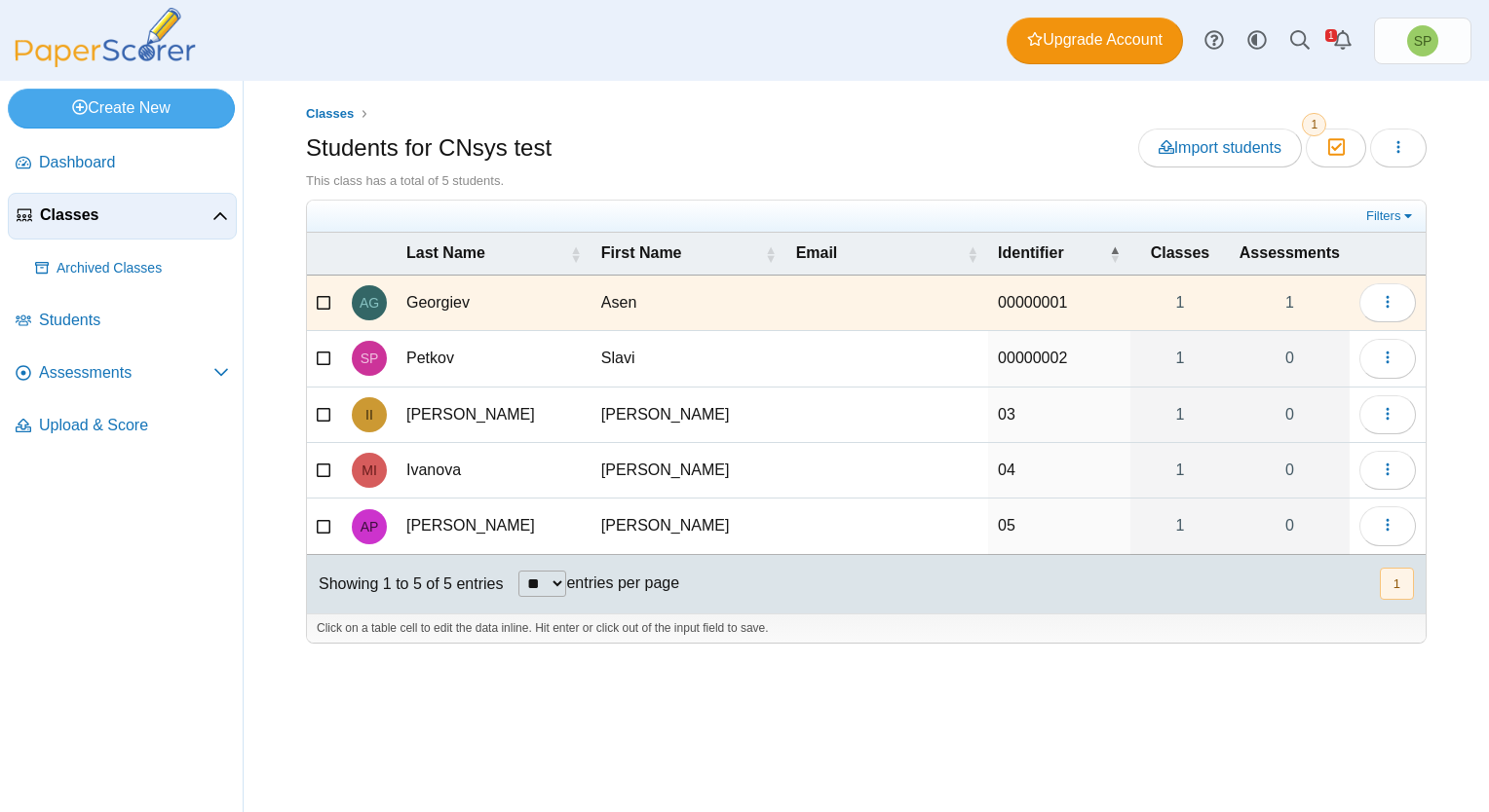
click at [319, 356] on icon at bounding box center [324, 356] width 16 height 14
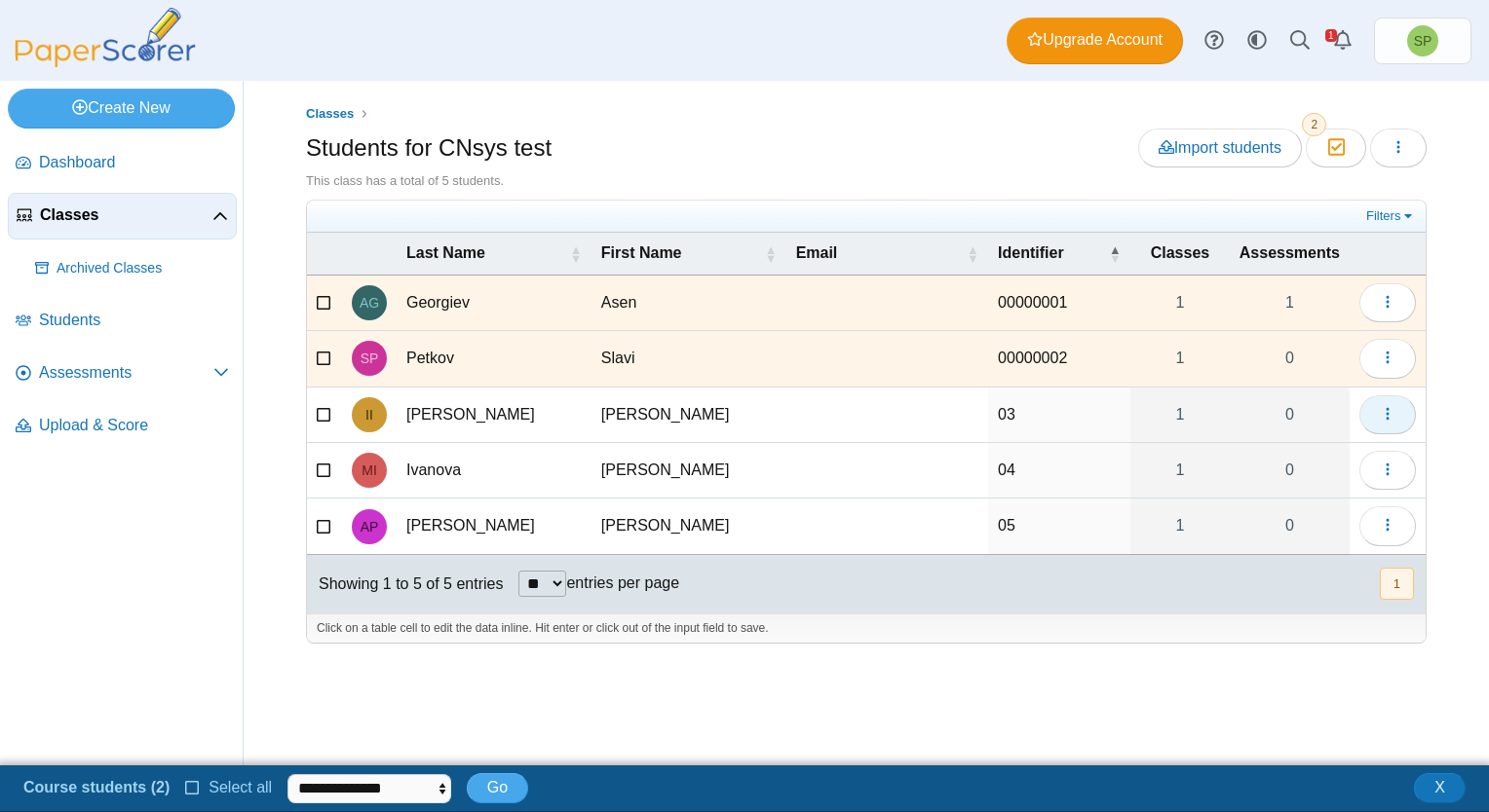
click at [1394, 412] on icon "button" at bounding box center [1387, 414] width 16 height 16
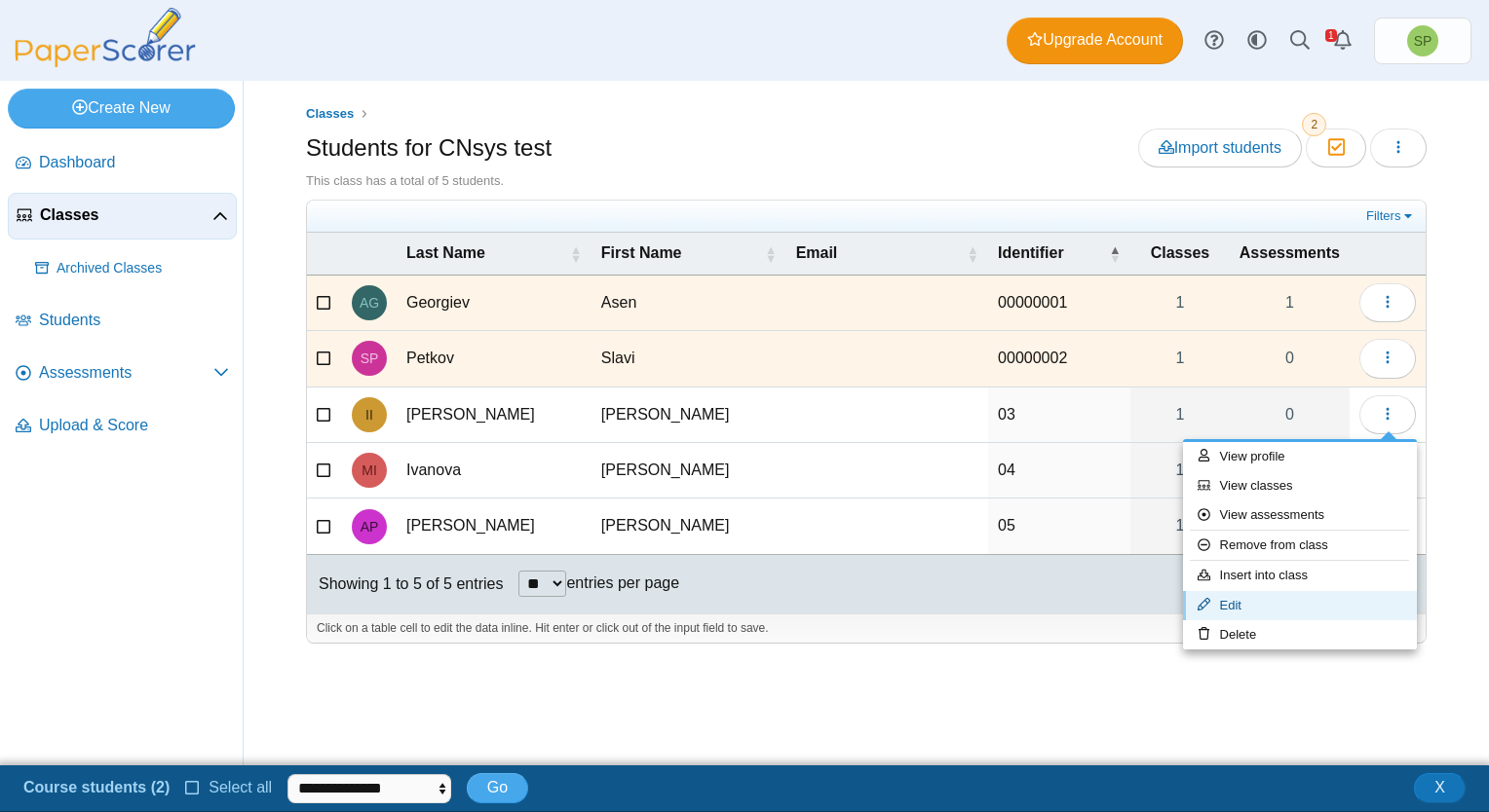
click at [1259, 607] on link "Edit" at bounding box center [1299, 606] width 234 height 29
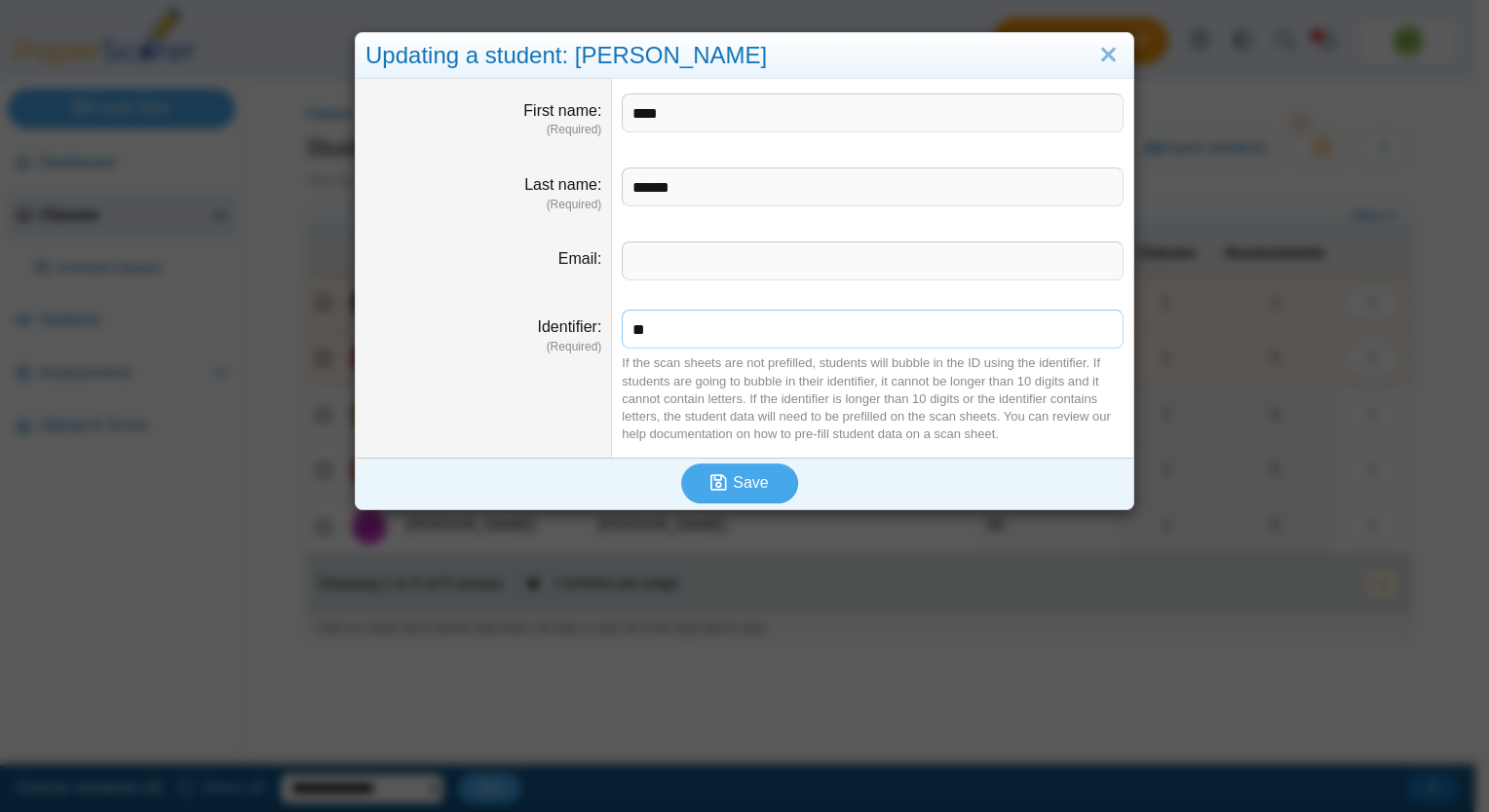
click at [733, 332] on input "**" at bounding box center [872, 328] width 502 height 39
type input "********"
click at [721, 478] on icon "submit" at bounding box center [722, 482] width 22 height 21
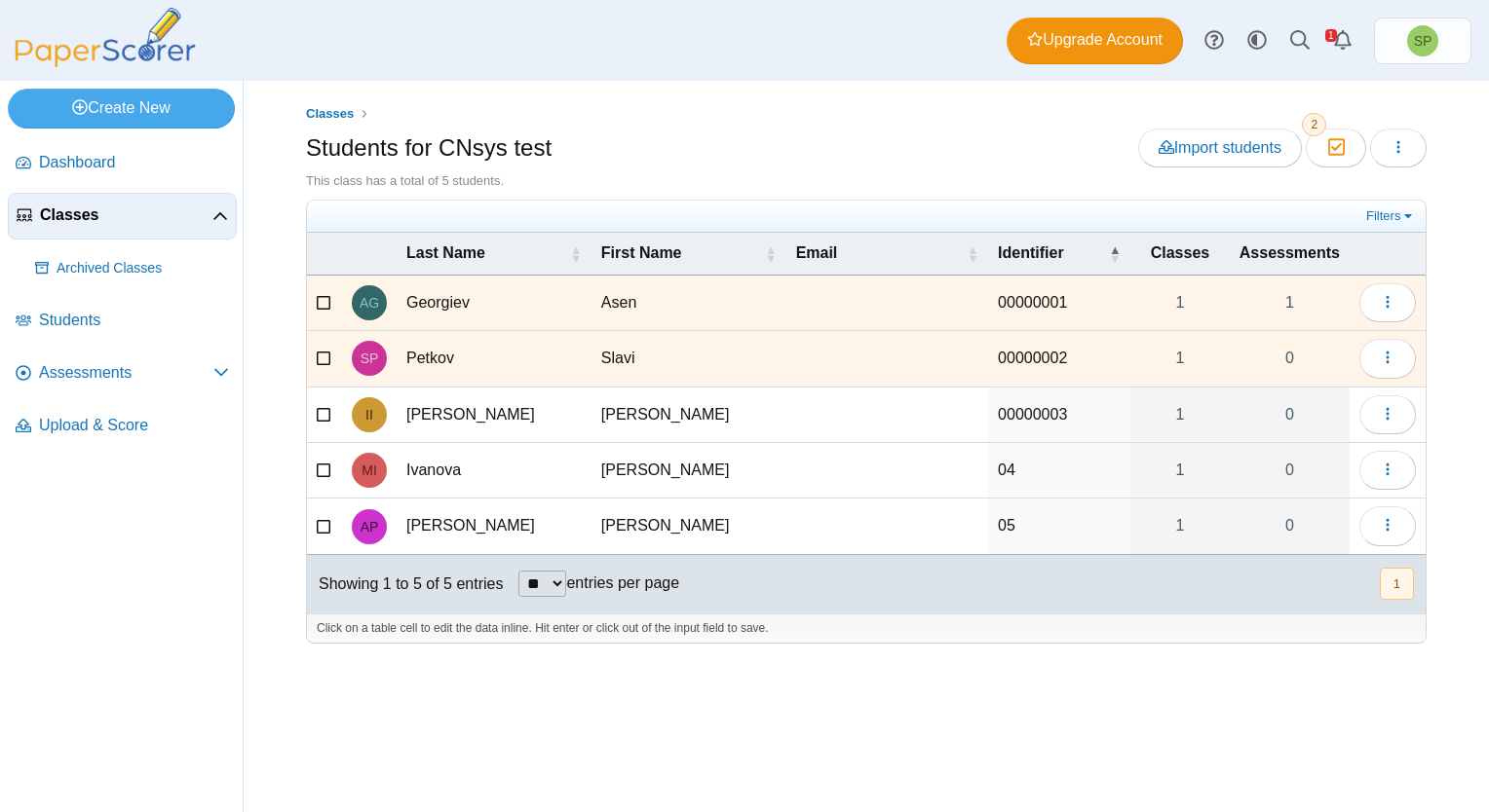
click at [319, 411] on icon at bounding box center [324, 412] width 16 height 14
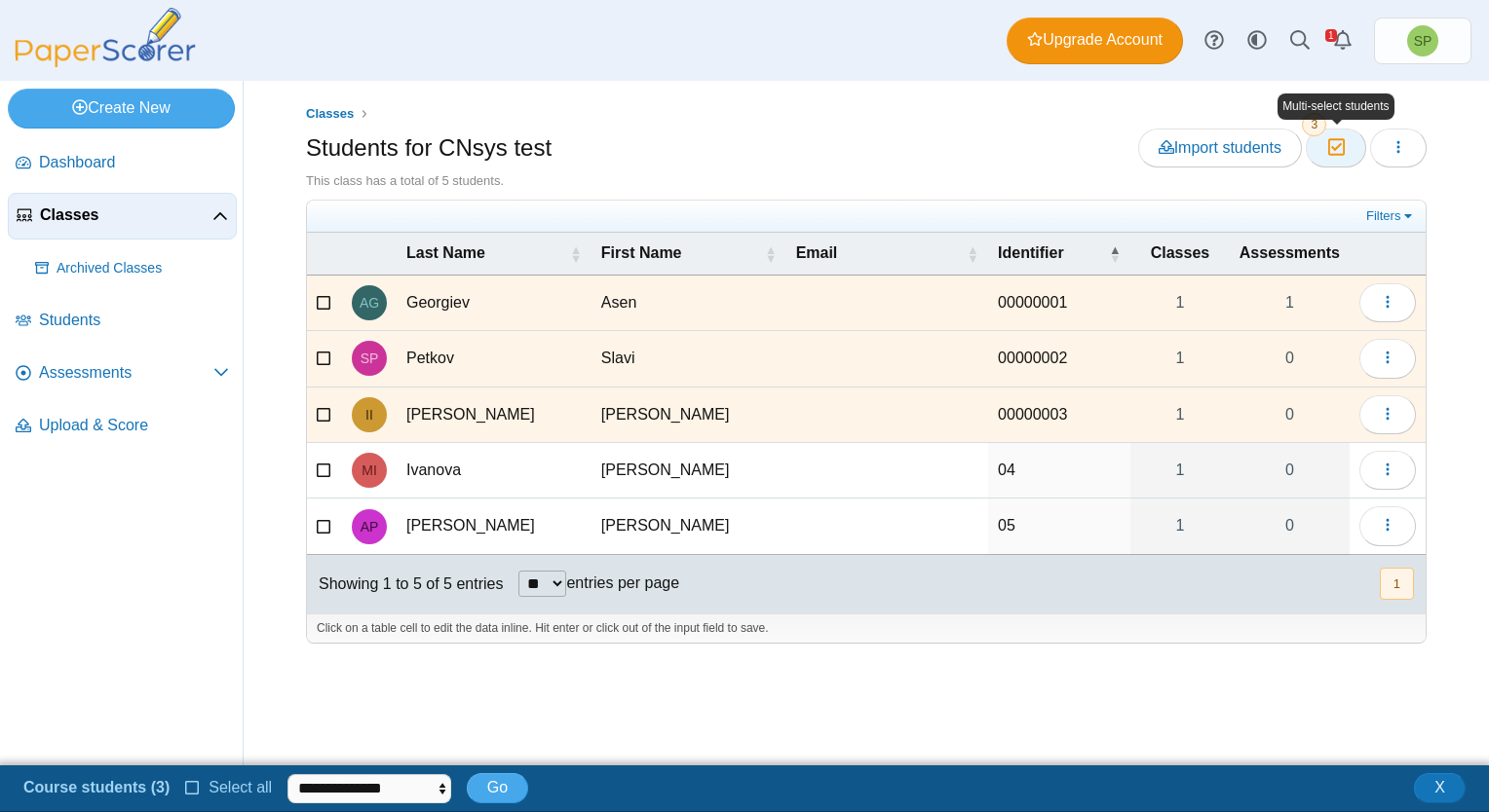
click at [1329, 150] on icon "button" at bounding box center [1335, 148] width 19 height 17
click at [1405, 146] on icon "button" at bounding box center [1398, 148] width 16 height 16
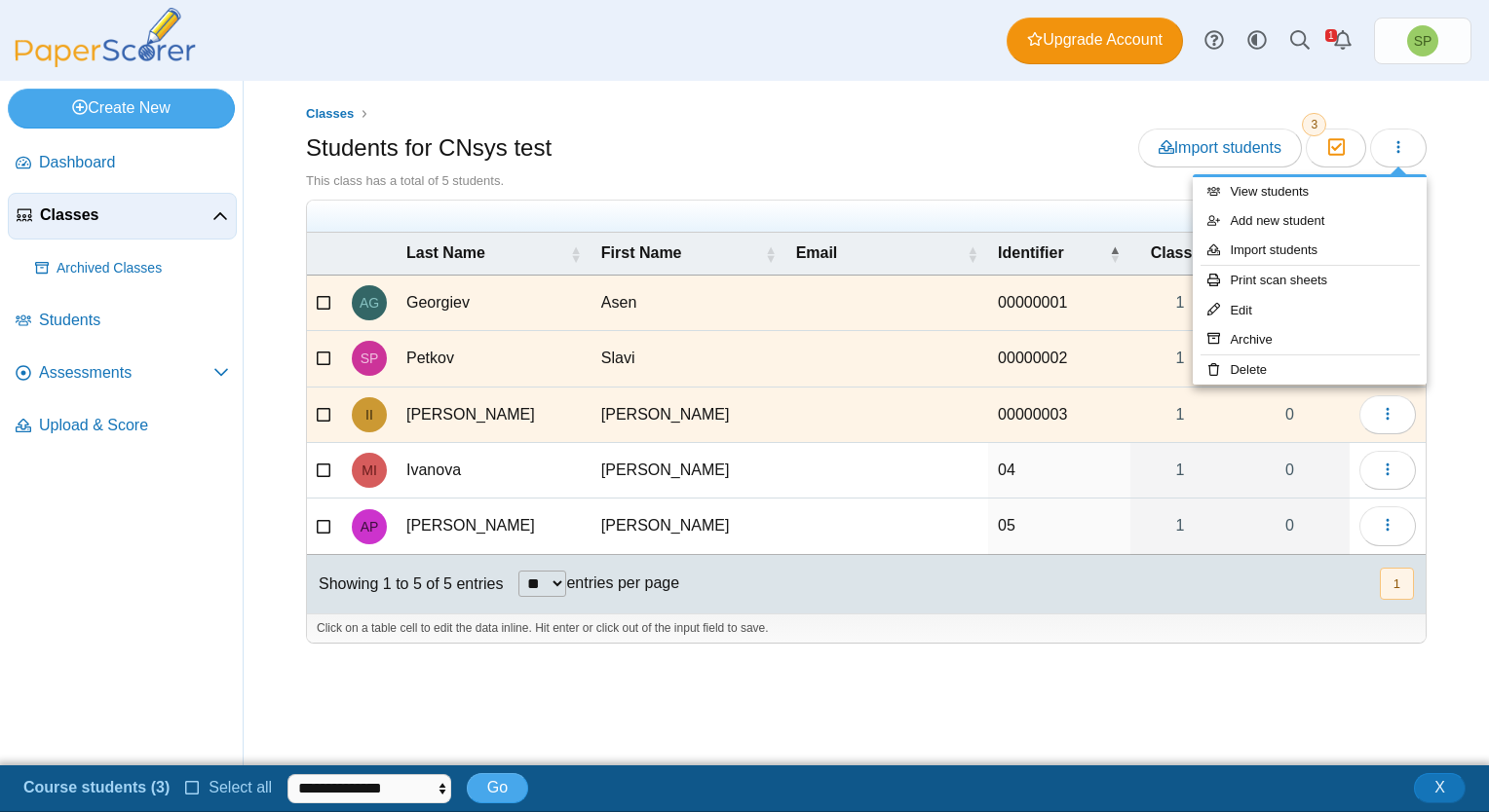
click at [954, 151] on div "Students for CNsys test Import students Moderation 3" at bounding box center [866, 151] width 1121 height 44
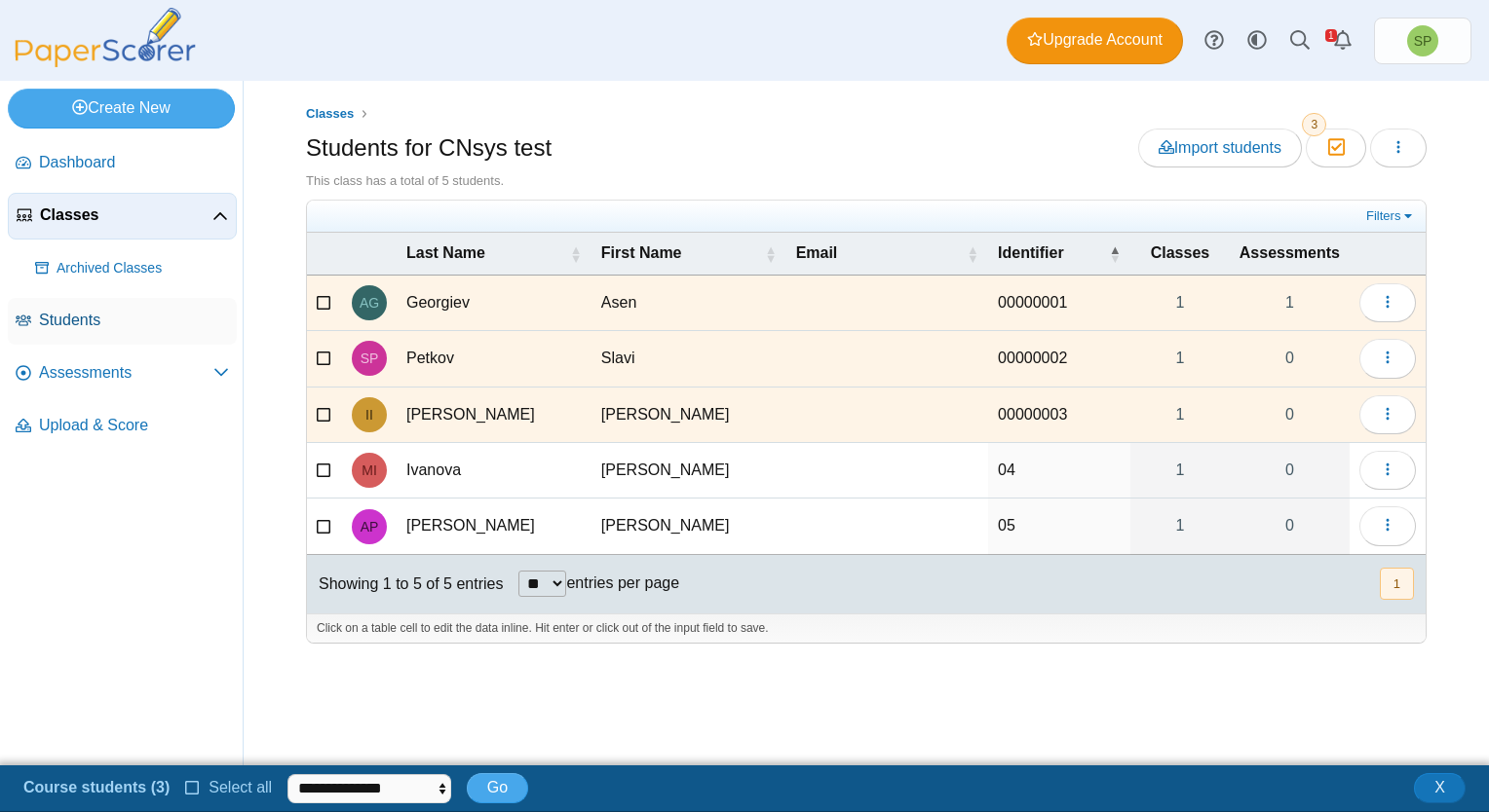
click at [98, 325] on span "Students" at bounding box center [134, 319] width 190 height 21
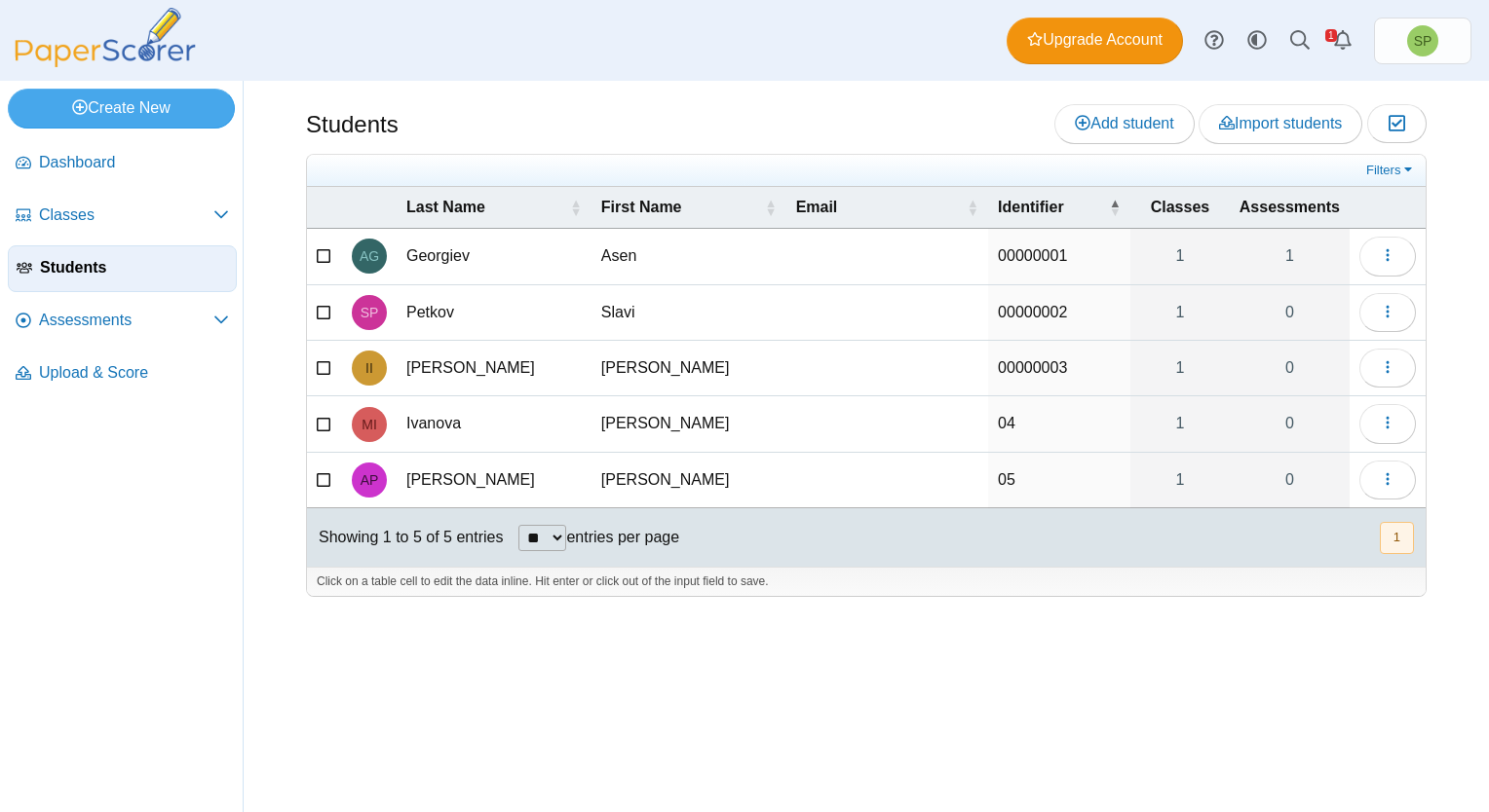
click at [320, 249] on icon at bounding box center [324, 254] width 16 height 14
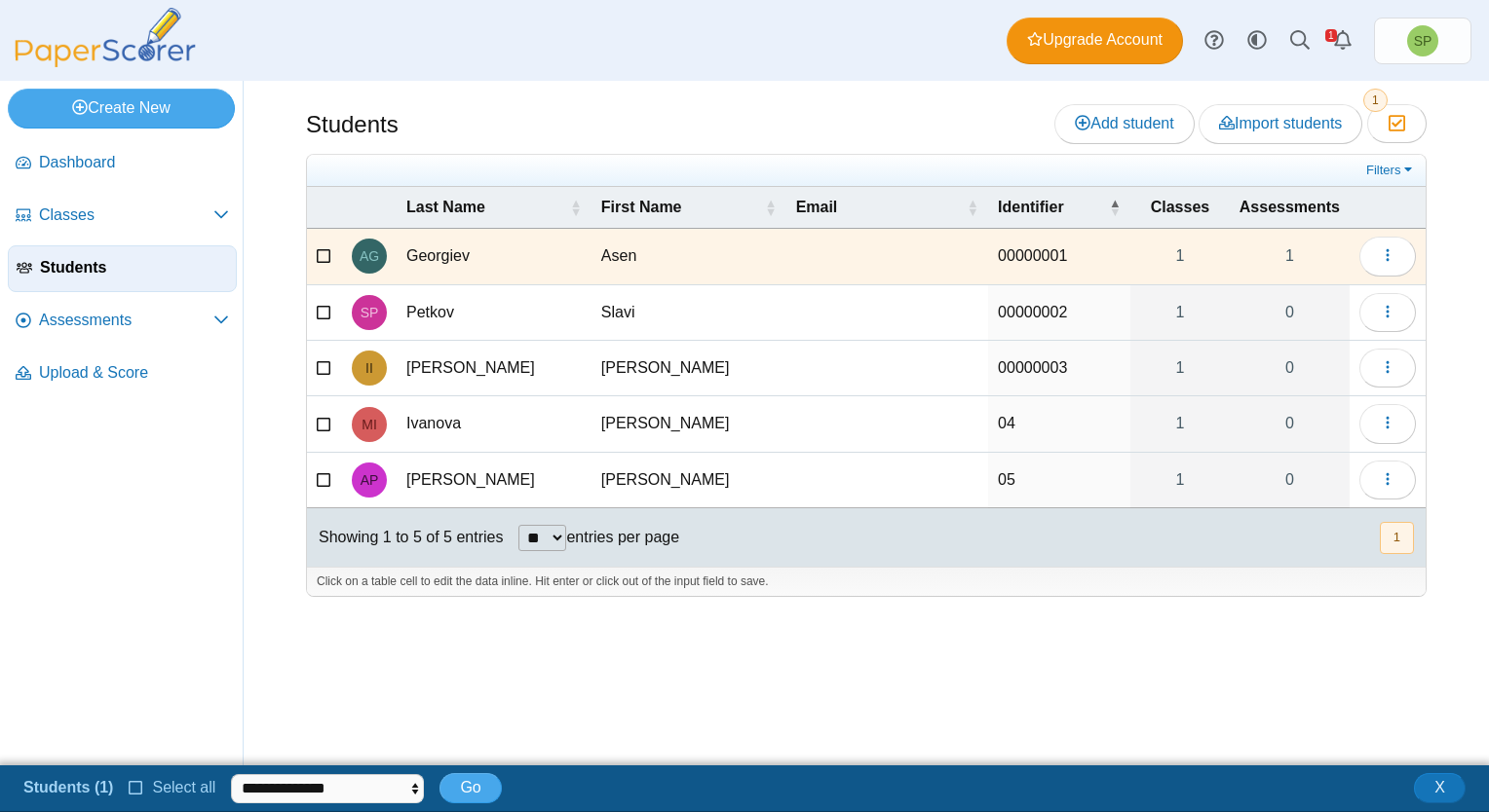
click at [318, 307] on icon at bounding box center [324, 310] width 16 height 14
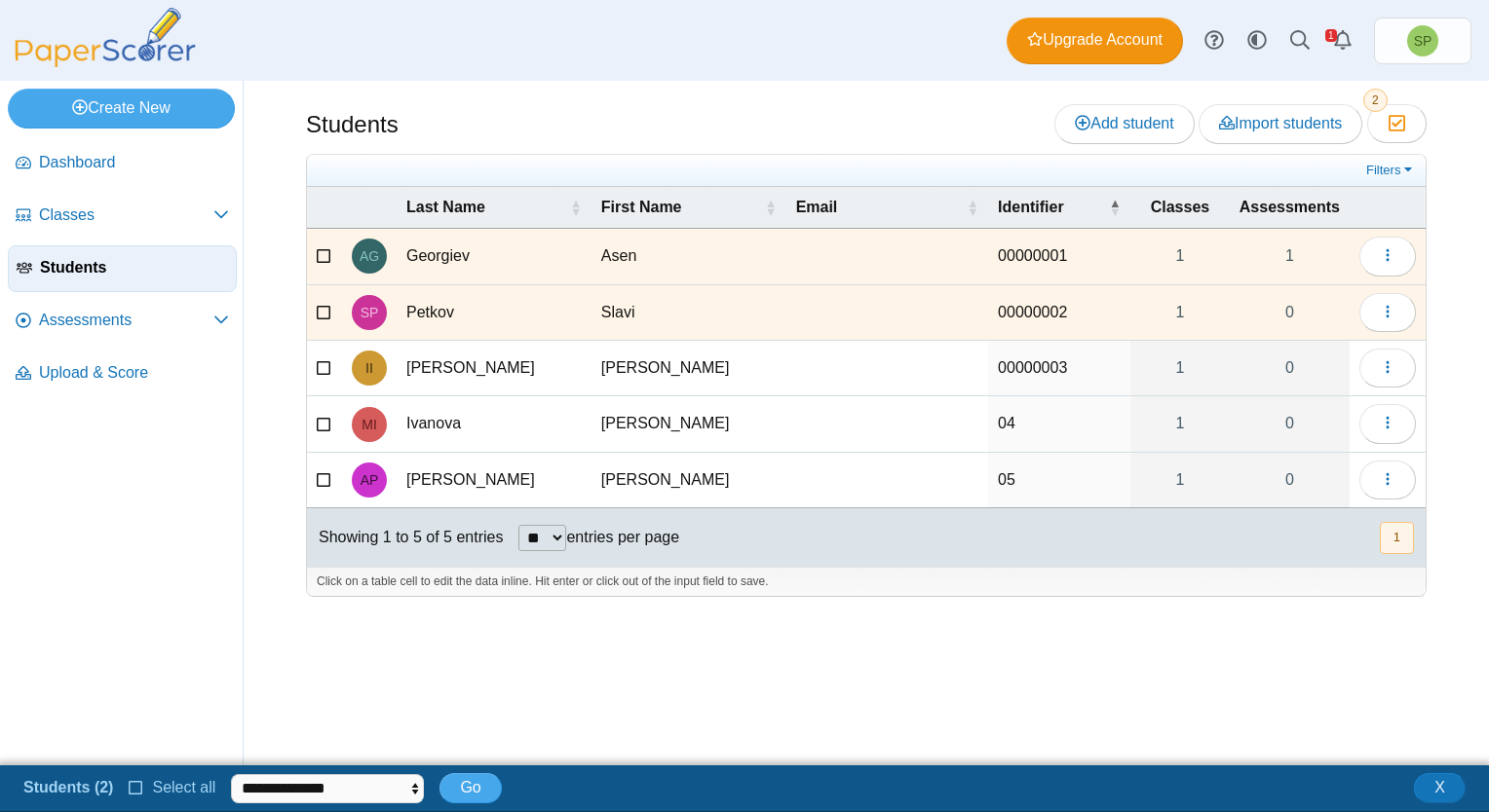
click at [321, 359] on icon at bounding box center [324, 366] width 16 height 14
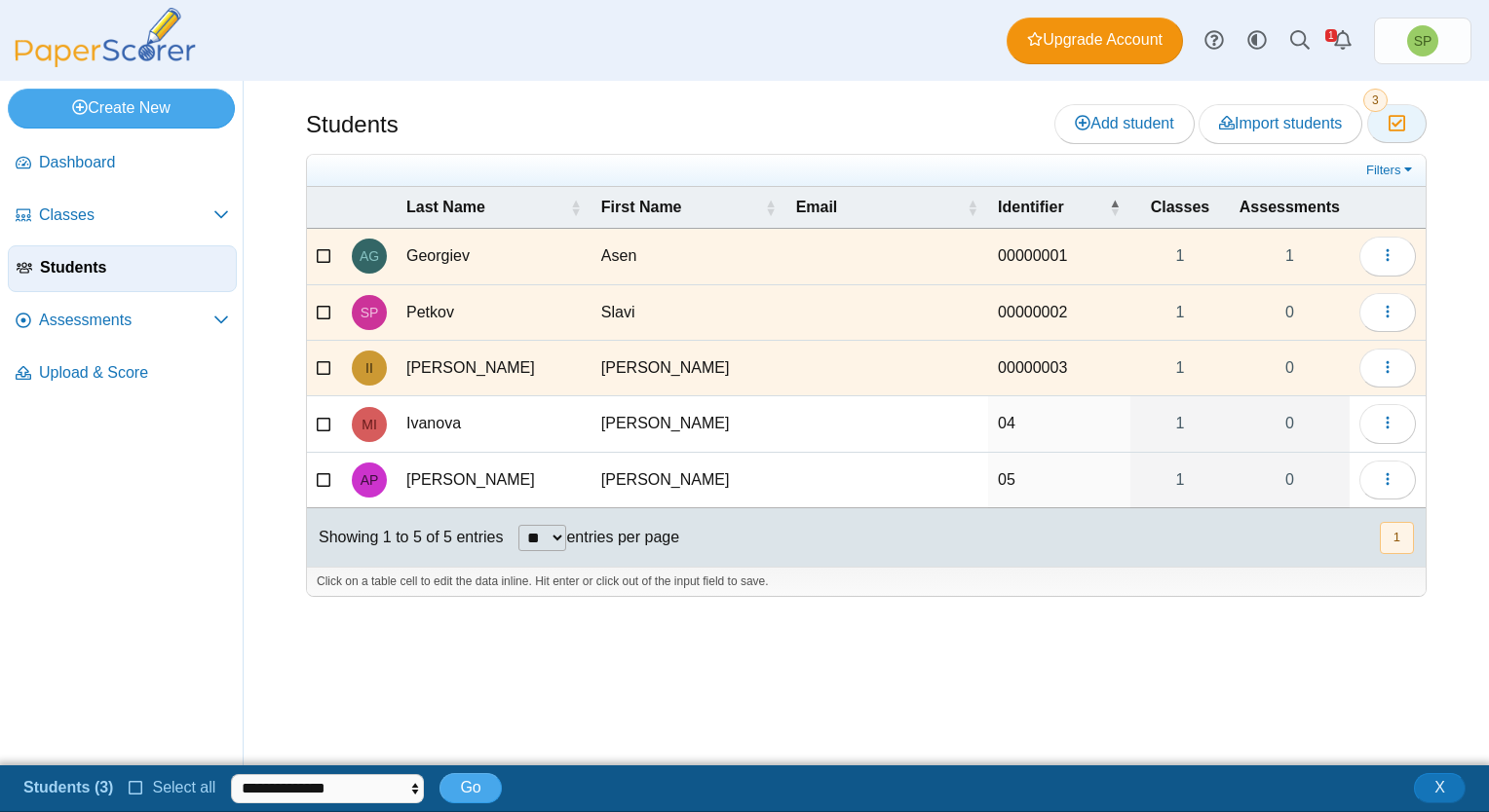
click at [1395, 117] on icon "button" at bounding box center [1396, 123] width 19 height 17
click at [248, 466] on div "Students Add student Import students Moderation 3" at bounding box center [866, 423] width 1245 height 684
click at [87, 205] on span "Classes" at bounding box center [126, 214] width 175 height 21
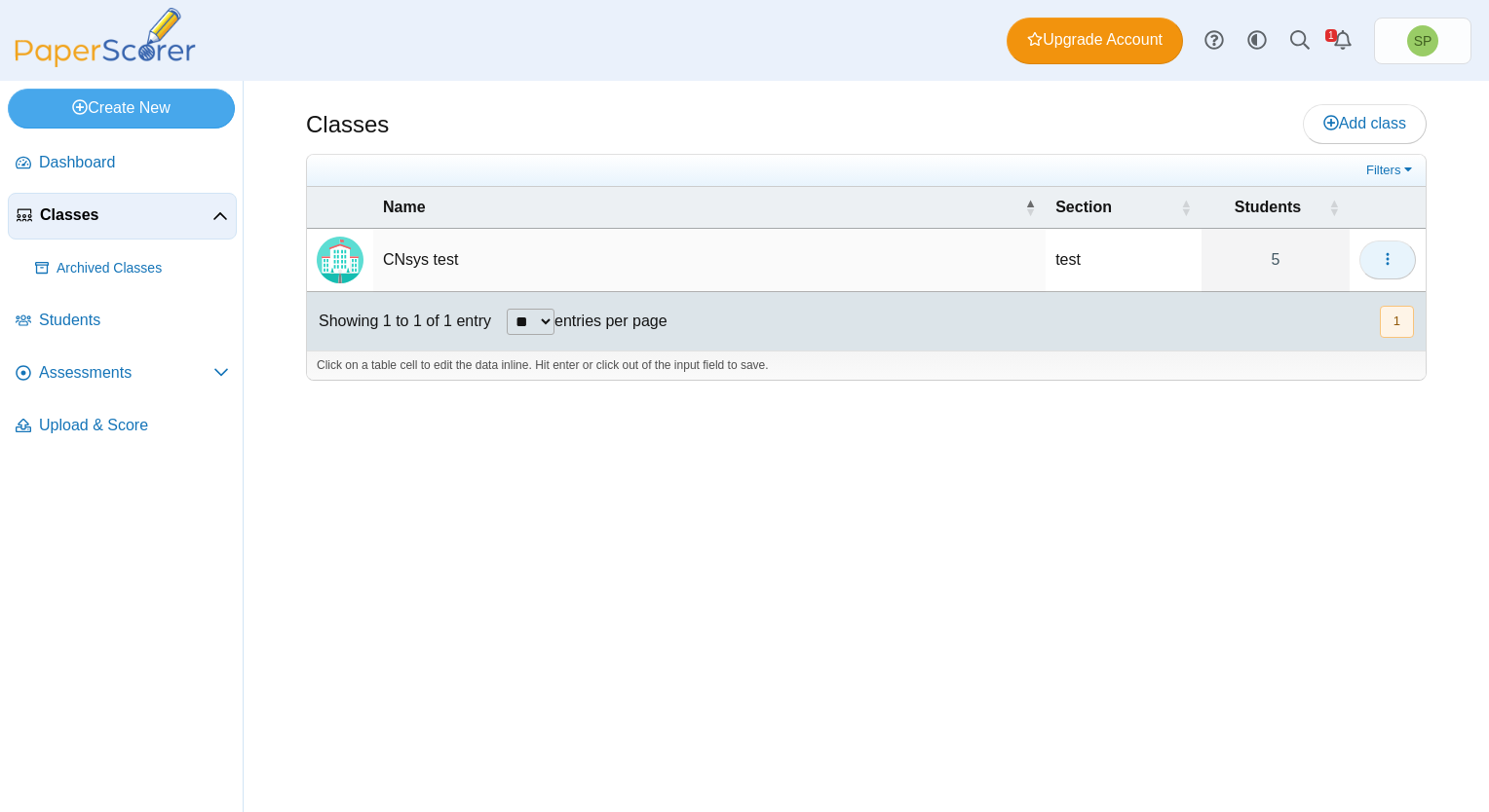
click at [1377, 258] on button "button" at bounding box center [1387, 259] width 57 height 39
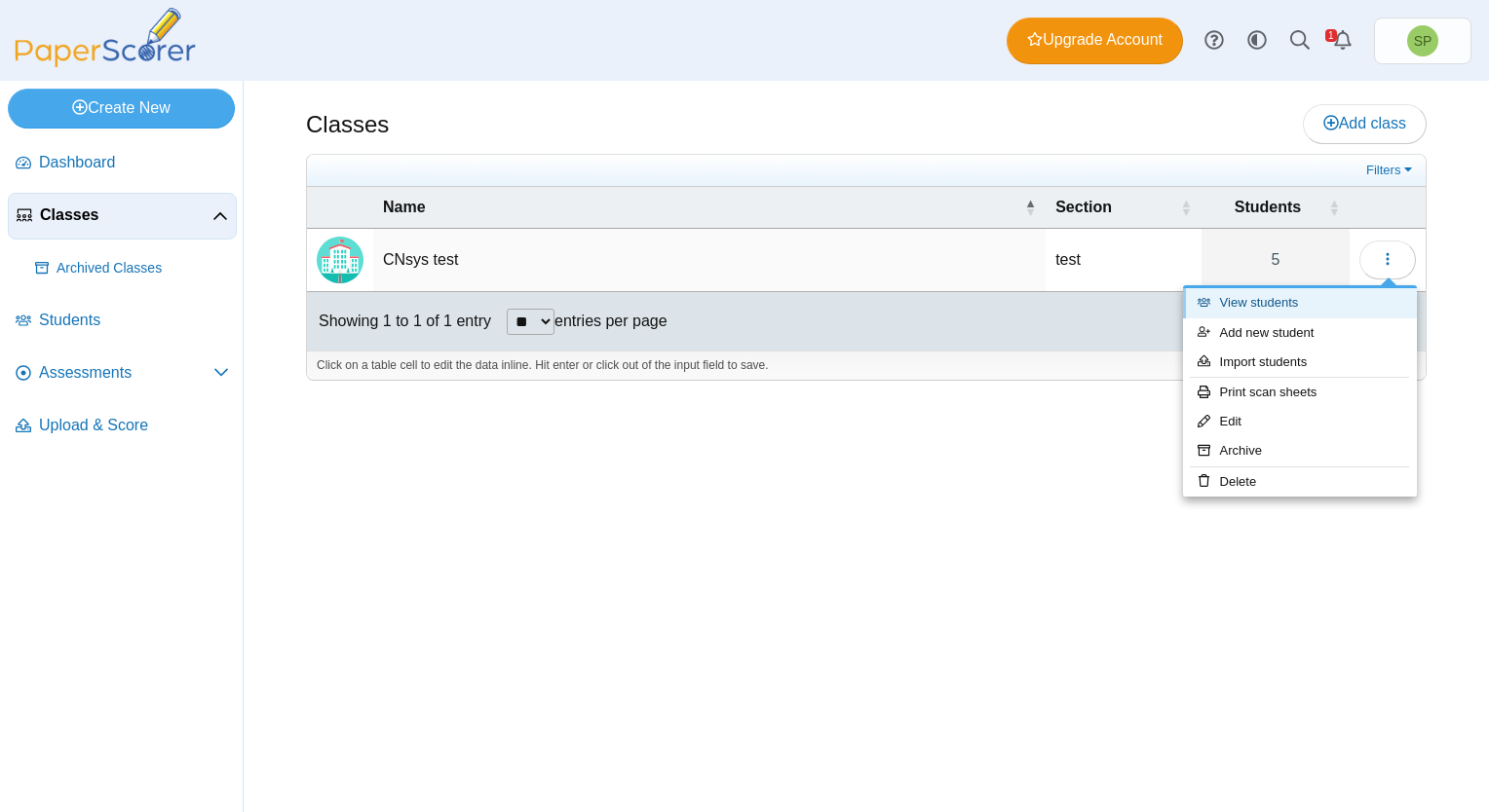
click at [1282, 302] on link "View students" at bounding box center [1299, 302] width 234 height 29
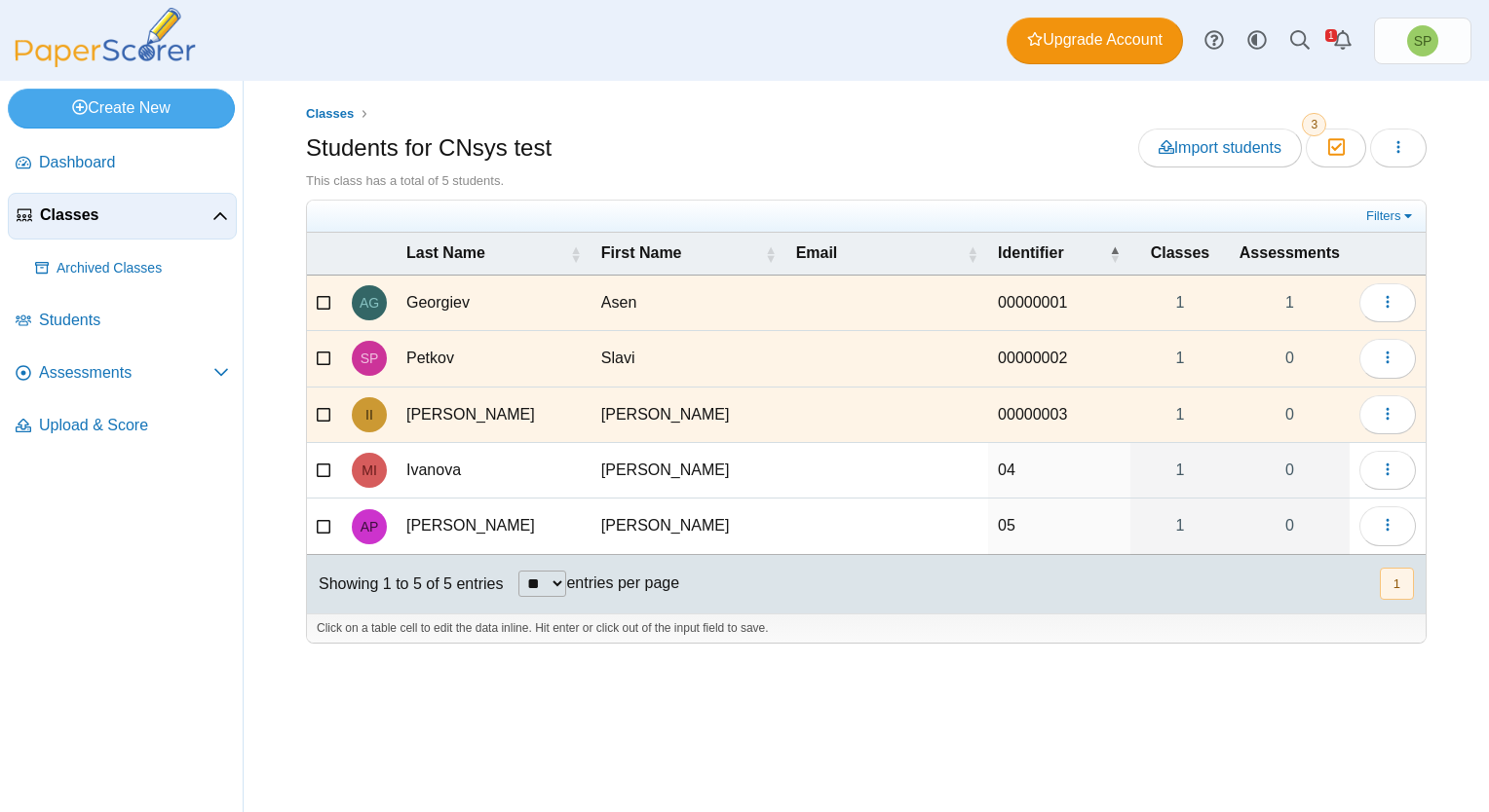
click at [813, 648] on div at bounding box center [866, 653] width 1121 height 20
click at [114, 373] on span "Assessments" at bounding box center [126, 372] width 175 height 21
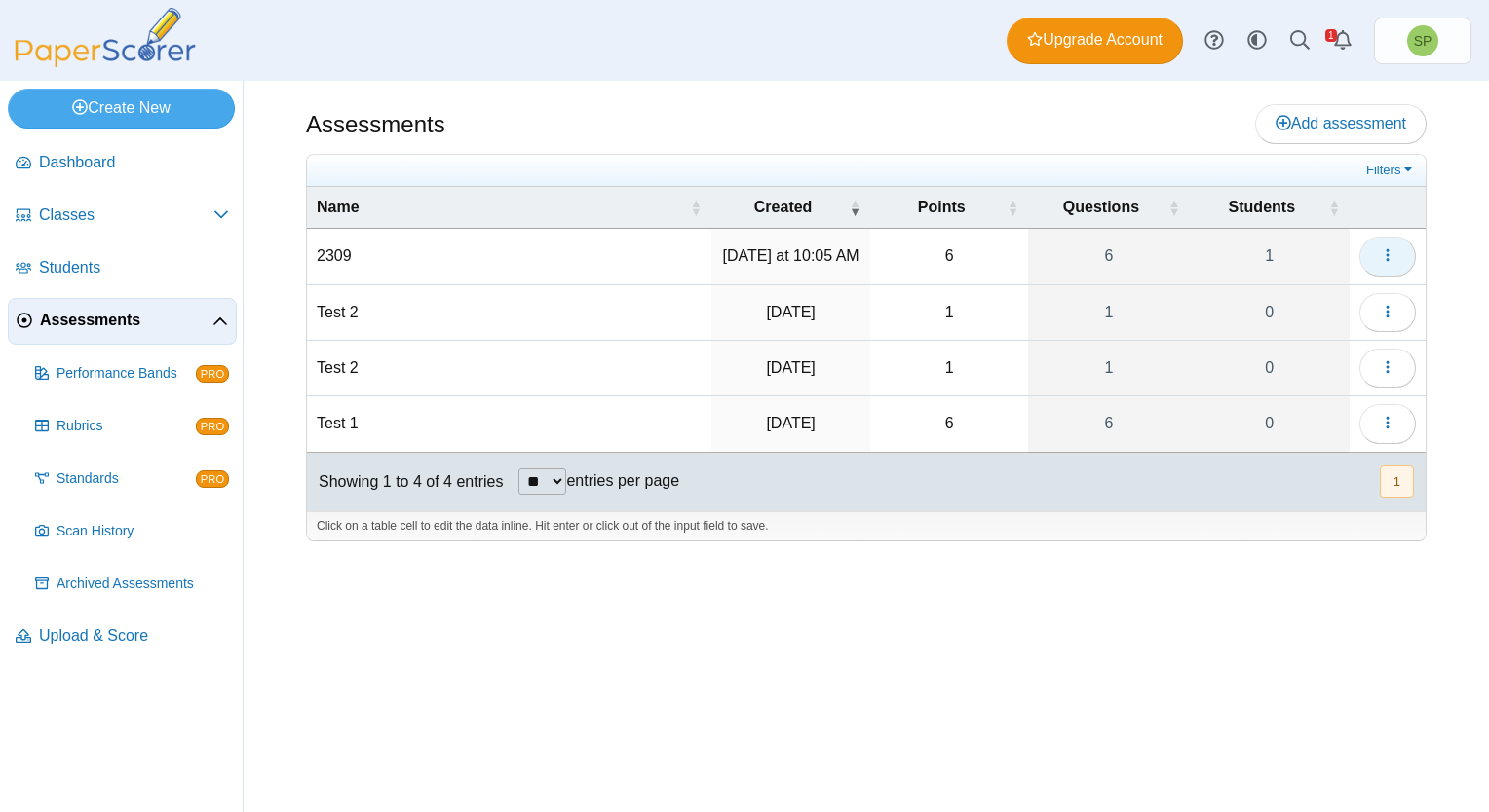
click at [1382, 257] on icon "button" at bounding box center [1387, 255] width 16 height 16
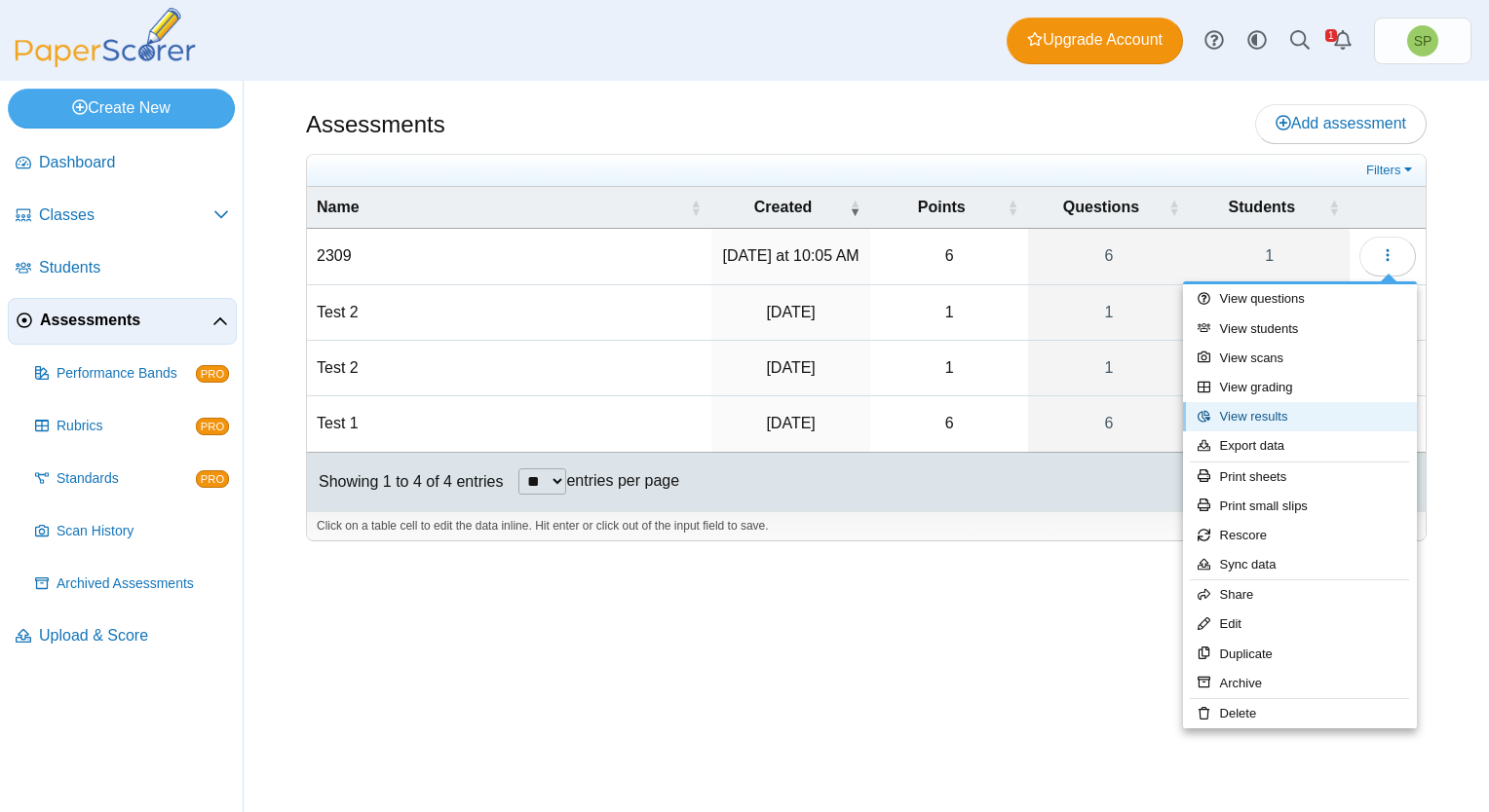
click at [1296, 413] on link "View results" at bounding box center [1299, 416] width 234 height 29
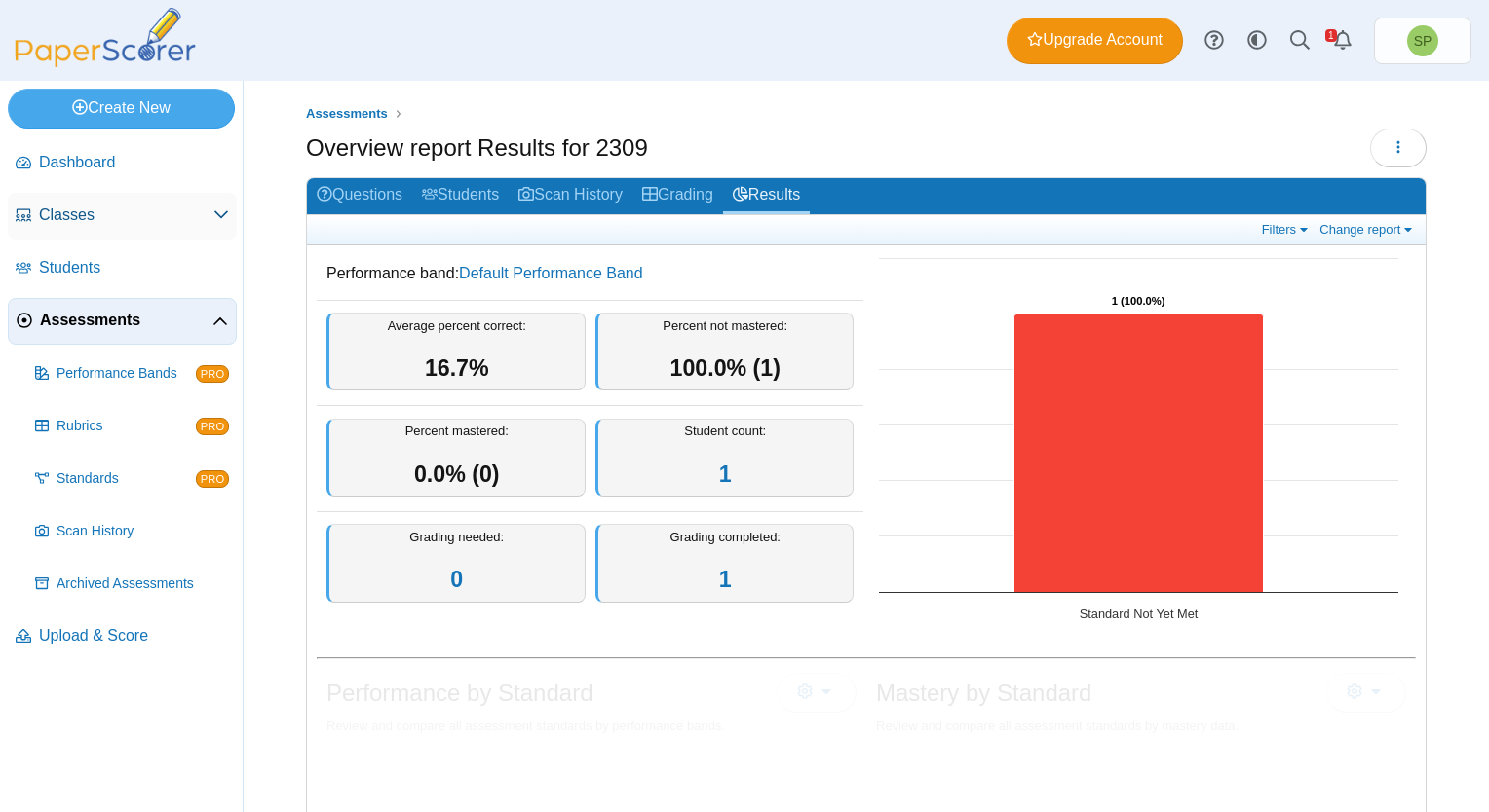
click at [82, 212] on span "Classes" at bounding box center [126, 214] width 175 height 21
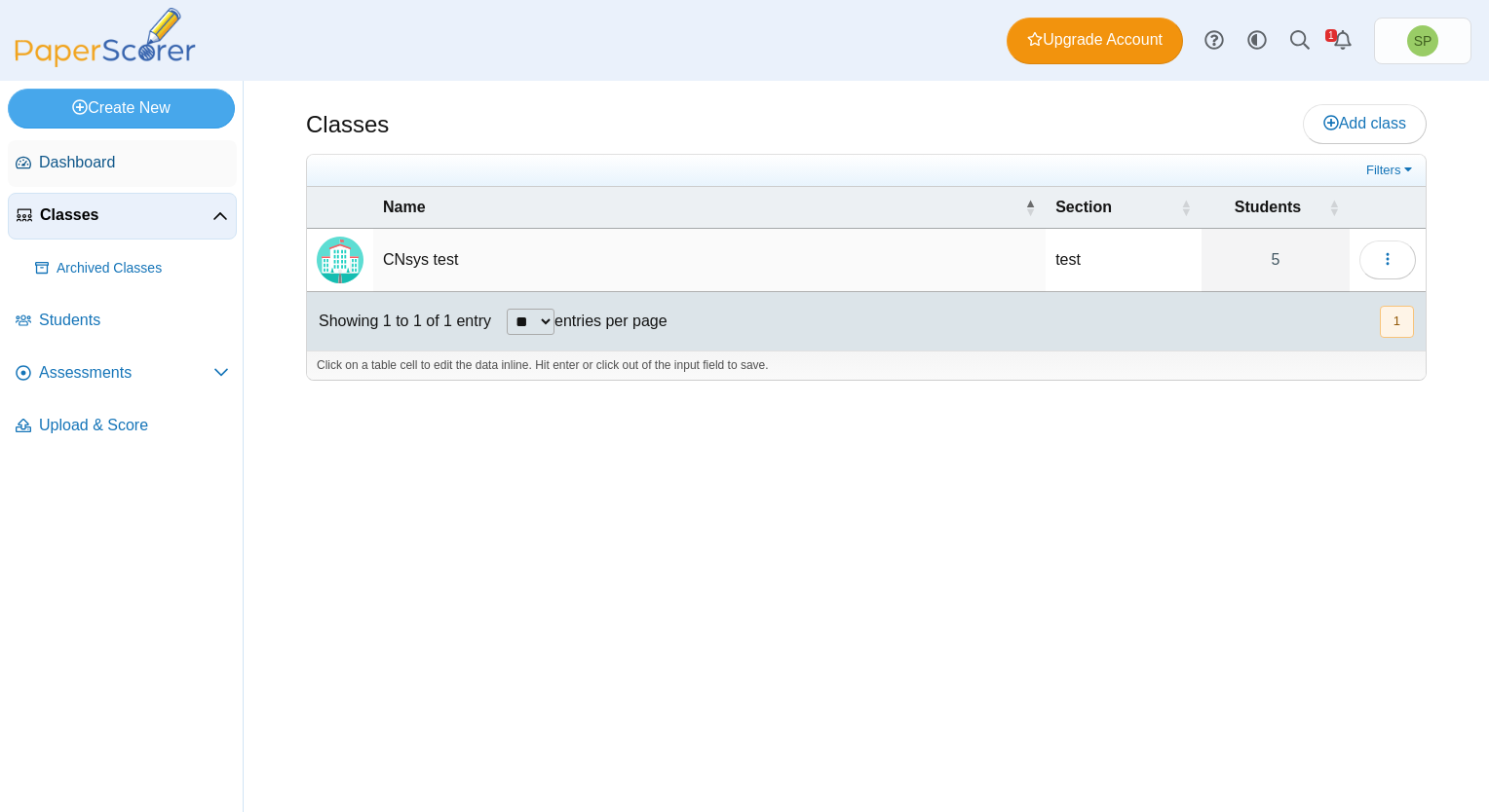
click at [66, 161] on span "Dashboard" at bounding box center [134, 162] width 190 height 21
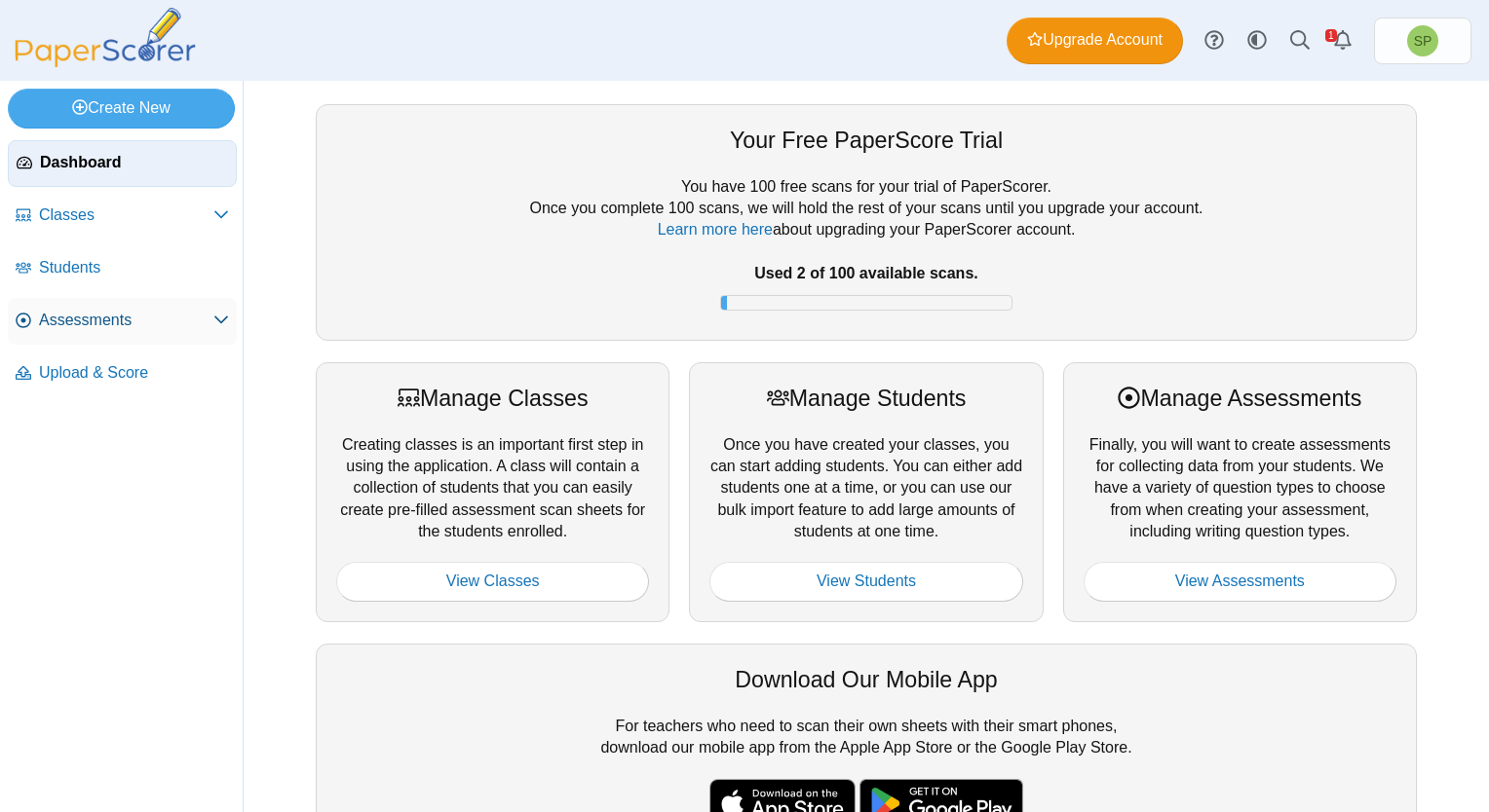
click at [88, 322] on span "Assessments" at bounding box center [126, 319] width 175 height 21
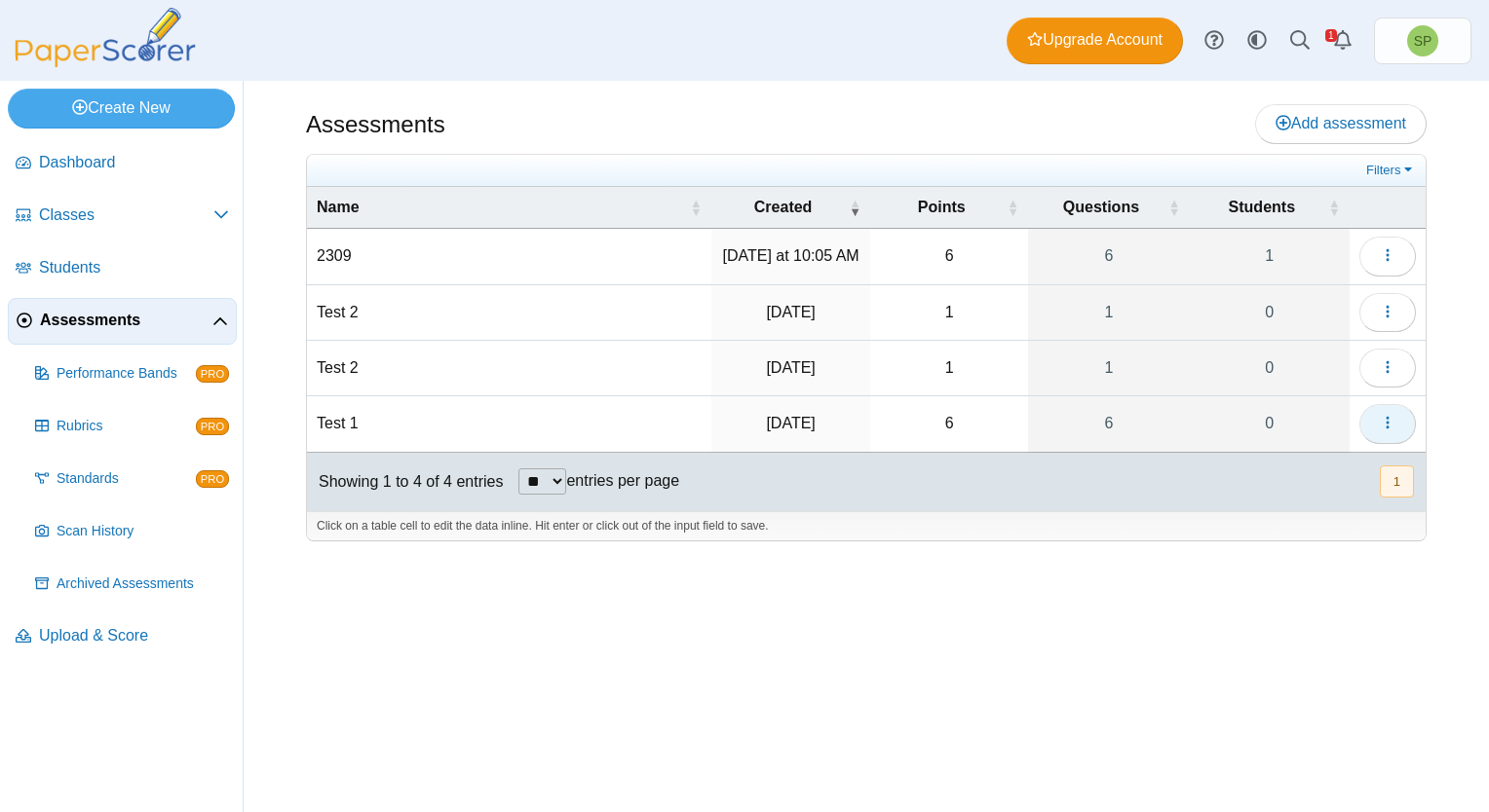
click at [1373, 423] on button "button" at bounding box center [1387, 423] width 57 height 39
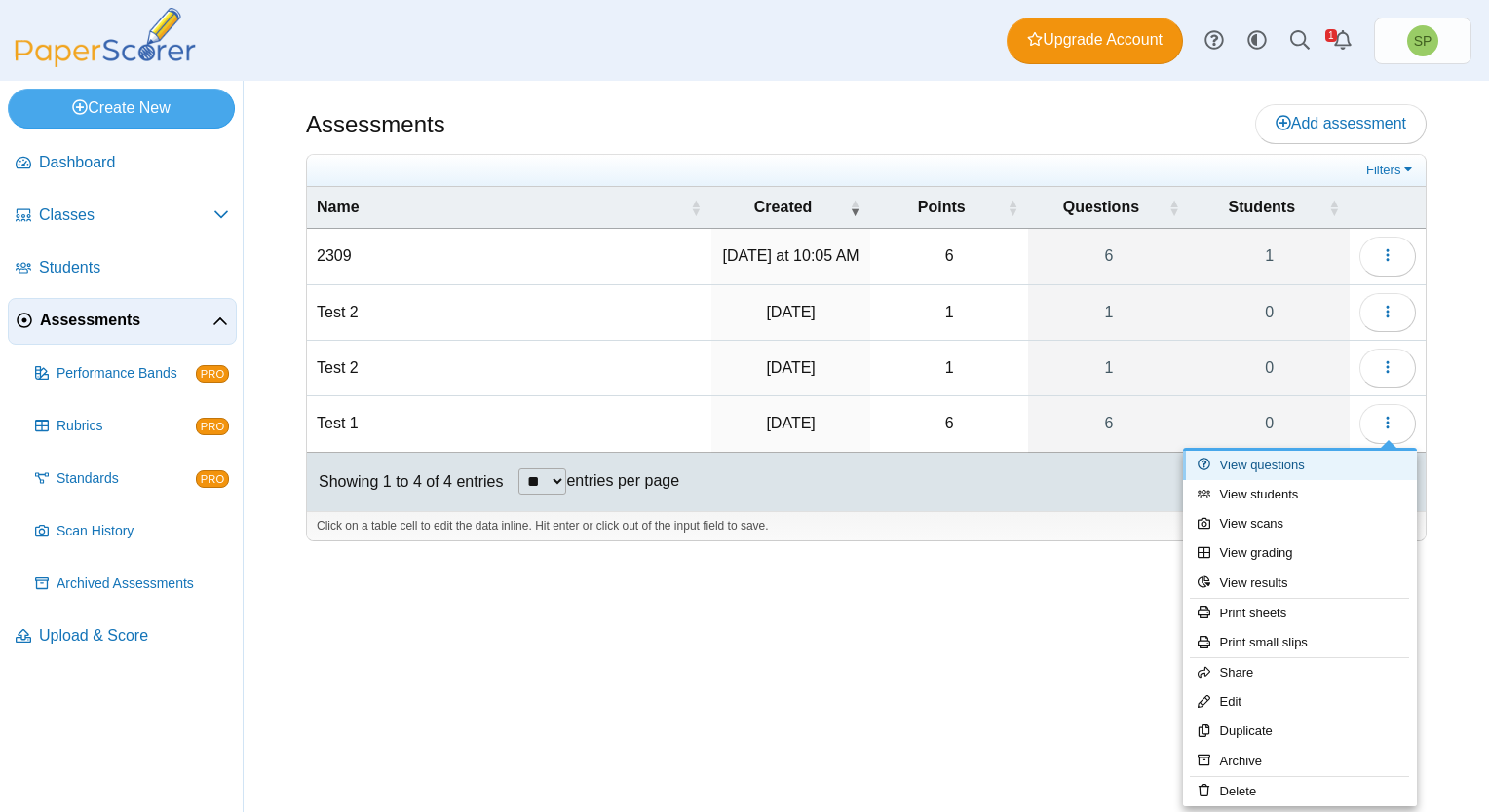
click at [1307, 465] on link "View questions" at bounding box center [1299, 465] width 234 height 29
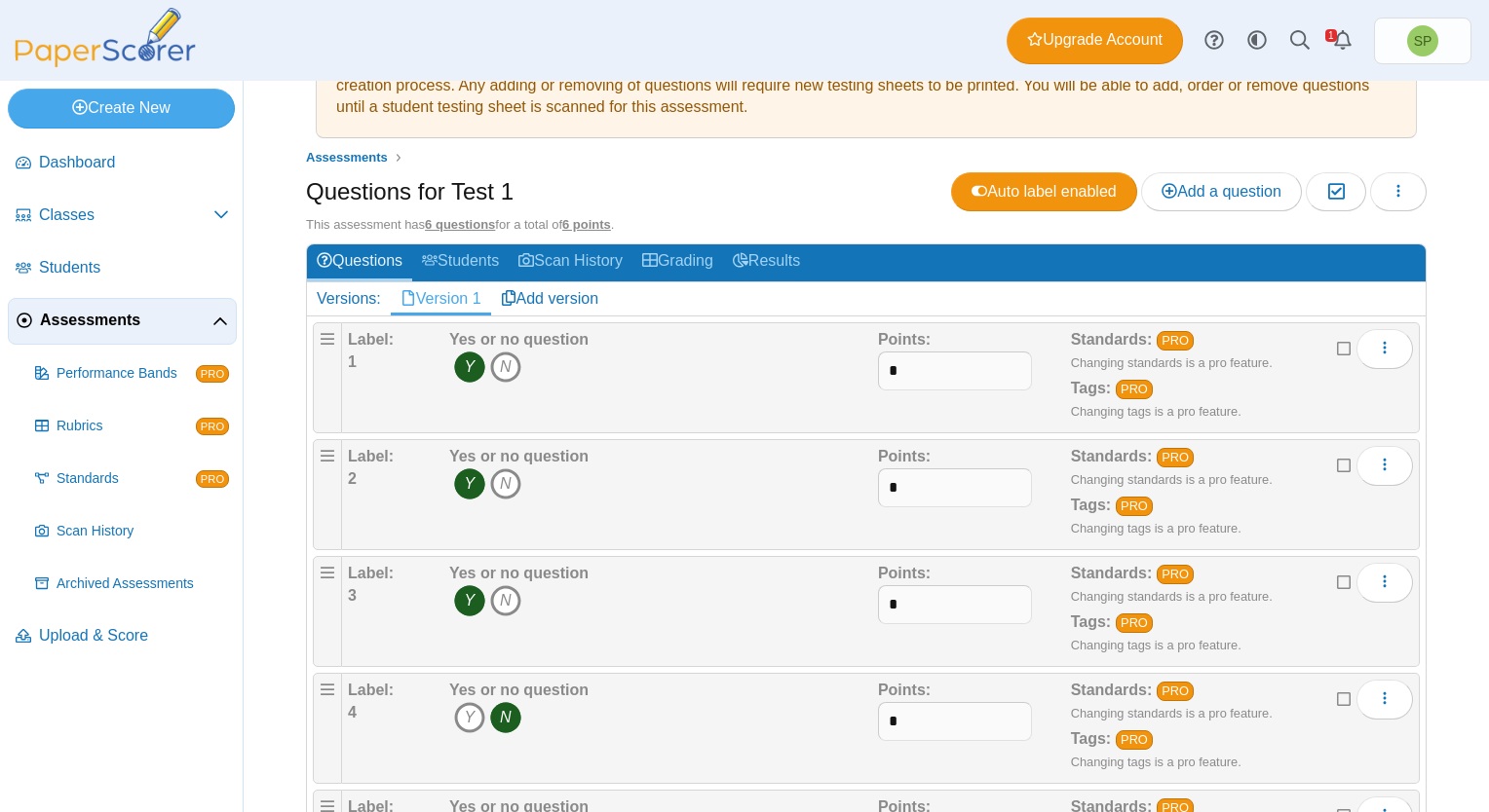
scroll to position [35, 0]
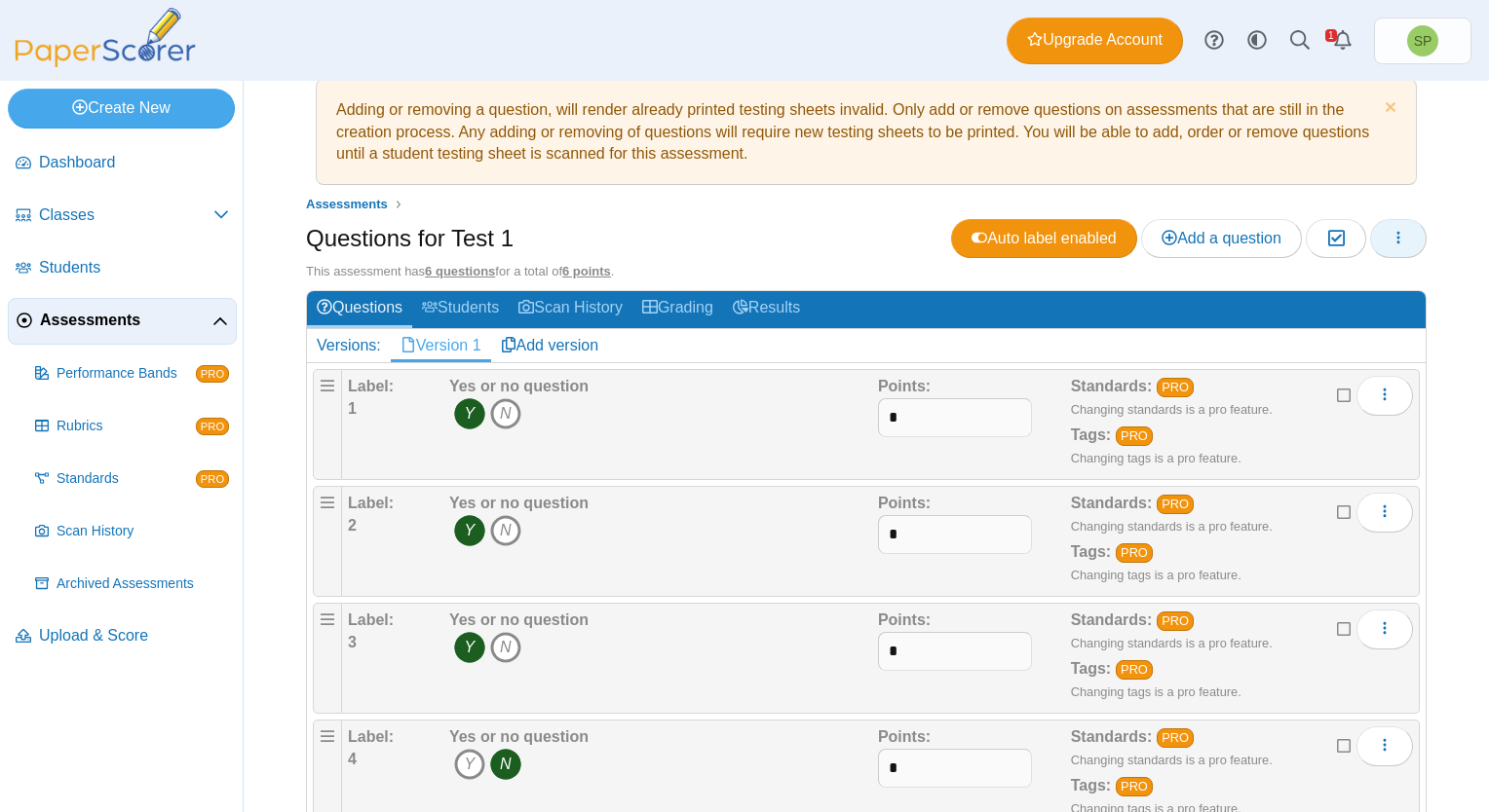
click at [1373, 242] on button "button" at bounding box center [1398, 238] width 57 height 39
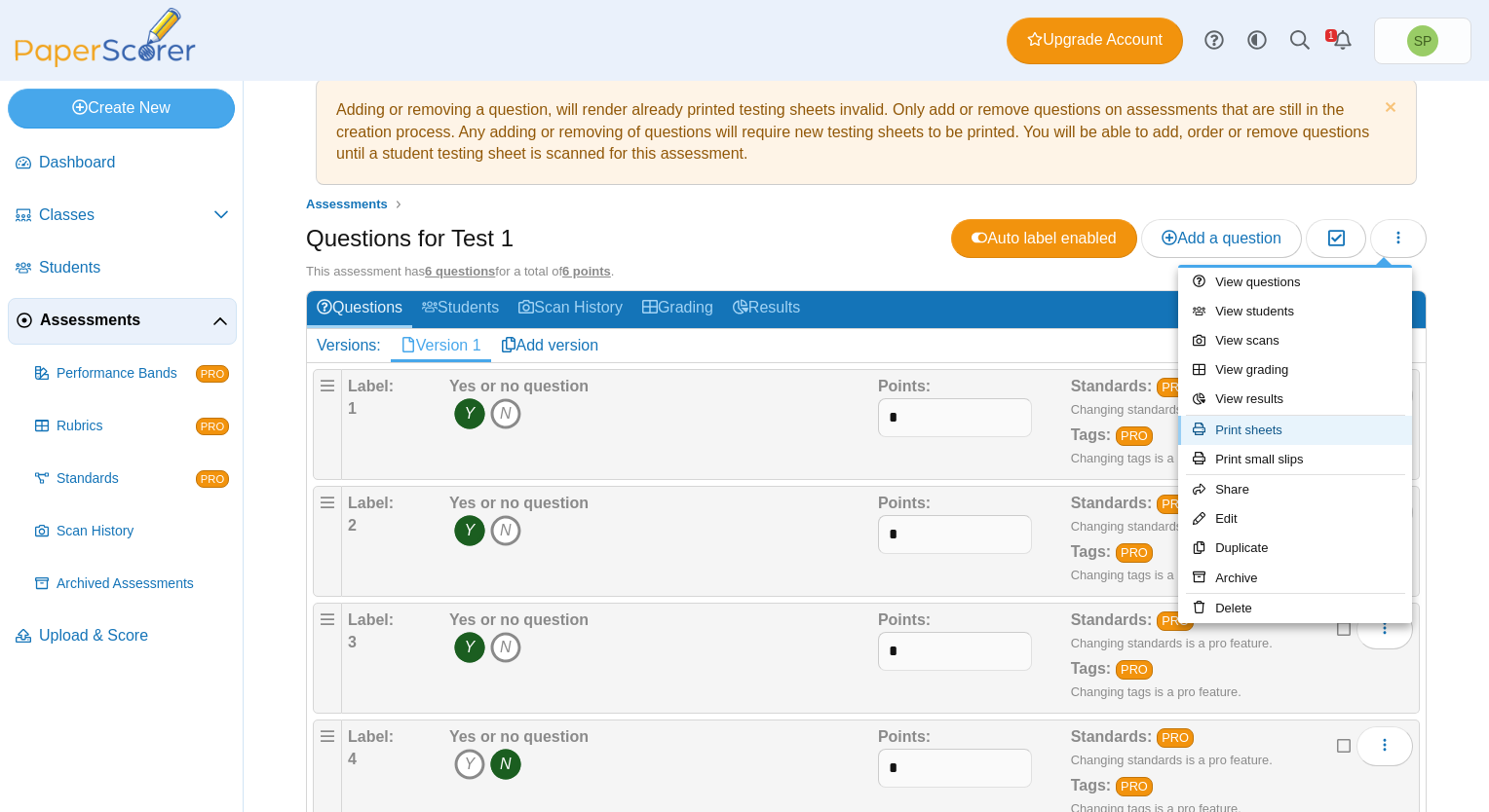
click at [1280, 434] on link "Print sheets" at bounding box center [1294, 430] width 234 height 29
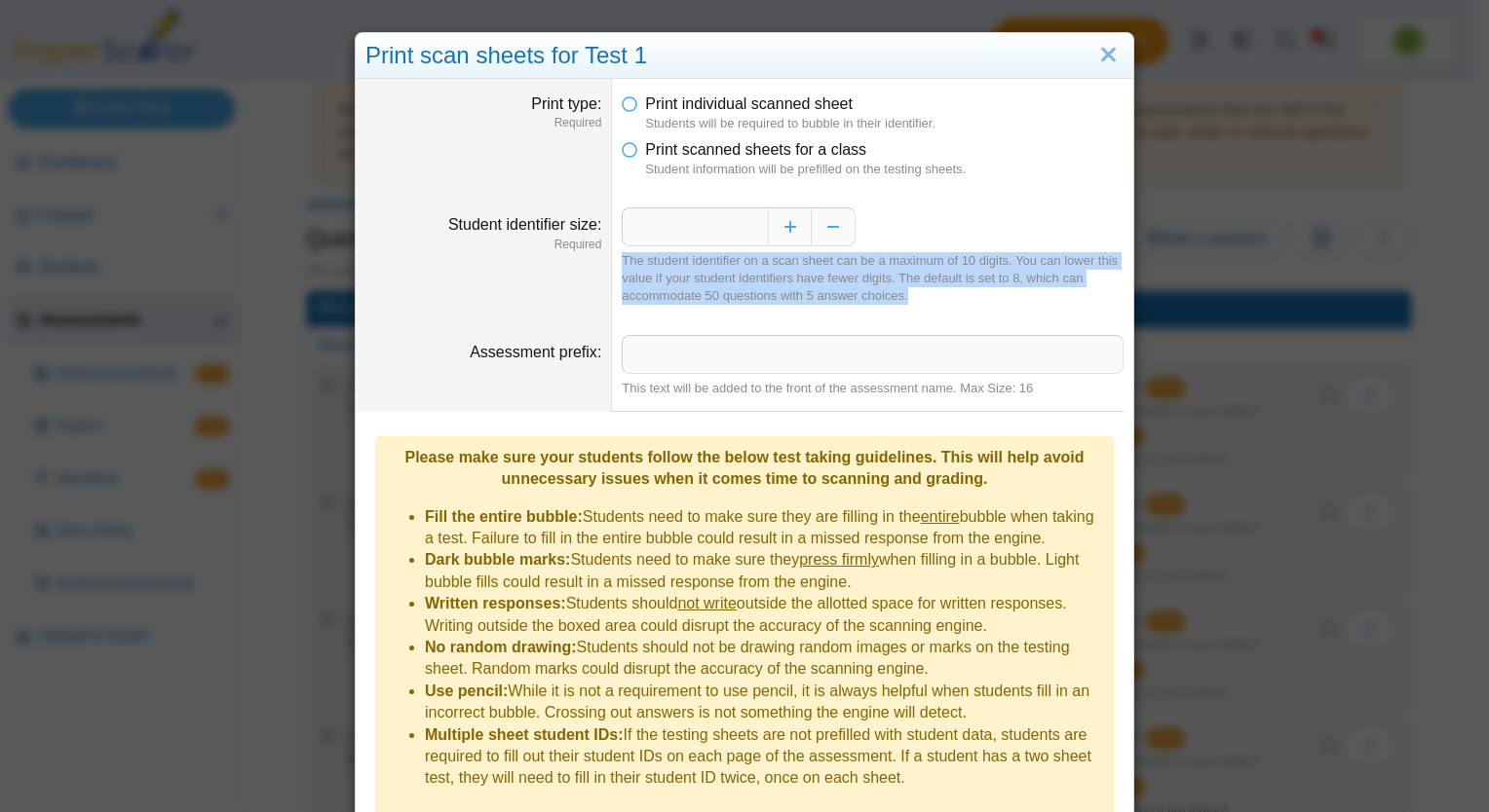
drag, startPoint x: 913, startPoint y: 298, endPoint x: 615, endPoint y: 263, distance: 300.0
click at [622, 263] on div "The student identifier on a scan sheet can be a maximum of 10 digits. You can l…" at bounding box center [872, 279] width 502 height 54
copy div "The student identifier on a scan sheet can be a maximum of 10 digits. You can l…"
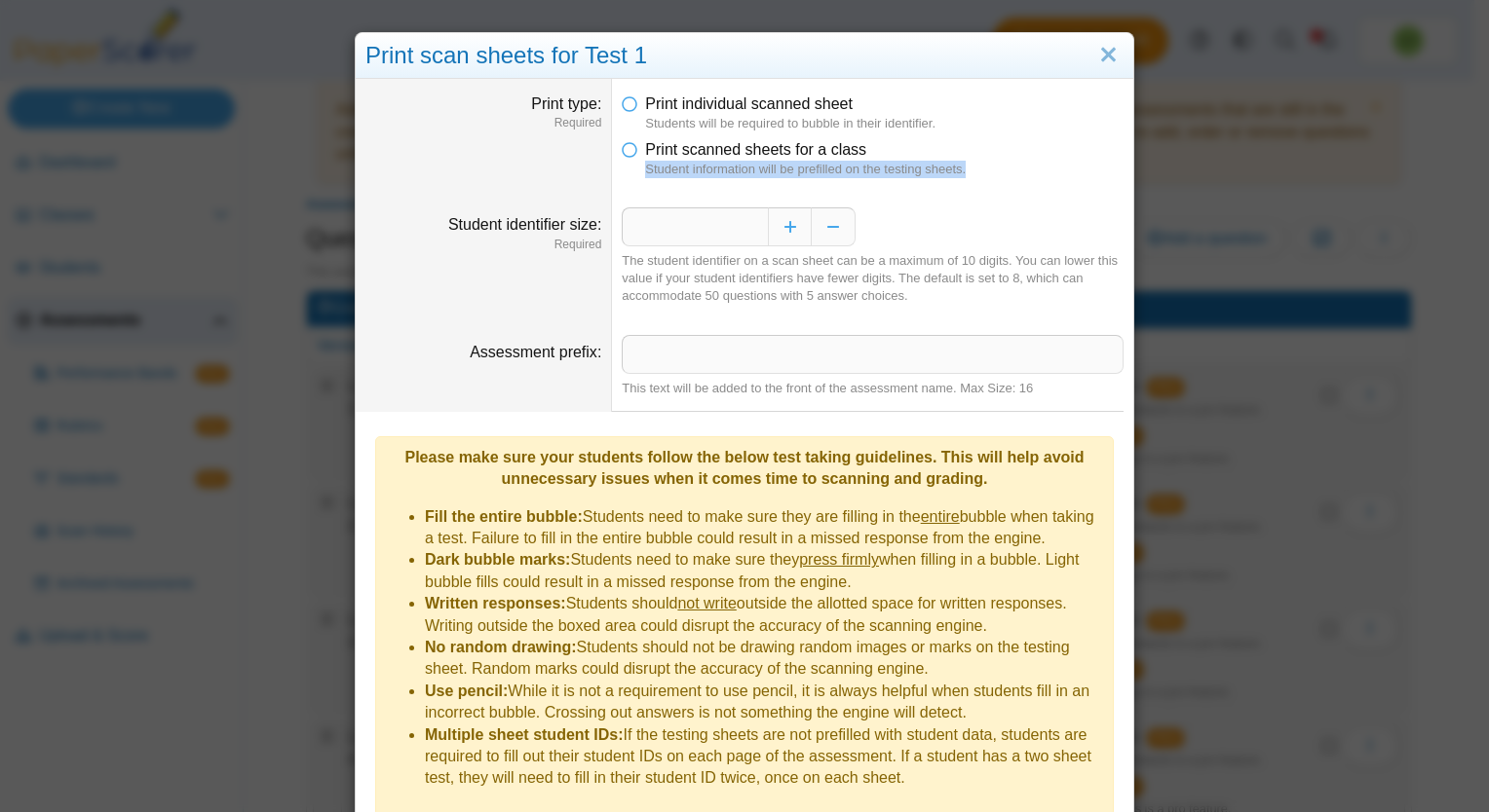
drag, startPoint x: 966, startPoint y: 172, endPoint x: 632, endPoint y: 173, distance: 334.0
click at [632, 173] on li "Print scanned sheets for a class Student information will be prefilled on the t…" at bounding box center [872, 160] width 502 height 40
copy dfn "Student information will be prefilled on the testing sheets."
click at [625, 147] on icon at bounding box center [630, 147] width 16 height 14
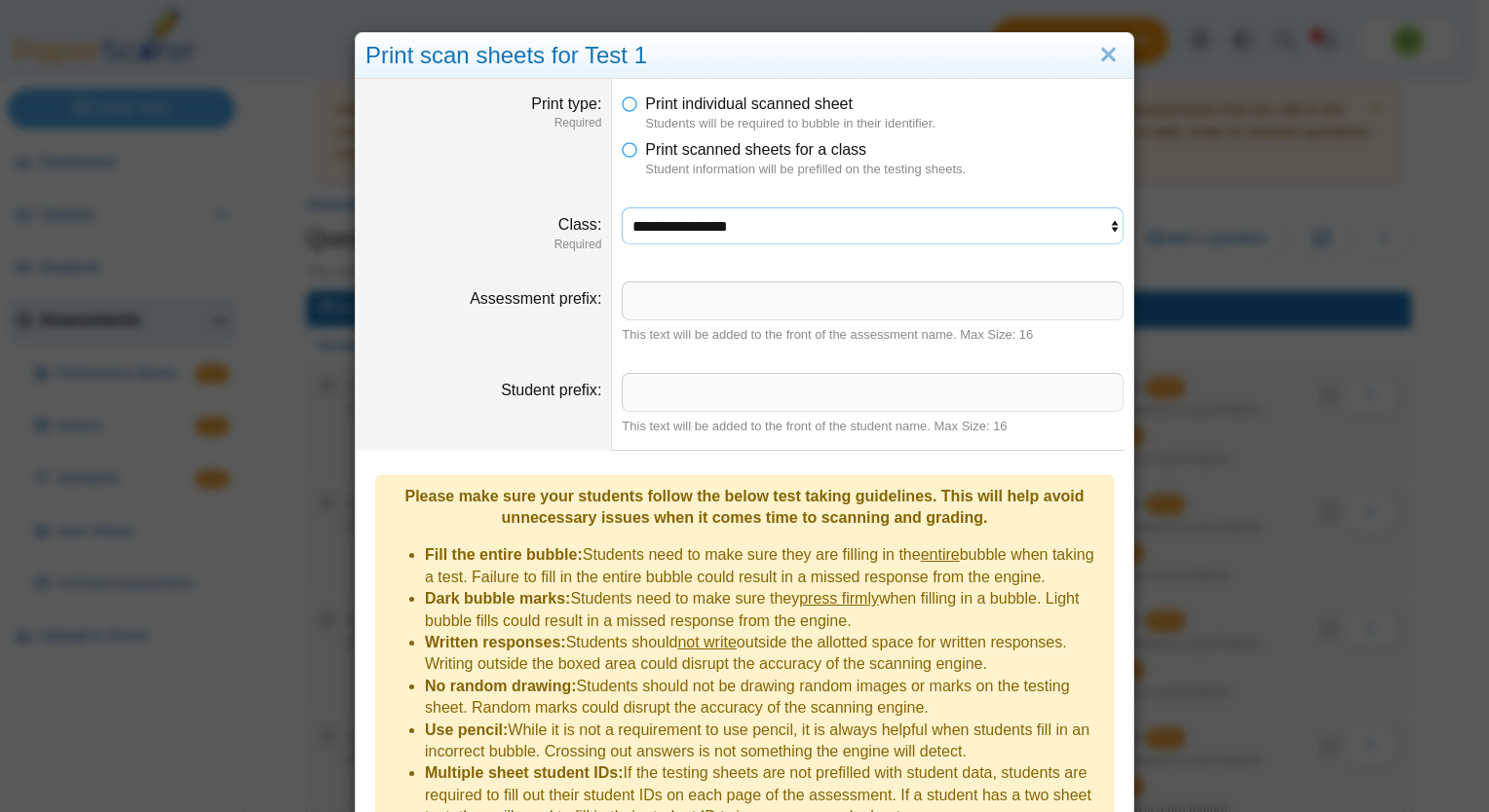
click at [890, 227] on select "**********" at bounding box center [872, 225] width 502 height 37
select select "**********"
click at [622, 207] on select "**********" at bounding box center [872, 225] width 502 height 37
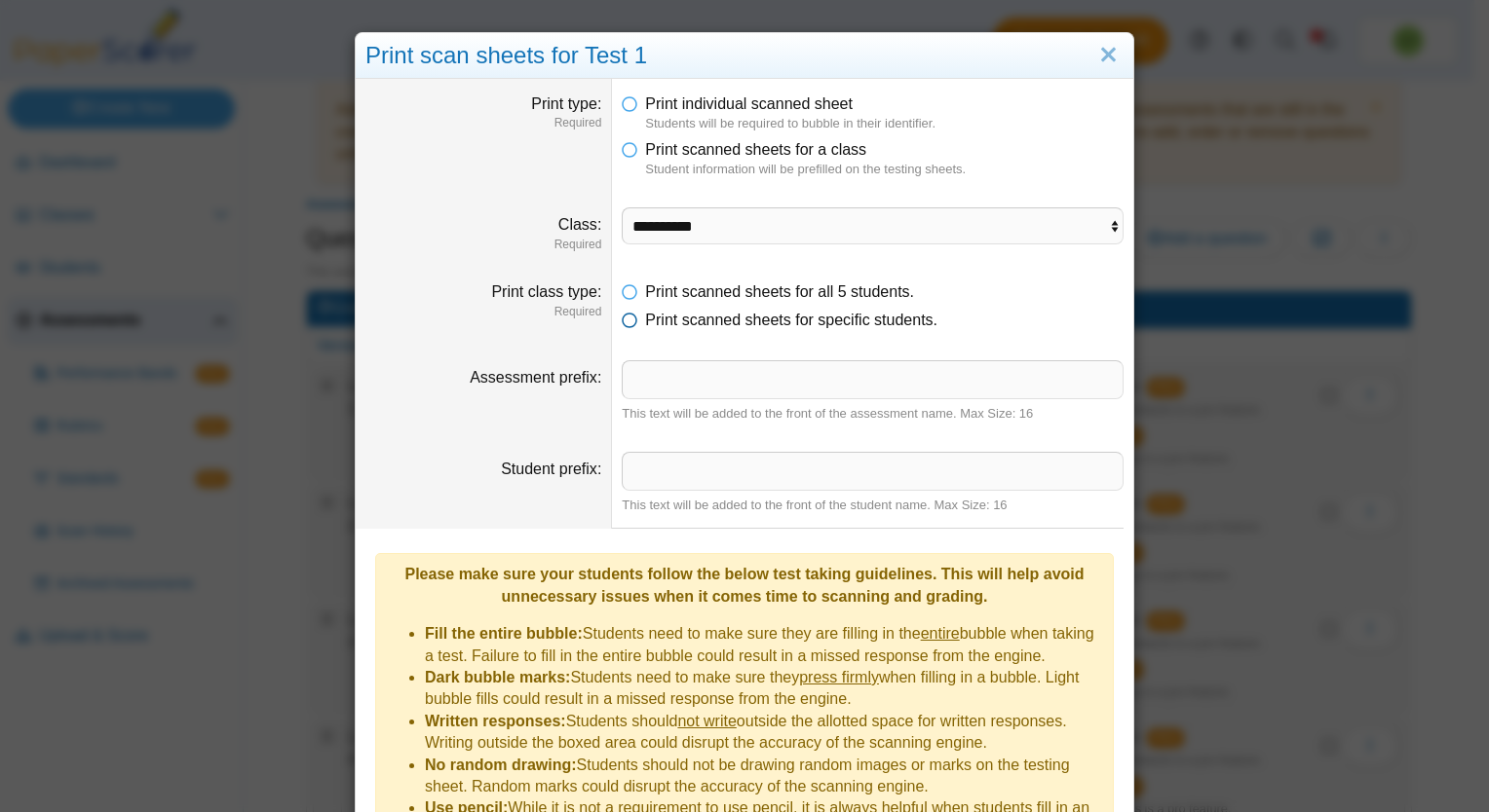
click at [622, 320] on icon at bounding box center [630, 316] width 16 height 14
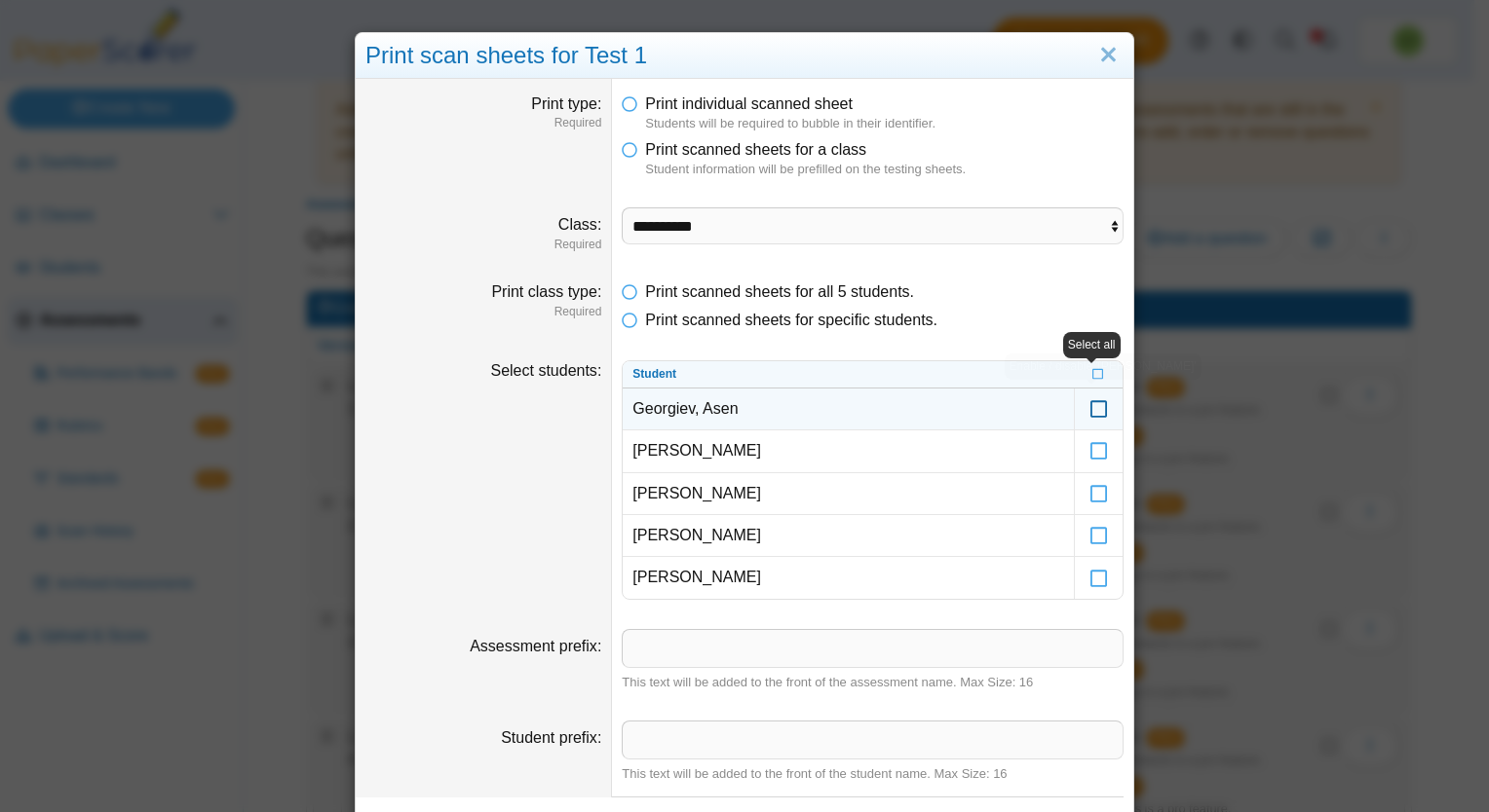
click at [1089, 409] on icon at bounding box center [1099, 400] width 20 height 18
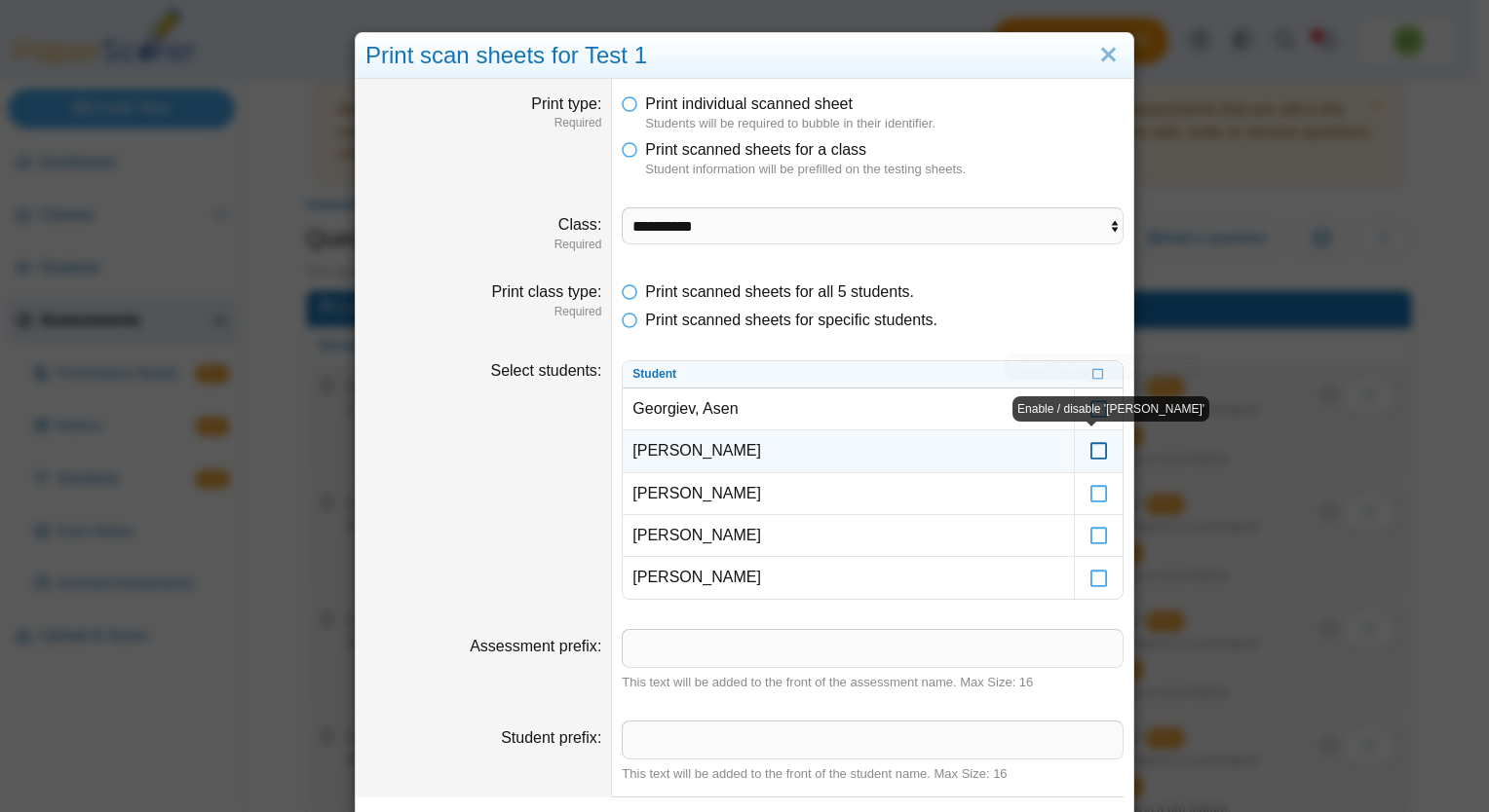
click at [1094, 450] on icon at bounding box center [1099, 442] width 20 height 18
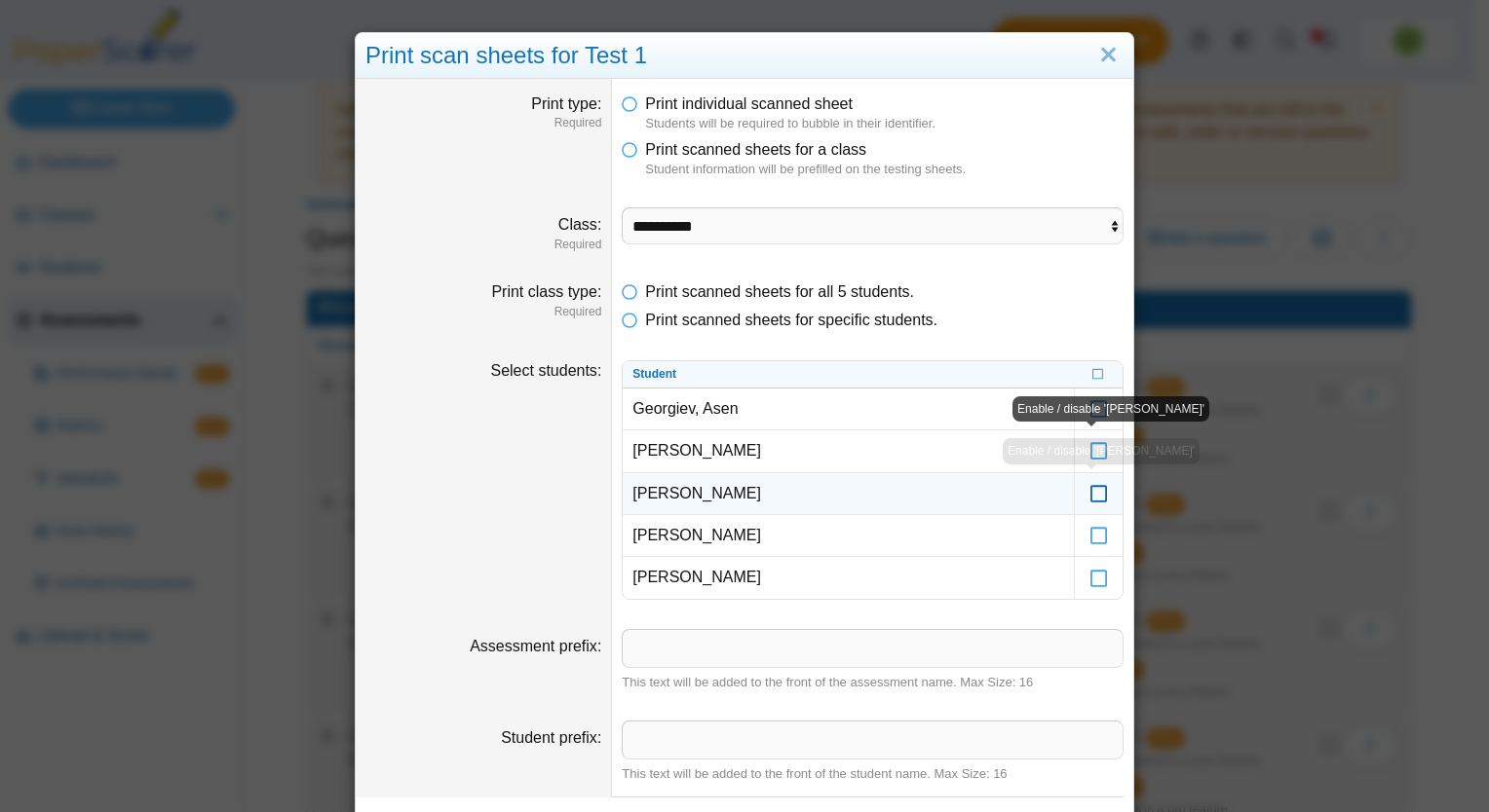
click at [1089, 493] on icon at bounding box center [1099, 485] width 20 height 18
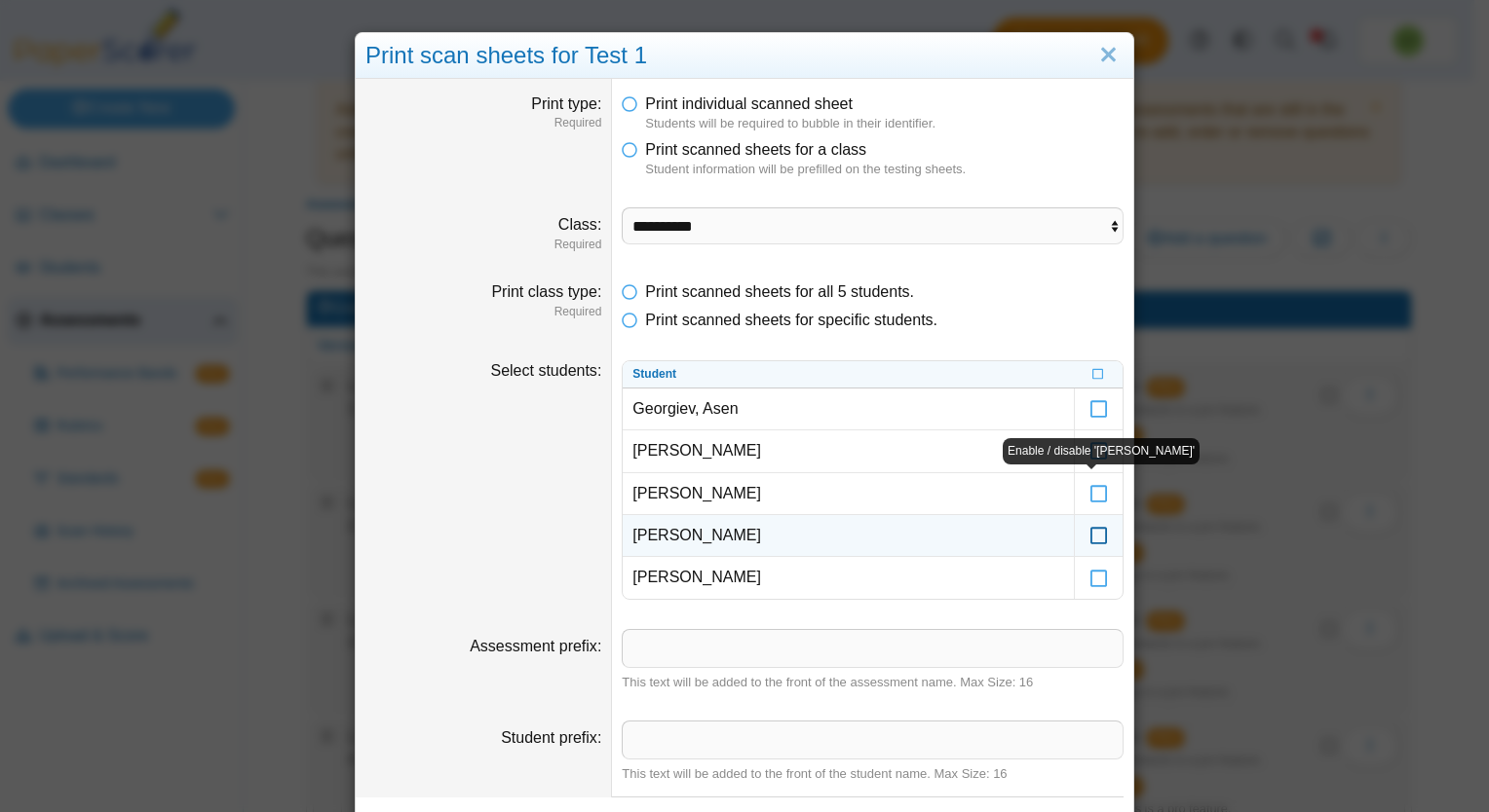
click at [1089, 529] on icon at bounding box center [1099, 527] width 20 height 18
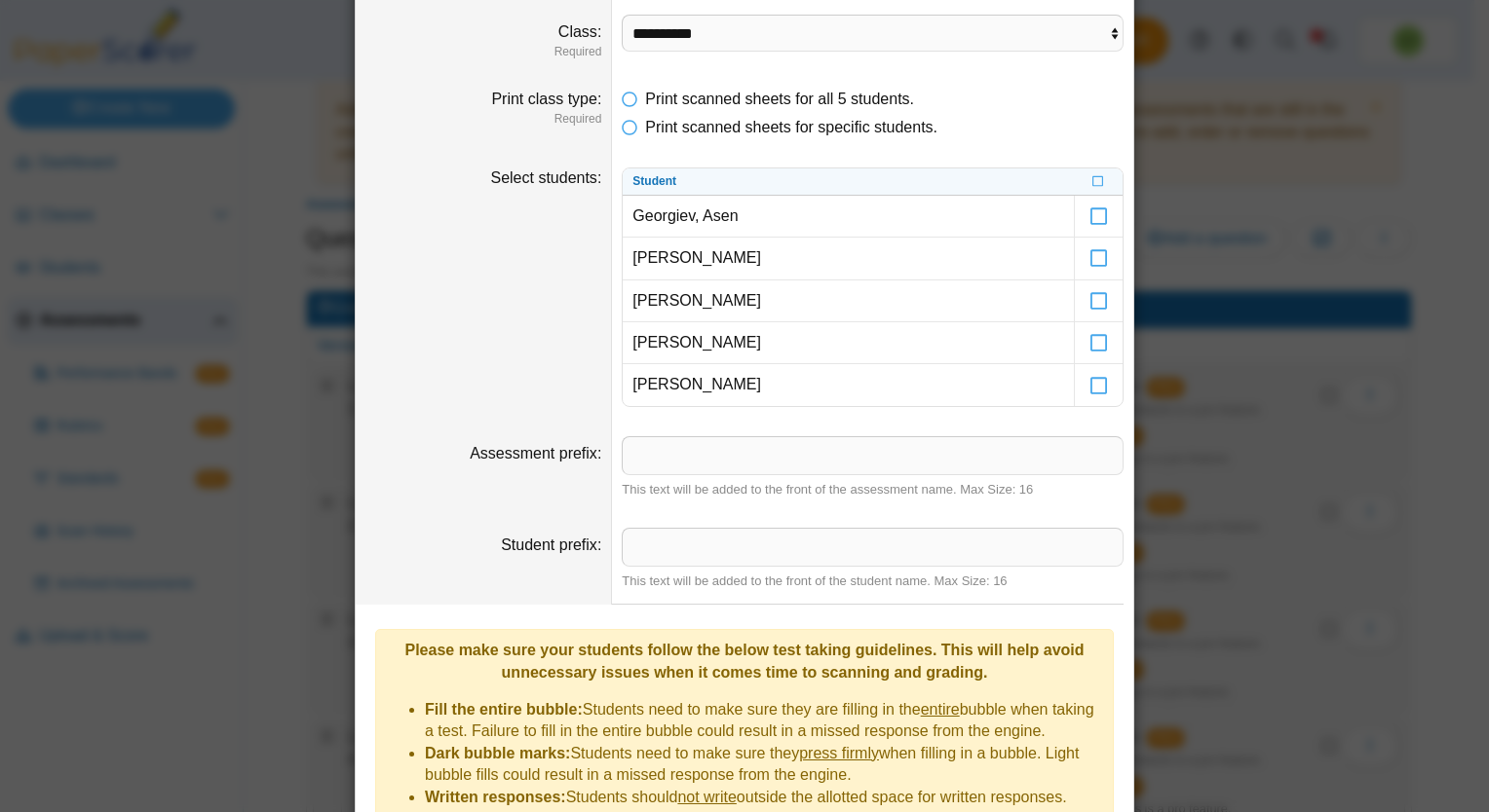
scroll to position [195, 0]
drag, startPoint x: 1034, startPoint y: 485, endPoint x: 612, endPoint y: 497, distance: 422.2
click at [612, 497] on dd "This text will be added to the front of the assessment name. Max Size: 16" at bounding box center [872, 466] width 521 height 92
copy div "This text will be added to the front of the assessment name. Max Size: 16"
click at [702, 453] on input "Assessment prefix" at bounding box center [872, 453] width 502 height 39
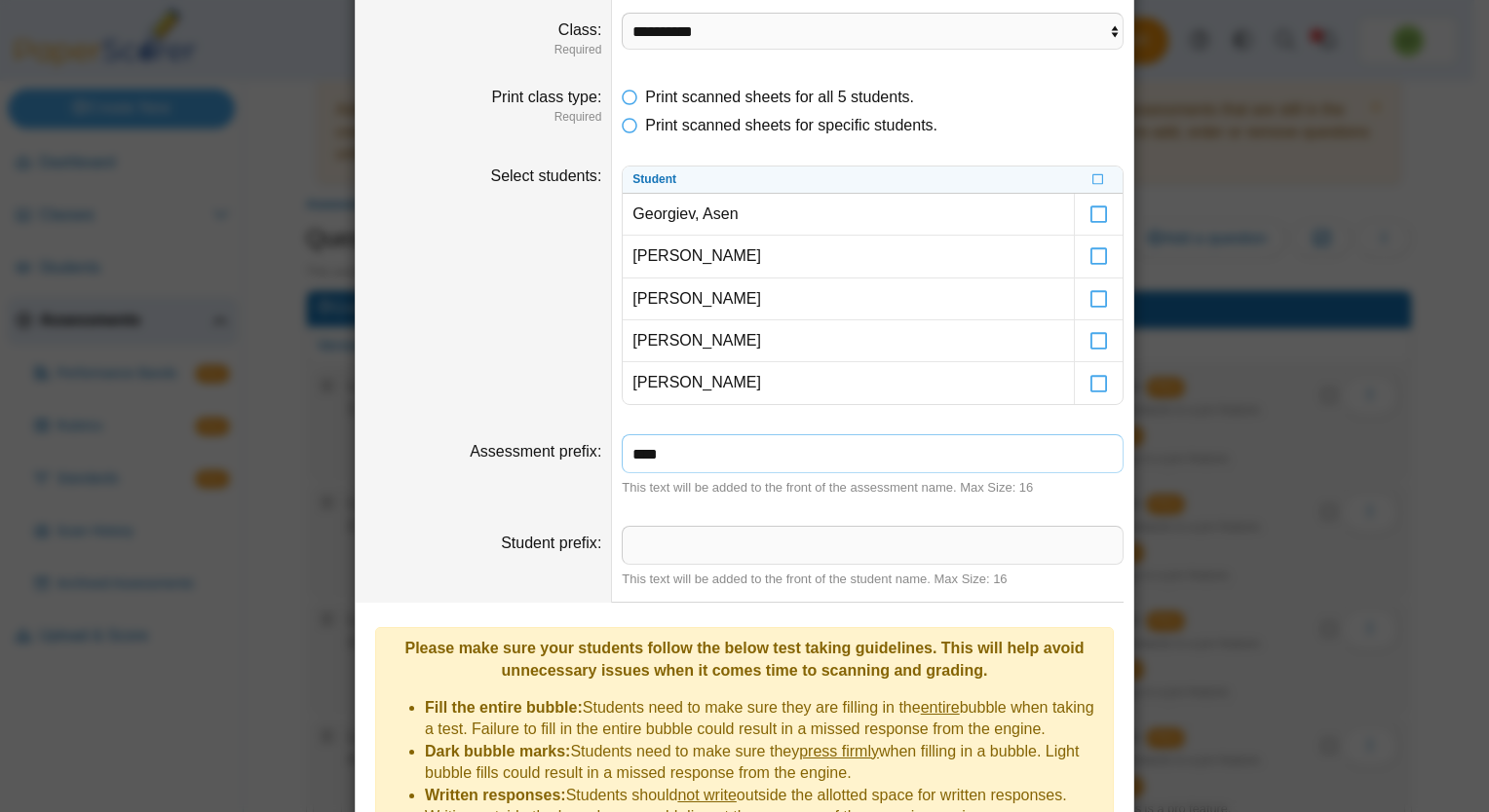
type input "****"
drag, startPoint x: 986, startPoint y: 578, endPoint x: 611, endPoint y: 590, distance: 375.2
click at [612, 590] on dd "This text will be added to the front of the student name. Max Size: 16" at bounding box center [872, 557] width 521 height 92
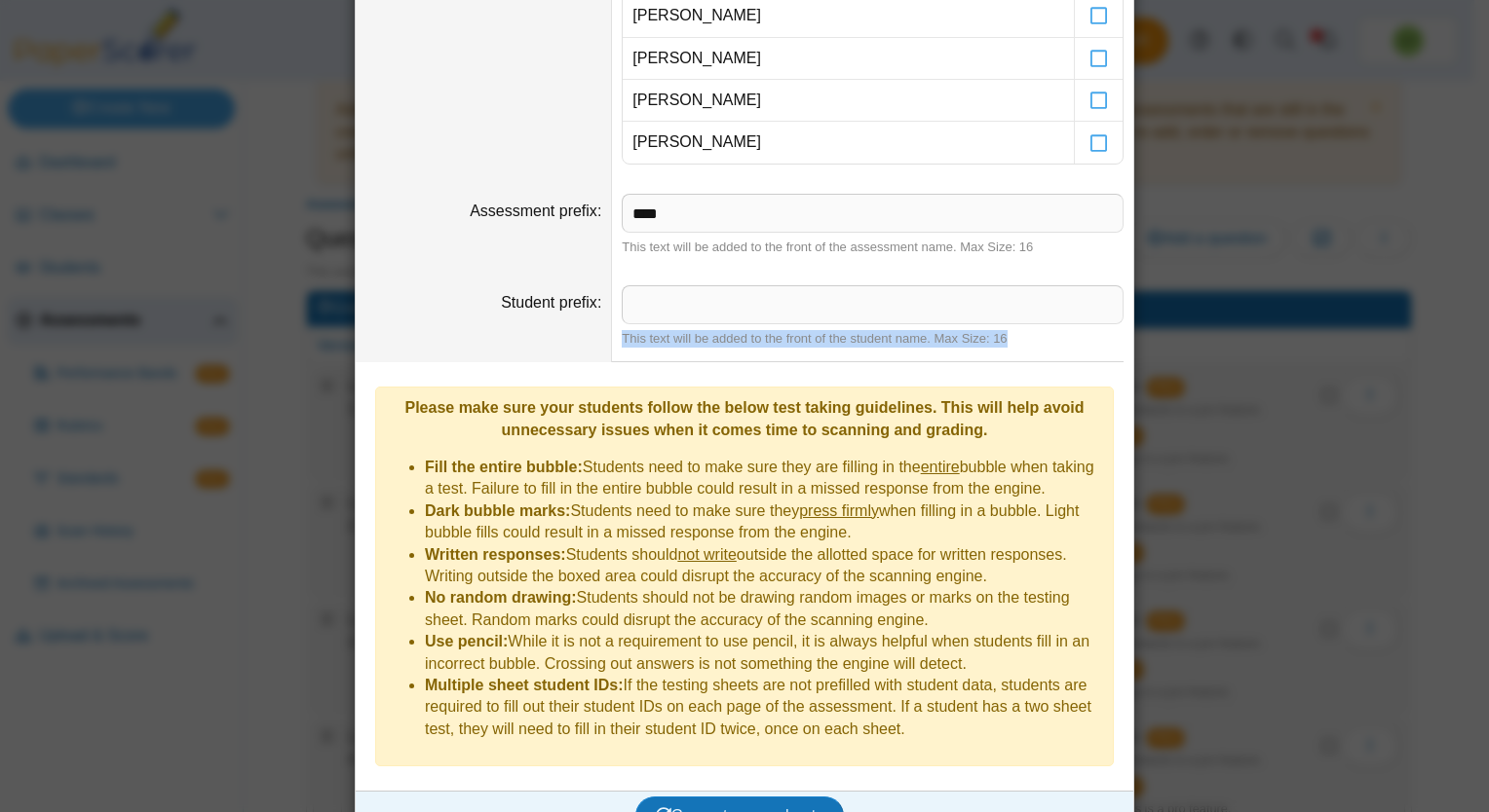
scroll to position [441, 0]
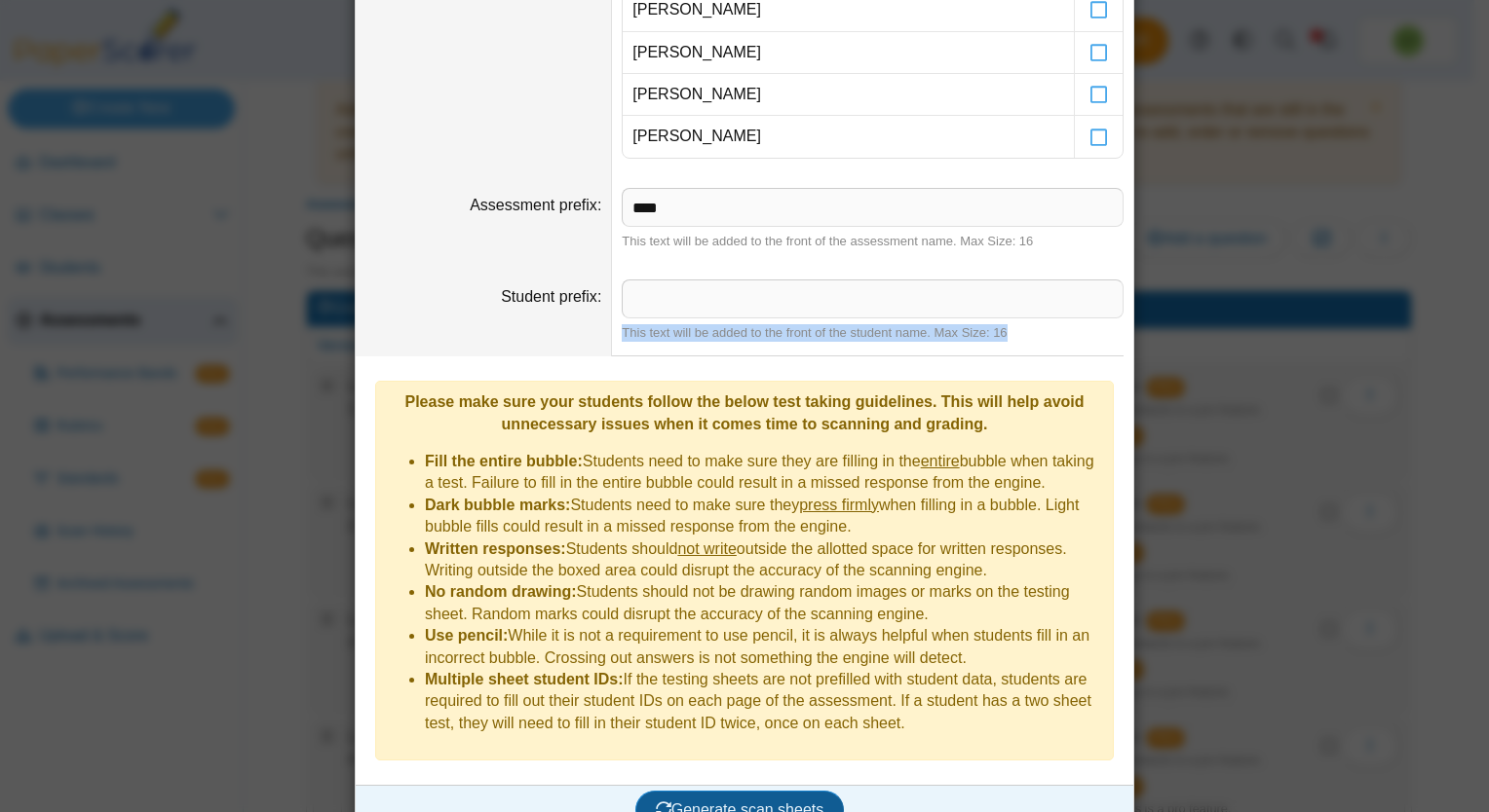
click at [757, 801] on span "Generate scan sheets" at bounding box center [740, 809] width 169 height 17
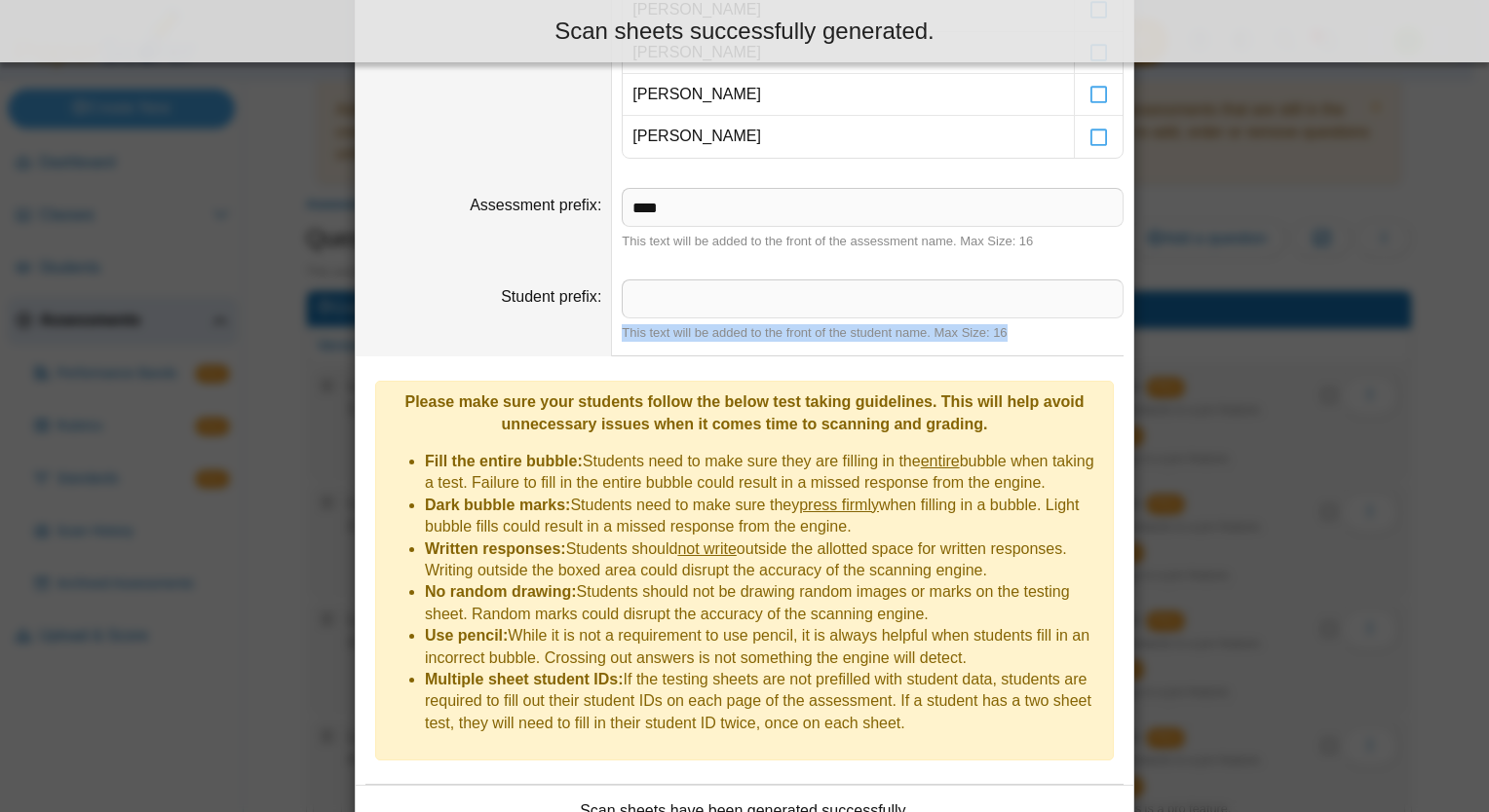
scroll to position [597, 0]
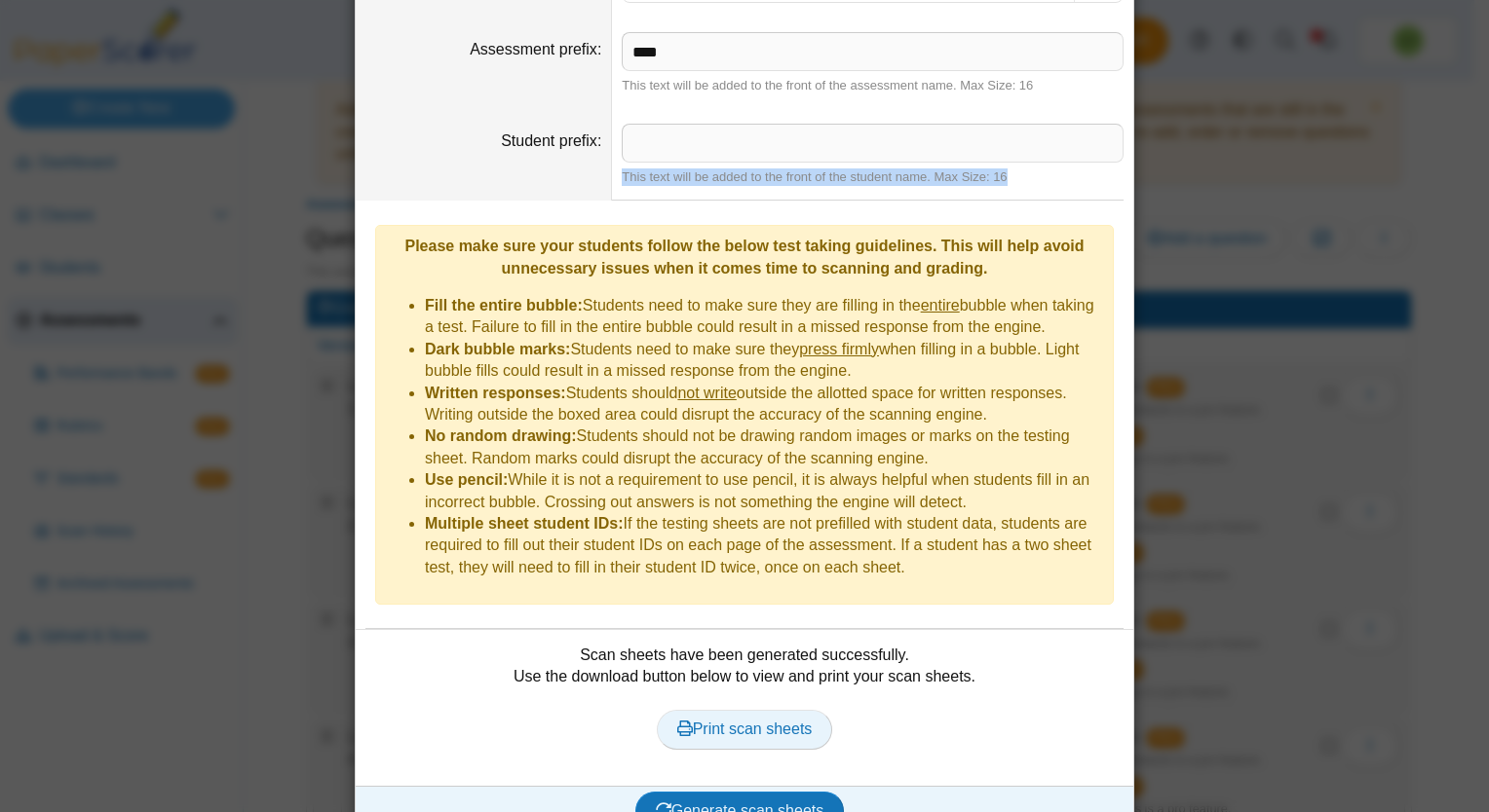
click at [753, 720] on span "Print scan sheets" at bounding box center [744, 728] width 136 height 17
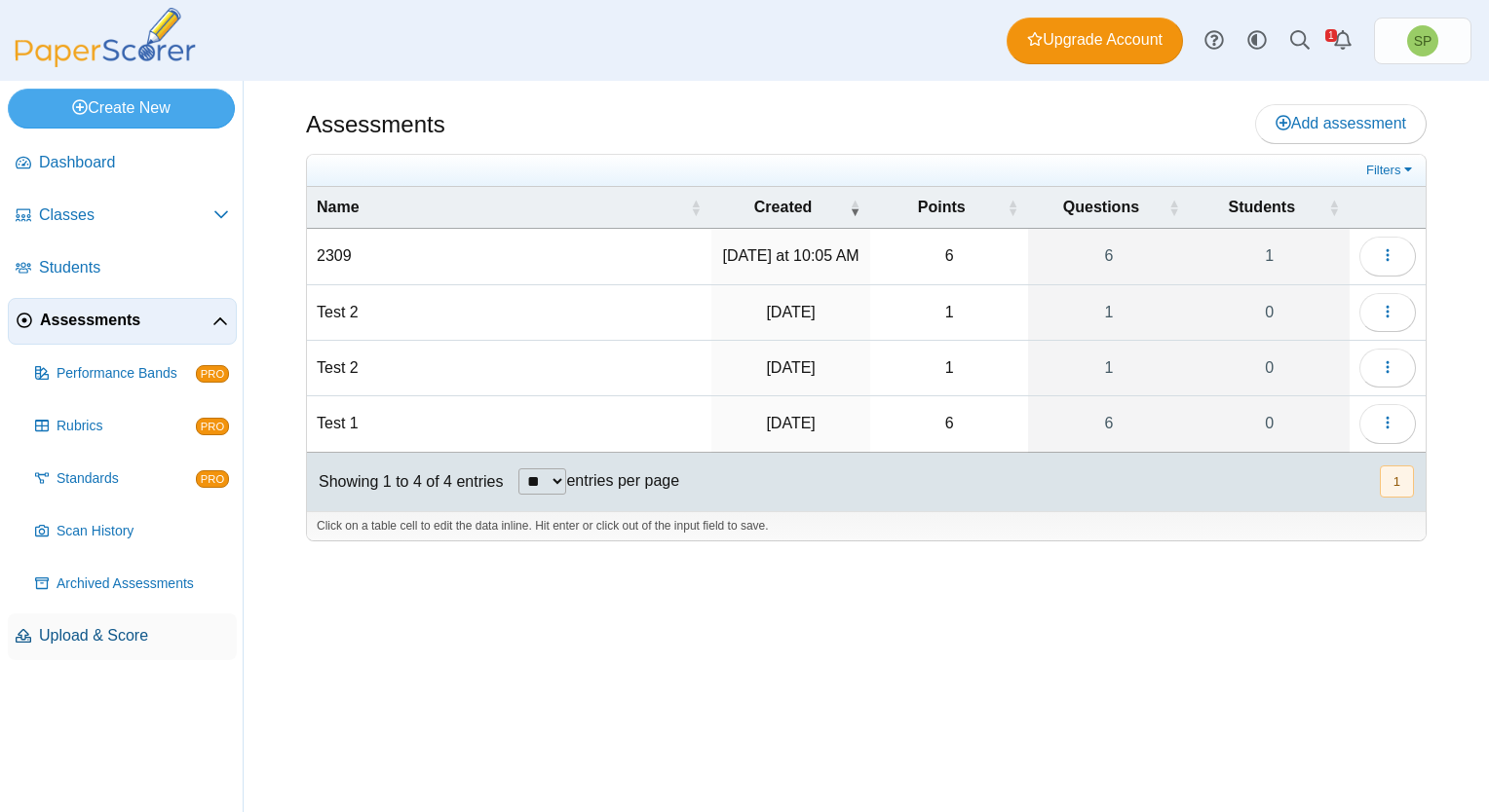
click at [105, 636] on span "Upload & Score" at bounding box center [134, 635] width 190 height 21
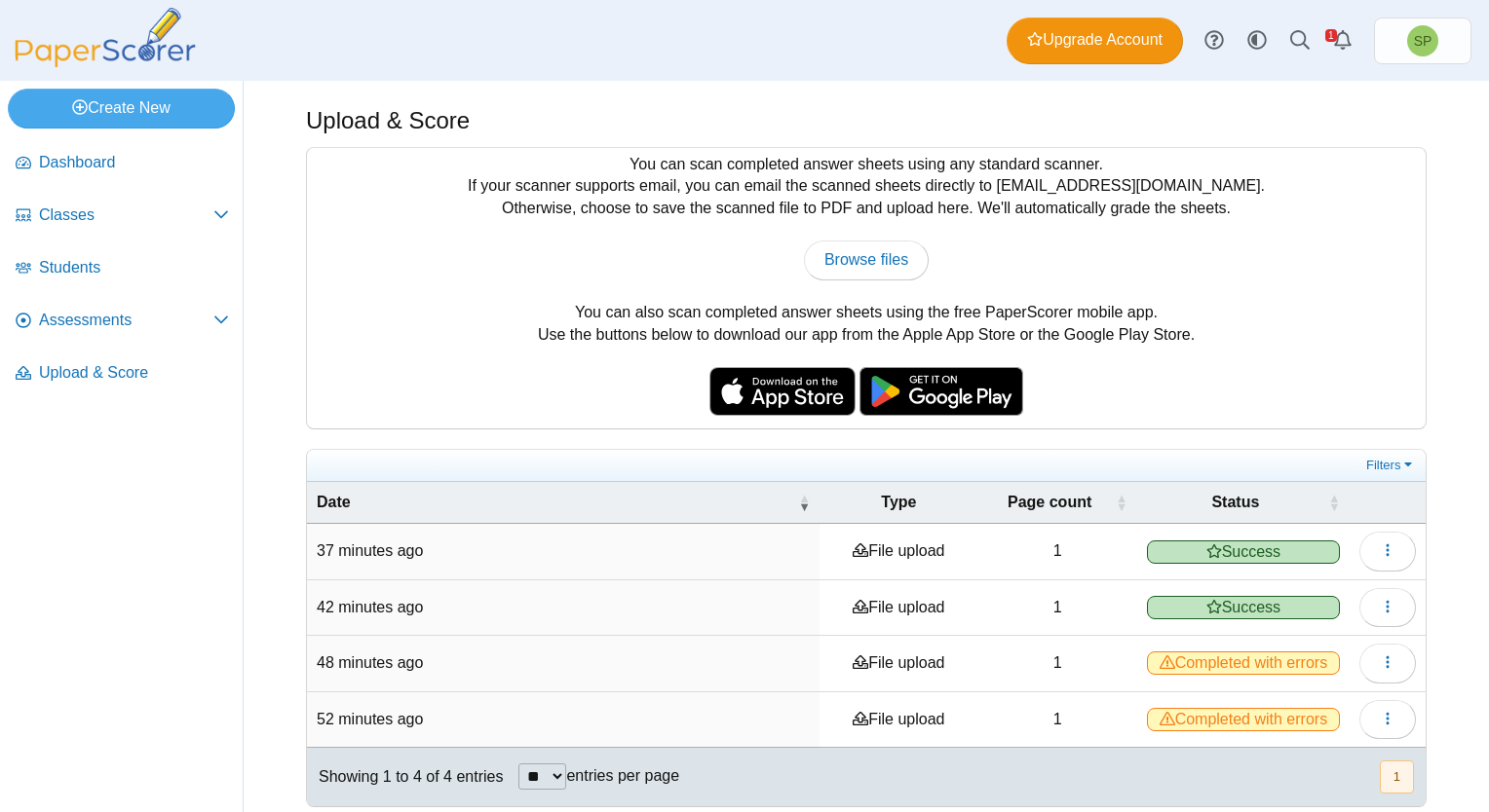
scroll to position [8, 0]
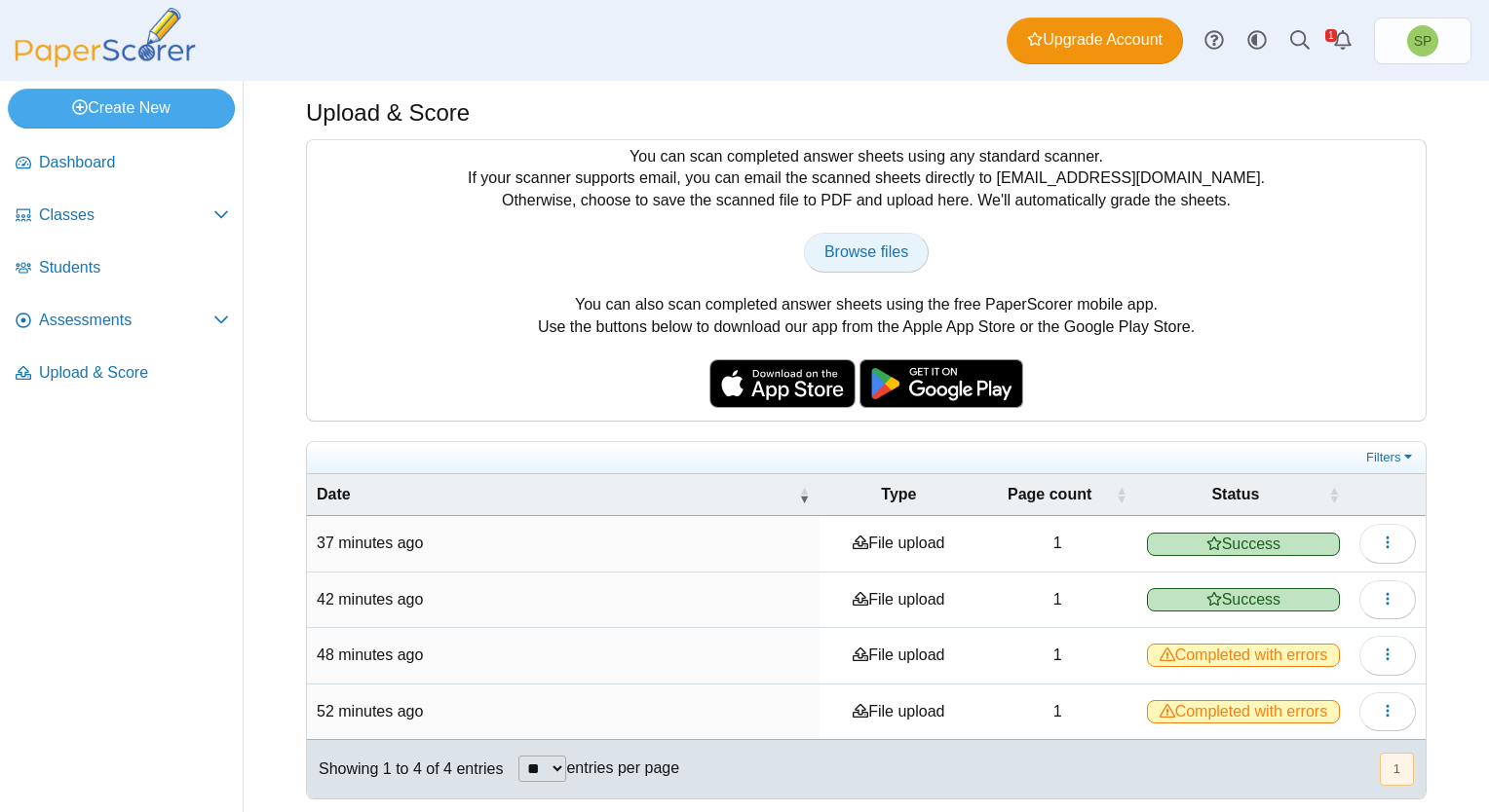
click at [855, 249] on span "Browse files" at bounding box center [866, 251] width 84 height 17
type input "**********"
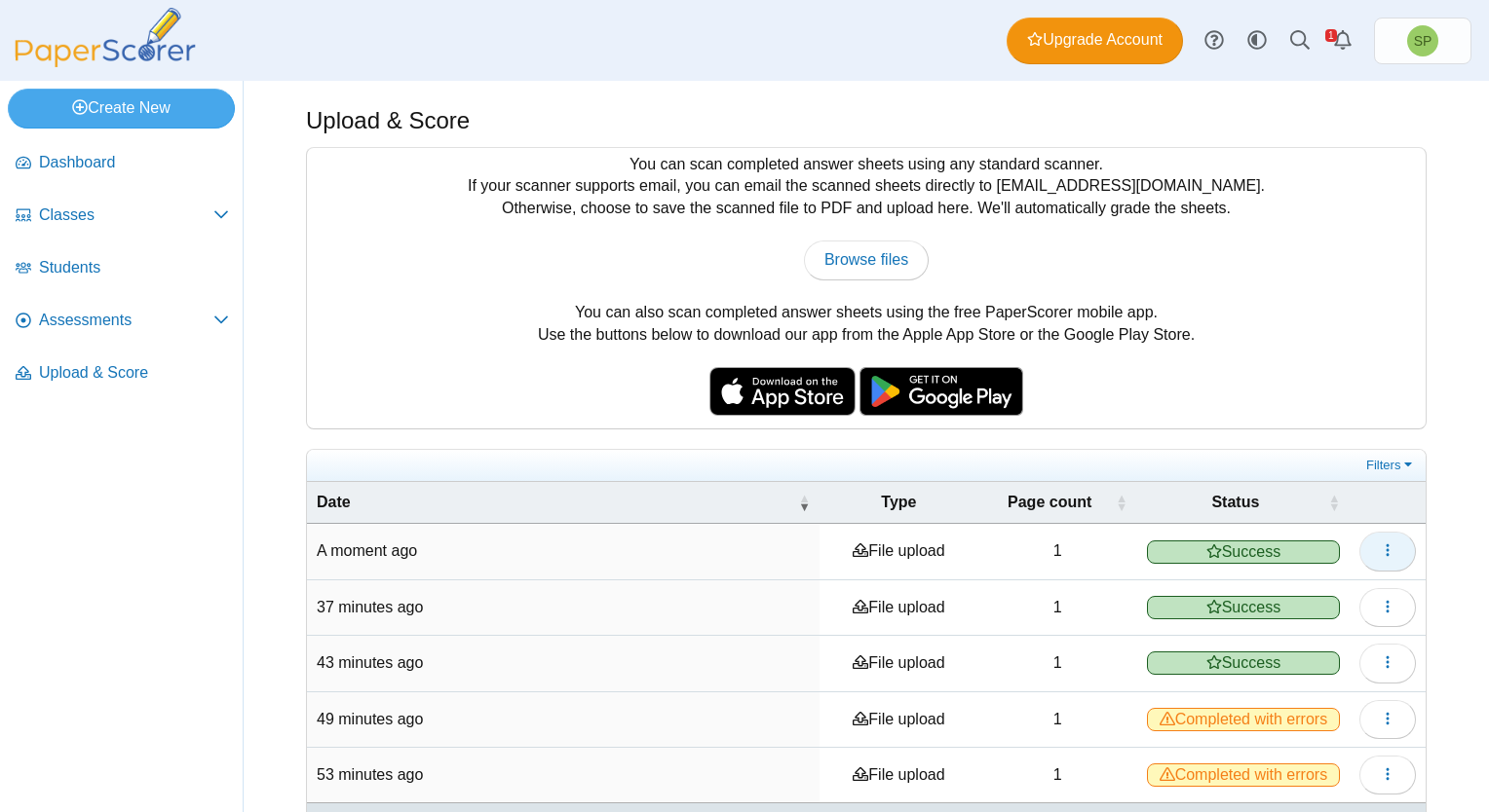
click at [1379, 548] on icon "button" at bounding box center [1387, 551] width 16 height 16
click at [1277, 595] on link "View scanned pages" at bounding box center [1283, 594] width 234 height 29
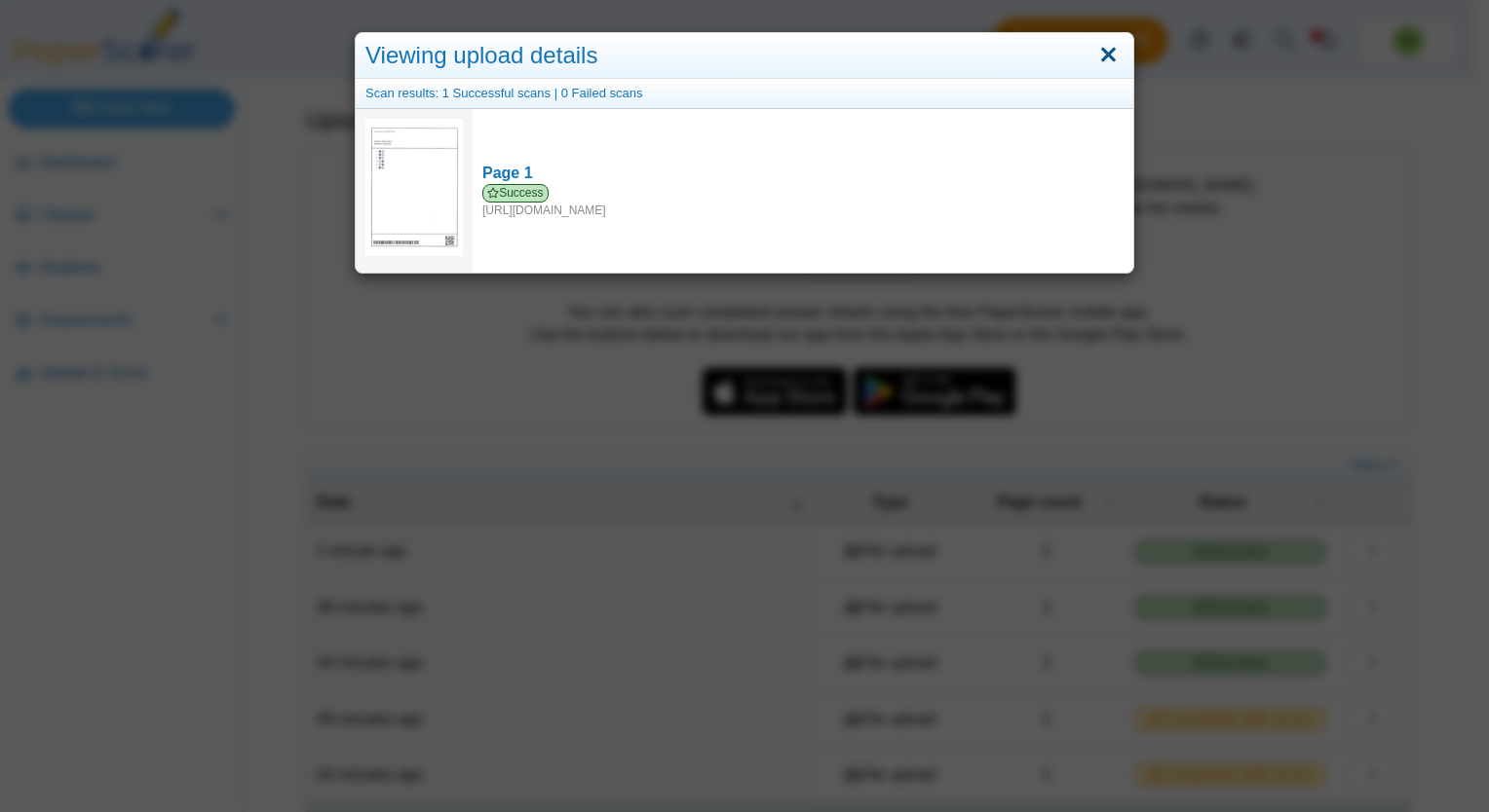
click at [1100, 52] on link "Close" at bounding box center [1108, 55] width 30 height 33
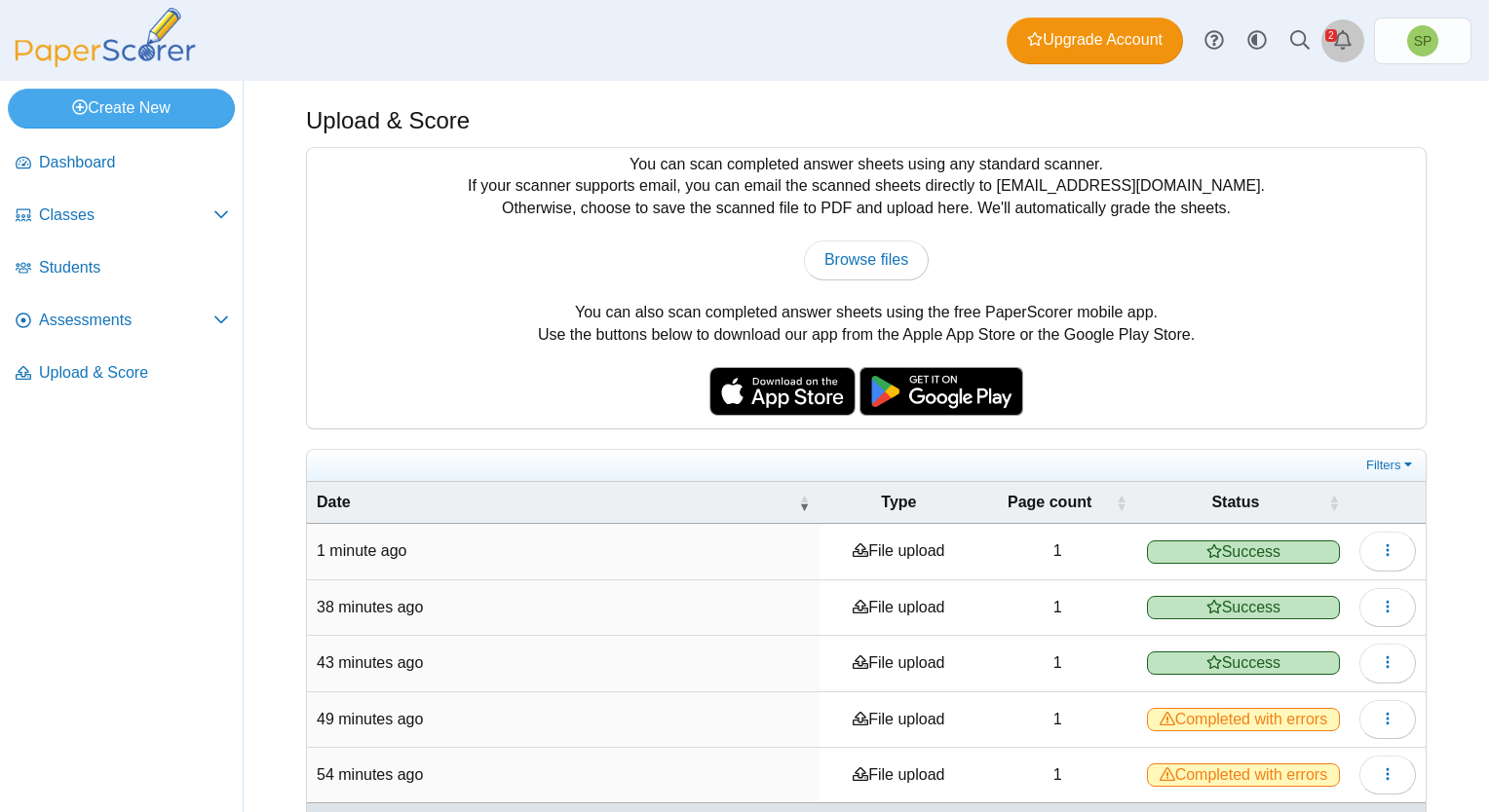
click at [1334, 37] on link "Alerts" at bounding box center [1342, 41] width 43 height 43
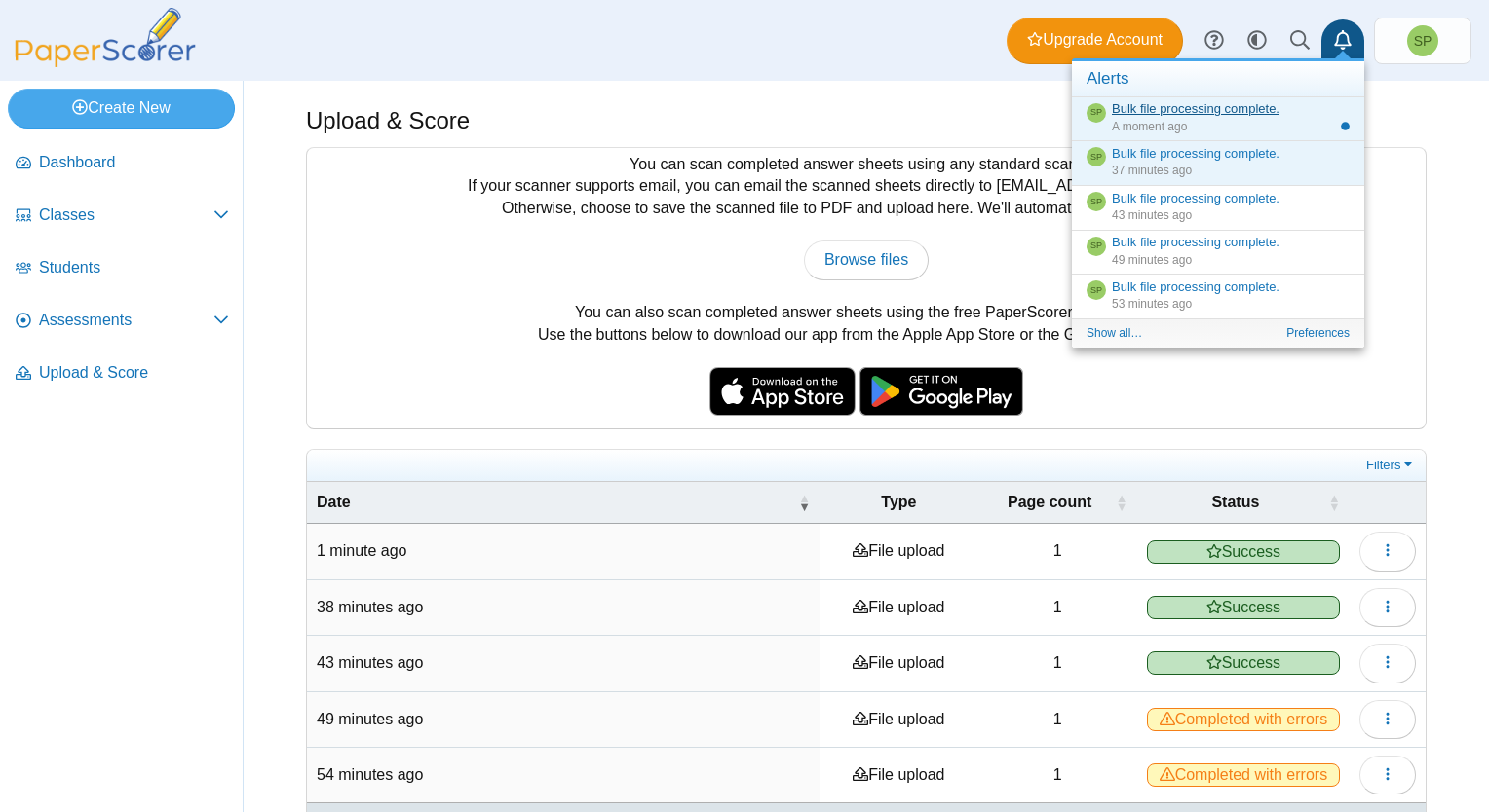
click at [1185, 111] on link "Bulk file processing complete." at bounding box center [1196, 109] width 168 height 15
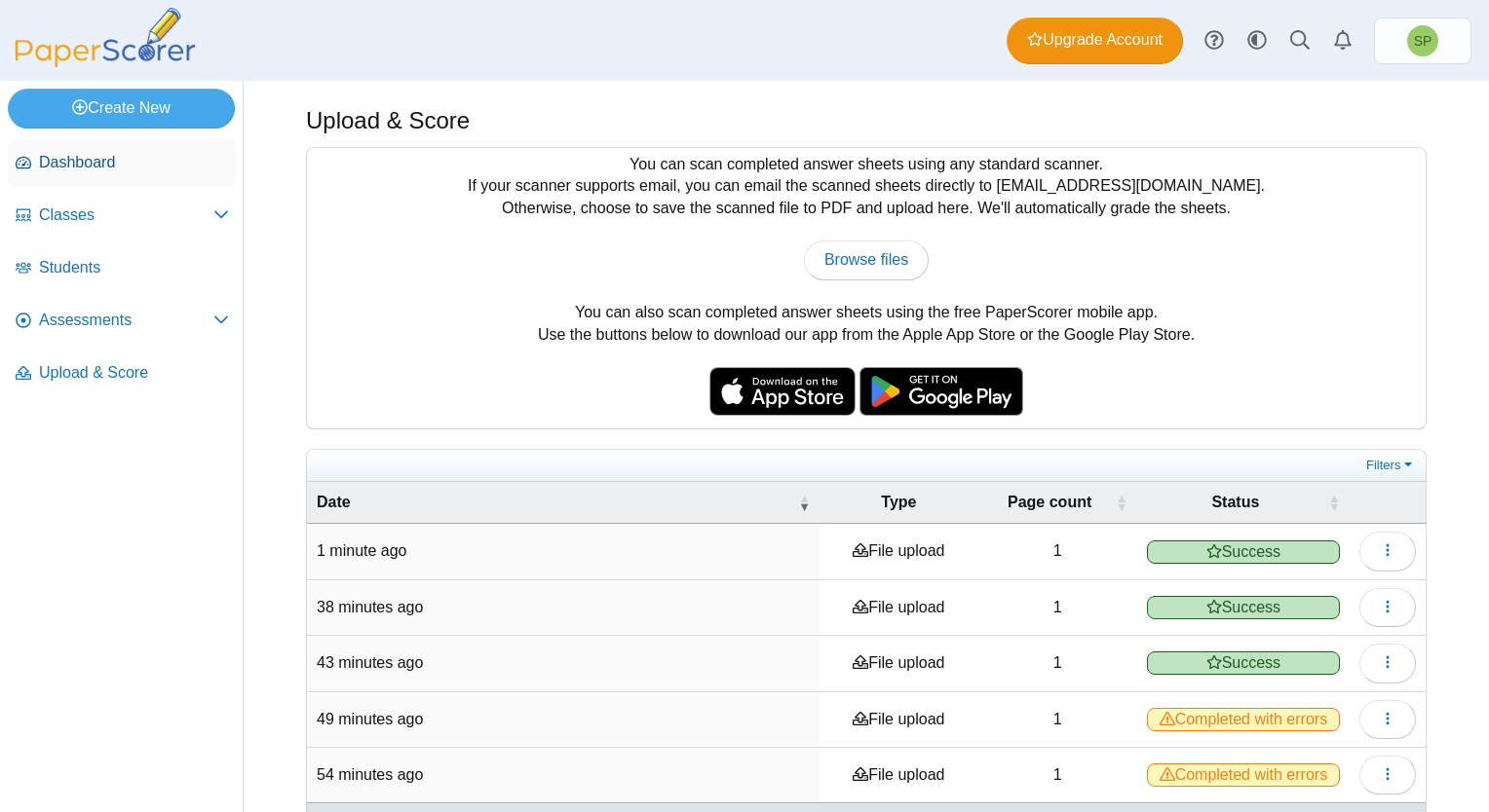
click at [105, 163] on span "Dashboard" at bounding box center [134, 162] width 190 height 21
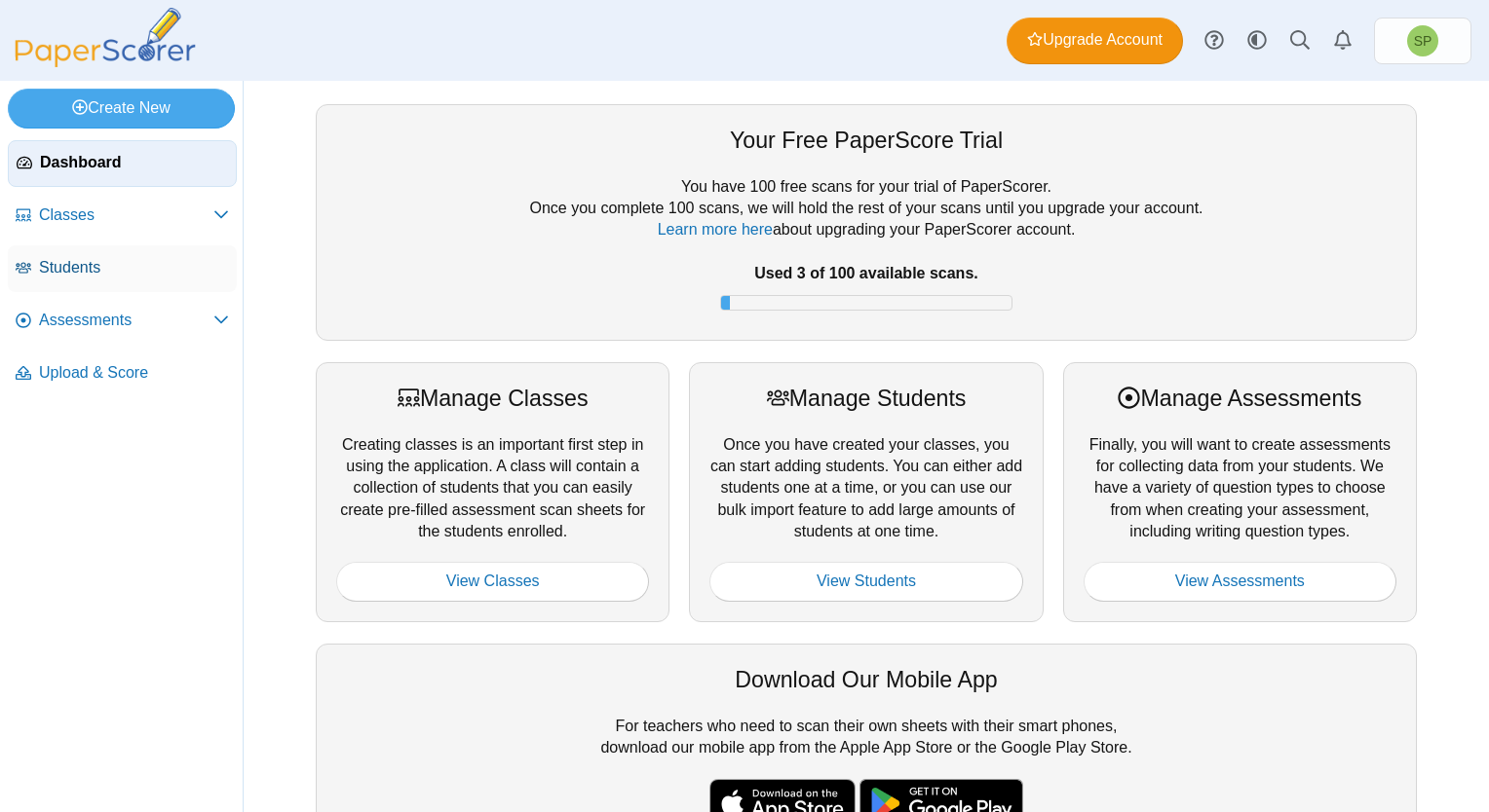
click at [104, 270] on span "Students" at bounding box center [134, 267] width 190 height 21
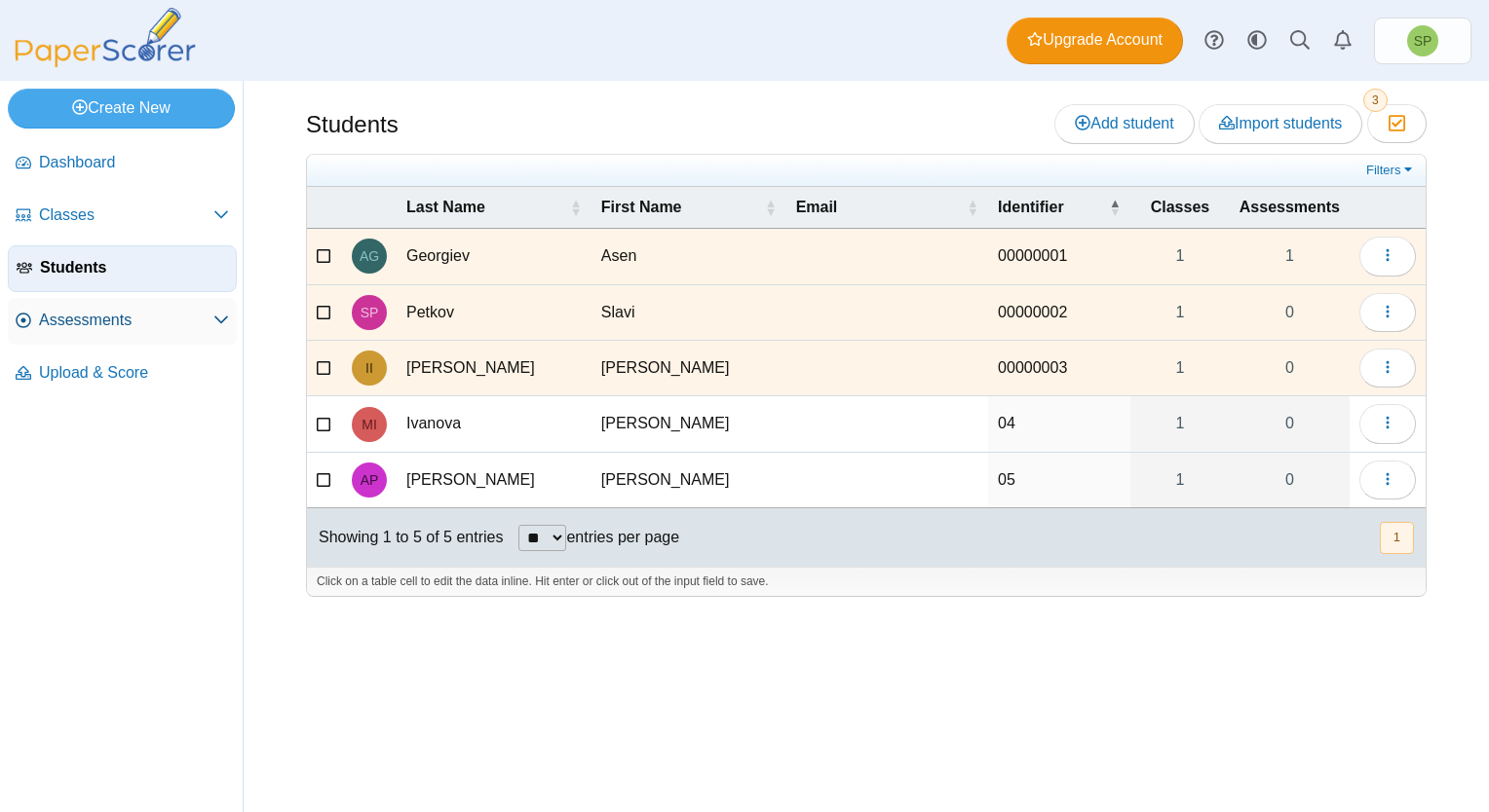
click at [86, 322] on span "Assessments" at bounding box center [126, 319] width 175 height 21
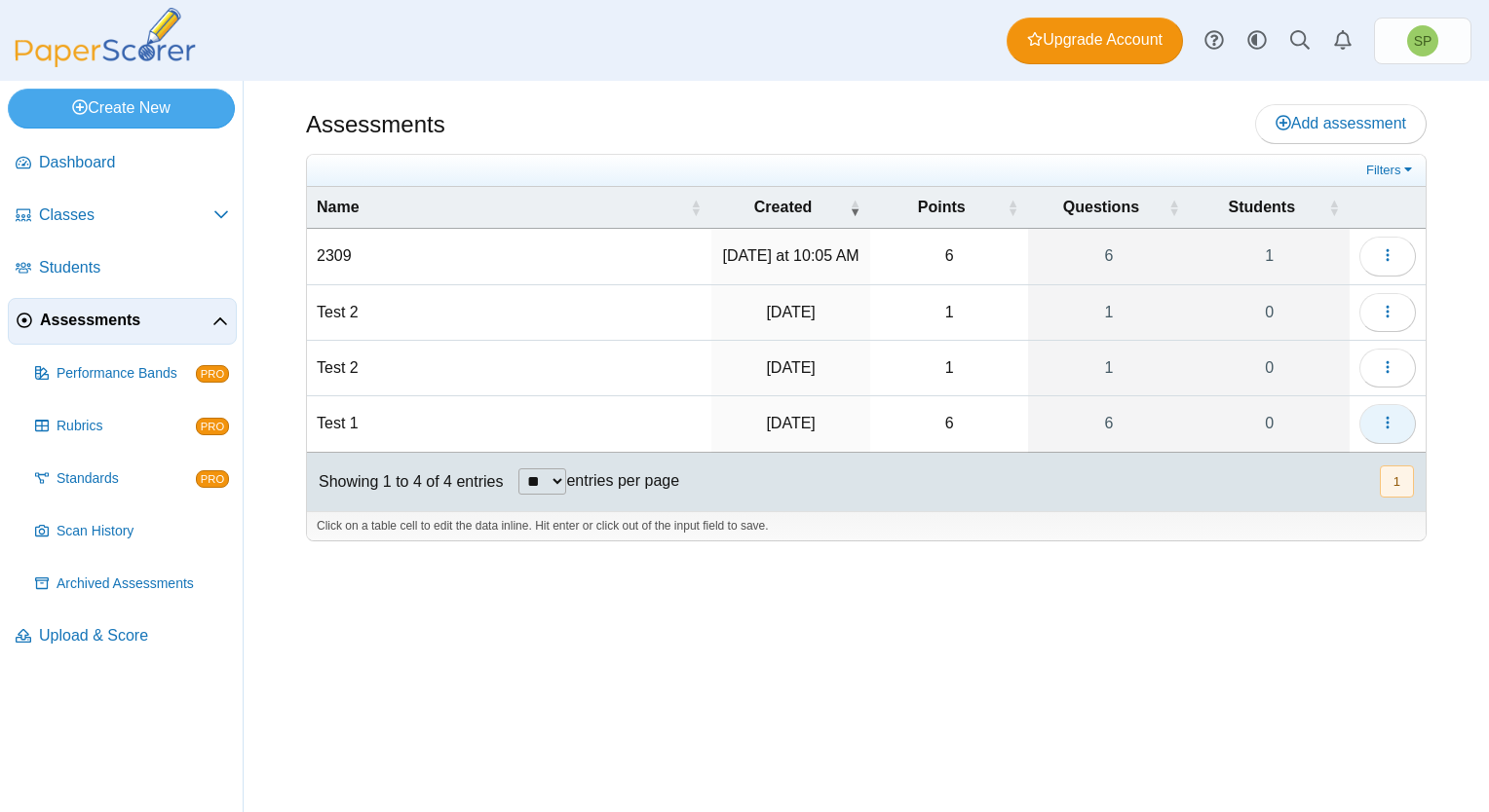
click at [1380, 421] on icon "button" at bounding box center [1387, 423] width 16 height 16
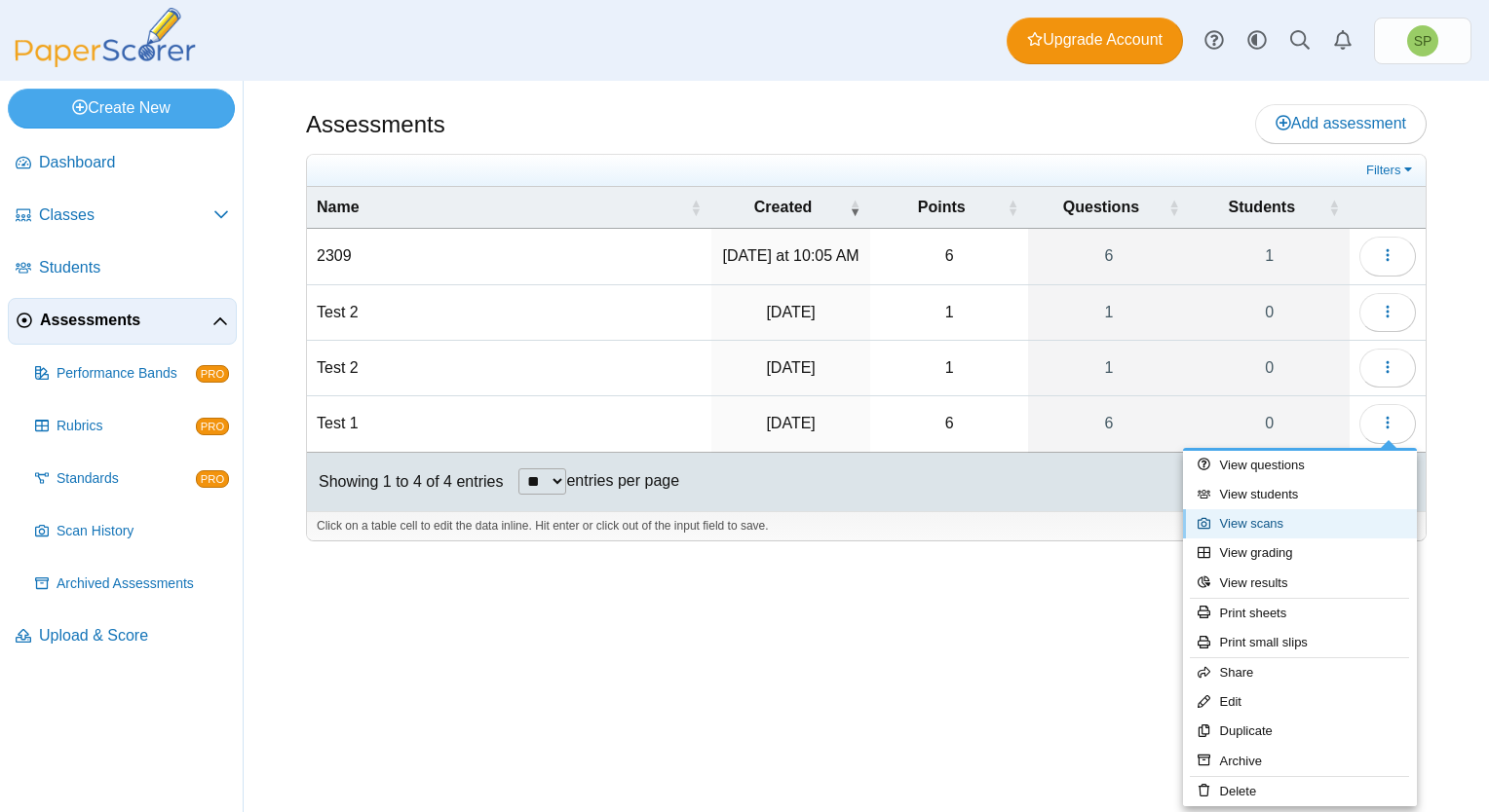
click at [1296, 527] on link "View scans" at bounding box center [1299, 524] width 234 height 29
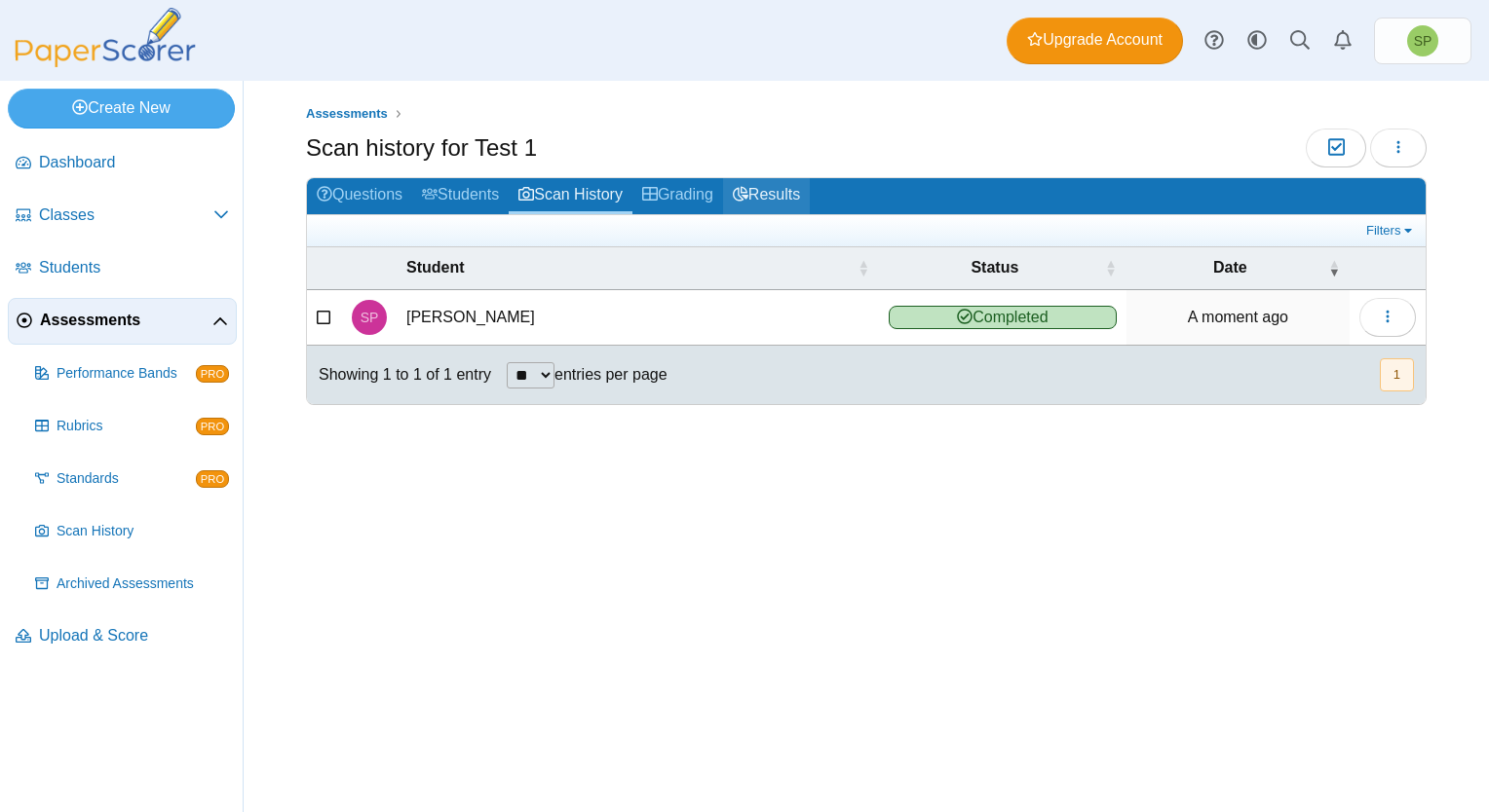
click at [764, 193] on link "Results" at bounding box center [765, 197] width 87 height 36
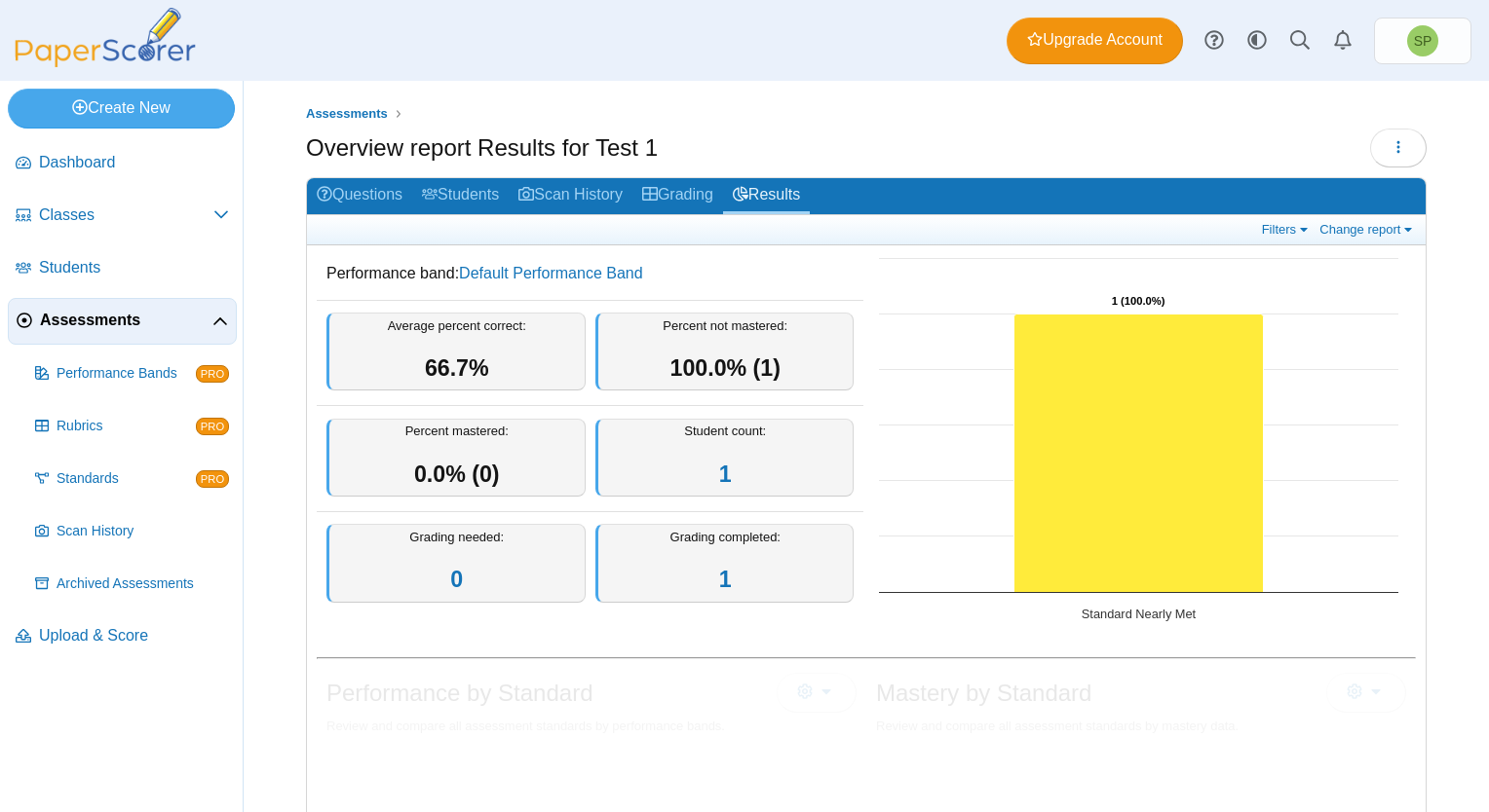
click at [421, 353] on div "Average percent correct: 66.7%" at bounding box center [456, 351] width 259 height 79
click at [556, 274] on link "Default Performance Band" at bounding box center [551, 273] width 184 height 17
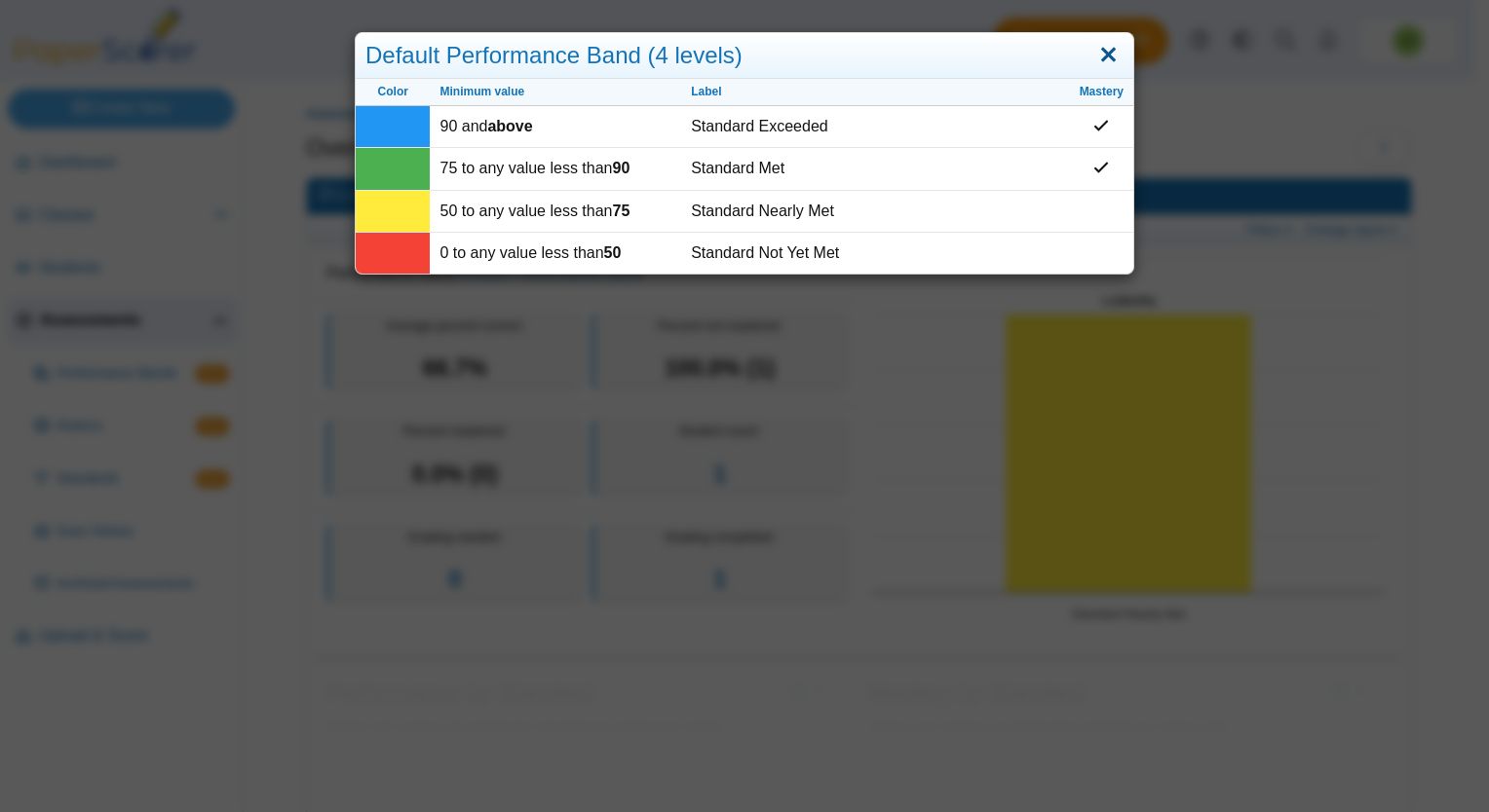
click at [1100, 61] on link "Close" at bounding box center [1108, 55] width 30 height 33
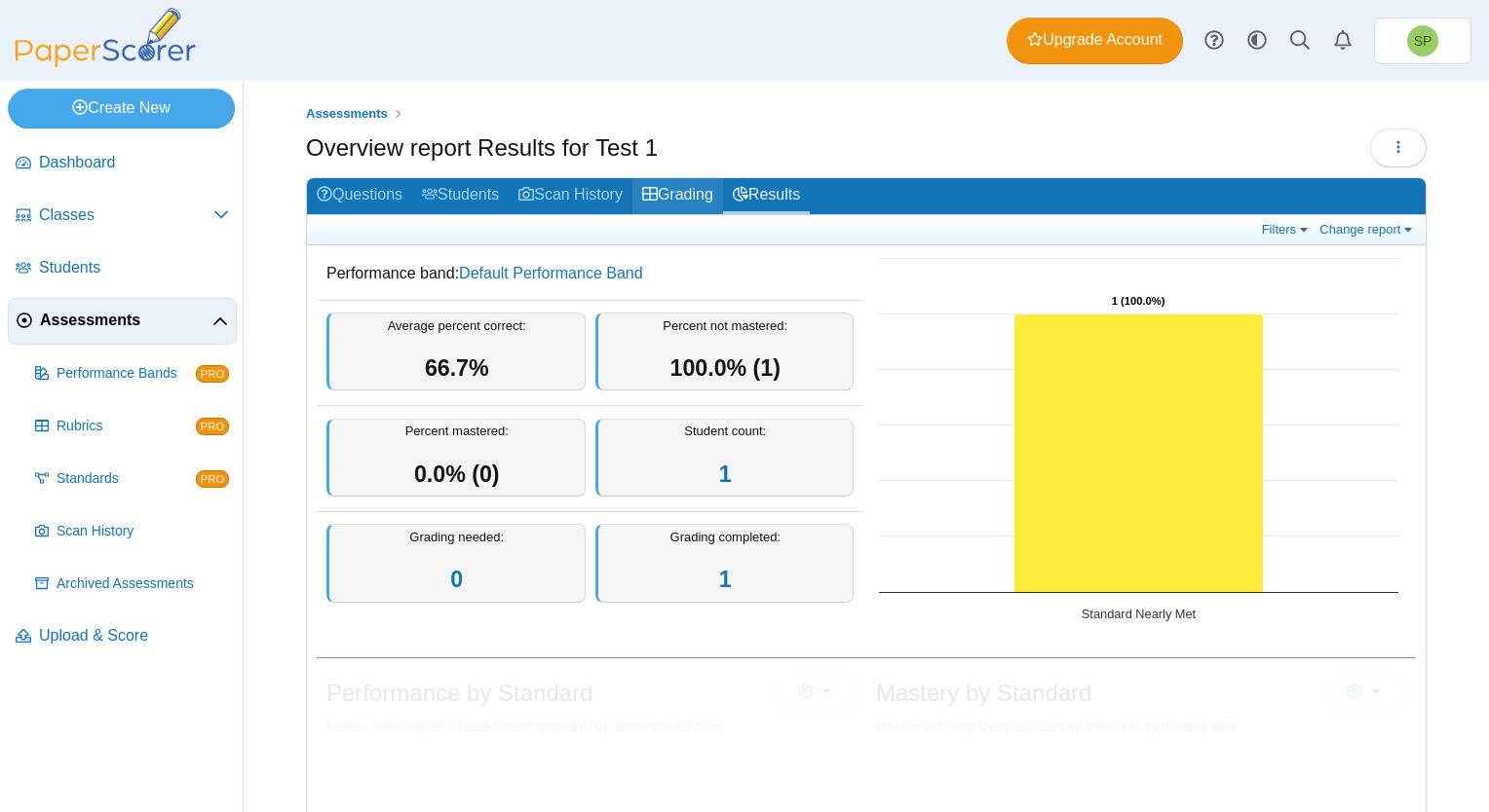
click at [680, 190] on link "Grading" at bounding box center [678, 197] width 91 height 36
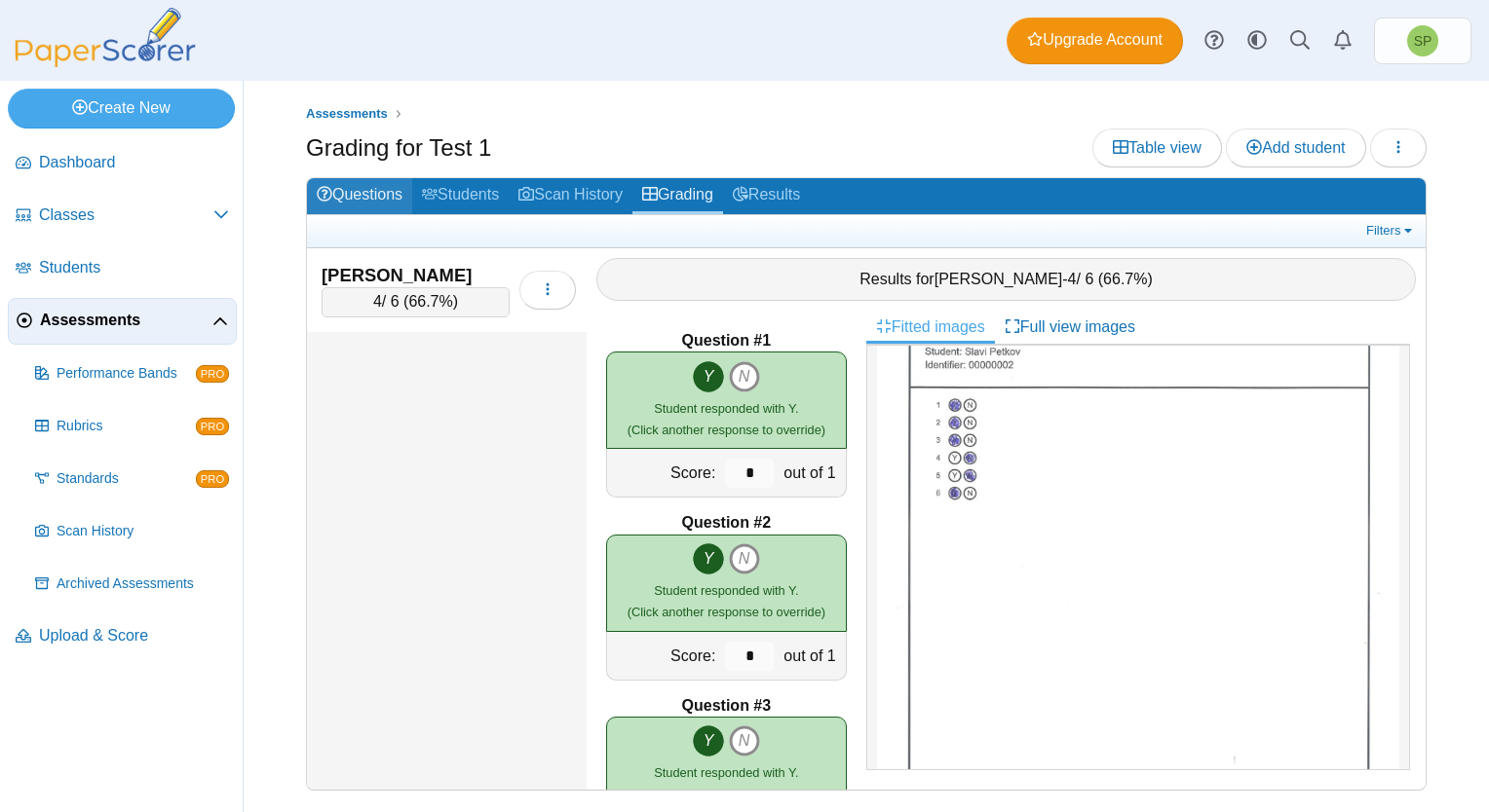
click at [359, 193] on link "Questions" at bounding box center [358, 197] width 105 height 36
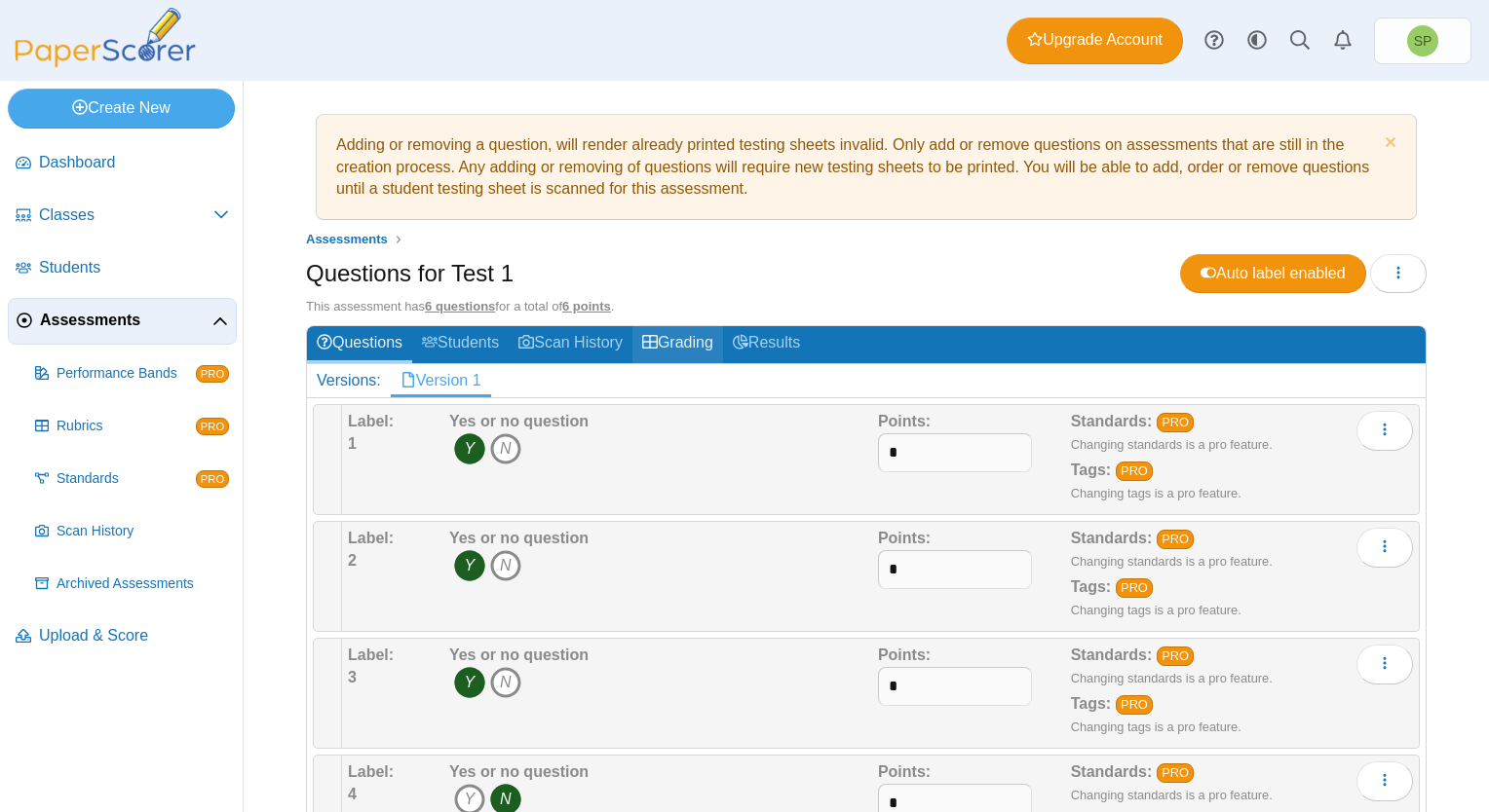
click at [700, 347] on link "Grading" at bounding box center [678, 344] width 91 height 36
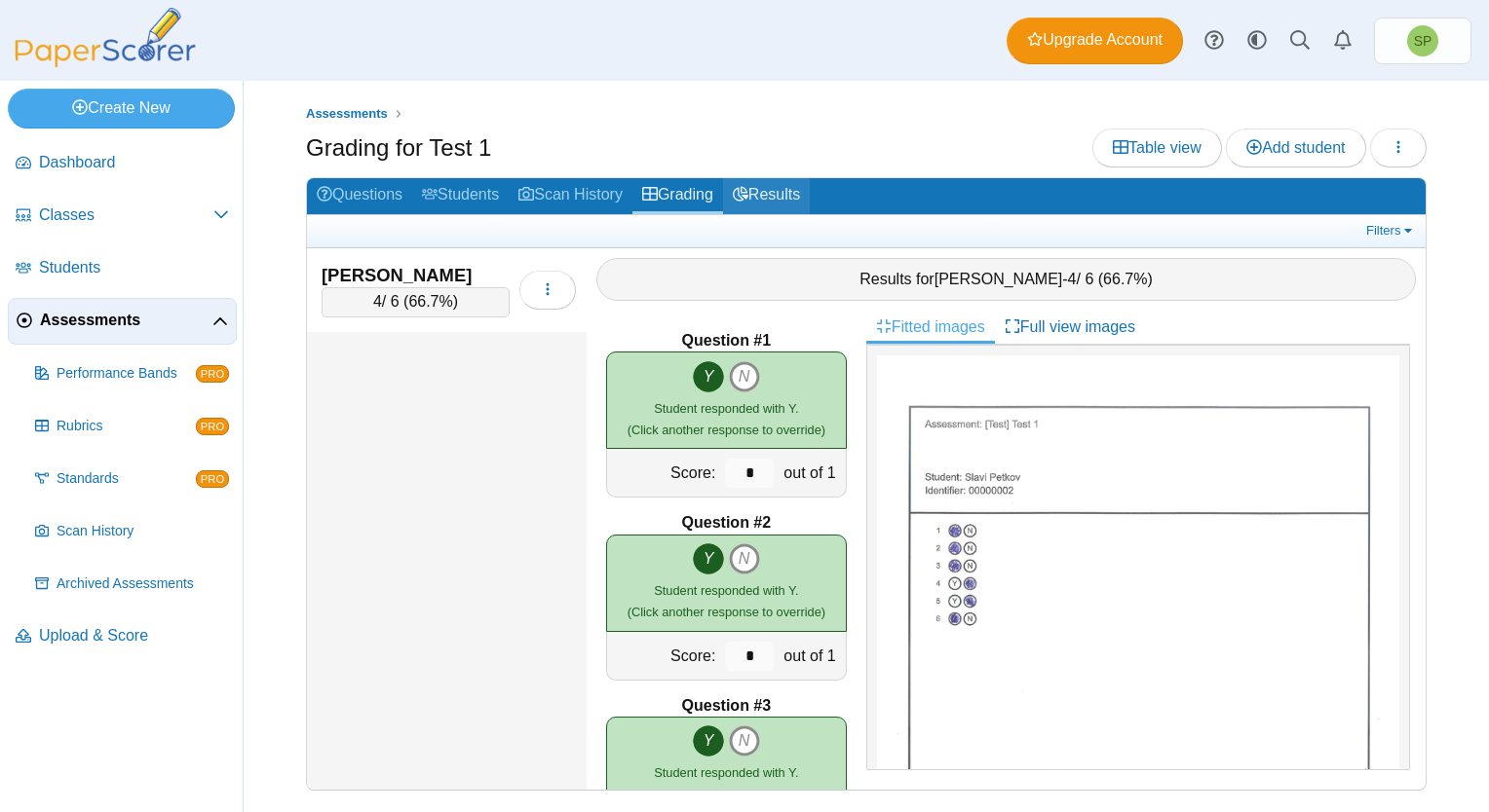
click at [791, 197] on link "Results" at bounding box center [765, 197] width 87 height 36
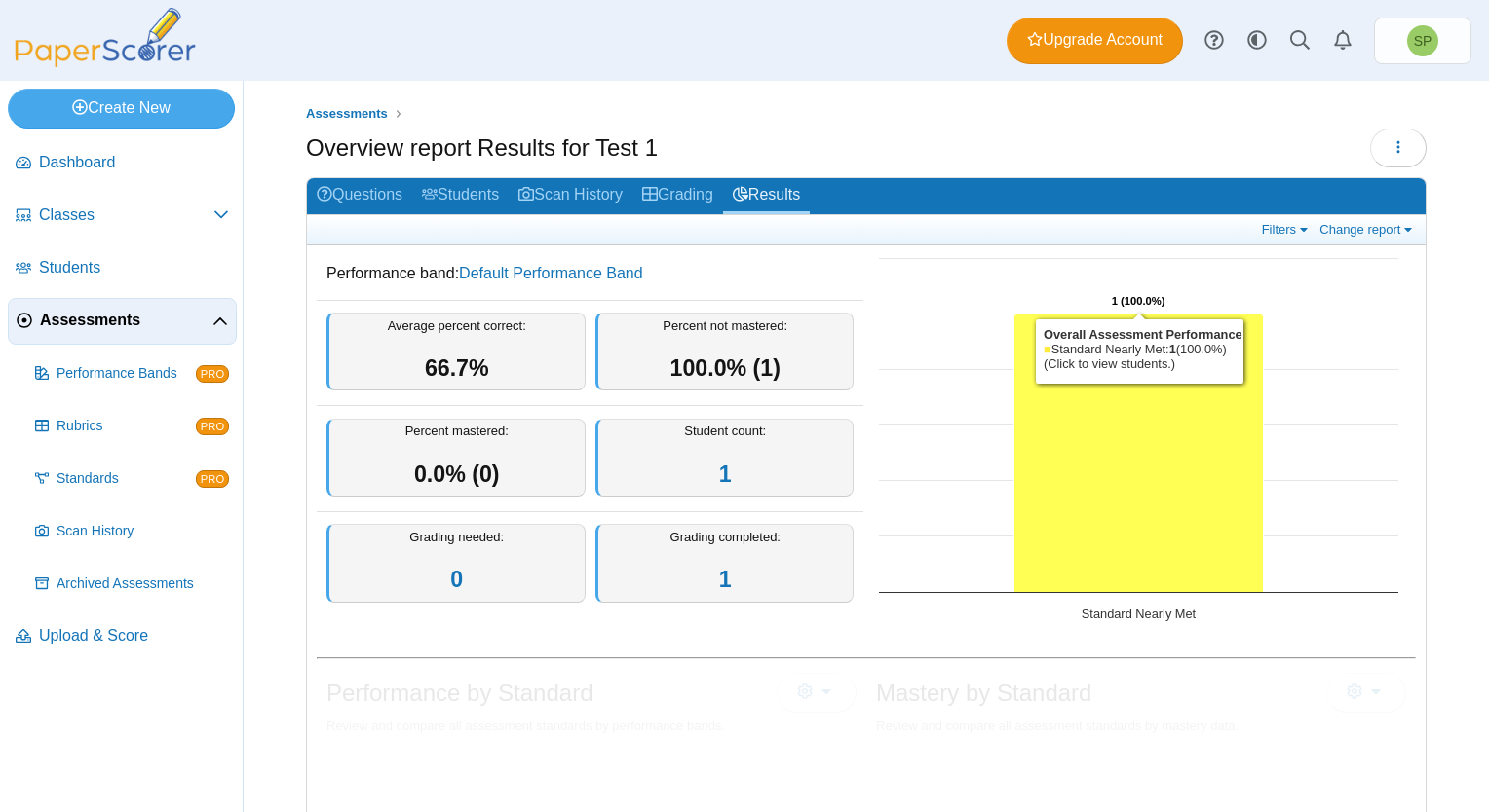
click at [1125, 363] on icon "Standard Nearly Met, 1. Overall Assessment Performance." at bounding box center [1139, 453] width 249 height 278
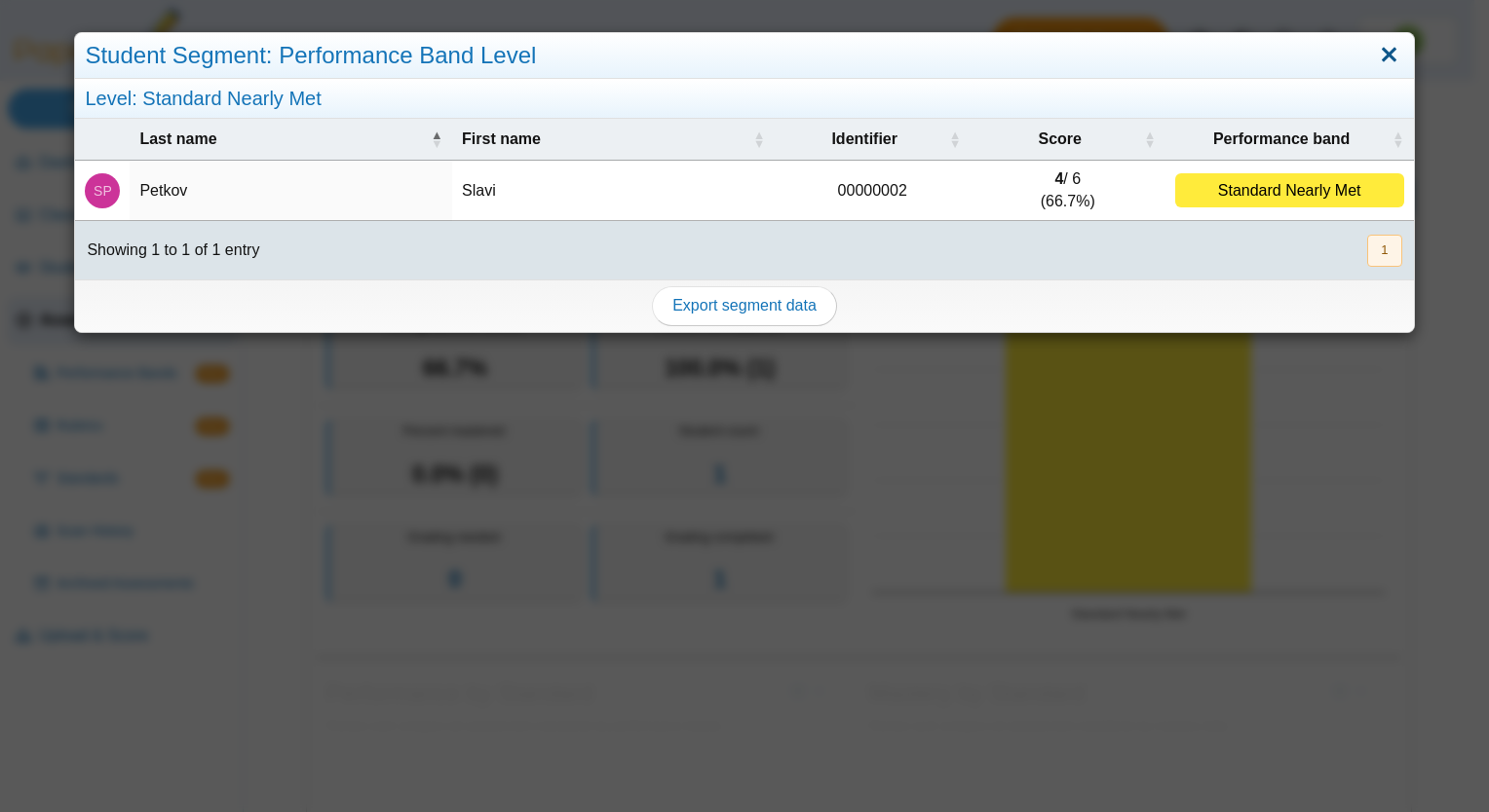
click at [1375, 59] on link "Close" at bounding box center [1388, 55] width 30 height 33
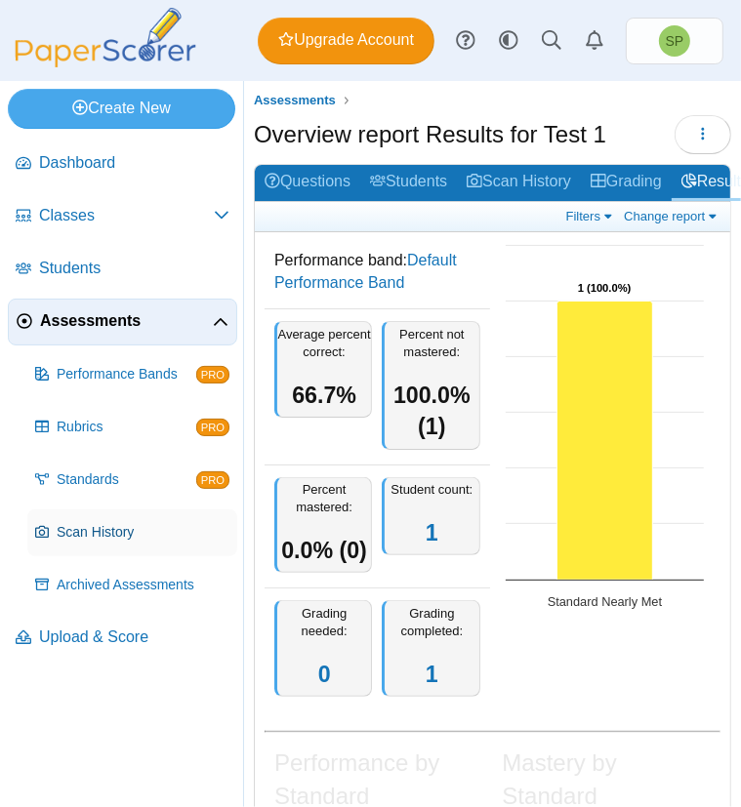
click at [101, 523] on span "Scan History" at bounding box center [143, 533] width 173 height 20
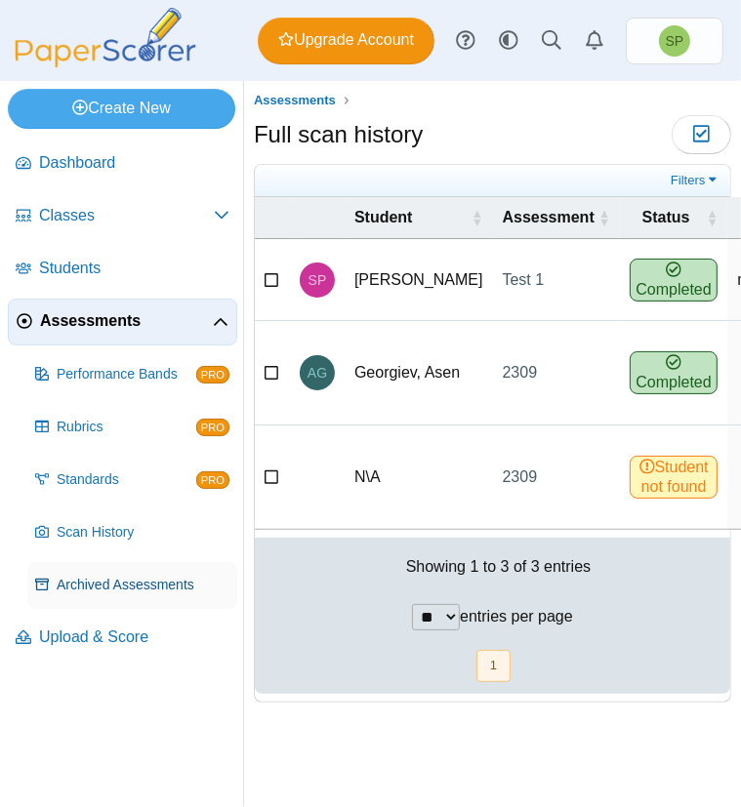
click at [102, 584] on span "Archived Assessments" at bounding box center [143, 586] width 173 height 20
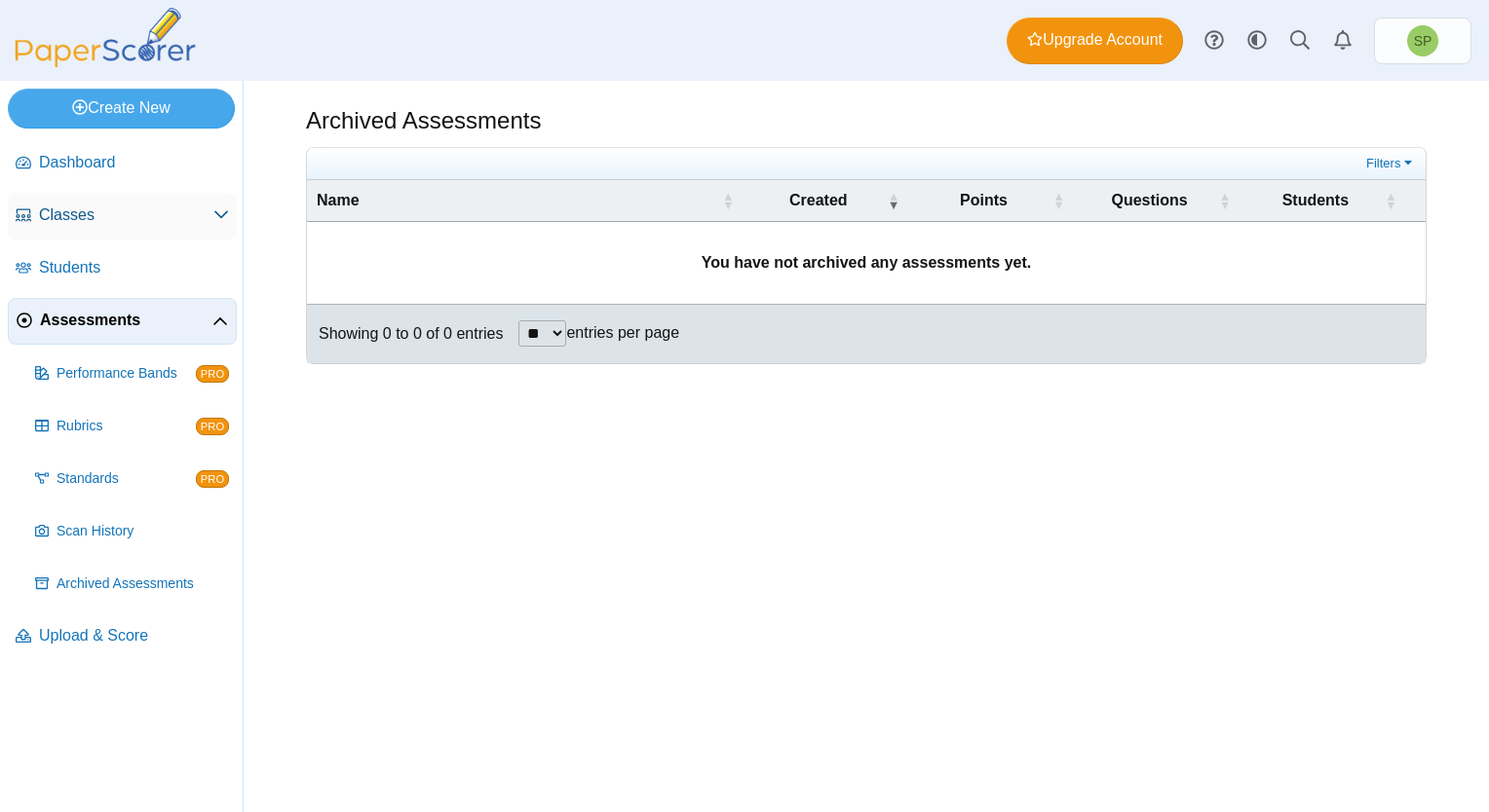
click at [106, 213] on span "Classes" at bounding box center [126, 214] width 175 height 21
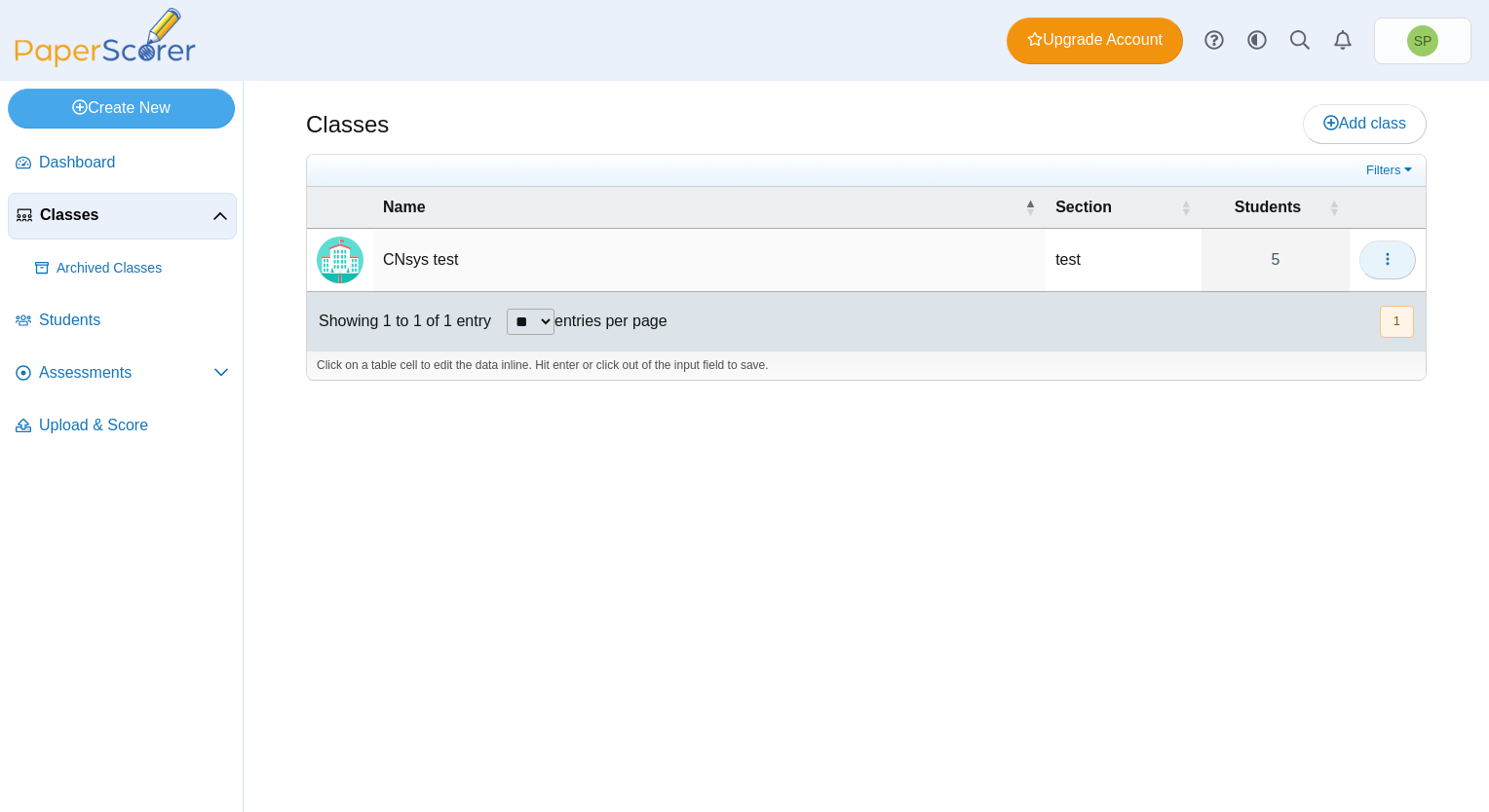
click at [1385, 263] on icon "button" at bounding box center [1387, 259] width 16 height 16
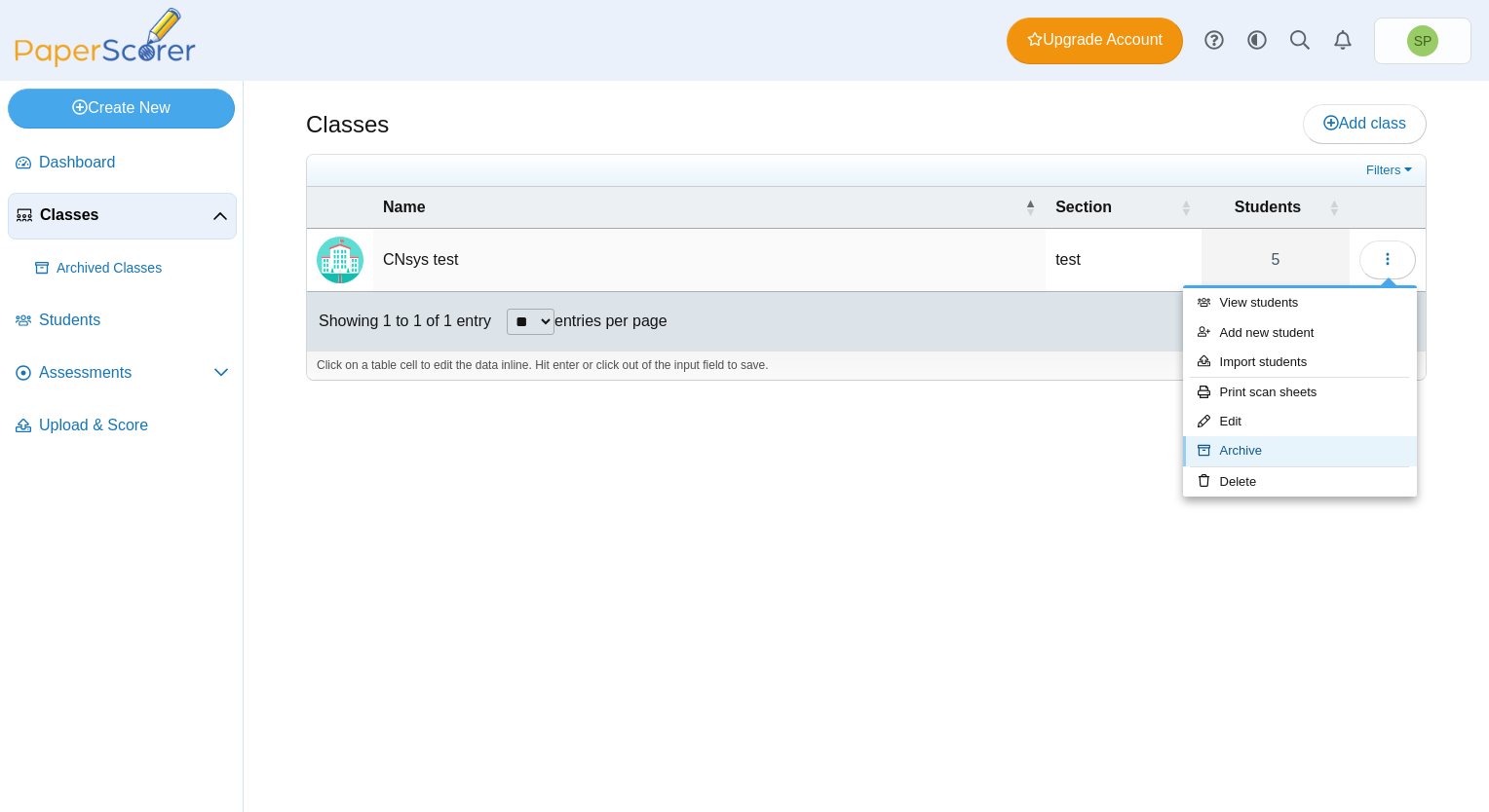
click at [1262, 457] on link "Archive" at bounding box center [1299, 450] width 234 height 29
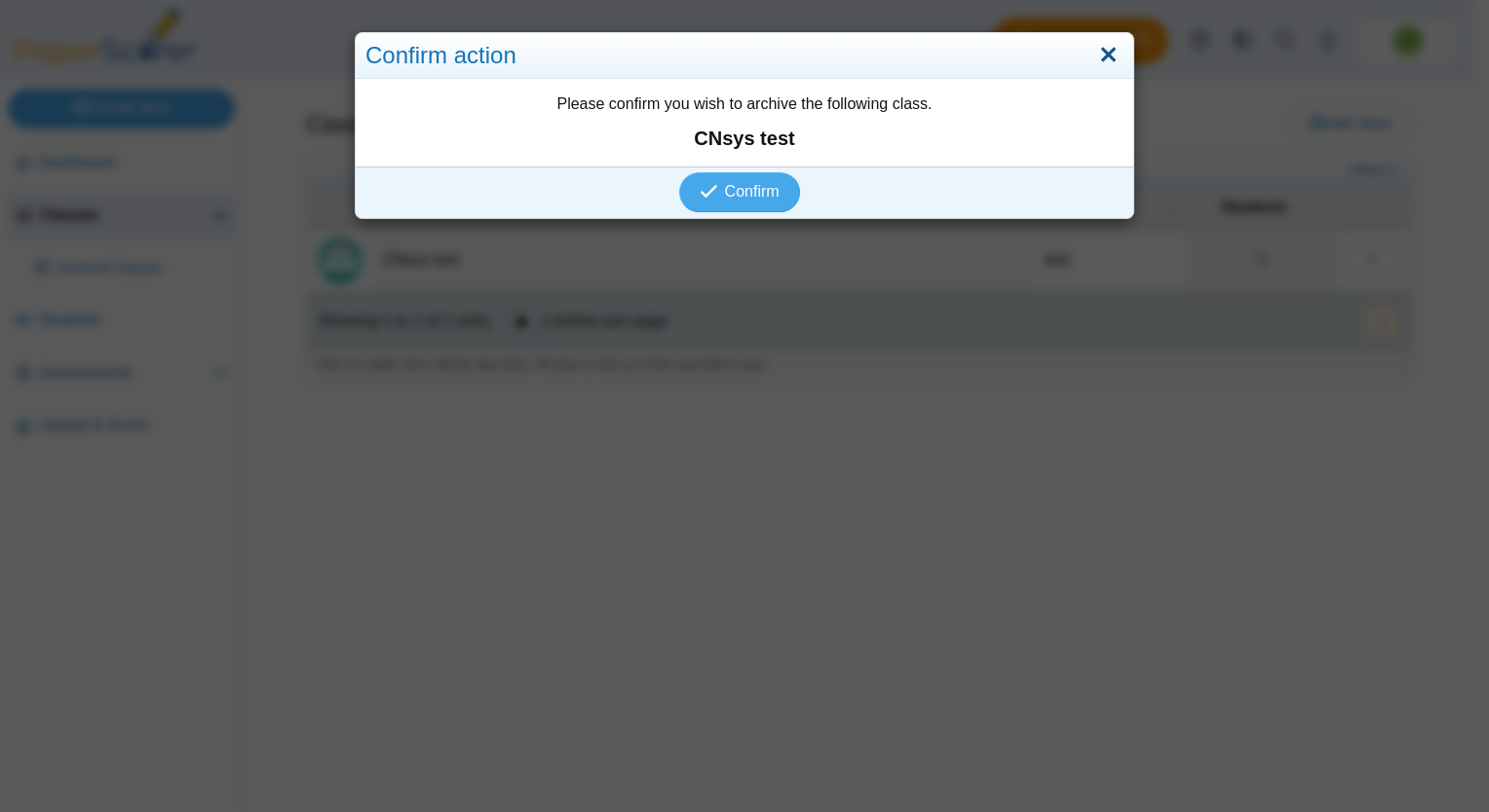
click at [1110, 49] on link "Close" at bounding box center [1108, 55] width 30 height 33
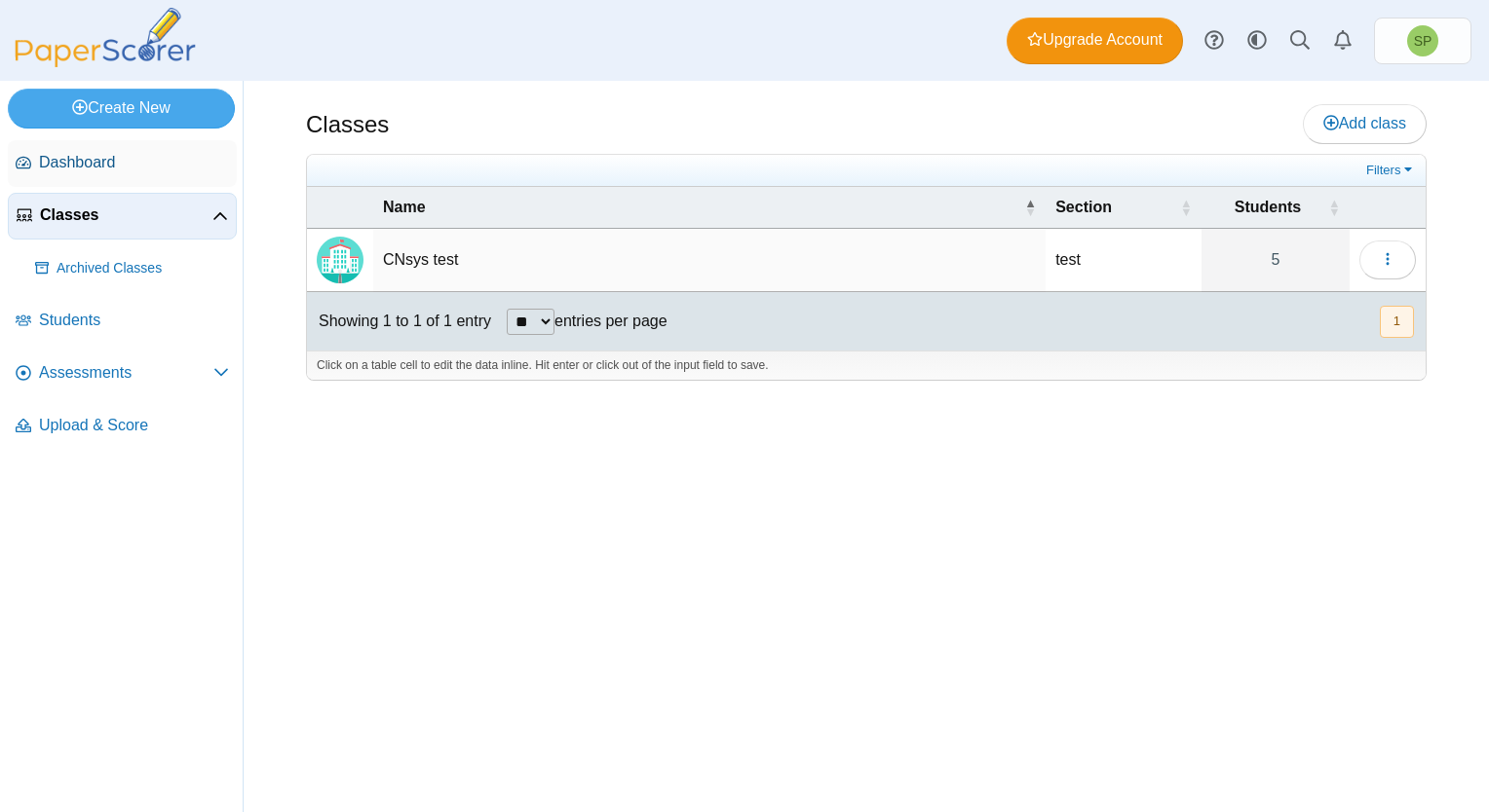
click at [122, 164] on span "Dashboard" at bounding box center [134, 162] width 190 height 21
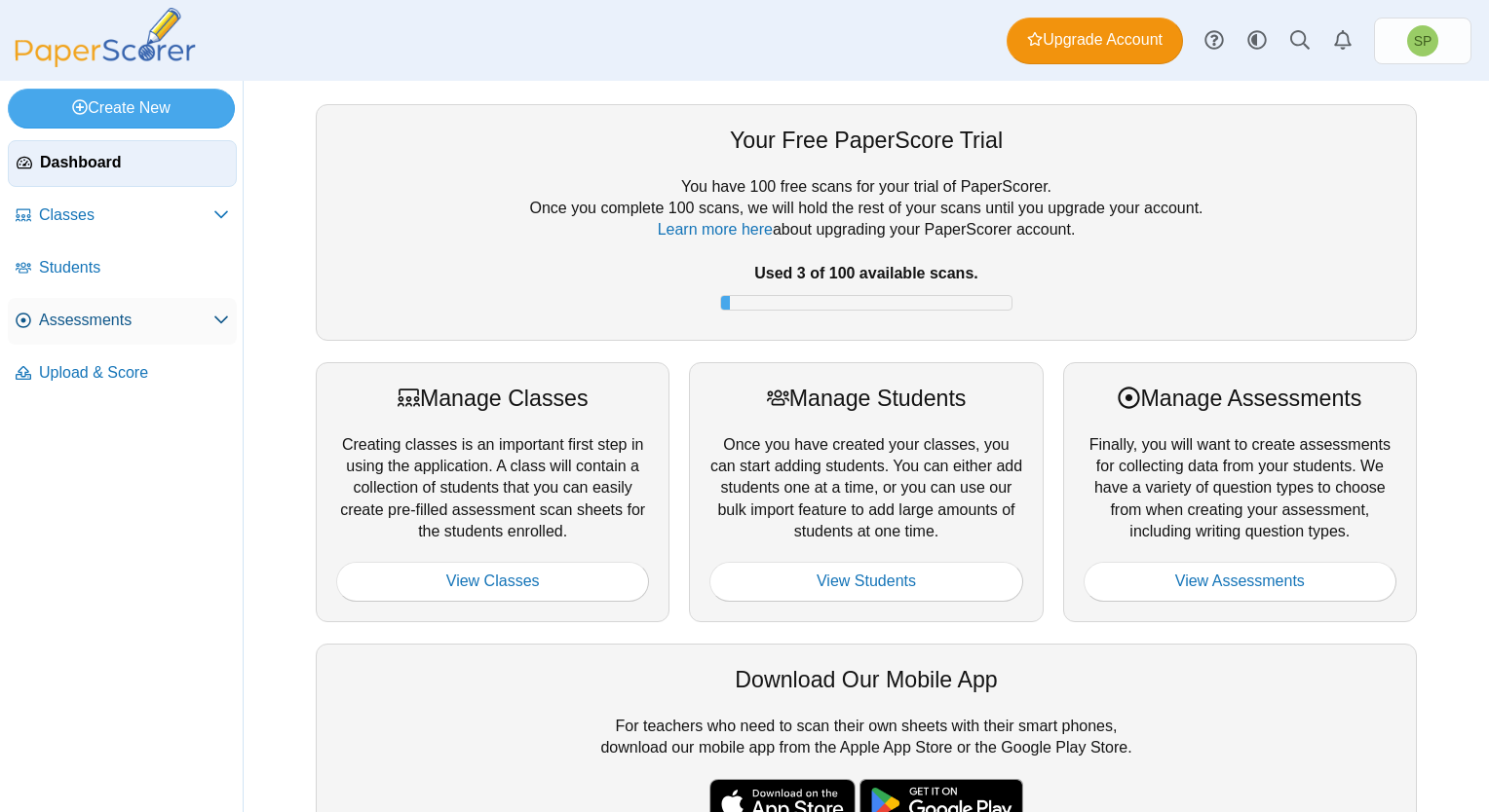
click at [113, 326] on span "Assessments" at bounding box center [126, 319] width 175 height 21
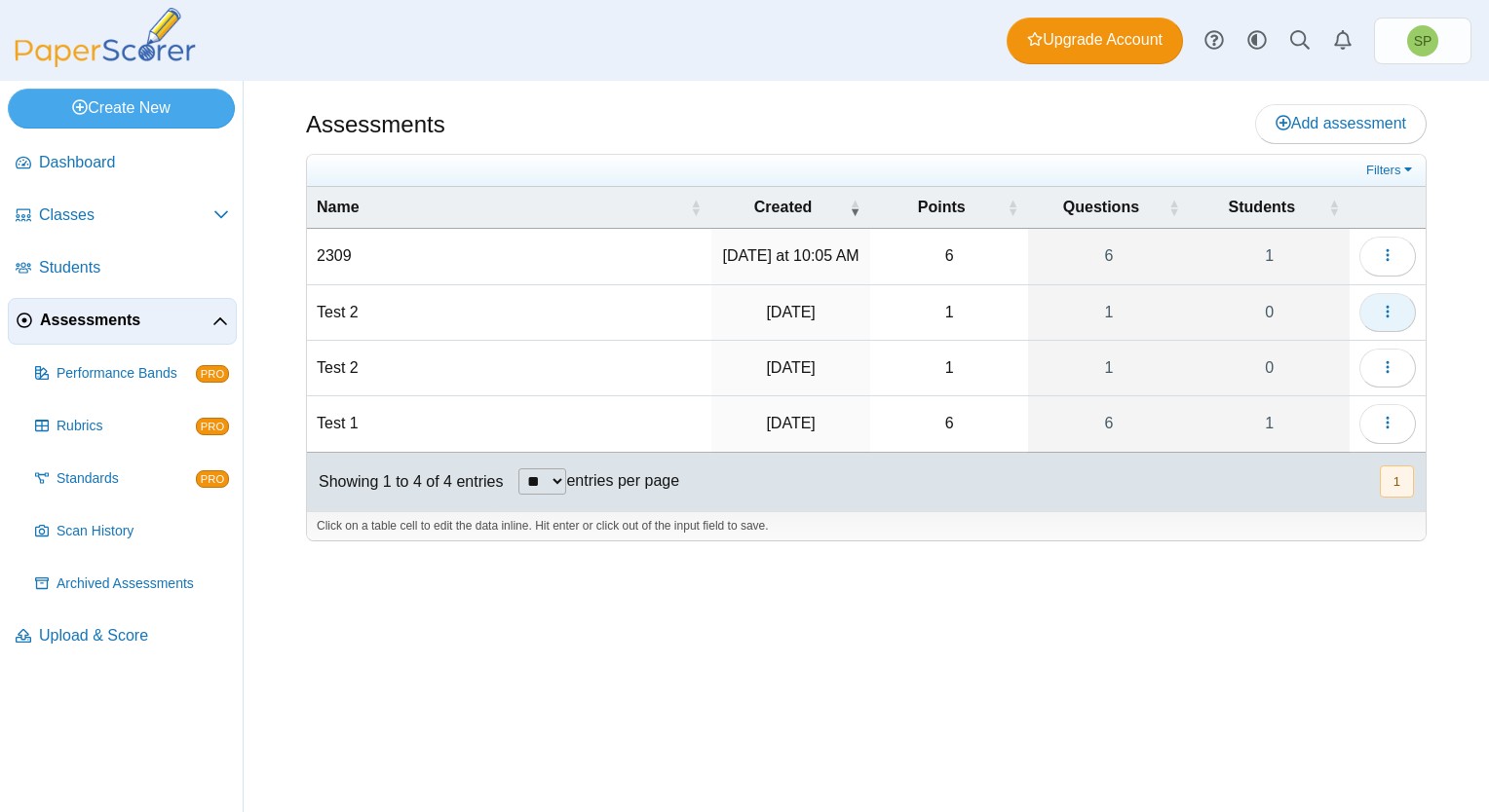
click at [1395, 313] on icon "button" at bounding box center [1387, 312] width 16 height 16
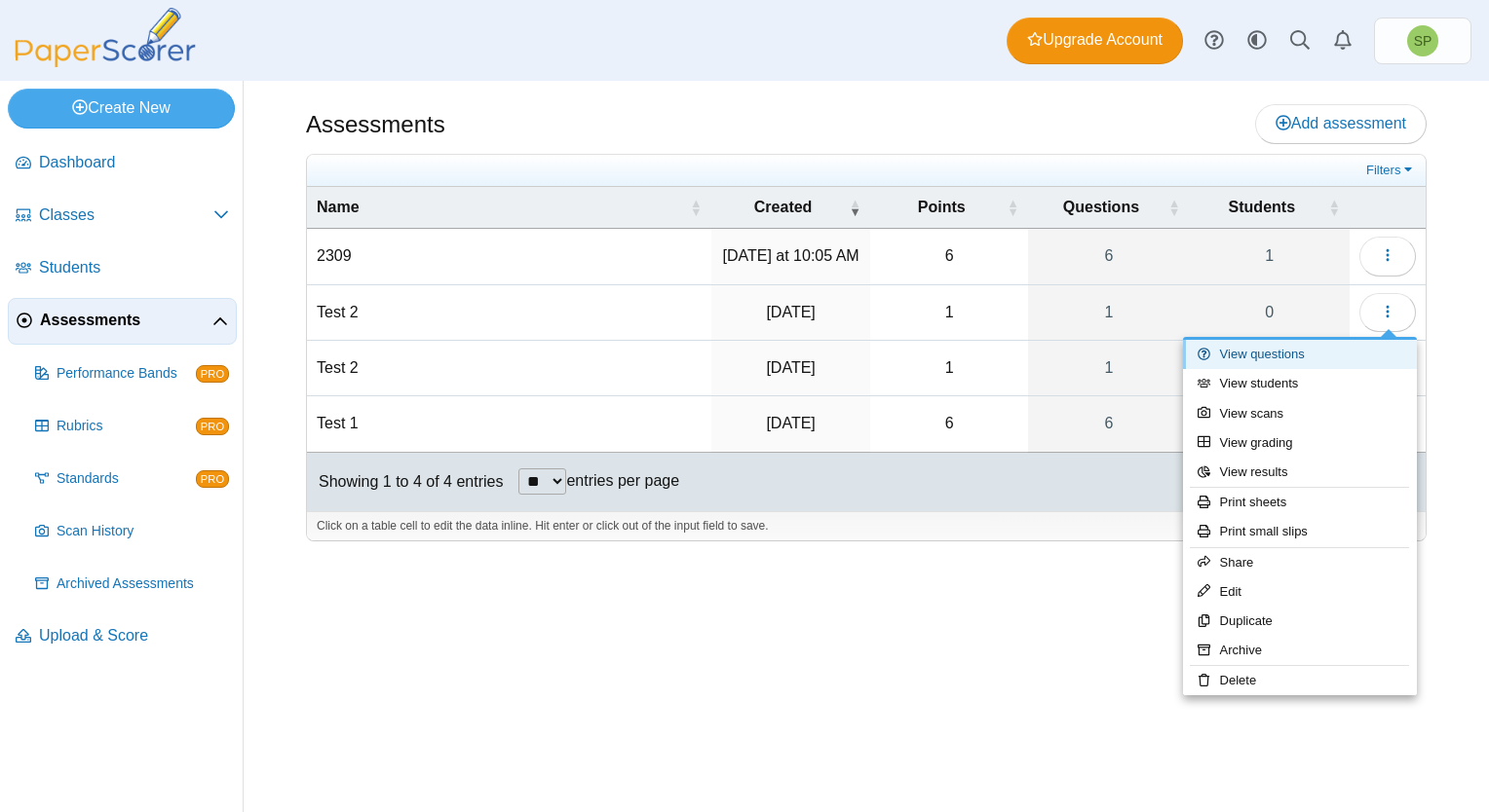
click at [1315, 355] on link "View questions" at bounding box center [1299, 354] width 234 height 29
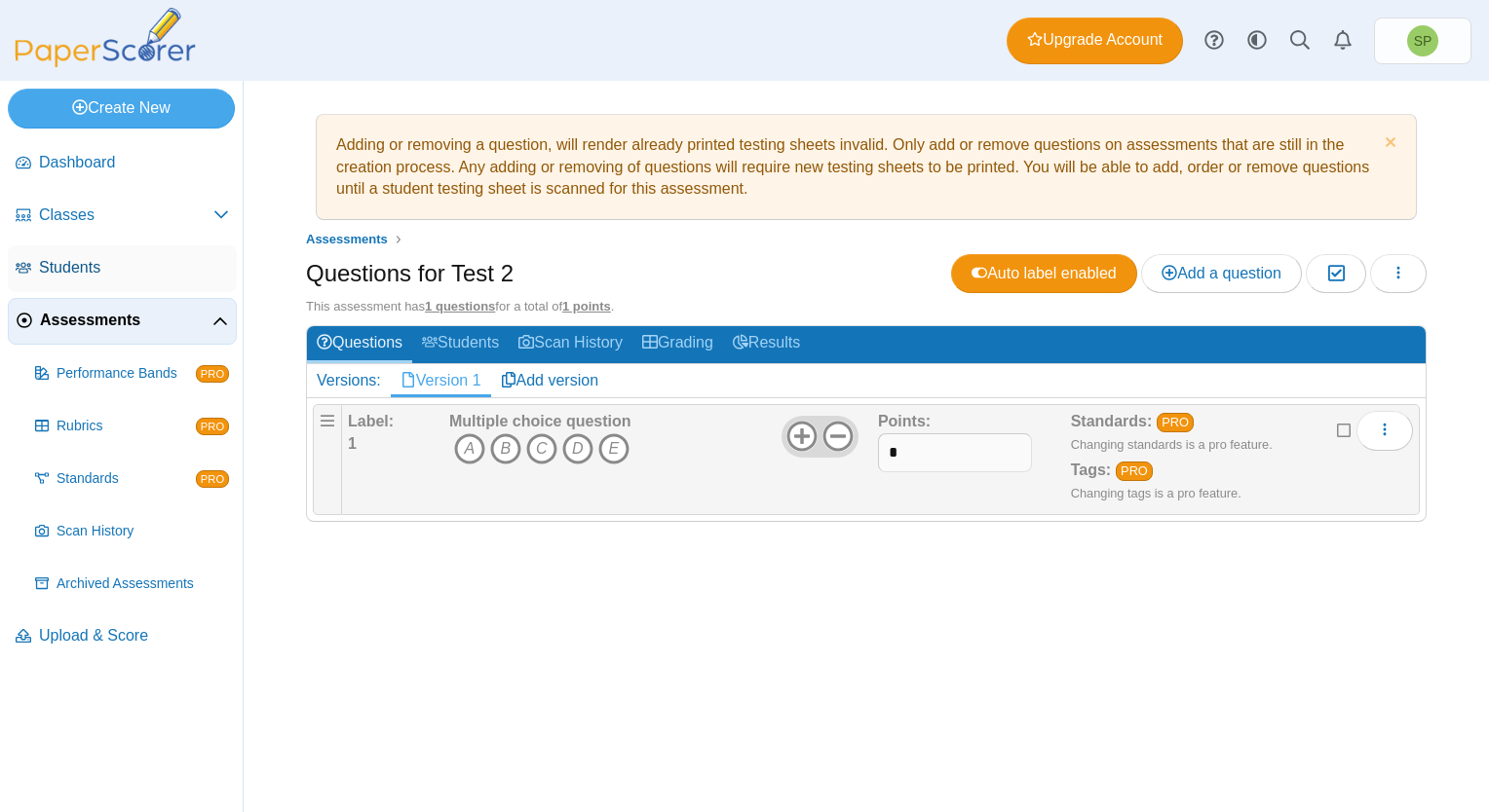
click at [125, 265] on span "Students" at bounding box center [134, 267] width 190 height 21
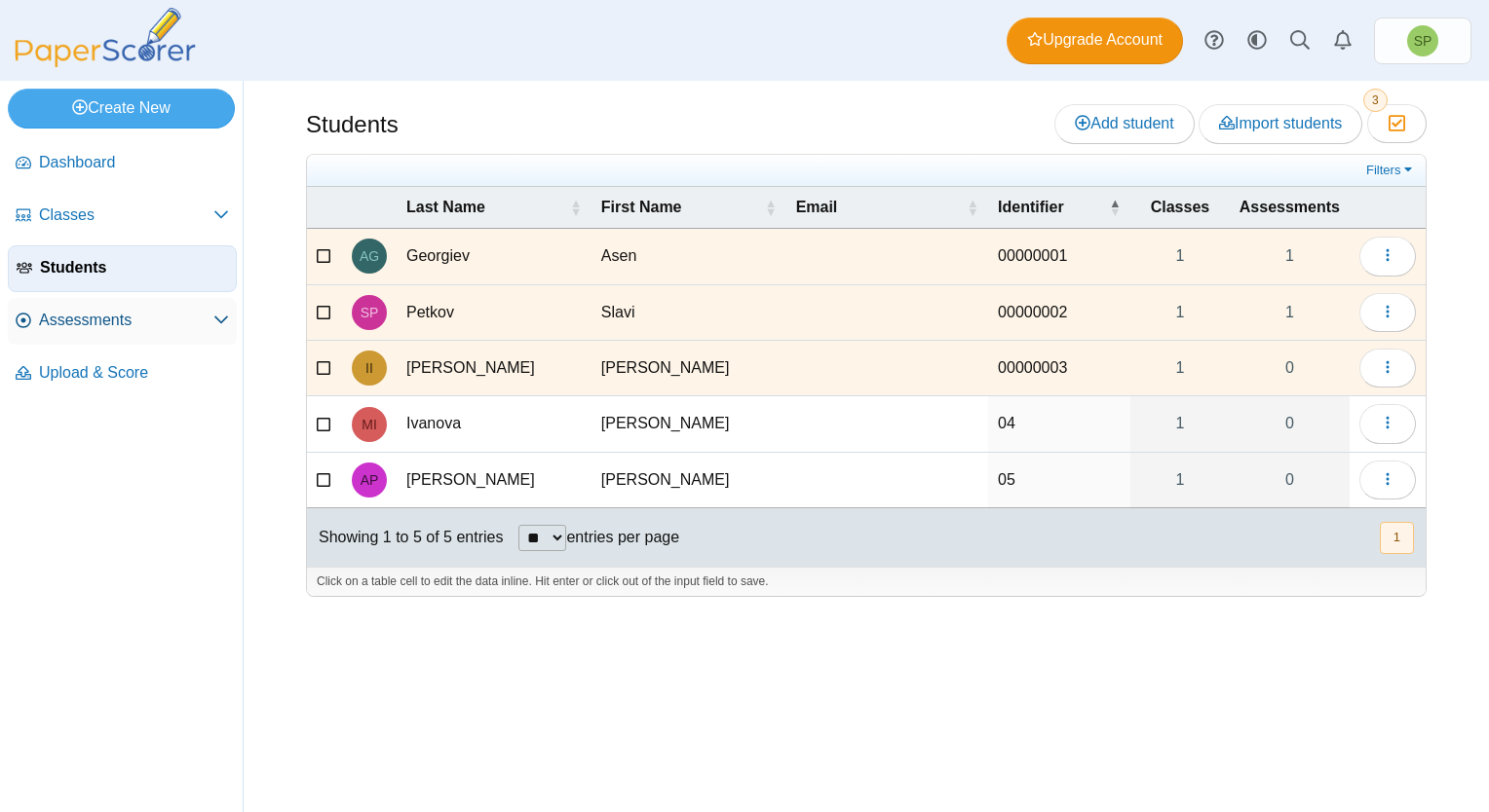
click at [137, 320] on span "Assessments" at bounding box center [126, 319] width 175 height 21
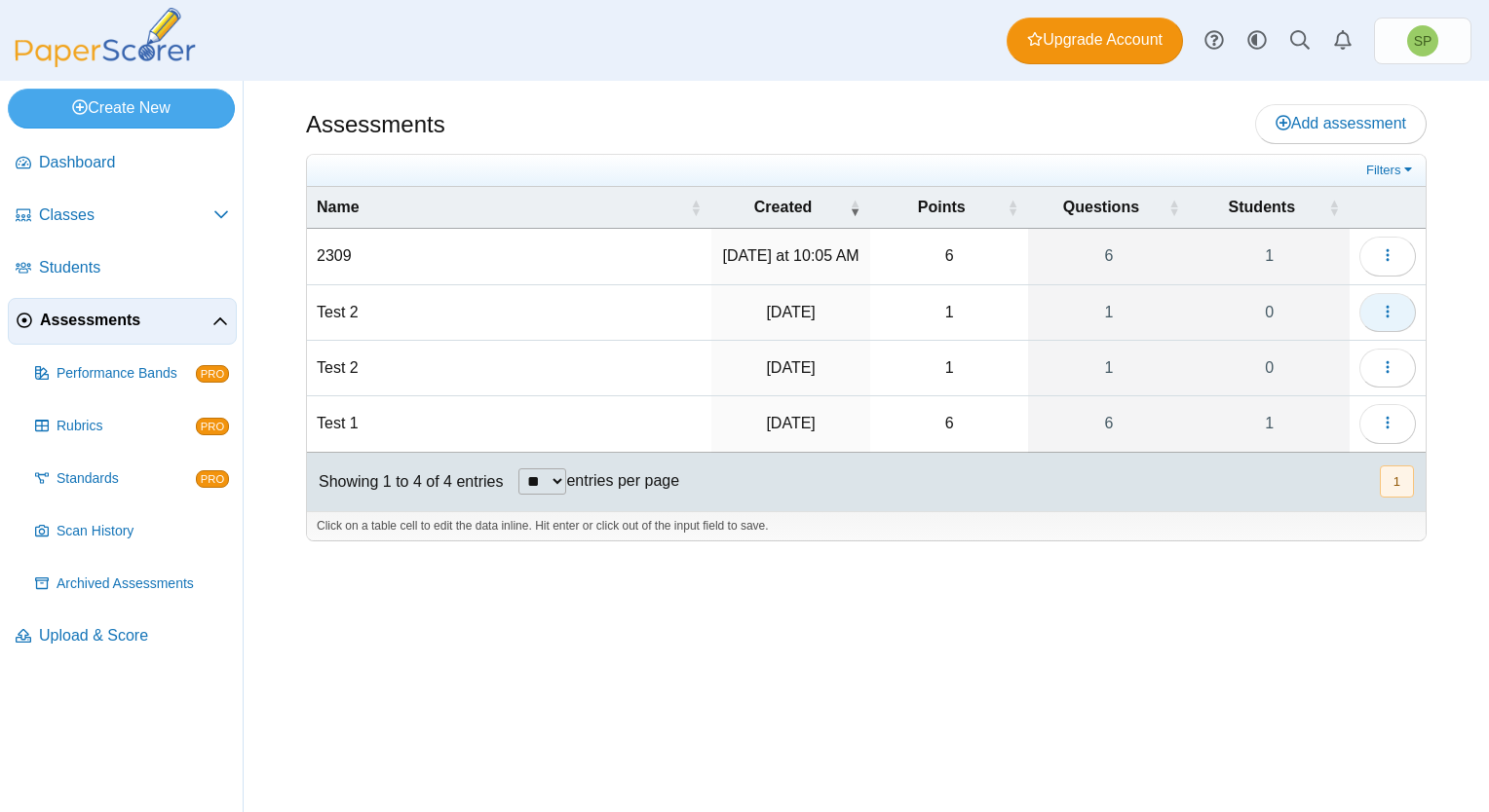
click at [1383, 306] on icon "button" at bounding box center [1387, 312] width 16 height 16
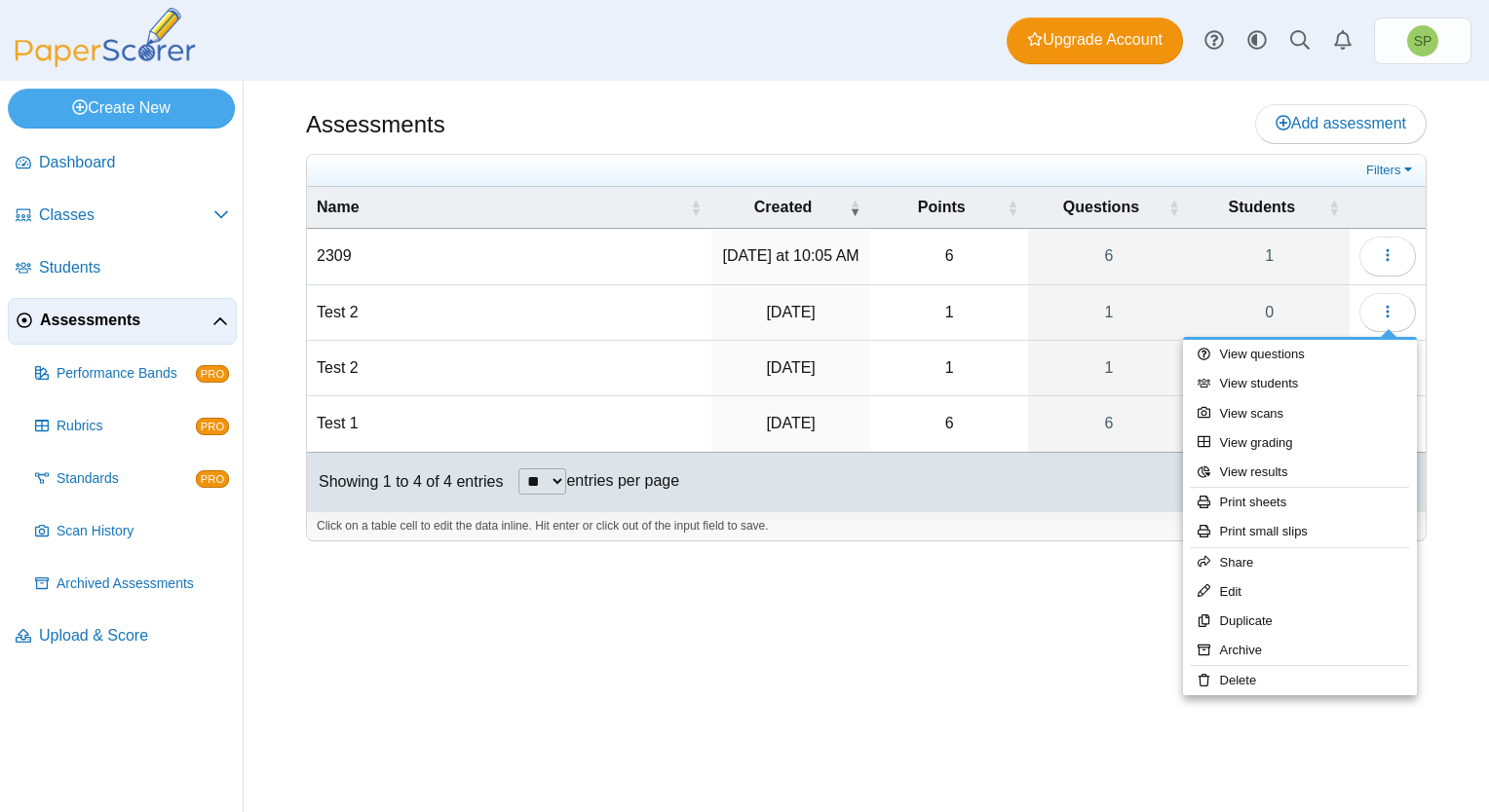
click at [972, 555] on div at bounding box center [866, 552] width 1121 height 20
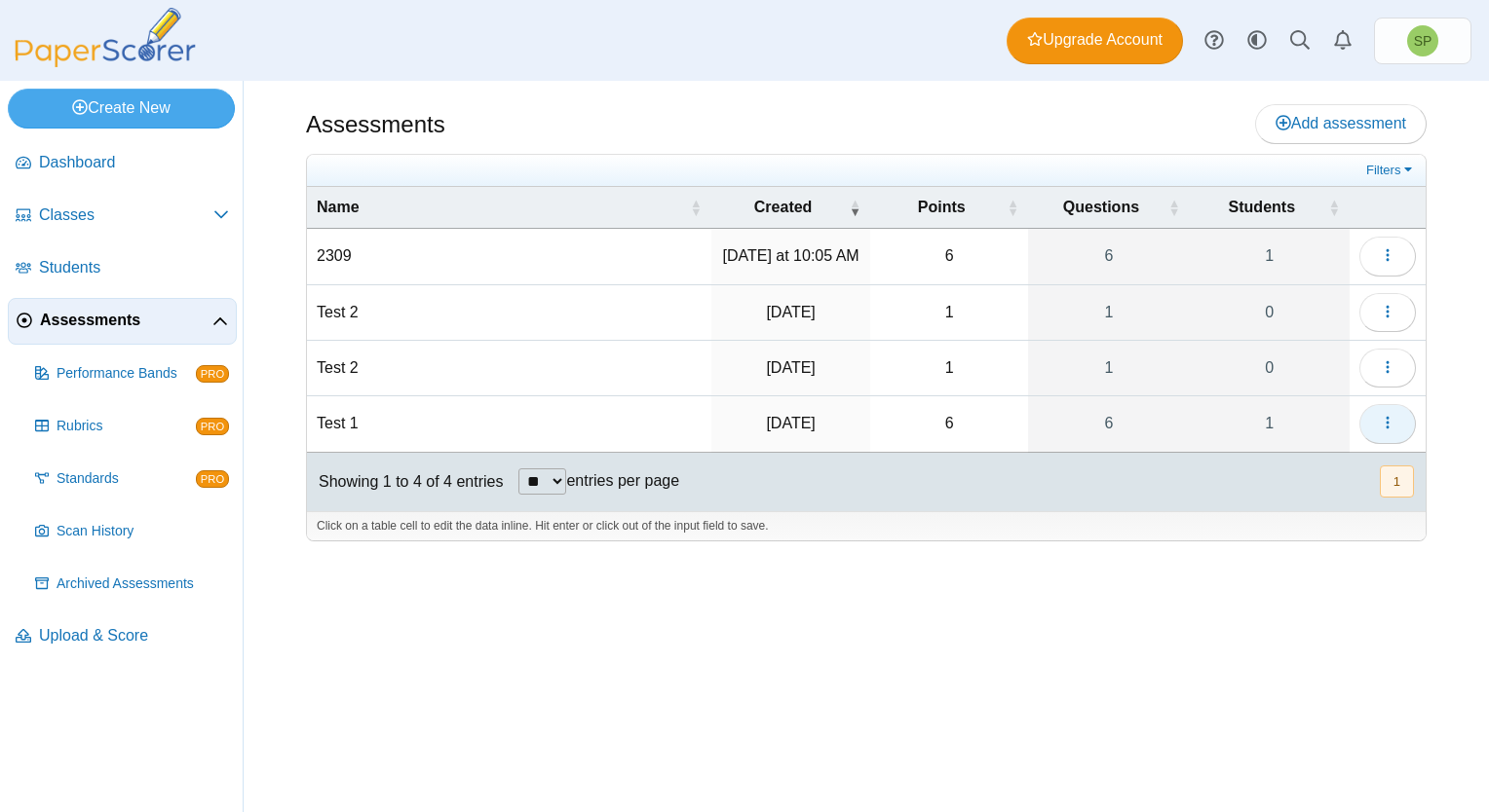
click at [1394, 420] on icon "button" at bounding box center [1387, 423] width 16 height 16
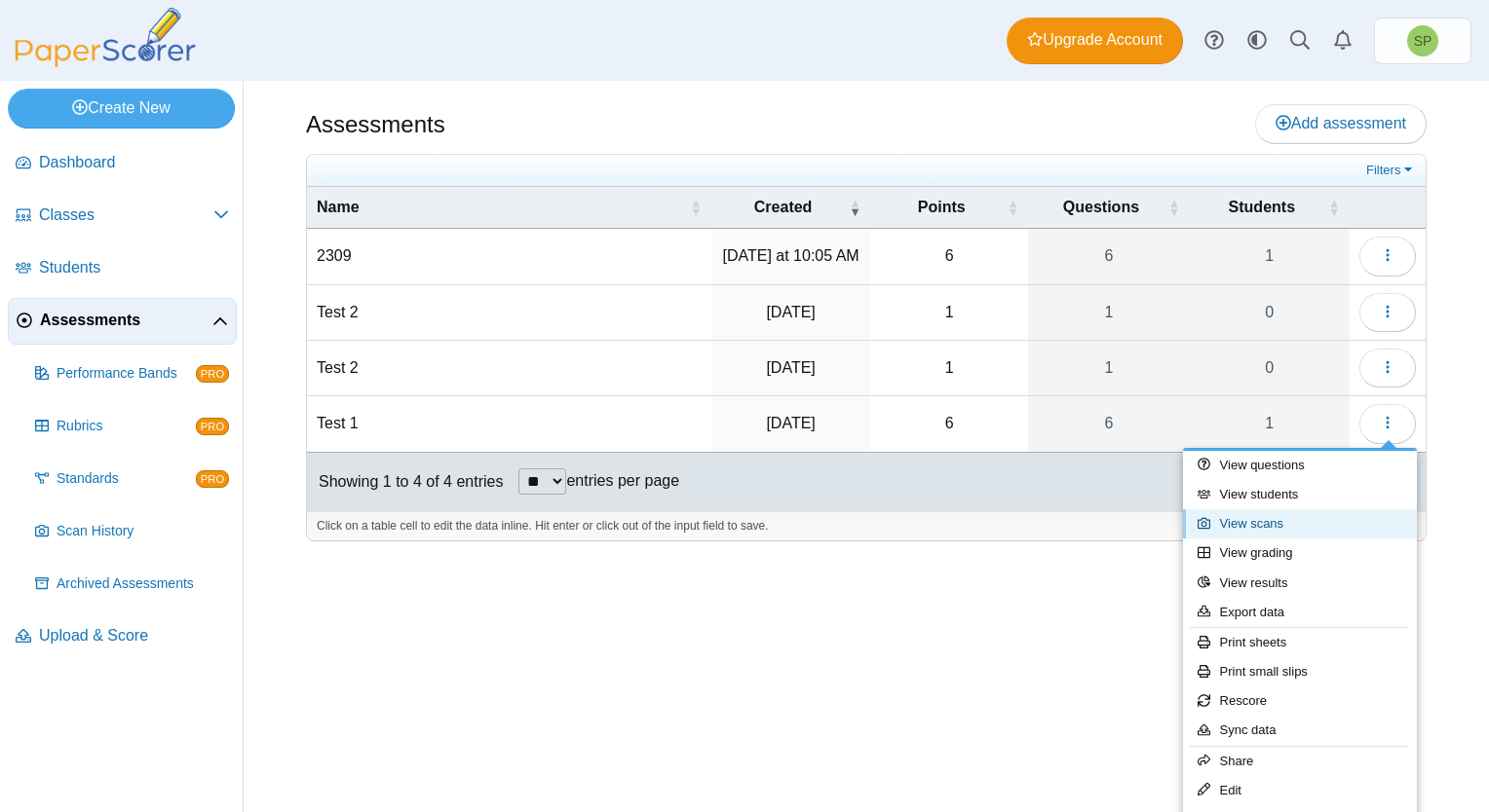
click at [1286, 527] on link "View scans" at bounding box center [1299, 524] width 234 height 29
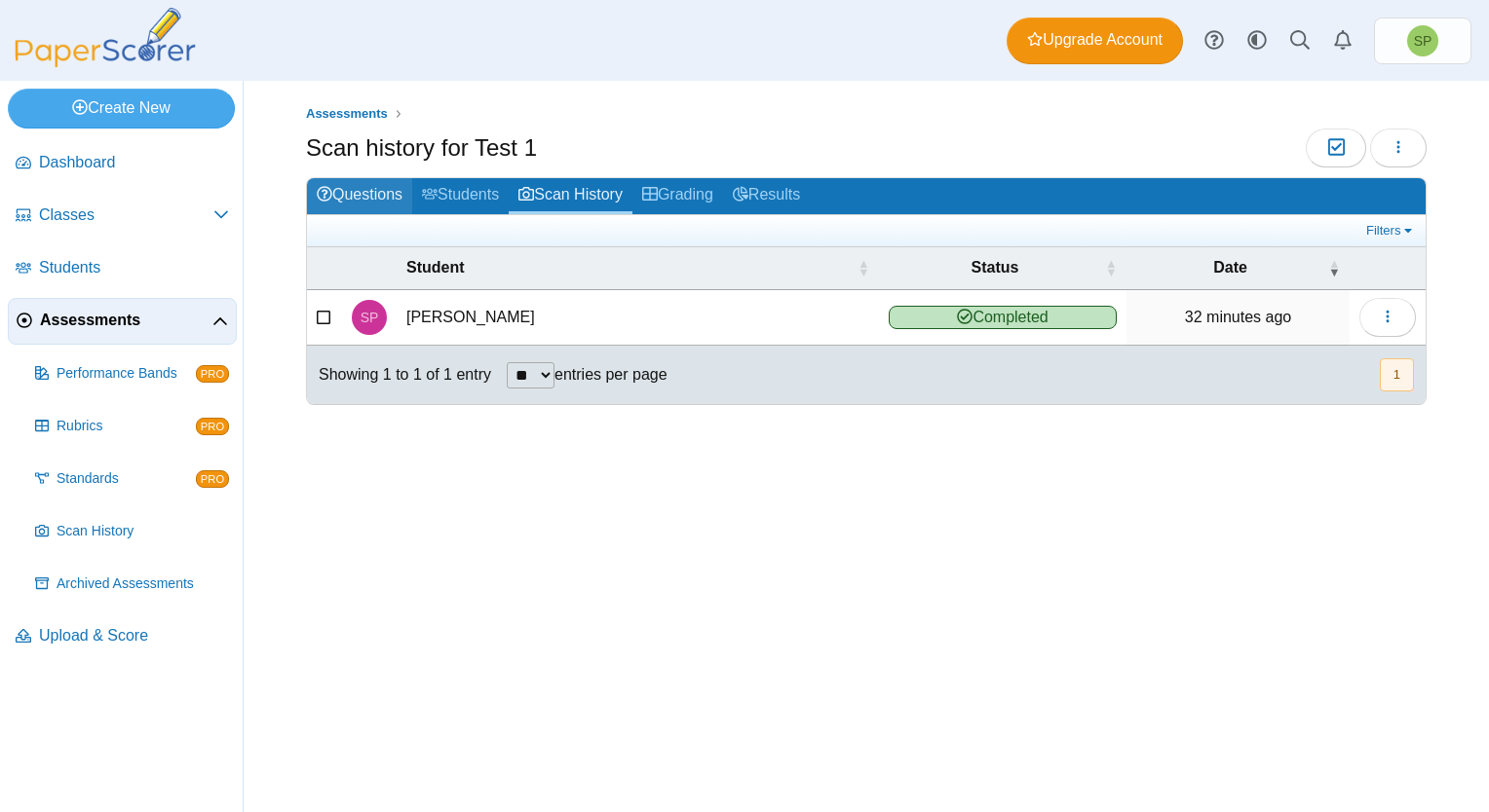
click at [384, 203] on link "Questions" at bounding box center [358, 197] width 105 height 36
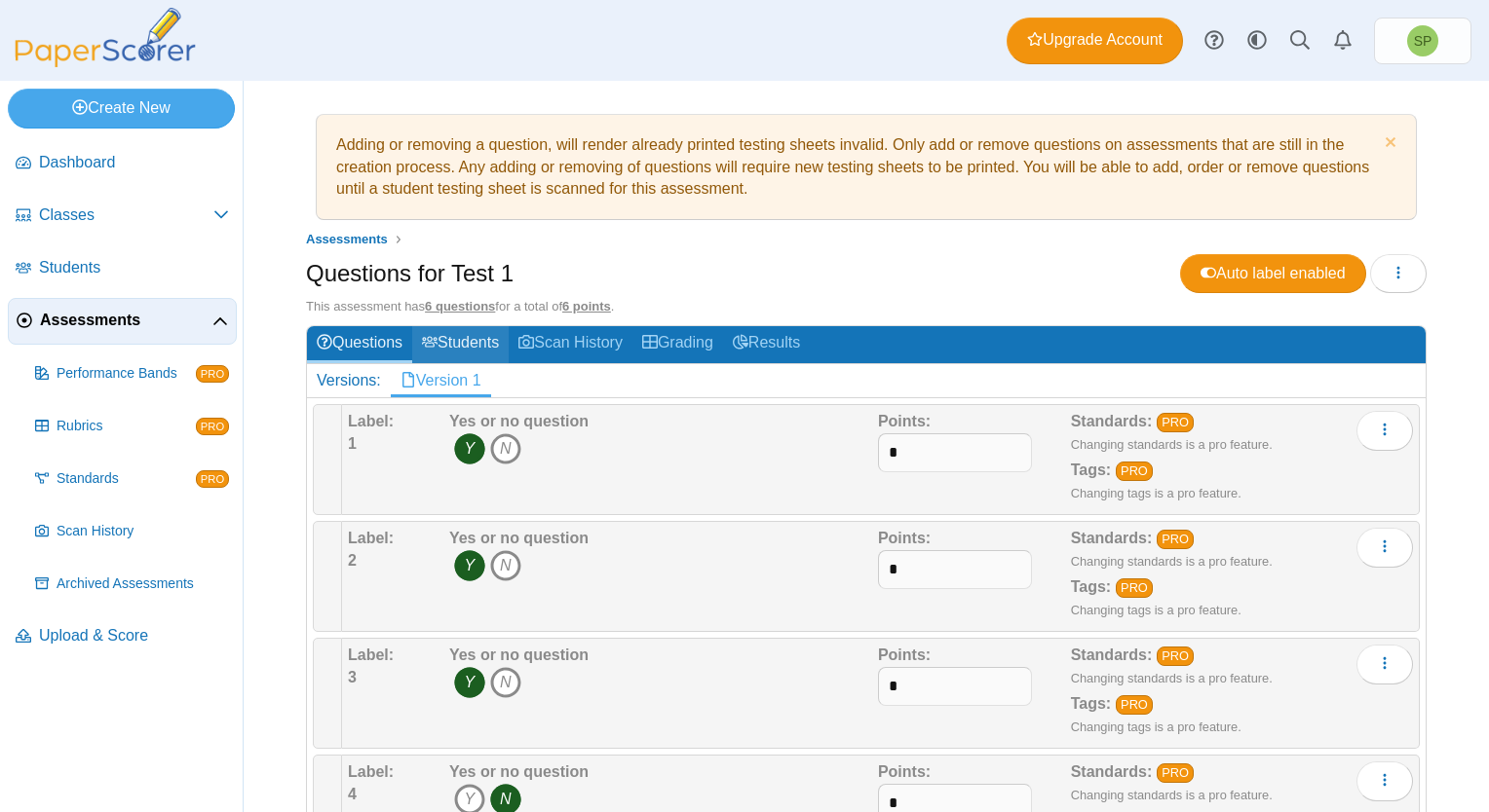
click at [467, 340] on link "Students" at bounding box center [460, 344] width 97 height 36
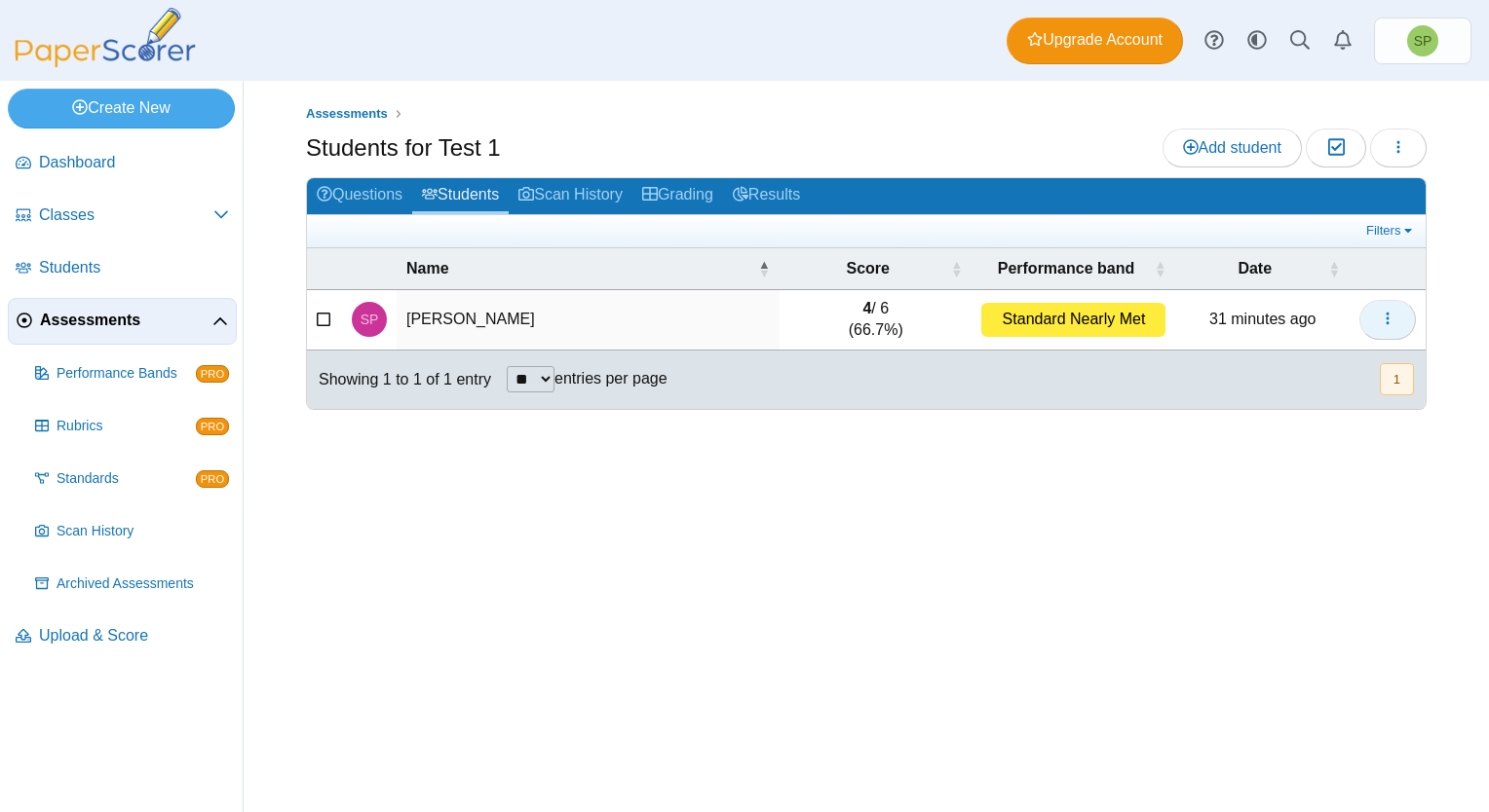
click at [1381, 310] on icon "button" at bounding box center [1387, 318] width 16 height 16
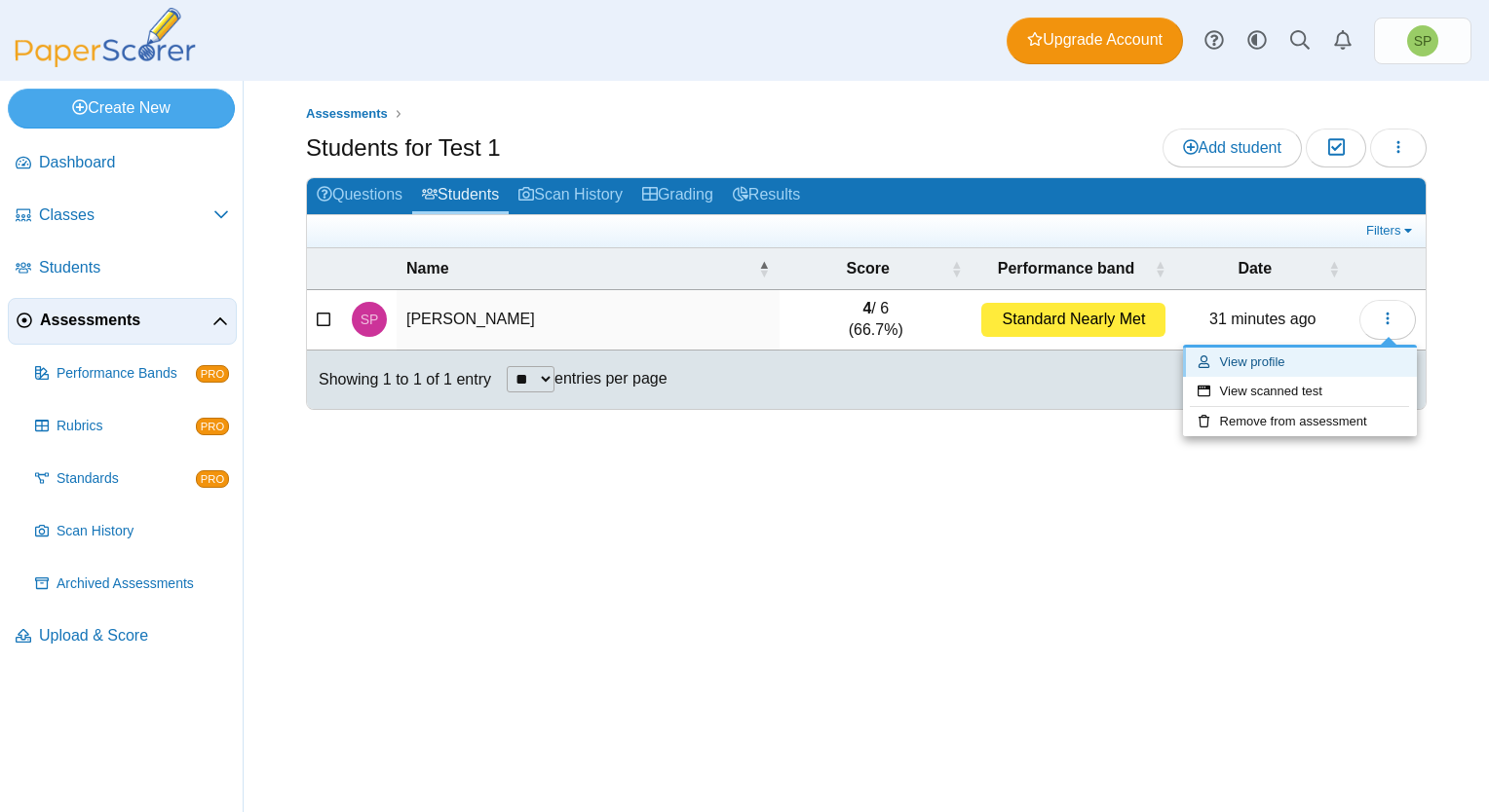
click at [1294, 363] on link "View profile" at bounding box center [1299, 361] width 234 height 29
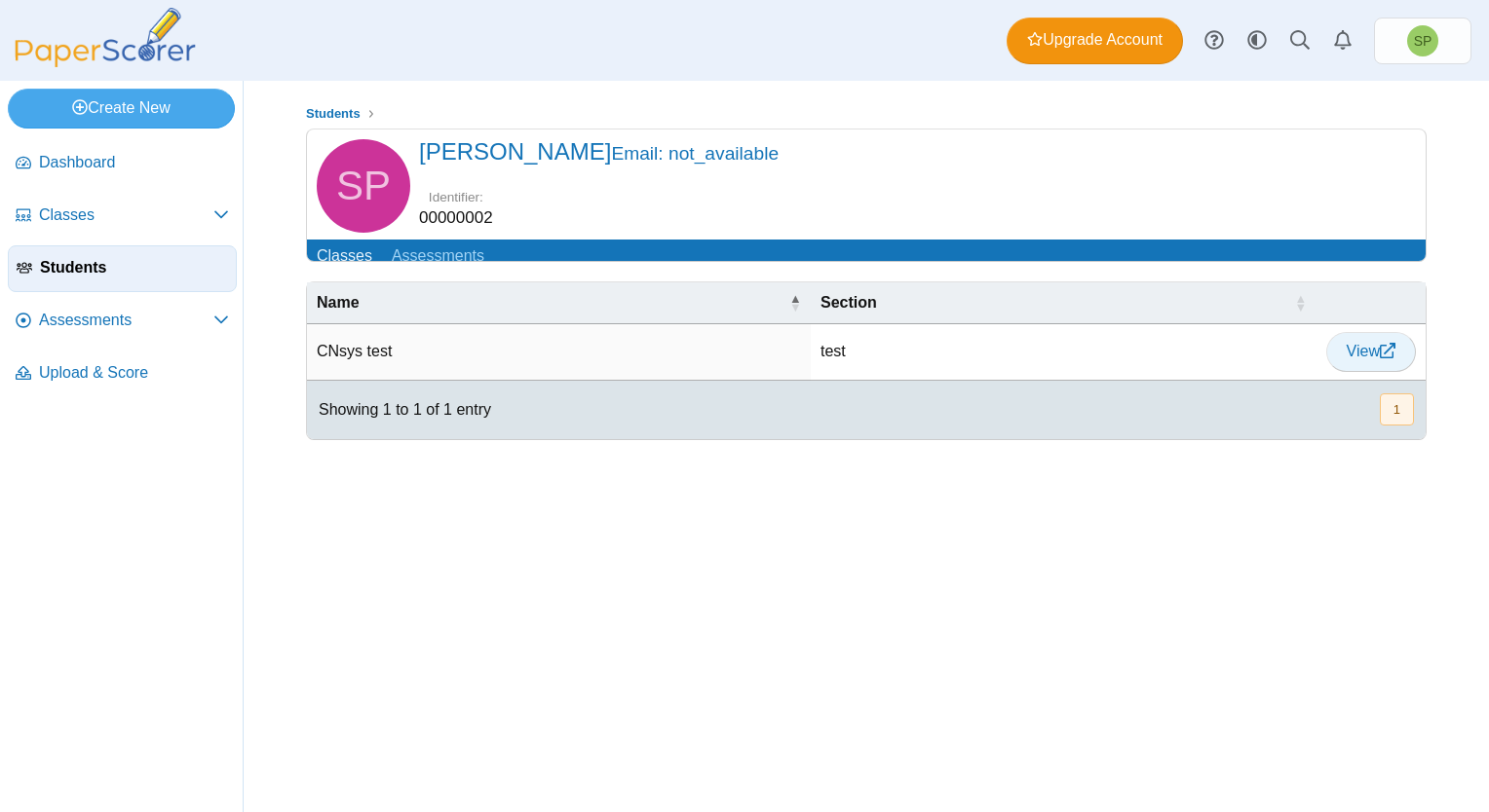
click at [1376, 359] on span "View" at bounding box center [1370, 351] width 49 height 17
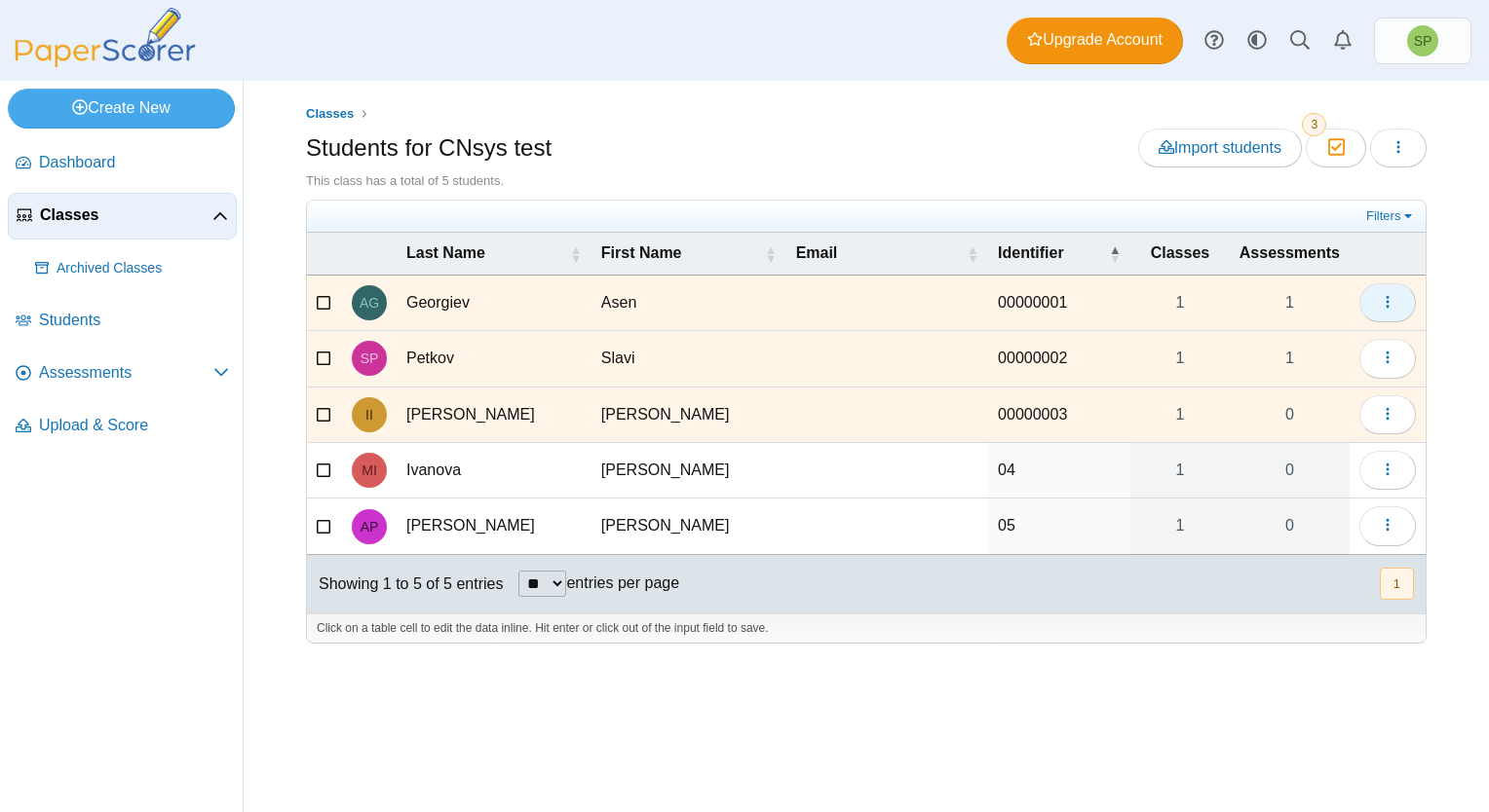
click at [1383, 304] on icon "button" at bounding box center [1387, 302] width 16 height 16
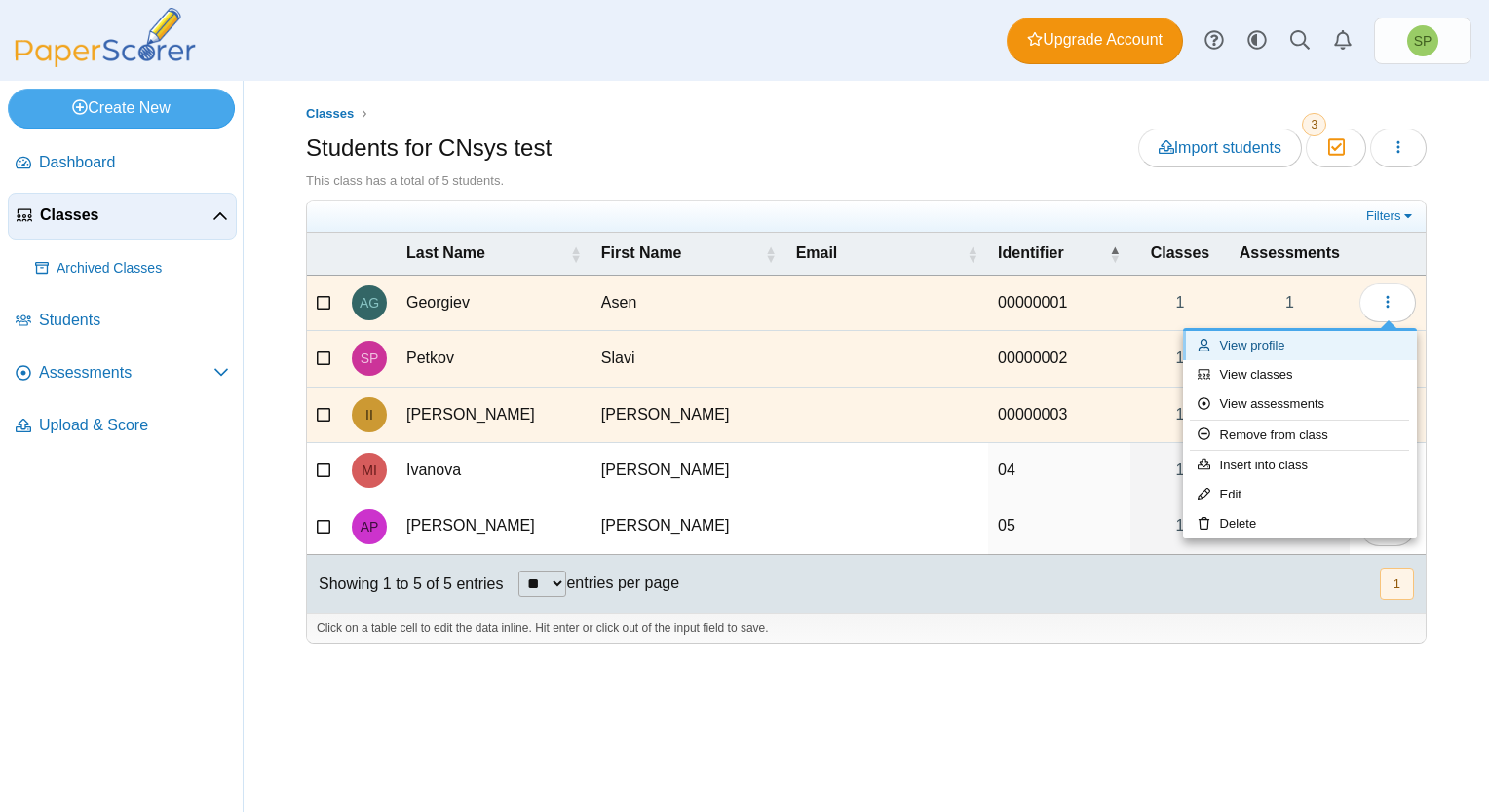
click at [1311, 345] on link "View profile" at bounding box center [1299, 345] width 234 height 29
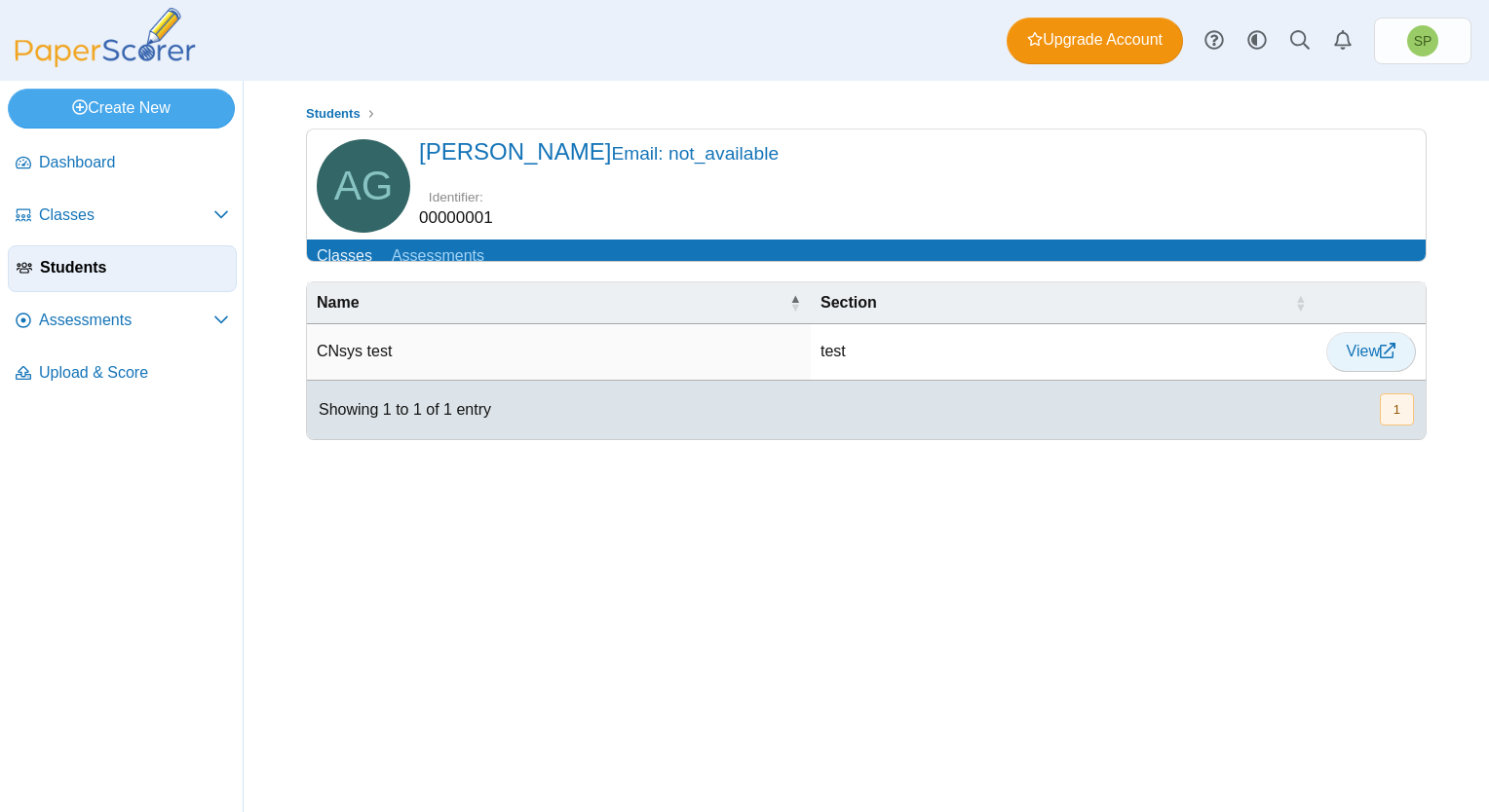
click at [1383, 358] on icon at bounding box center [1387, 351] width 16 height 16
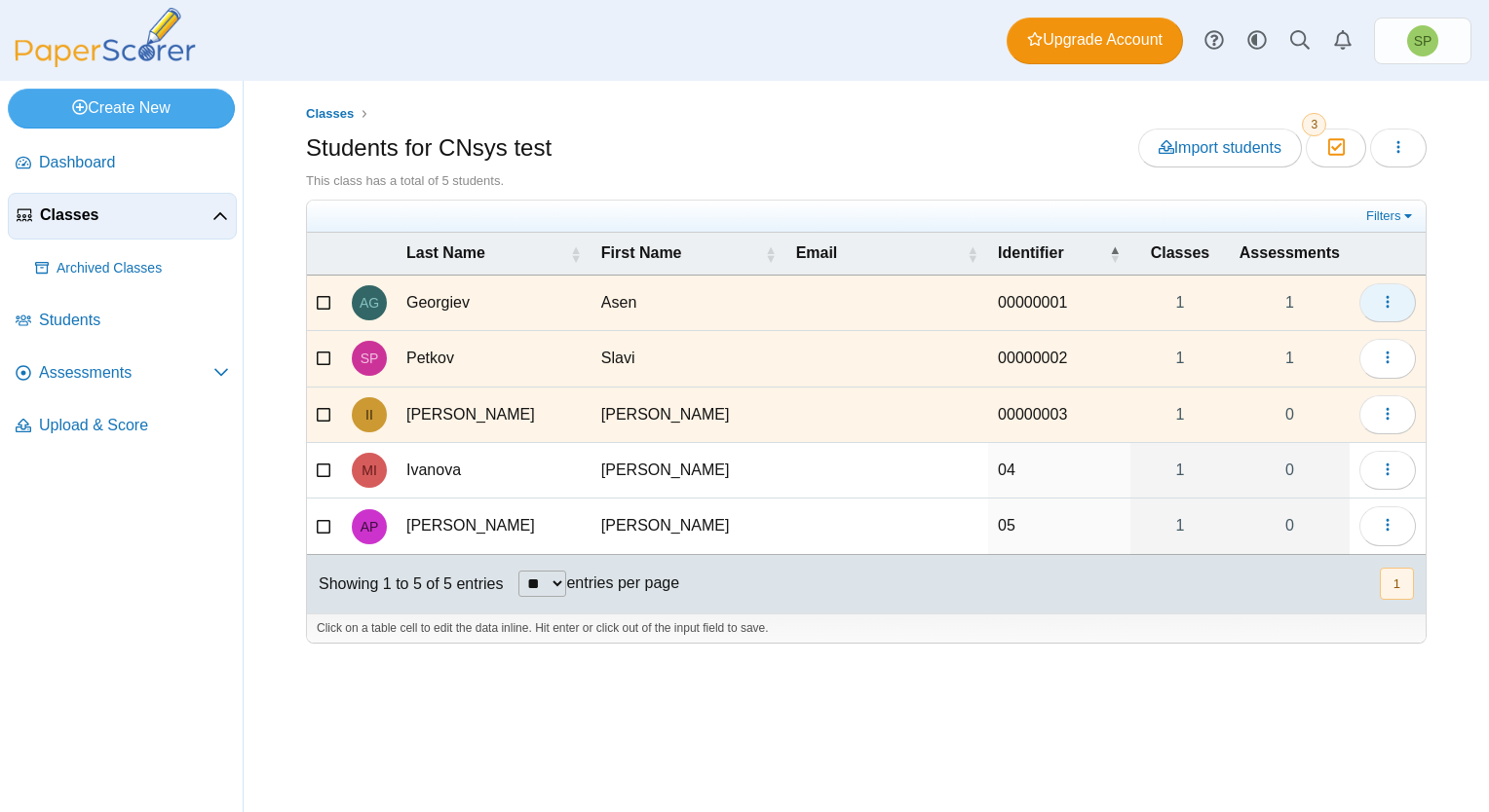
click at [1388, 306] on use "button" at bounding box center [1386, 302] width 3 height 13
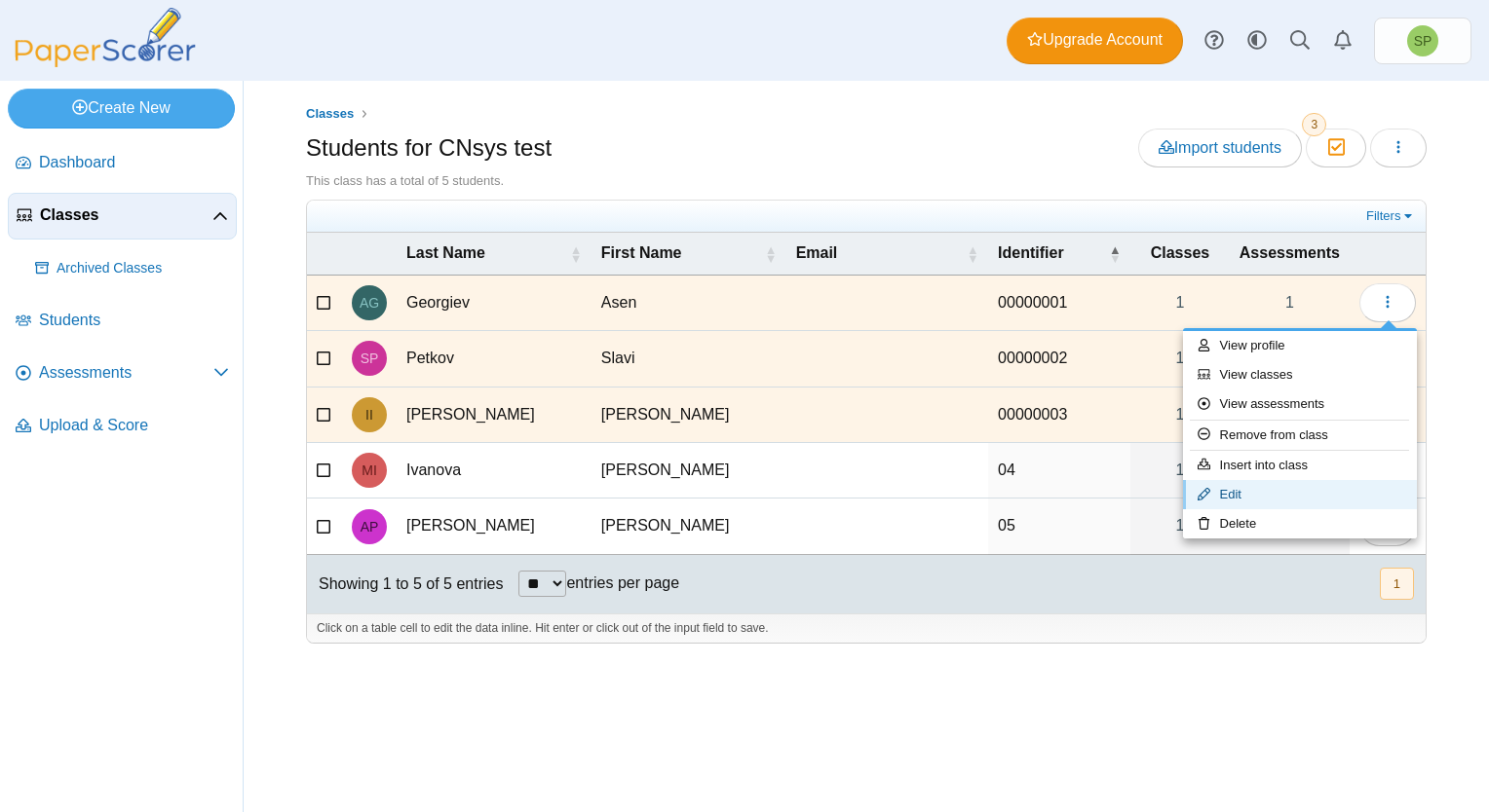
click at [1276, 493] on link "Edit" at bounding box center [1299, 494] width 234 height 29
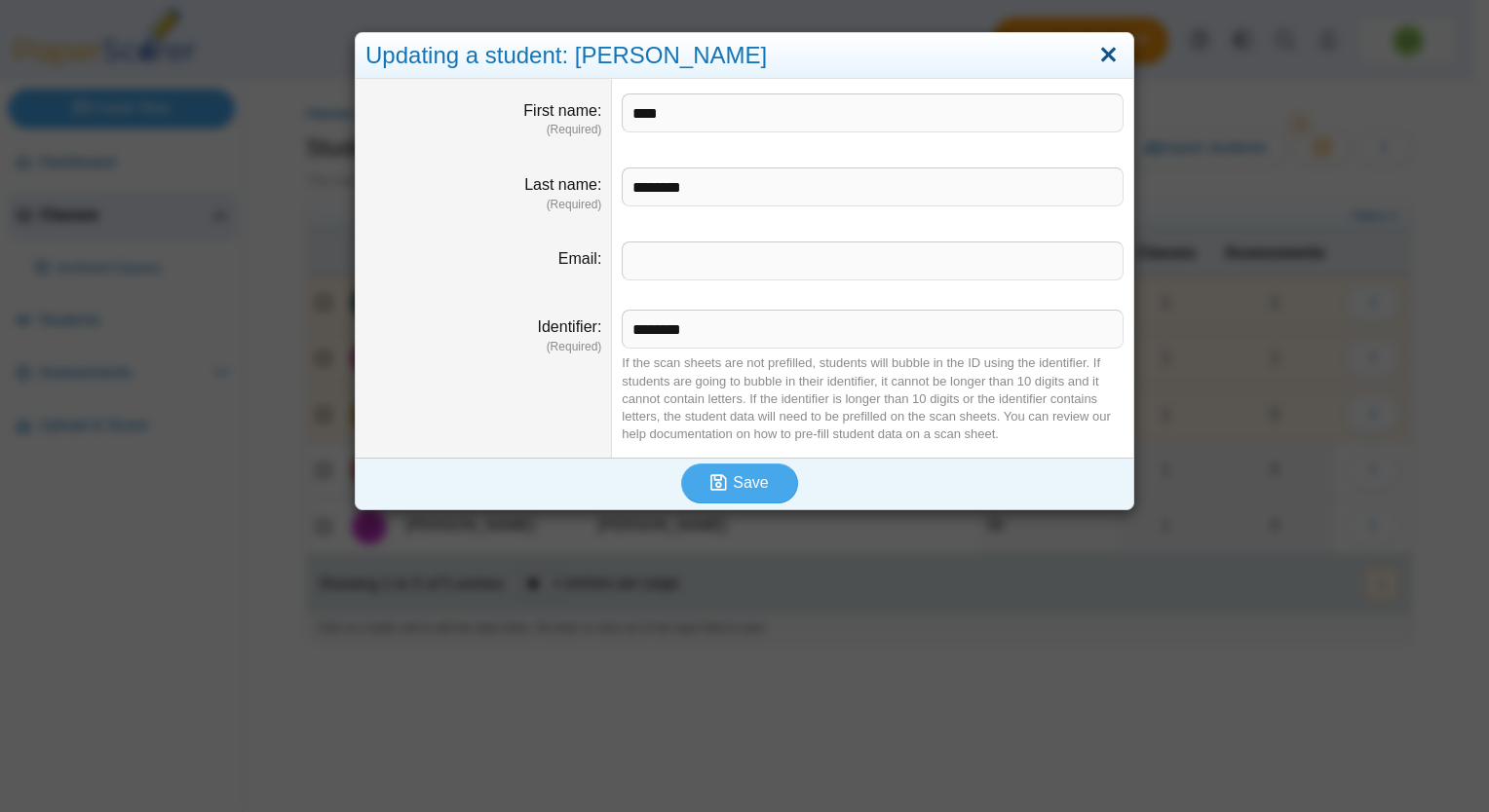
click at [1104, 60] on link "Close" at bounding box center [1108, 55] width 30 height 33
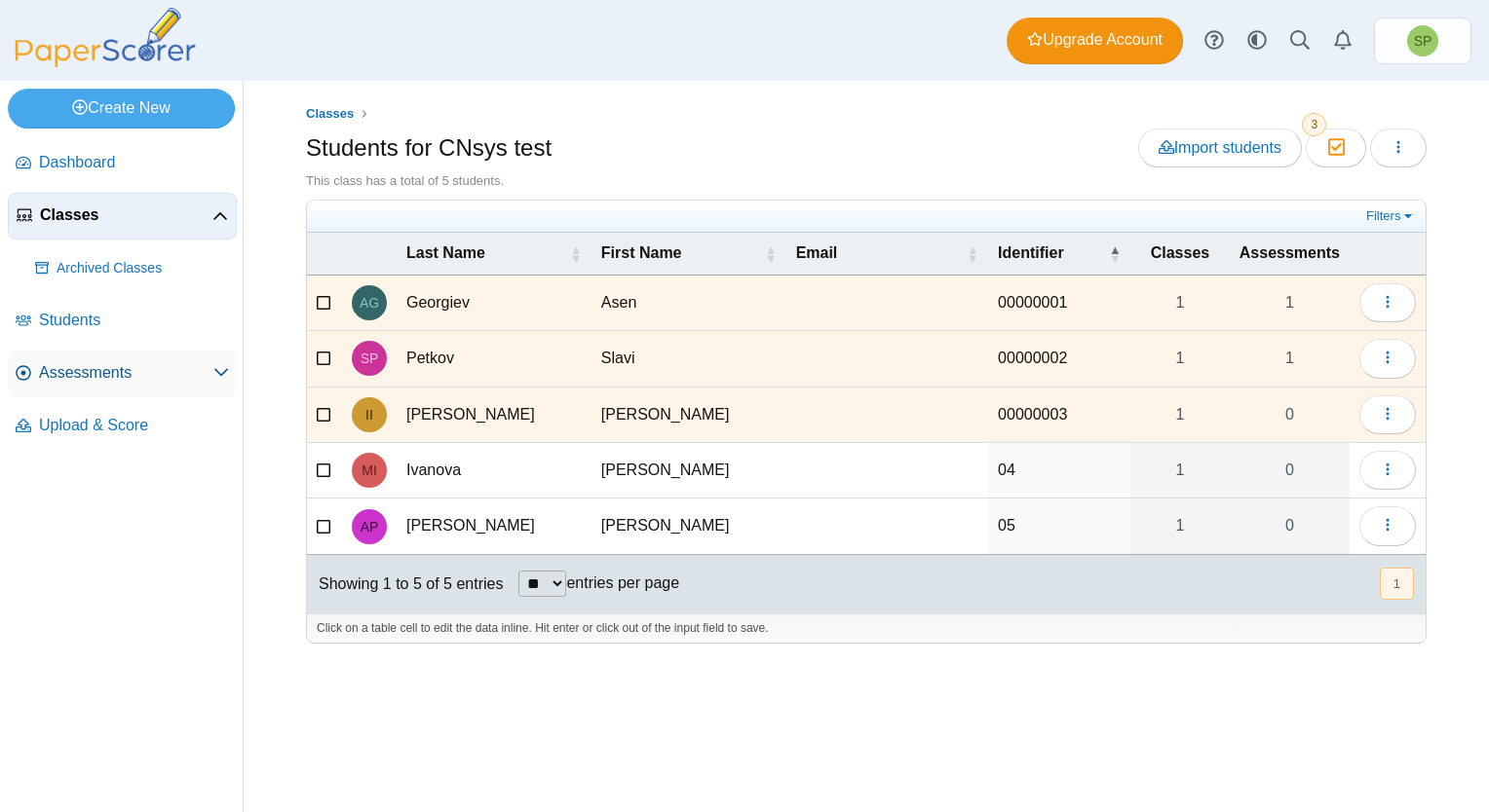
click at [135, 376] on span "Assessments" at bounding box center [126, 372] width 175 height 21
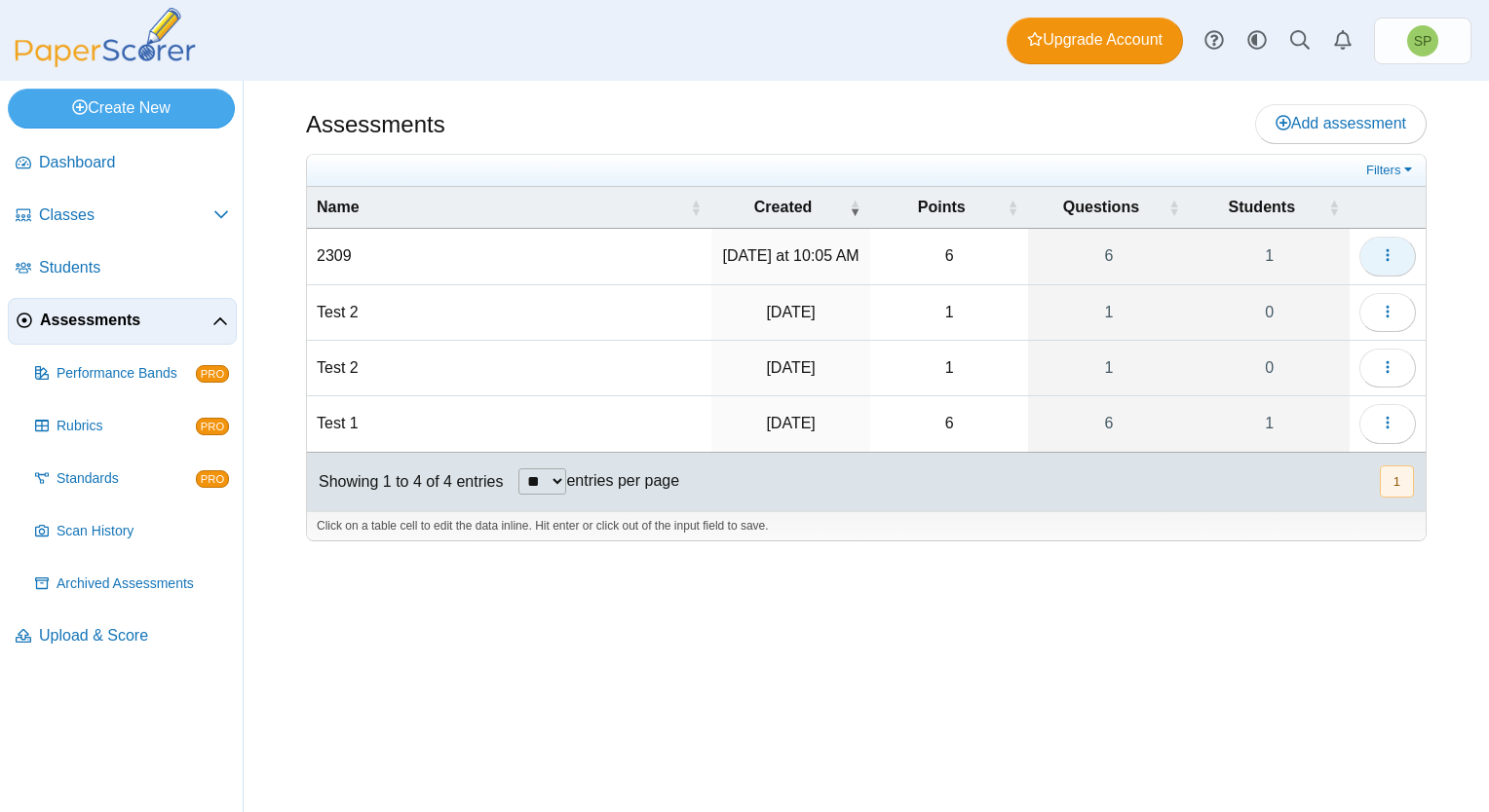
click at [1385, 256] on icon "button" at bounding box center [1387, 255] width 16 height 16
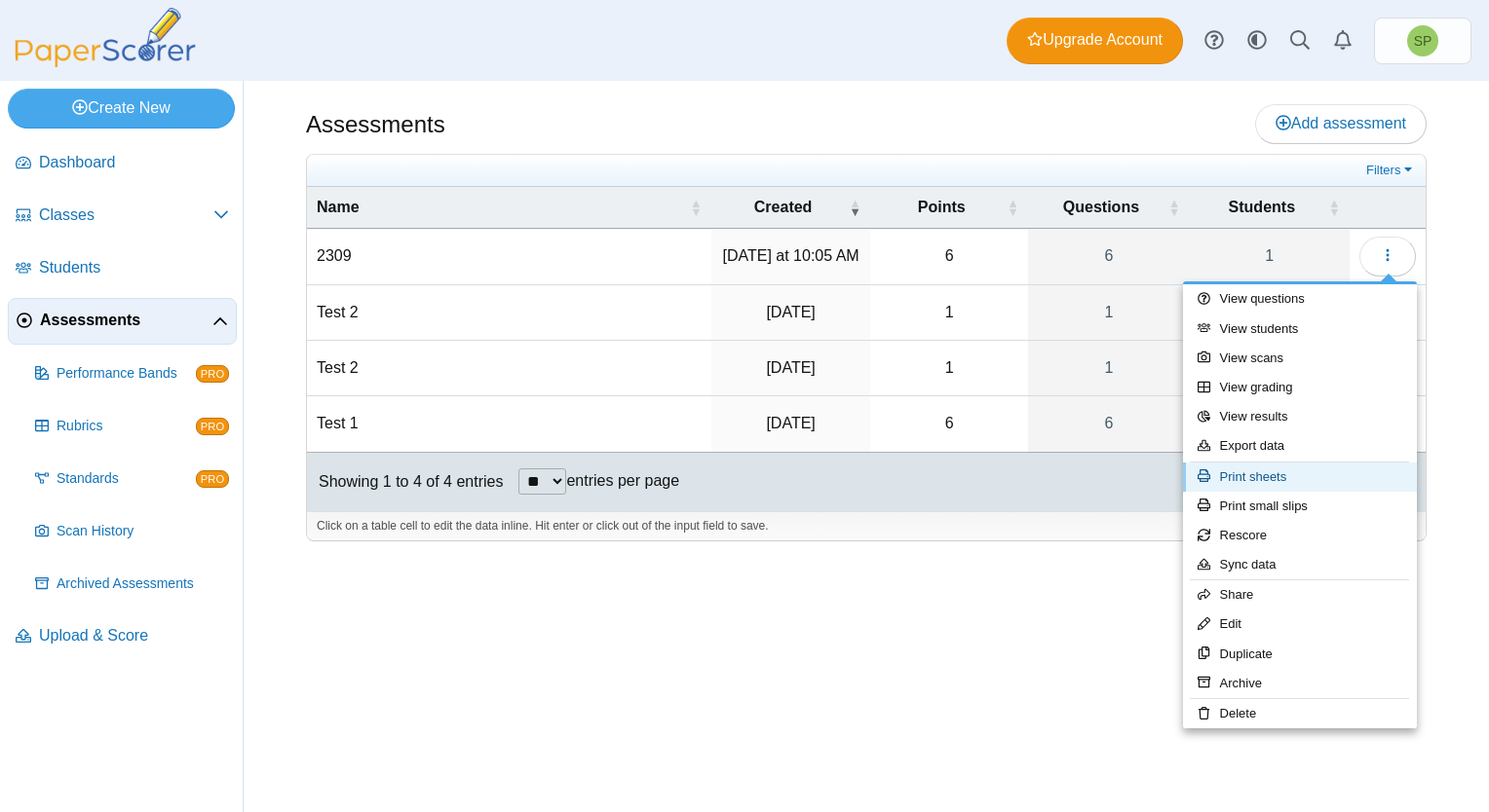
click at [1287, 477] on link "Print sheets" at bounding box center [1299, 477] width 234 height 29
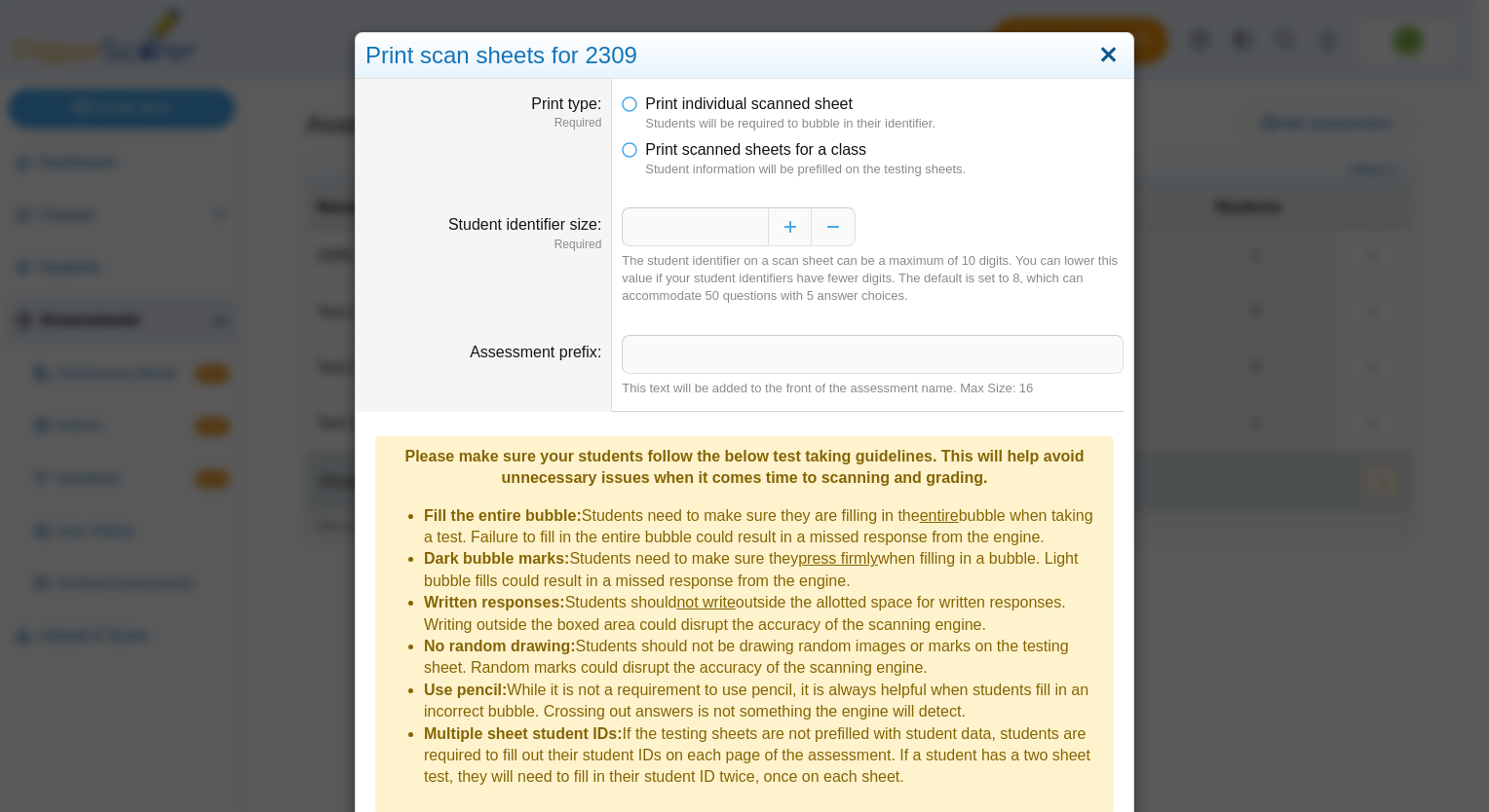
click at [1099, 58] on link "Close" at bounding box center [1108, 55] width 30 height 33
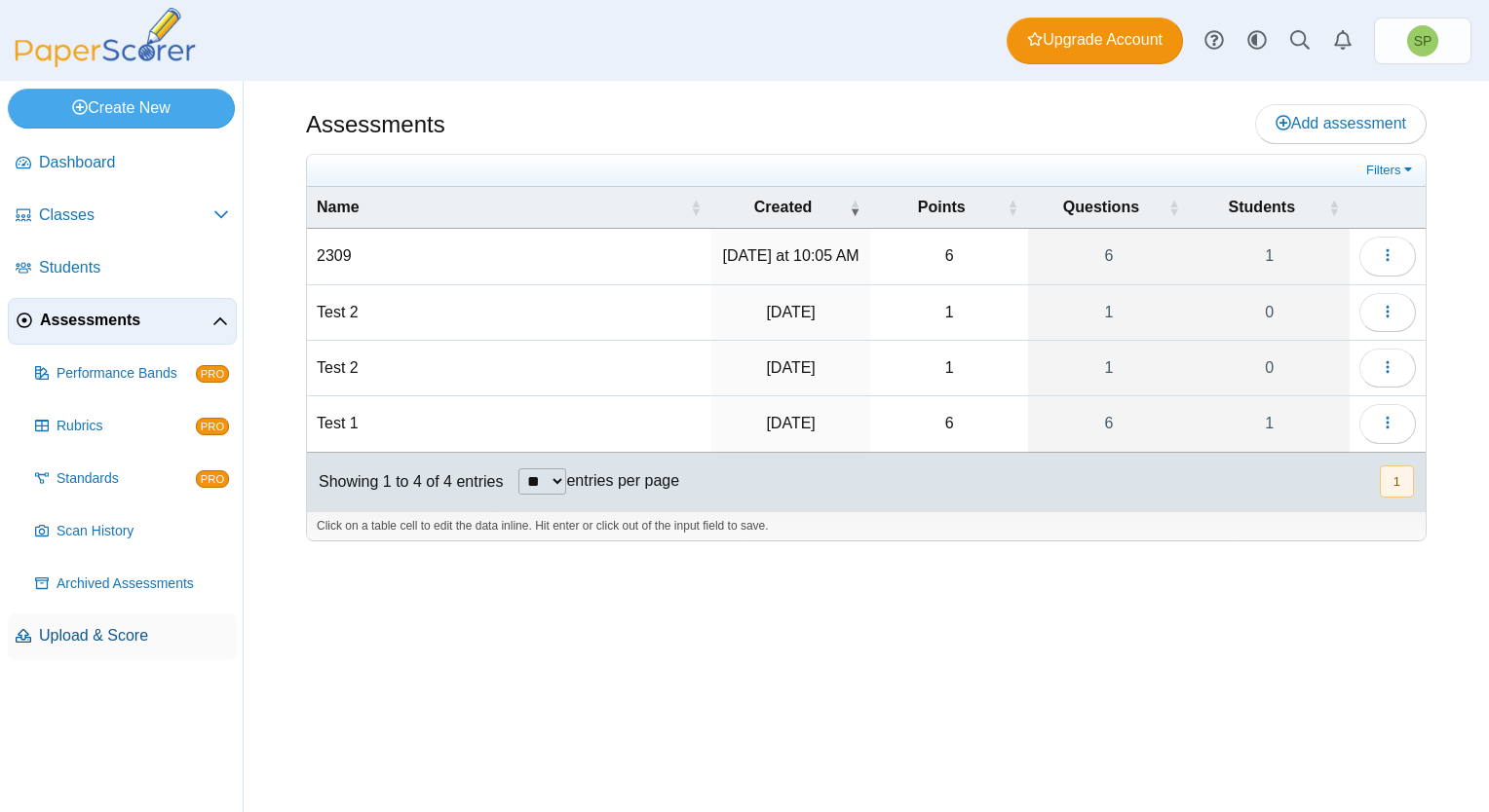
click at [117, 640] on span "Upload & Score" at bounding box center [134, 635] width 190 height 21
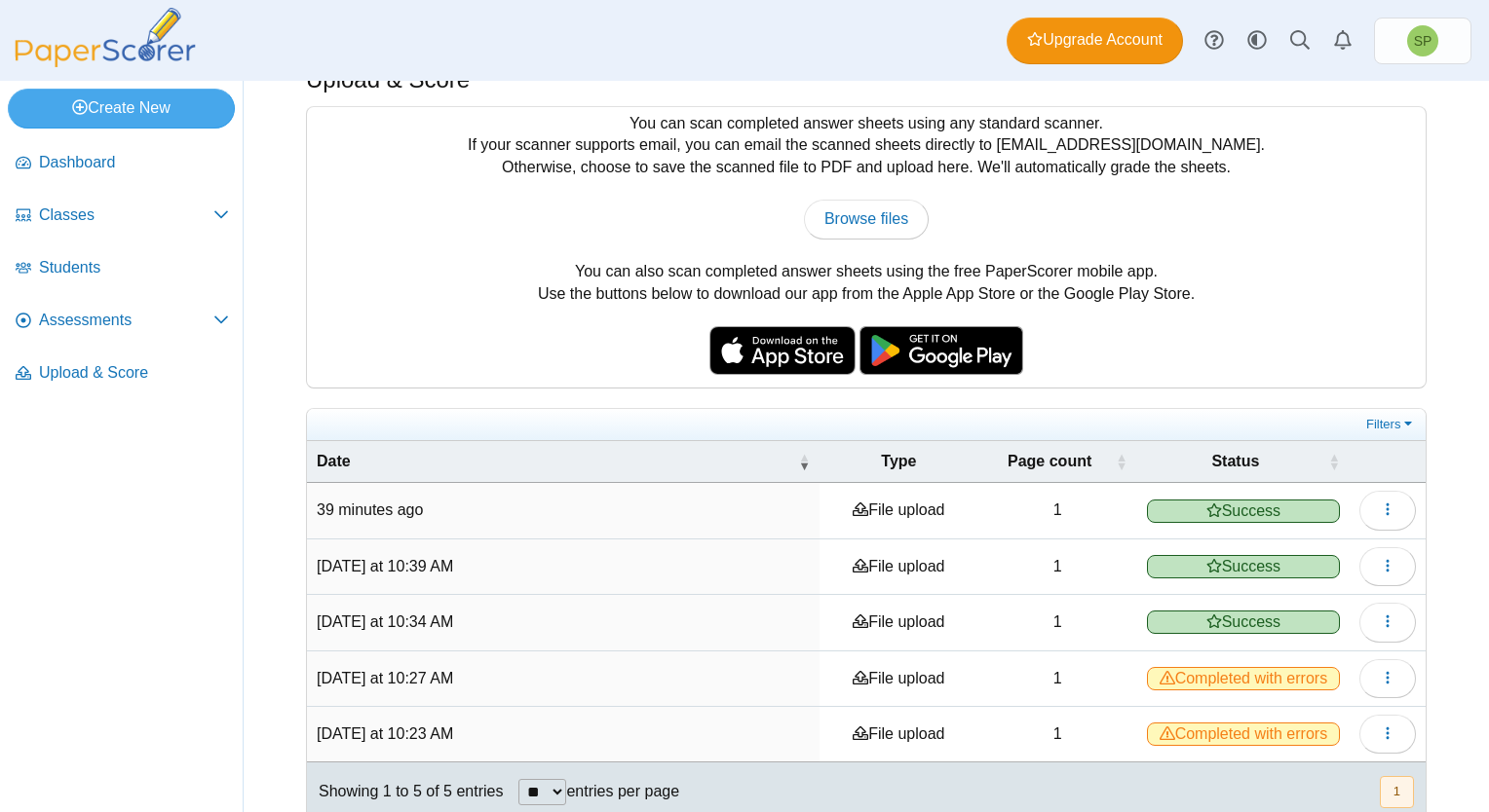
scroll to position [63, 0]
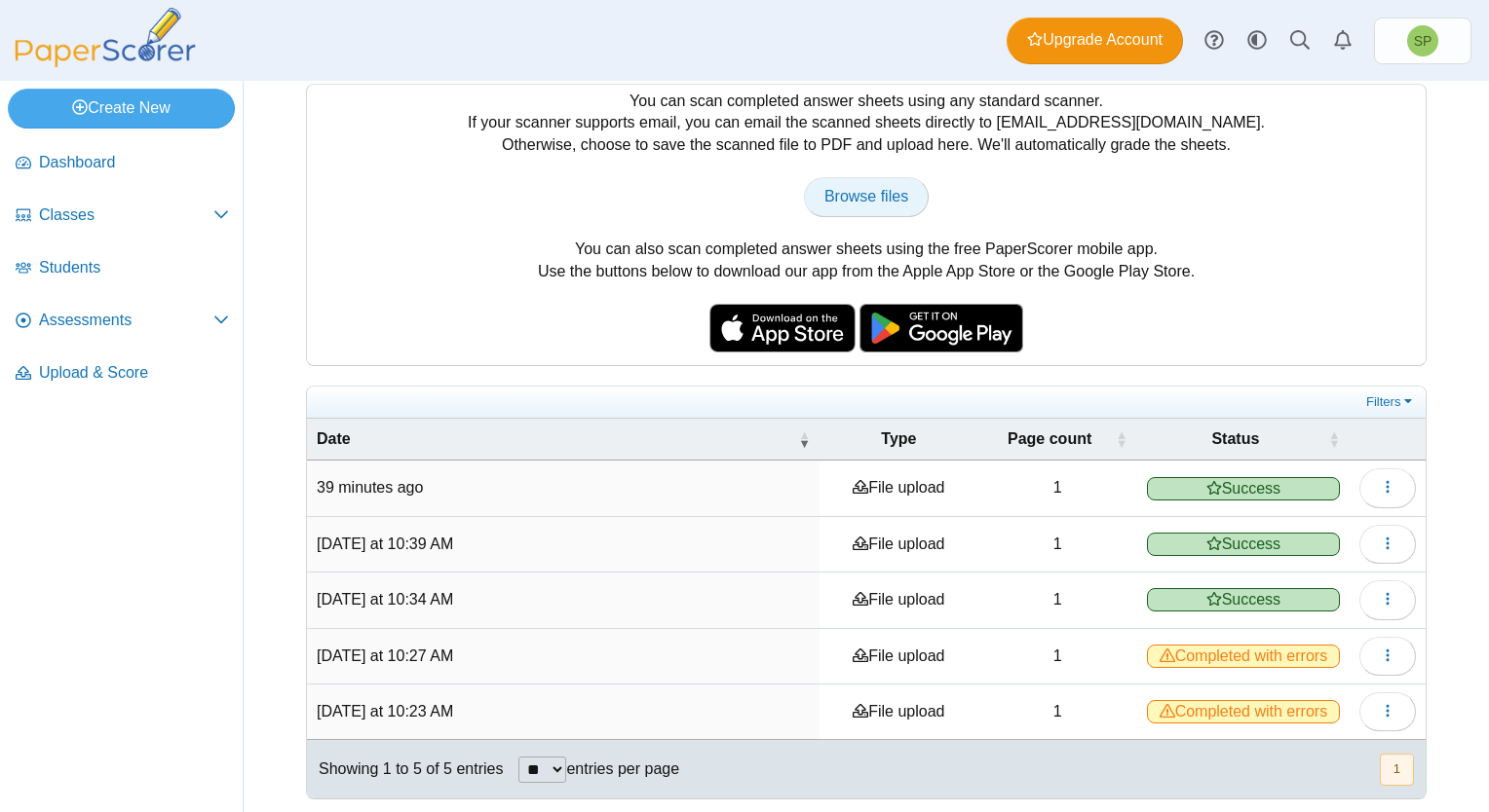
click at [830, 194] on span "Browse files" at bounding box center [866, 196] width 84 height 17
type input "**********"
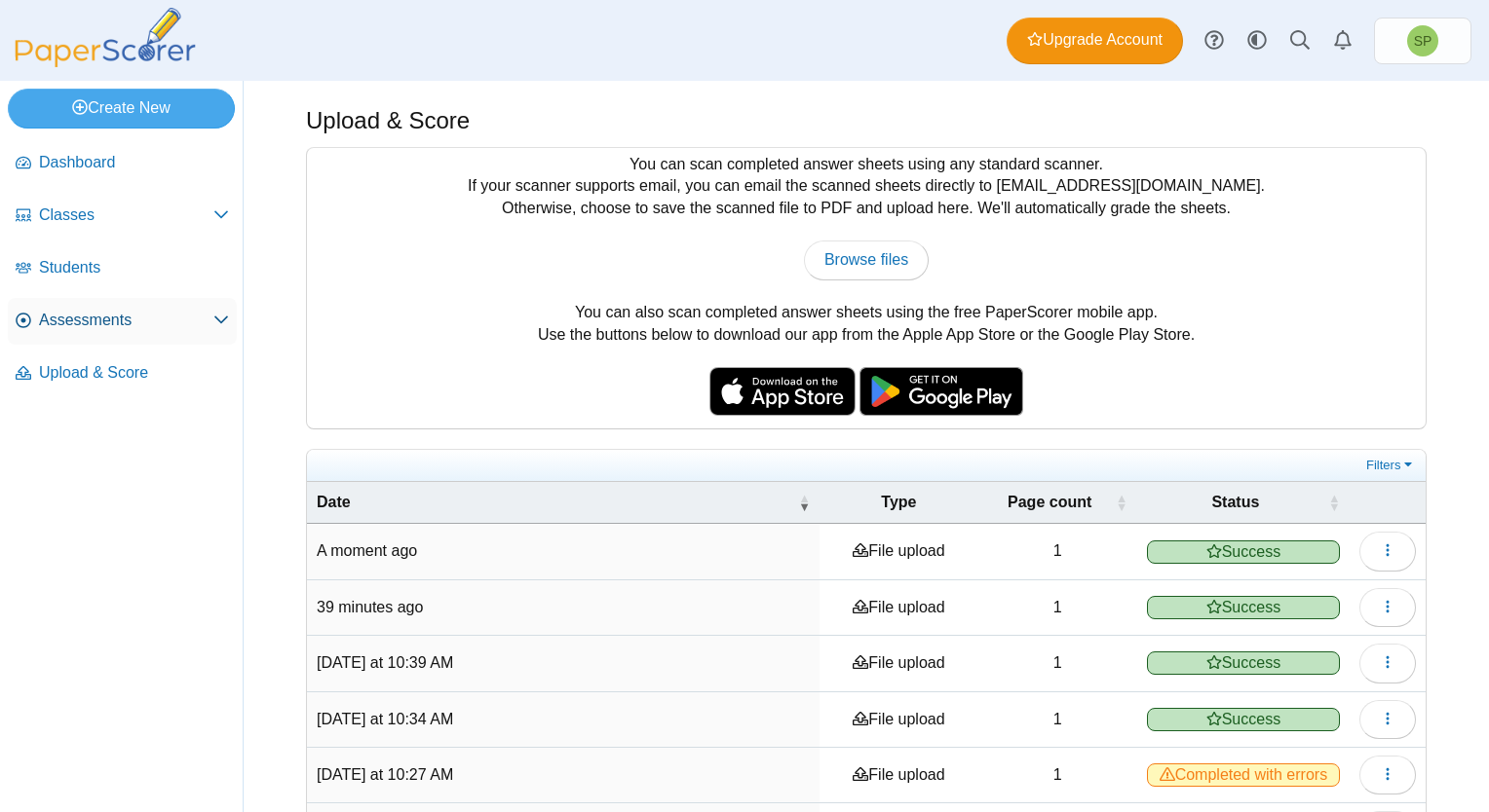
click at [101, 315] on span "Assessments" at bounding box center [126, 319] width 175 height 21
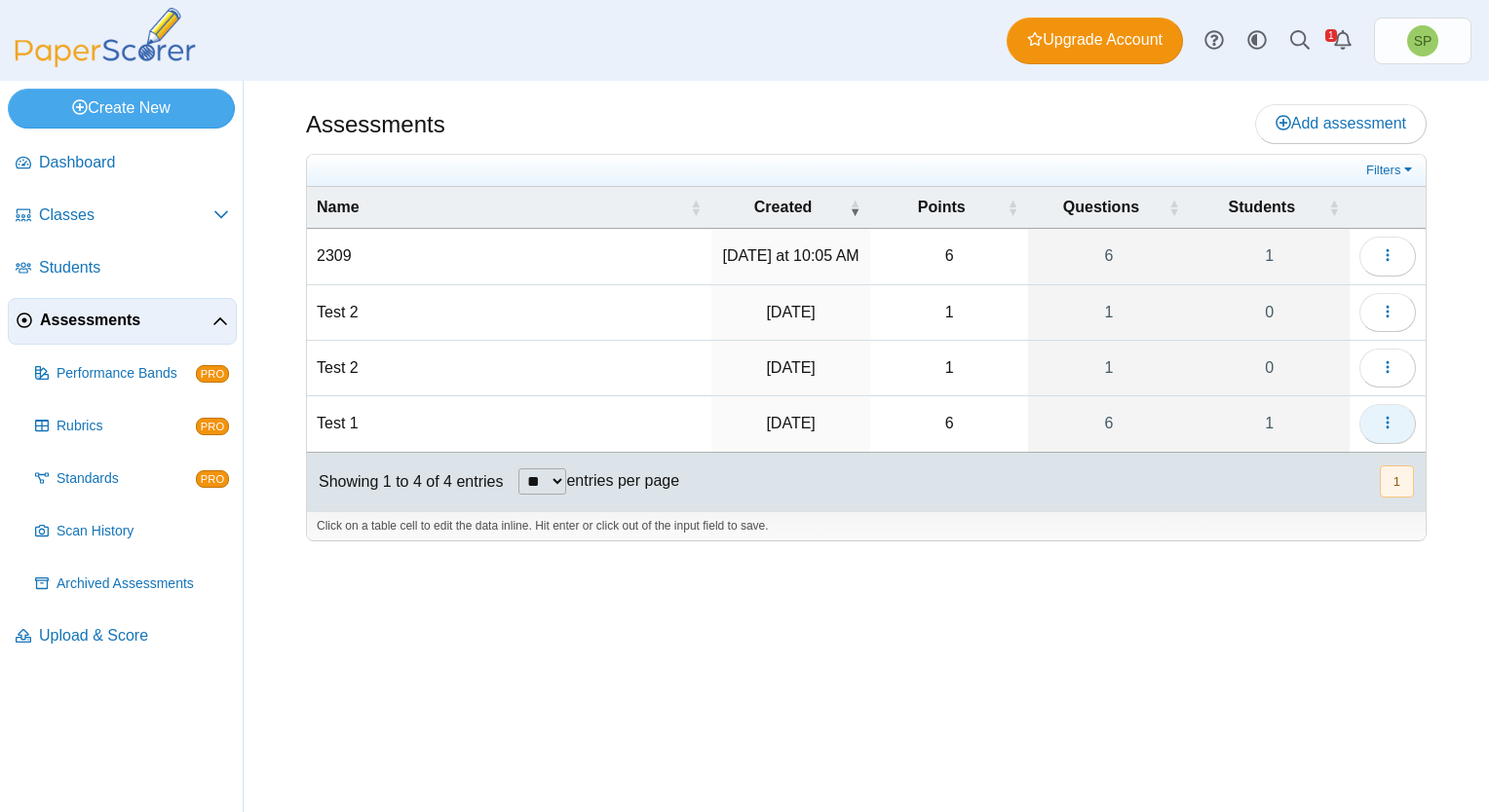
click at [1396, 411] on button "button" at bounding box center [1387, 423] width 57 height 39
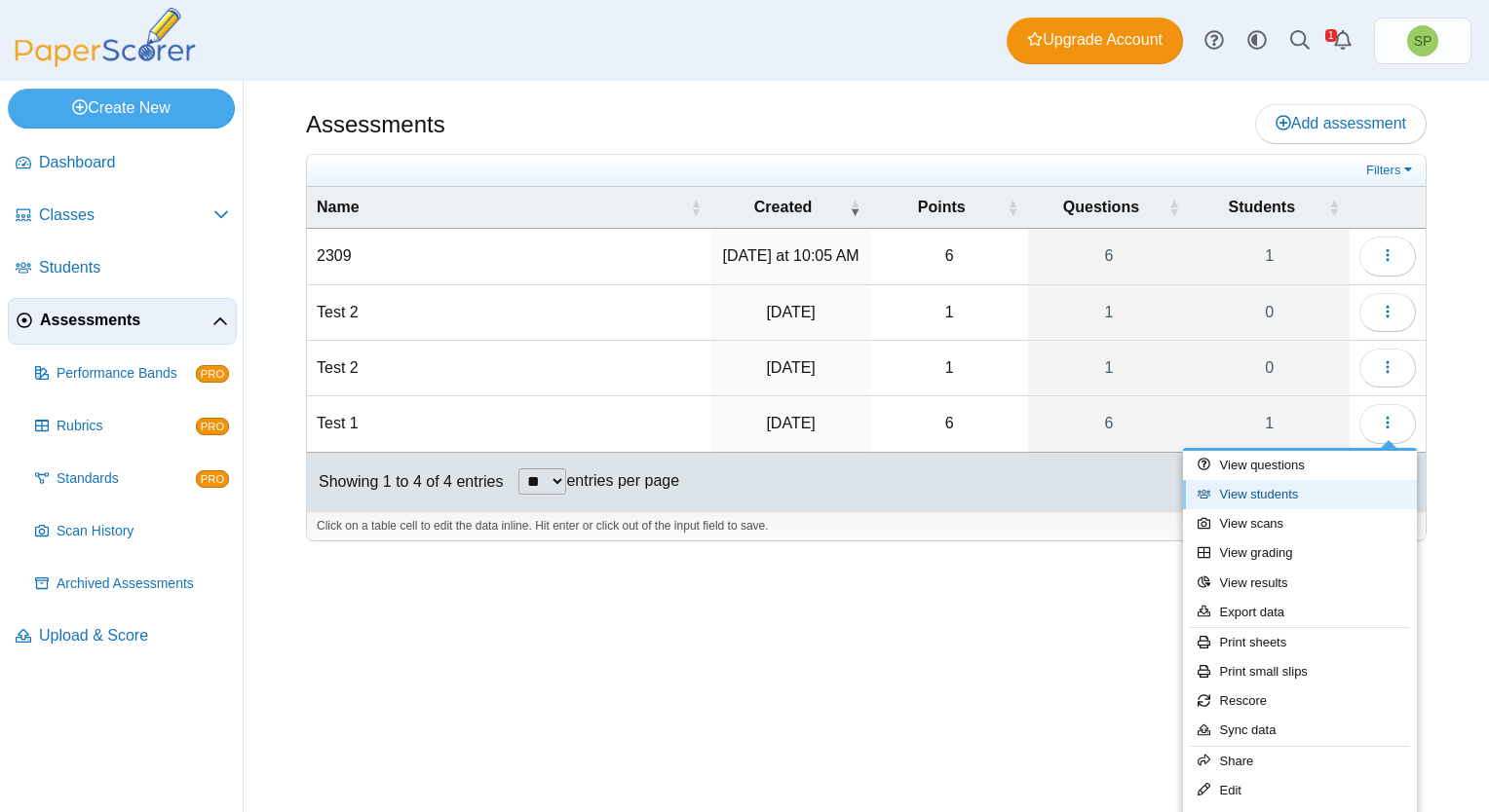
click at [1271, 493] on link "View students" at bounding box center [1299, 494] width 234 height 29
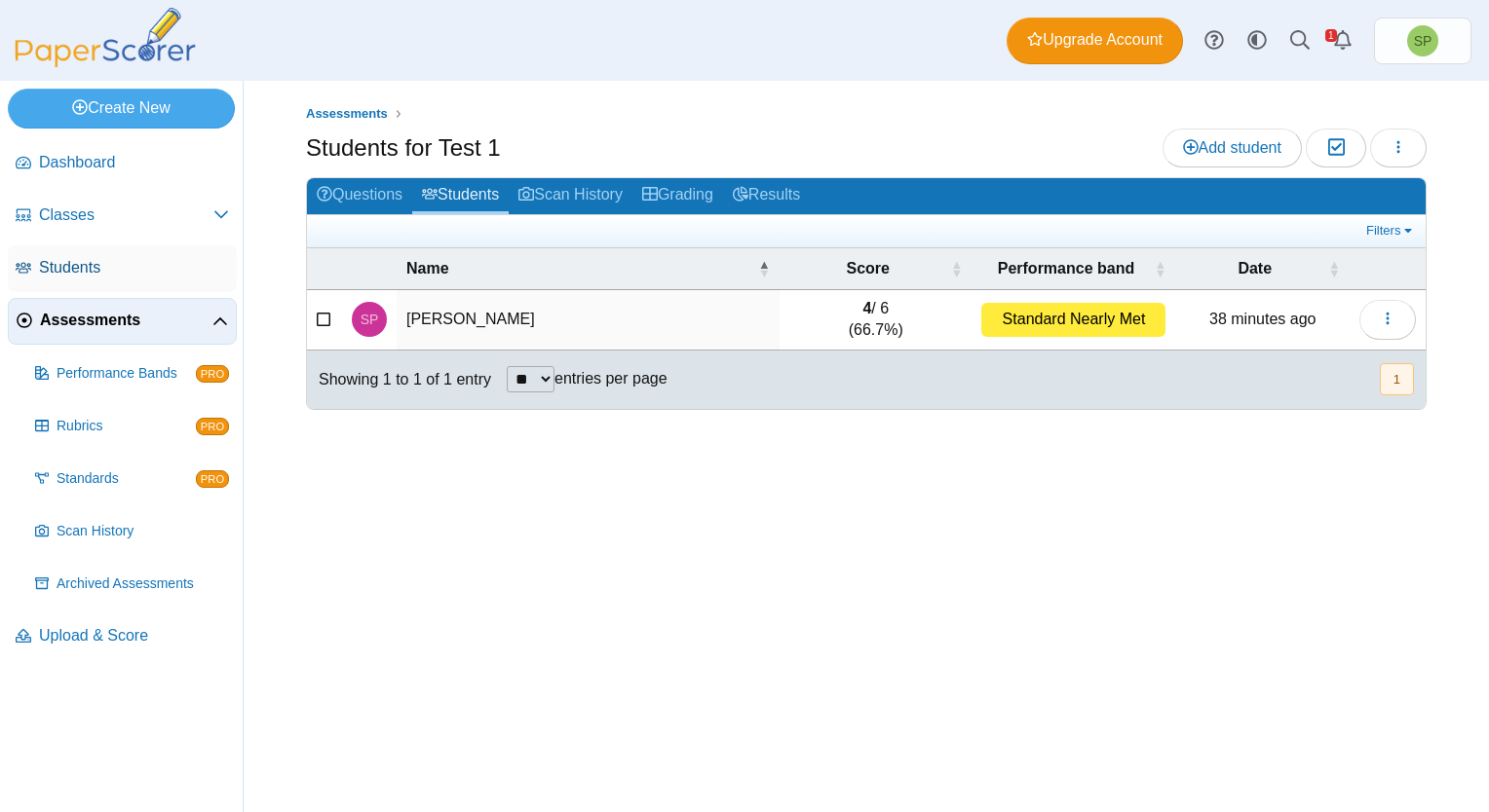
click at [102, 259] on span "Students" at bounding box center [134, 267] width 190 height 21
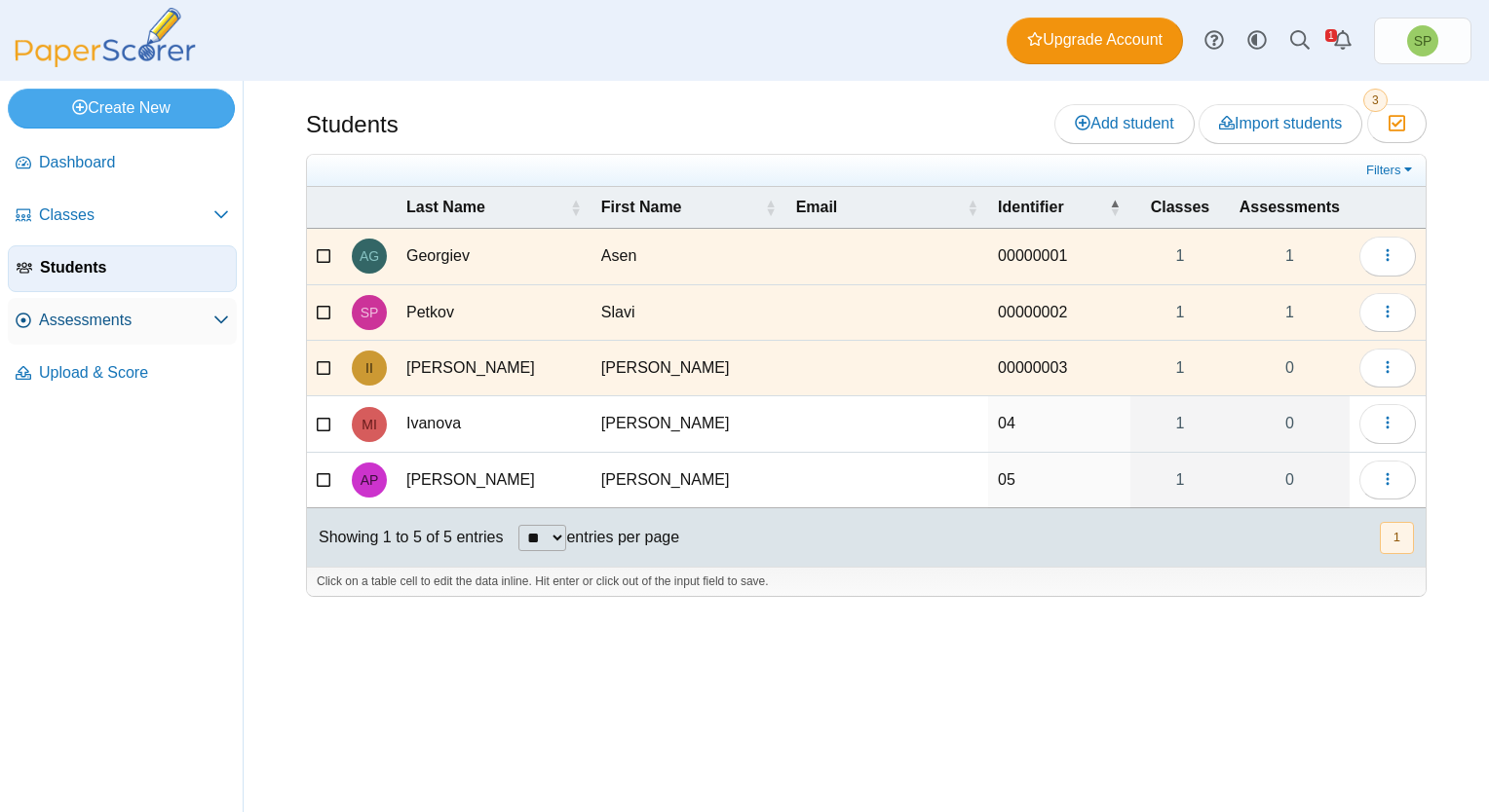
click at [126, 317] on span "Assessments" at bounding box center [126, 319] width 175 height 21
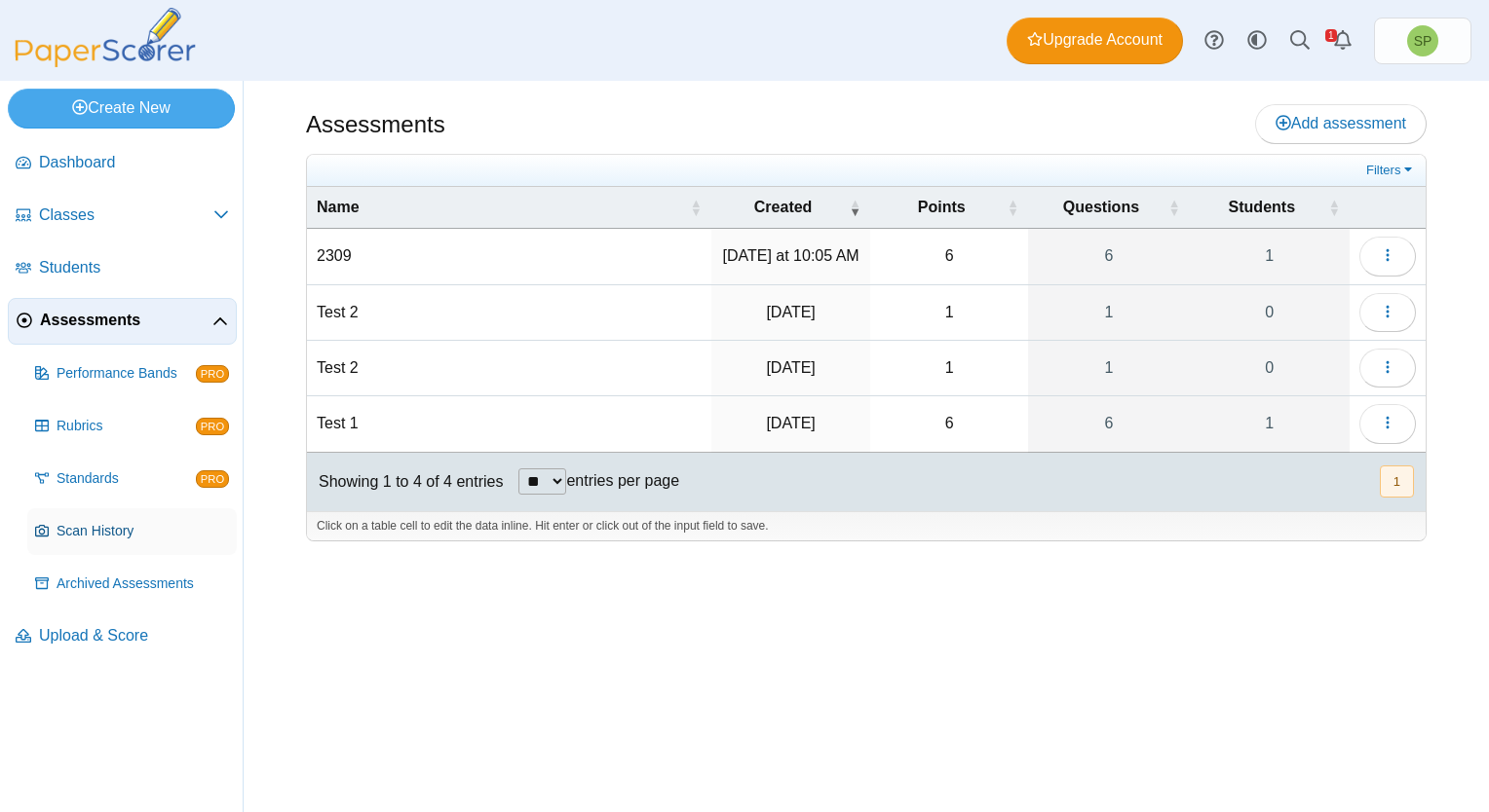
click at [132, 525] on span "Scan History" at bounding box center [143, 532] width 173 height 20
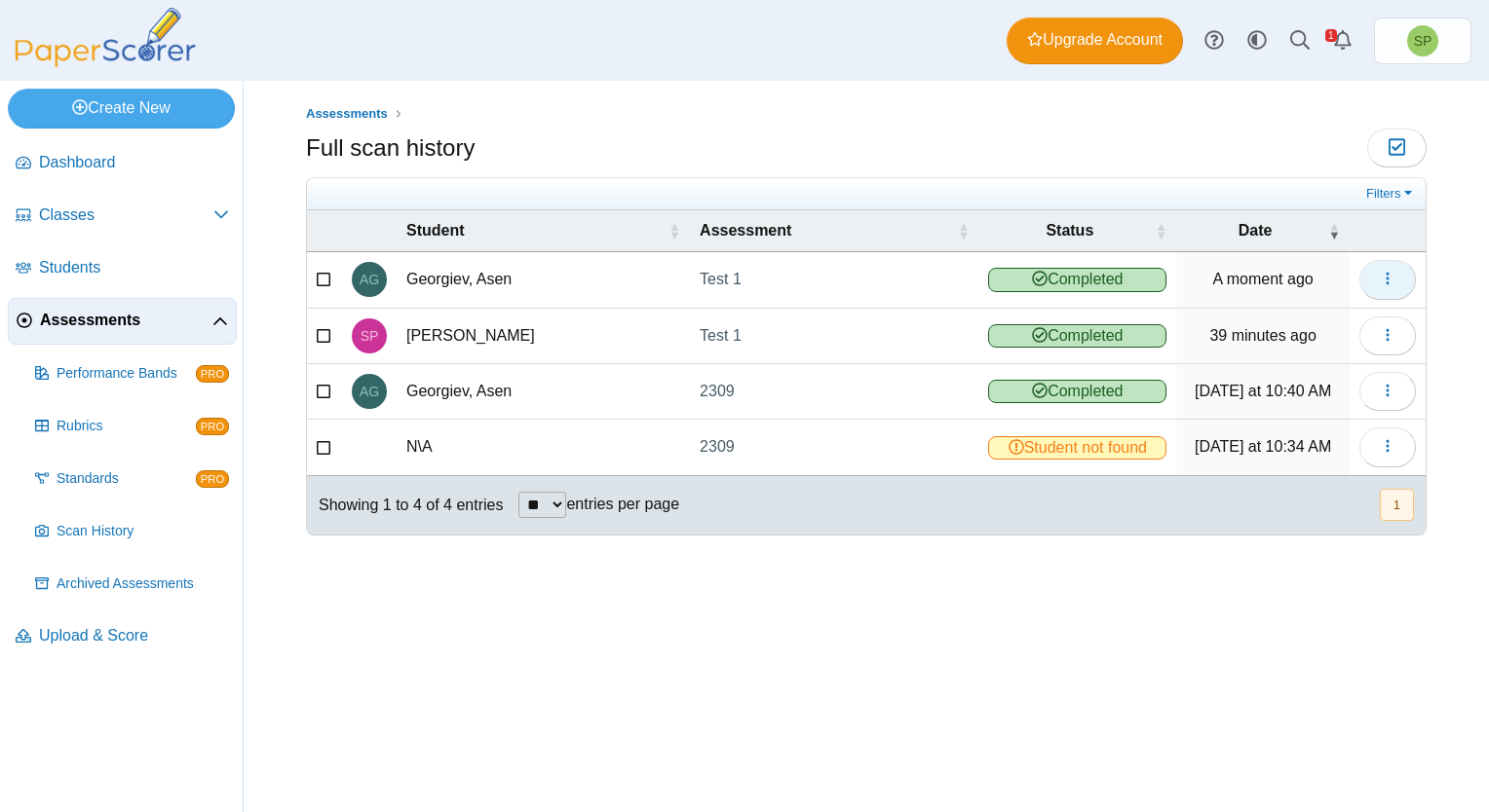
click at [1403, 278] on button "button" at bounding box center [1387, 279] width 57 height 39
click at [1297, 315] on link "View scanned test" at bounding box center [1299, 322] width 234 height 29
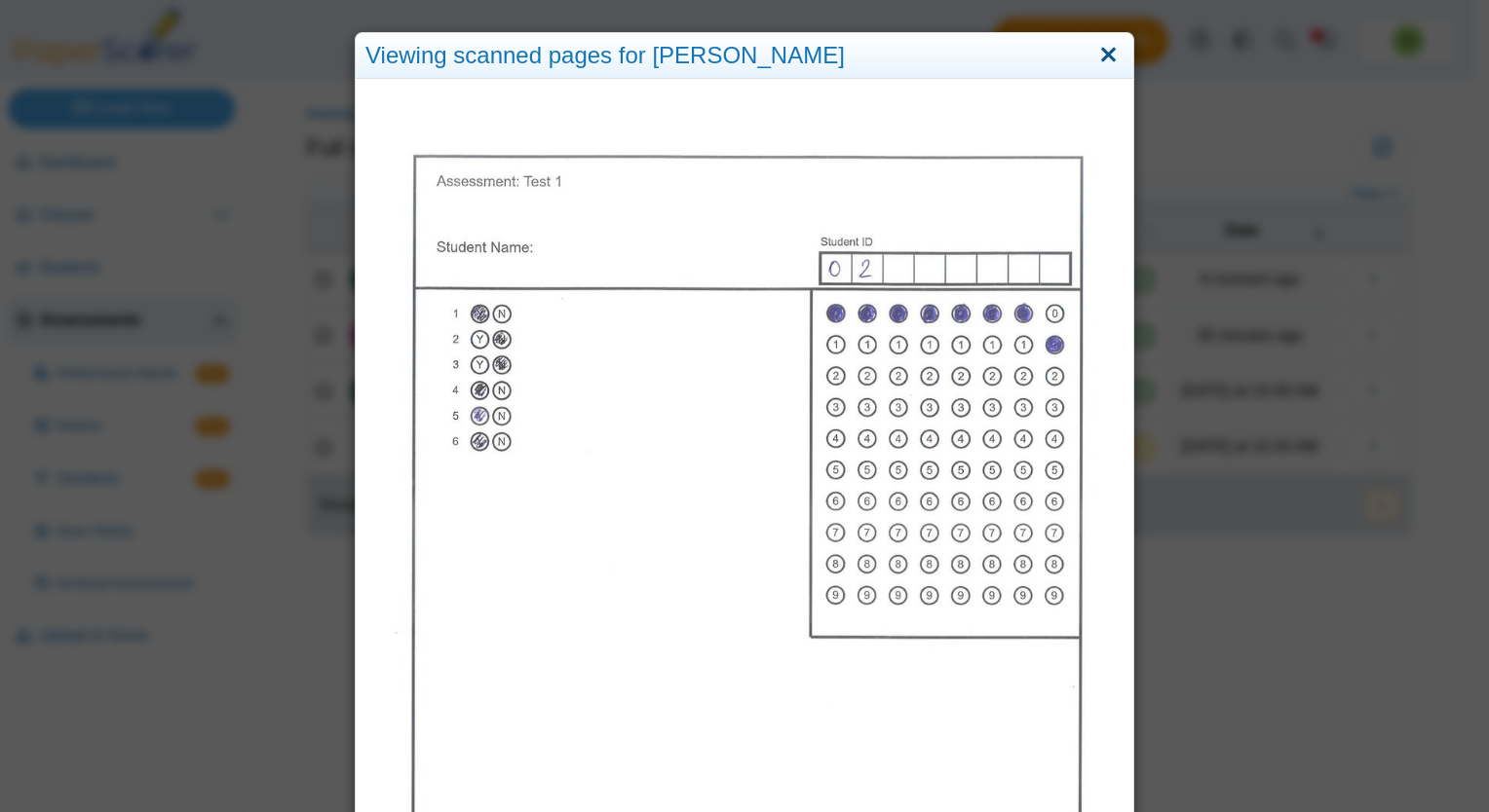
click at [1106, 61] on link "Close" at bounding box center [1108, 55] width 30 height 33
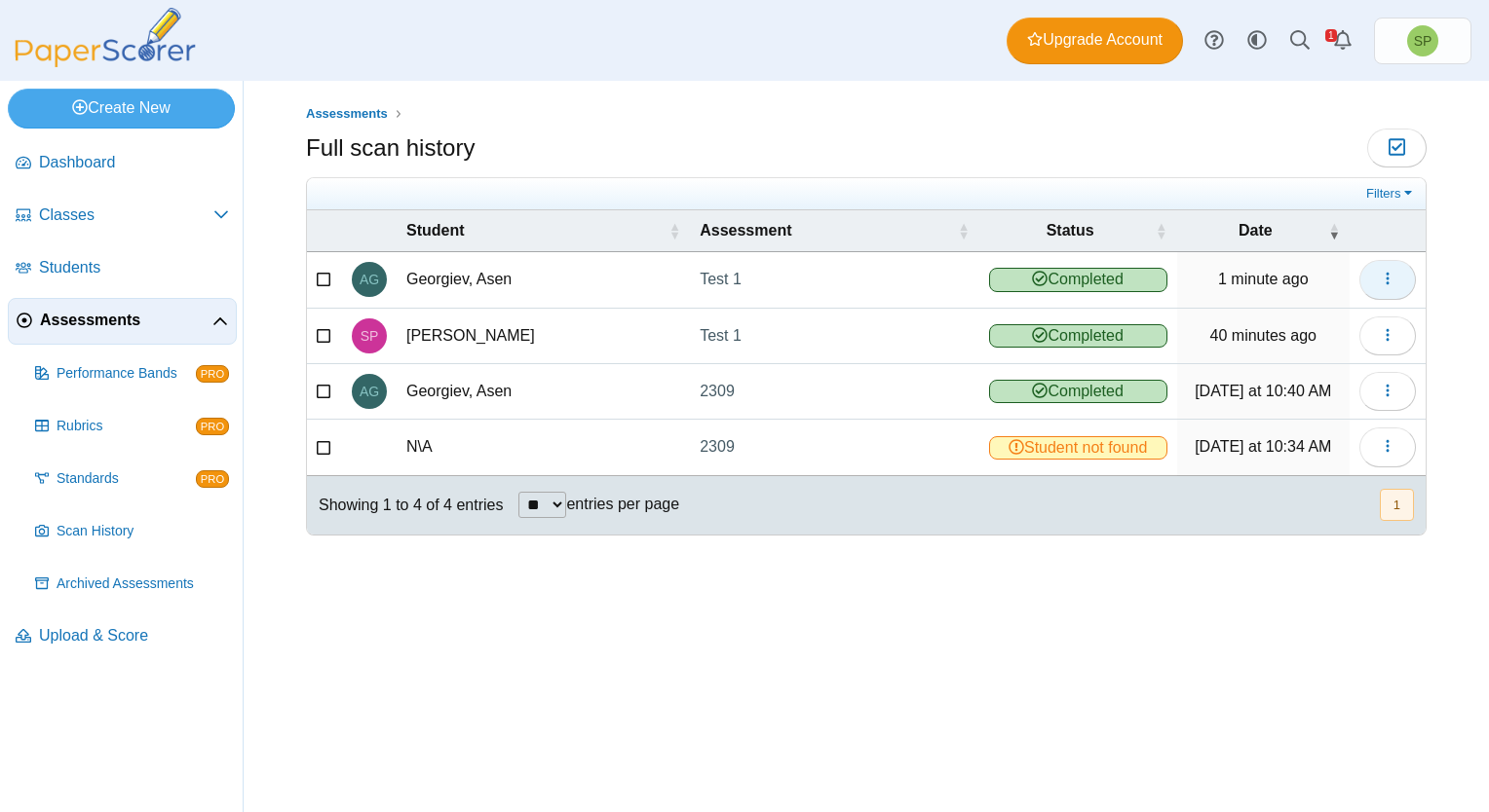
click at [1387, 275] on icon "button" at bounding box center [1387, 278] width 16 height 16
click at [1169, 596] on div "Assessments Full scan history Moderation 0" at bounding box center [866, 446] width 1245 height 731
click at [1349, 34] on icon "Alerts" at bounding box center [1342, 40] width 20 height 20
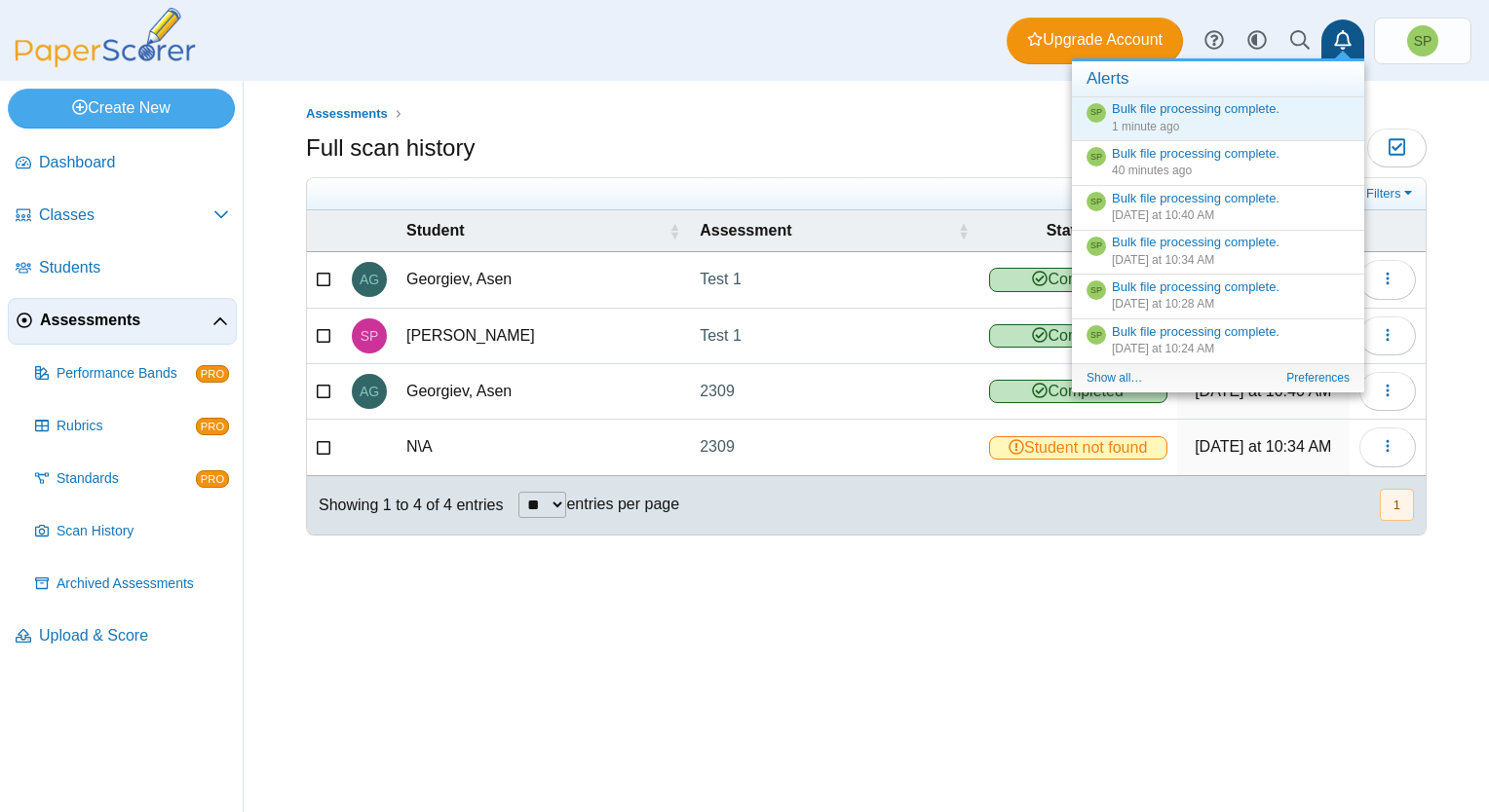
click at [1126, 613] on div "Assessments Full scan history Moderation 0" at bounding box center [866, 446] width 1245 height 731
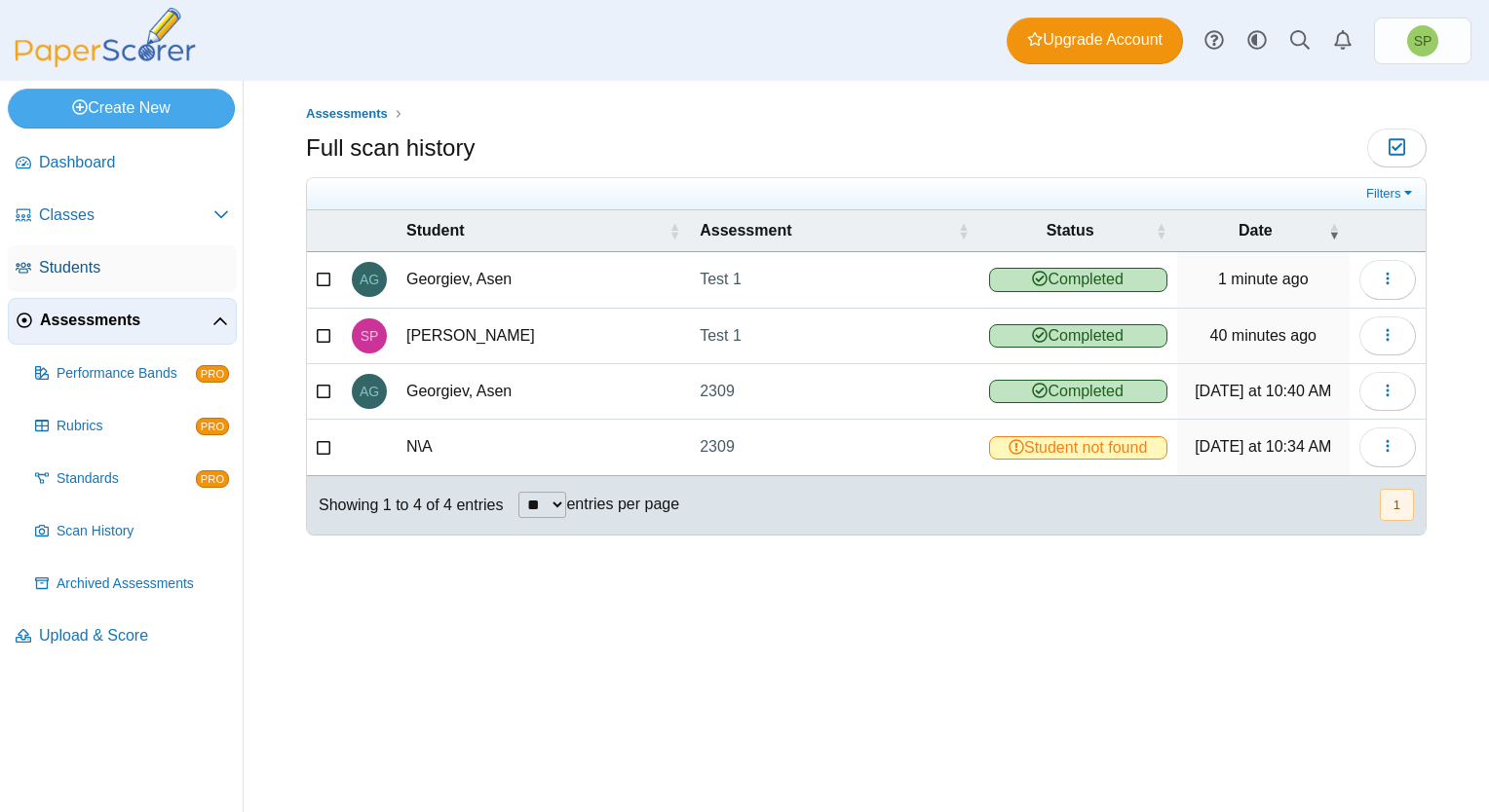
click at [100, 265] on span "Students" at bounding box center [134, 267] width 190 height 21
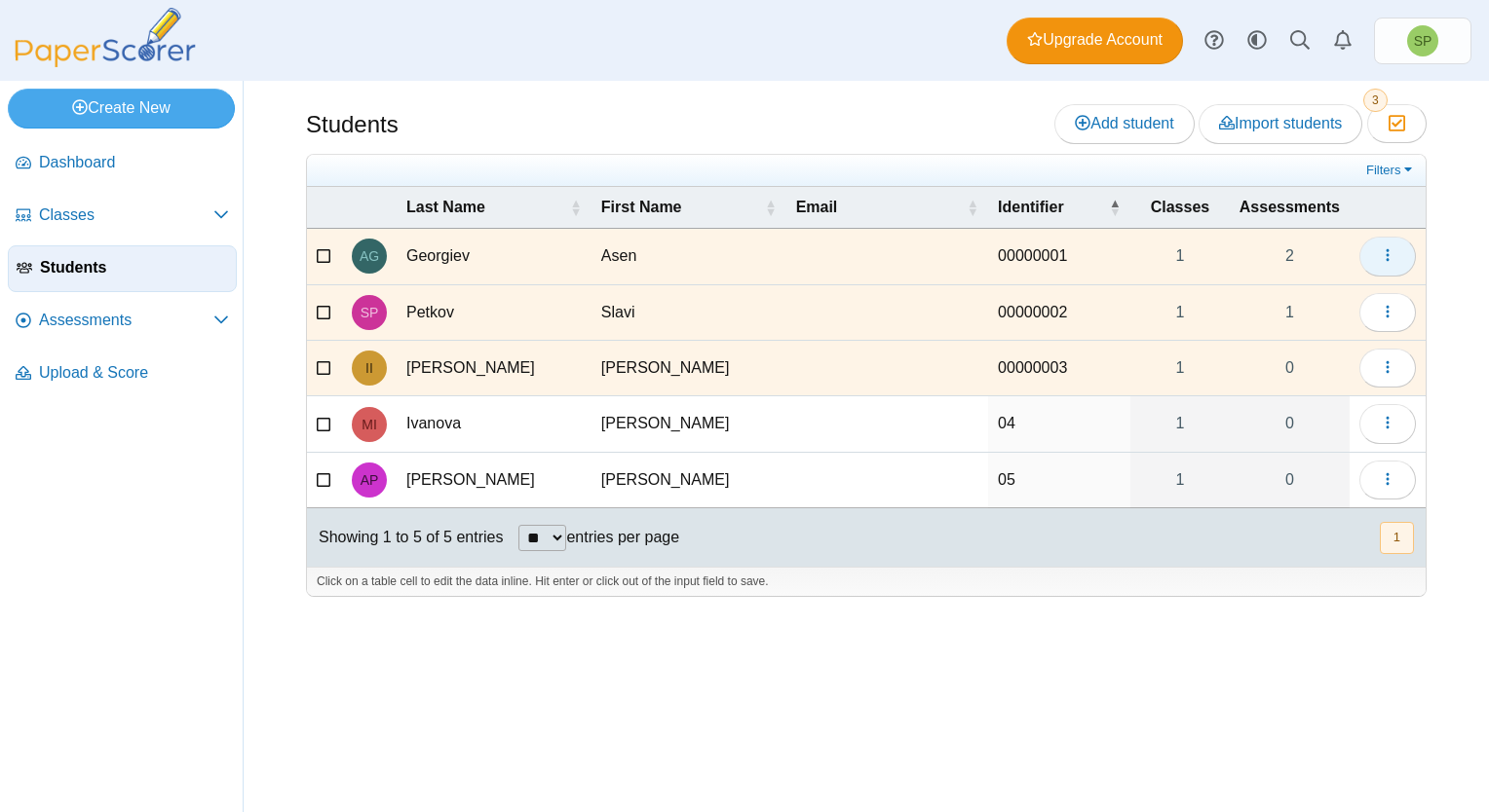
click at [1391, 255] on icon "button" at bounding box center [1387, 255] width 16 height 16
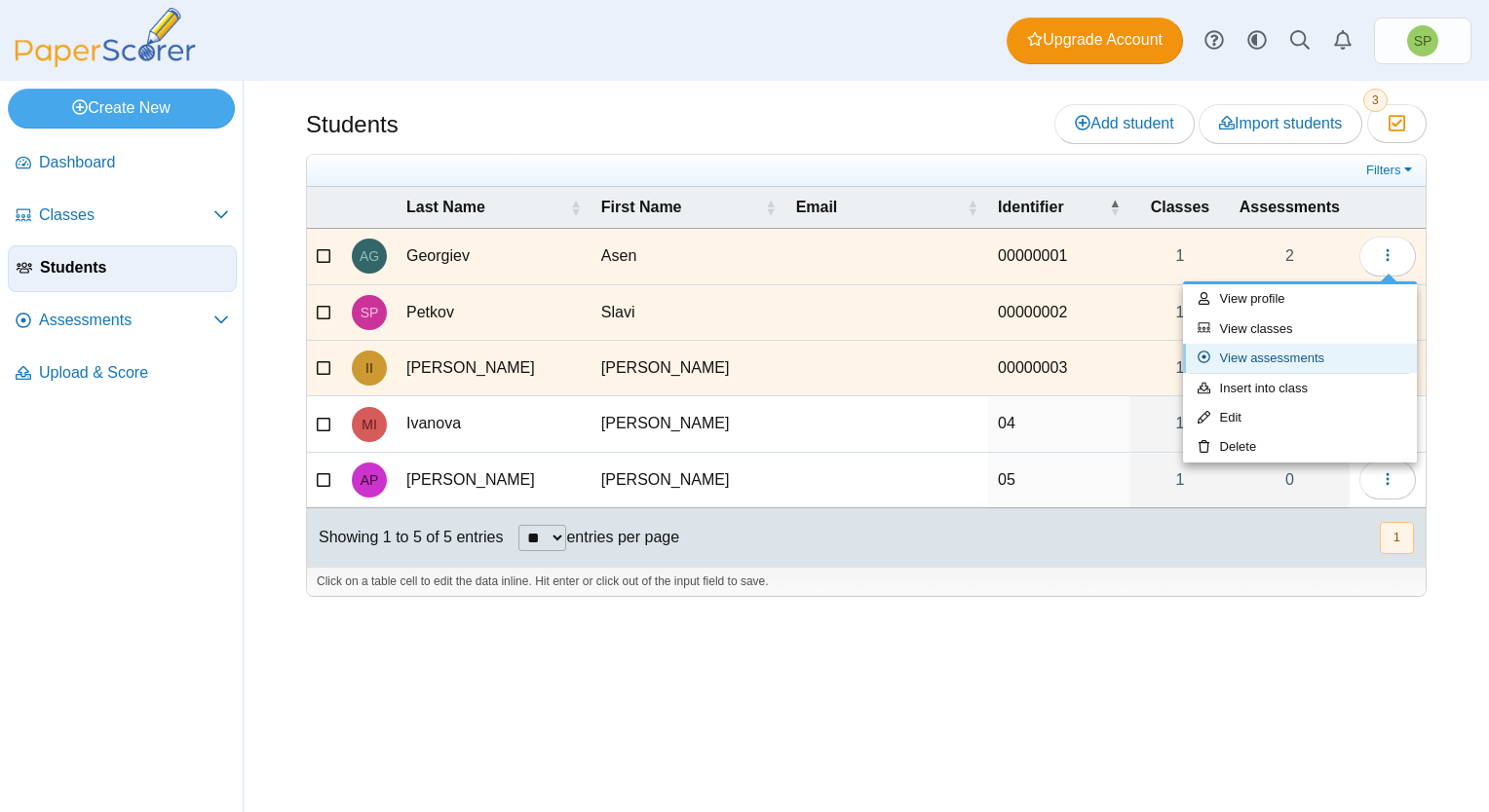
click at [1312, 349] on link "View assessments" at bounding box center [1299, 358] width 234 height 29
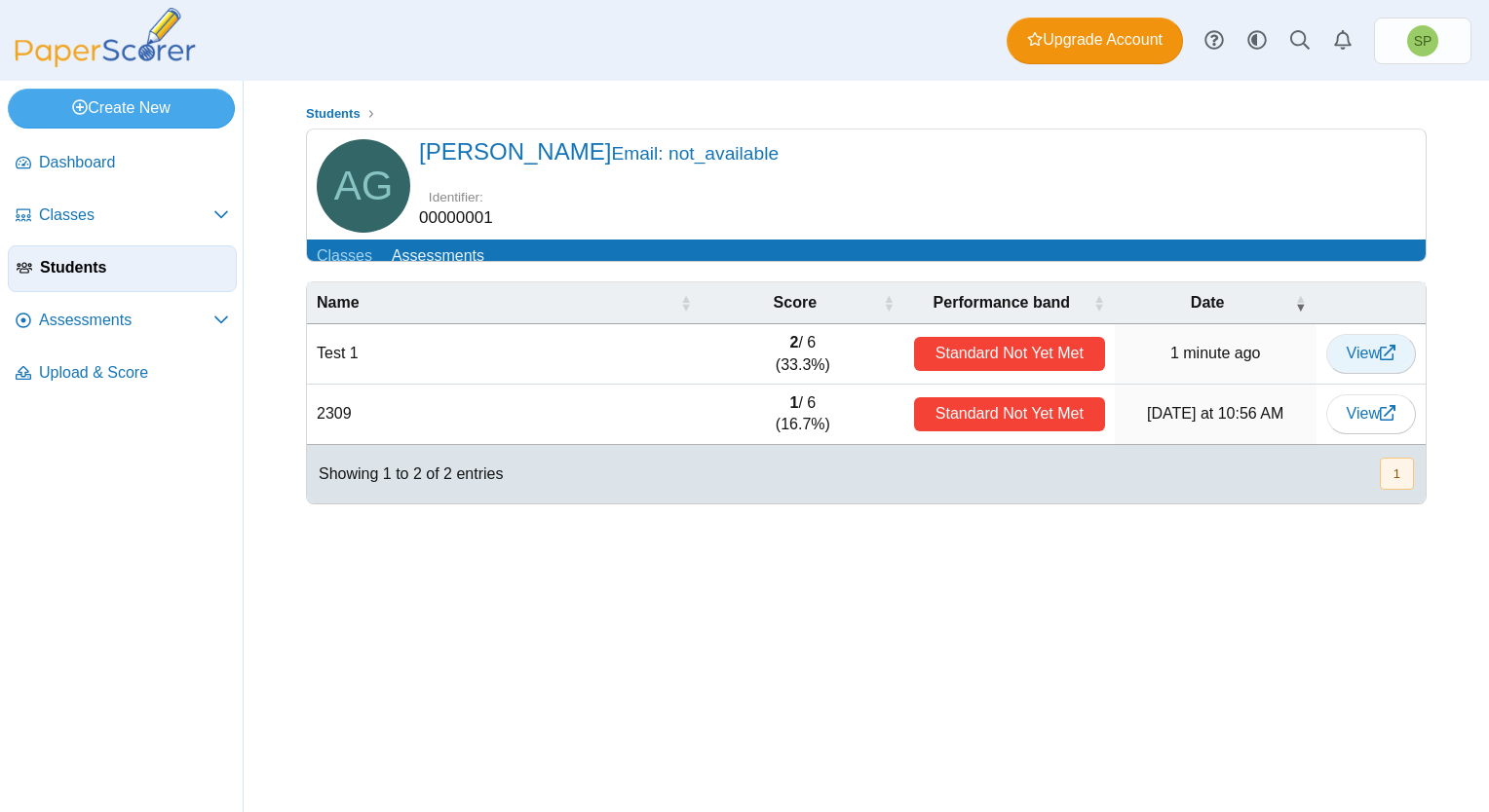
click at [1360, 361] on span "View" at bounding box center [1370, 353] width 49 height 17
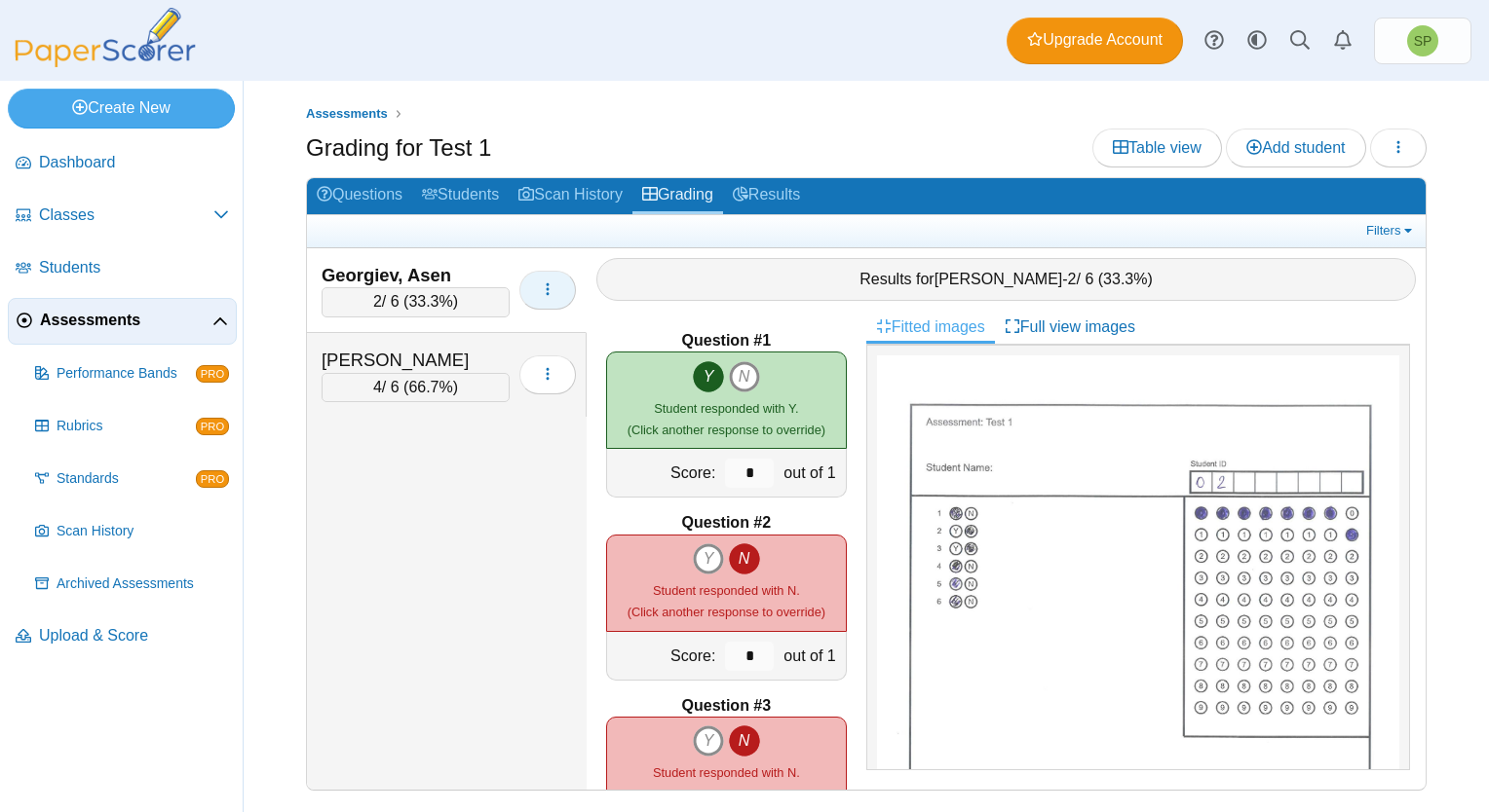
click at [536, 285] on button "button" at bounding box center [547, 289] width 57 height 39
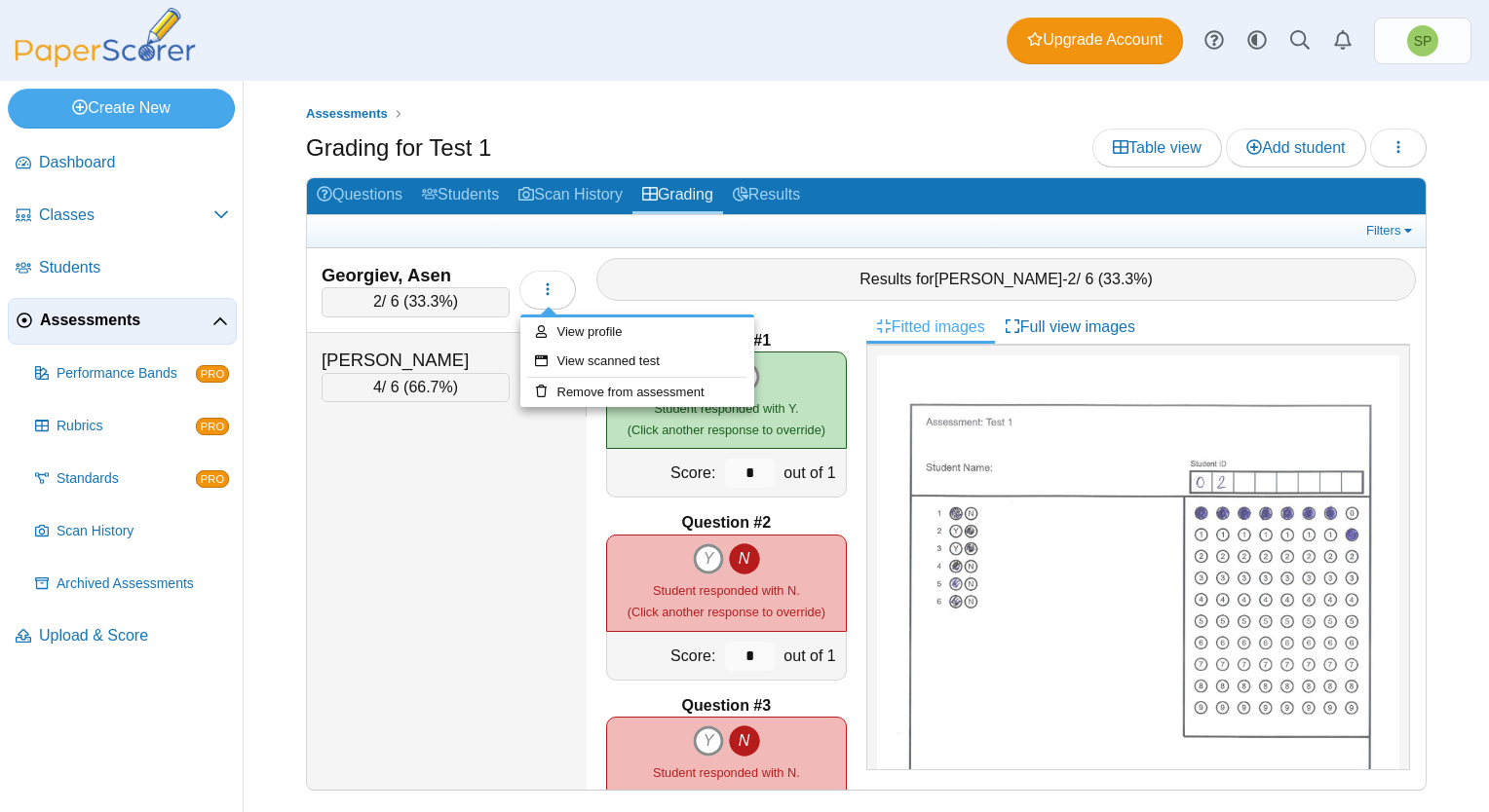
click at [877, 281] on div "Results for Asen Georgiev - 2 / 6 ( 33.3% )" at bounding box center [1005, 279] width 819 height 43
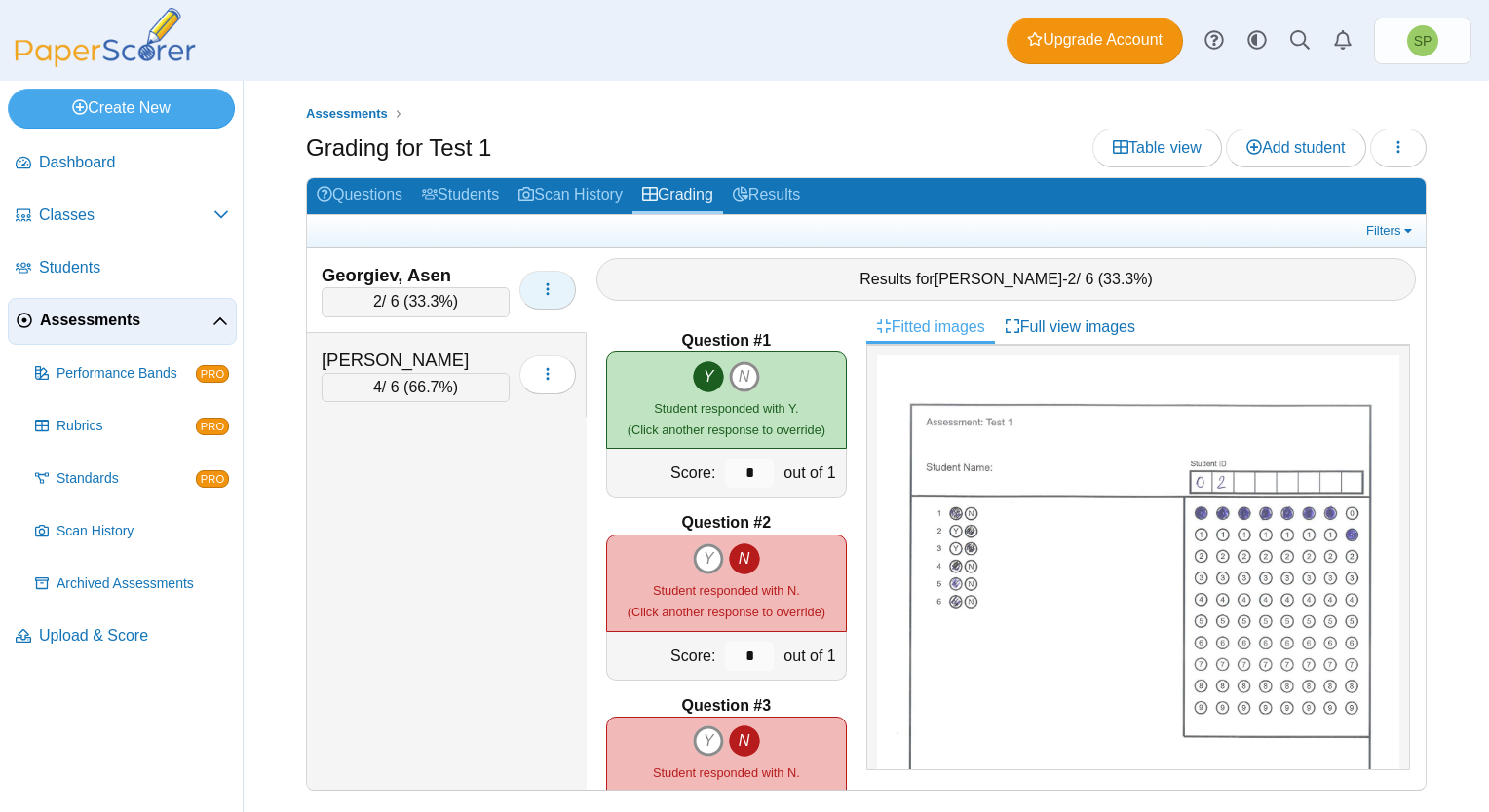
click at [553, 290] on icon "button" at bounding box center [548, 289] width 16 height 16
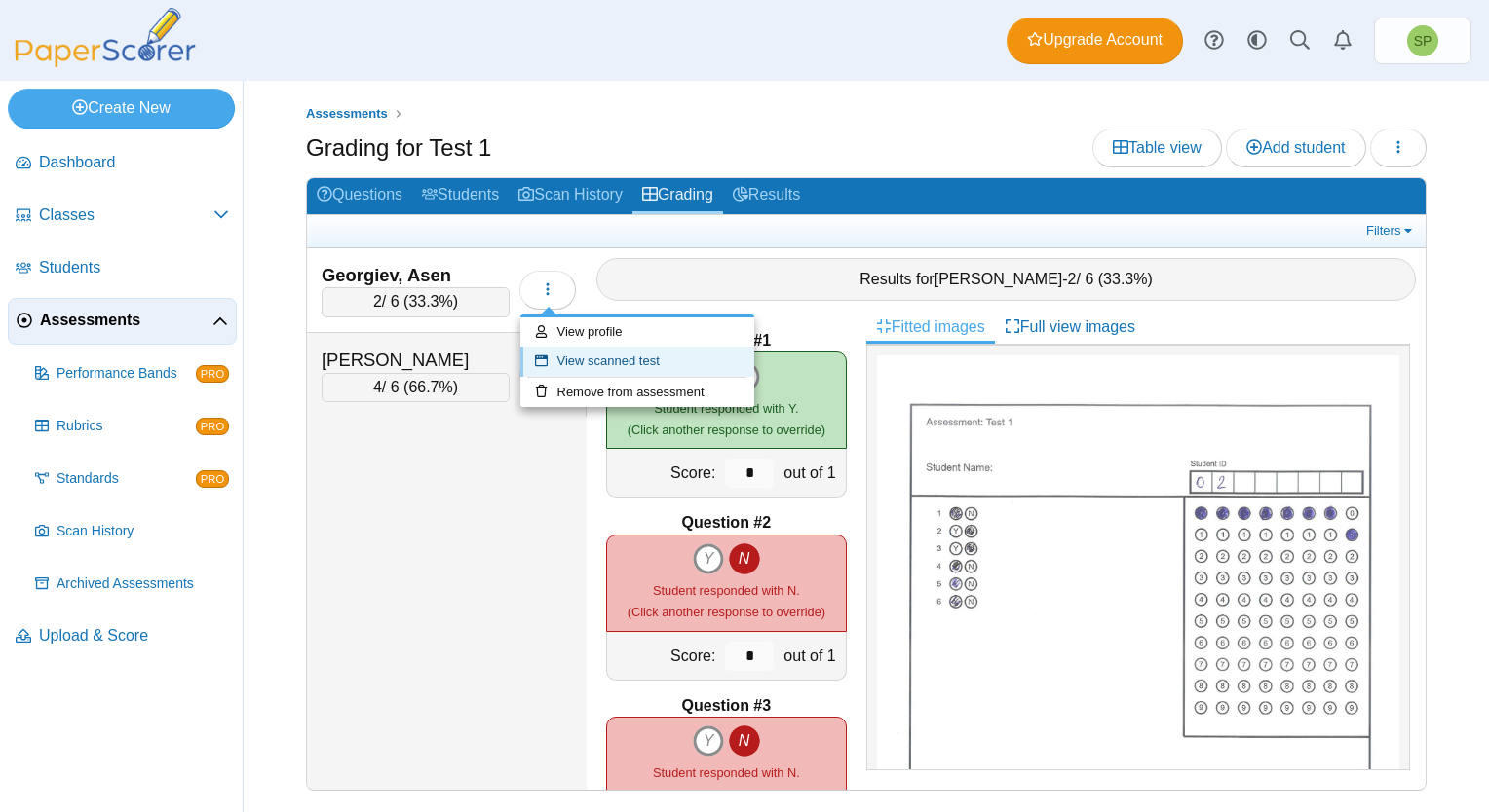
click at [585, 355] on link "View scanned test" at bounding box center [637, 361] width 234 height 29
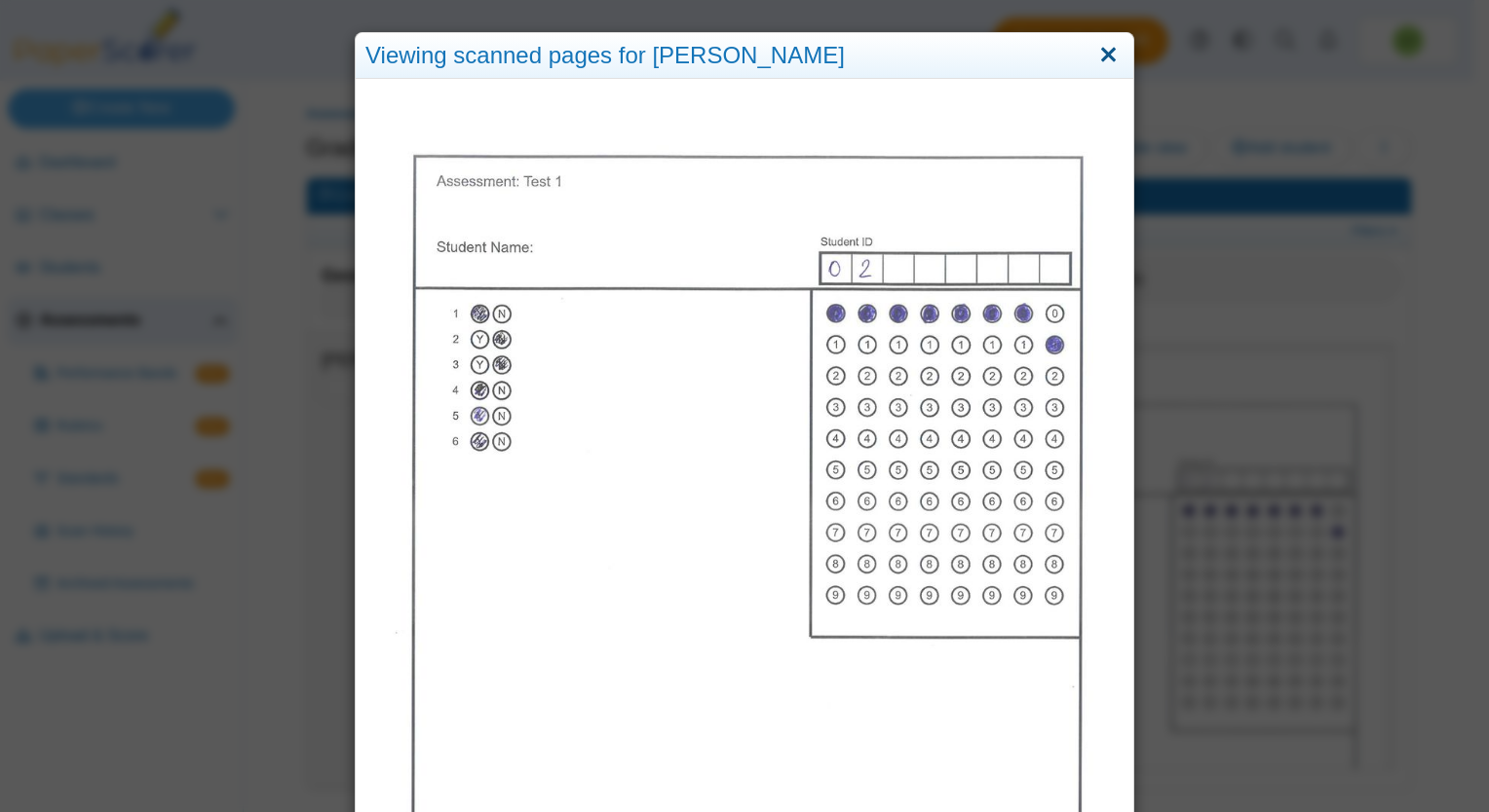
click at [1113, 52] on link "Close" at bounding box center [1108, 55] width 30 height 33
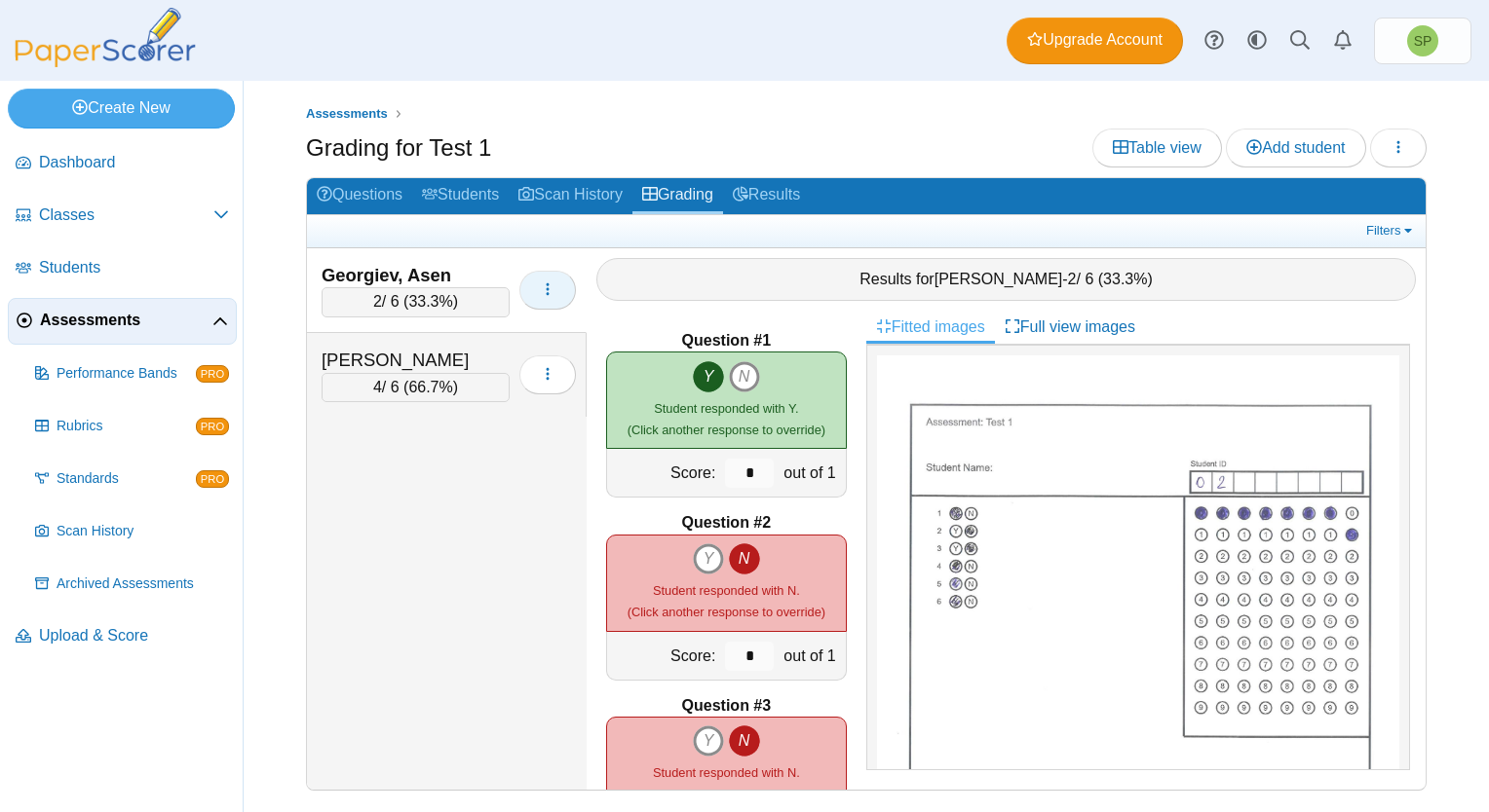
click at [550, 293] on icon "button" at bounding box center [548, 289] width 16 height 16
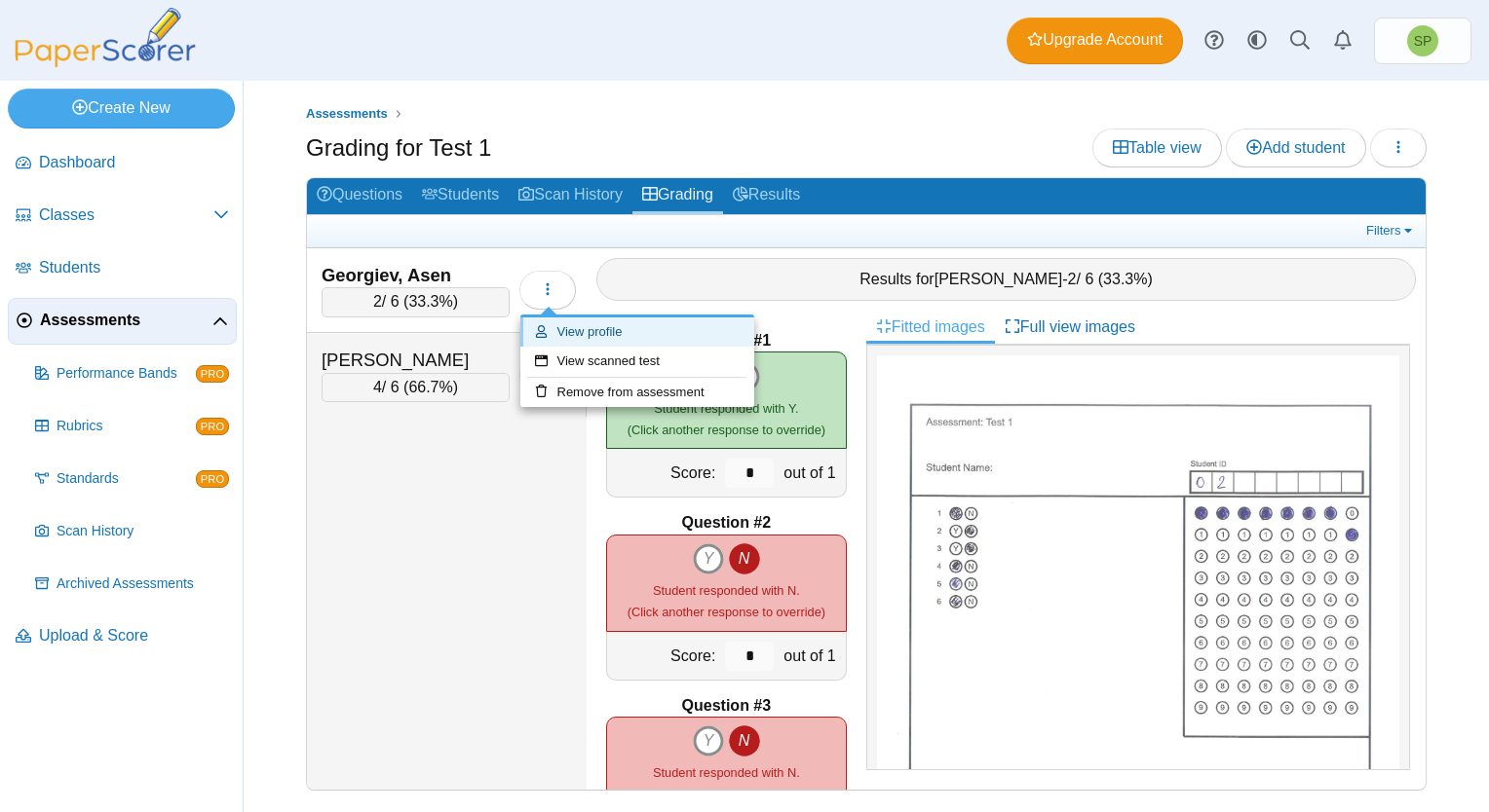
click at [584, 326] on link "View profile" at bounding box center [637, 331] width 234 height 29
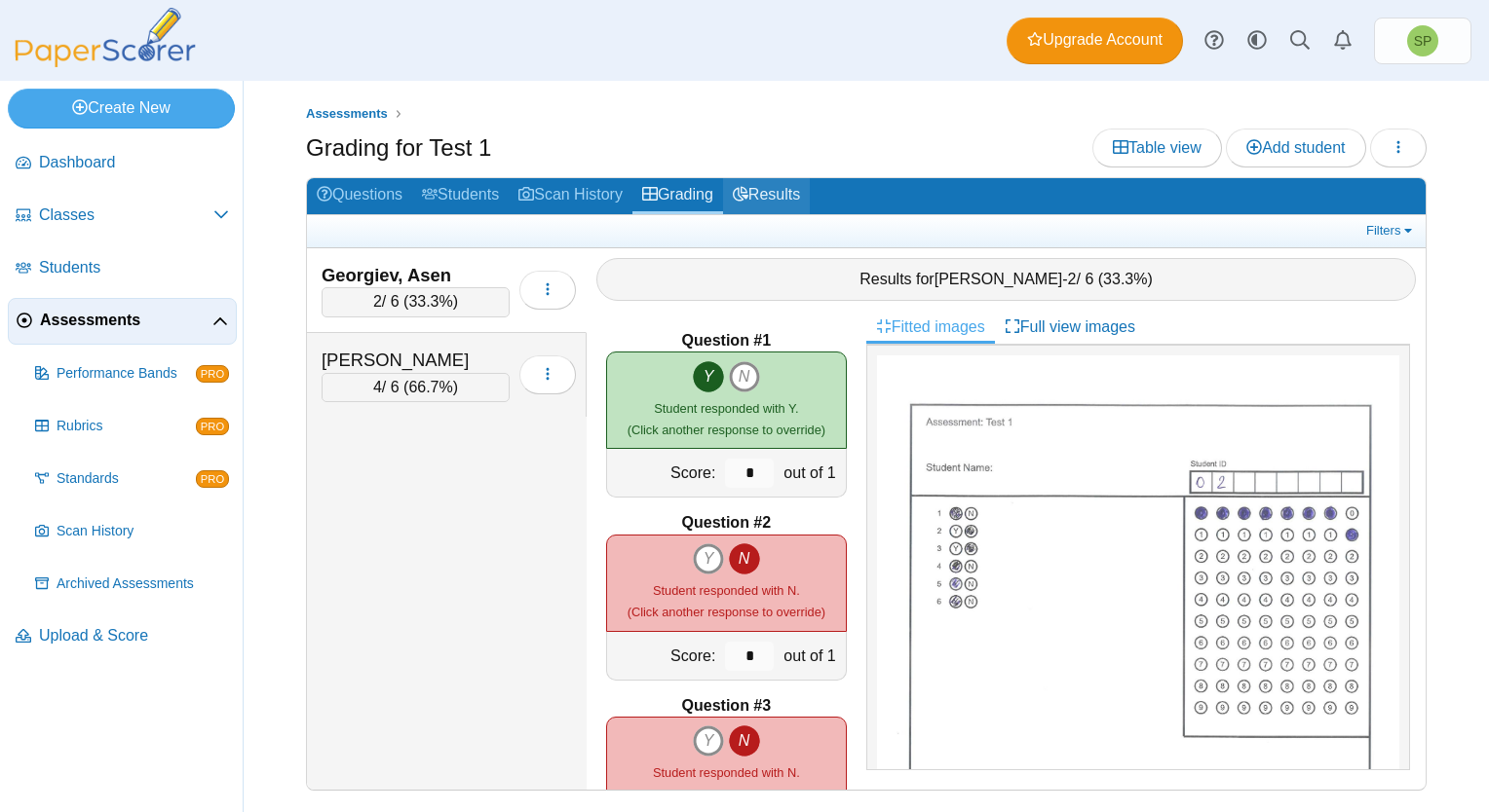
click at [783, 188] on link "Results" at bounding box center [765, 197] width 87 height 36
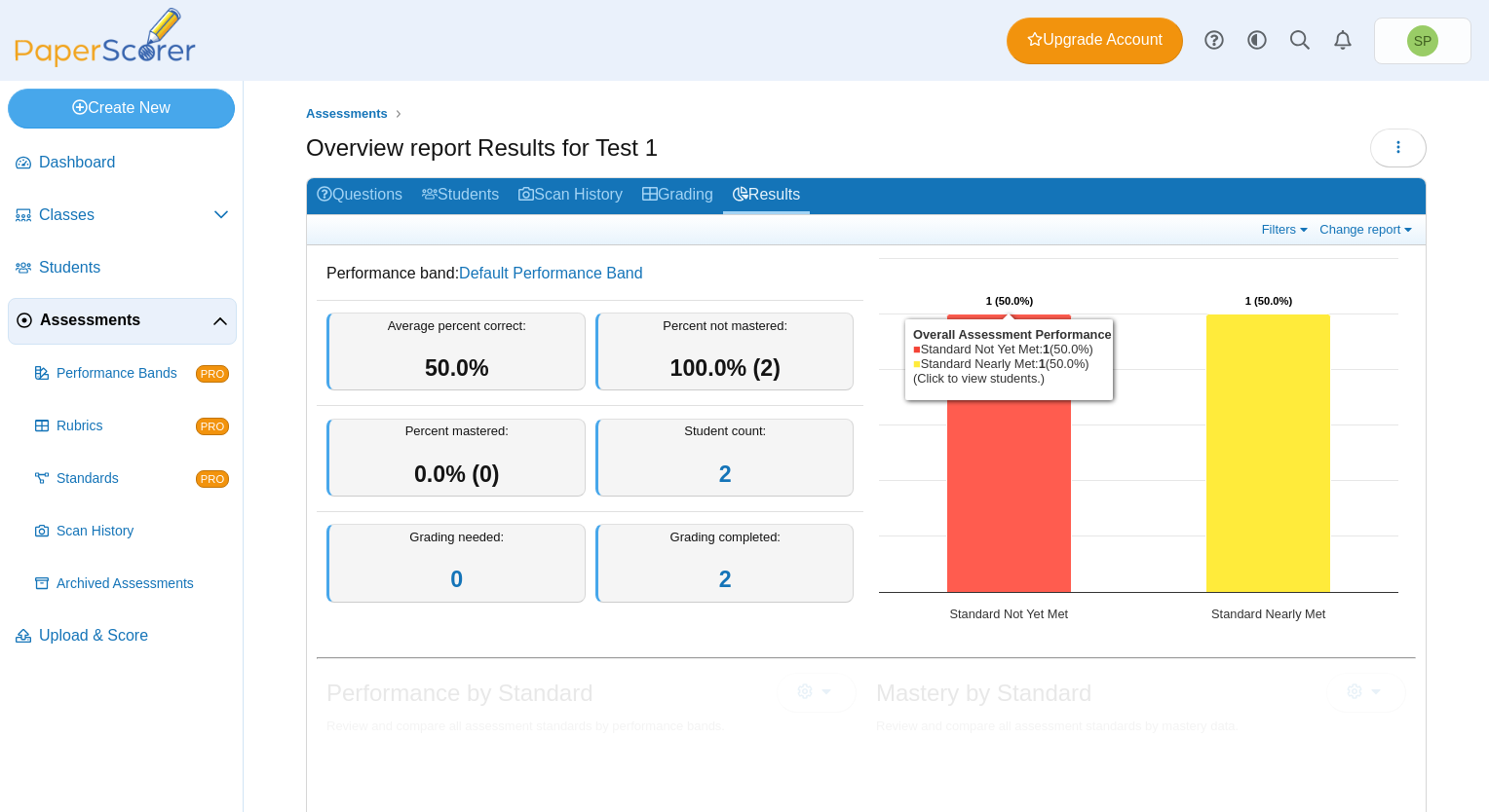
click at [1002, 384] on icon "Standard Not Yet Met, 1. Overall Assessment Performance." at bounding box center [1009, 453] width 125 height 278
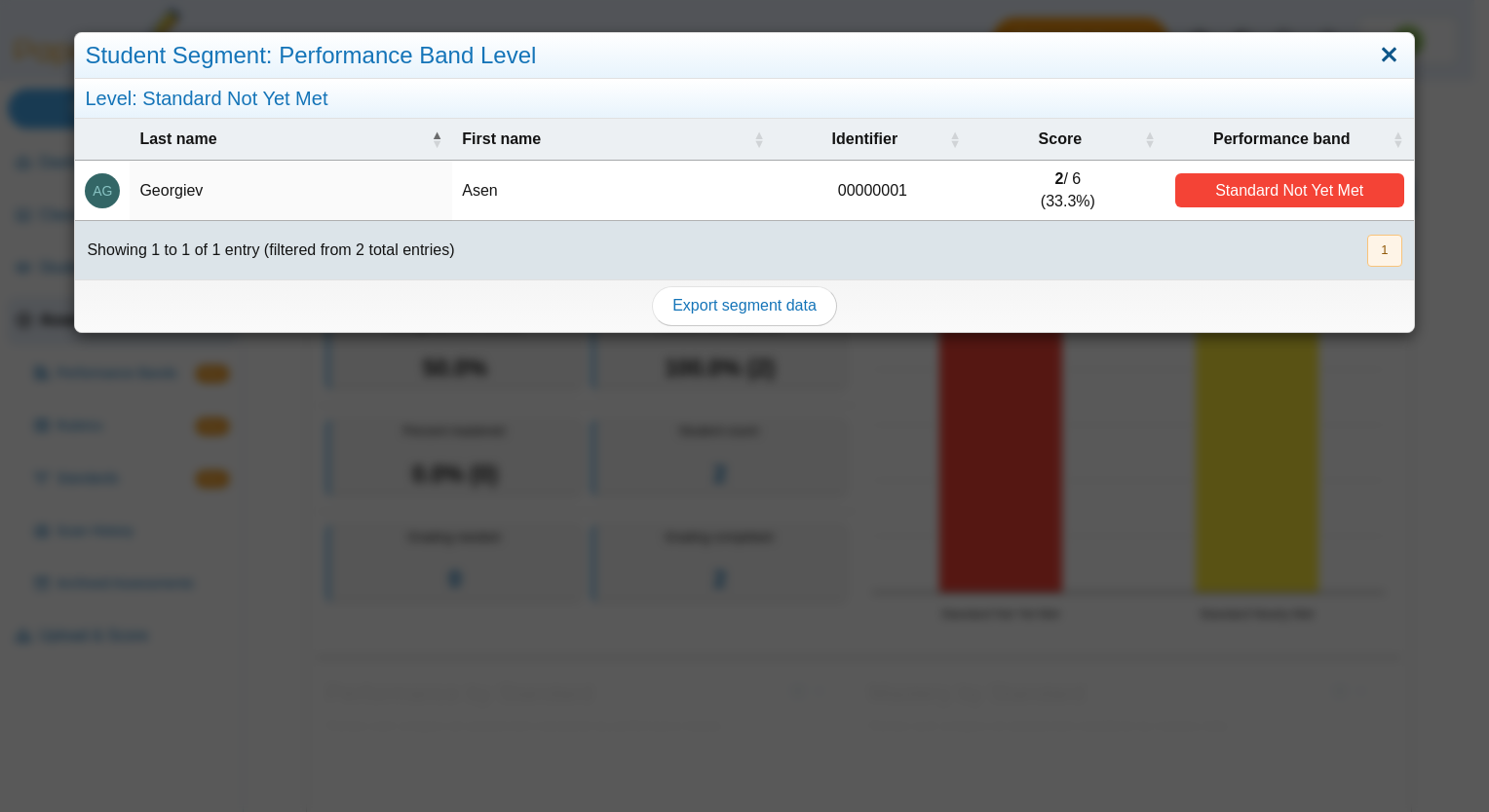
click at [1373, 54] on link "Close" at bounding box center [1388, 55] width 30 height 33
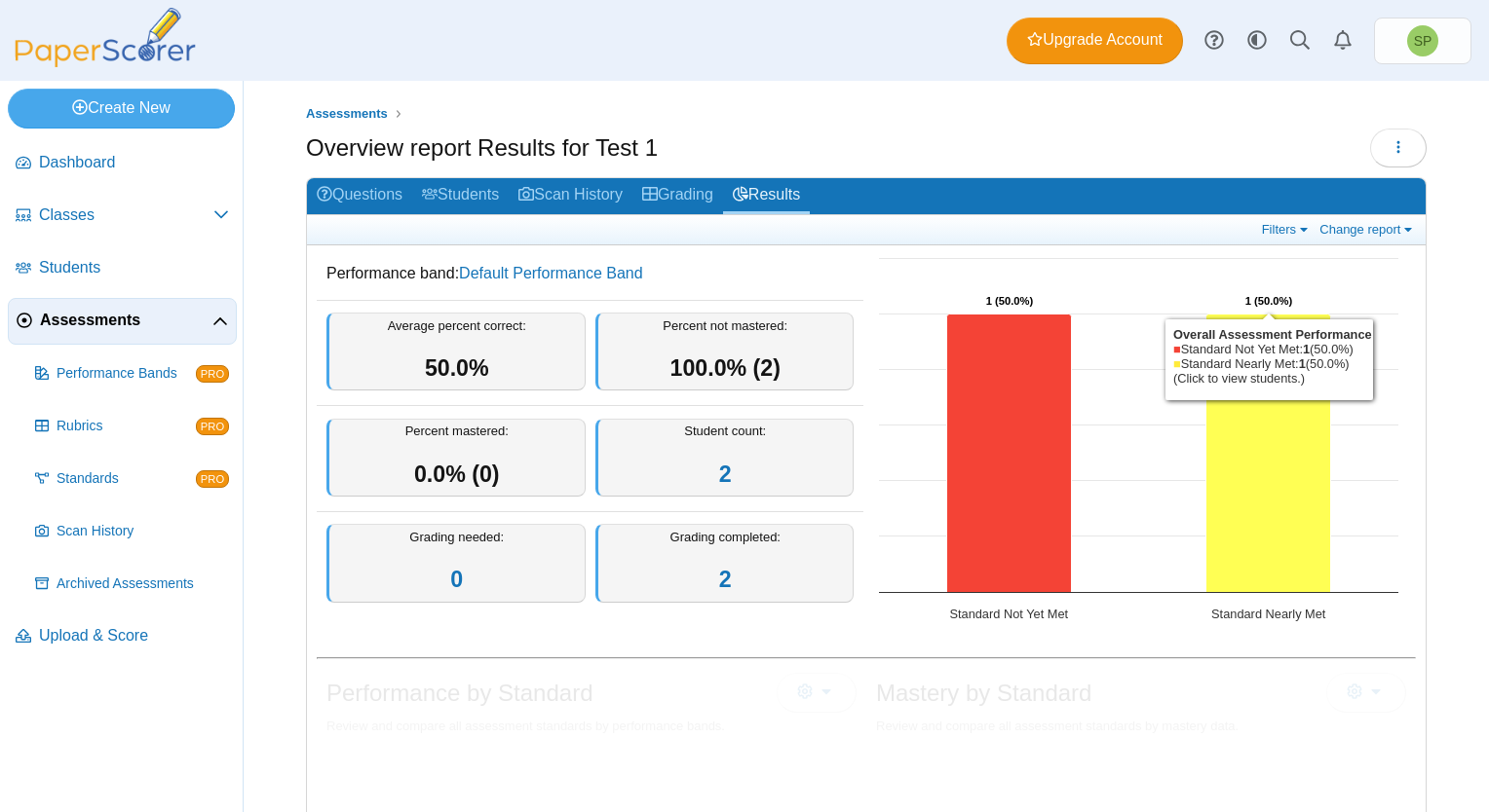
click at [1231, 437] on icon "Standard Nearly Met, 1. Overall Assessment Performance." at bounding box center [1268, 453] width 125 height 278
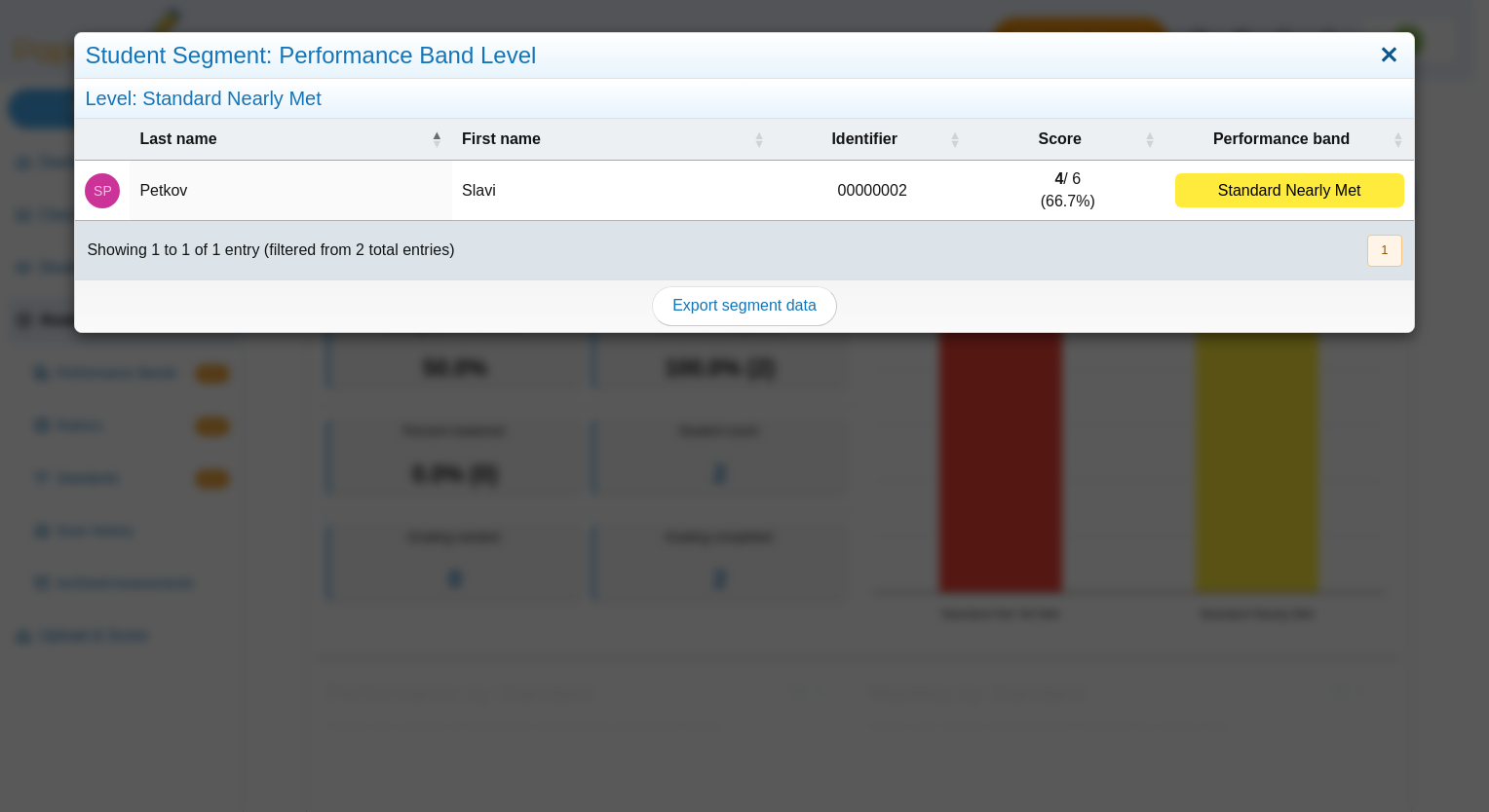
click at [1375, 49] on link "Close" at bounding box center [1388, 55] width 30 height 33
